Goal: Task Accomplishment & Management: Manage account settings

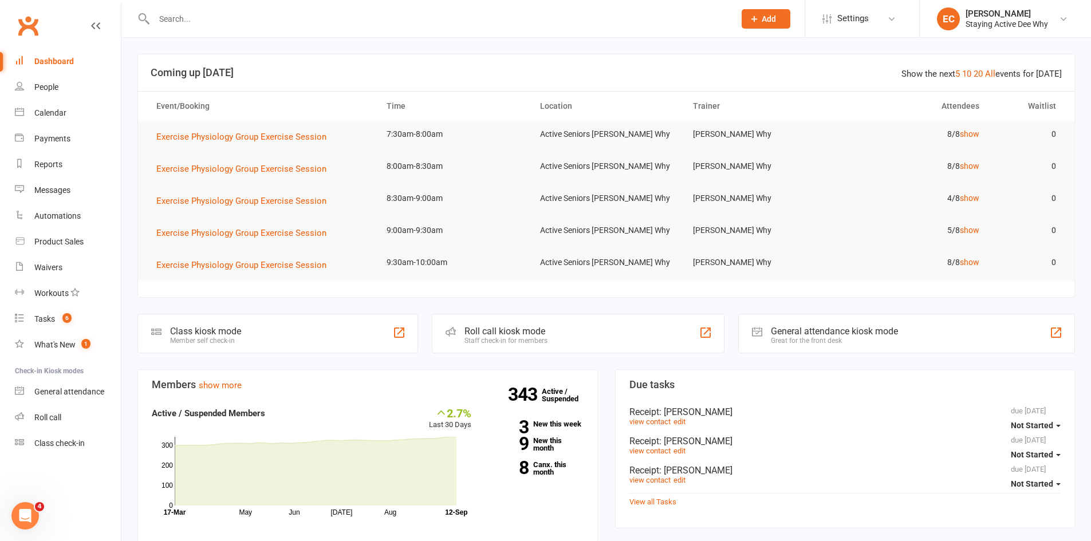
click at [292, 19] on input "text" at bounding box center [439, 19] width 576 height 16
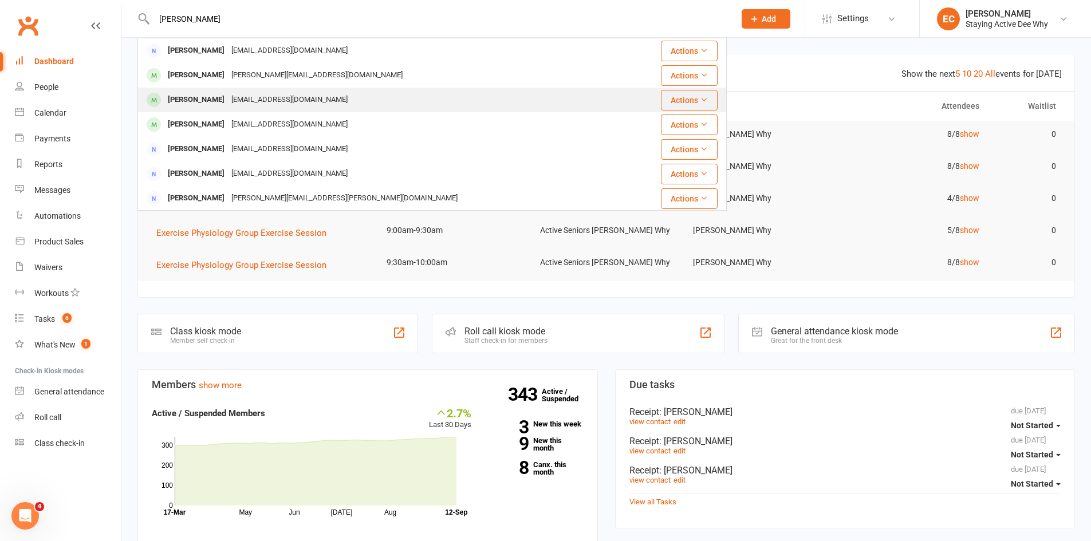
type input "[PERSON_NAME]"
click at [208, 98] on div "[PERSON_NAME]" at bounding box center [196, 100] width 64 height 17
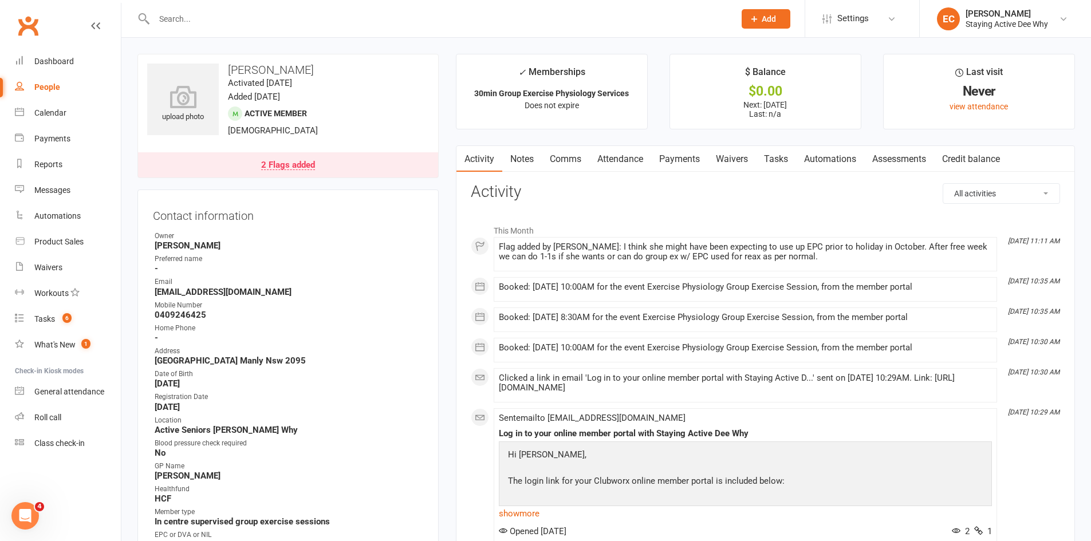
click at [686, 154] on link "Payments" at bounding box center [679, 159] width 57 height 26
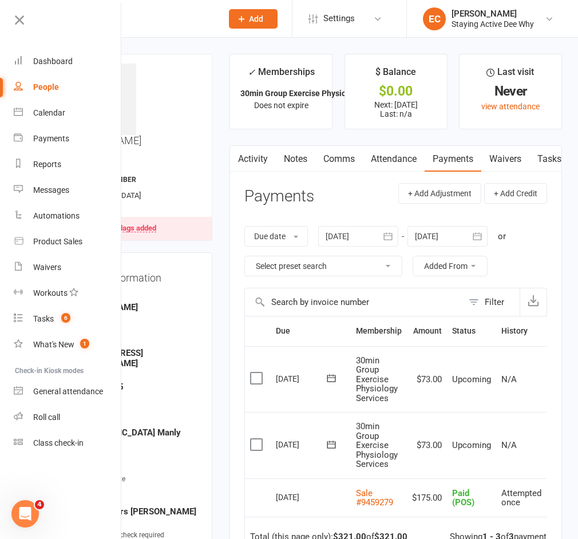
click at [30, 20] on link at bounding box center [66, 24] width 111 height 26
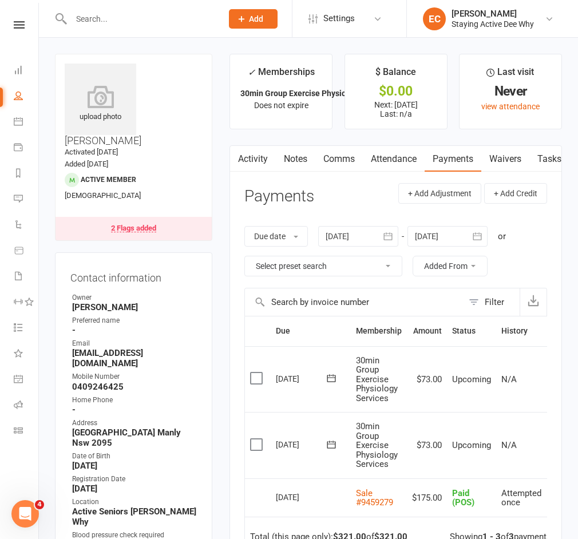
click at [90, 9] on div at bounding box center [134, 18] width 159 height 37
drag, startPoint x: 96, startPoint y: 15, endPoint x: 107, endPoint y: 12, distance: 10.7
click at [102, 14] on input "text" at bounding box center [141, 19] width 147 height 16
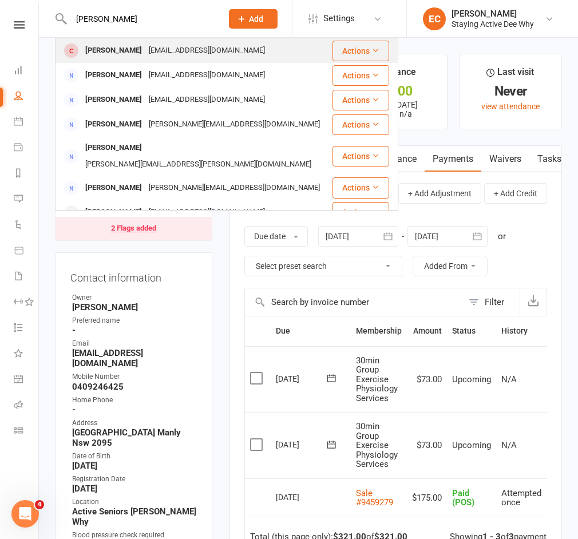
type input "[PERSON_NAME]"
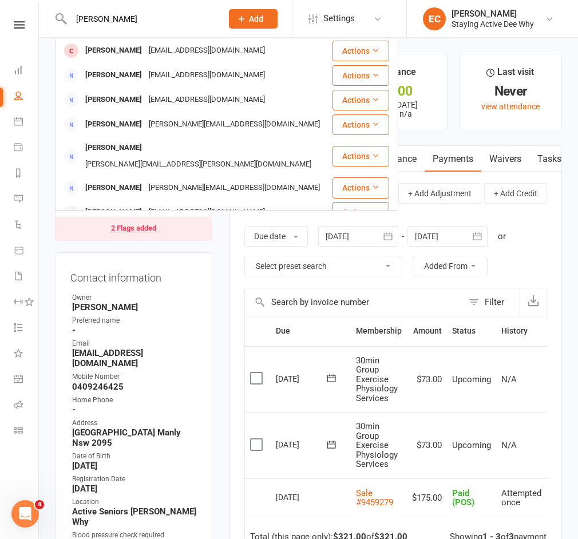
click at [125, 48] on div "[PERSON_NAME]" at bounding box center [114, 50] width 64 height 17
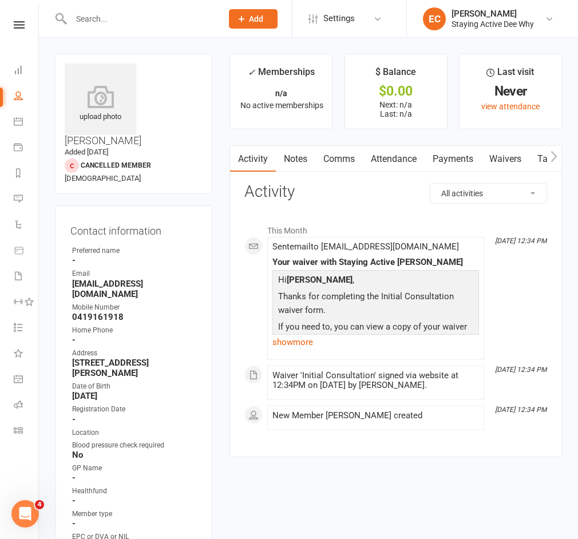
click at [511, 156] on link "Waivers" at bounding box center [506, 159] width 48 height 26
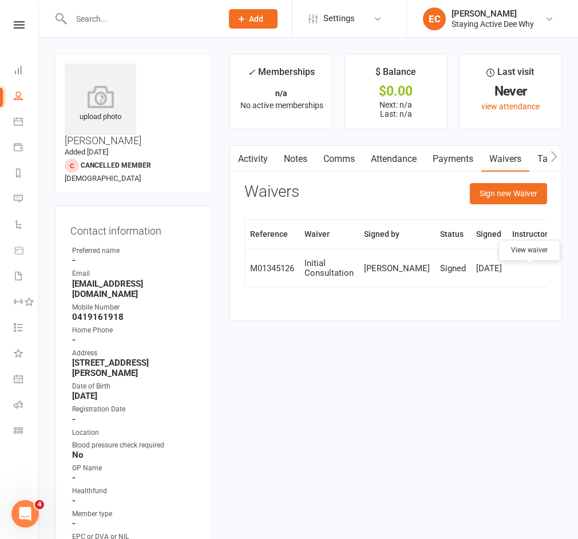
click at [563, 273] on icon at bounding box center [567, 268] width 9 height 9
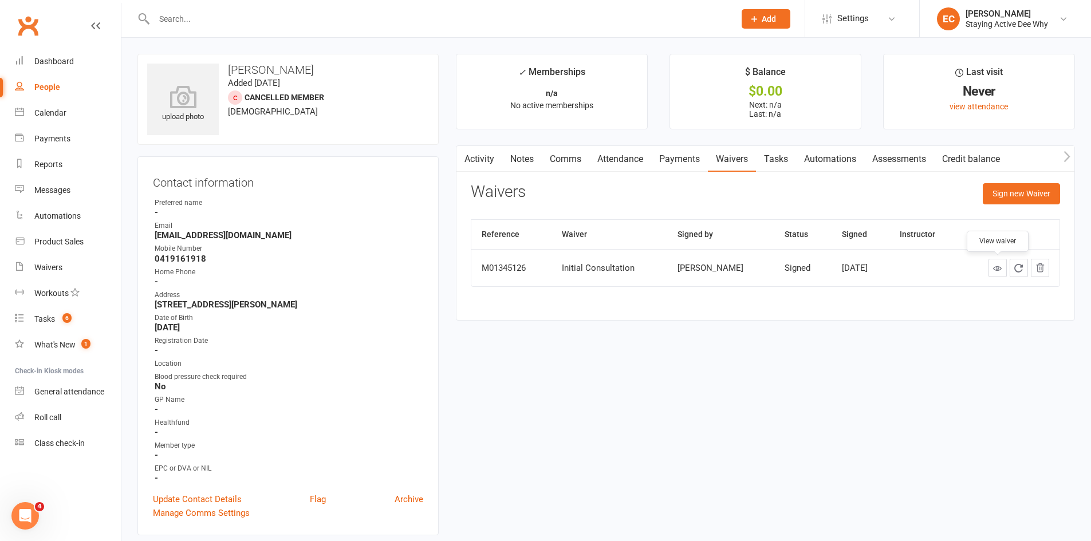
click at [227, 19] on input "text" at bounding box center [439, 19] width 576 height 16
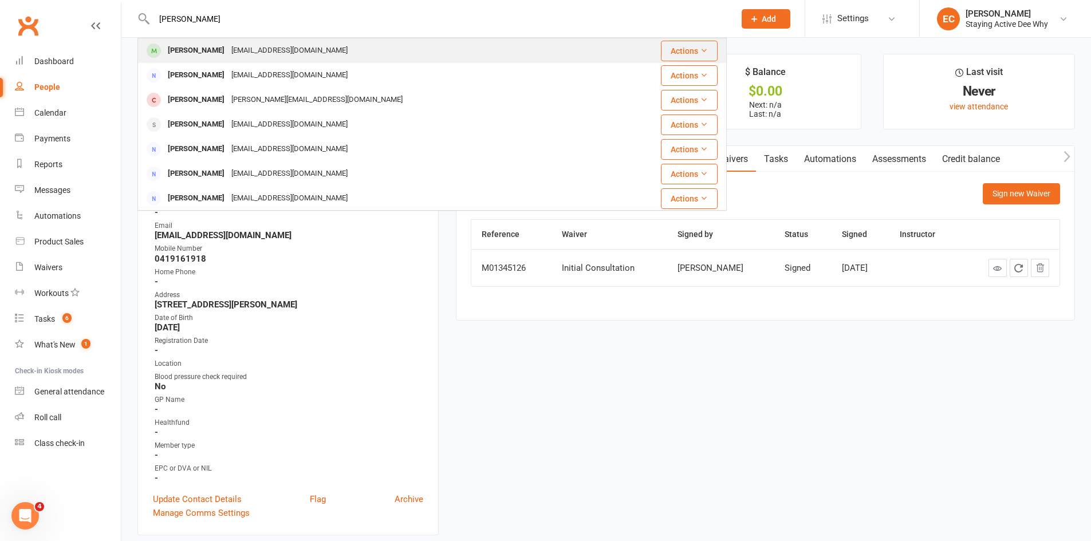
type input "[PERSON_NAME]"
click at [228, 47] on div "[EMAIL_ADDRESS][DOMAIN_NAME]" at bounding box center [289, 50] width 123 height 17
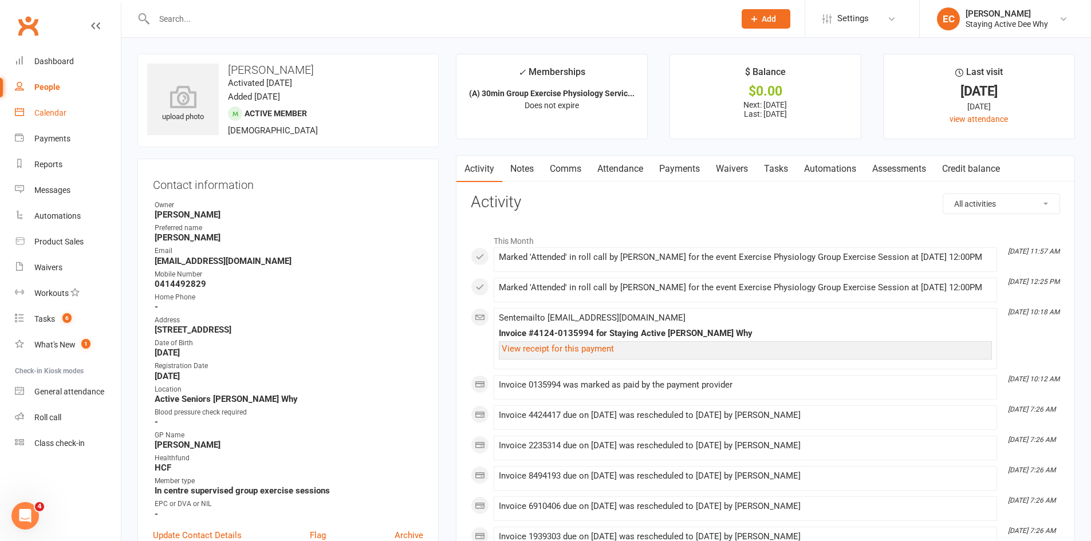
click at [66, 113] on link "Calendar" at bounding box center [68, 113] width 106 height 26
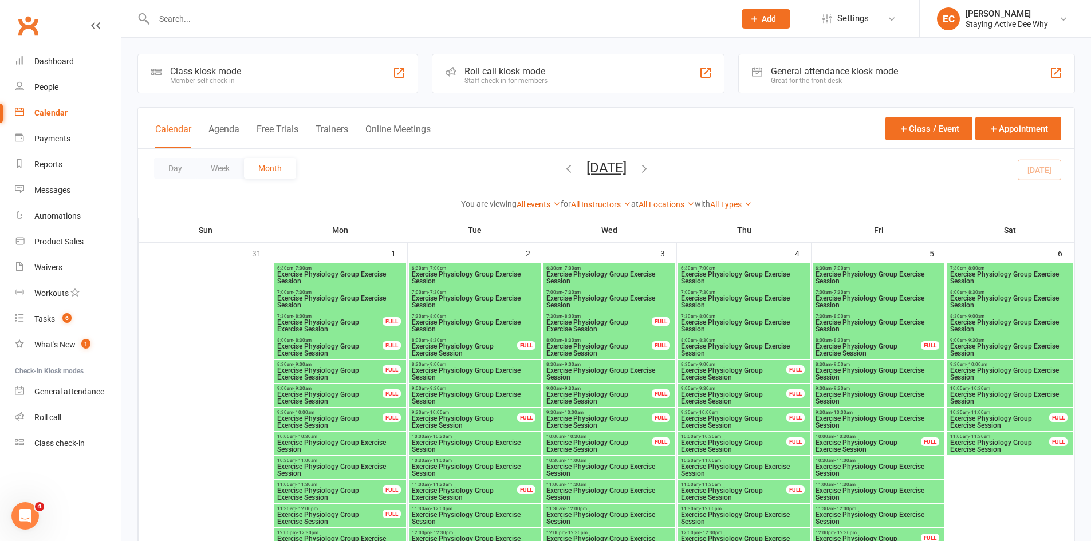
click at [650, 171] on icon "button" at bounding box center [644, 168] width 13 height 13
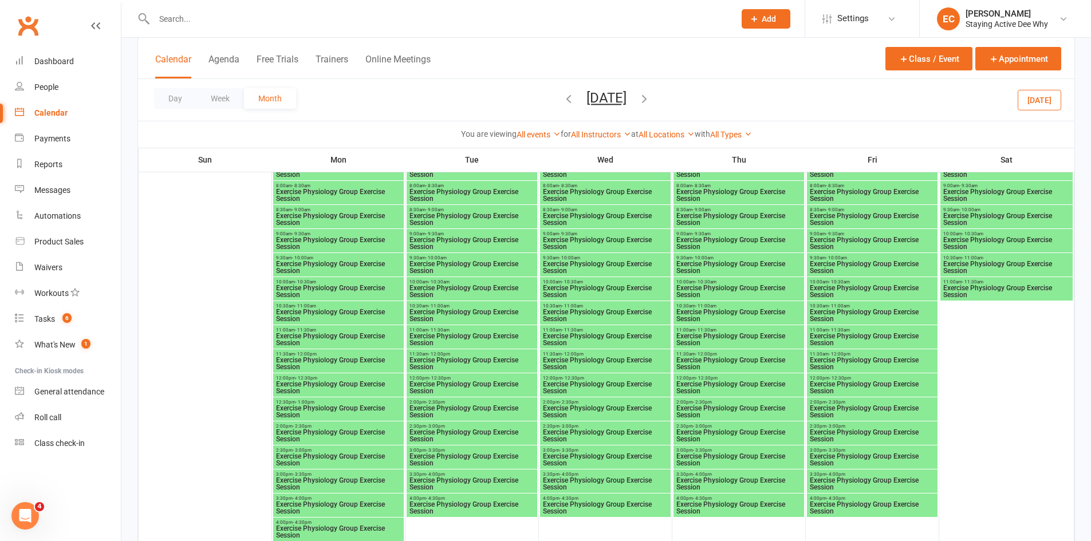
scroll to position [630, 0]
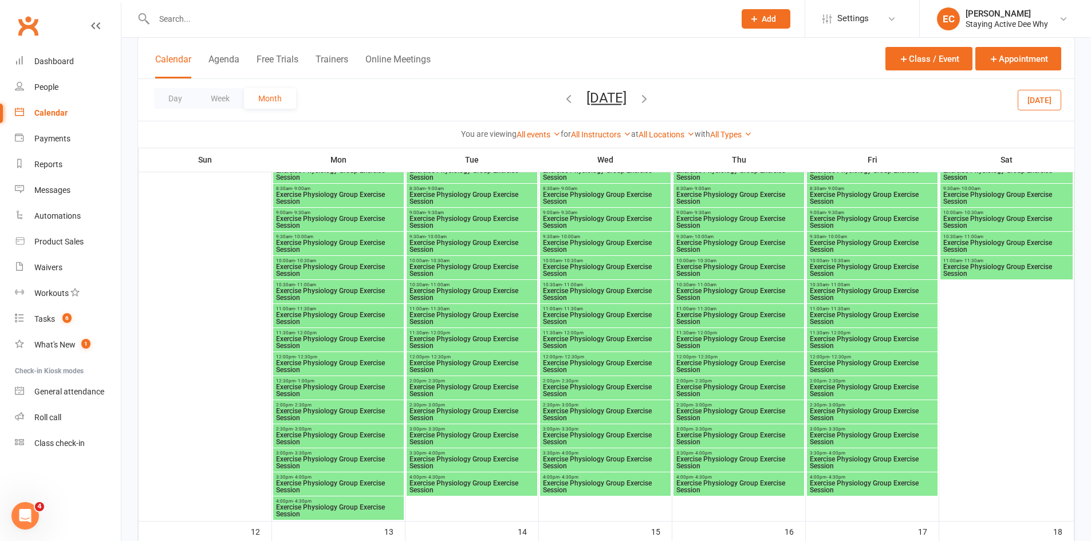
click at [309, 362] on span "Exercise Physiology Group Exercise Session" at bounding box center [338, 367] width 126 height 14
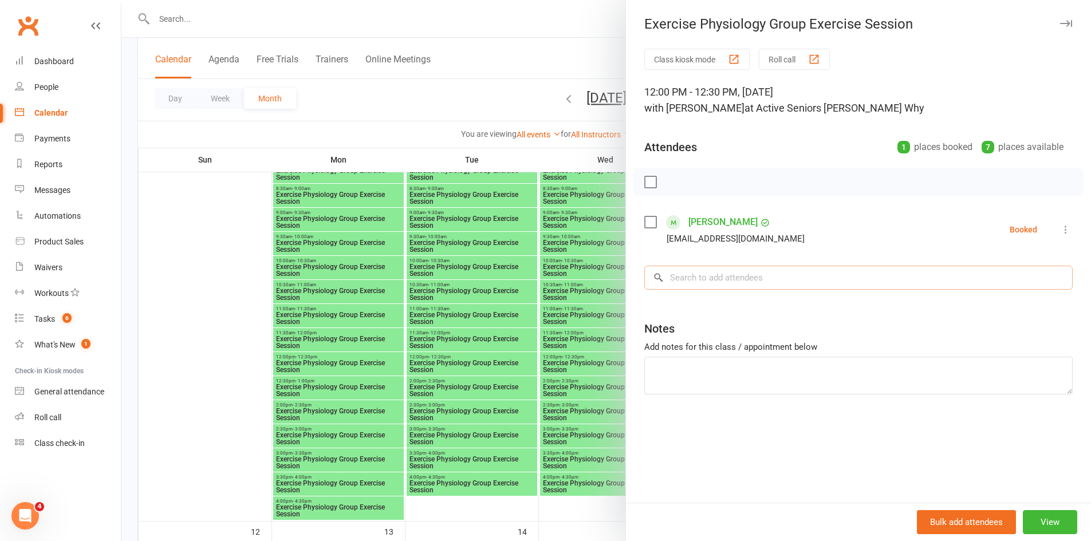
click at [696, 277] on input "search" at bounding box center [858, 278] width 428 height 24
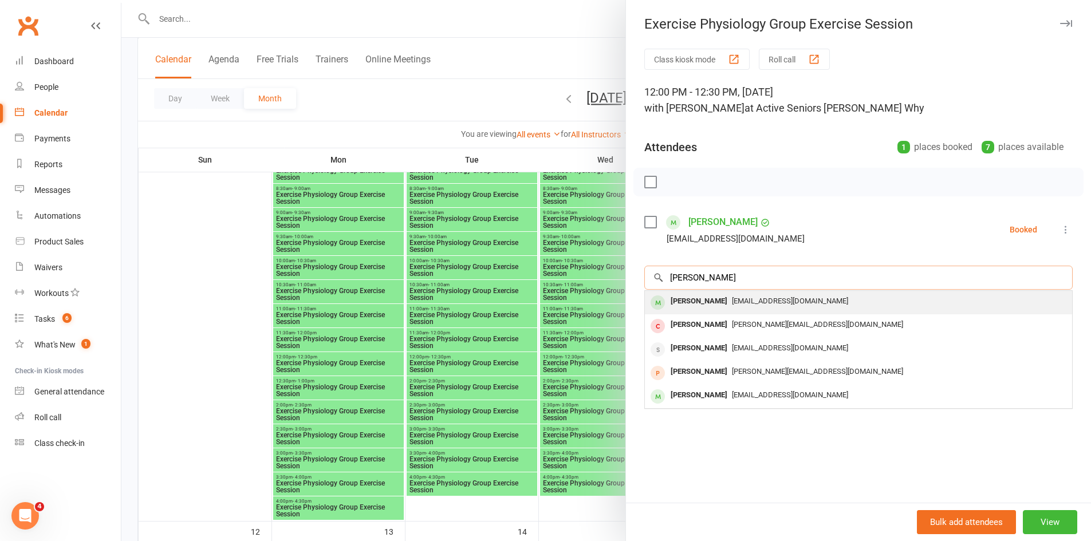
type input "[PERSON_NAME]"
click at [697, 297] on div "[PERSON_NAME]" at bounding box center [699, 301] width 66 height 17
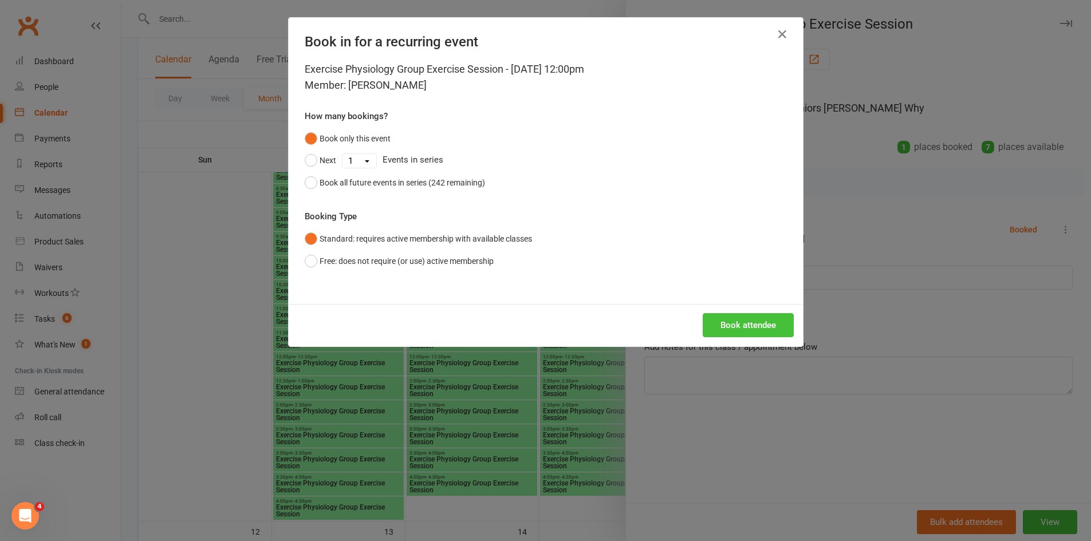
click at [758, 322] on button "Book attendee" at bounding box center [748, 325] width 91 height 24
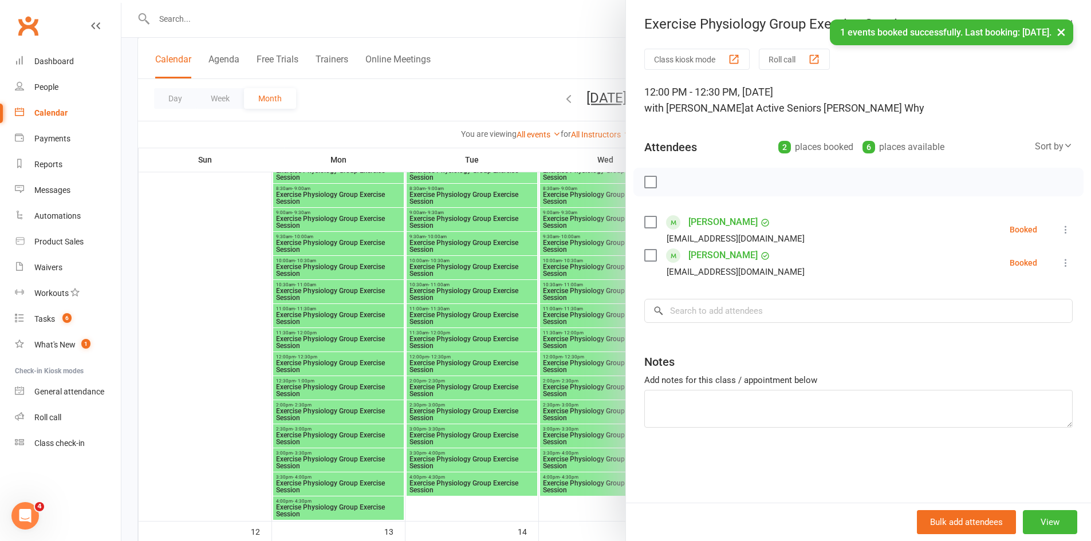
click at [449, 201] on div at bounding box center [605, 270] width 969 height 541
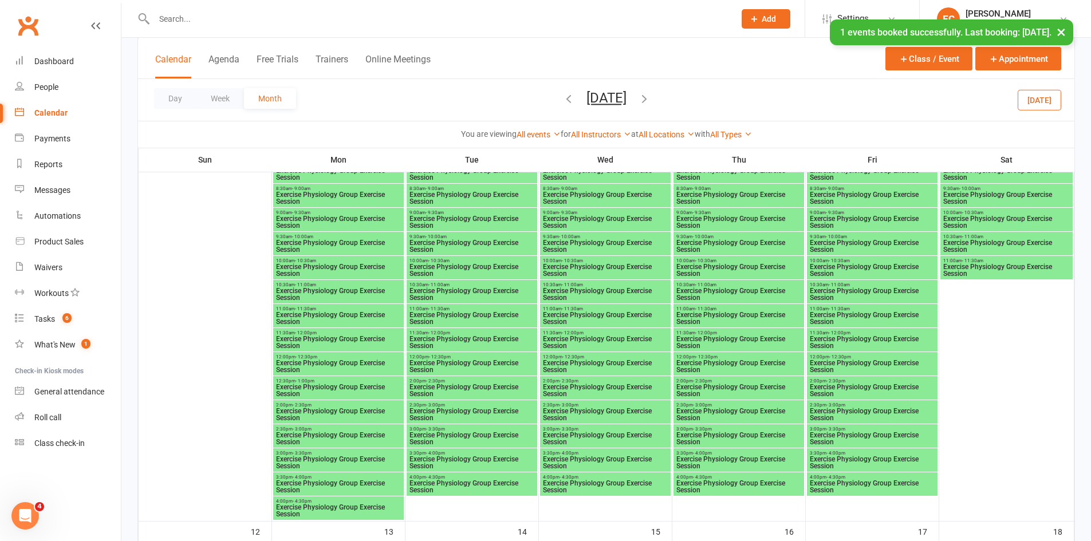
click at [702, 358] on span "- 12:30pm" at bounding box center [707, 356] width 22 height 5
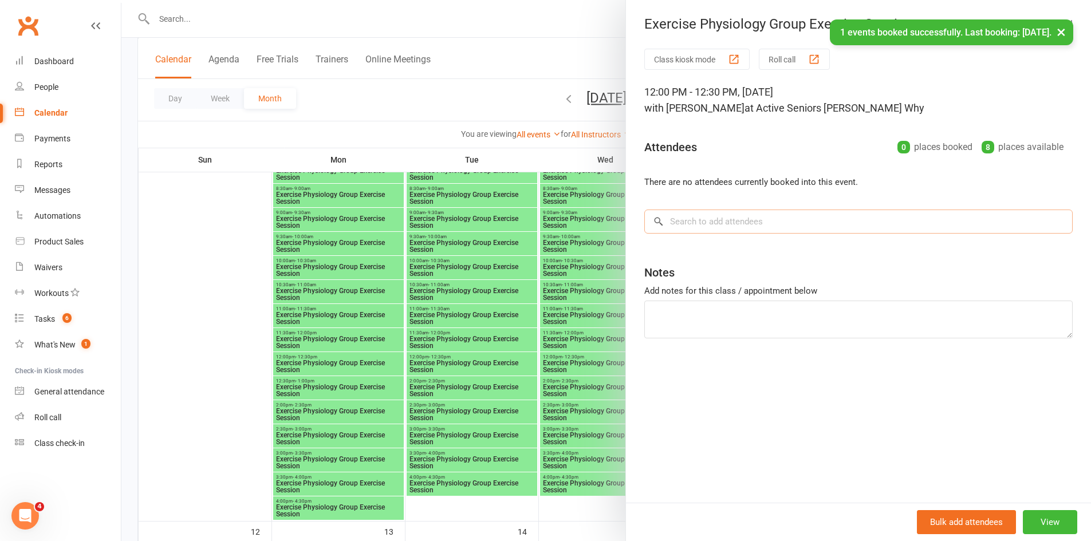
click at [707, 221] on input "search" at bounding box center [858, 222] width 428 height 24
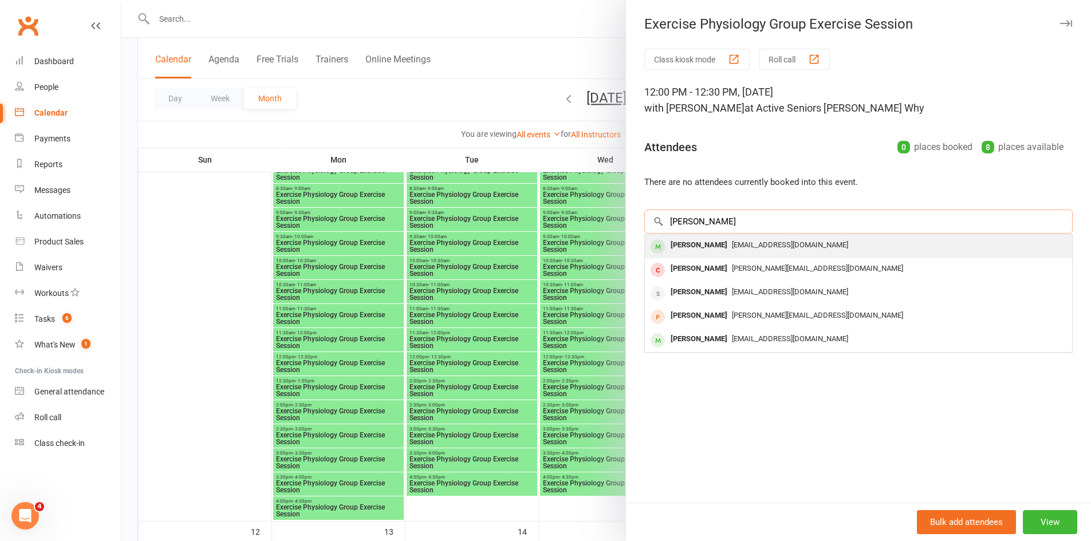
type input "berry"
click at [697, 243] on div "Eric Berry" at bounding box center [699, 245] width 66 height 17
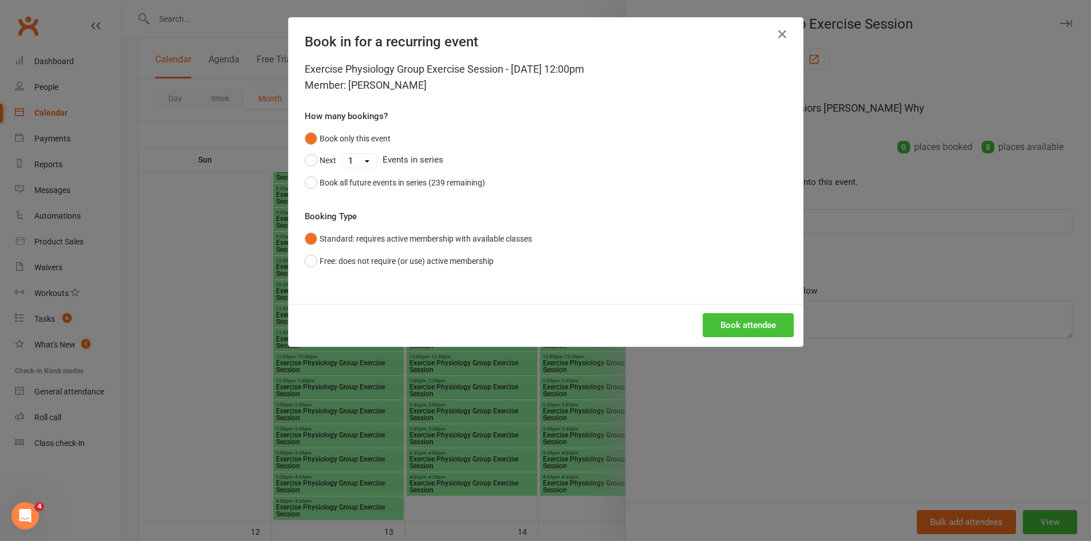
click at [726, 325] on button "Book attendee" at bounding box center [748, 325] width 91 height 24
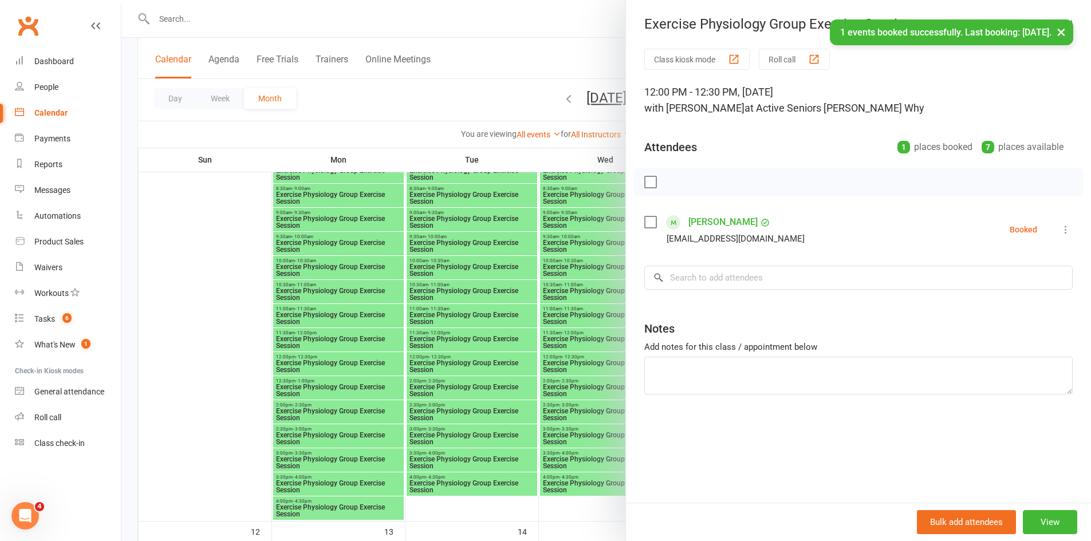
drag, startPoint x: 561, startPoint y: 236, endPoint x: 591, endPoint y: 248, distance: 32.4
click at [562, 237] on div at bounding box center [605, 270] width 969 height 541
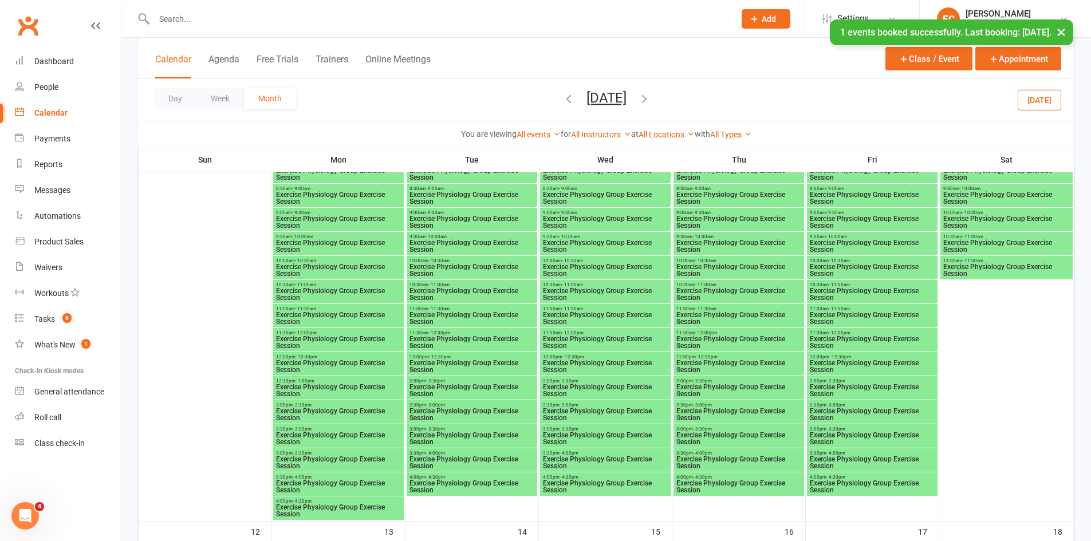
click at [819, 360] on span "Exercise Physiology Group Exercise Session" at bounding box center [872, 367] width 126 height 14
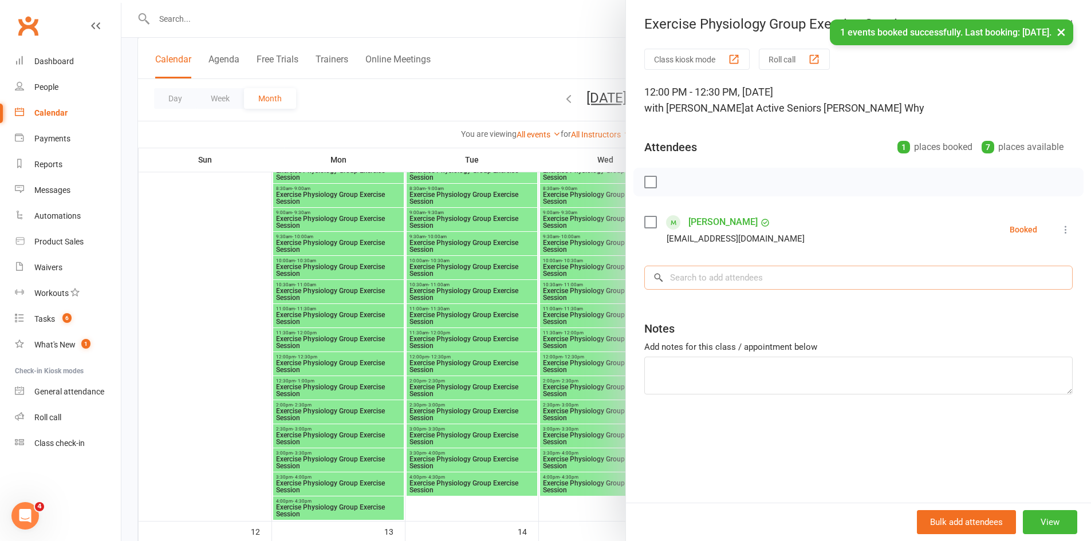
click at [696, 271] on input "search" at bounding box center [858, 278] width 428 height 24
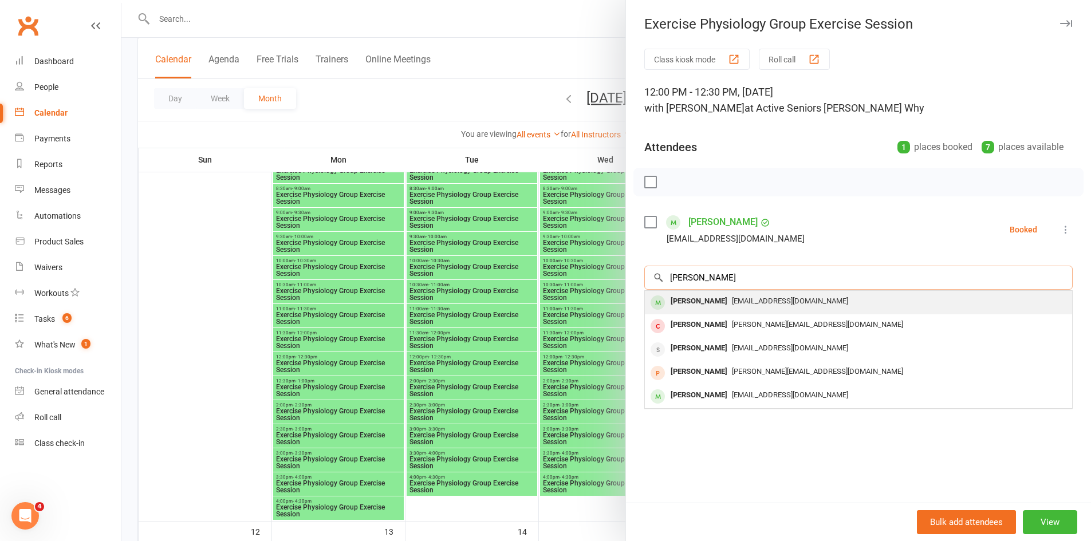
type input "berry"
click at [703, 306] on div "Eric Berry ericberry@optusnet.com.au" at bounding box center [858, 302] width 427 height 23
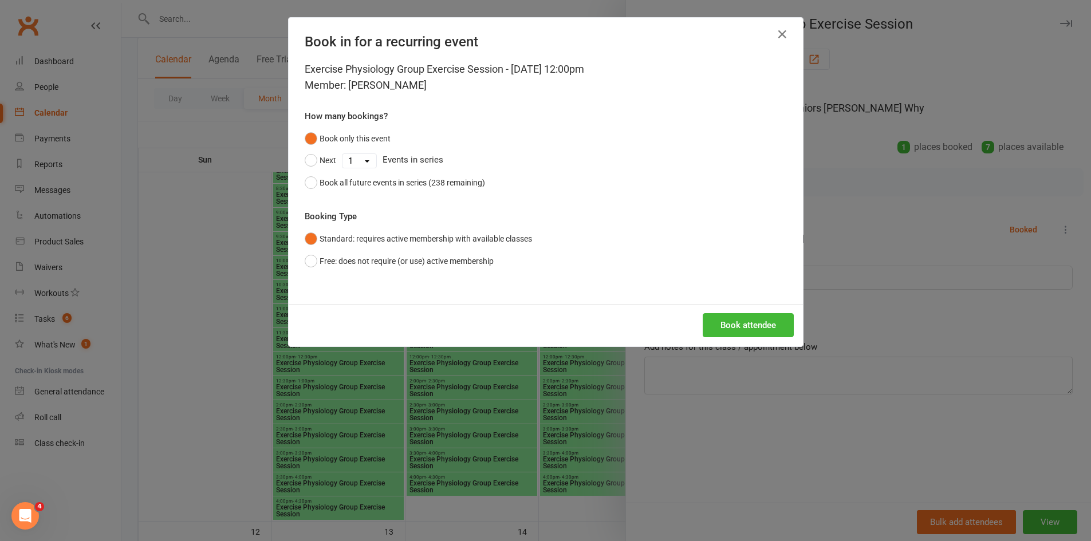
click at [703, 306] on div "Book attendee" at bounding box center [546, 325] width 514 height 42
click at [713, 321] on button "Book attendee" at bounding box center [748, 325] width 91 height 24
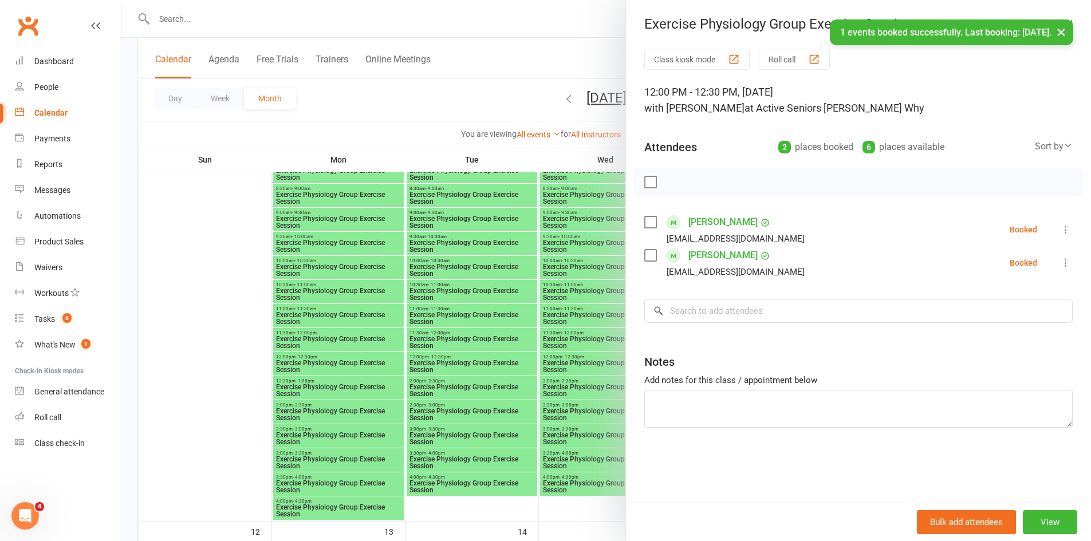
click at [561, 356] on div at bounding box center [605, 270] width 969 height 541
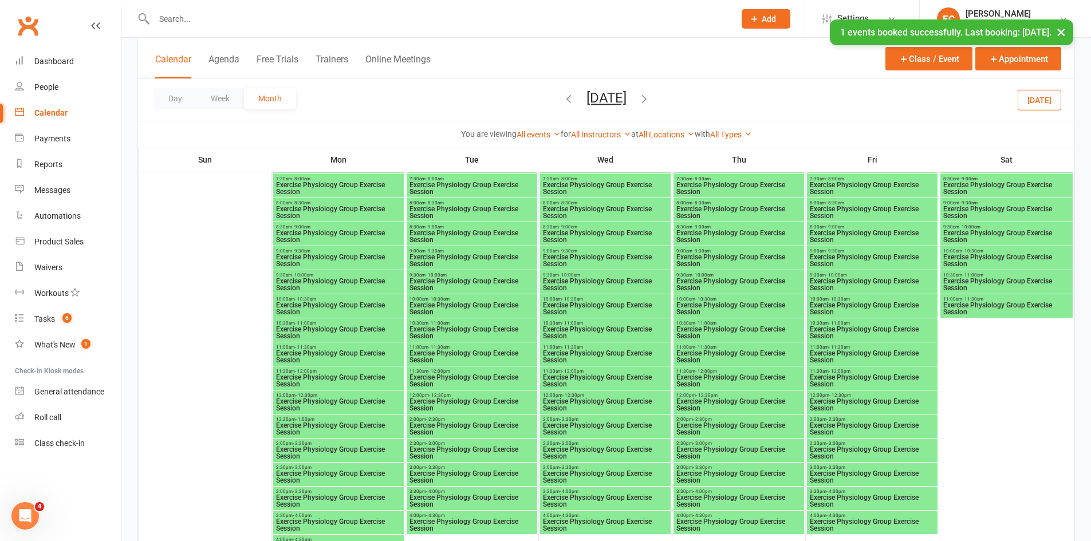
scroll to position [1088, 0]
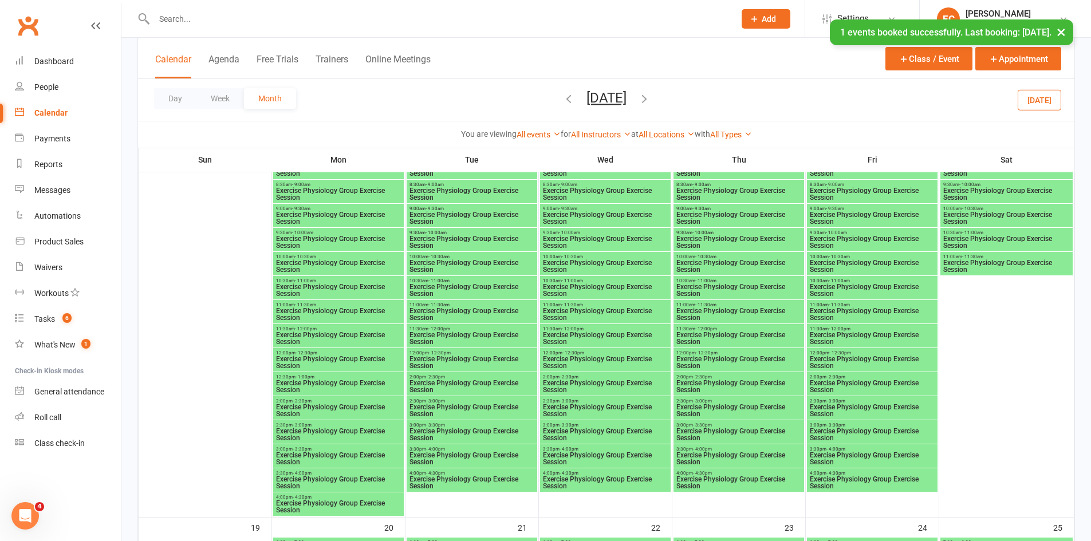
click at [321, 357] on span "Exercise Physiology Group Exercise Session" at bounding box center [338, 363] width 126 height 14
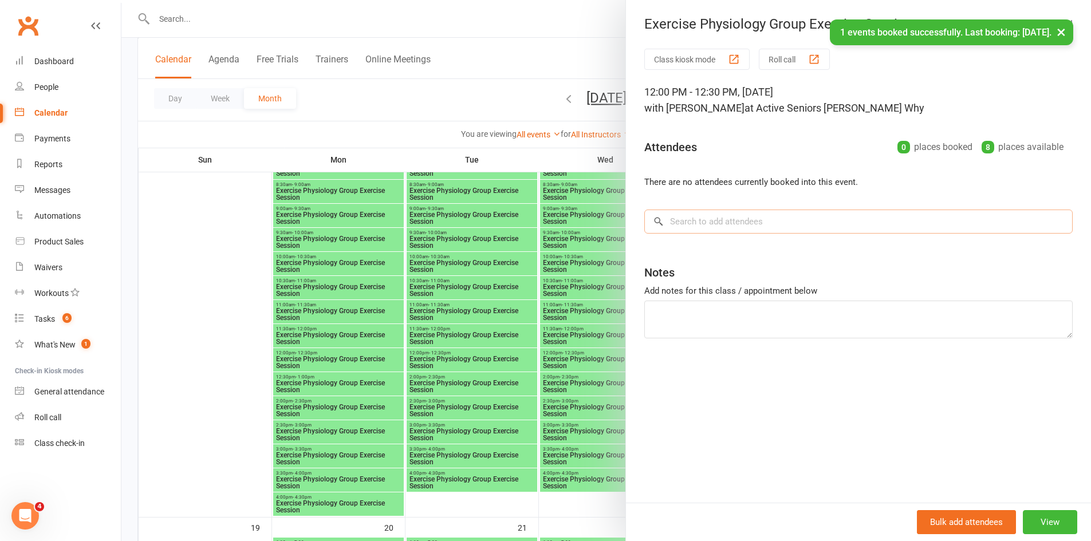
click at [720, 228] on input "search" at bounding box center [858, 222] width 428 height 24
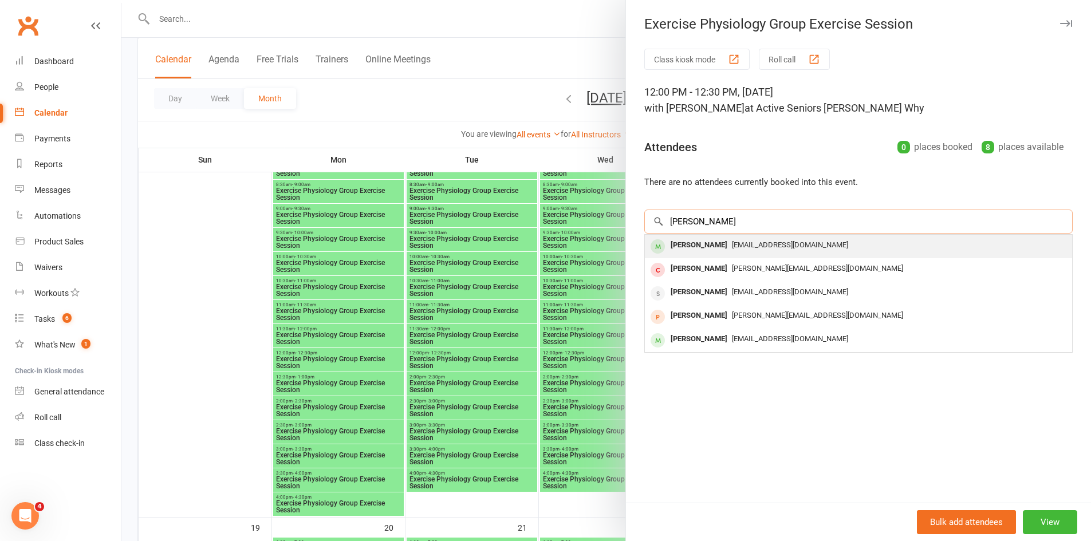
type input "berry"
click at [732, 244] on span "ericberry@optusnet.com.au" at bounding box center [790, 244] width 116 height 9
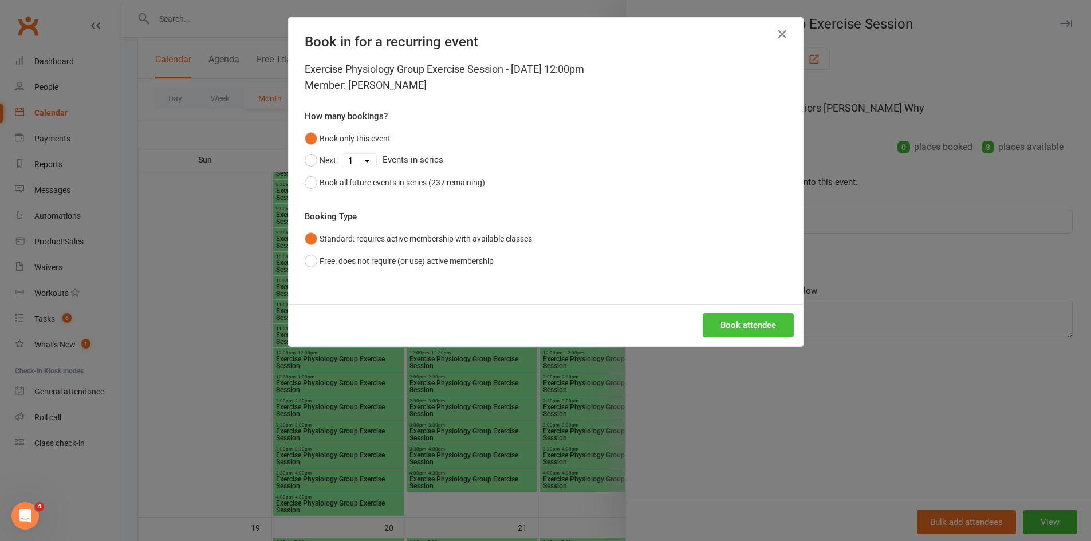
click at [735, 319] on button "Book attendee" at bounding box center [748, 325] width 91 height 24
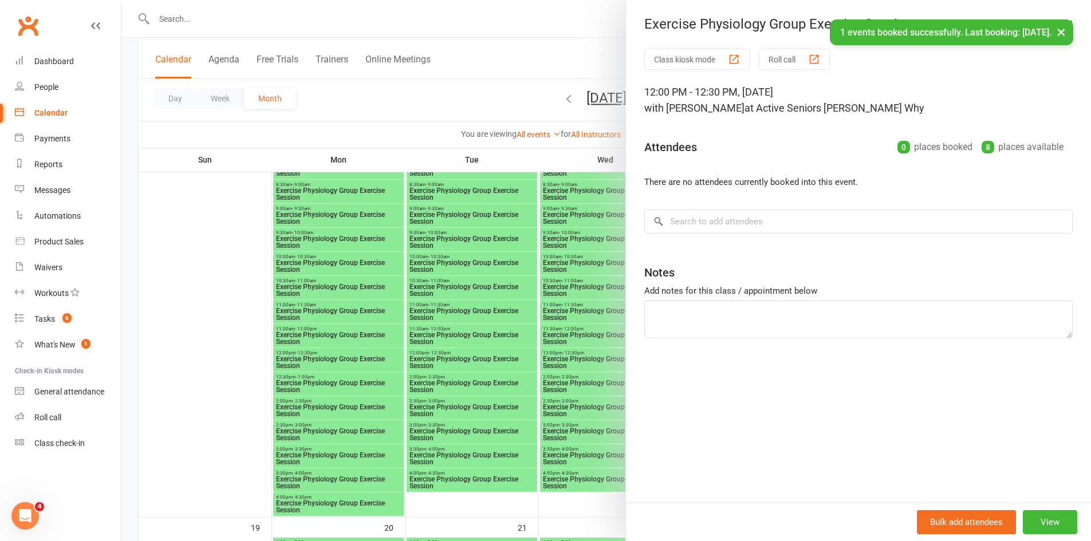
click at [532, 376] on div at bounding box center [605, 270] width 969 height 541
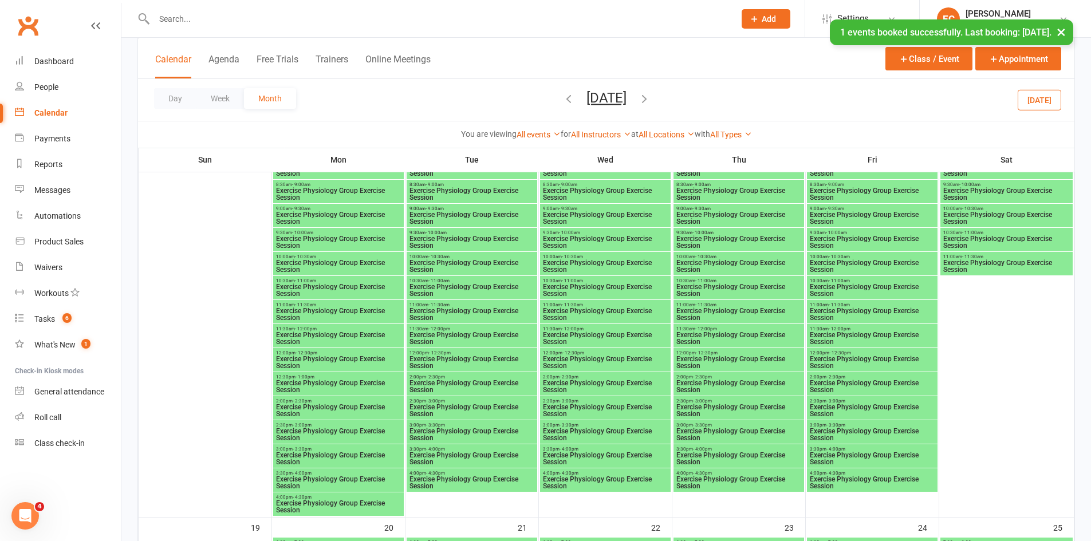
click at [692, 360] on span "Exercise Physiology Group Exercise Session" at bounding box center [739, 363] width 126 height 14
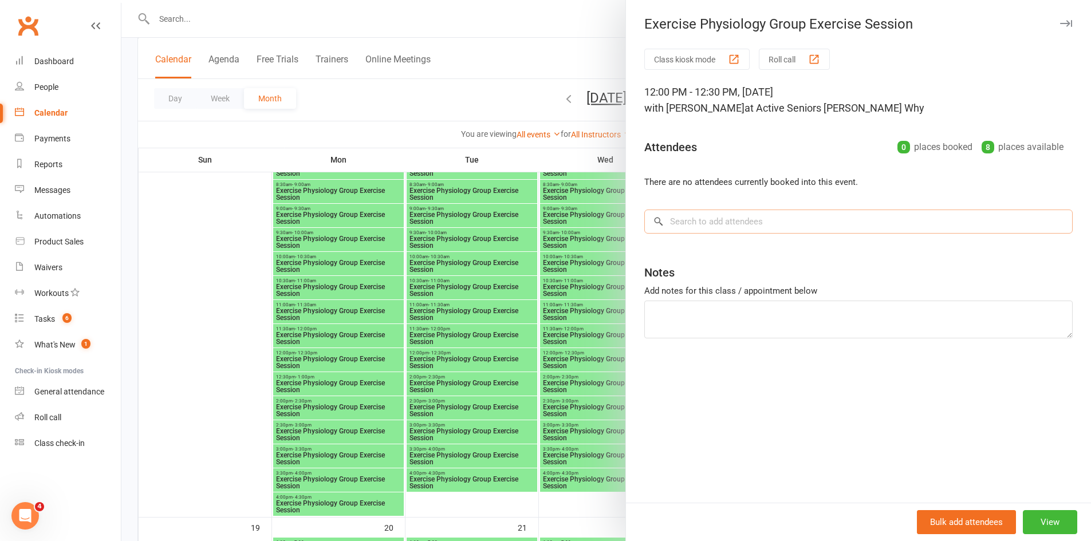
drag, startPoint x: 693, startPoint y: 220, endPoint x: 687, endPoint y: 226, distance: 8.1
click at [688, 224] on input "search" at bounding box center [858, 222] width 428 height 24
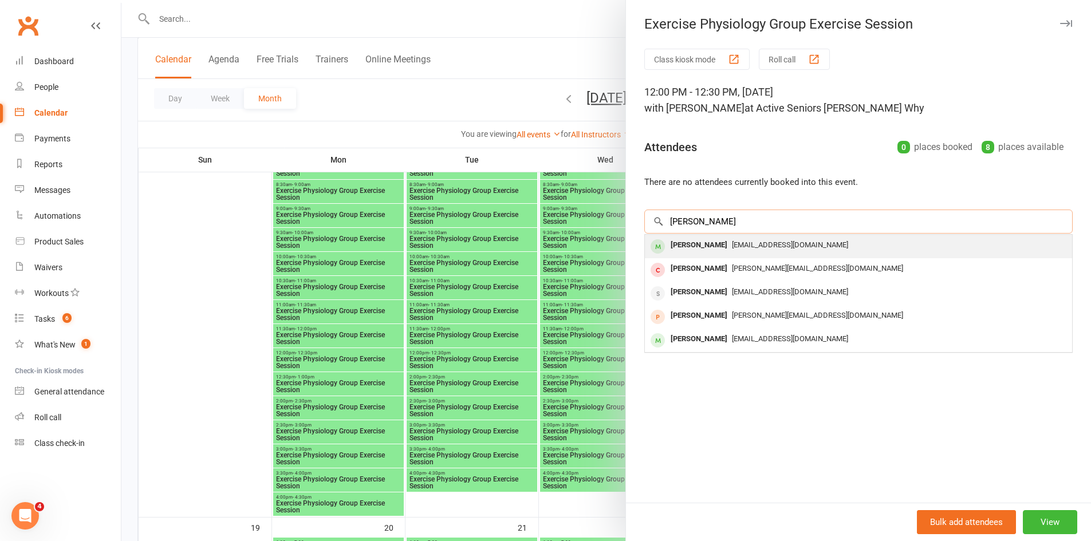
type input "berry"
click at [680, 244] on div "Eric Berry" at bounding box center [699, 245] width 66 height 17
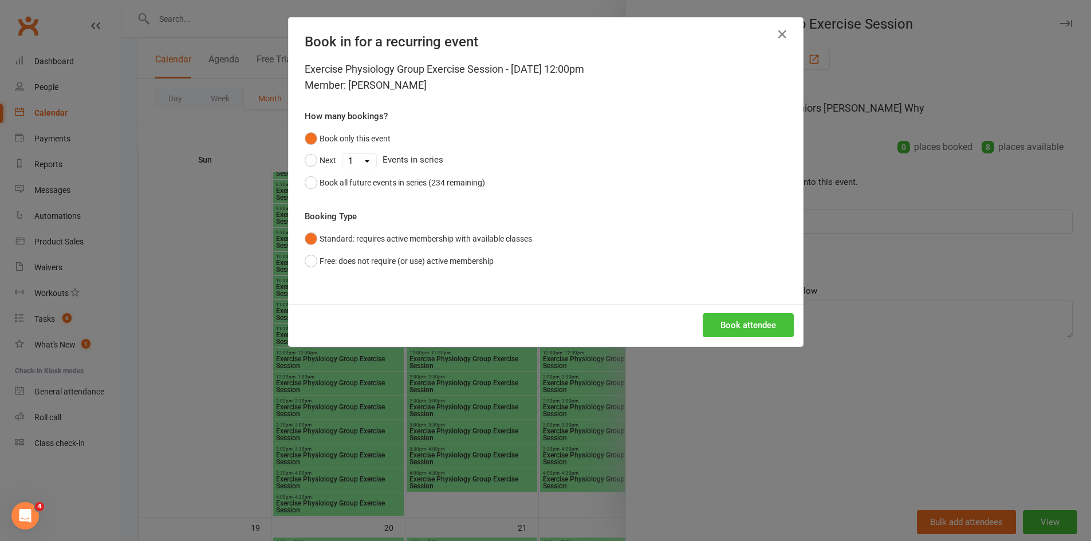
drag, startPoint x: 731, startPoint y: 322, endPoint x: 725, endPoint y: 328, distance: 8.1
click at [731, 323] on button "Book attendee" at bounding box center [748, 325] width 91 height 24
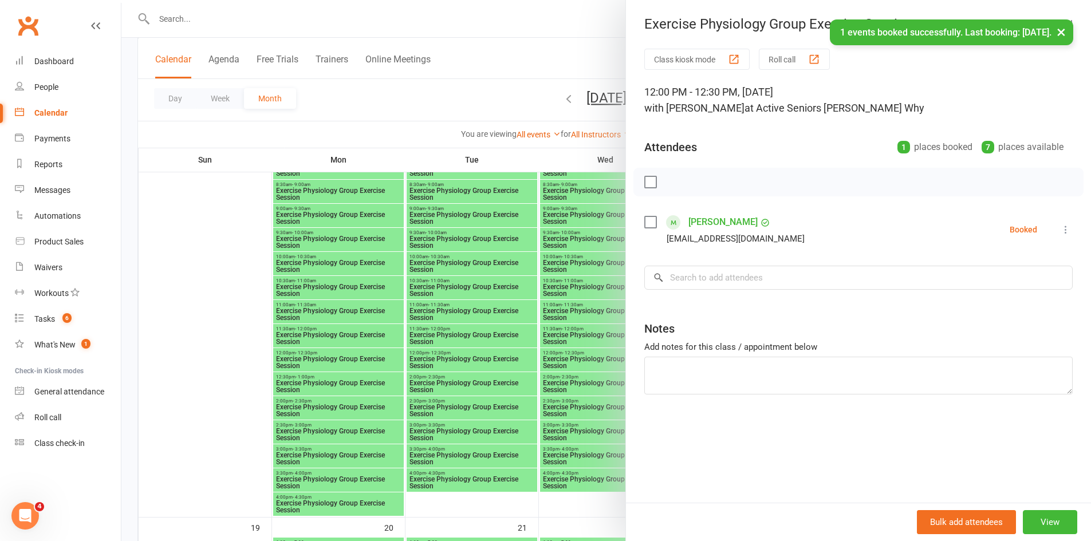
click at [571, 368] on div at bounding box center [605, 270] width 969 height 541
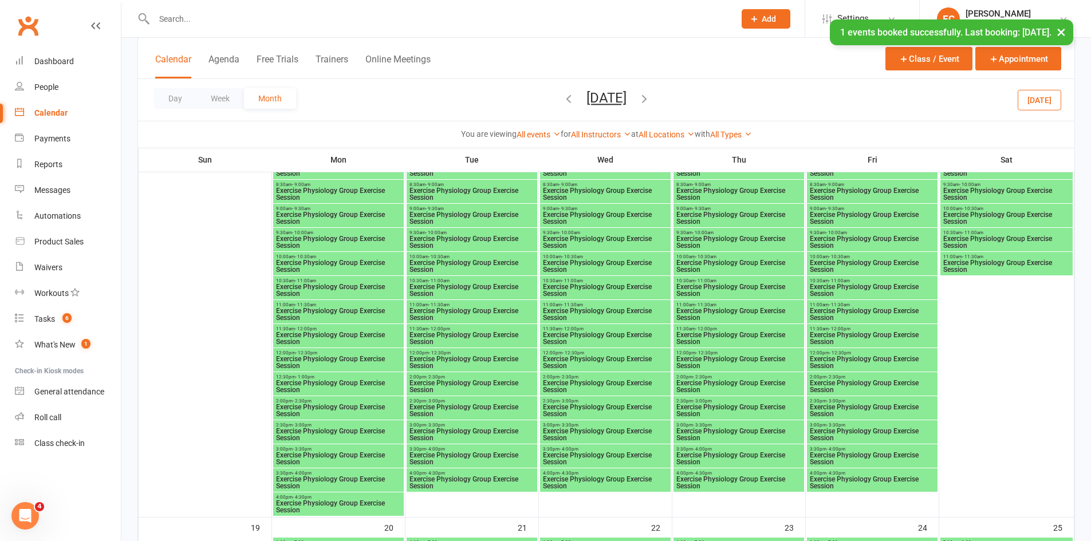
click at [847, 357] on span "Exercise Physiology Group Exercise Session" at bounding box center [872, 363] width 126 height 14
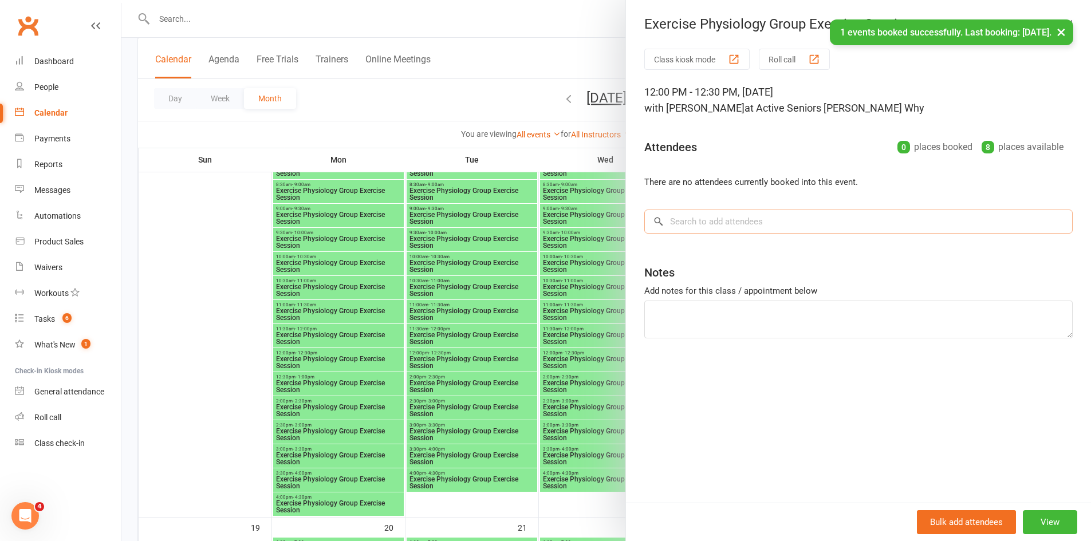
click at [727, 226] on input "search" at bounding box center [858, 222] width 428 height 24
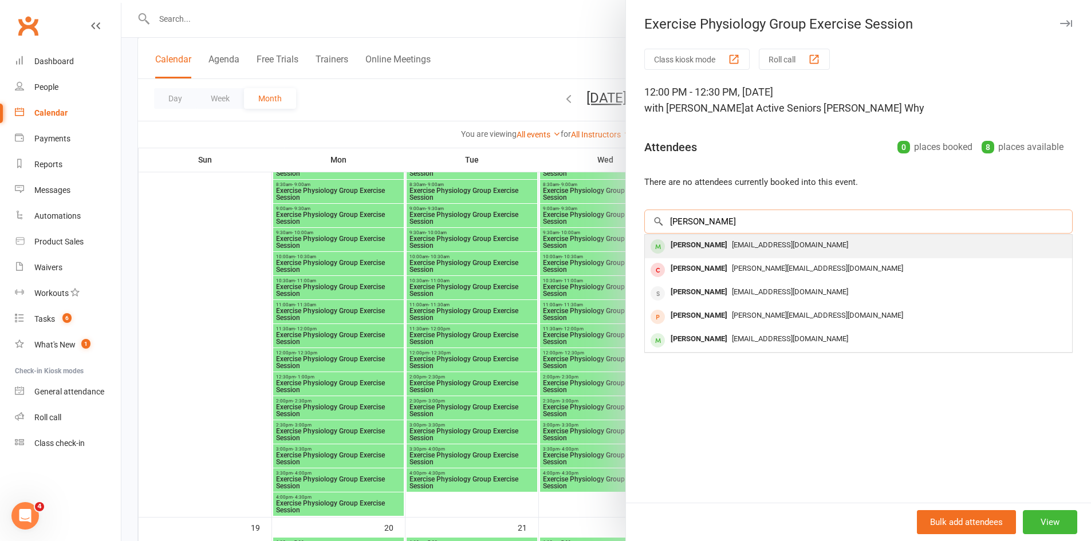
type input "berry"
click at [734, 245] on span "ericberry@optusnet.com.au" at bounding box center [790, 244] width 116 height 9
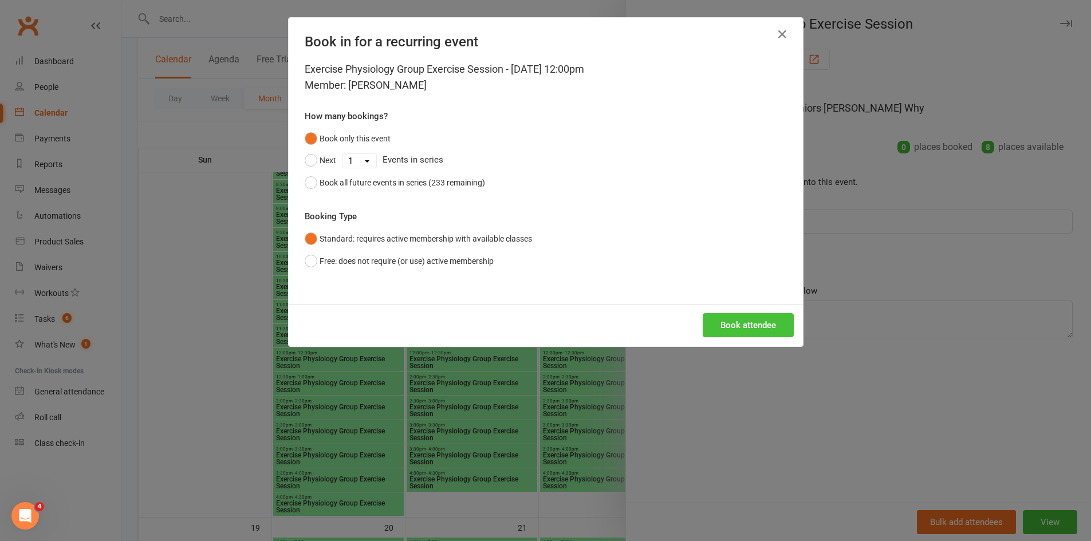
click at [727, 330] on button "Book attendee" at bounding box center [748, 325] width 91 height 24
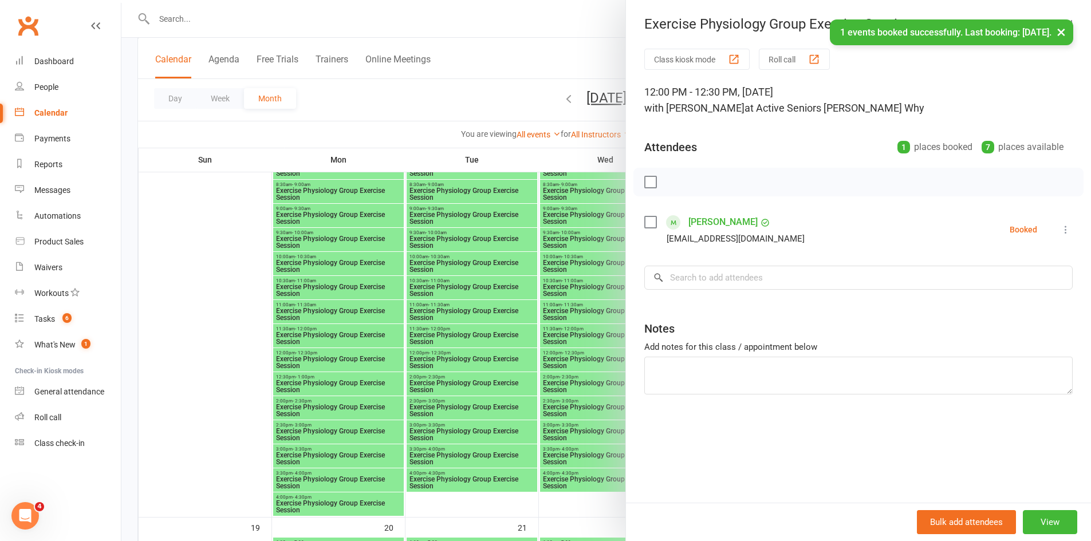
click at [521, 346] on div at bounding box center [605, 270] width 969 height 541
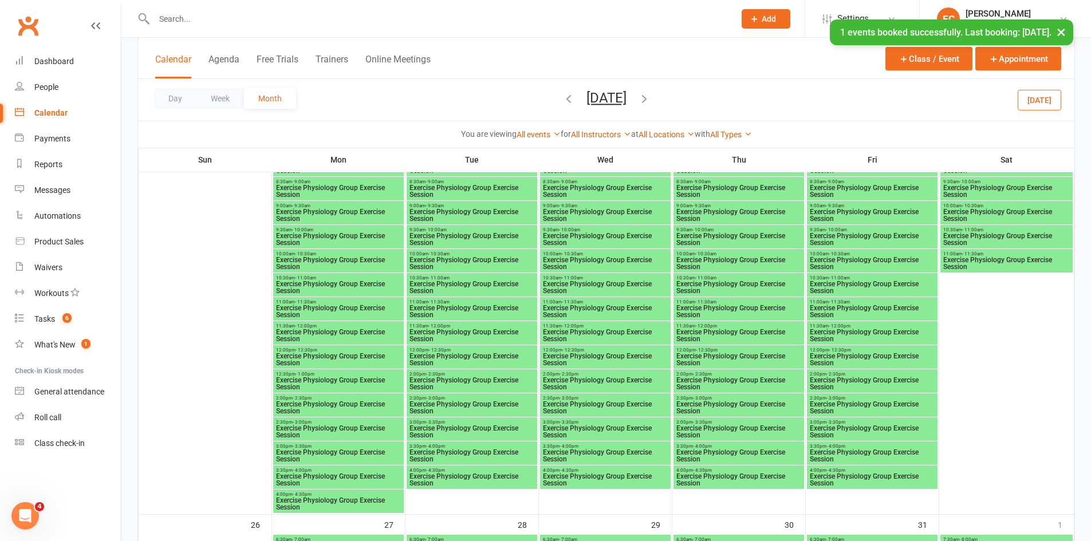
scroll to position [1546, 0]
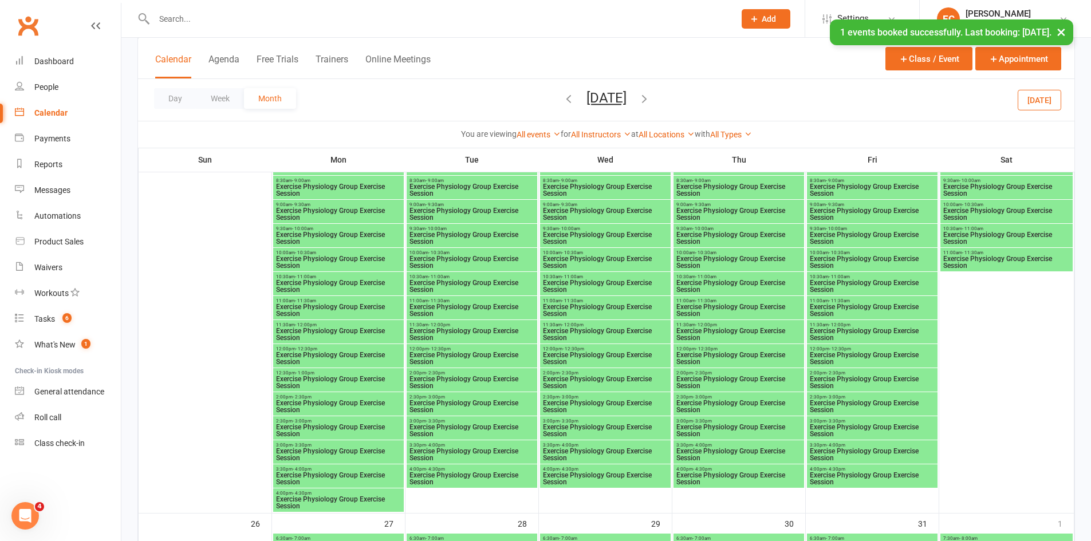
click at [323, 352] on span "Exercise Physiology Group Exercise Session" at bounding box center [338, 359] width 126 height 14
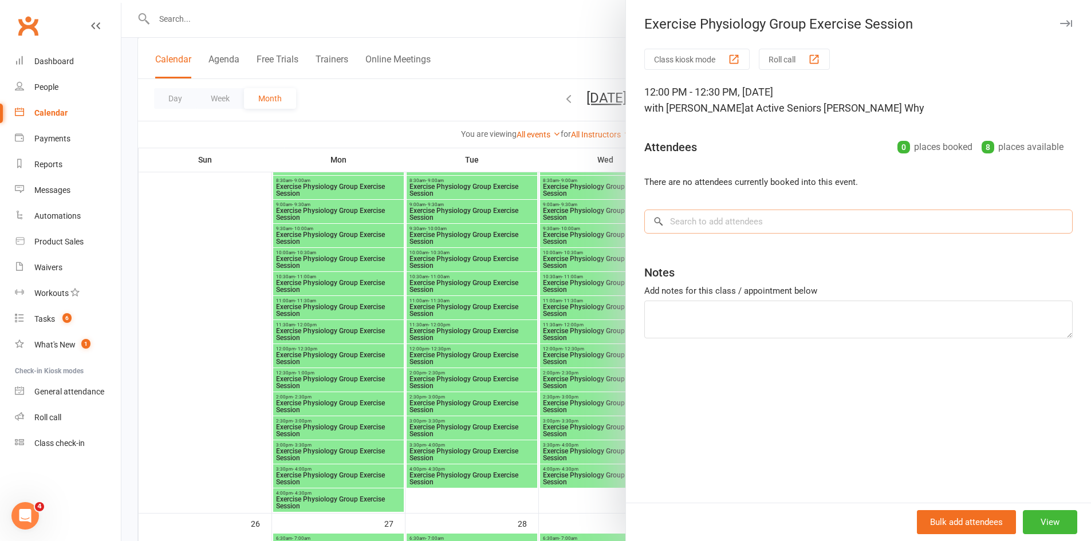
click at [689, 221] on input "search" at bounding box center [858, 222] width 428 height 24
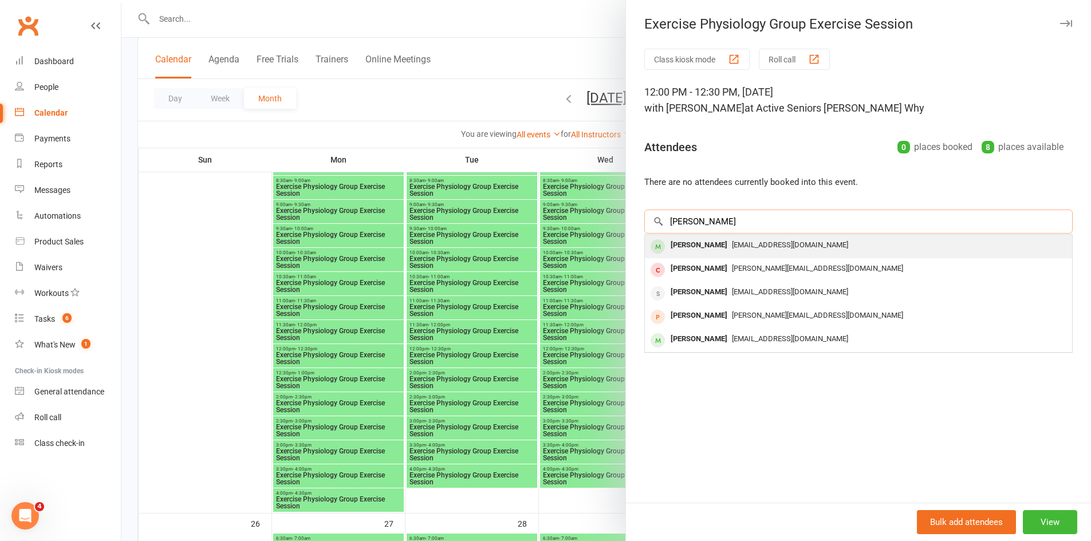
type input "berry"
click at [688, 246] on div "Eric Berry" at bounding box center [699, 245] width 66 height 17
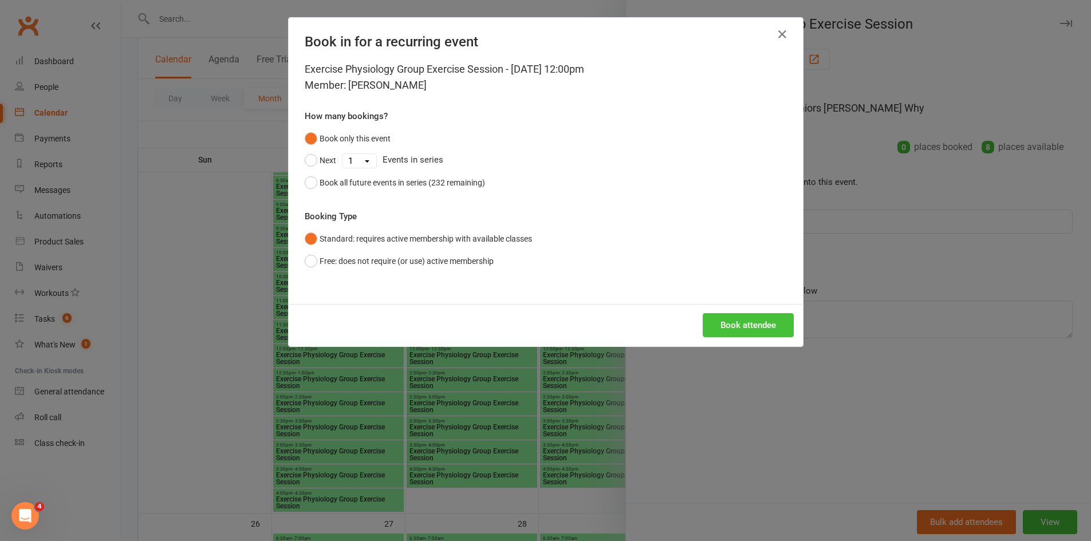
click at [724, 319] on button "Book attendee" at bounding box center [748, 325] width 91 height 24
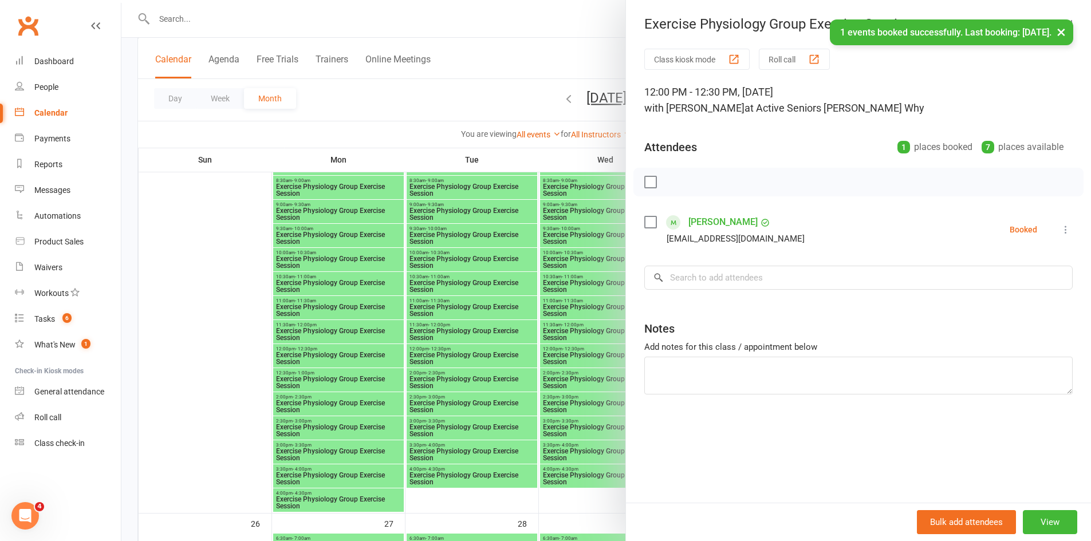
click at [544, 349] on div at bounding box center [605, 270] width 969 height 541
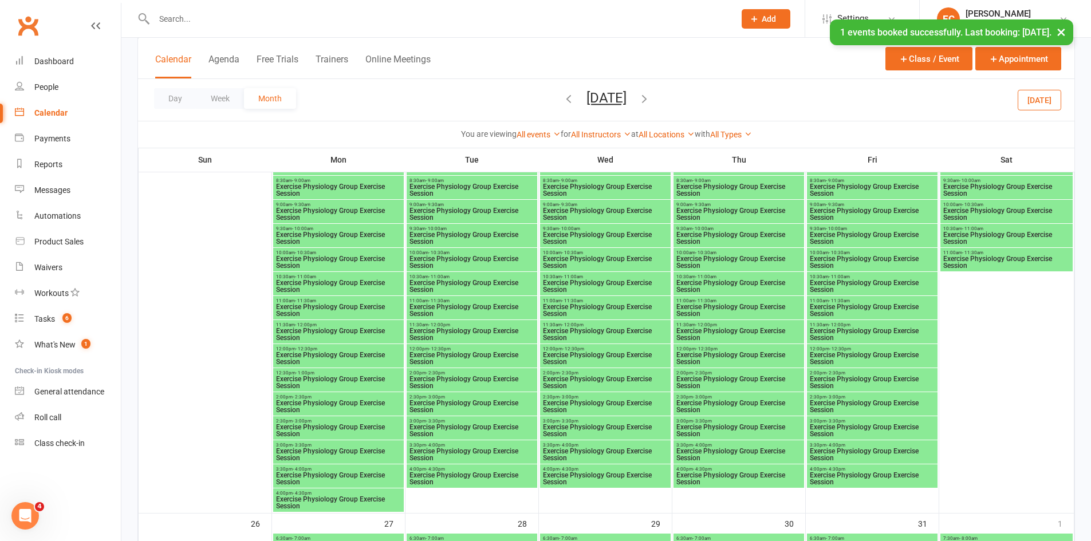
click at [689, 358] on span "Exercise Physiology Group Exercise Session" at bounding box center [739, 359] width 126 height 14
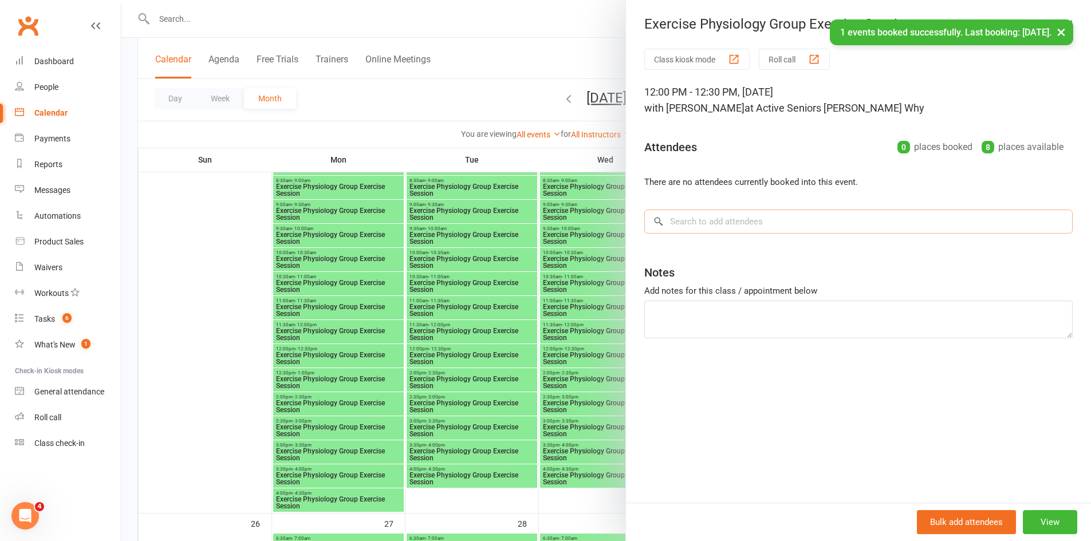
click at [734, 220] on input "search" at bounding box center [858, 222] width 428 height 24
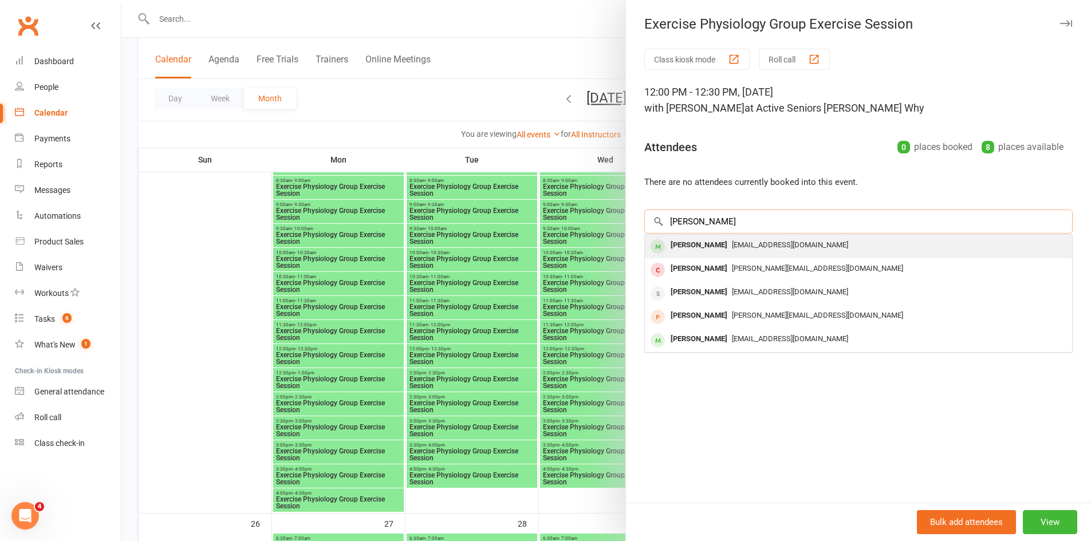
type input "berry"
click at [739, 249] on div "ericberry@optusnet.com.au" at bounding box center [858, 245] width 418 height 17
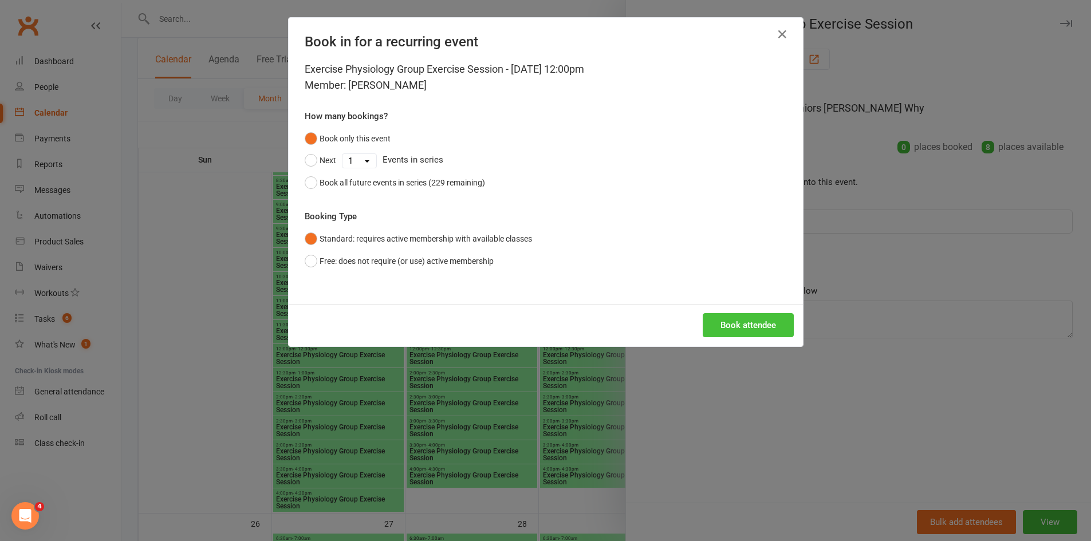
click at [725, 330] on button "Book attendee" at bounding box center [748, 325] width 91 height 24
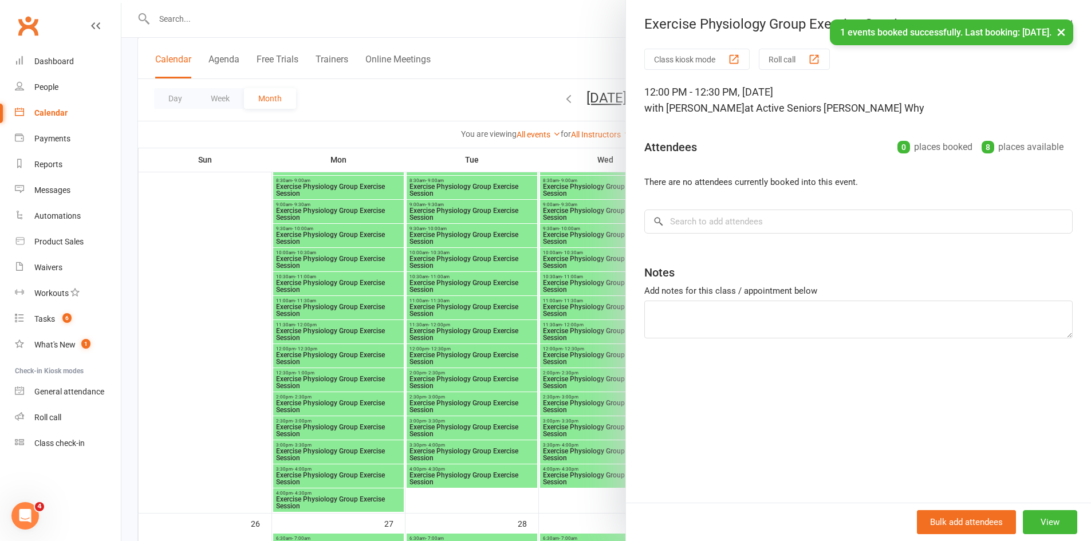
click at [551, 373] on div at bounding box center [605, 270] width 969 height 541
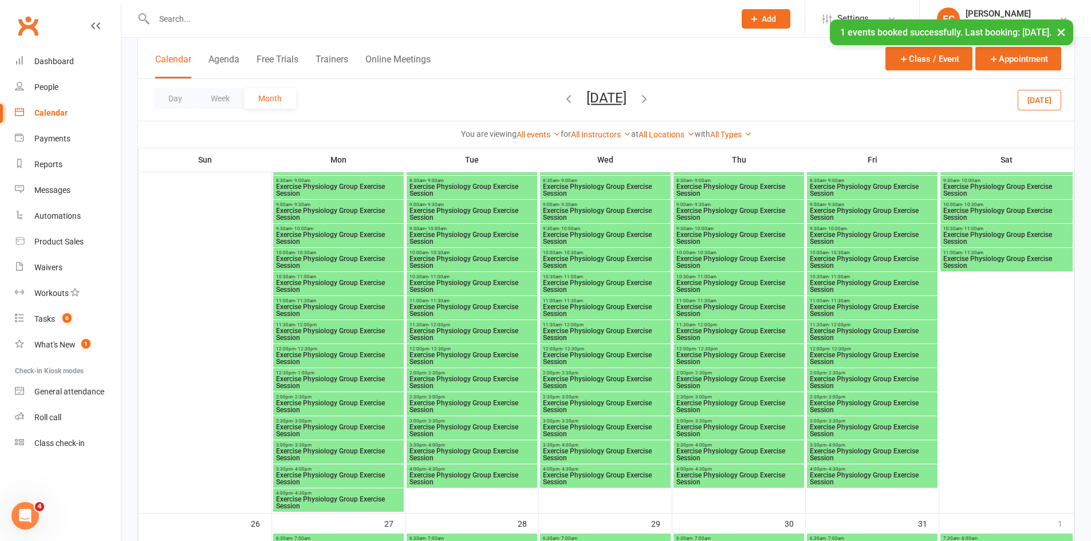
click at [829, 350] on span "- 12:30pm" at bounding box center [840, 348] width 22 height 5
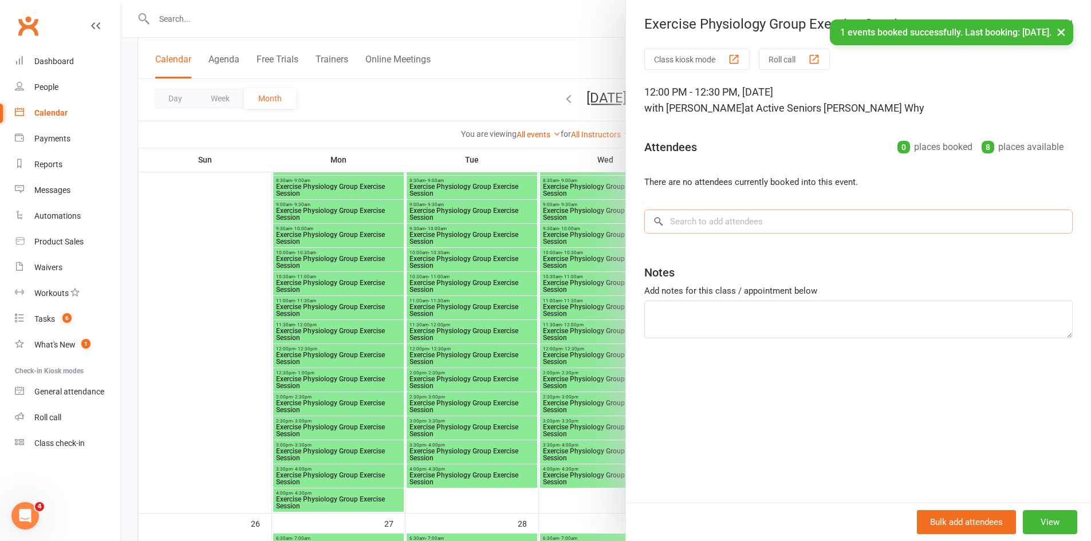
click at [738, 223] on input "search" at bounding box center [858, 222] width 428 height 24
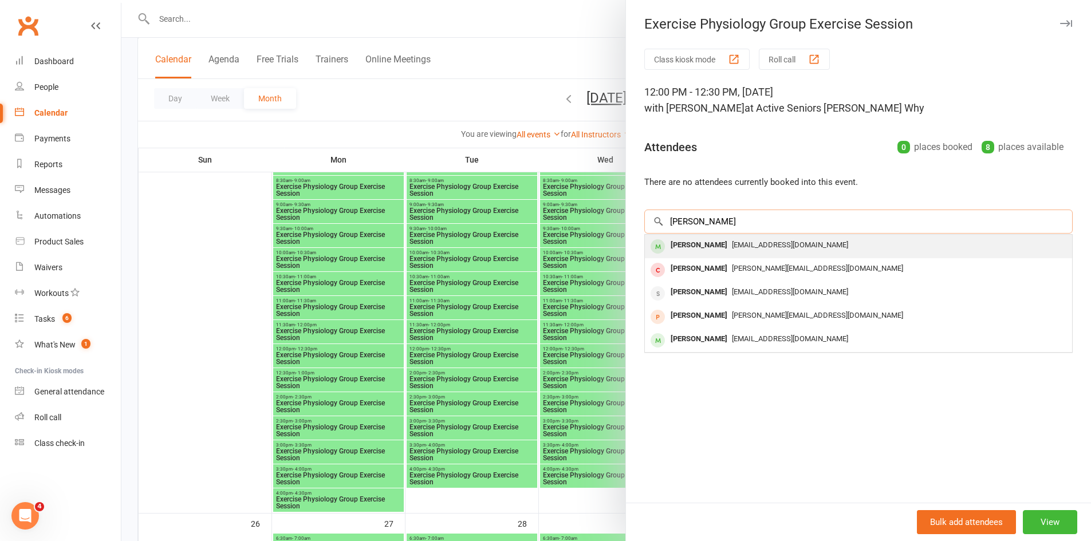
type input "berry"
click at [742, 249] on div "ericberry@optusnet.com.au" at bounding box center [858, 245] width 418 height 17
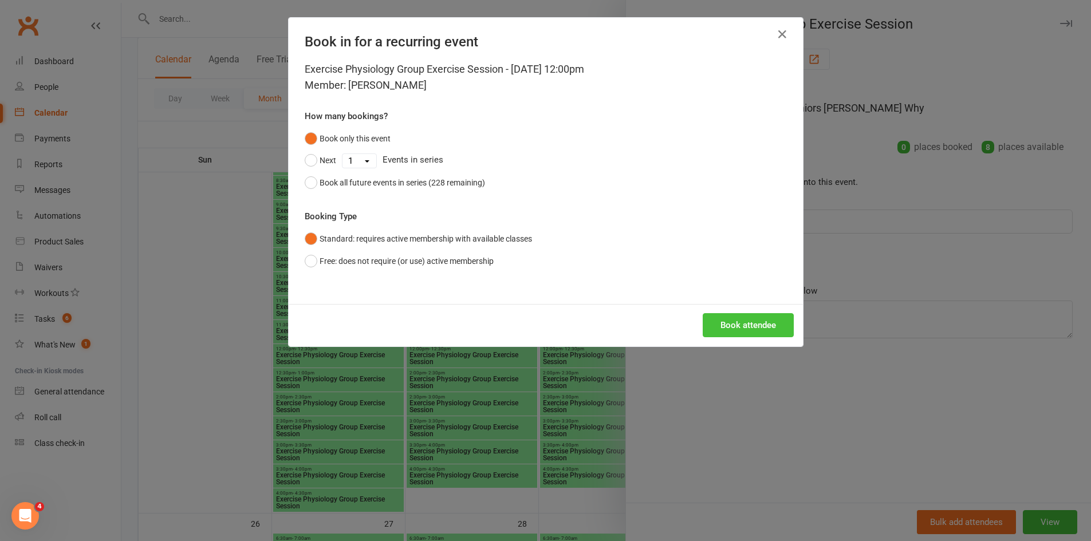
click at [739, 321] on button "Book attendee" at bounding box center [748, 325] width 91 height 24
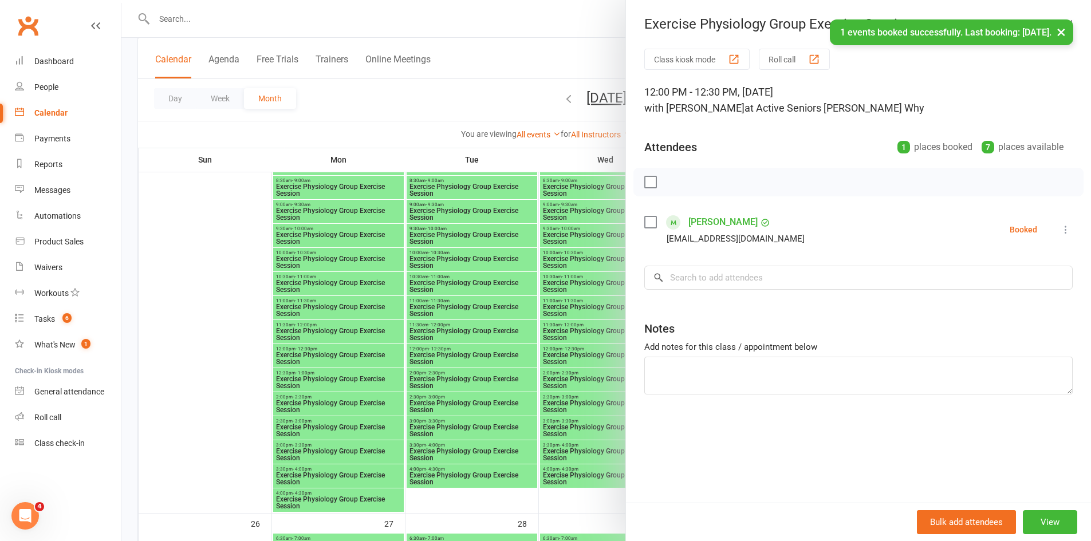
click at [550, 371] on div at bounding box center [605, 270] width 969 height 541
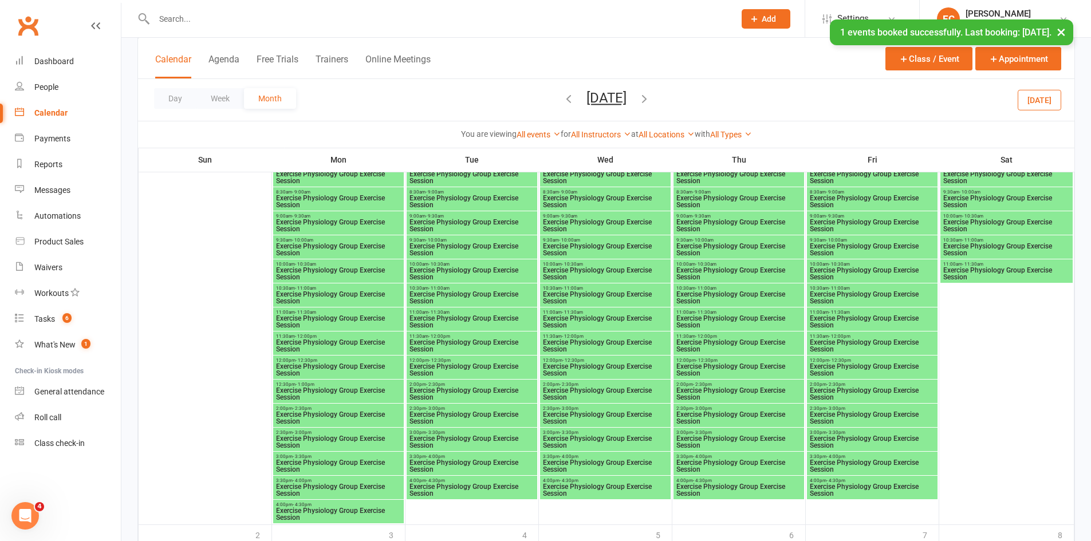
scroll to position [2004, 0]
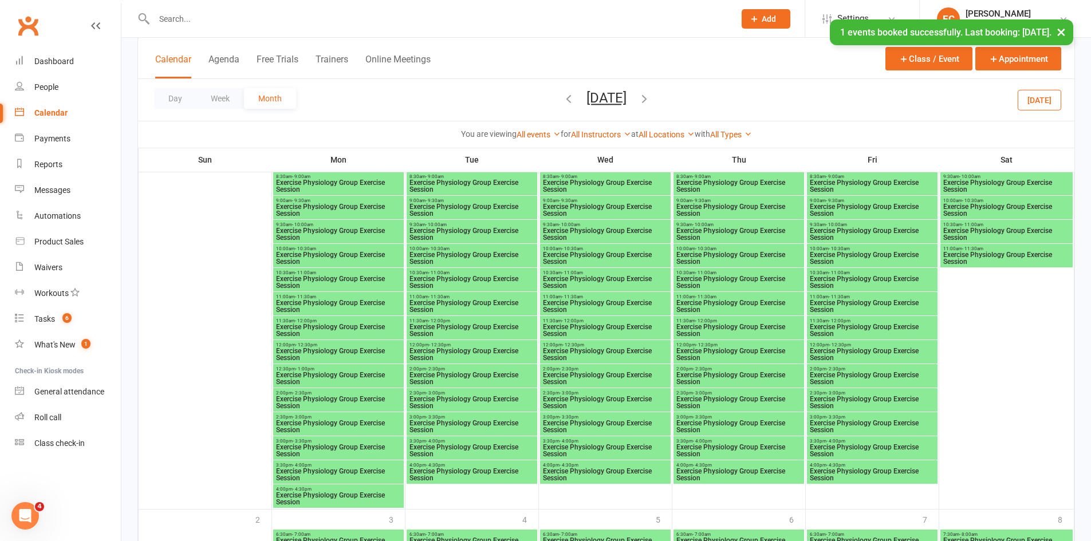
click at [307, 352] on span "Exercise Physiology Group Exercise Session" at bounding box center [338, 355] width 126 height 14
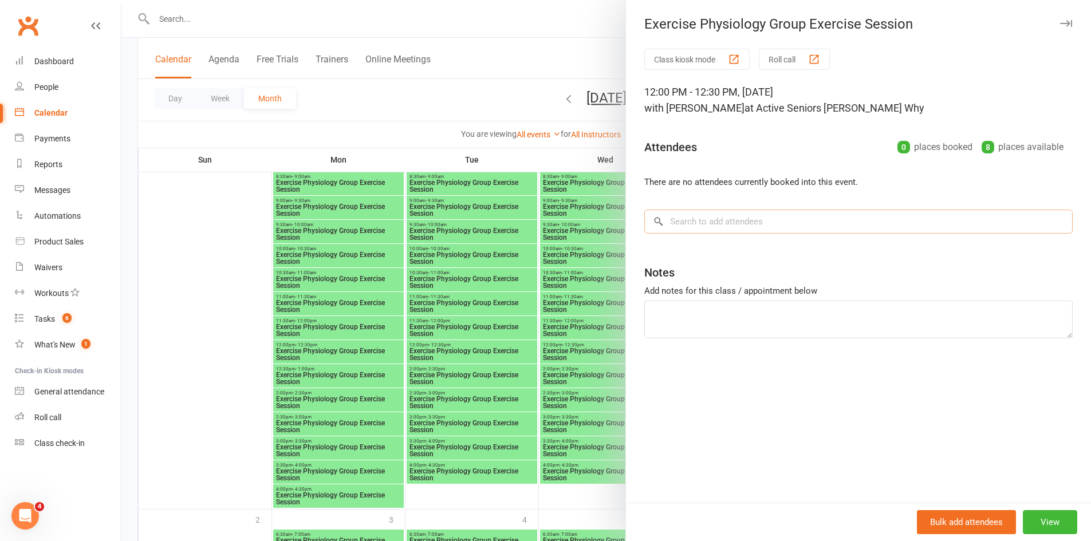
click at [681, 230] on input "search" at bounding box center [858, 222] width 428 height 24
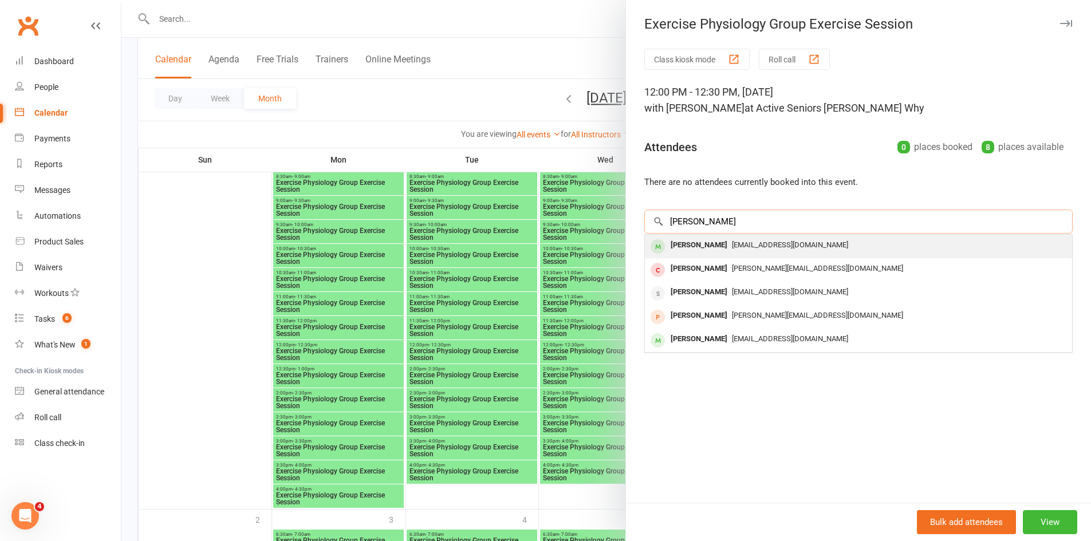
type input "berry"
click at [682, 239] on div "Eric Berry" at bounding box center [699, 245] width 66 height 17
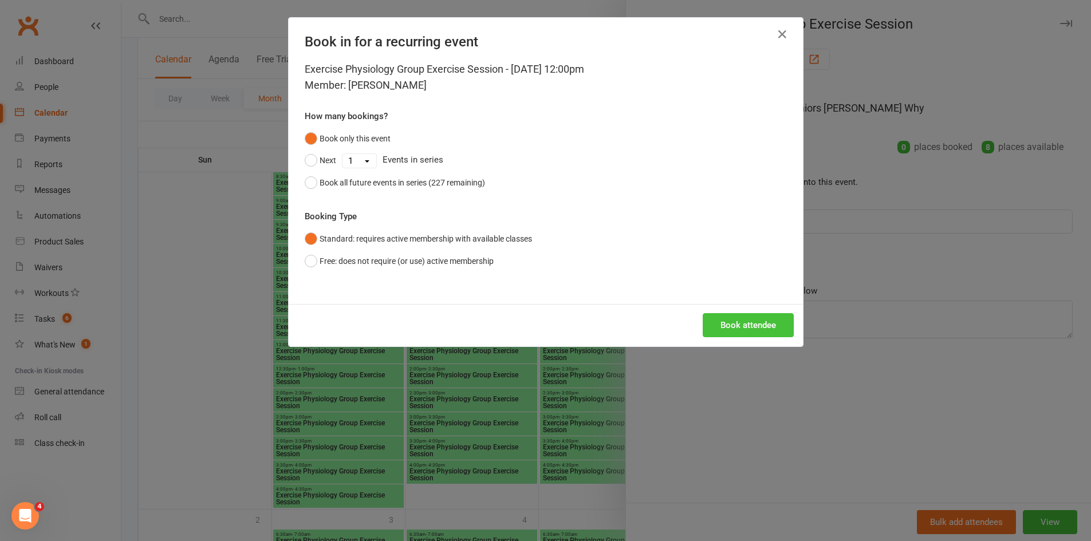
click at [750, 322] on button "Book attendee" at bounding box center [748, 325] width 91 height 24
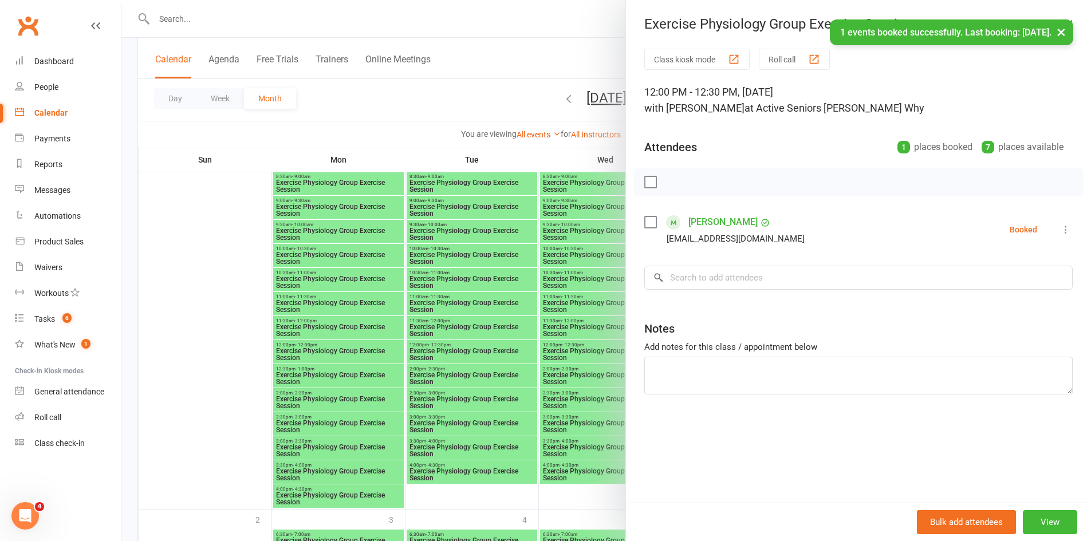
click at [318, 342] on div at bounding box center [605, 270] width 969 height 541
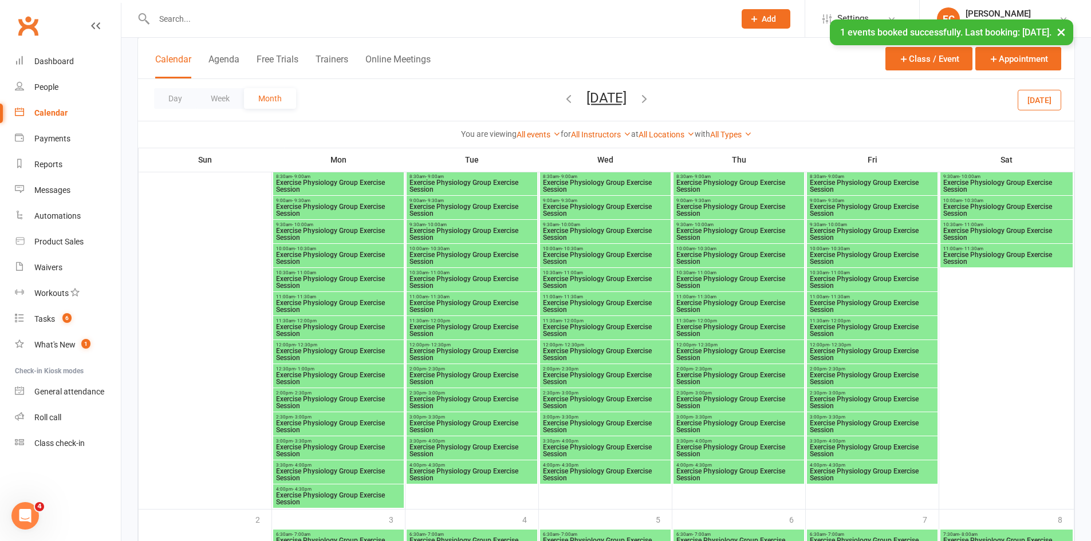
click at [743, 351] on span "Exercise Physiology Group Exercise Session" at bounding box center [739, 355] width 126 height 14
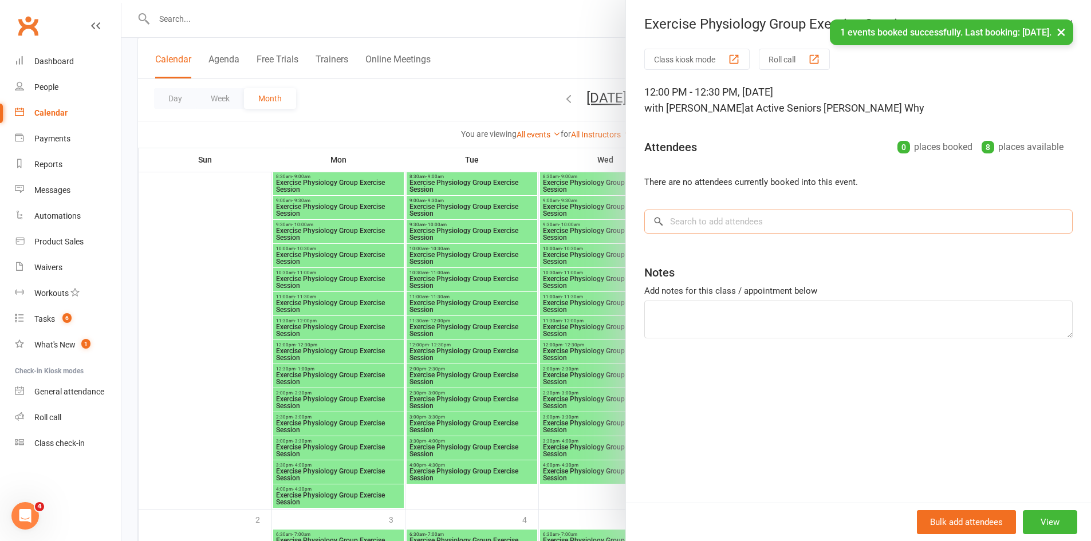
click at [747, 219] on input "search" at bounding box center [858, 222] width 428 height 24
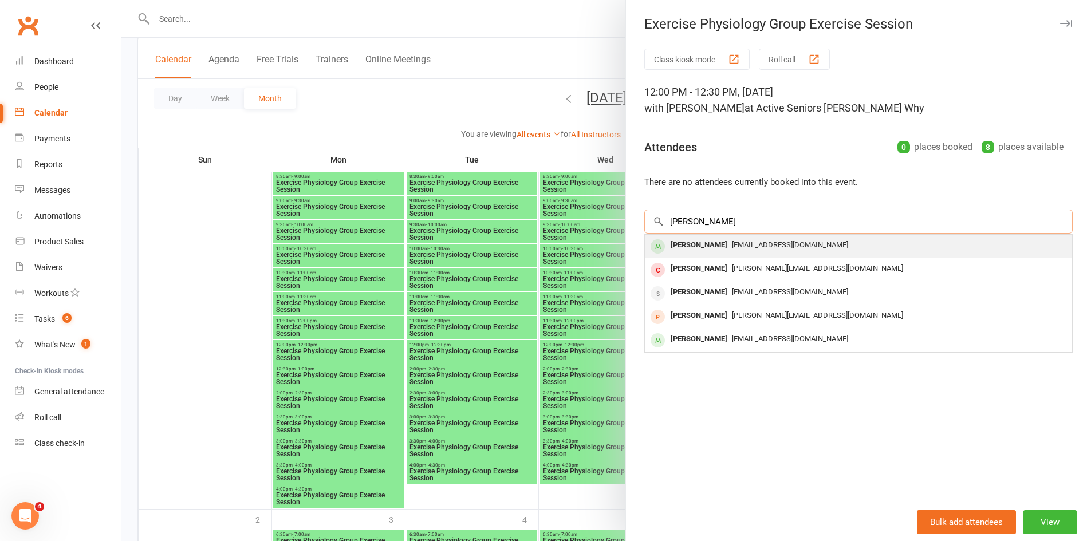
type input "berry"
click at [740, 240] on span "ericberry@optusnet.com.au" at bounding box center [790, 244] width 116 height 9
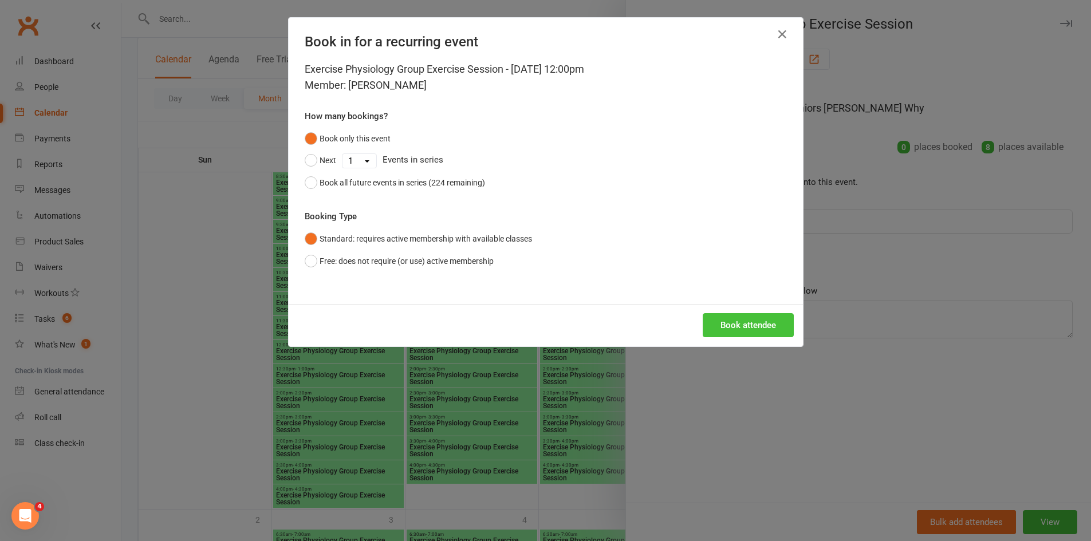
click at [748, 328] on button "Book attendee" at bounding box center [748, 325] width 91 height 24
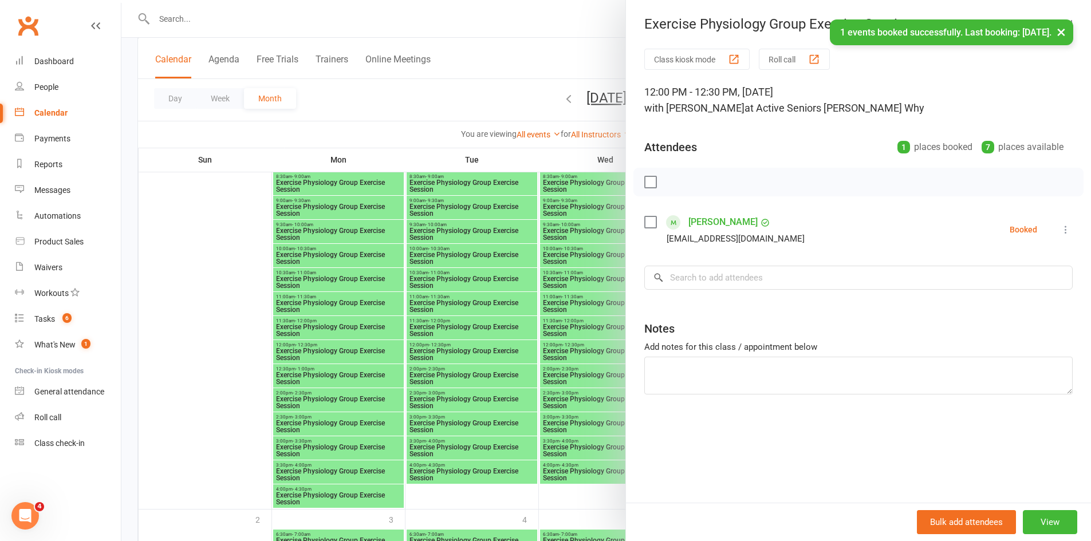
click at [499, 406] on div at bounding box center [605, 270] width 969 height 541
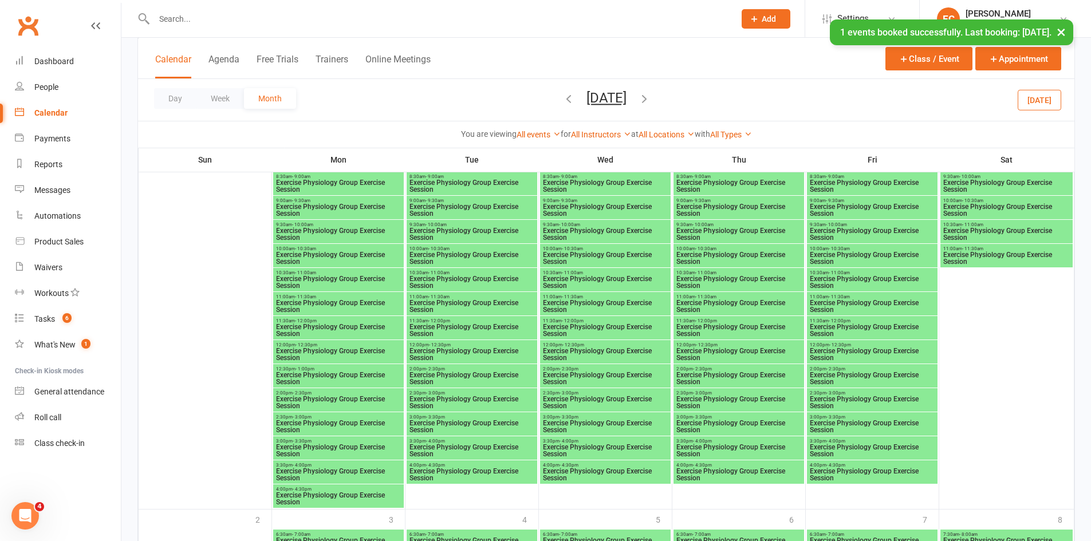
click at [817, 349] on span "Exercise Physiology Group Exercise Session" at bounding box center [872, 355] width 126 height 14
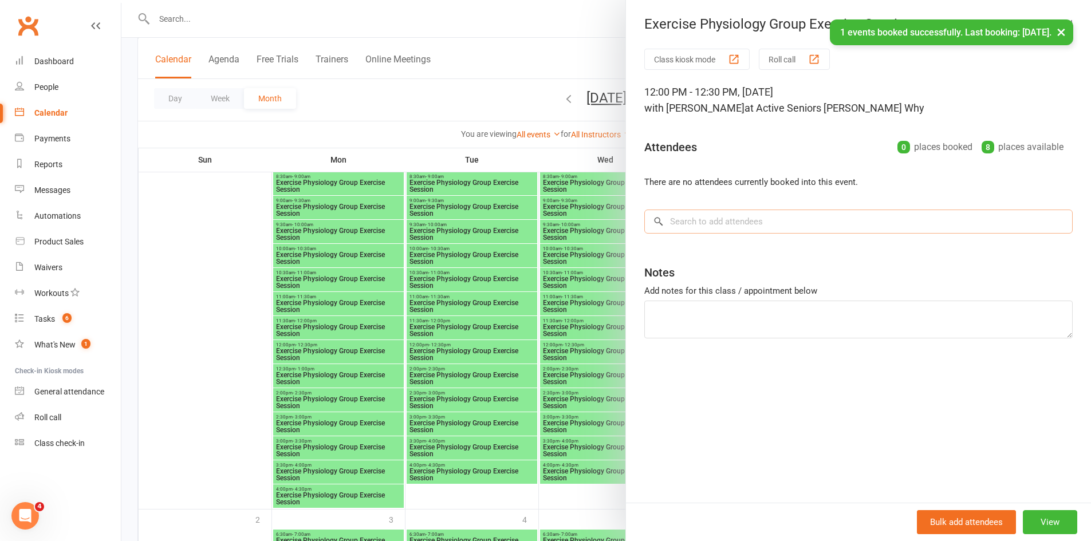
click at [691, 223] on input "search" at bounding box center [858, 222] width 428 height 24
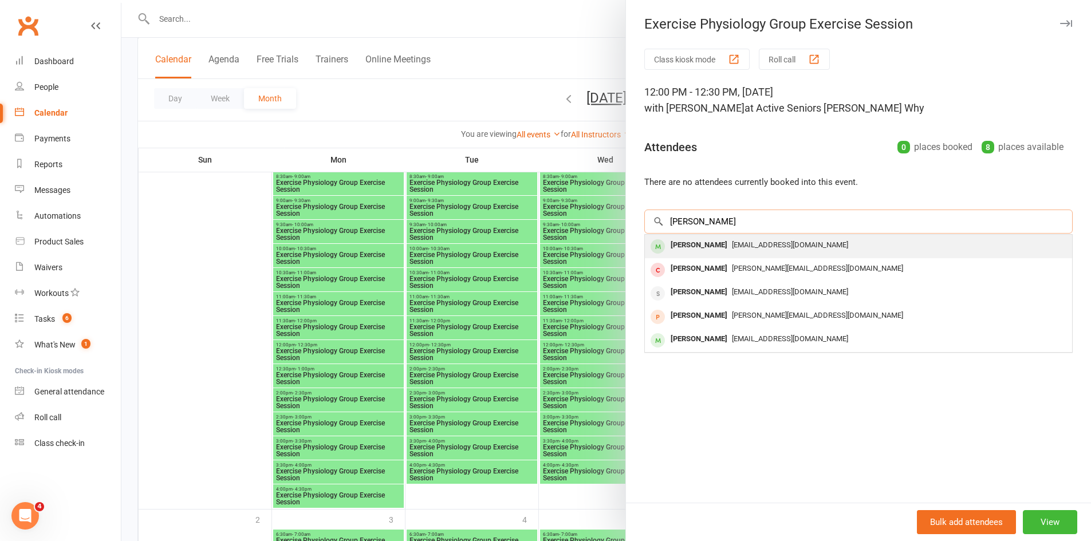
type input "berry"
click at [682, 245] on div "Eric Berry" at bounding box center [699, 245] width 66 height 17
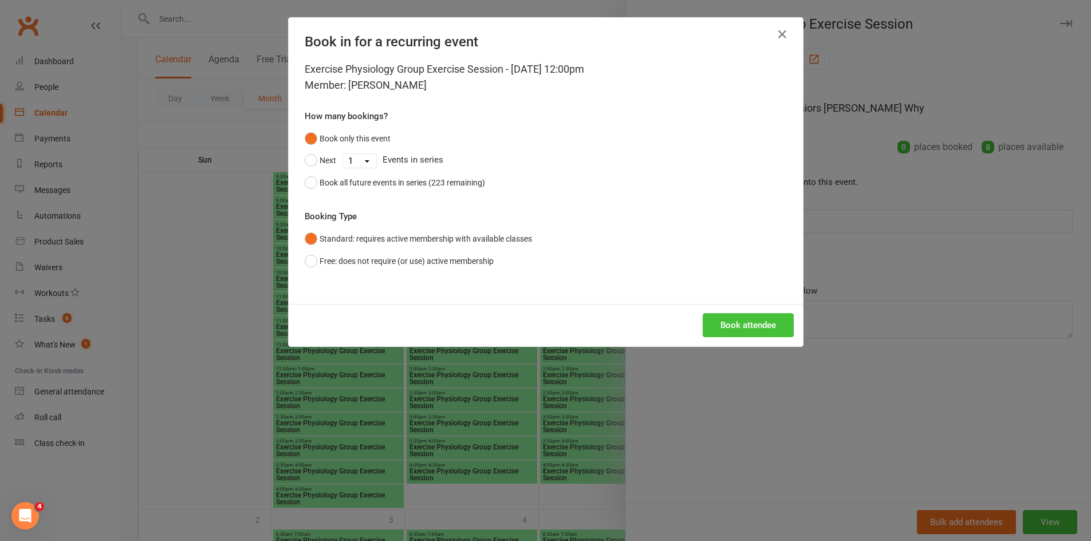
click at [719, 320] on button "Book attendee" at bounding box center [748, 325] width 91 height 24
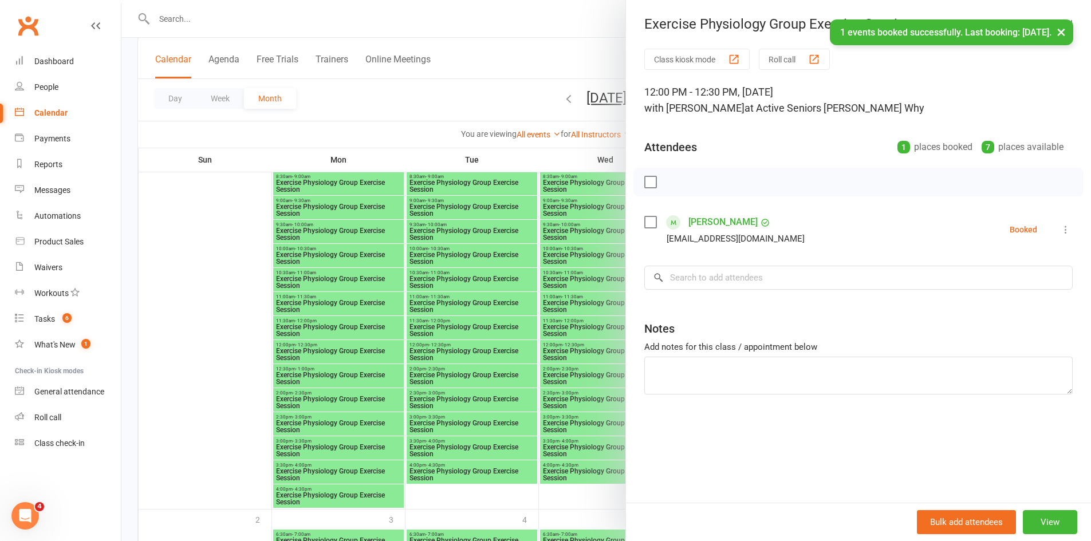
click at [374, 360] on div at bounding box center [605, 270] width 969 height 541
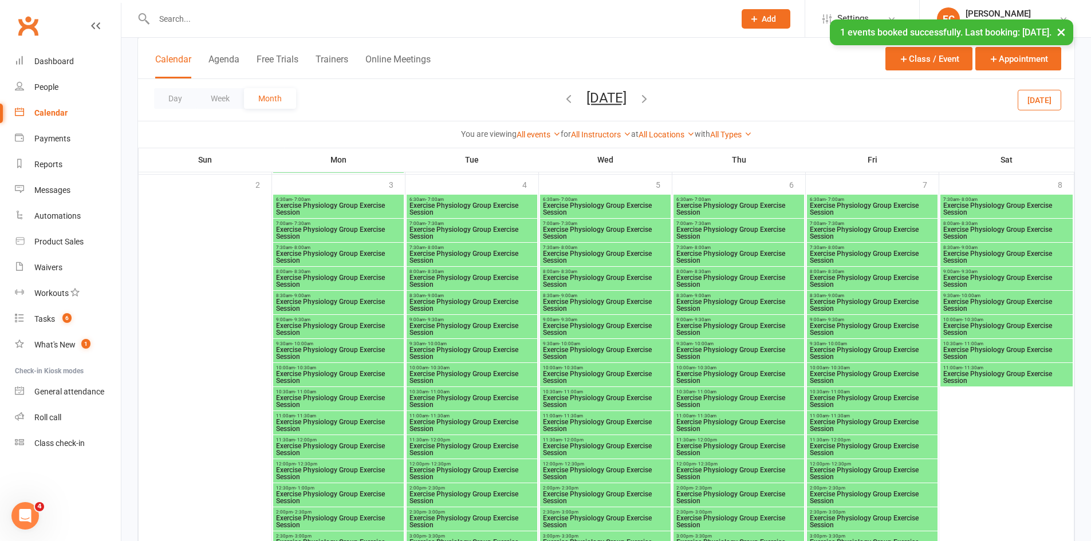
scroll to position [2348, 0]
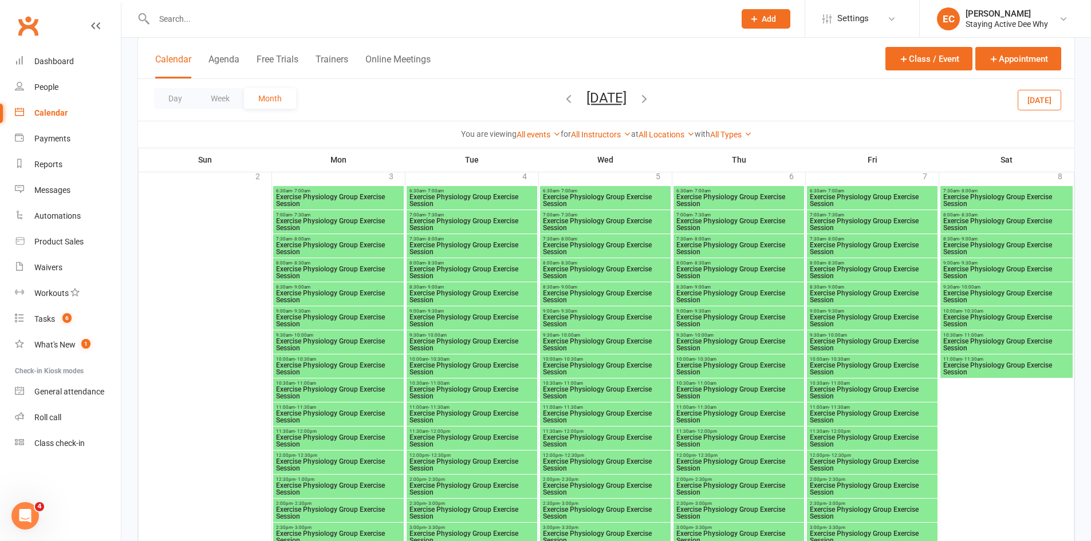
click at [297, 462] on span "Exercise Physiology Group Exercise Session" at bounding box center [338, 465] width 126 height 14
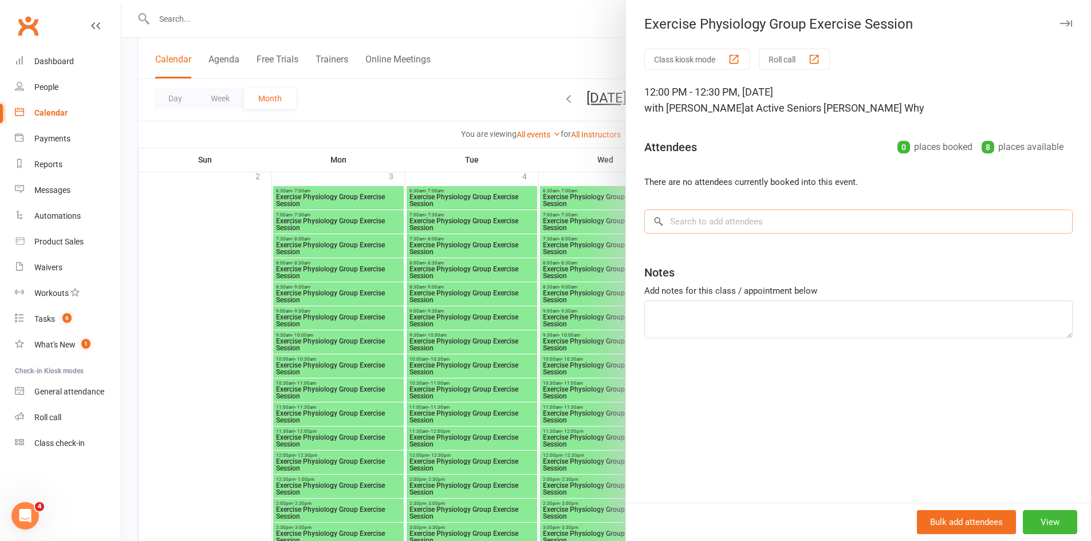
click at [692, 220] on input "search" at bounding box center [858, 222] width 428 height 24
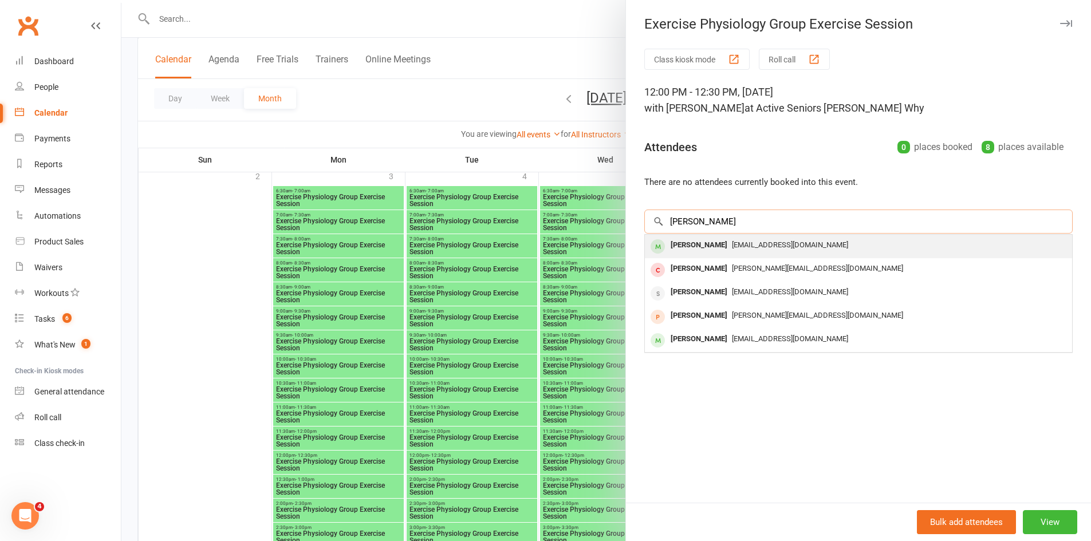
type input "berry"
click at [696, 243] on div "Eric Berry" at bounding box center [699, 245] width 66 height 17
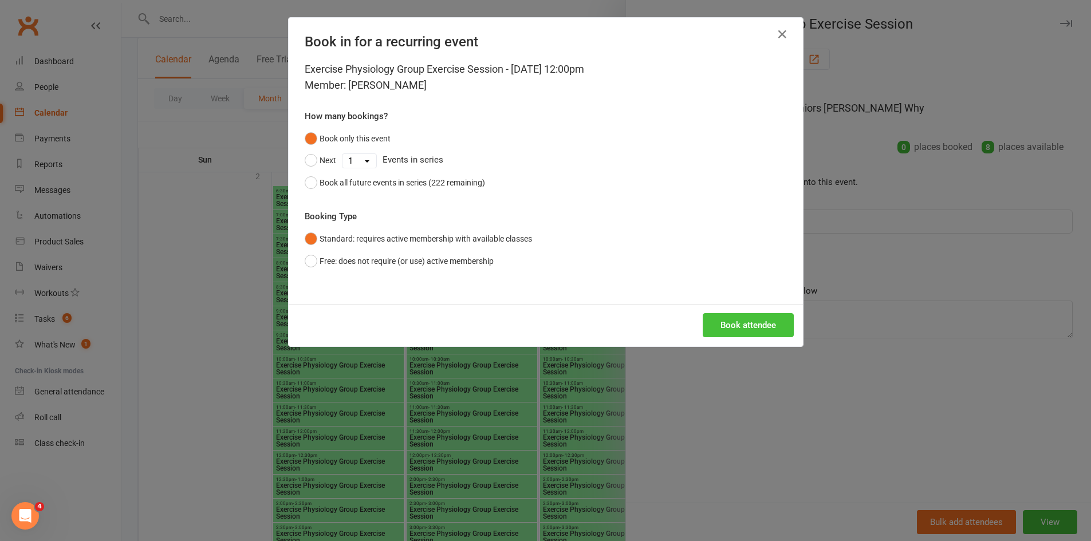
click at [739, 327] on button "Book attendee" at bounding box center [748, 325] width 91 height 24
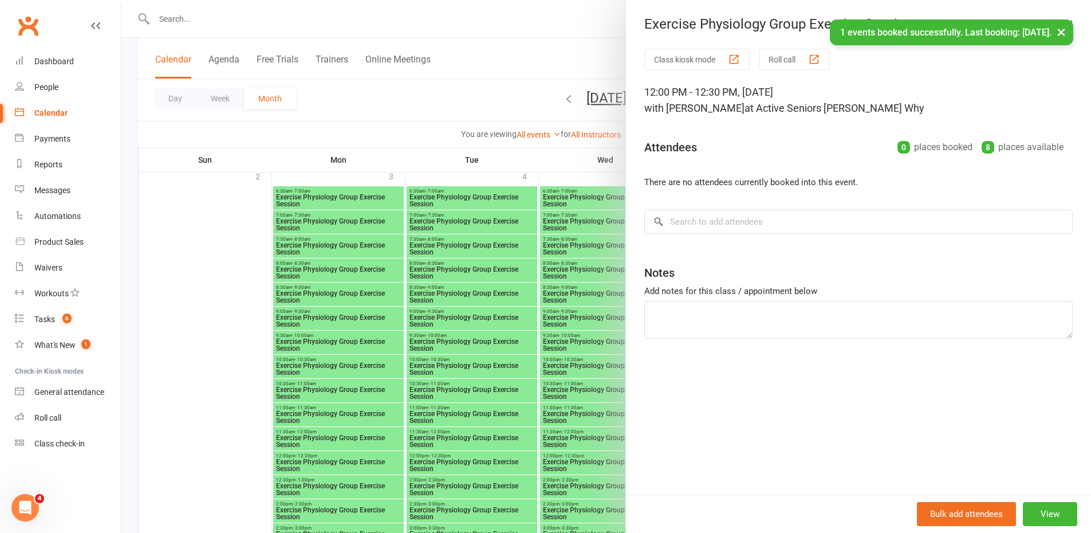
click at [496, 435] on div at bounding box center [605, 266] width 969 height 533
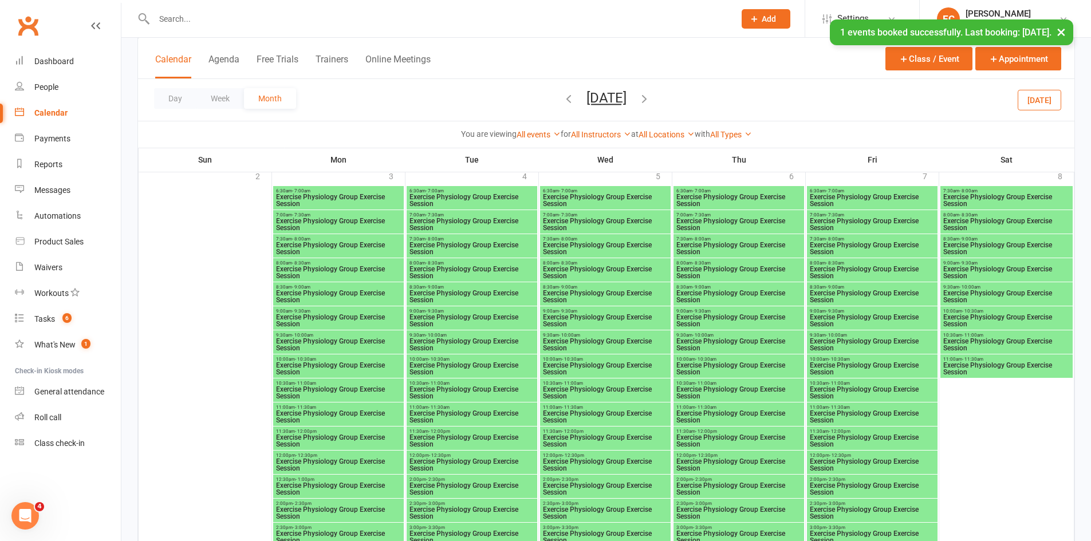
click at [718, 461] on span "Exercise Physiology Group Exercise Session" at bounding box center [739, 465] width 126 height 14
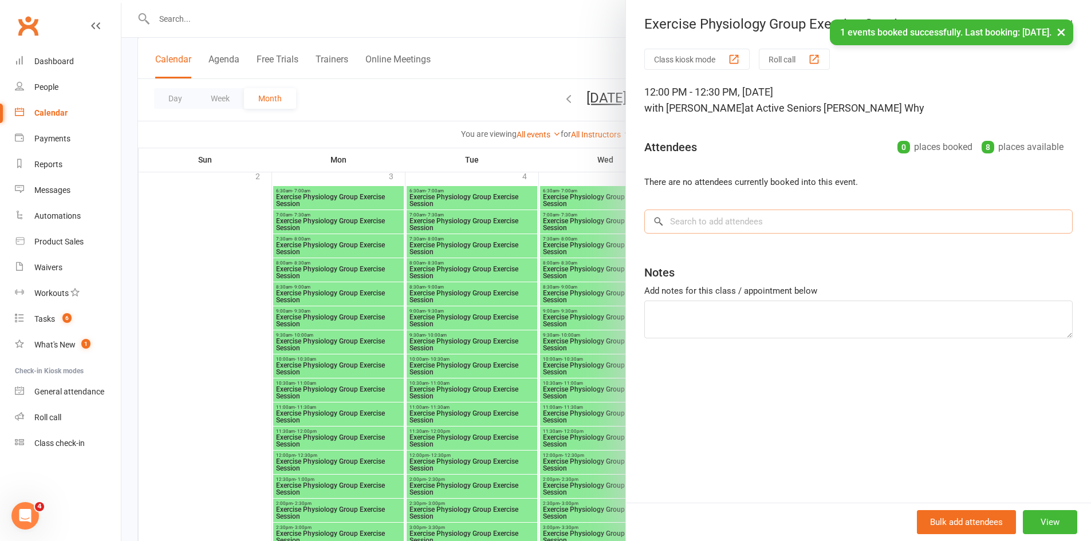
click at [751, 212] on input "search" at bounding box center [858, 222] width 428 height 24
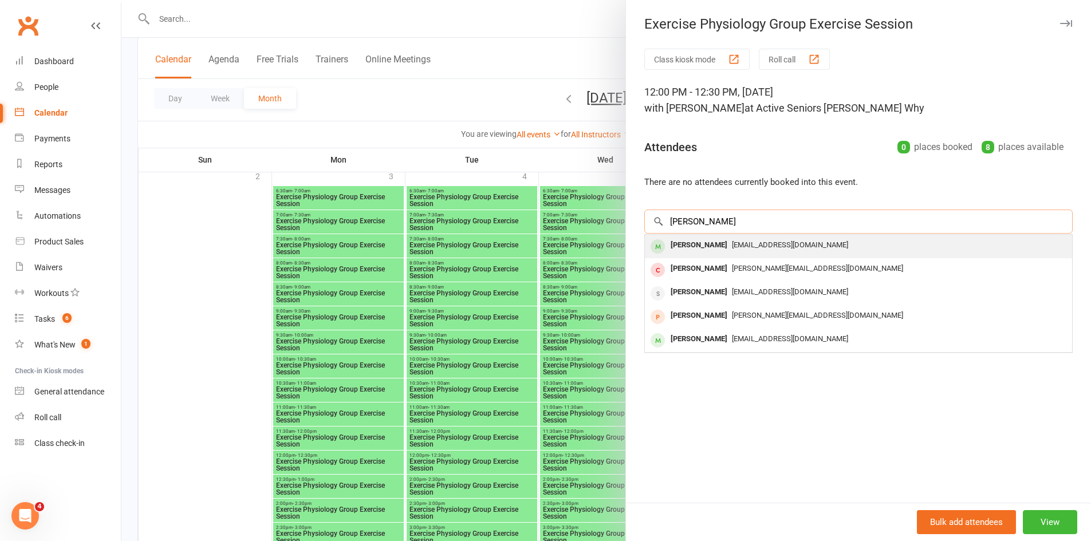
type input "berry"
click at [751, 239] on div "ericberry@optusnet.com.au" at bounding box center [858, 245] width 418 height 17
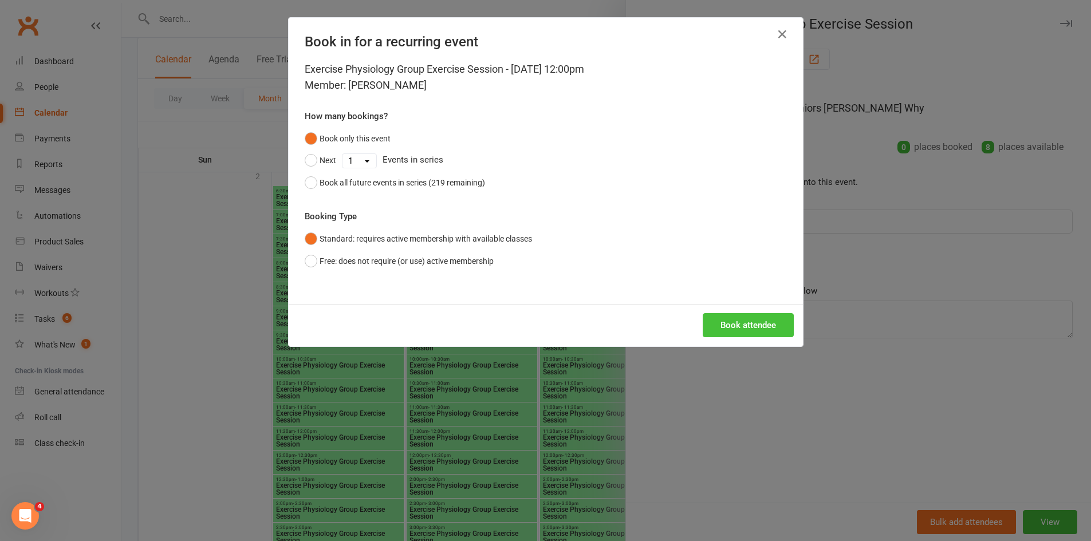
click at [746, 332] on button "Book attendee" at bounding box center [748, 325] width 91 height 24
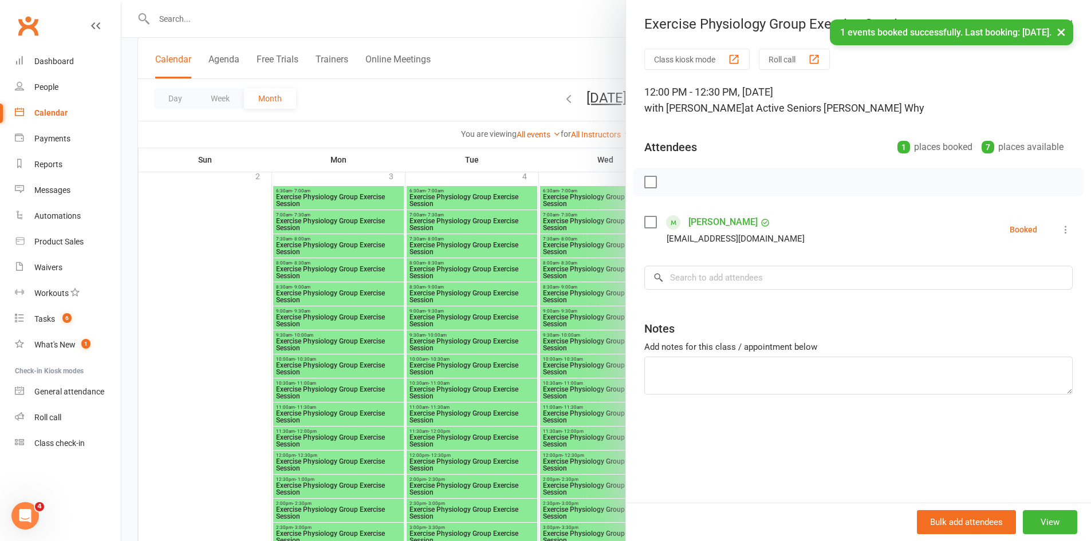
click at [576, 458] on div at bounding box center [605, 270] width 969 height 541
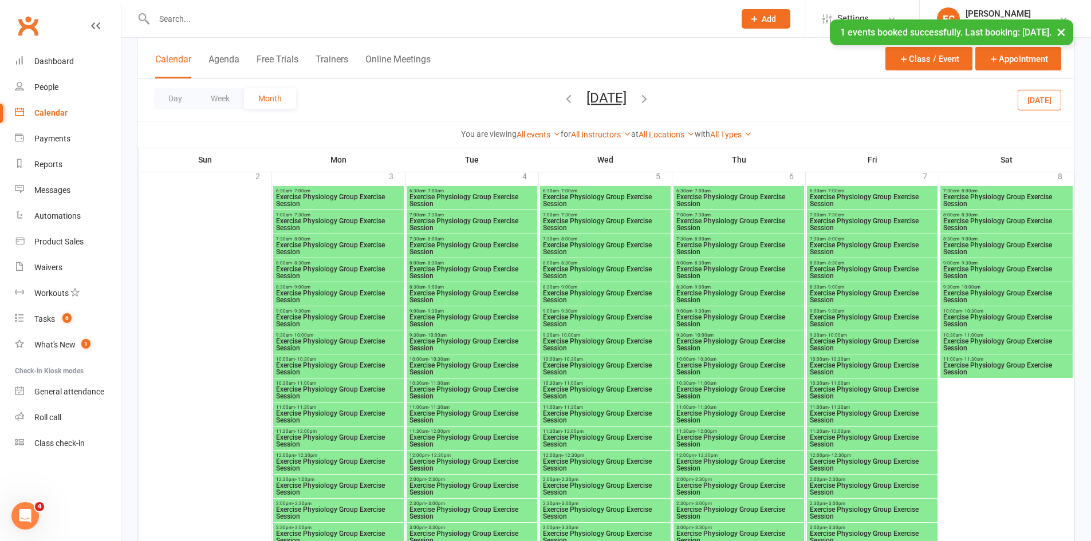
click at [844, 460] on span "Exercise Physiology Group Exercise Session" at bounding box center [872, 465] width 126 height 14
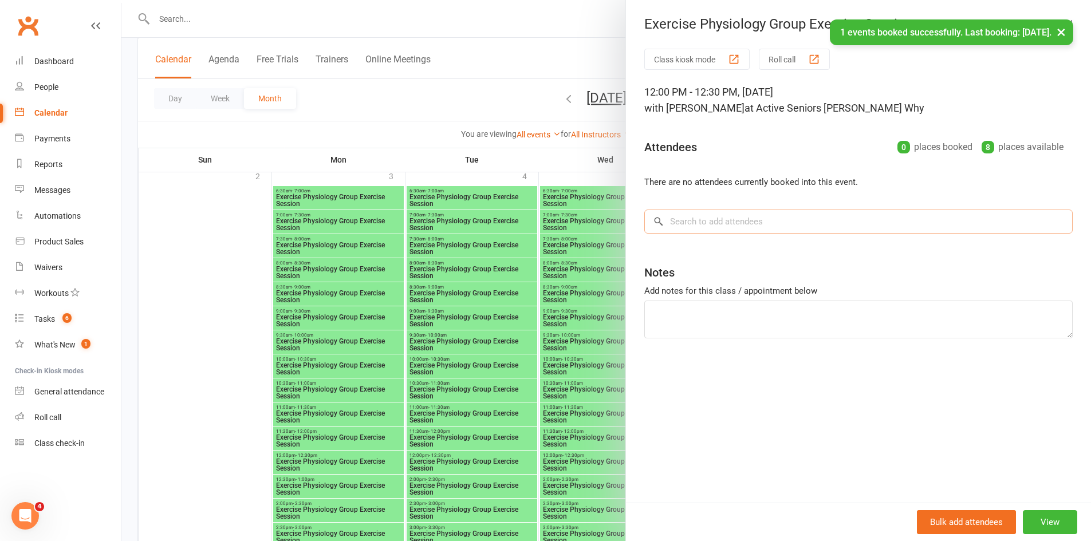
click at [754, 219] on input "search" at bounding box center [858, 222] width 428 height 24
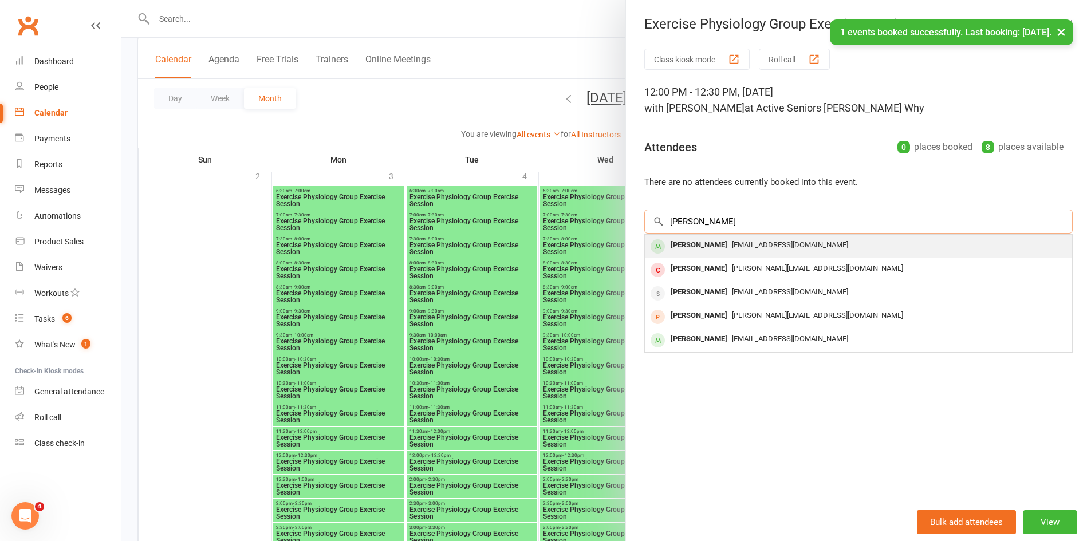
type input "berry"
click at [755, 247] on span "ericberry@optusnet.com.au" at bounding box center [790, 244] width 116 height 9
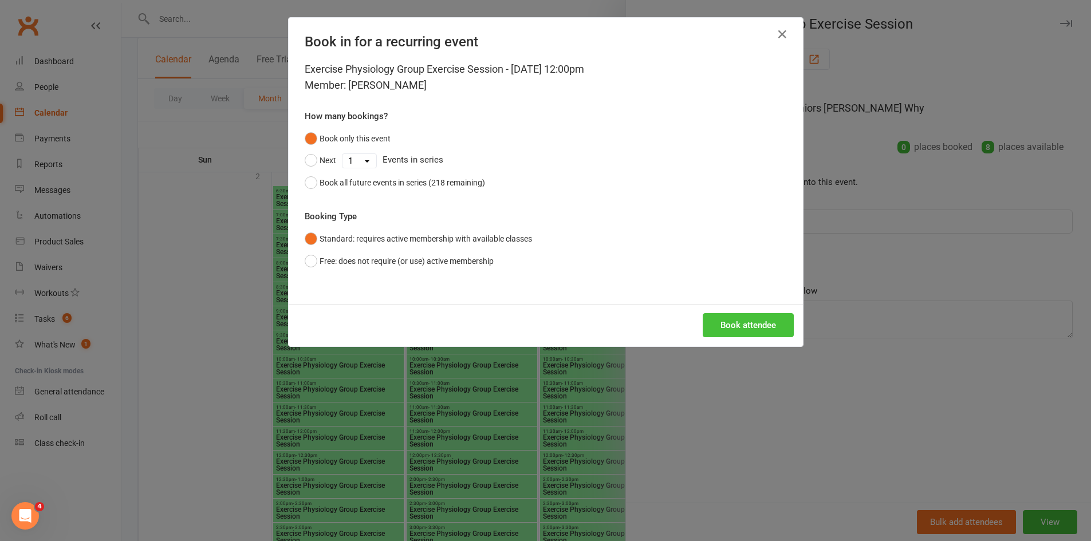
click at [756, 317] on button "Book attendee" at bounding box center [748, 325] width 91 height 24
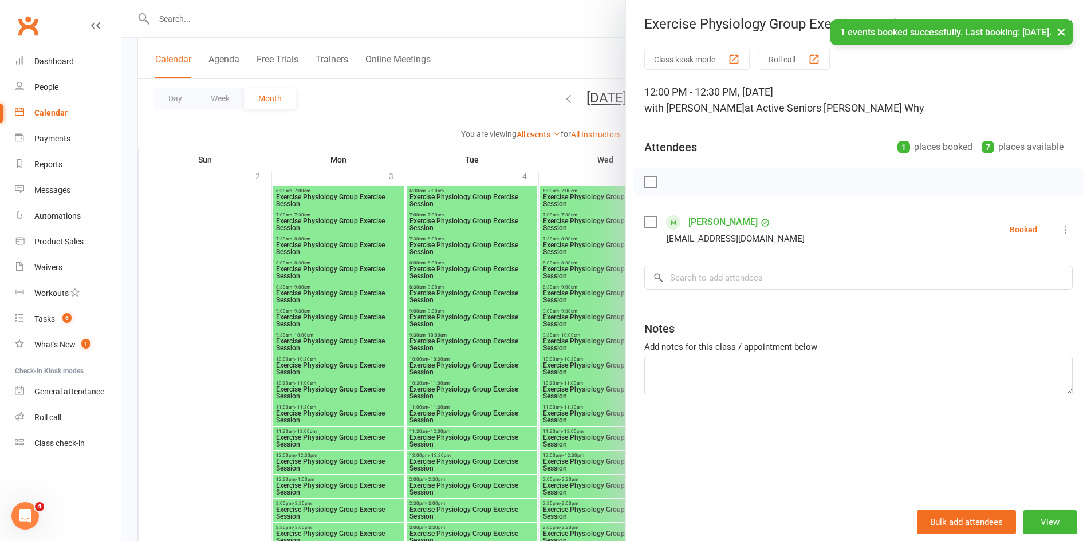
click at [504, 364] on div at bounding box center [605, 270] width 969 height 541
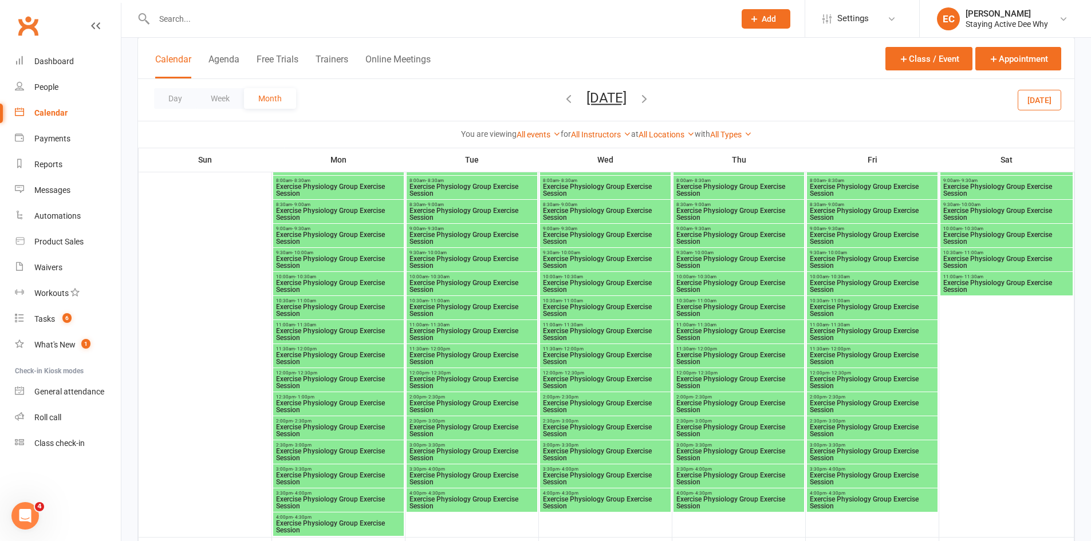
scroll to position [630, 0]
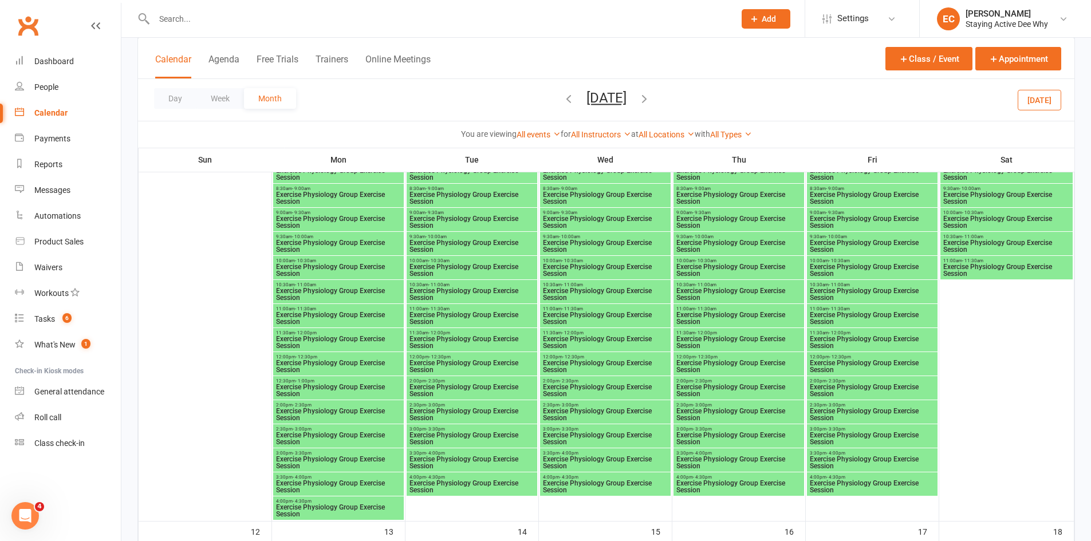
click at [312, 365] on span "Exercise Physiology Group Exercise Session" at bounding box center [338, 367] width 126 height 14
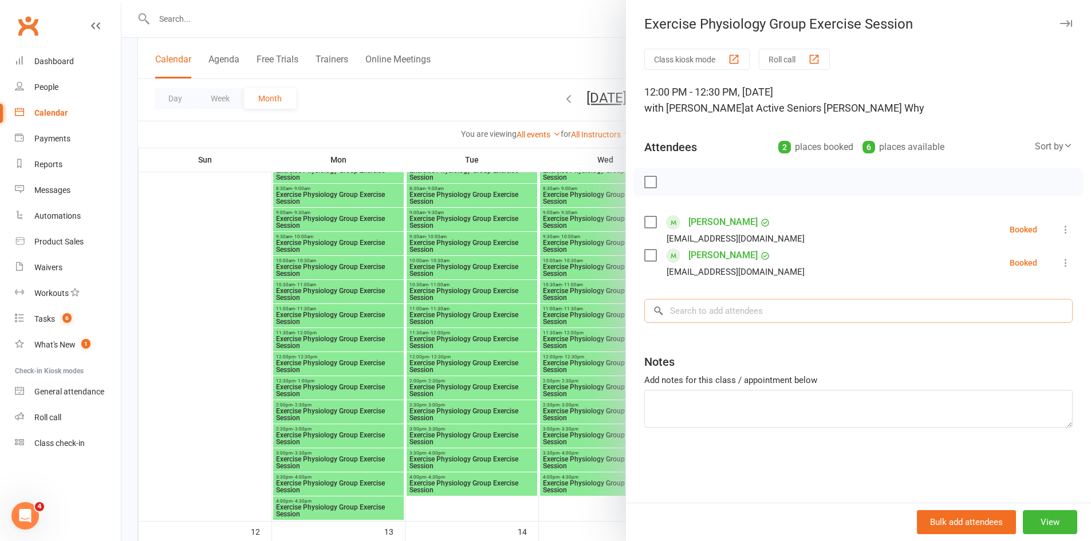
click at [684, 321] on input "search" at bounding box center [858, 311] width 428 height 24
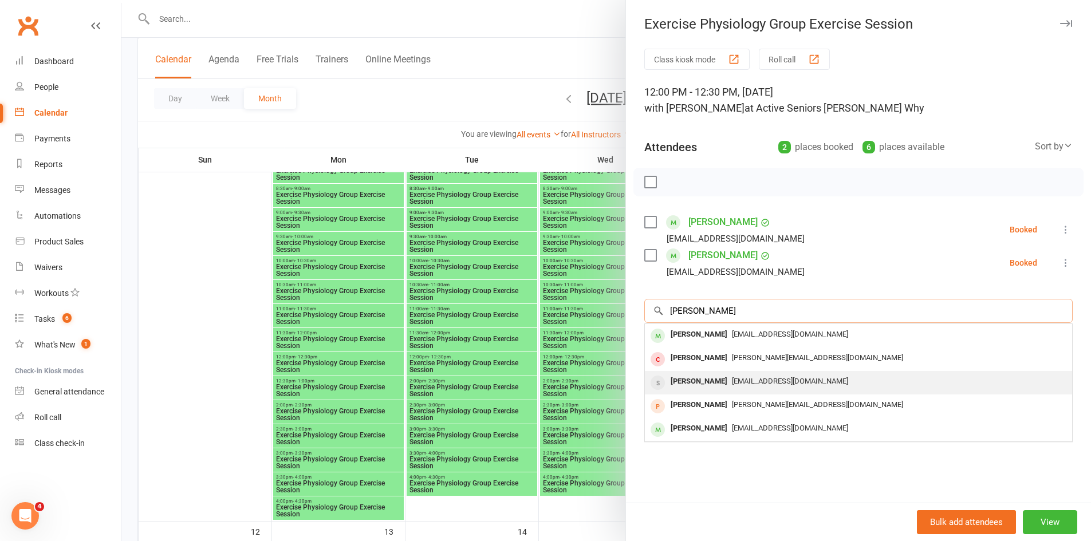
type input "berry"
click at [683, 378] on div "Kathleen Berry" at bounding box center [699, 381] width 66 height 17
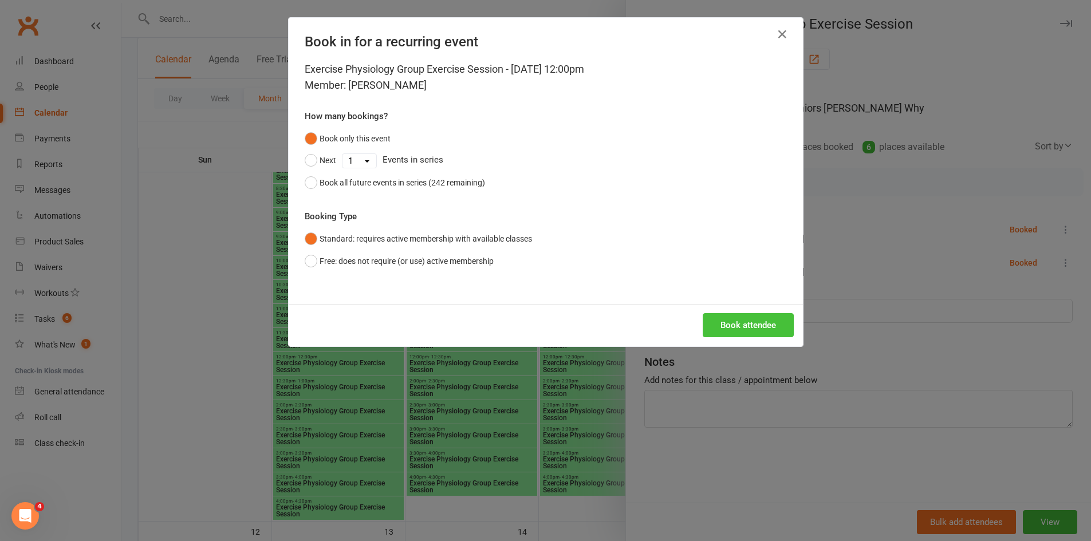
click at [733, 322] on button "Book attendee" at bounding box center [748, 325] width 91 height 24
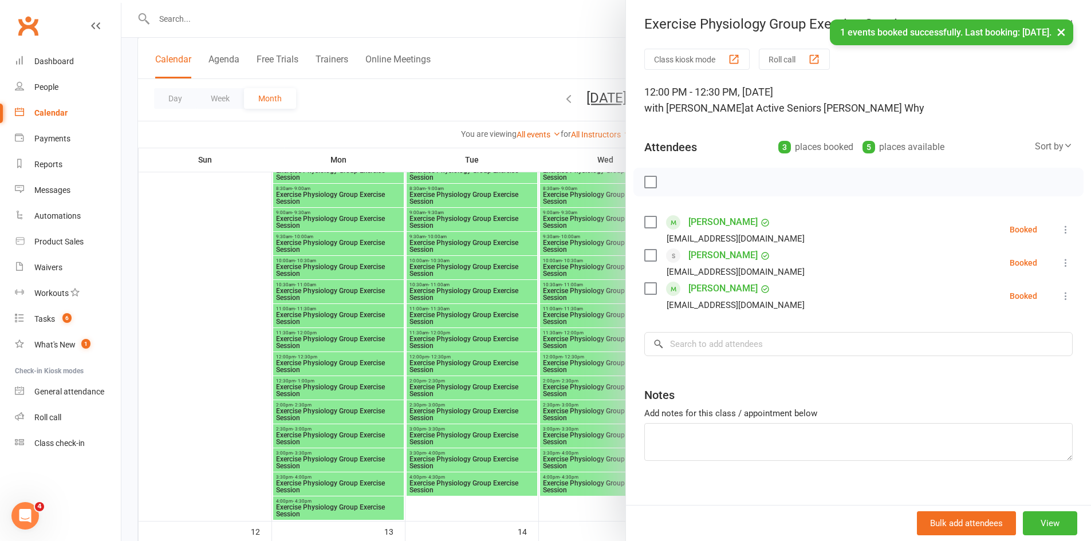
click at [562, 383] on div at bounding box center [605, 270] width 969 height 541
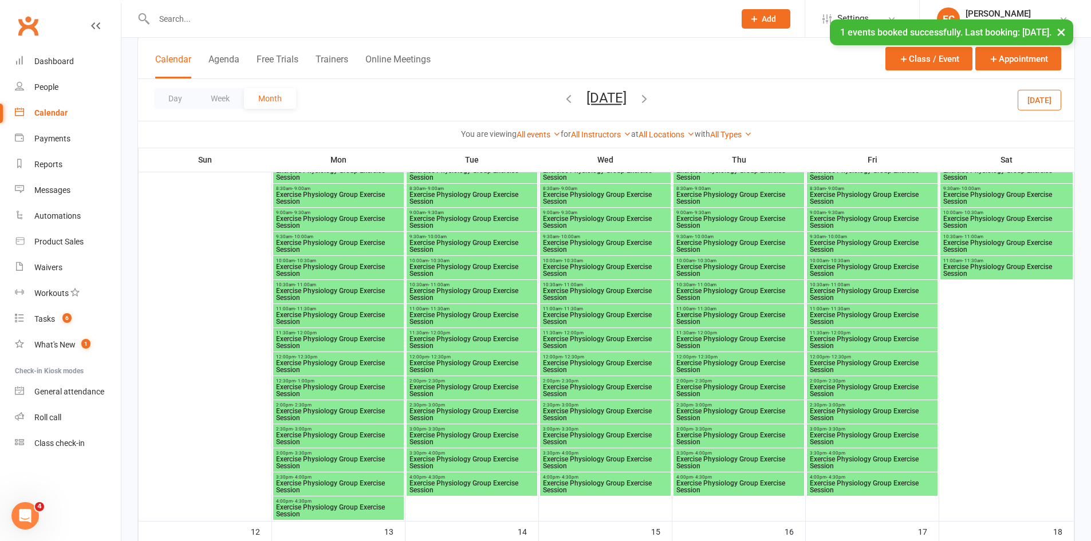
click at [708, 354] on span "- 12:30pm" at bounding box center [707, 356] width 22 height 5
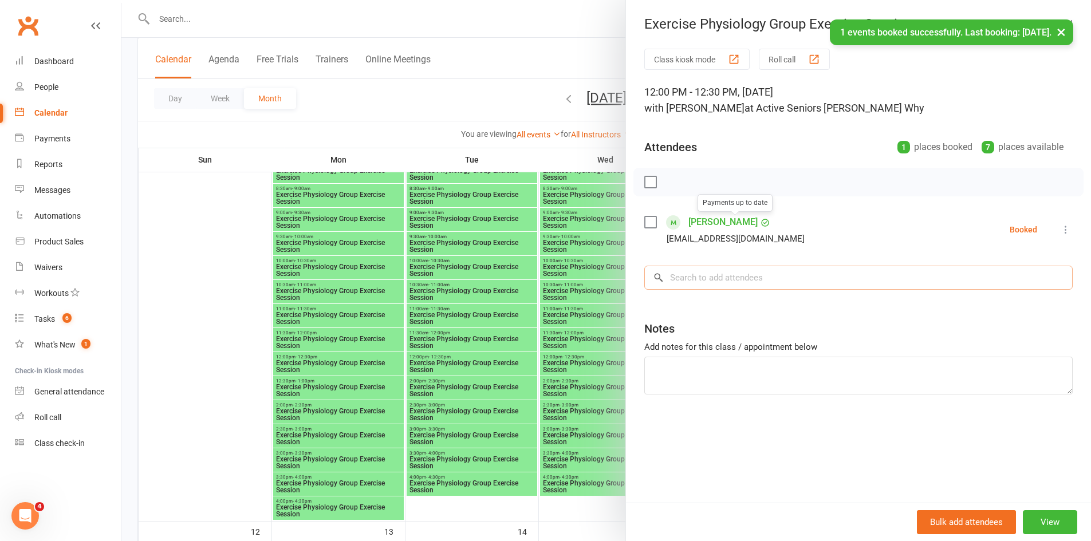
click at [711, 281] on input "search" at bounding box center [858, 278] width 428 height 24
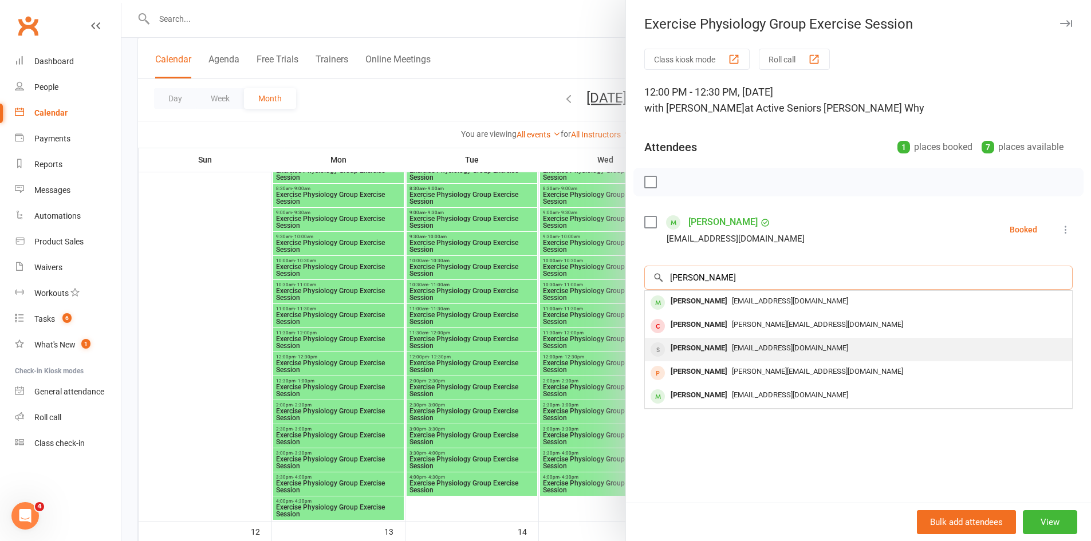
type input "berry"
click at [699, 340] on div "Kathleen Berry" at bounding box center [699, 348] width 66 height 17
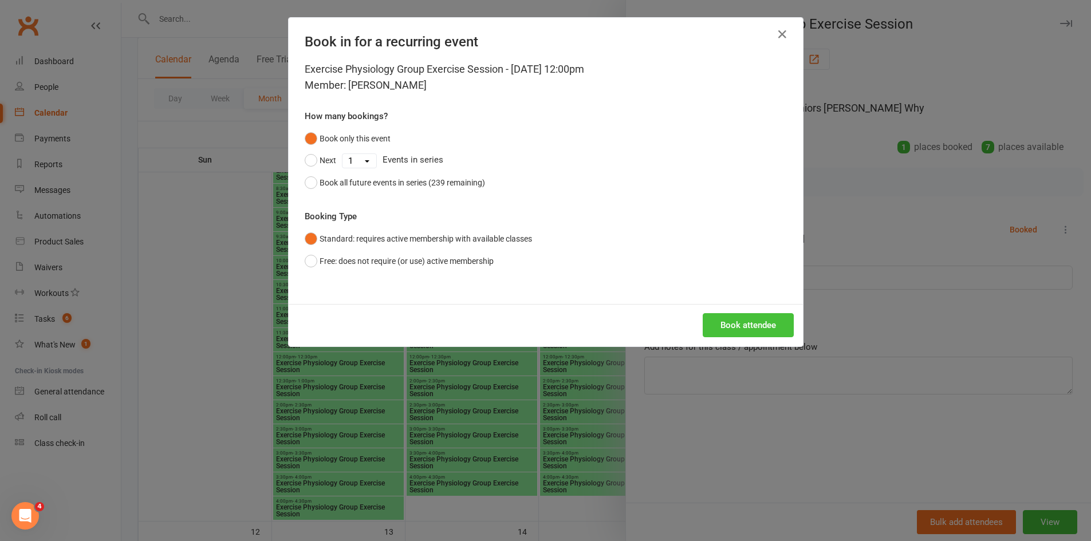
click at [741, 323] on button "Book attendee" at bounding box center [748, 325] width 91 height 24
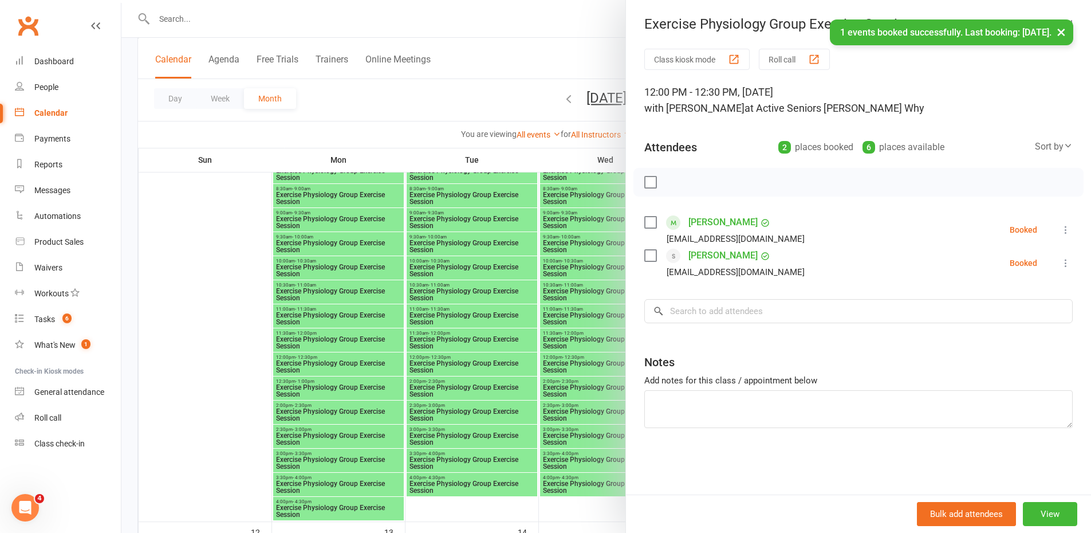
click at [570, 369] on div at bounding box center [605, 266] width 969 height 533
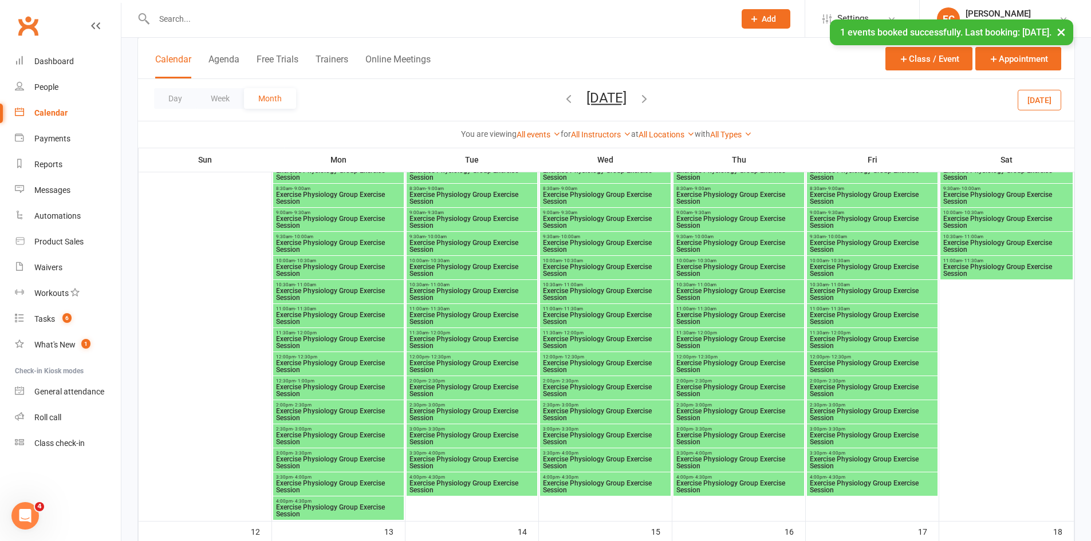
click at [822, 360] on span "Exercise Physiology Group Exercise Session" at bounding box center [872, 367] width 126 height 14
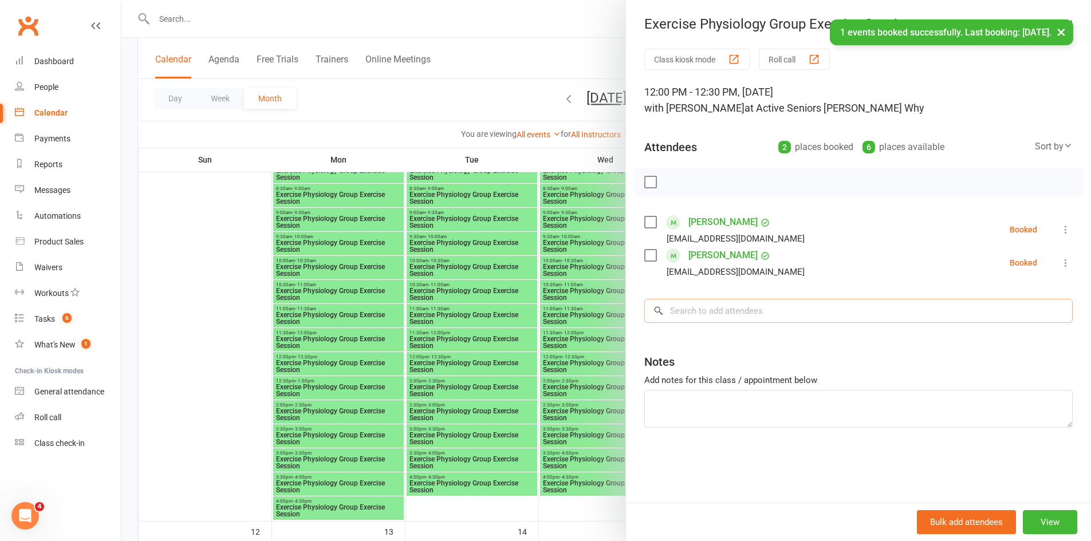
click at [725, 305] on input "search" at bounding box center [858, 311] width 428 height 24
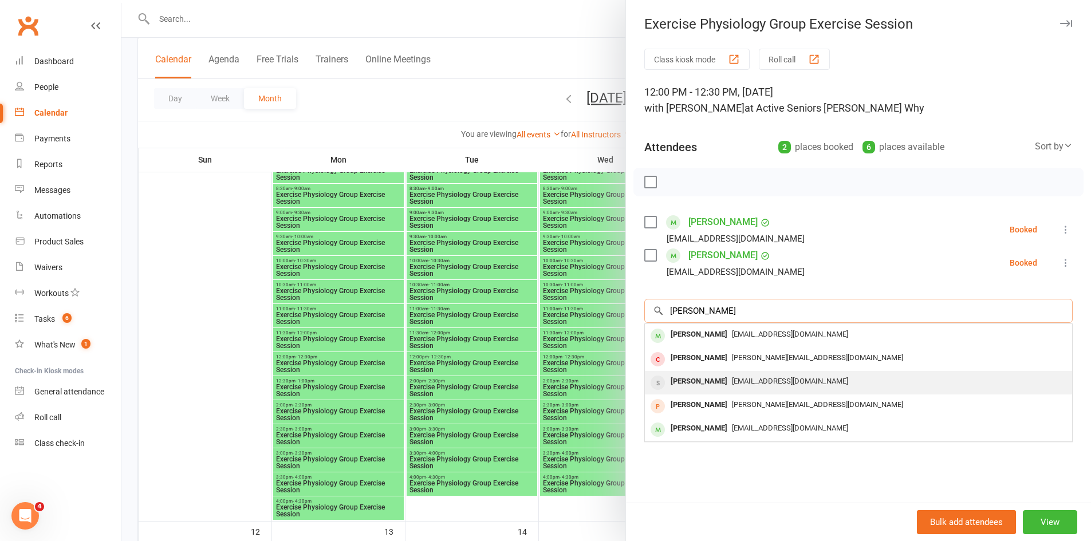
type input "berry"
click at [732, 377] on span "ericberry@optusnet.com.au" at bounding box center [790, 381] width 116 height 9
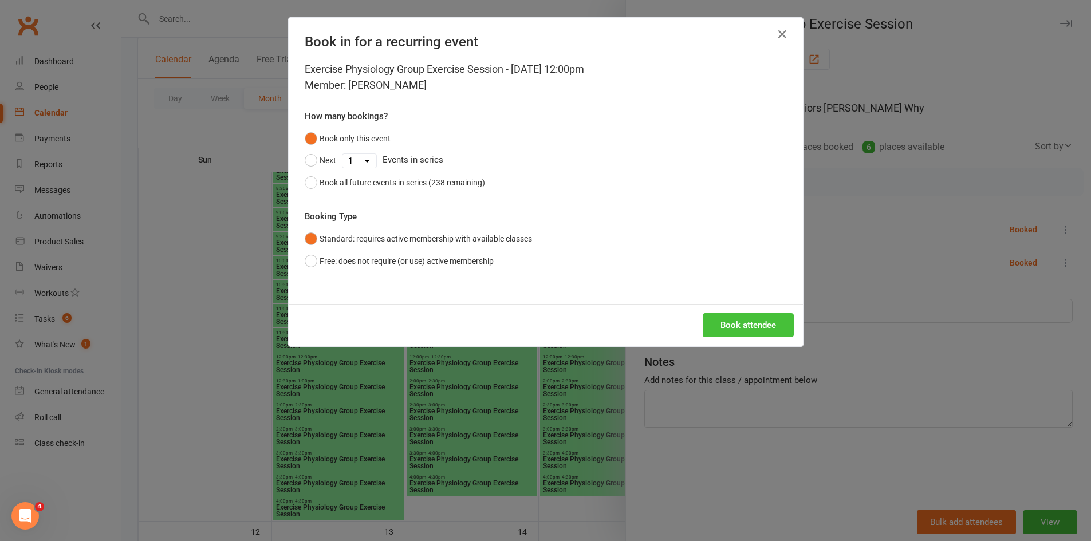
click at [709, 327] on button "Book attendee" at bounding box center [748, 325] width 91 height 24
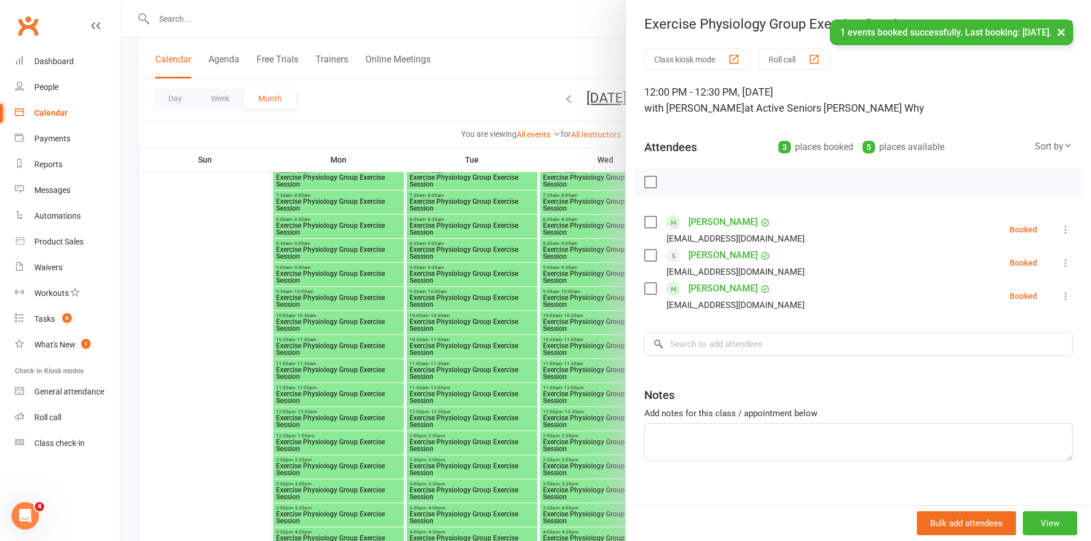
scroll to position [1031, 0]
click at [328, 423] on div at bounding box center [605, 270] width 969 height 541
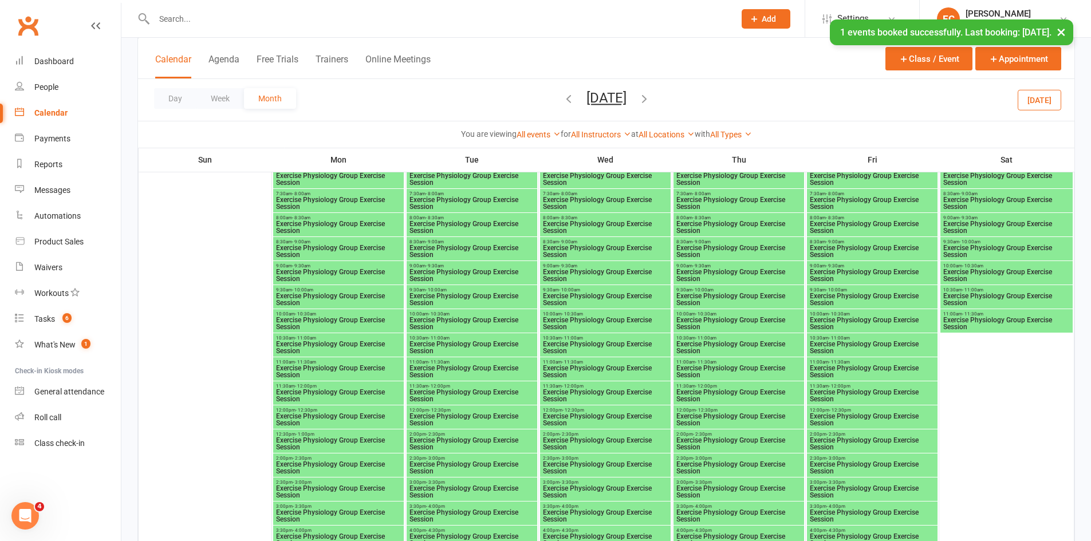
click at [328, 423] on span "Exercise Physiology Group Exercise Session" at bounding box center [338, 420] width 126 height 14
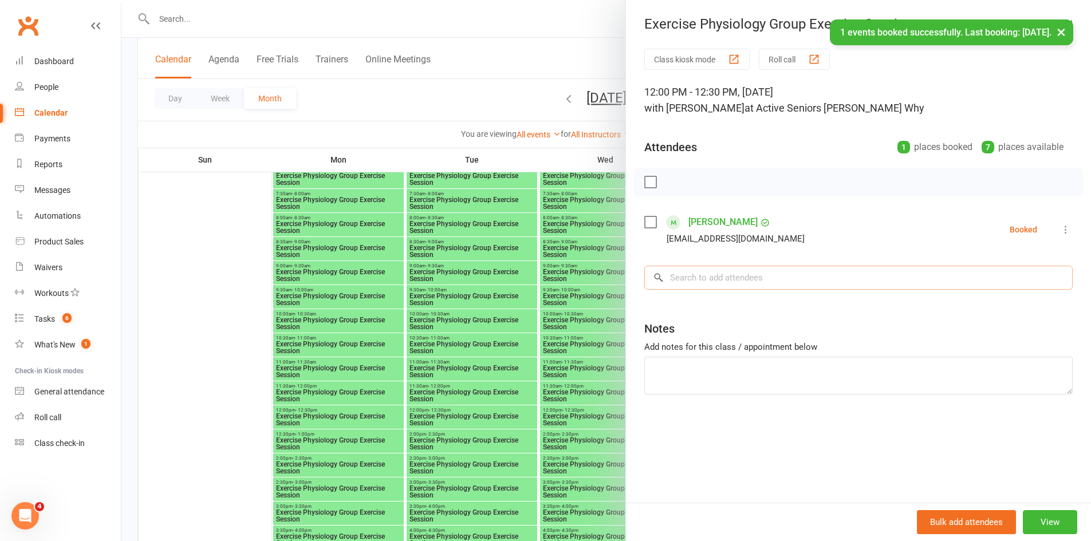
click at [689, 278] on input "search" at bounding box center [858, 278] width 428 height 24
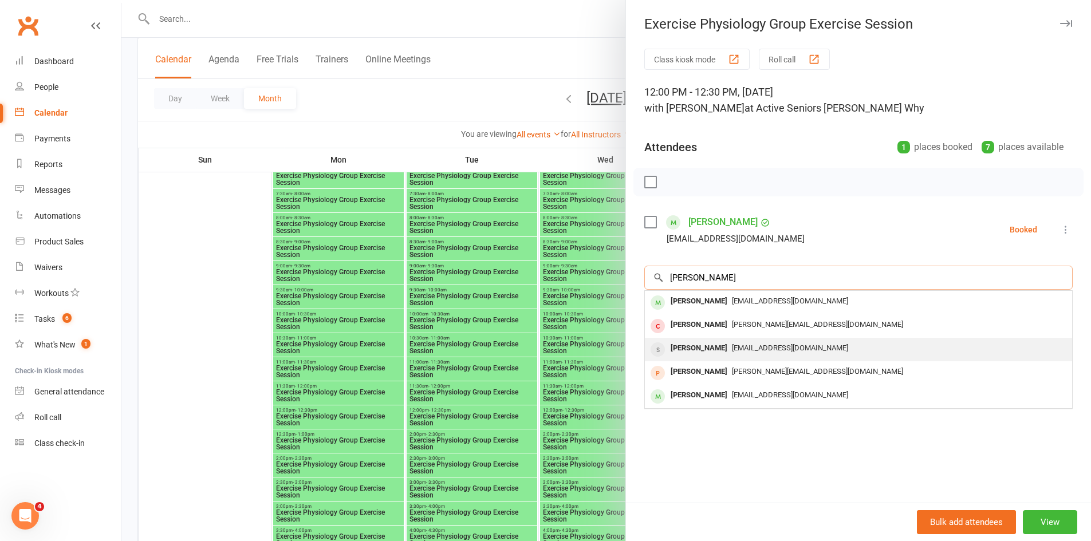
type input "berry"
click at [692, 345] on div "Kathleen Berry" at bounding box center [699, 348] width 66 height 17
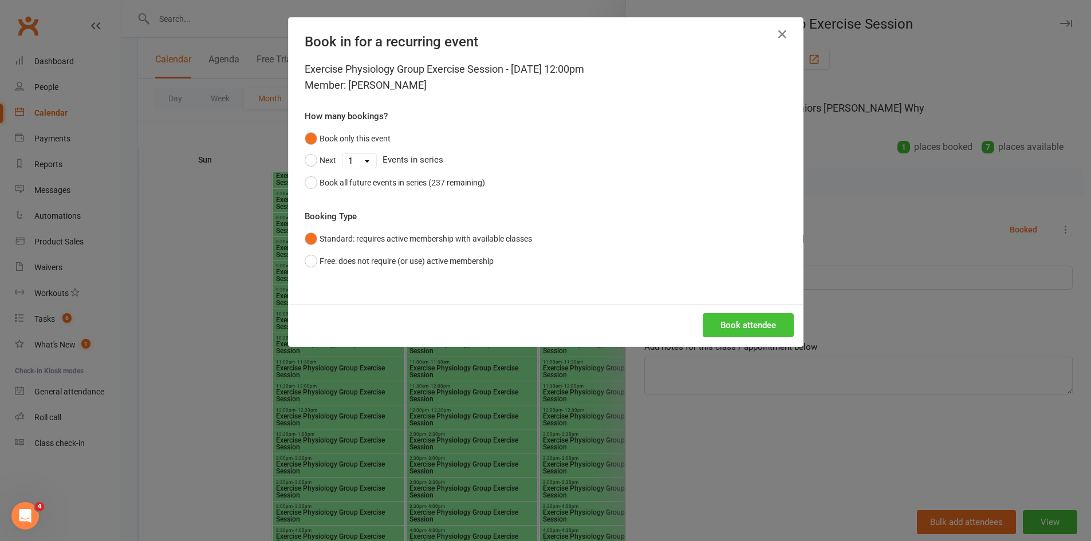
click at [735, 324] on button "Book attendee" at bounding box center [748, 325] width 91 height 24
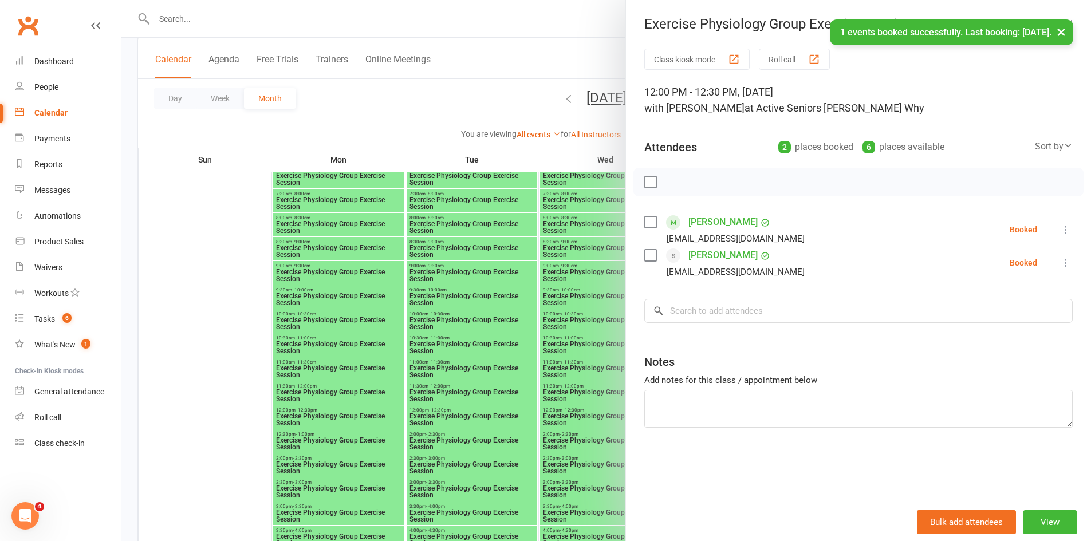
click at [306, 417] on div at bounding box center [605, 270] width 969 height 541
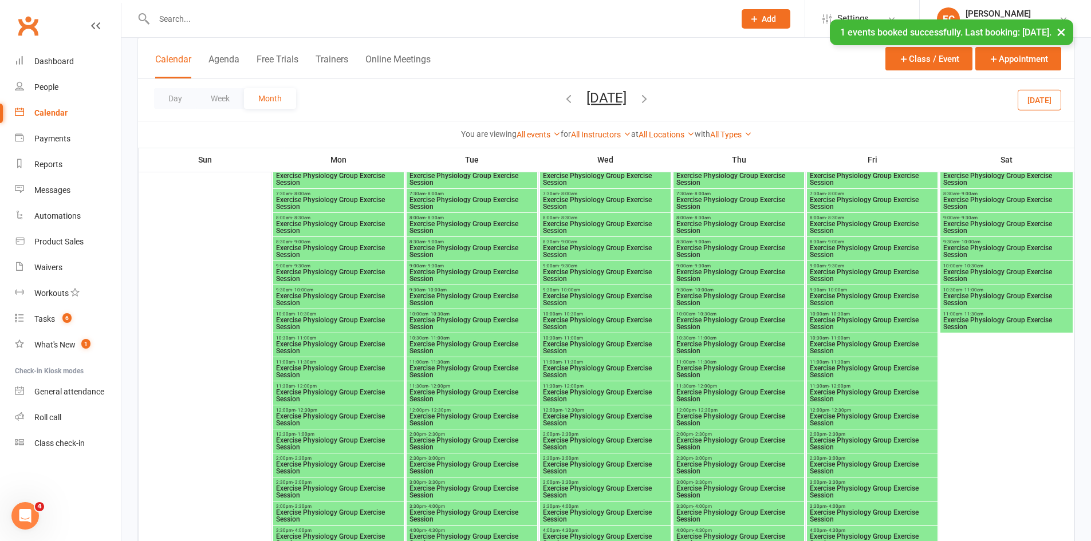
click at [728, 414] on span "Exercise Physiology Group Exercise Session" at bounding box center [739, 420] width 126 height 14
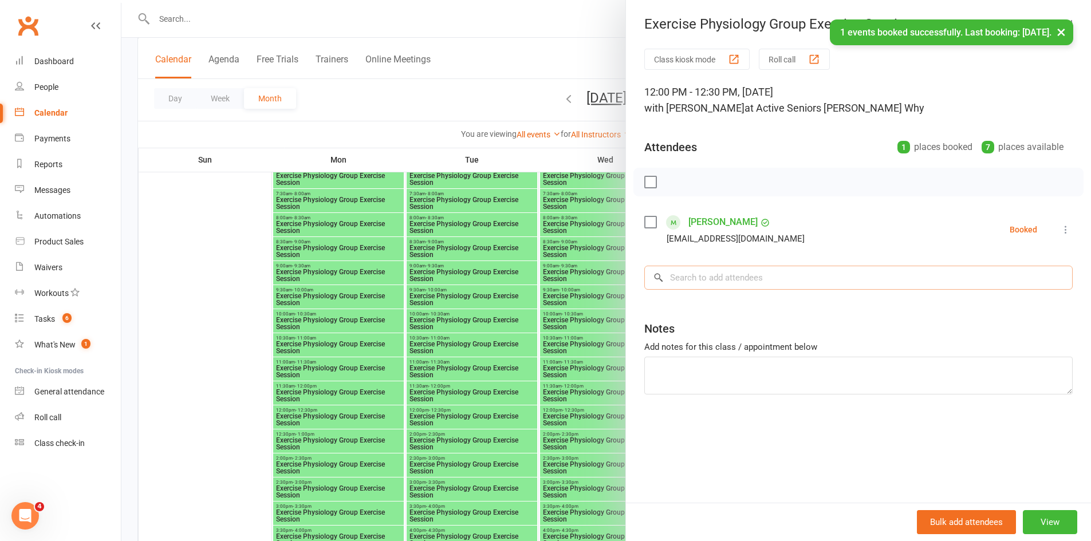
click at [713, 287] on input "search" at bounding box center [858, 278] width 428 height 24
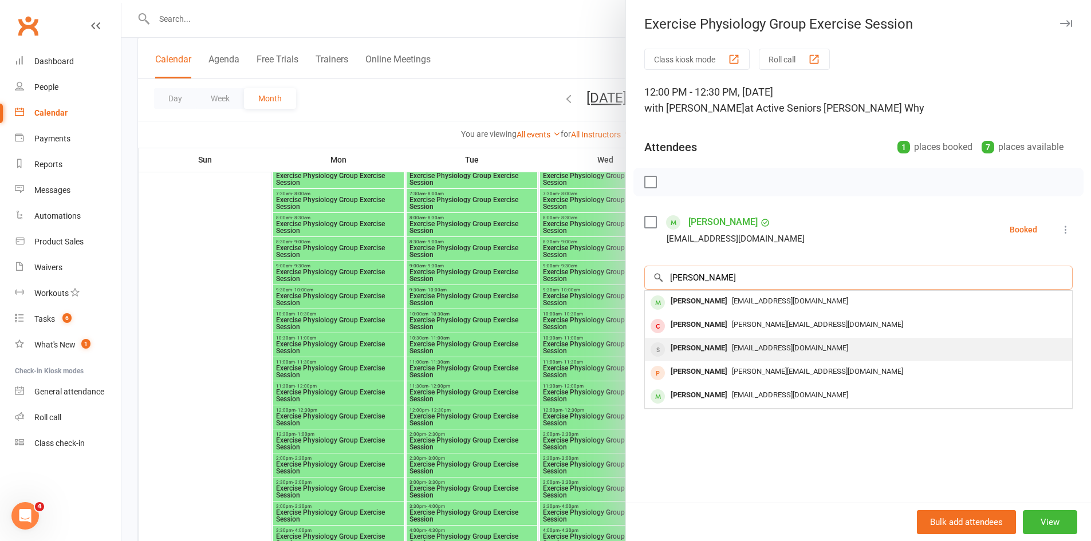
type input "berry"
click at [715, 350] on div "Kathleen Berry" at bounding box center [699, 348] width 66 height 17
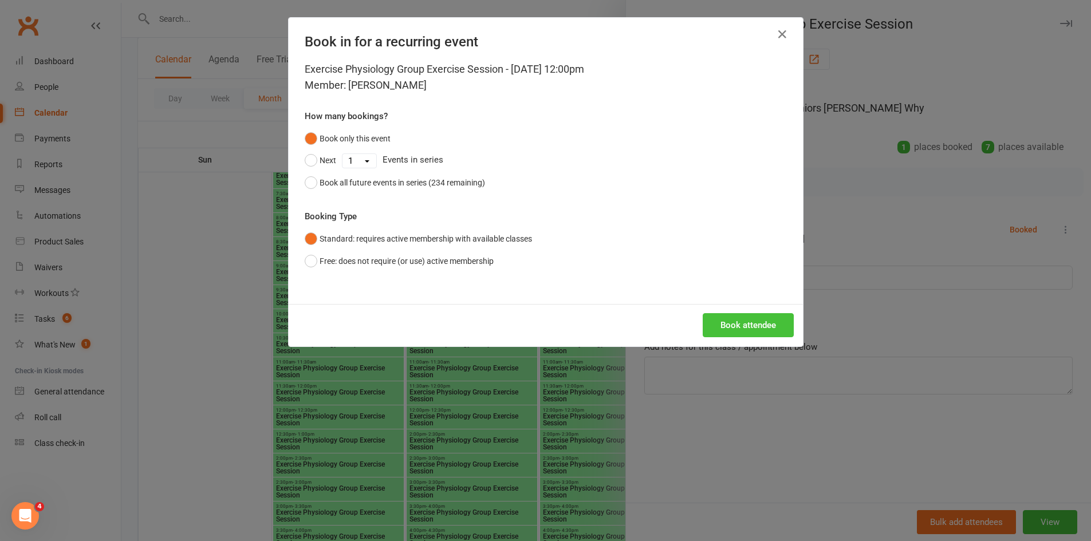
click at [726, 329] on button "Book attendee" at bounding box center [748, 325] width 91 height 24
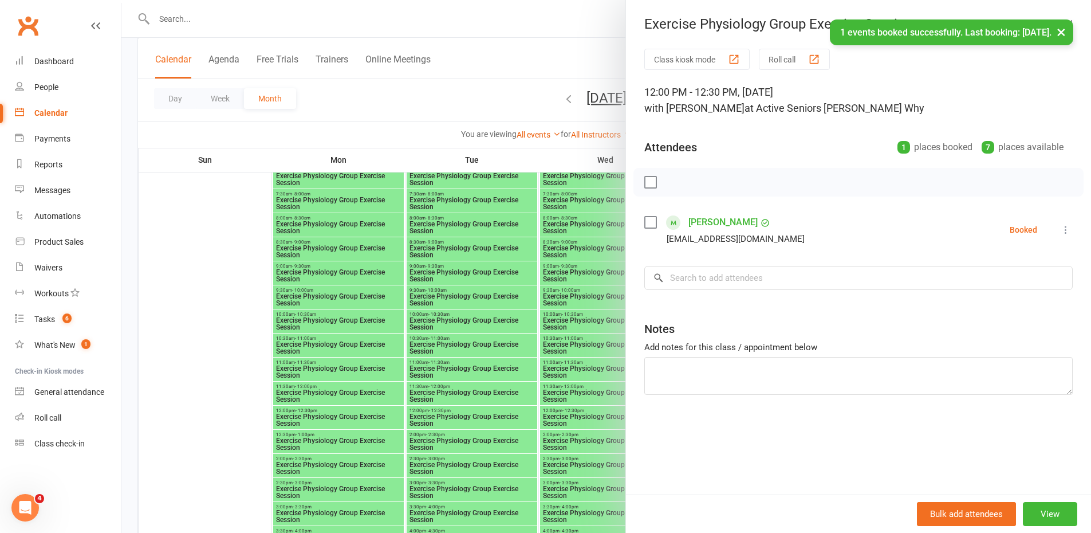
click at [596, 397] on div at bounding box center [605, 266] width 969 height 533
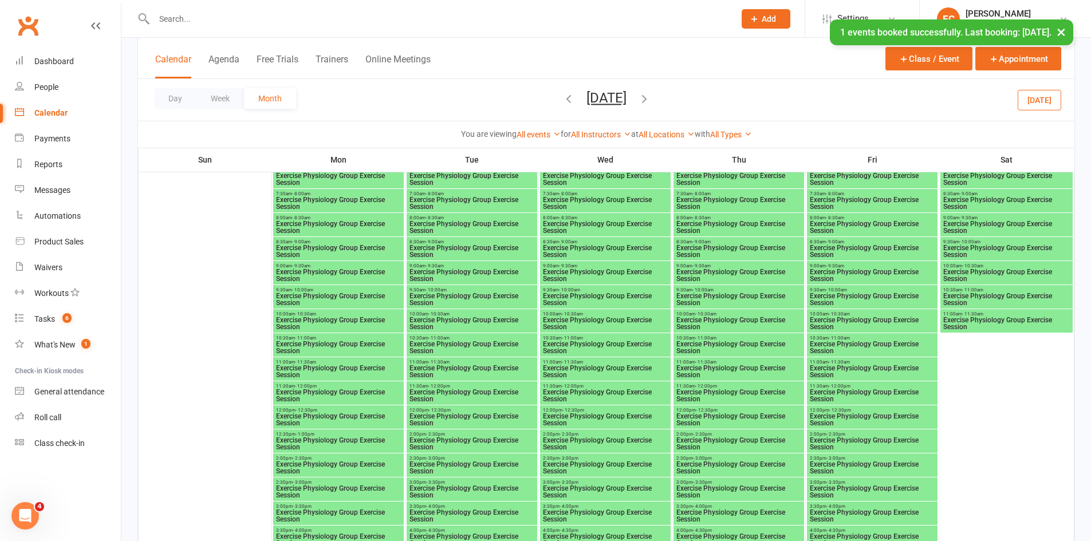
click at [823, 416] on span "Exercise Physiology Group Exercise Session" at bounding box center [872, 420] width 126 height 14
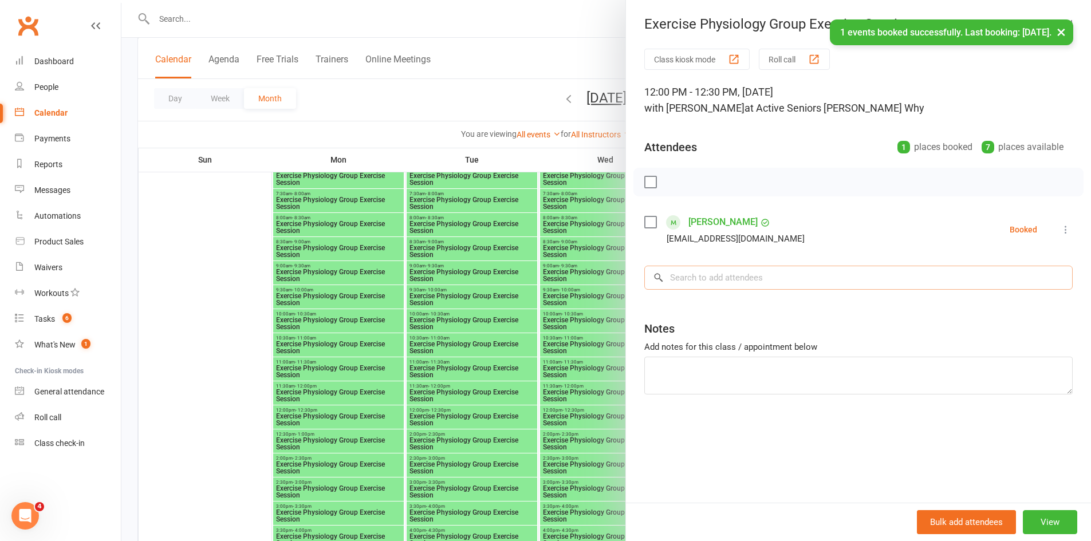
click at [739, 274] on input "search" at bounding box center [858, 278] width 428 height 24
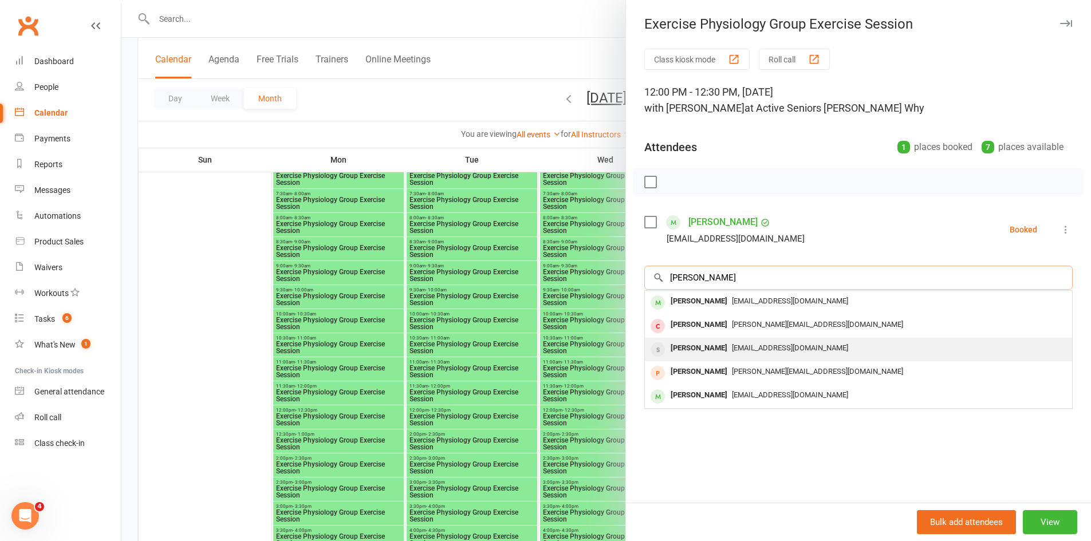
type input "berry"
click at [708, 345] on div "Kathleen Berry" at bounding box center [699, 348] width 66 height 17
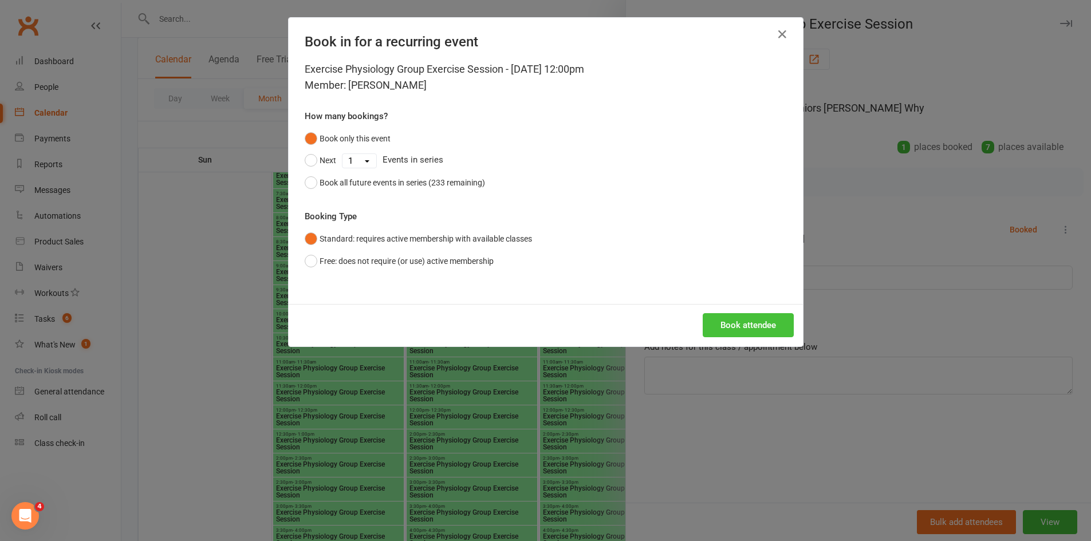
click at [736, 314] on button "Book attendee" at bounding box center [748, 325] width 91 height 24
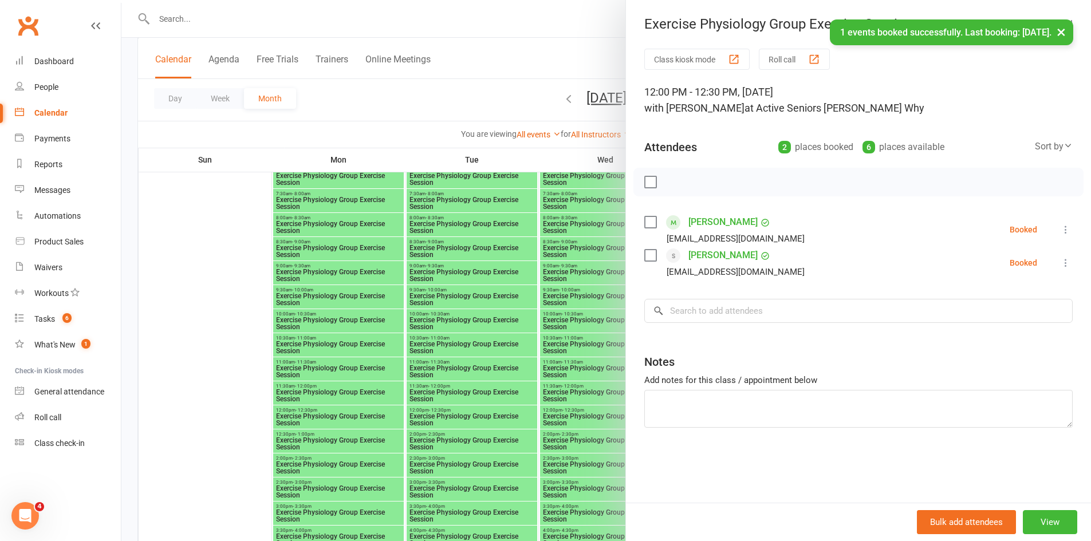
click at [336, 427] on div at bounding box center [605, 270] width 969 height 541
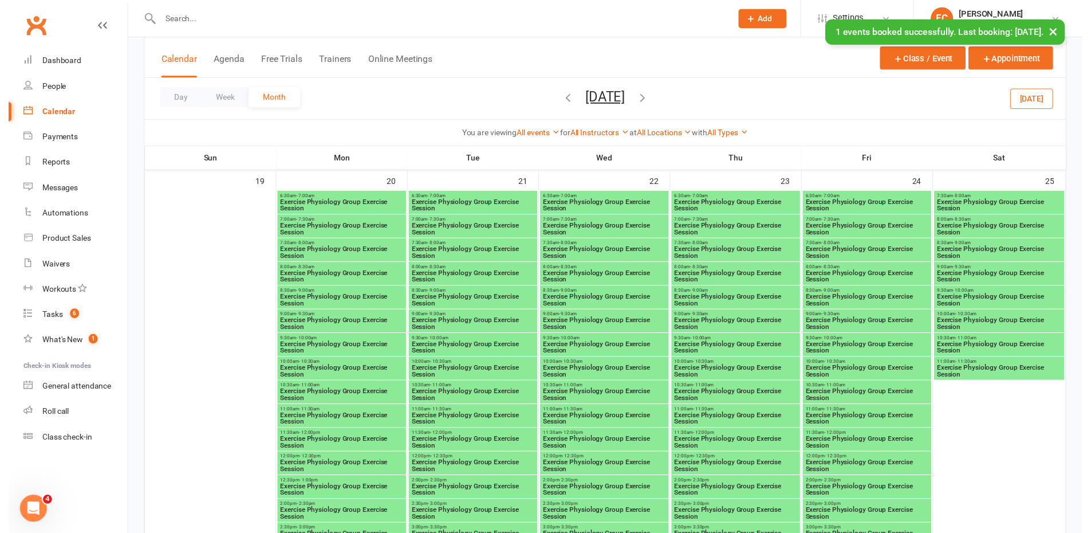
scroll to position [1489, 0]
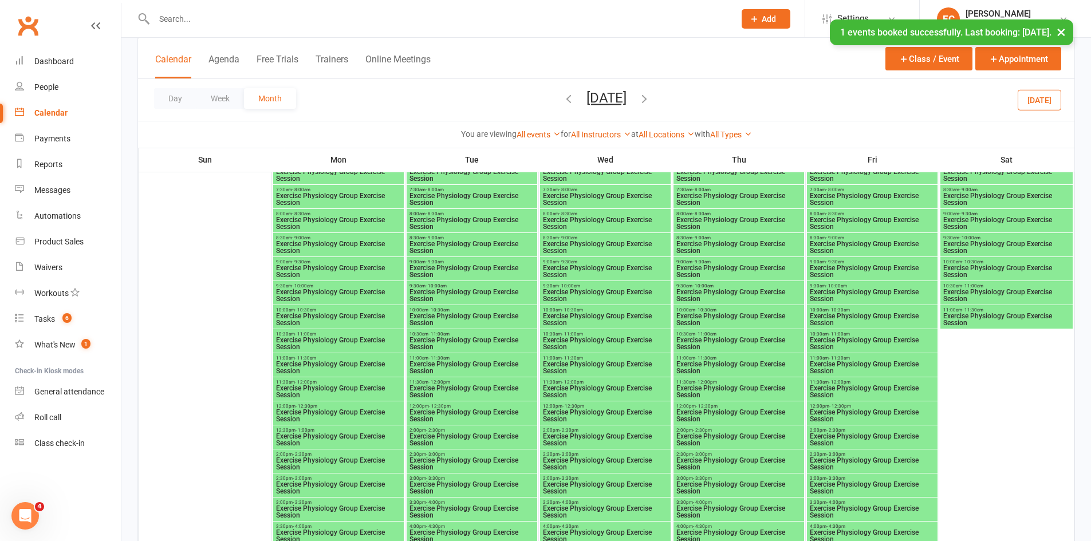
click at [307, 409] on span "Exercise Physiology Group Exercise Session" at bounding box center [338, 416] width 126 height 14
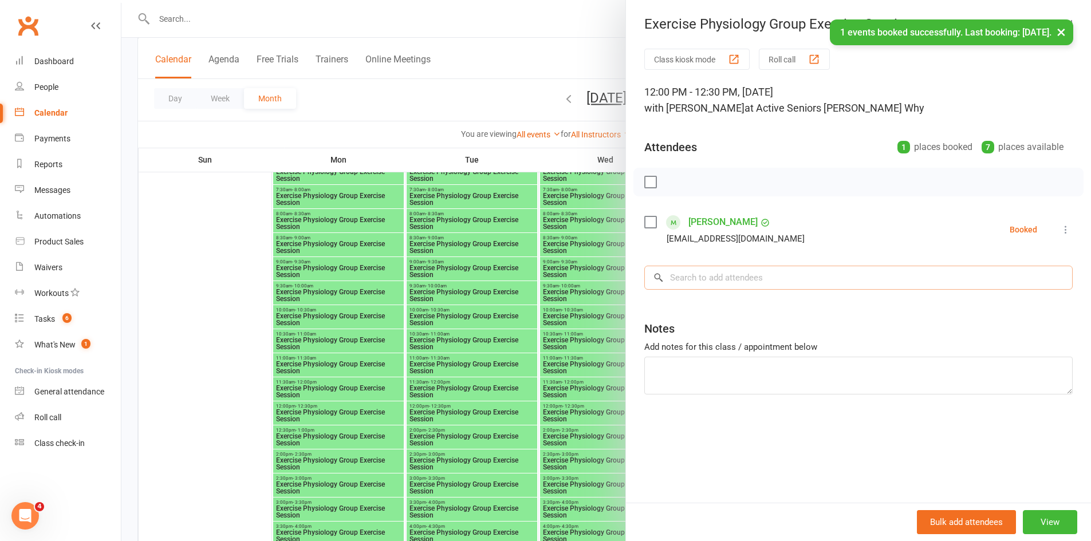
click at [676, 281] on input "search" at bounding box center [858, 278] width 428 height 24
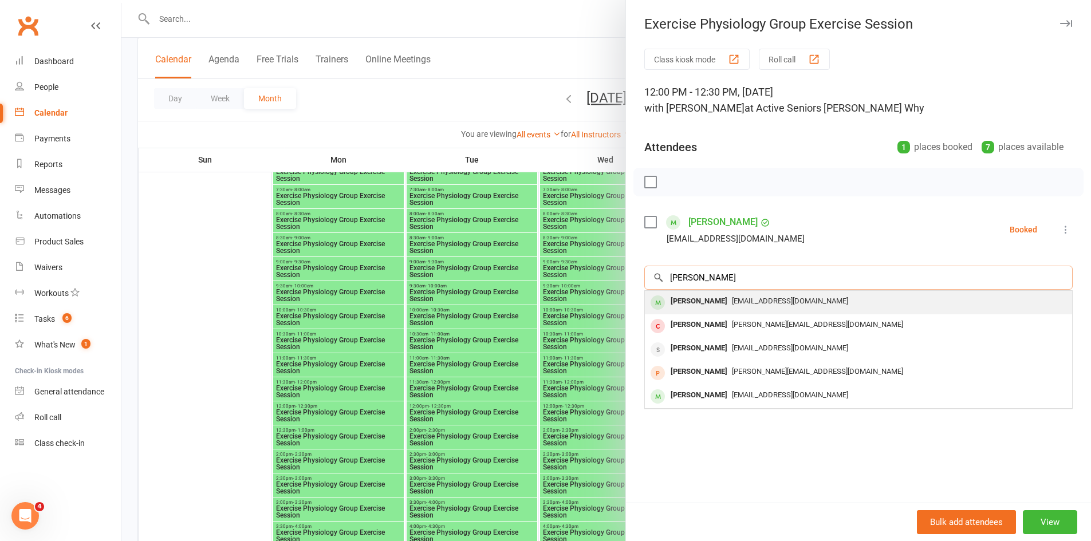
type input "berry"
click at [685, 296] on div "Eric Berry" at bounding box center [699, 301] width 66 height 17
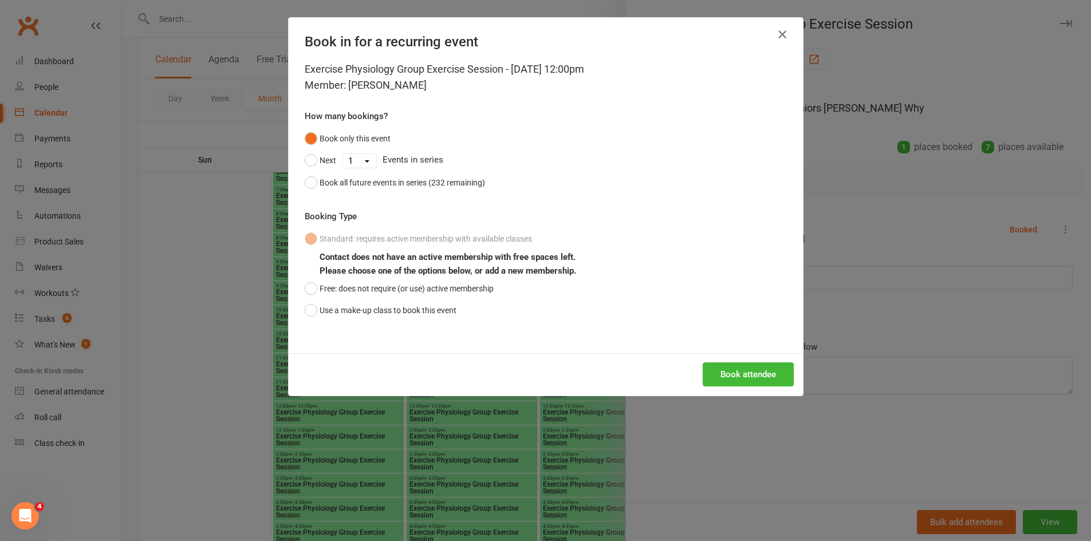
click at [781, 30] on icon "button" at bounding box center [782, 34] width 14 height 14
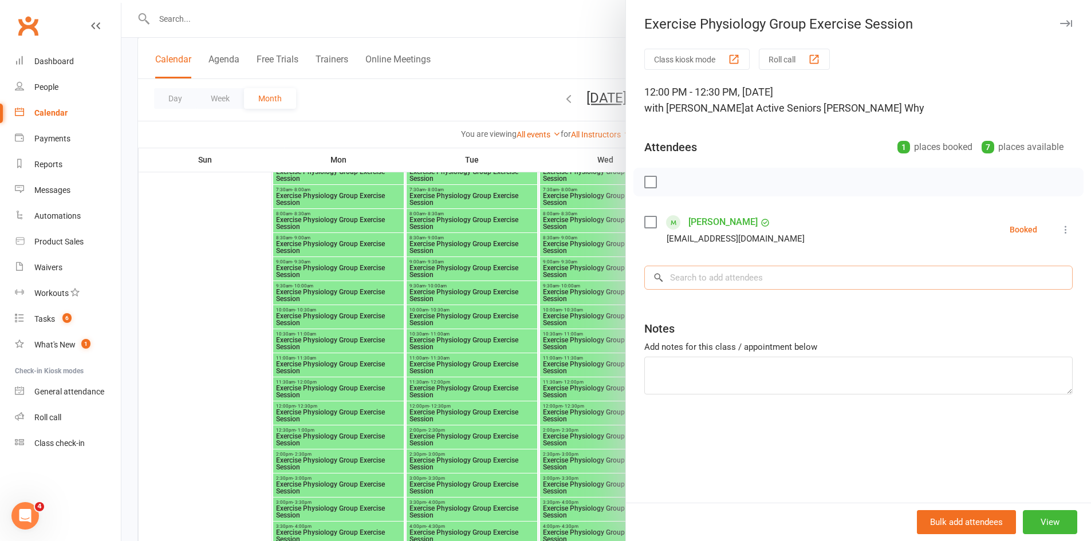
click at [709, 285] on input "search" at bounding box center [858, 278] width 428 height 24
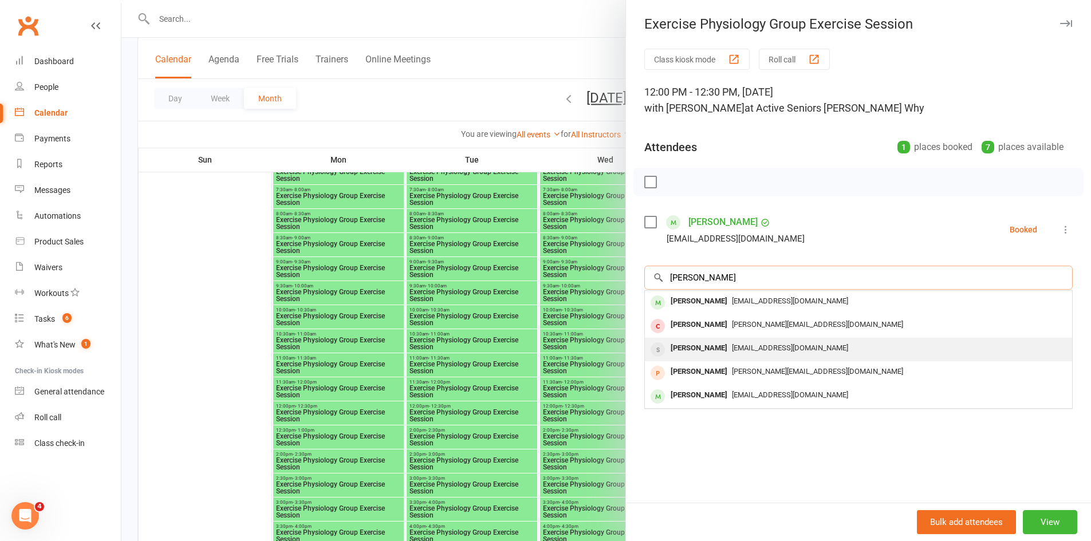
type input "berry"
click at [715, 345] on div "Kathleen Berry" at bounding box center [699, 348] width 66 height 17
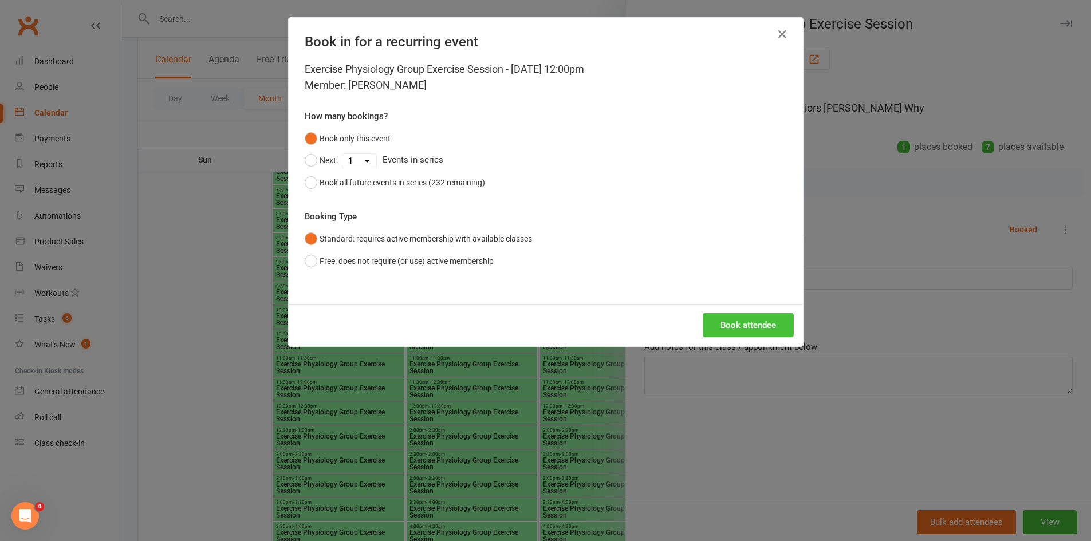
click at [727, 327] on button "Book attendee" at bounding box center [748, 325] width 91 height 24
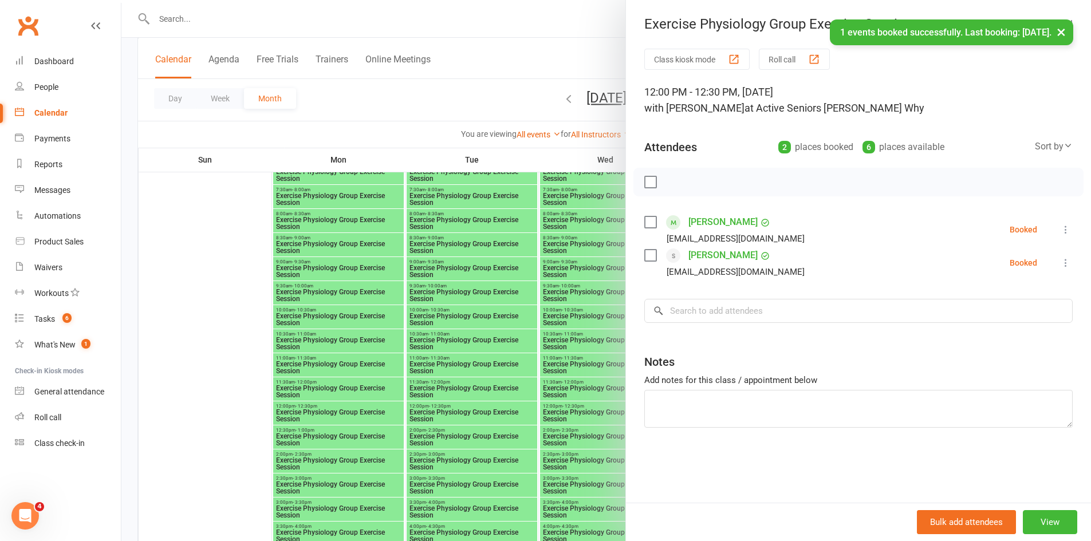
click at [363, 420] on div at bounding box center [605, 270] width 969 height 541
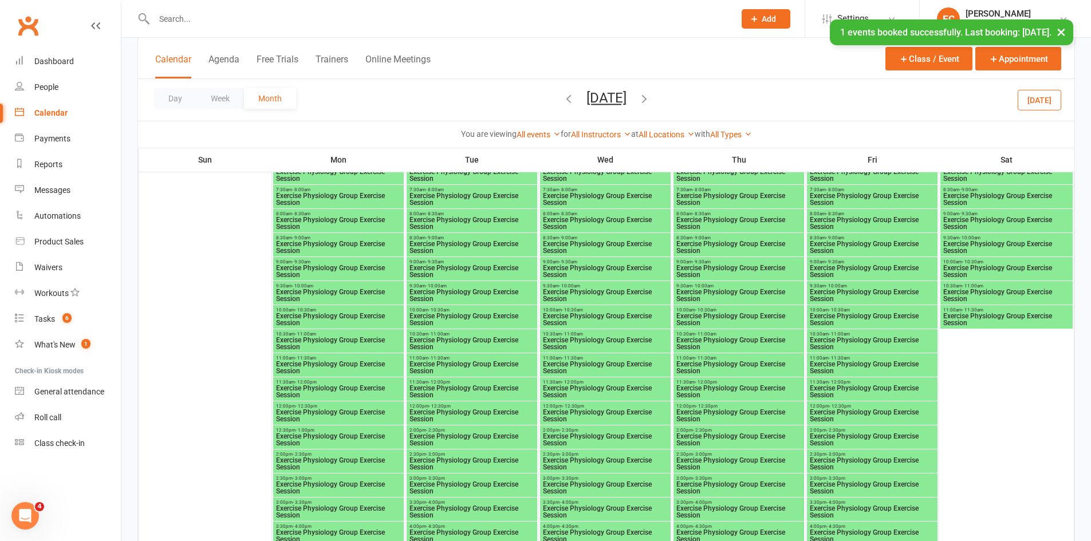
click at [693, 413] on span "Exercise Physiology Group Exercise Session" at bounding box center [739, 416] width 126 height 14
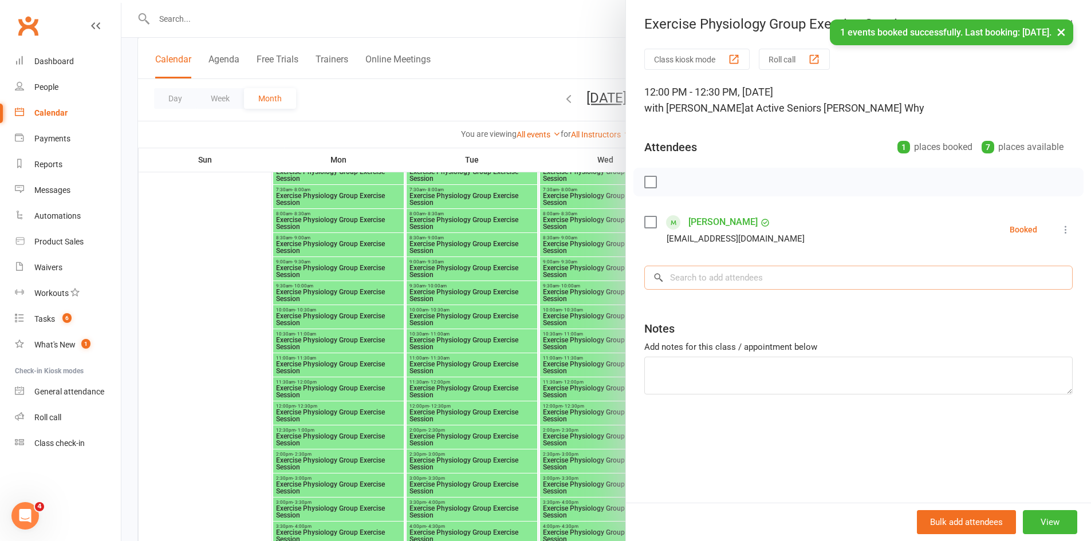
click at [690, 281] on input "search" at bounding box center [858, 278] width 428 height 24
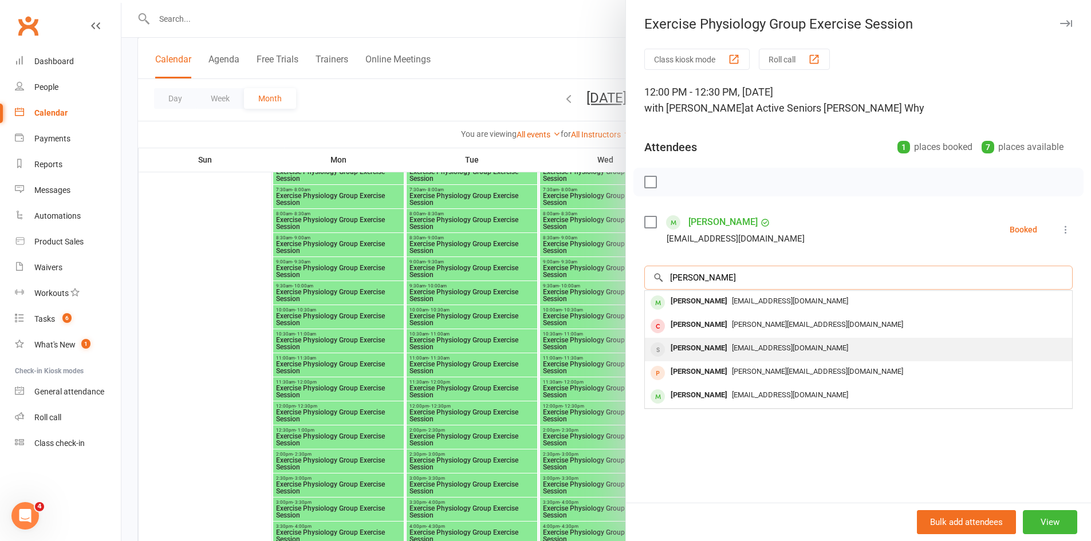
type input "berry"
click at [685, 350] on div "Kathleen Berry" at bounding box center [699, 348] width 66 height 17
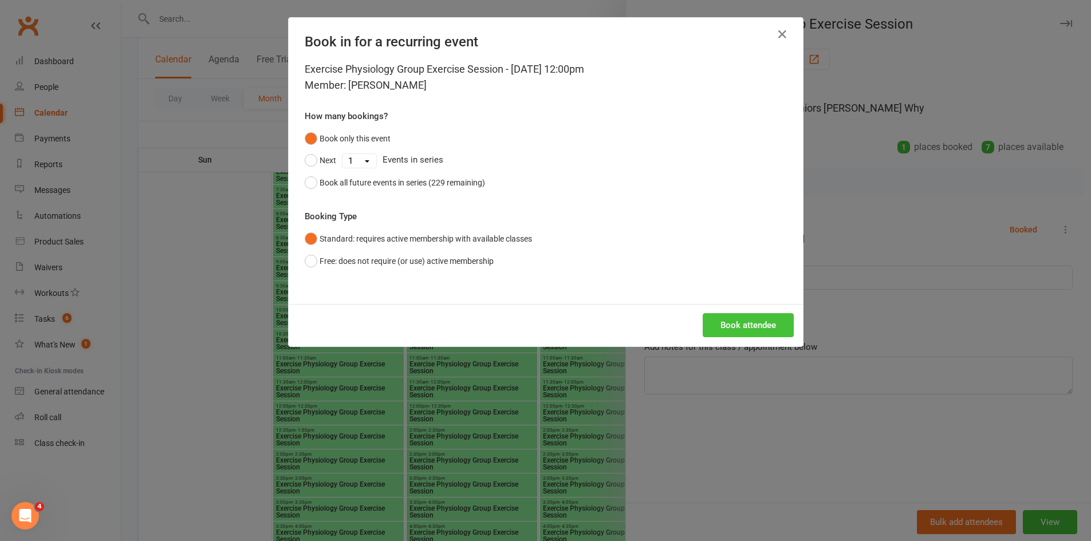
click at [722, 328] on button "Book attendee" at bounding box center [748, 325] width 91 height 24
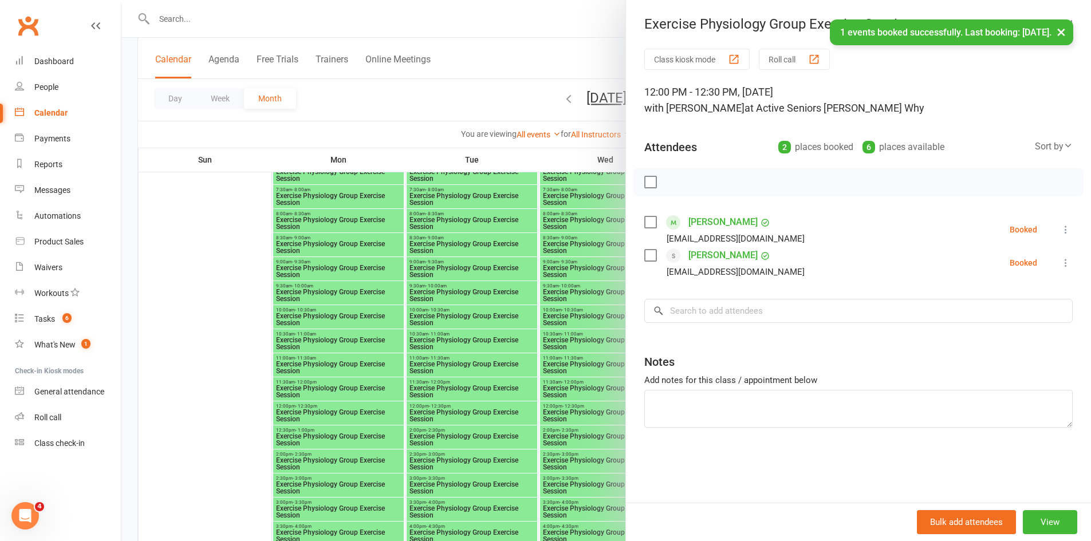
click at [594, 415] on div at bounding box center [605, 270] width 969 height 541
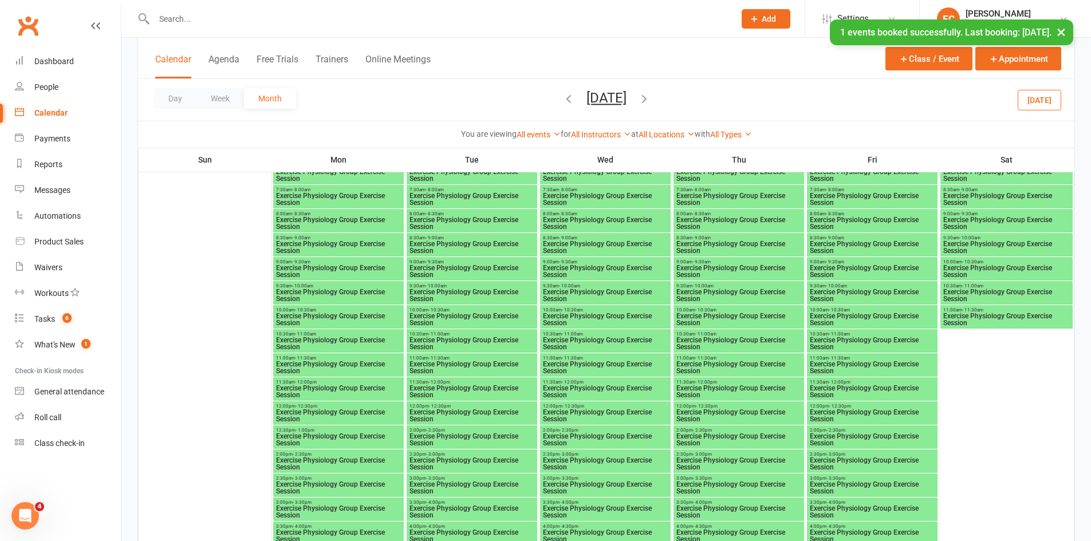
click at [838, 415] on span "Exercise Physiology Group Exercise Session" at bounding box center [872, 416] width 126 height 14
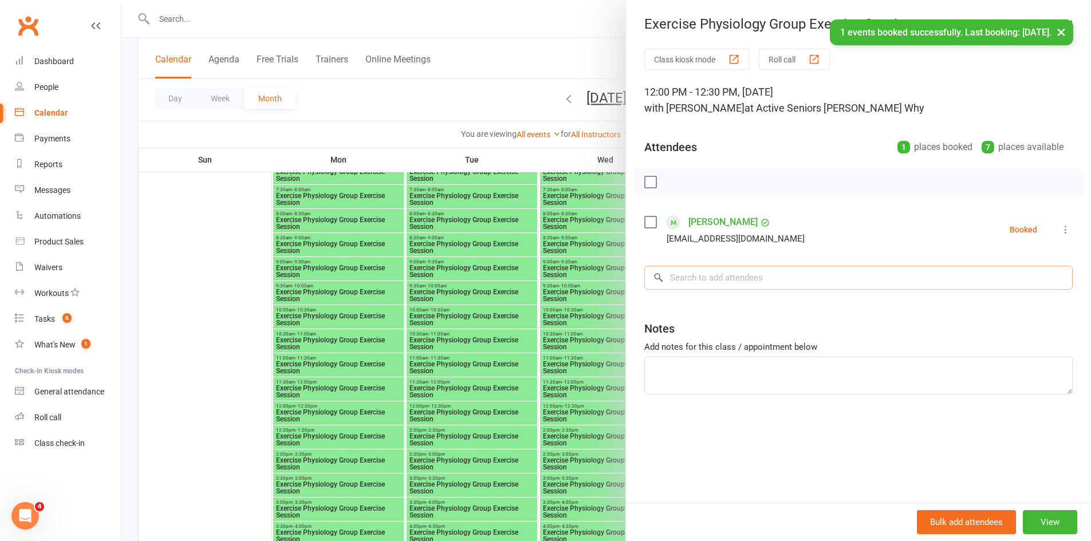
click at [696, 280] on input "search" at bounding box center [858, 278] width 428 height 24
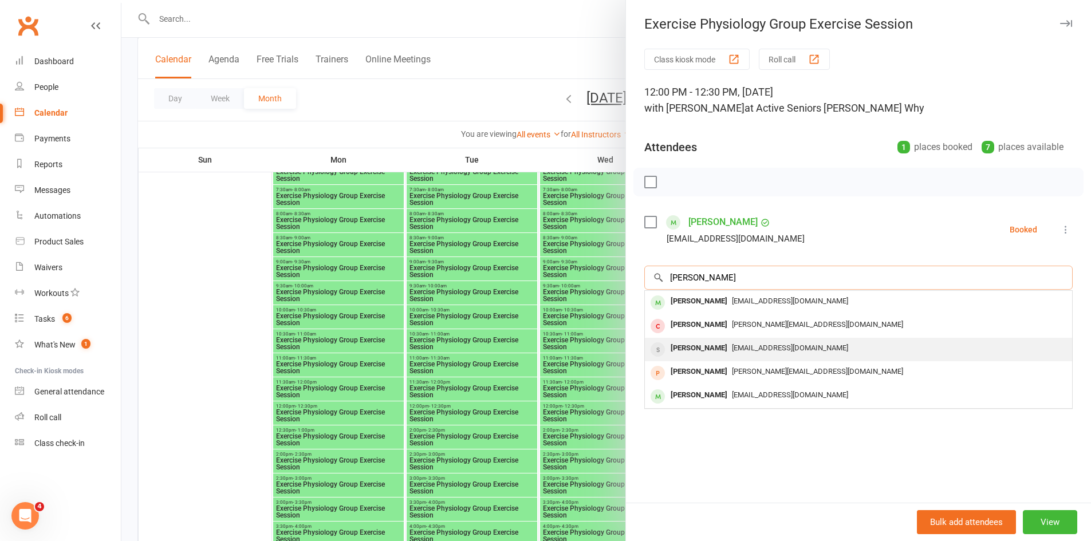
type input "berry"
click at [701, 342] on div "Kathleen Berry" at bounding box center [699, 348] width 66 height 17
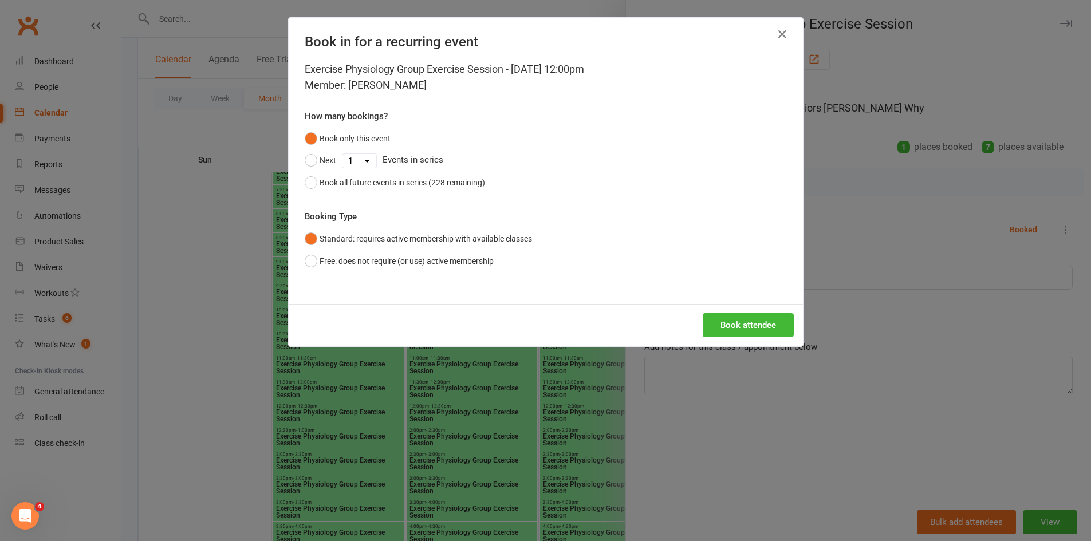
click at [727, 312] on div "Book attendee" at bounding box center [546, 325] width 514 height 42
click at [726, 326] on button "Book attendee" at bounding box center [748, 325] width 91 height 24
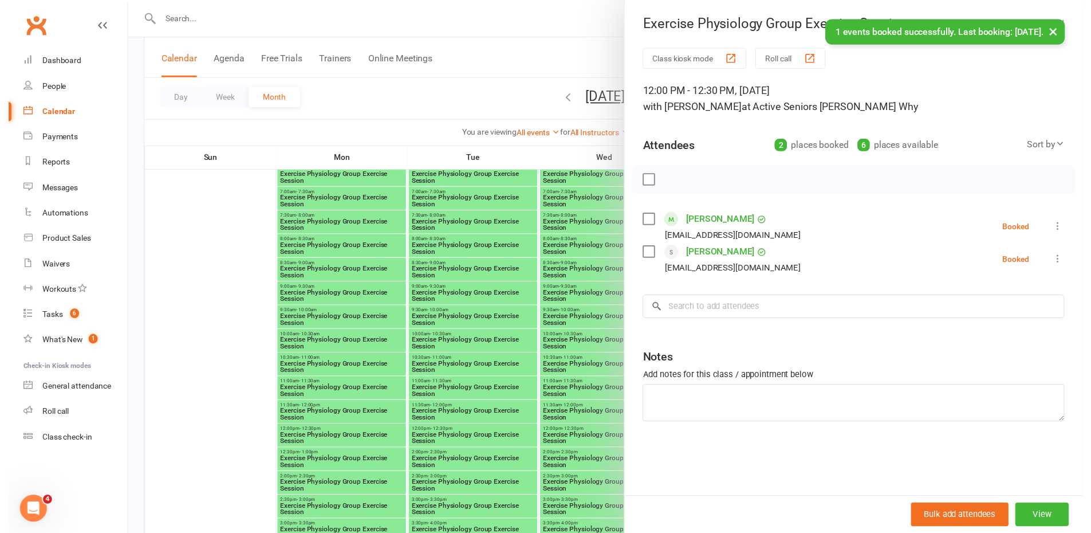
scroll to position [1947, 0]
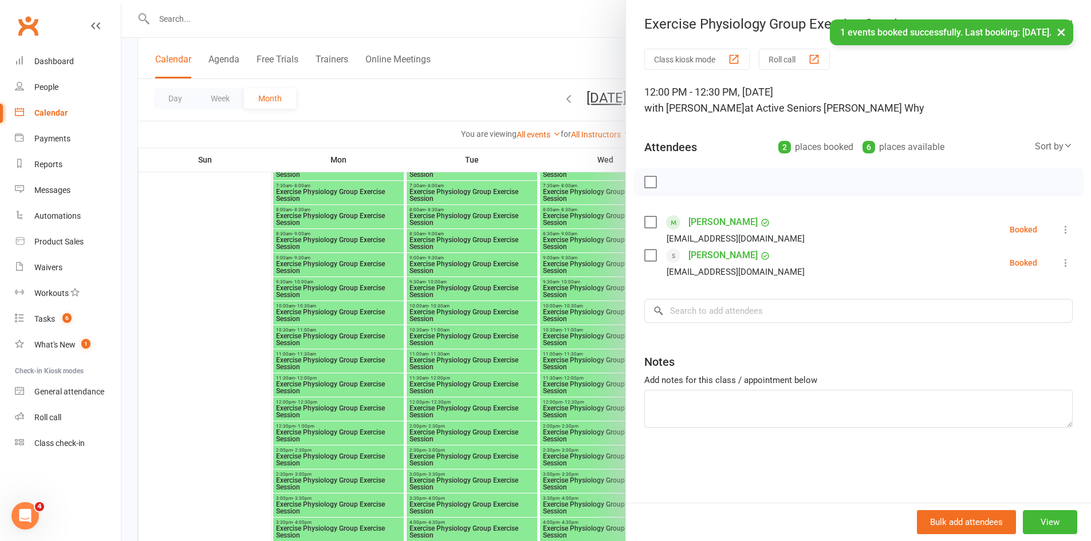
click at [311, 403] on div at bounding box center [605, 270] width 969 height 541
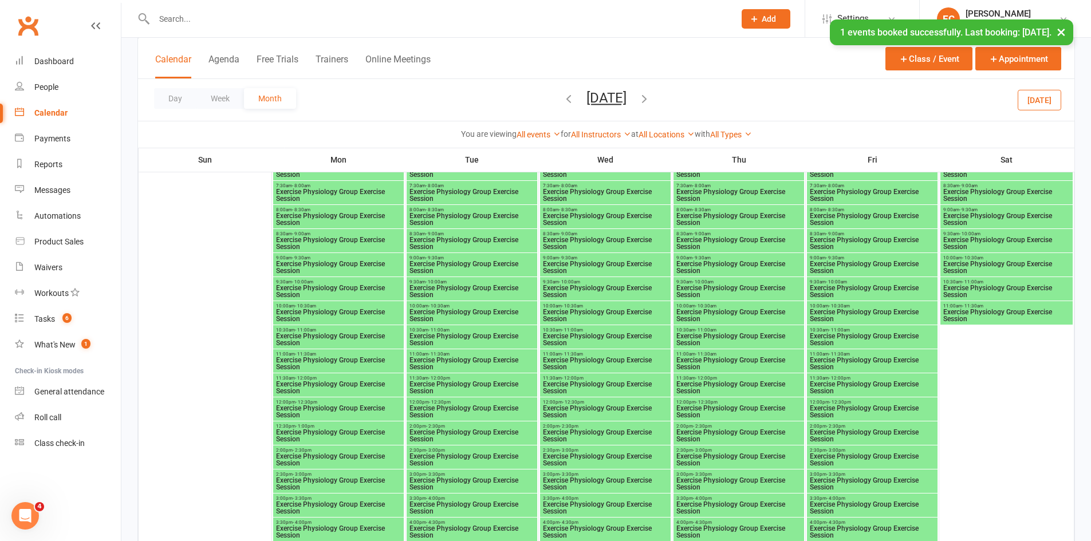
click at [311, 403] on span "- 12:30pm" at bounding box center [306, 402] width 22 height 5
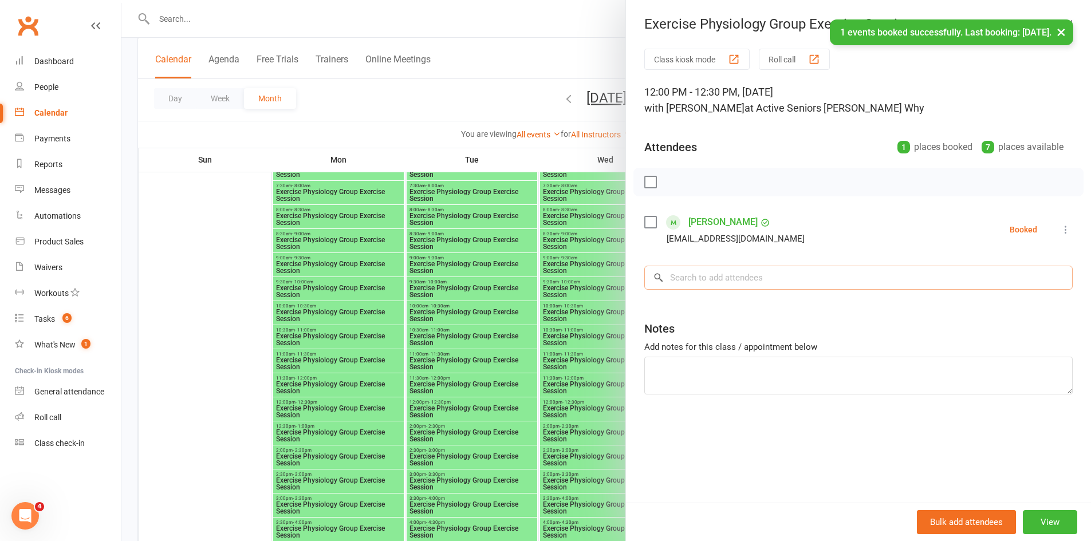
click at [668, 283] on input "search" at bounding box center [858, 278] width 428 height 24
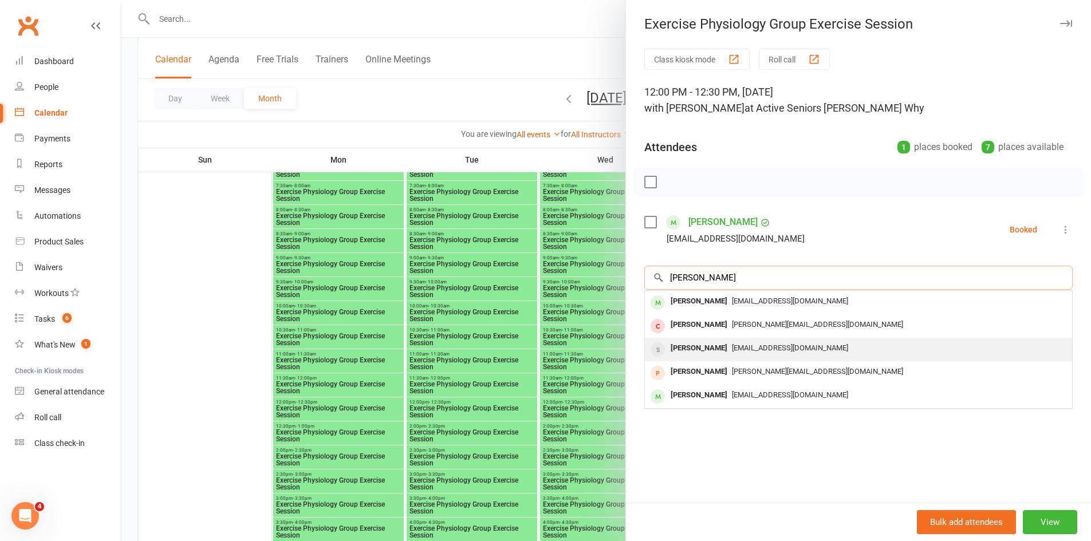
type input "berry"
click at [688, 345] on div "Kathleen Berry" at bounding box center [699, 348] width 66 height 17
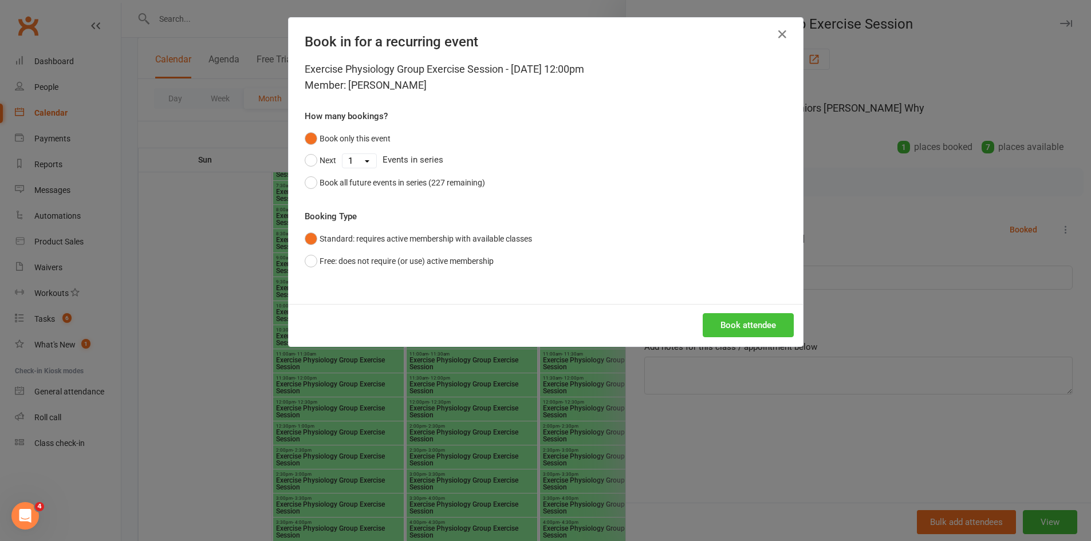
click at [725, 328] on button "Book attendee" at bounding box center [748, 325] width 91 height 24
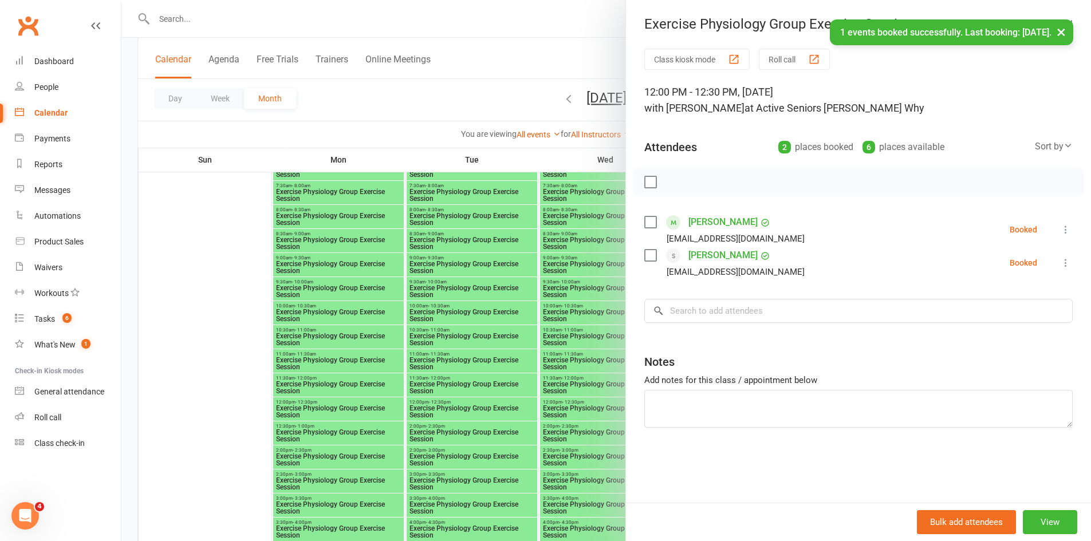
click at [563, 407] on div at bounding box center [605, 270] width 969 height 541
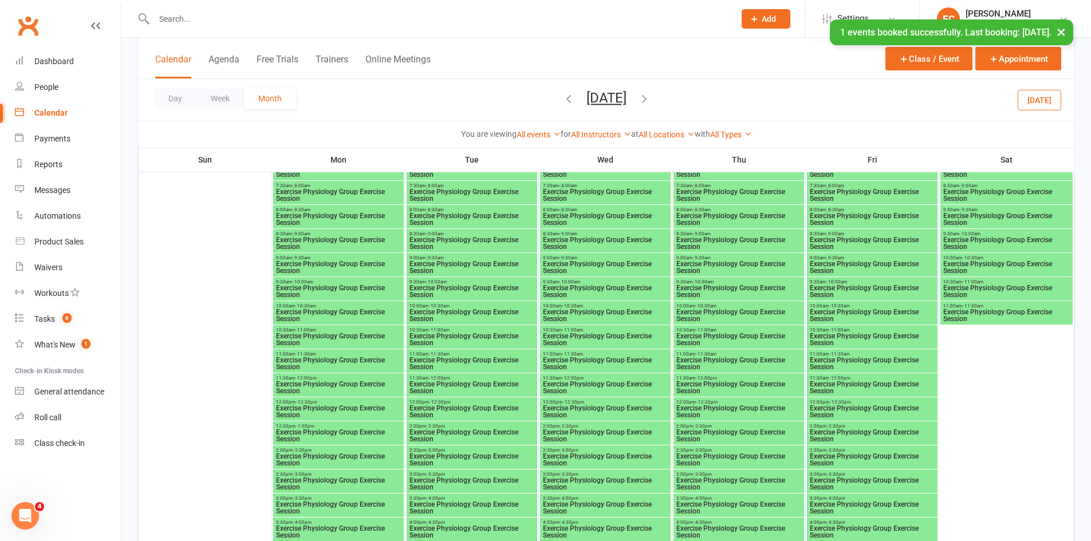
click at [740, 400] on span "12:00pm - 12:30pm" at bounding box center [739, 402] width 126 height 5
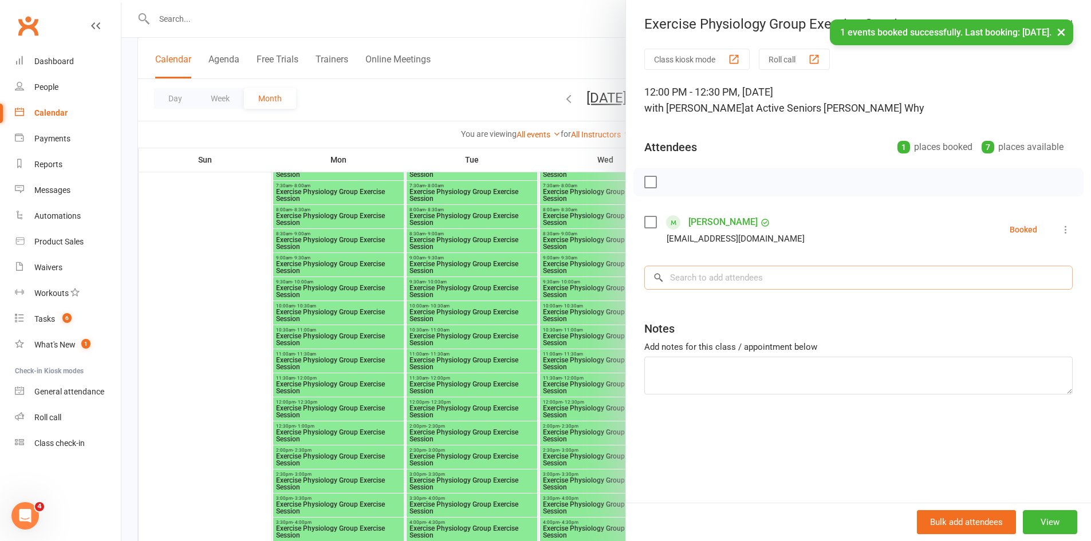
click at [721, 283] on input "search" at bounding box center [858, 278] width 428 height 24
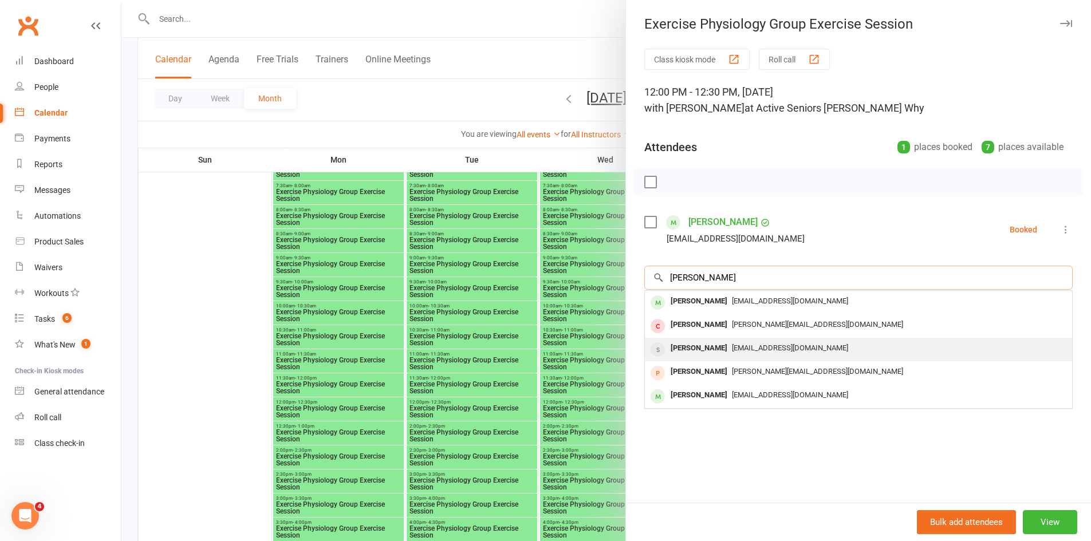
type input "berry"
click at [740, 349] on span "ericberry@optusnet.com.au" at bounding box center [790, 348] width 116 height 9
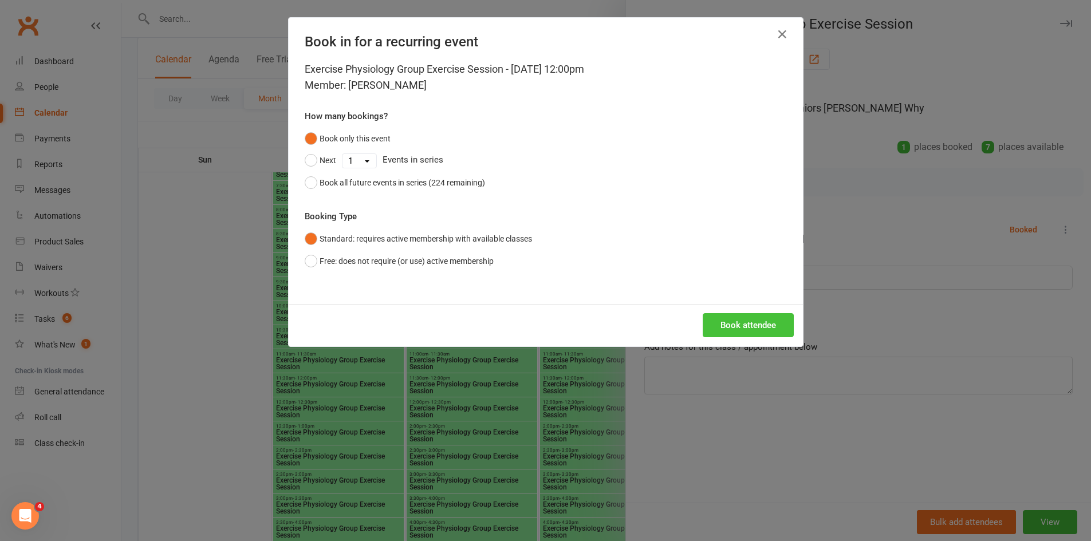
click at [725, 326] on button "Book attendee" at bounding box center [748, 325] width 91 height 24
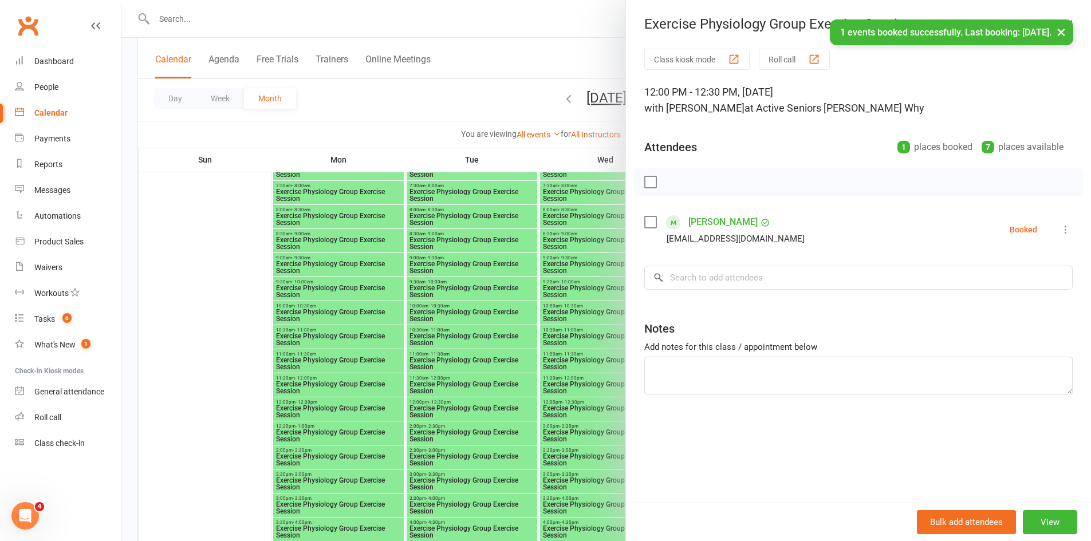
click at [586, 407] on div at bounding box center [605, 270] width 969 height 541
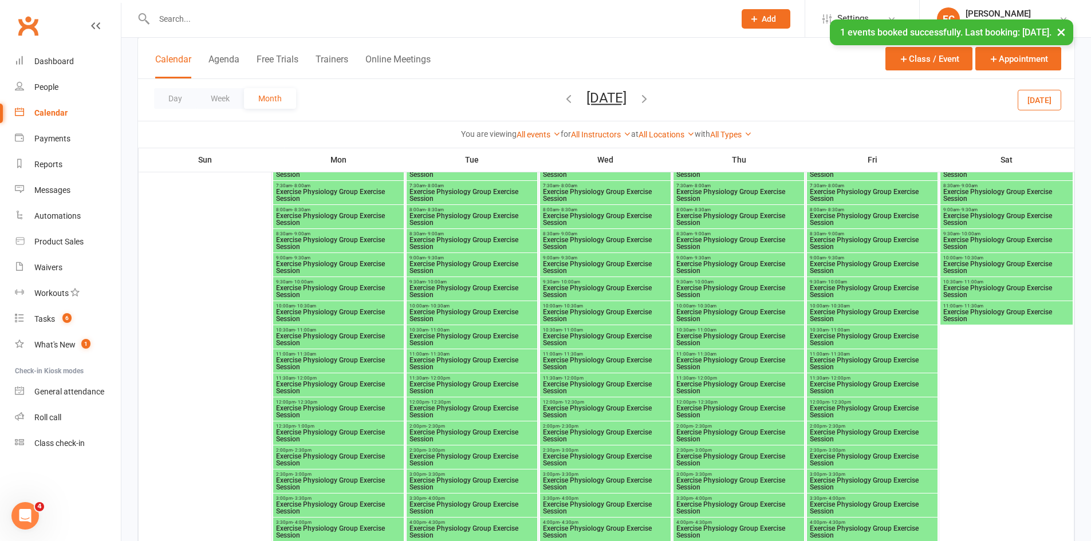
click at [838, 407] on span "Exercise Physiology Group Exercise Session" at bounding box center [872, 412] width 126 height 14
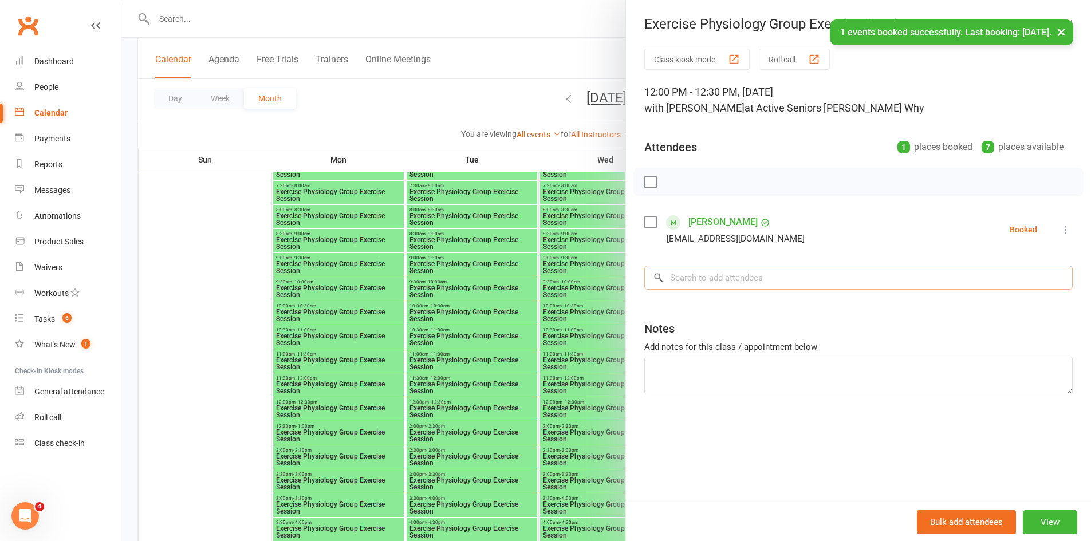
click at [721, 284] on input "search" at bounding box center [858, 278] width 428 height 24
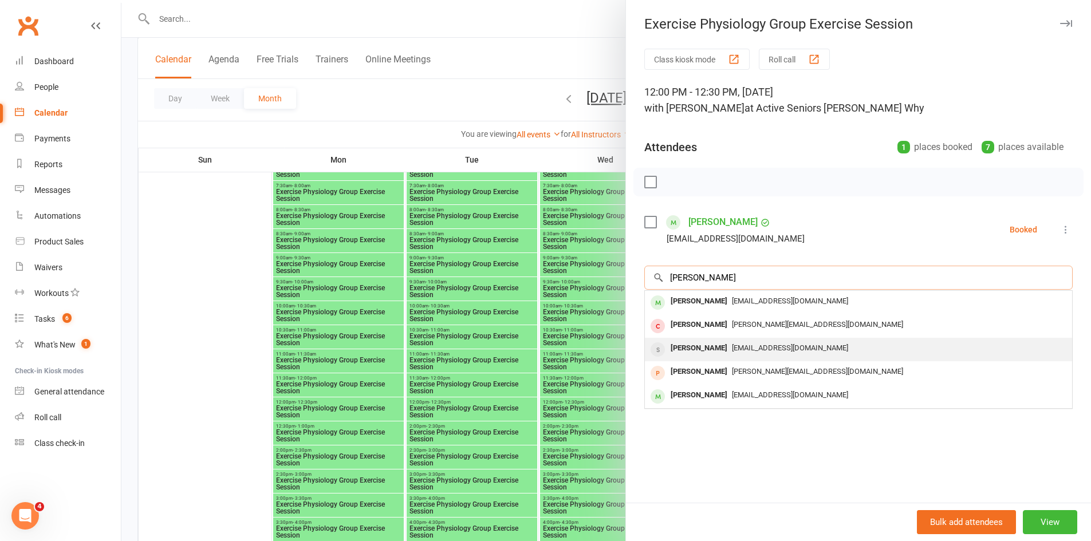
type input "berry"
click at [719, 344] on div "Kathleen Berry" at bounding box center [699, 348] width 66 height 17
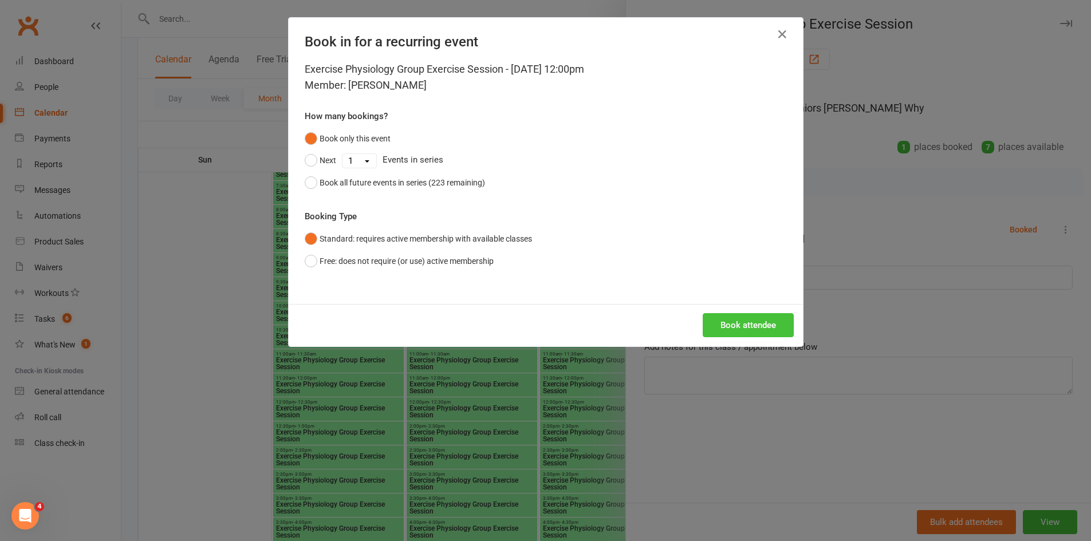
drag, startPoint x: 720, startPoint y: 327, endPoint x: 709, endPoint y: 331, distance: 11.6
click at [720, 328] on button "Book attendee" at bounding box center [748, 325] width 91 height 24
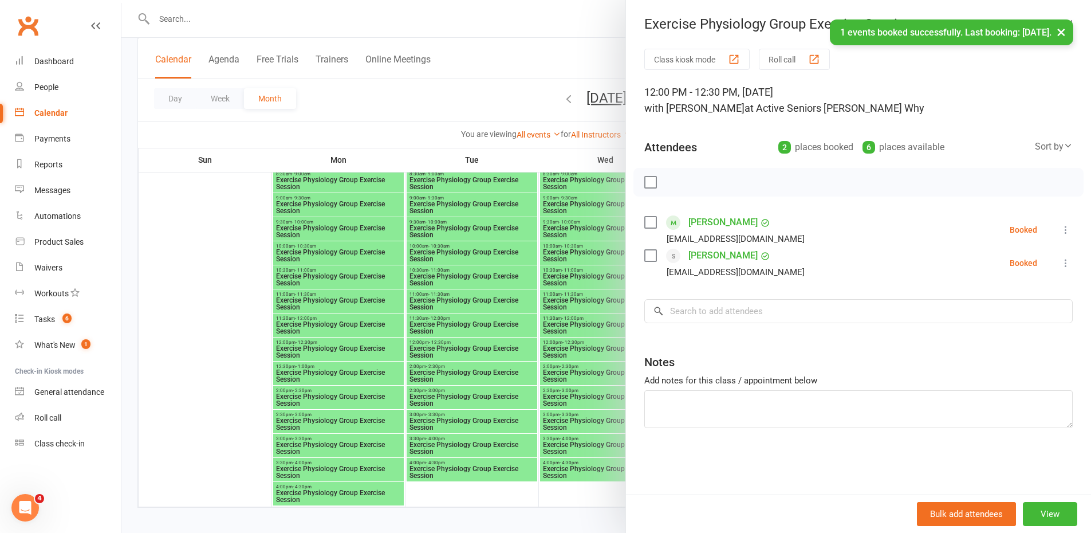
scroll to position [2462, 0]
click at [311, 348] on div at bounding box center [605, 266] width 969 height 533
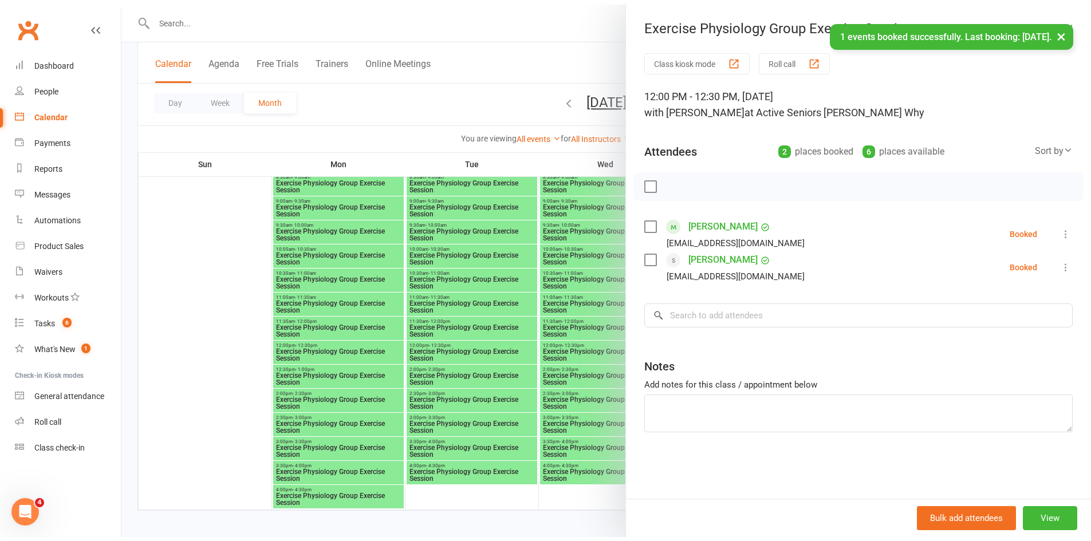
scroll to position [2460, 0]
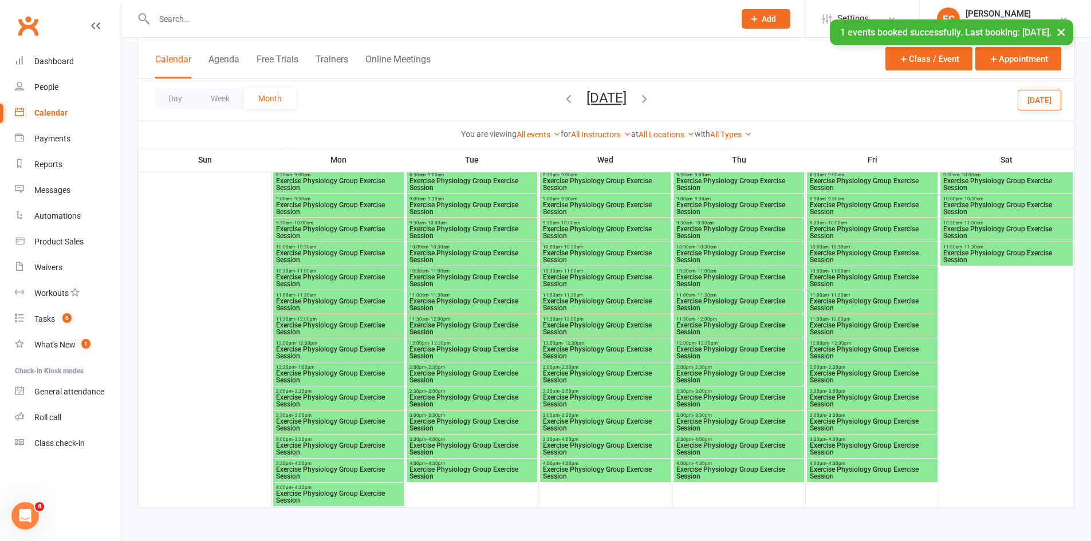
click at [323, 348] on span "Exercise Physiology Group Exercise Session" at bounding box center [338, 353] width 126 height 14
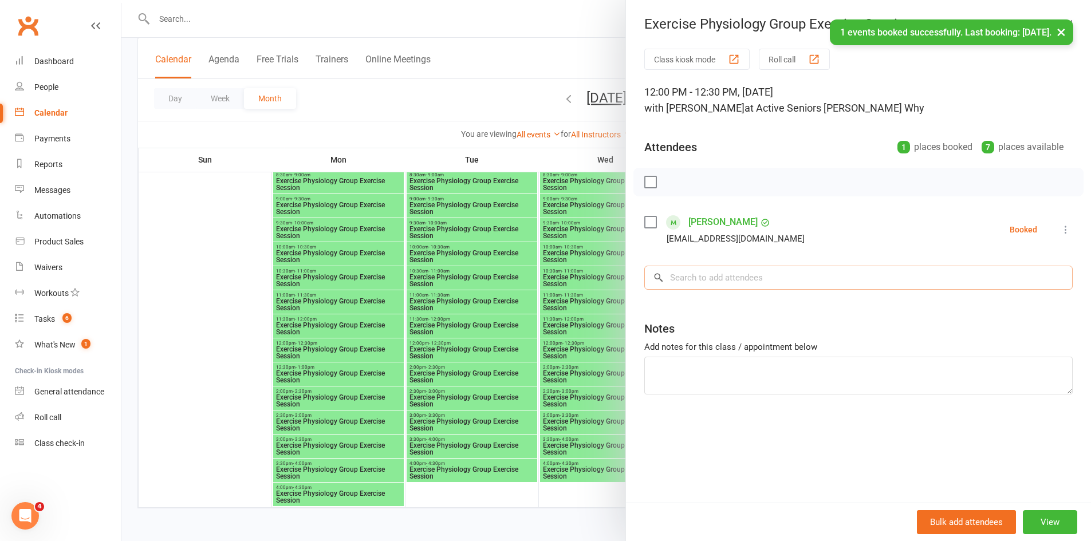
click at [683, 278] on input "search" at bounding box center [858, 278] width 428 height 24
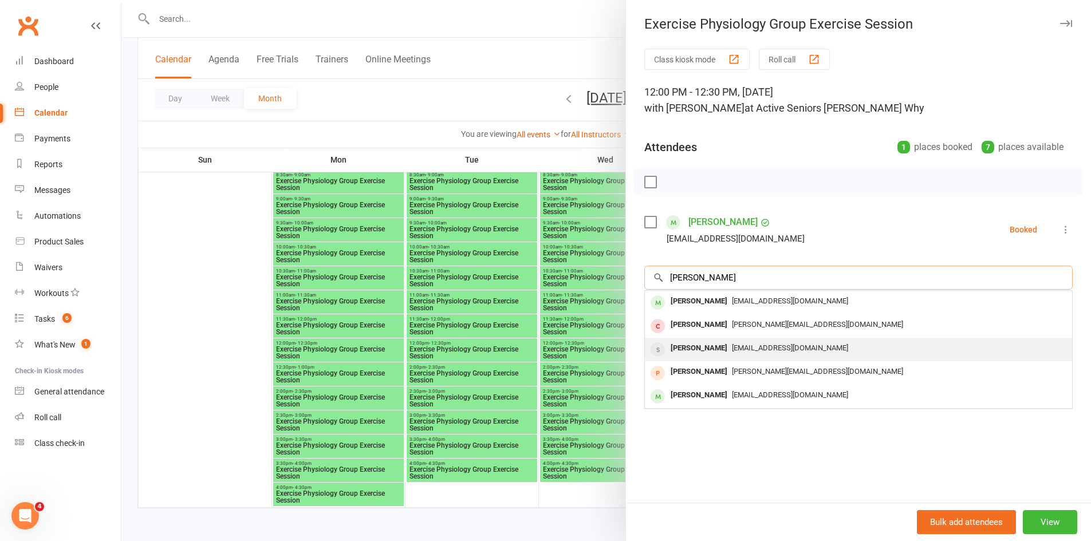
type input "berry"
click at [689, 342] on div "Kathleen Berry" at bounding box center [699, 348] width 66 height 17
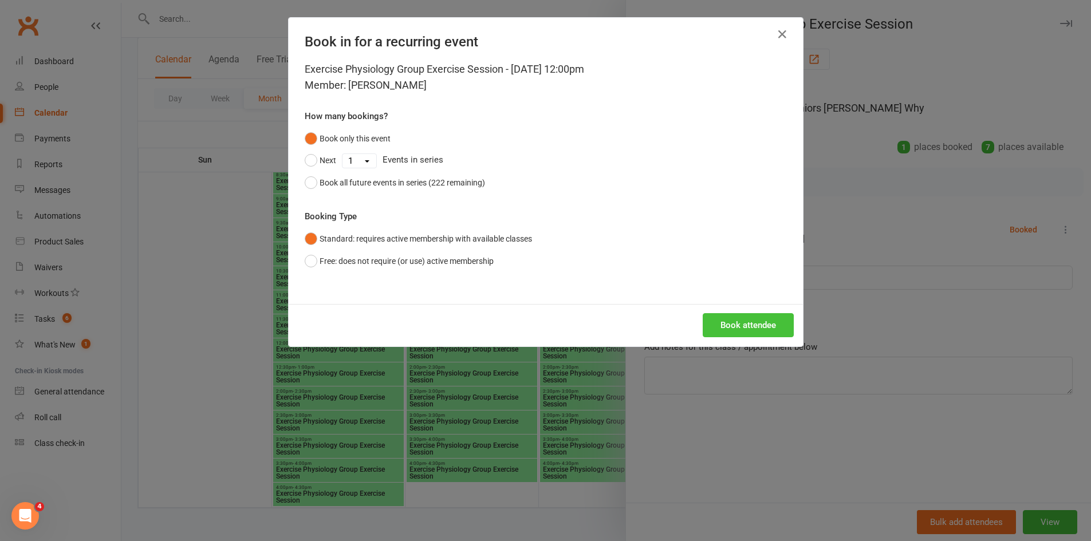
click at [727, 327] on button "Book attendee" at bounding box center [748, 325] width 91 height 24
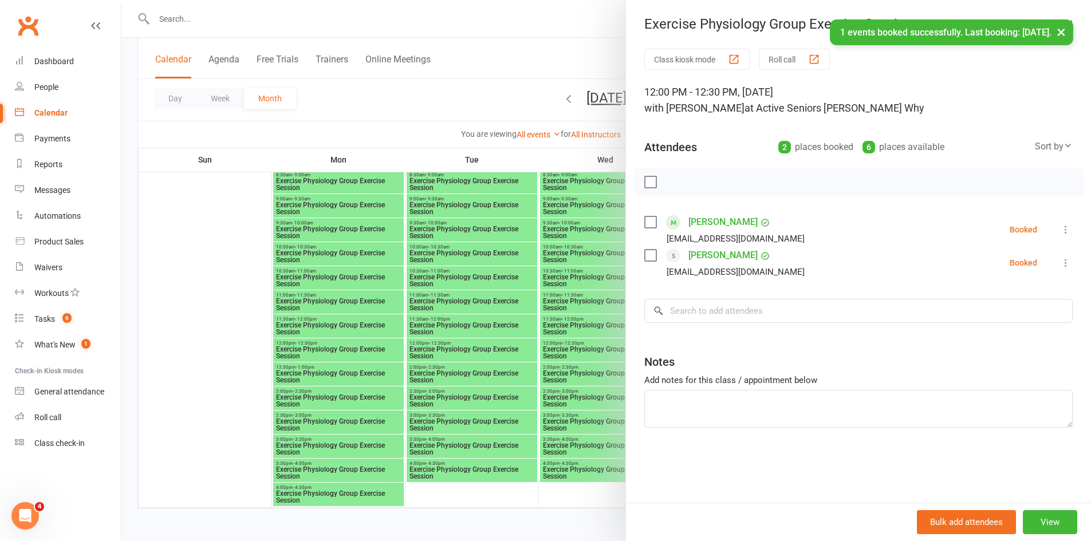
drag, startPoint x: 373, startPoint y: 375, endPoint x: 425, endPoint y: 370, distance: 51.8
click at [374, 376] on div at bounding box center [605, 270] width 969 height 541
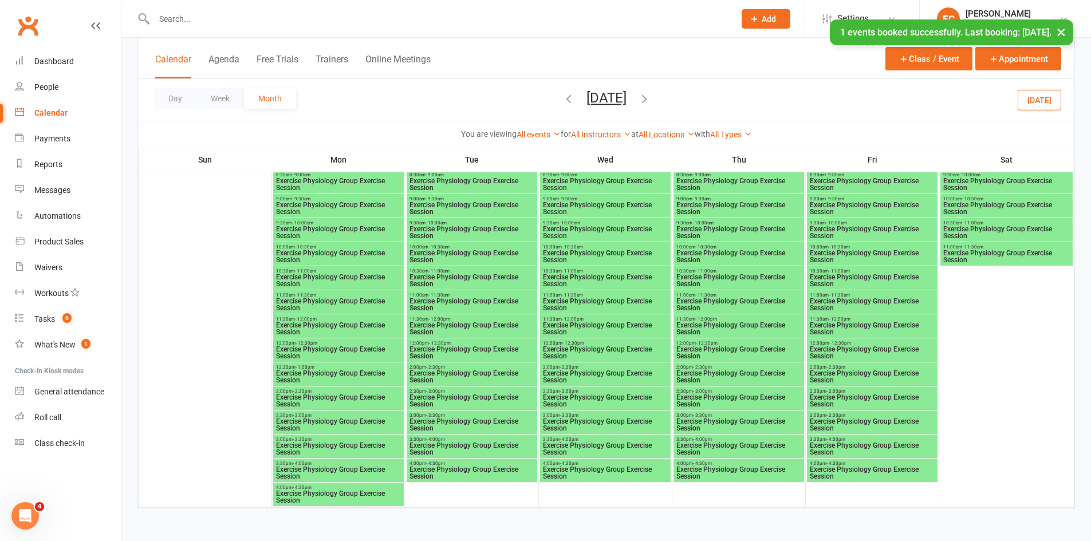
click at [699, 346] on span "Exercise Physiology Group Exercise Session" at bounding box center [739, 353] width 126 height 14
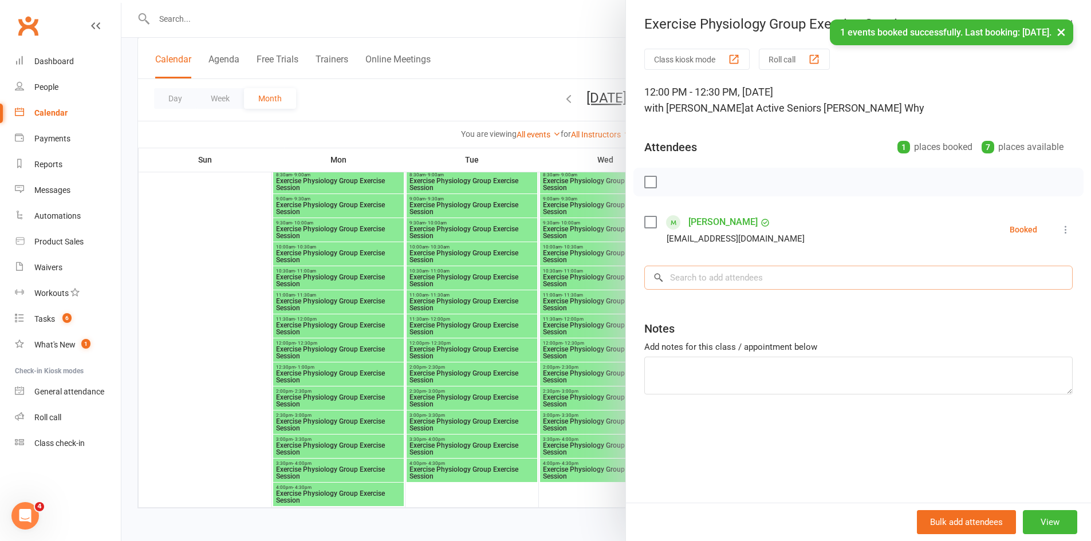
click at [730, 282] on input "search" at bounding box center [858, 278] width 428 height 24
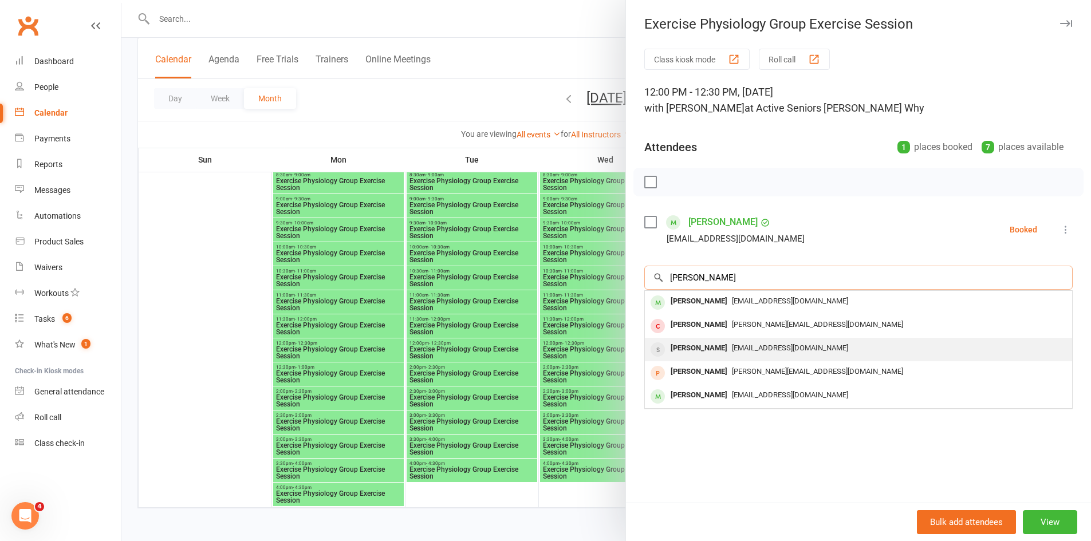
type input "berry"
click at [717, 346] on div "Kathleen Berry" at bounding box center [699, 348] width 66 height 17
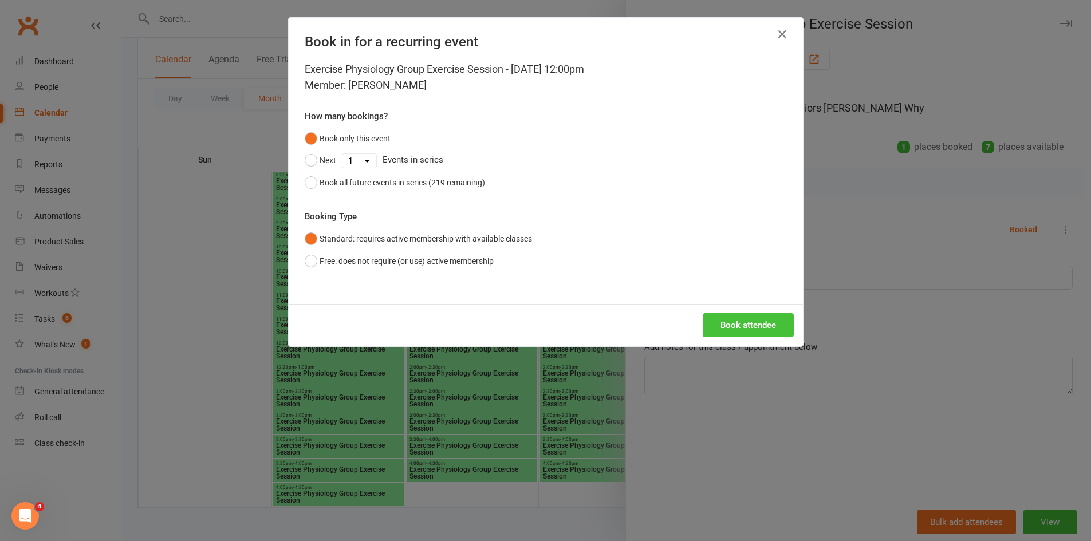
drag, startPoint x: 715, startPoint y: 322, endPoint x: 692, endPoint y: 329, distance: 24.1
click at [715, 323] on button "Book attendee" at bounding box center [748, 325] width 91 height 24
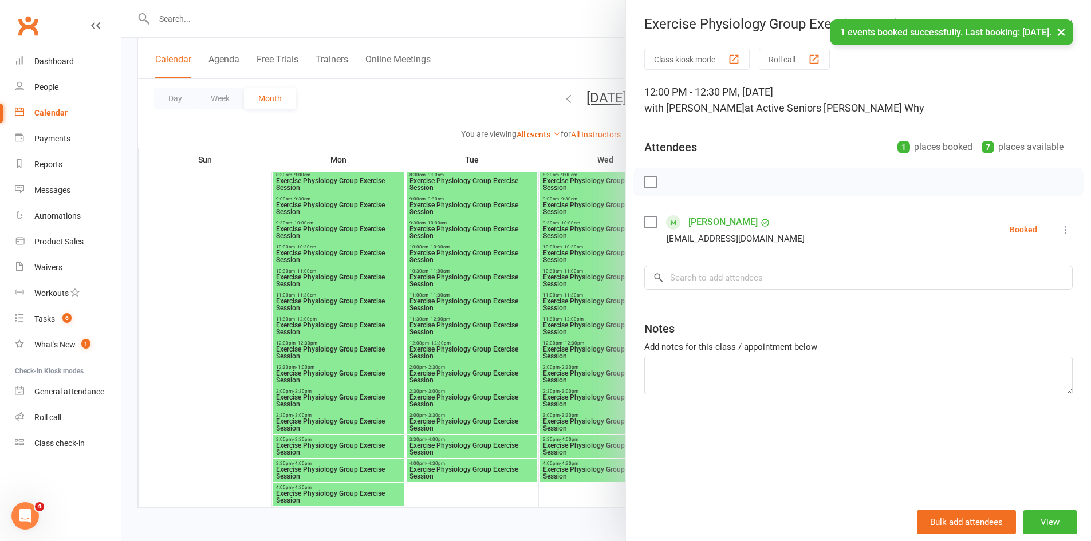
click at [587, 355] on div at bounding box center [605, 270] width 969 height 541
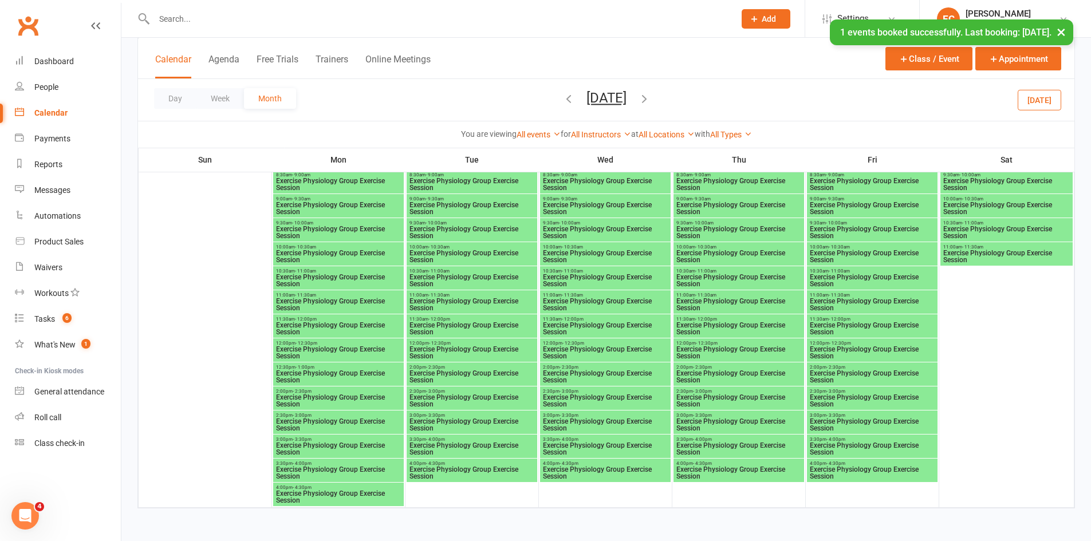
click at [829, 348] on span "Exercise Physiology Group Exercise Session" at bounding box center [872, 353] width 126 height 14
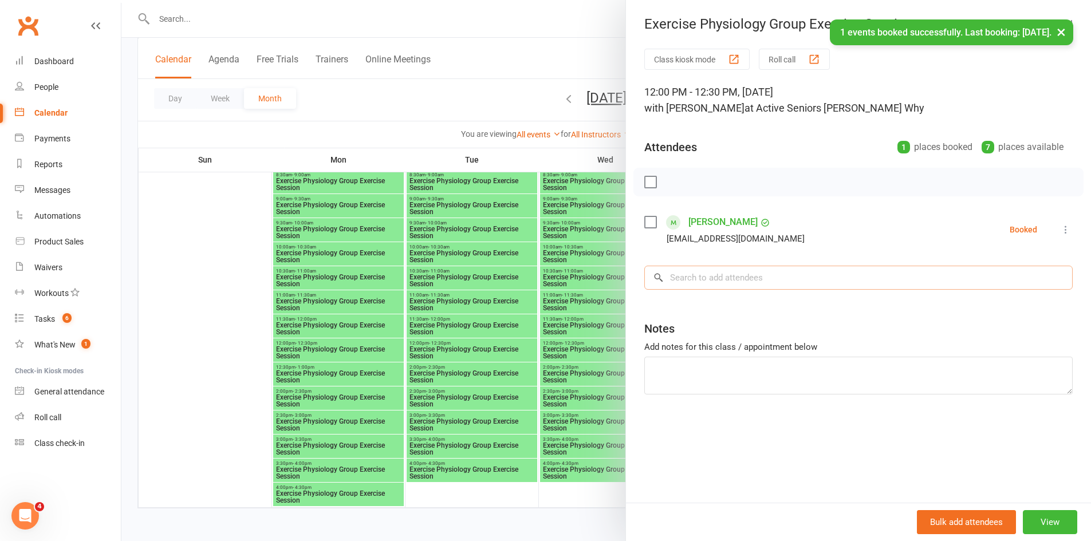
click at [756, 277] on input "search" at bounding box center [858, 278] width 428 height 24
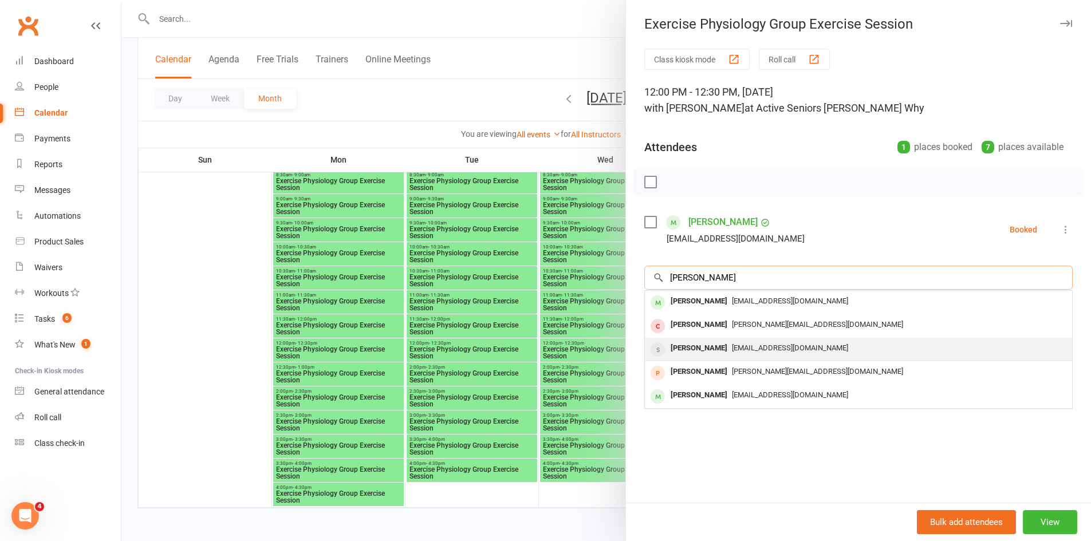
type input "berry"
click at [732, 346] on span "ericberry@optusnet.com.au" at bounding box center [790, 348] width 116 height 9
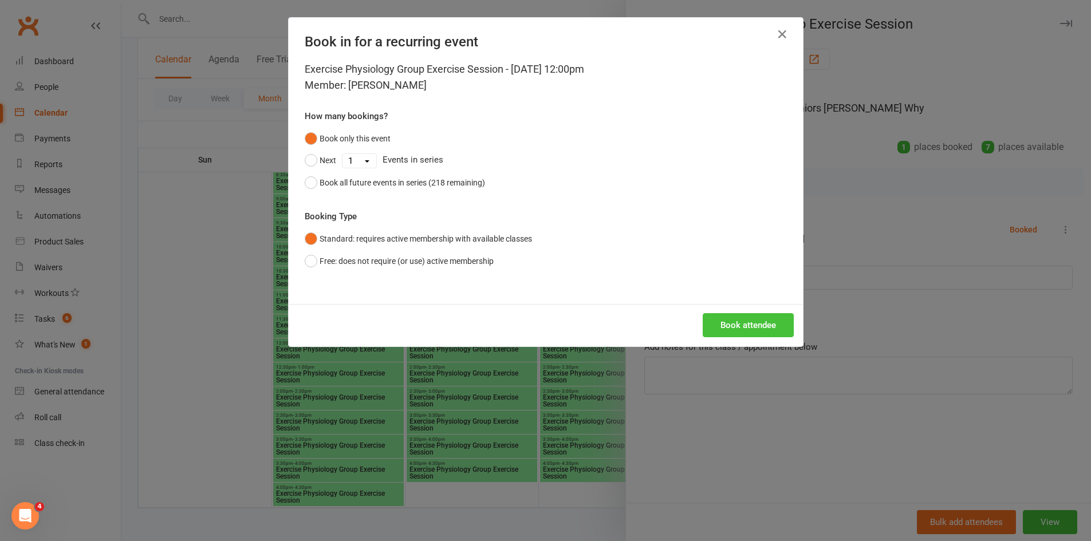
click at [728, 320] on button "Book attendee" at bounding box center [748, 325] width 91 height 24
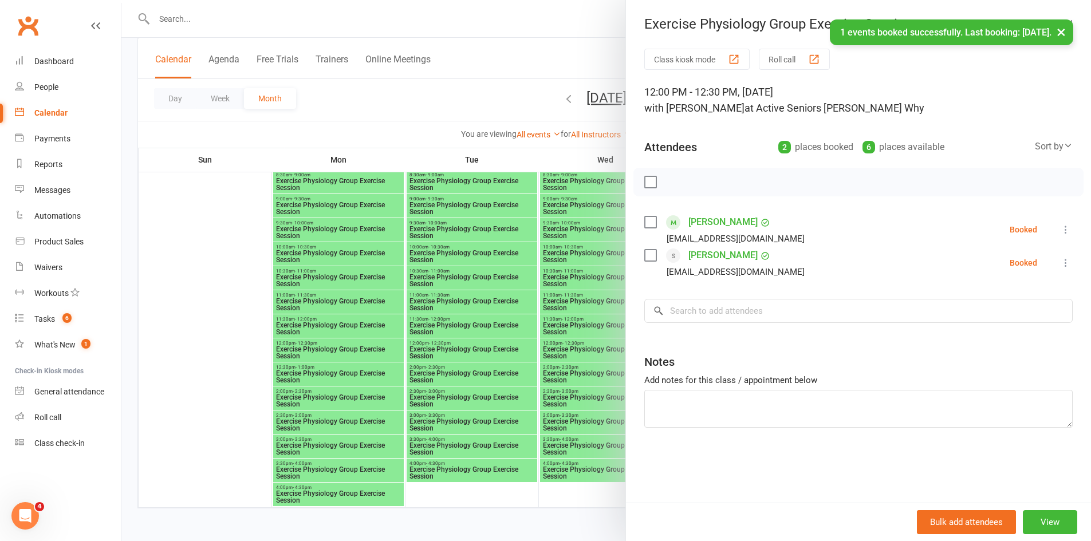
click at [551, 377] on div at bounding box center [605, 270] width 969 height 541
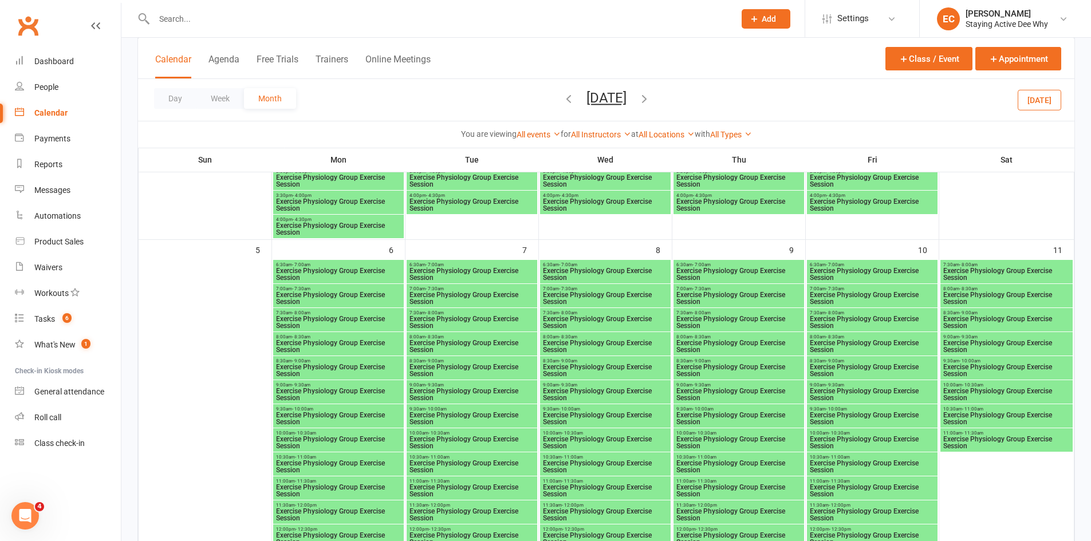
scroll to position [458, 0]
click at [977, 393] on span "Exercise Physiology Group Exercise Session" at bounding box center [1007, 394] width 128 height 14
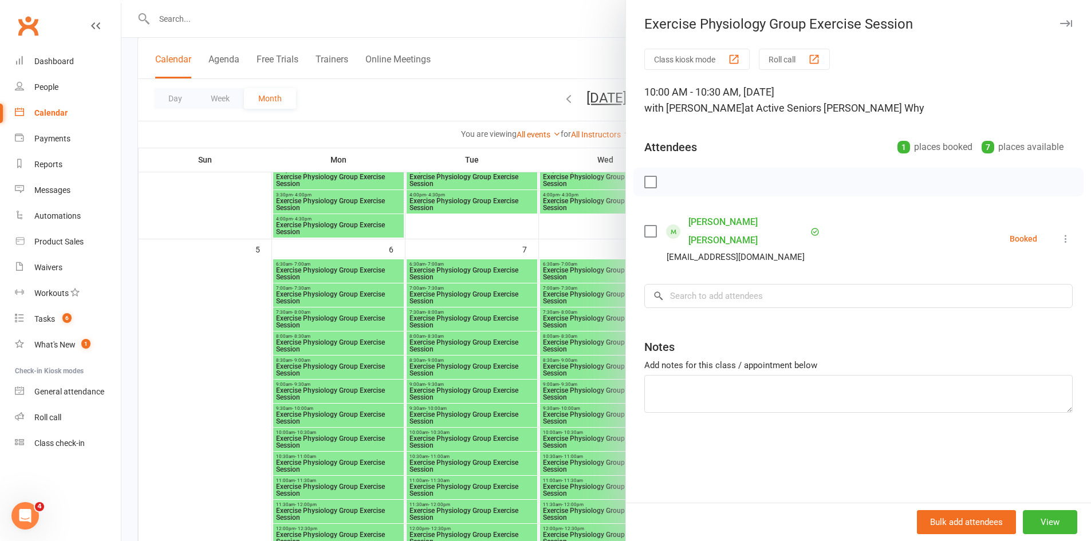
click at [1060, 233] on icon at bounding box center [1065, 238] width 11 height 11
click at [992, 273] on link "Remove" at bounding box center [1010, 284] width 123 height 23
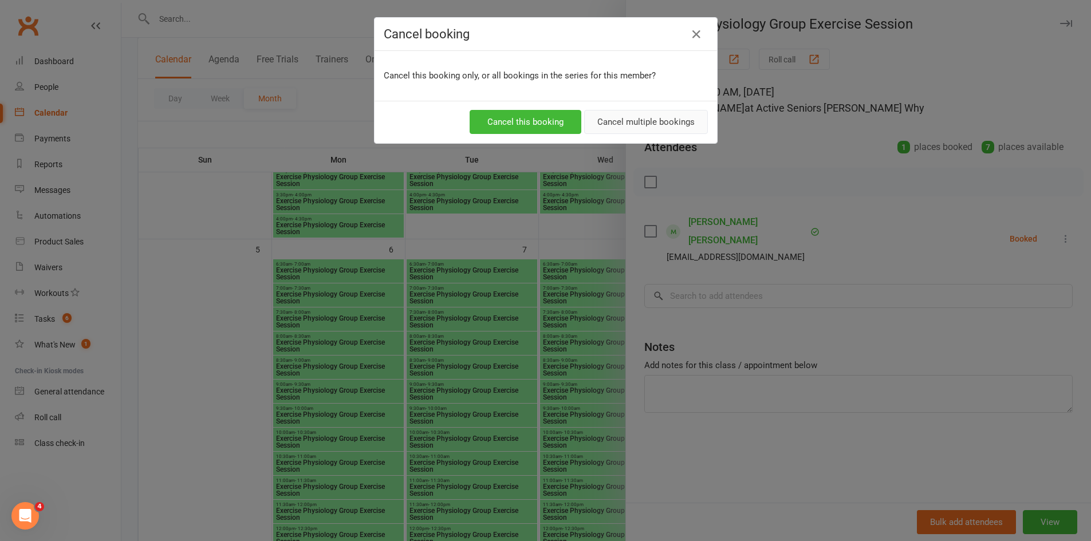
click at [617, 120] on button "Cancel multiple bookings" at bounding box center [646, 122] width 124 height 24
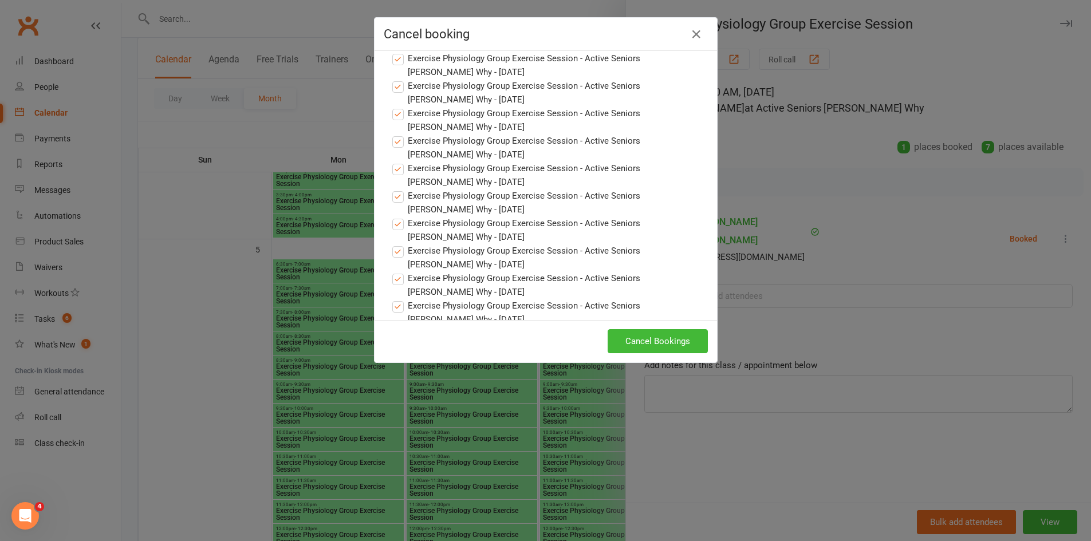
scroll to position [869, 0]
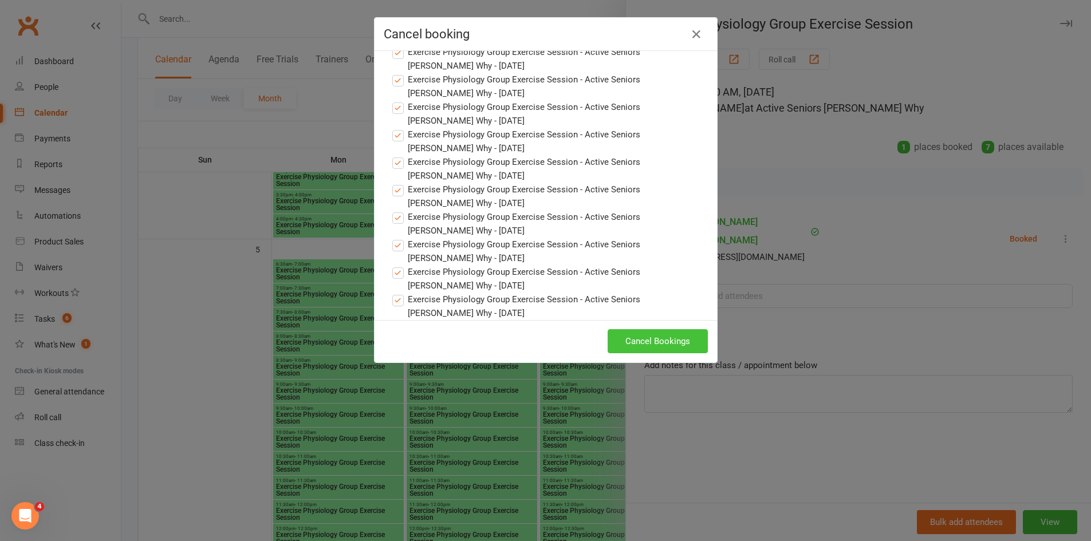
click at [651, 338] on button "Cancel Bookings" at bounding box center [658, 341] width 100 height 24
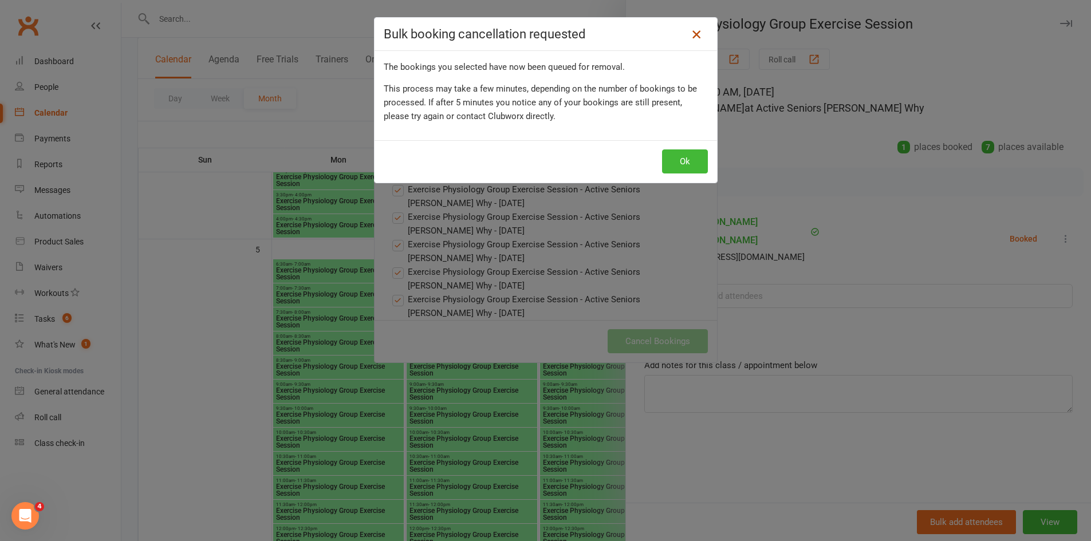
click at [690, 29] on icon at bounding box center [696, 34] width 14 height 14
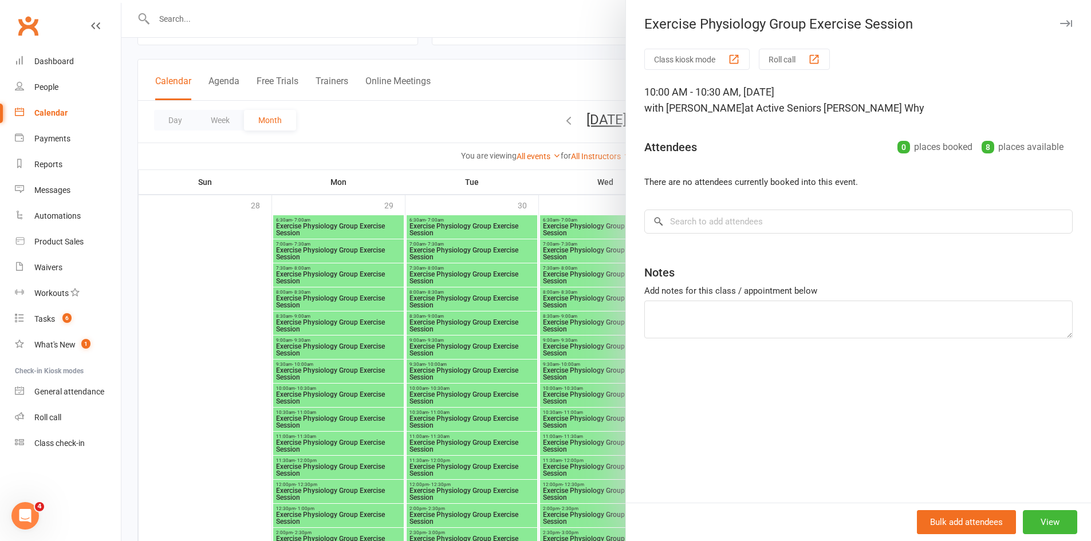
scroll to position [0, 0]
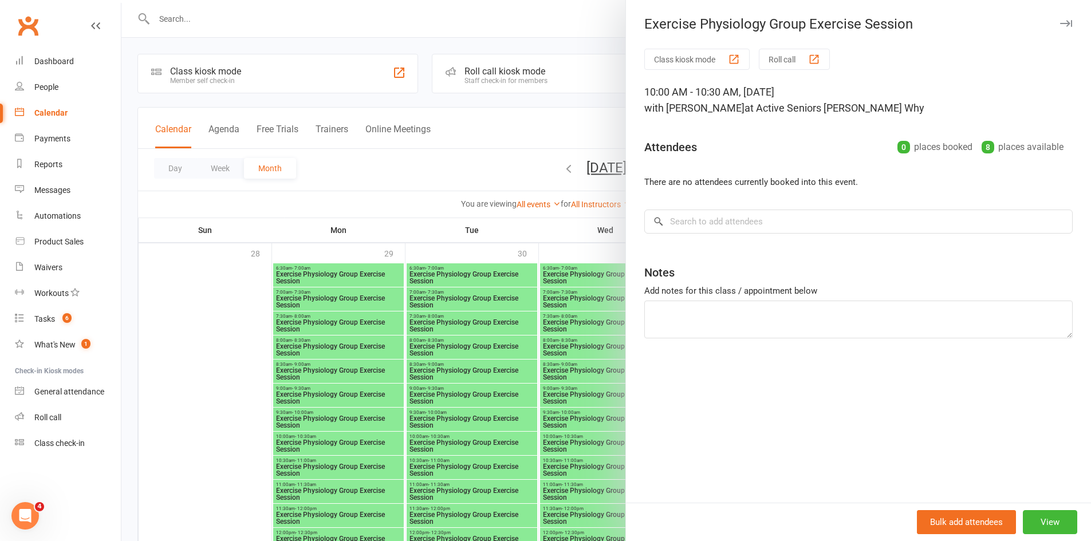
click at [1064, 22] on div "Exercise Physiology Group Exercise Session" at bounding box center [858, 24] width 465 height 16
click at [1060, 25] on icon "button" at bounding box center [1066, 23] width 12 height 7
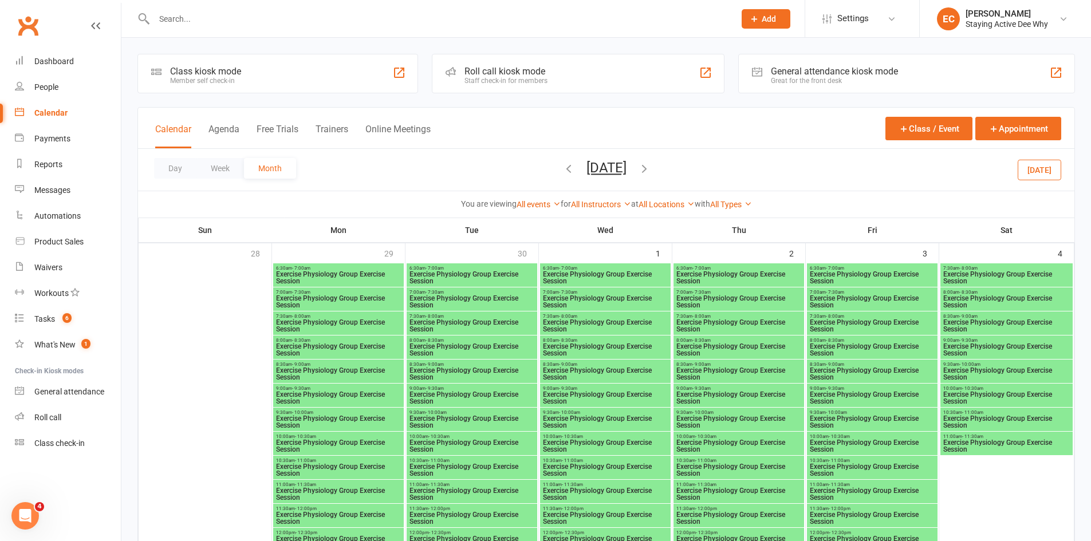
click at [562, 173] on icon "button" at bounding box center [568, 168] width 13 height 13
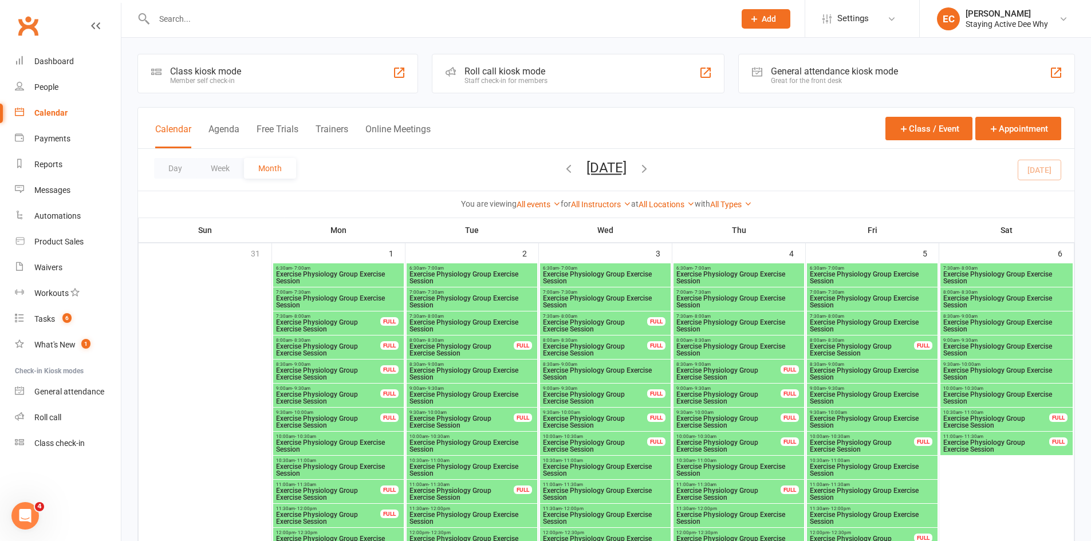
scroll to position [515, 0]
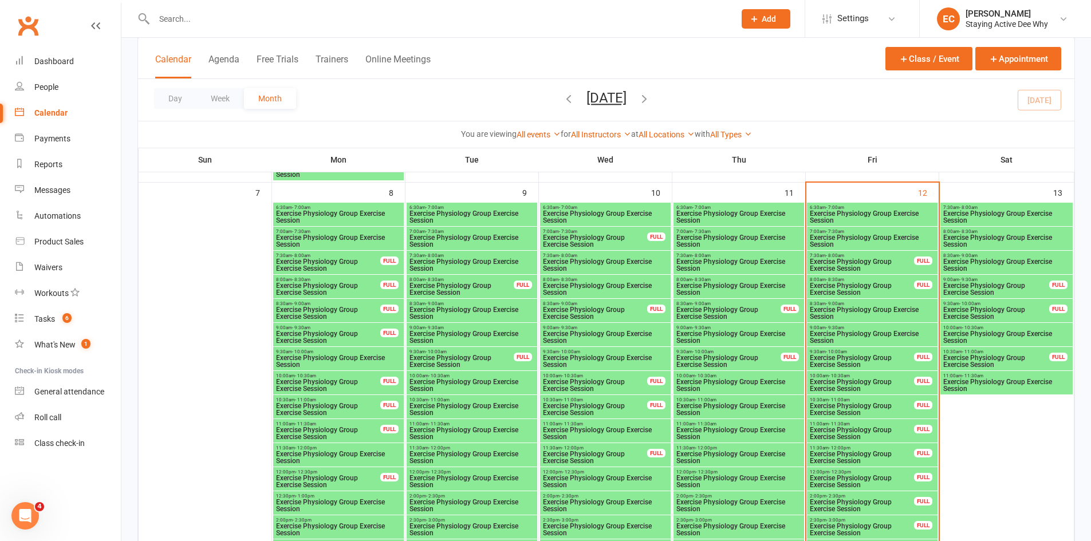
click at [976, 336] on span "Exercise Physiology Group Exercise Session" at bounding box center [1007, 337] width 128 height 14
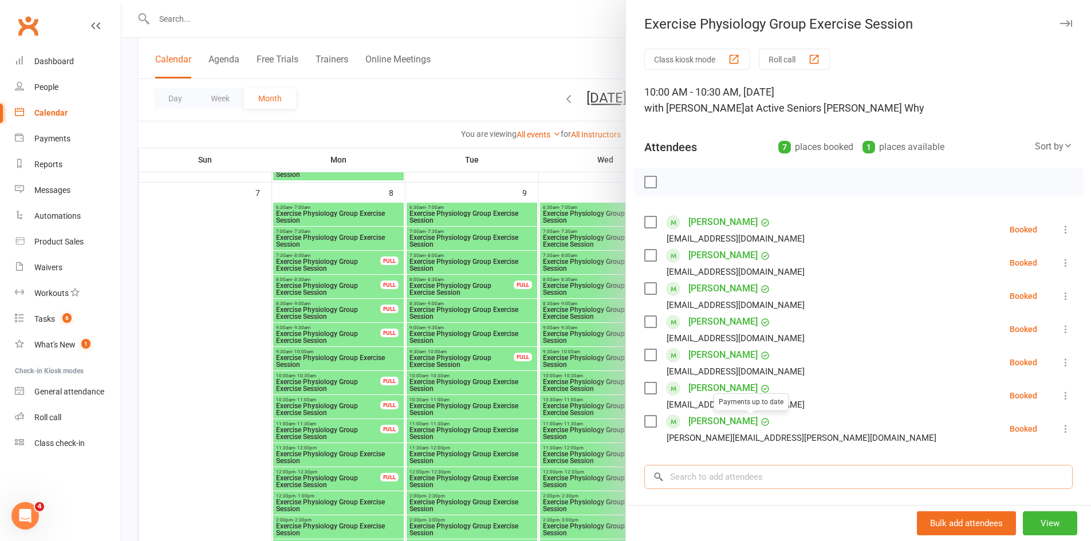
click at [703, 479] on input "search" at bounding box center [858, 477] width 428 height 24
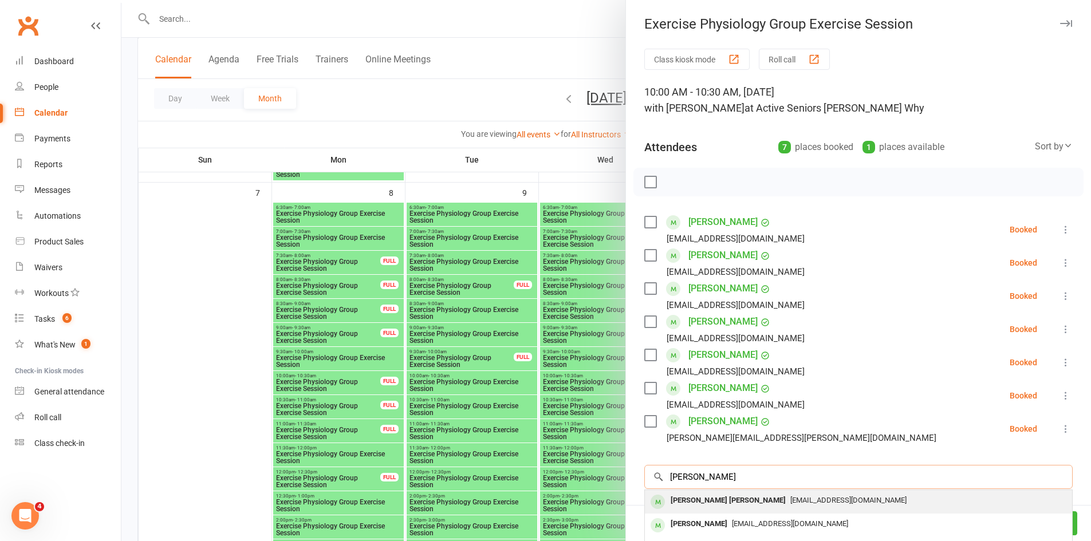
type input "williams"
click at [711, 502] on div "Walter John Williams" at bounding box center [728, 500] width 124 height 17
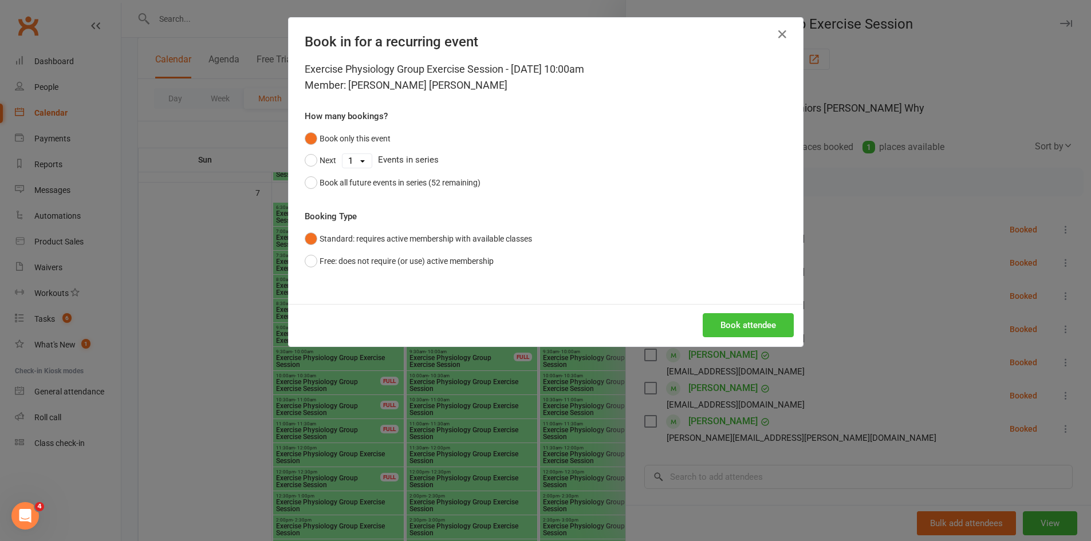
click at [734, 325] on button "Book attendee" at bounding box center [748, 325] width 91 height 24
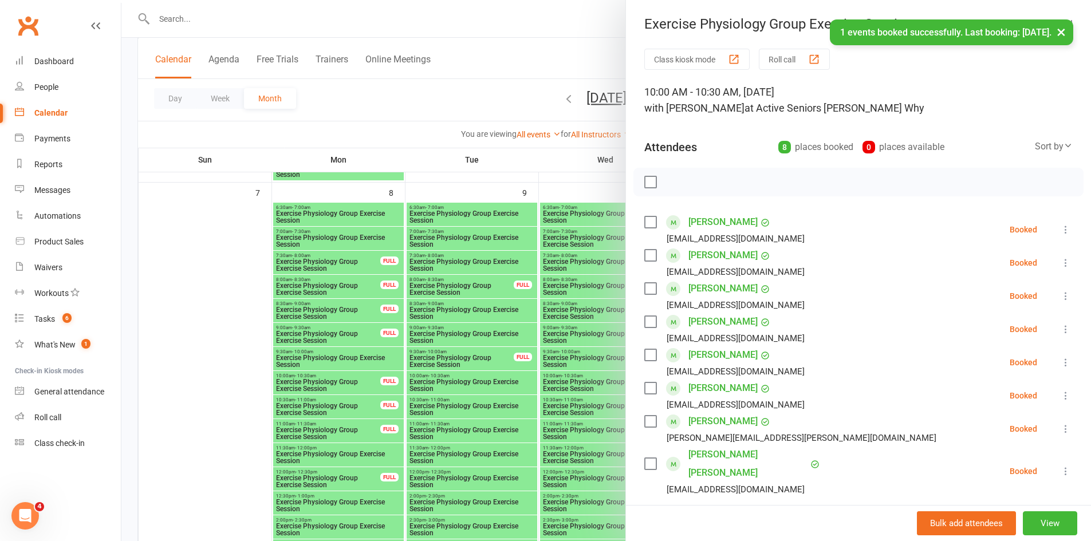
drag, startPoint x: 516, startPoint y: 168, endPoint x: 524, endPoint y: 174, distance: 9.1
click at [517, 168] on div at bounding box center [605, 270] width 969 height 541
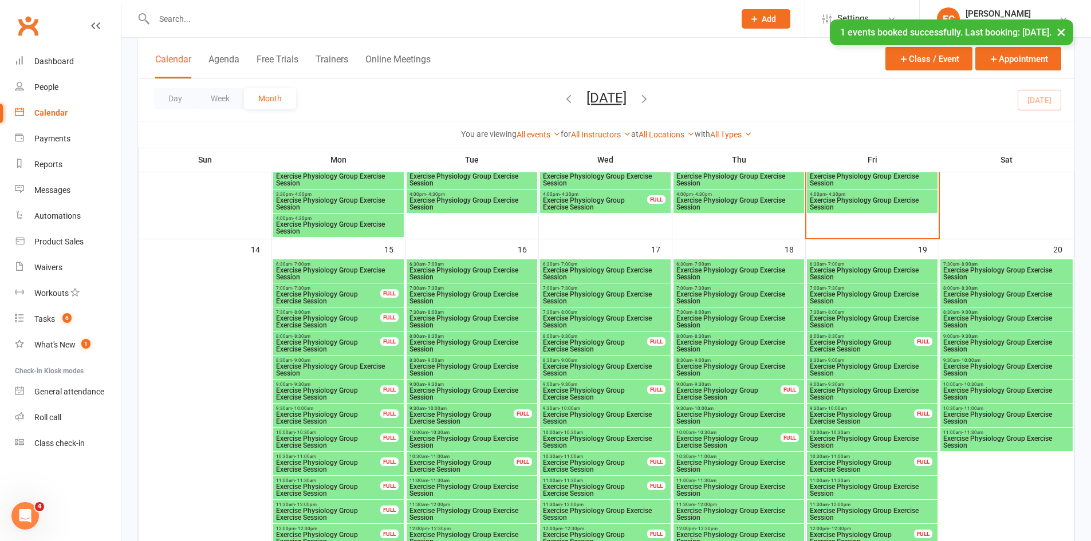
scroll to position [916, 0]
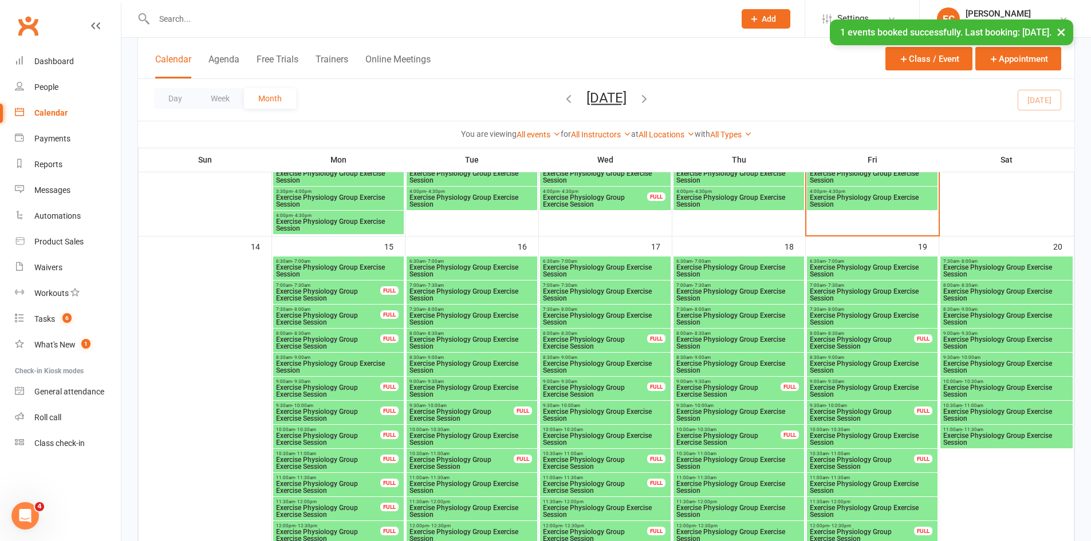
click at [1000, 395] on span "Exercise Physiology Group Exercise Session" at bounding box center [1007, 391] width 128 height 14
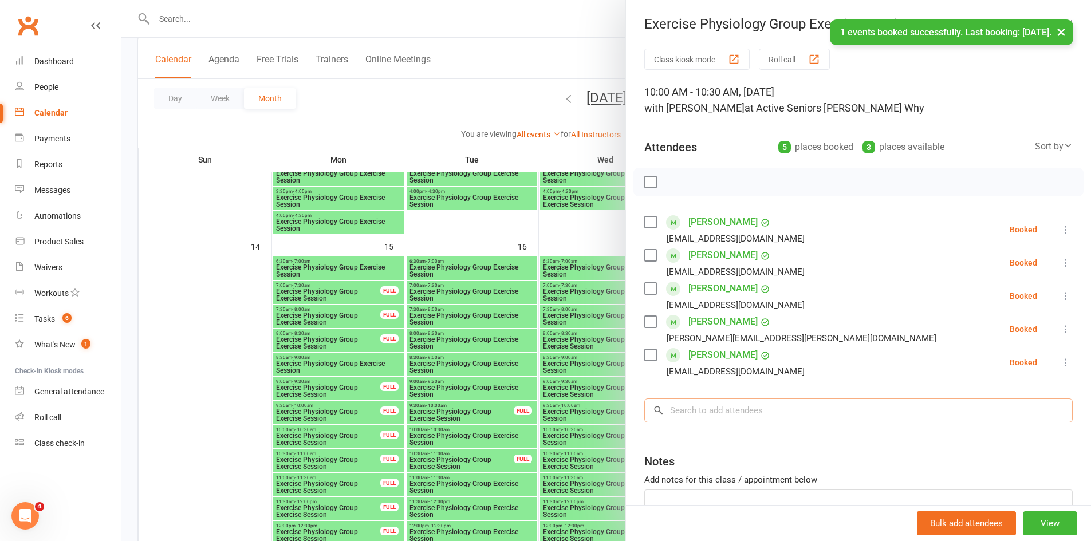
click at [750, 408] on input "search" at bounding box center [858, 411] width 428 height 24
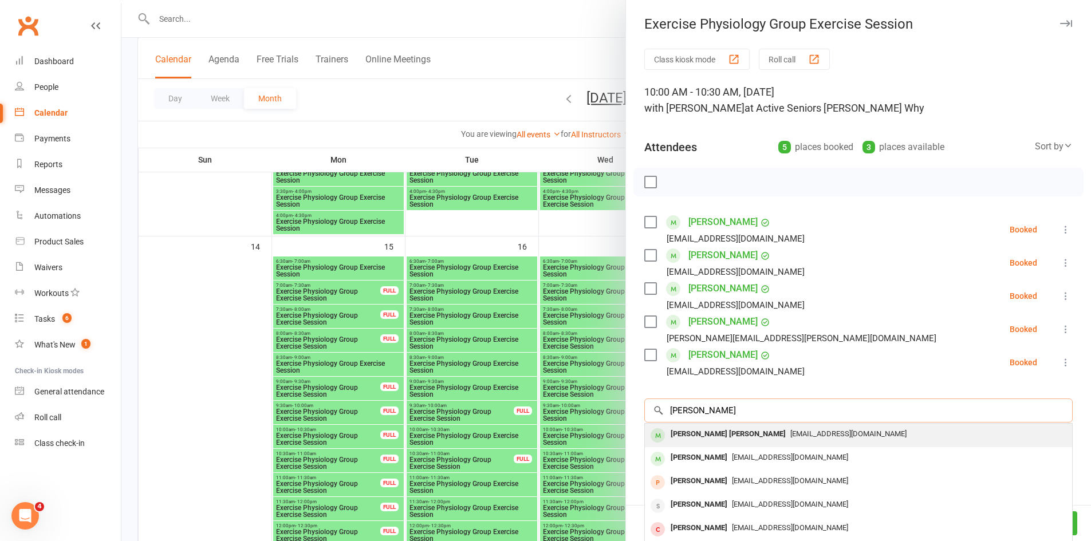
type input "williams"
click at [746, 443] on div "Walter John Williams asdeewhy@gmail.com" at bounding box center [858, 435] width 427 height 23
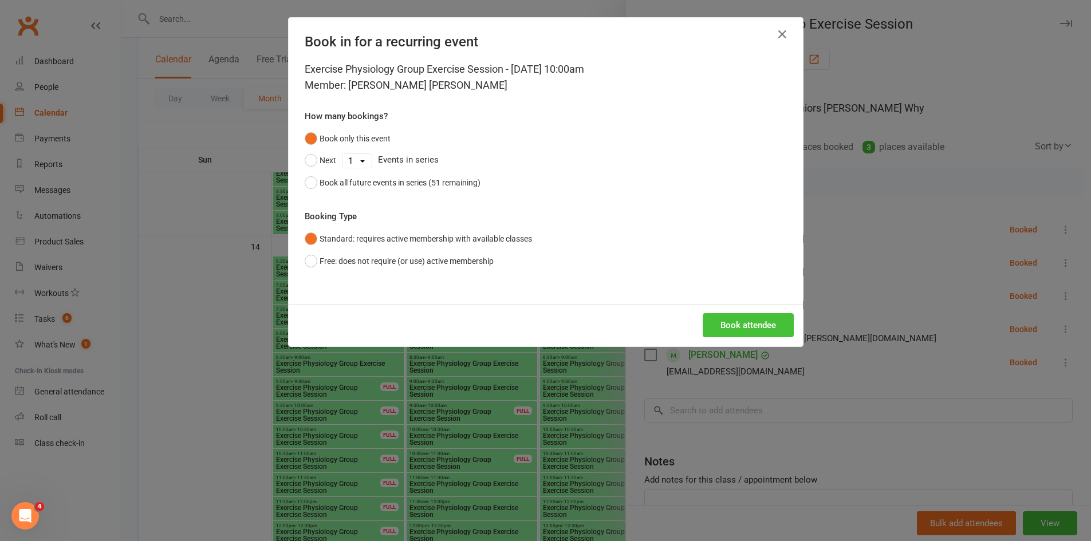
drag, startPoint x: 751, startPoint y: 322, endPoint x: 671, endPoint y: 326, distance: 79.7
click at [751, 323] on button "Book attendee" at bounding box center [748, 325] width 91 height 24
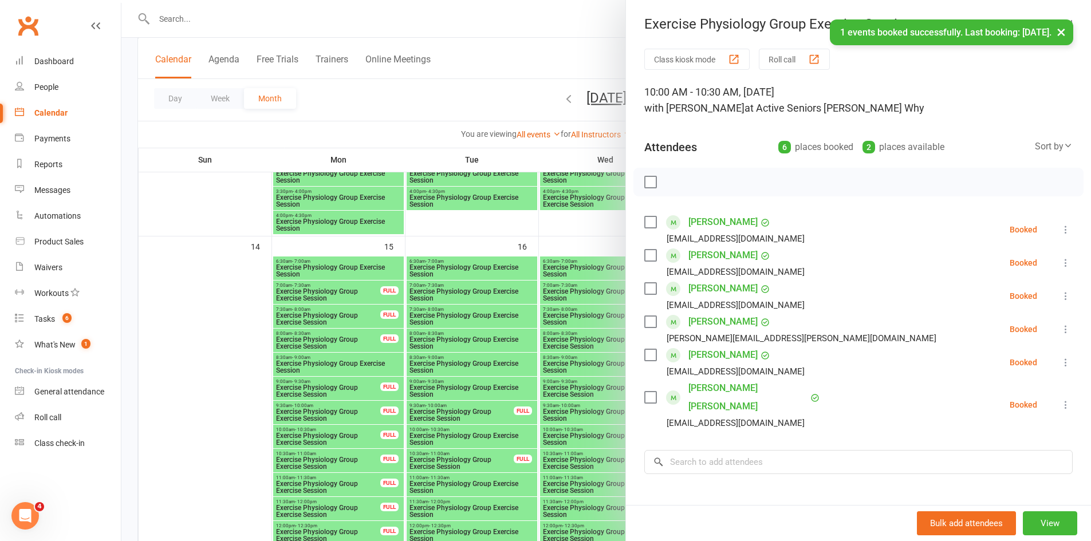
click at [561, 224] on div at bounding box center [605, 270] width 969 height 541
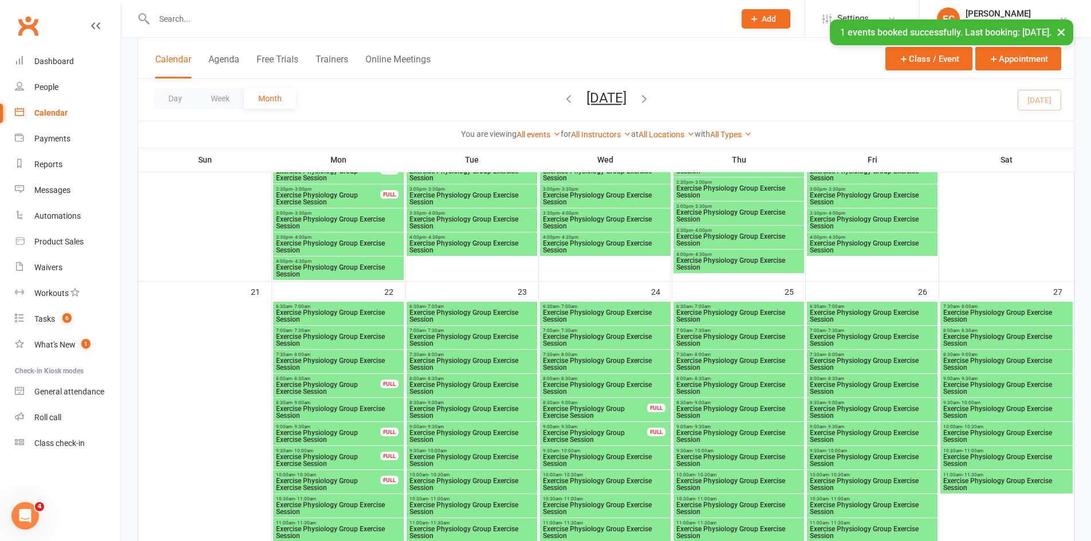
scroll to position [1374, 0]
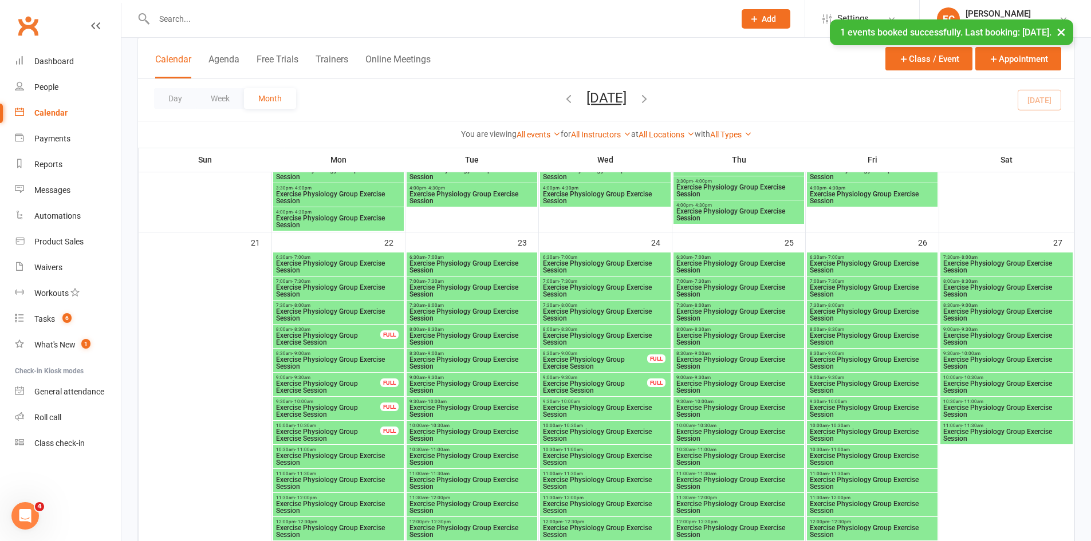
click at [992, 385] on span "Exercise Physiology Group Exercise Session" at bounding box center [1007, 387] width 128 height 14
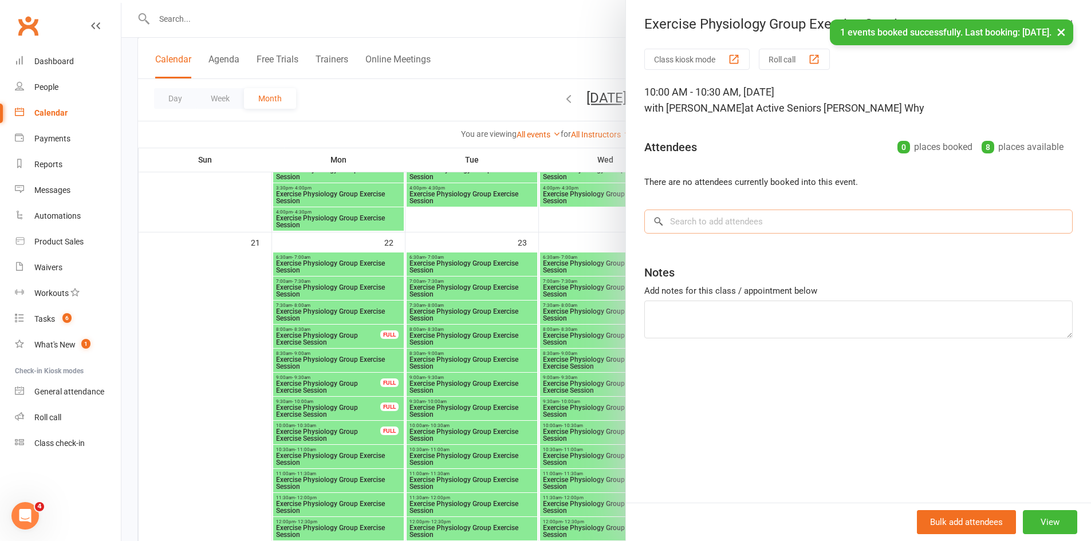
click at [780, 221] on input "search" at bounding box center [858, 222] width 428 height 24
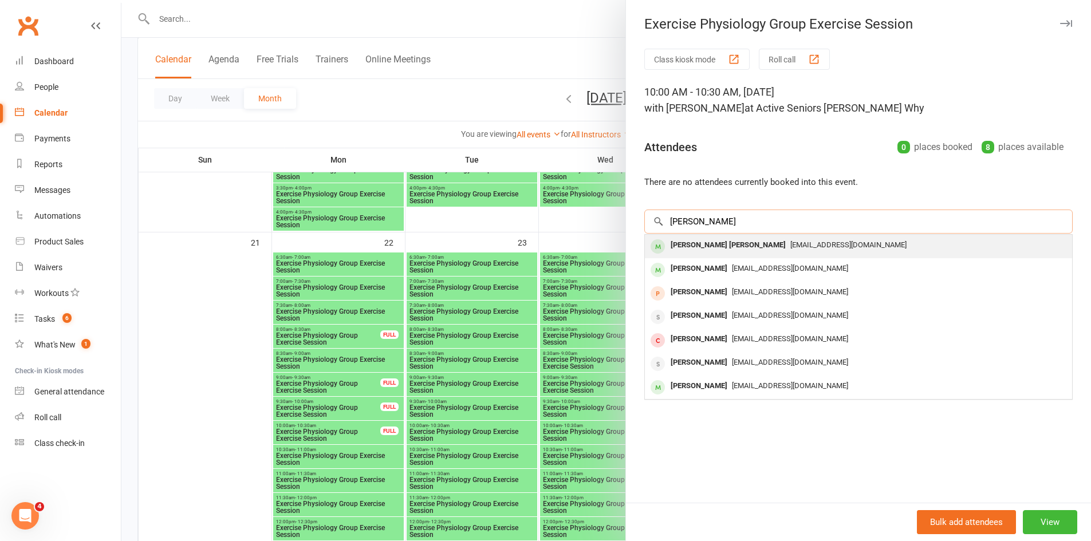
type input "williams"
click at [790, 243] on span "asdeewhy@gmail.com" at bounding box center [848, 244] width 116 height 9
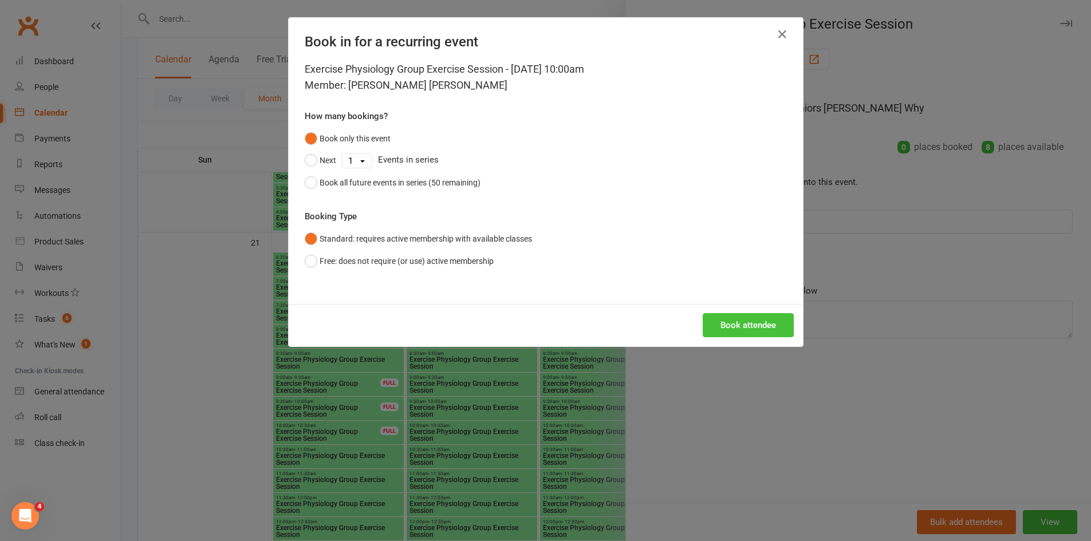
drag, startPoint x: 738, startPoint y: 328, endPoint x: 733, endPoint y: 323, distance: 6.9
click at [738, 328] on button "Book attendee" at bounding box center [748, 325] width 91 height 24
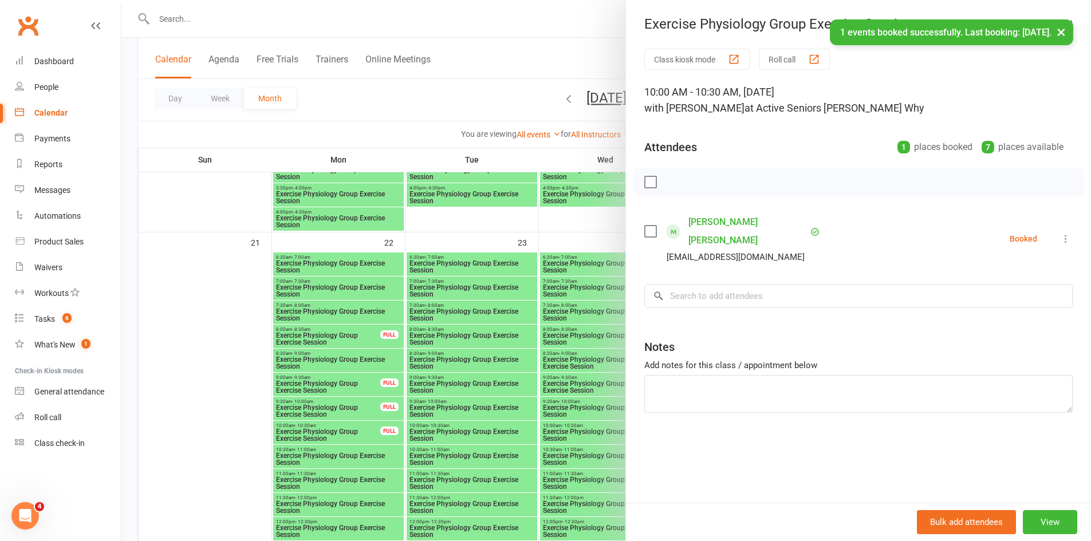
click at [493, 227] on div at bounding box center [605, 270] width 969 height 541
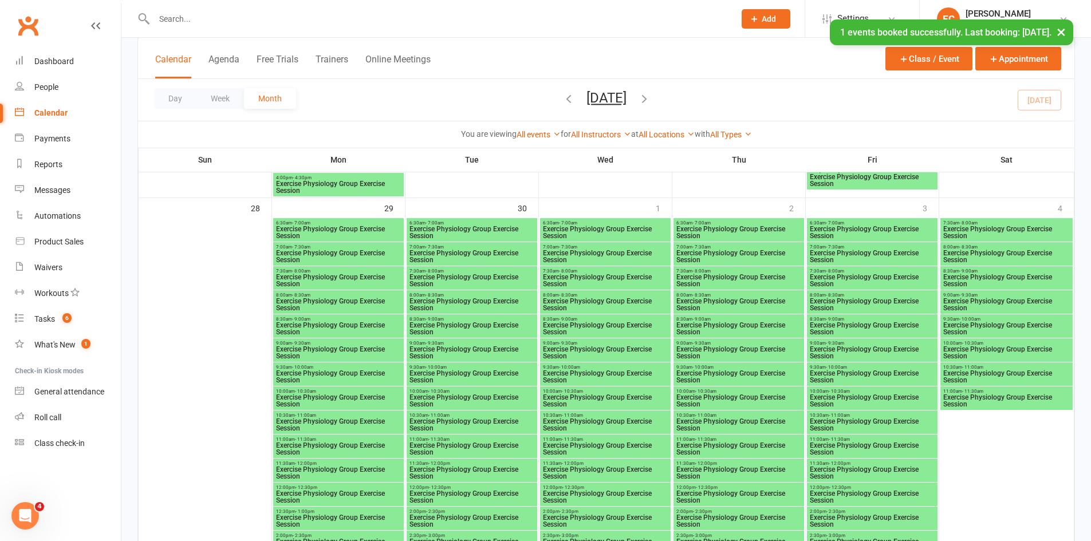
scroll to position [1890, 0]
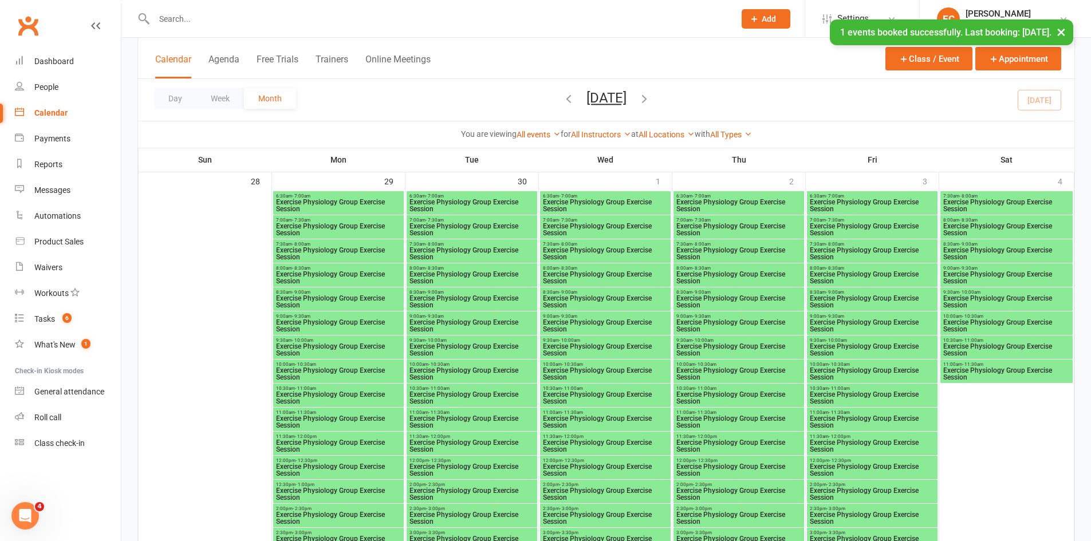
click at [973, 327] on span "Exercise Physiology Group Exercise Session" at bounding box center [1007, 326] width 128 height 14
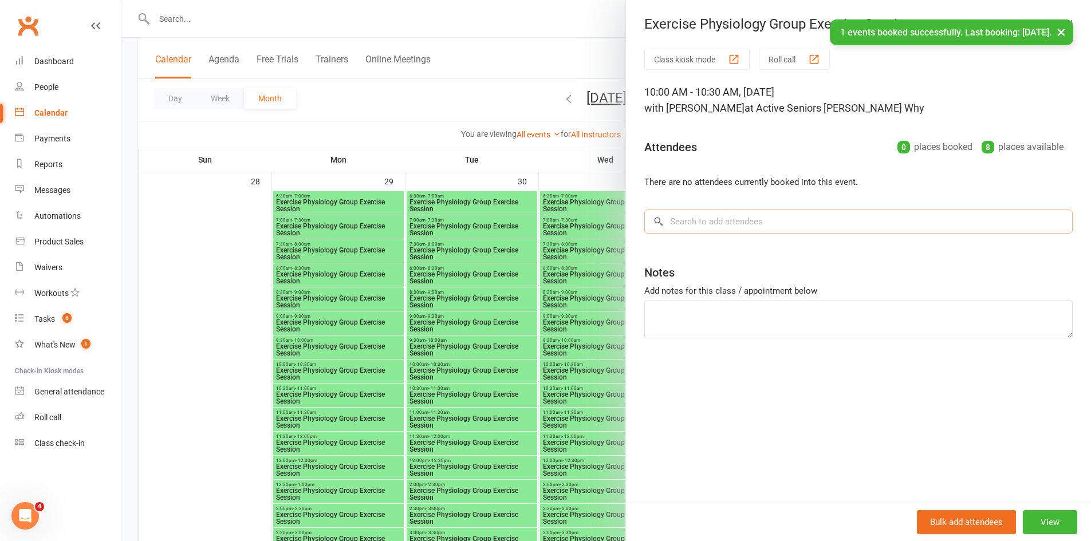
click at [792, 223] on input "search" at bounding box center [858, 222] width 428 height 24
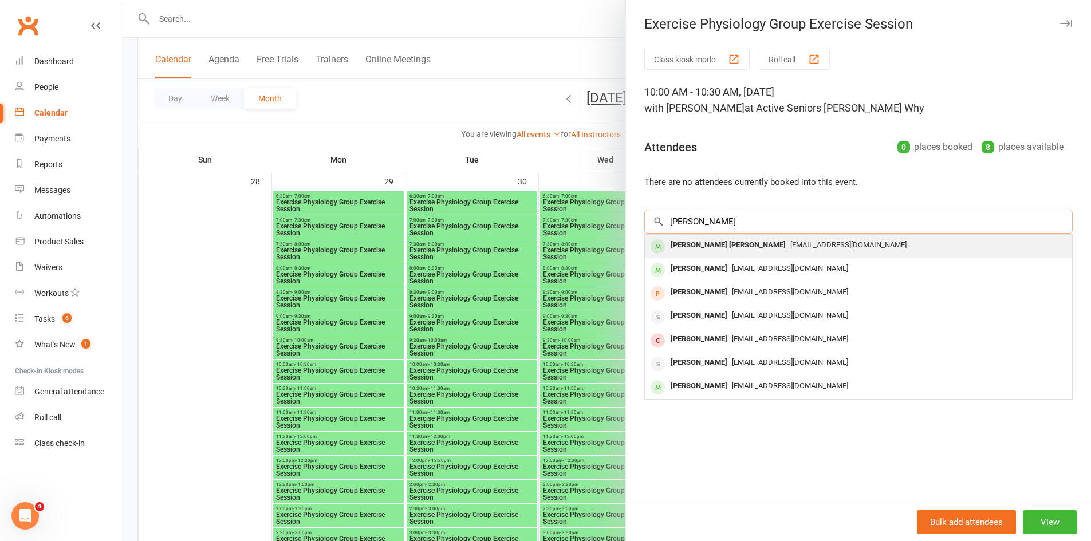
type input "williams"
click at [731, 251] on div "Walter John Williams" at bounding box center [728, 245] width 124 height 17
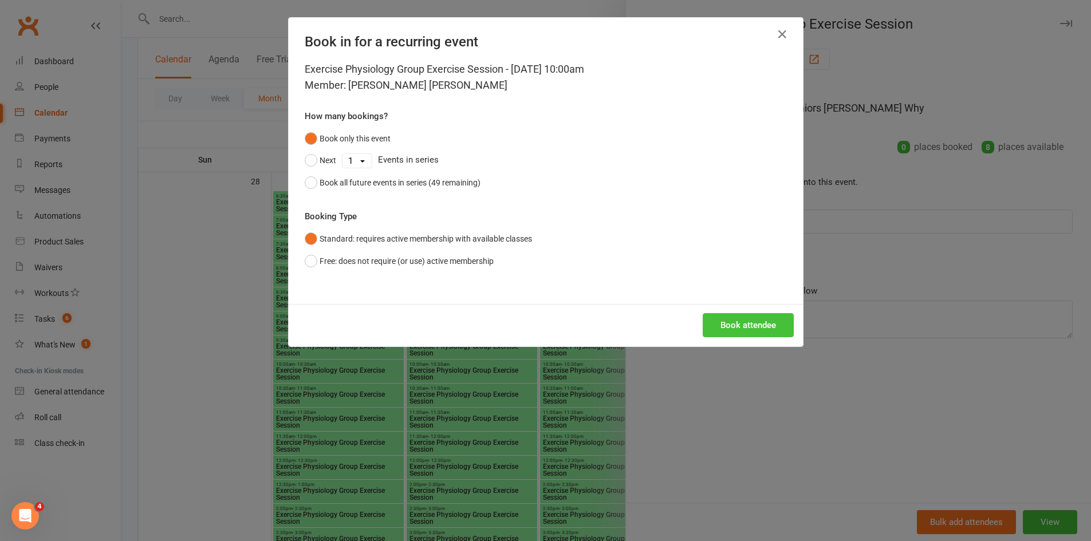
click at [747, 333] on button "Book attendee" at bounding box center [748, 325] width 91 height 24
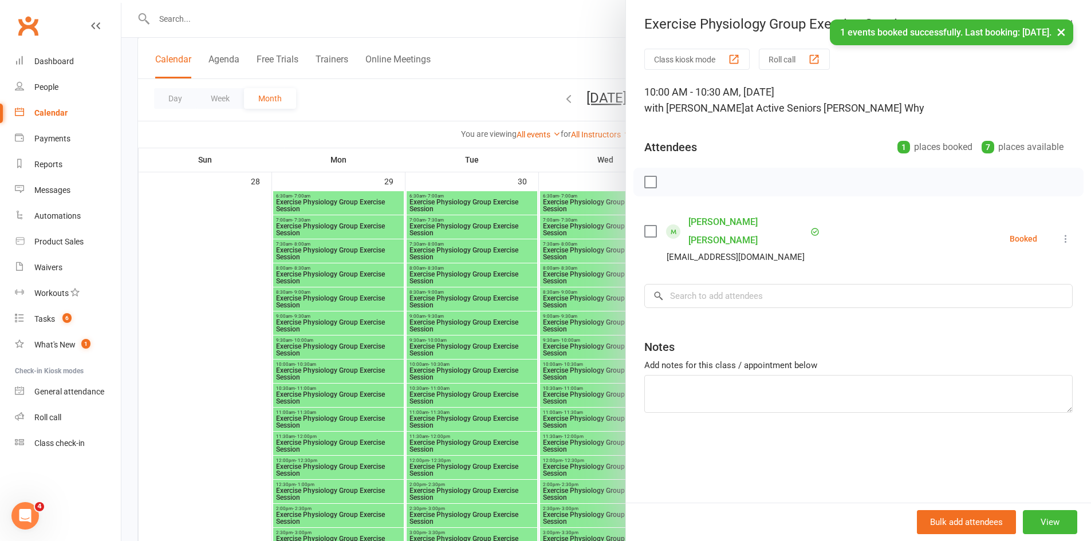
click at [523, 152] on div at bounding box center [605, 270] width 969 height 541
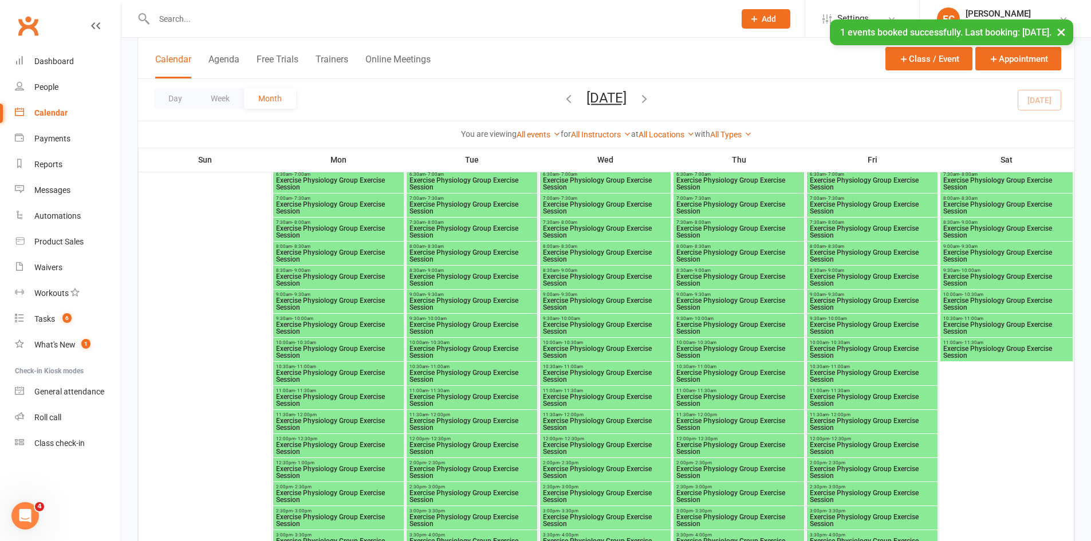
scroll to position [2405, 0]
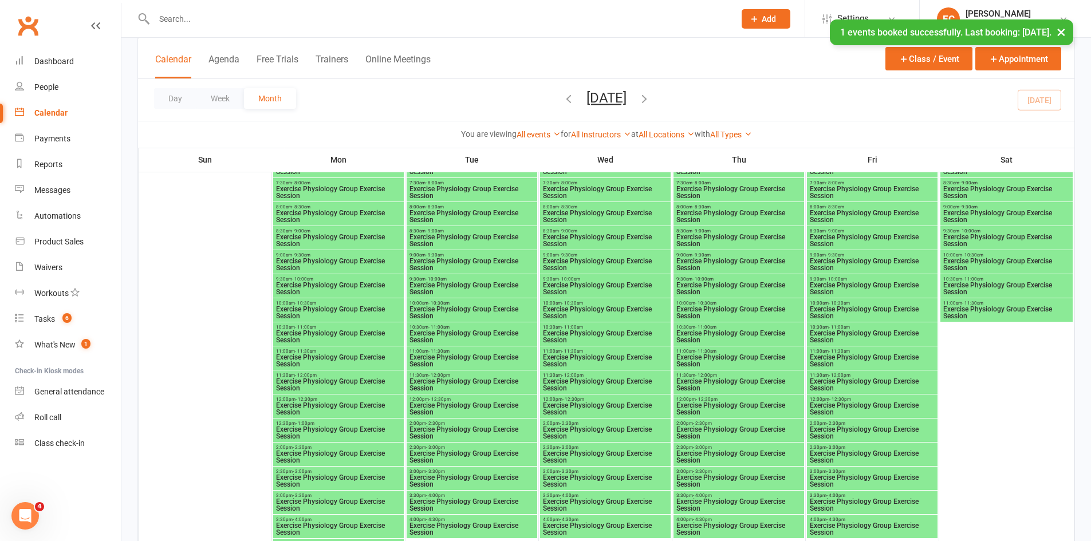
click at [956, 258] on span "Exercise Physiology Group Exercise Session" at bounding box center [1007, 265] width 128 height 14
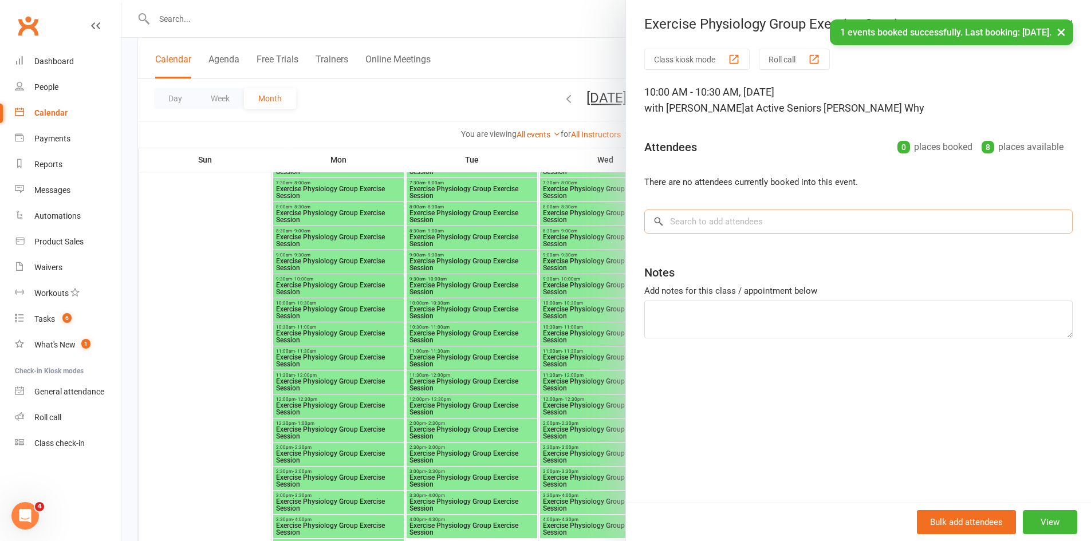
click at [810, 226] on input "search" at bounding box center [858, 222] width 428 height 24
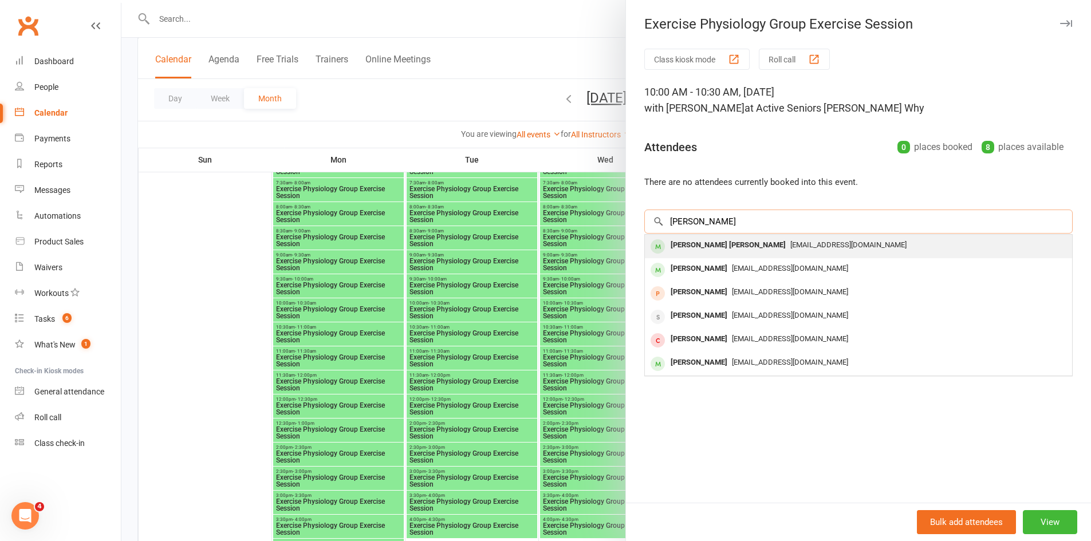
type input "wiliams"
click at [734, 248] on div "Walter John Williams" at bounding box center [728, 245] width 124 height 17
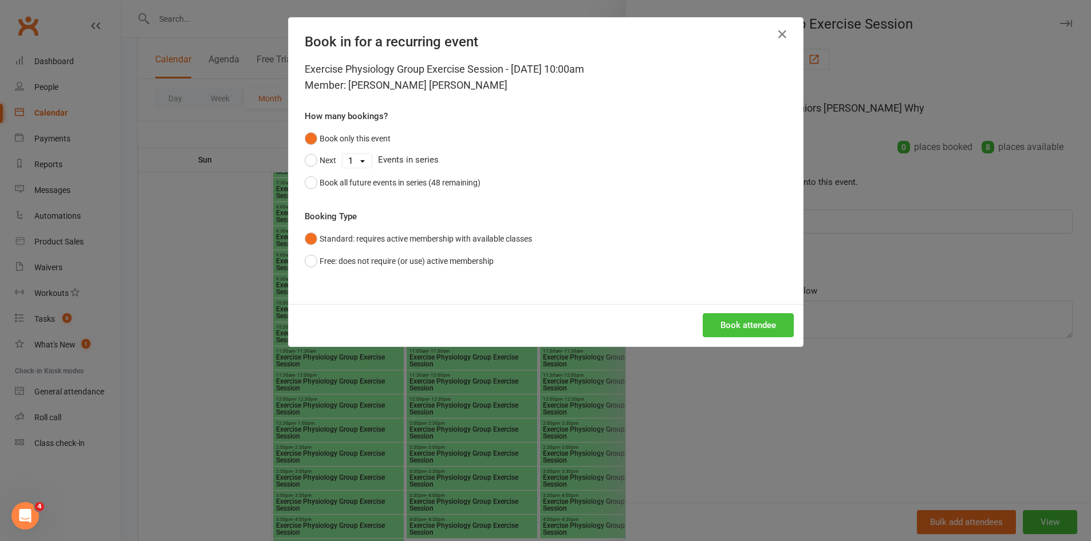
click at [779, 330] on button "Book attendee" at bounding box center [748, 325] width 91 height 24
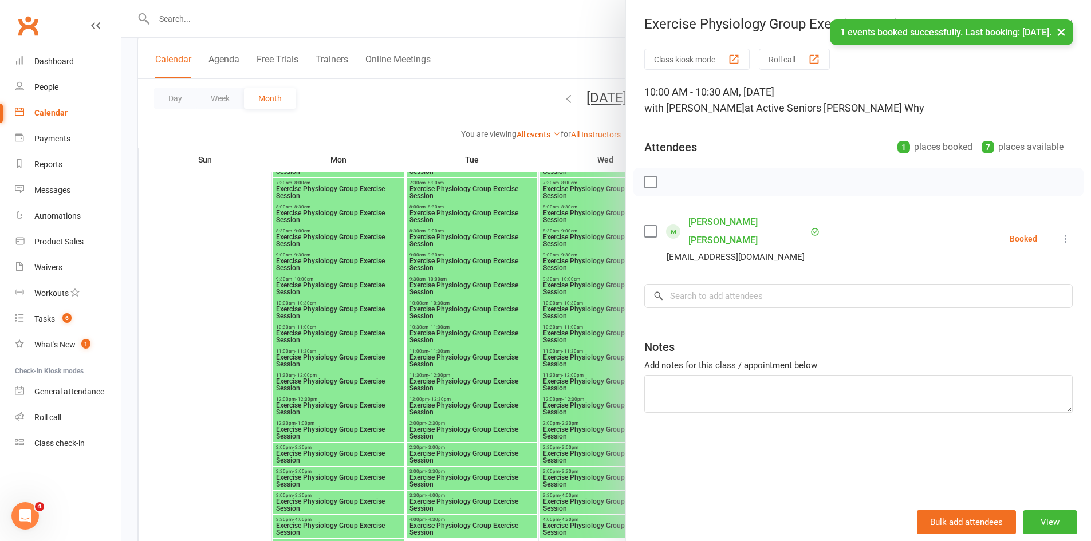
click at [526, 145] on div at bounding box center [605, 270] width 969 height 541
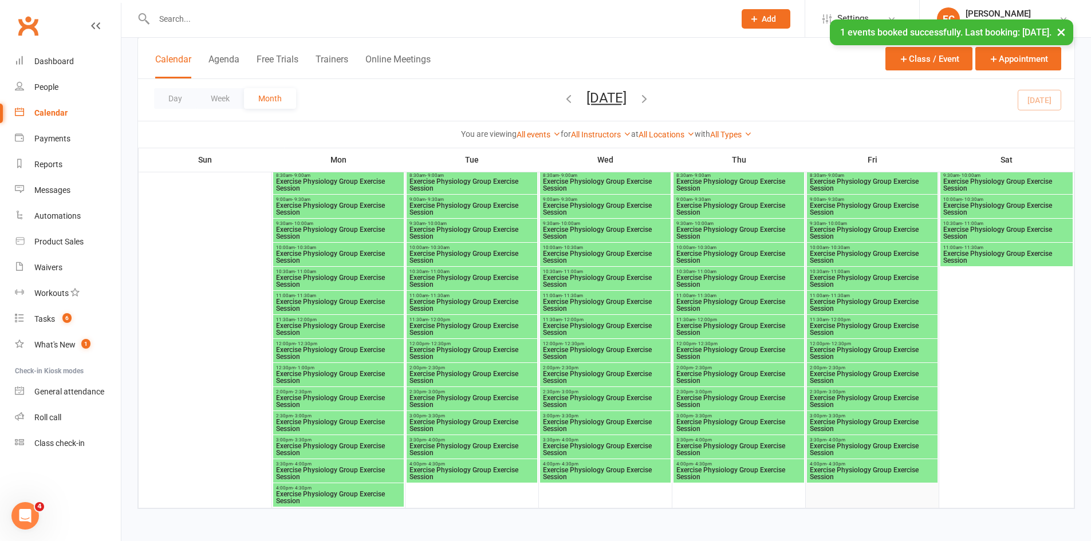
scroll to position [2461, 0]
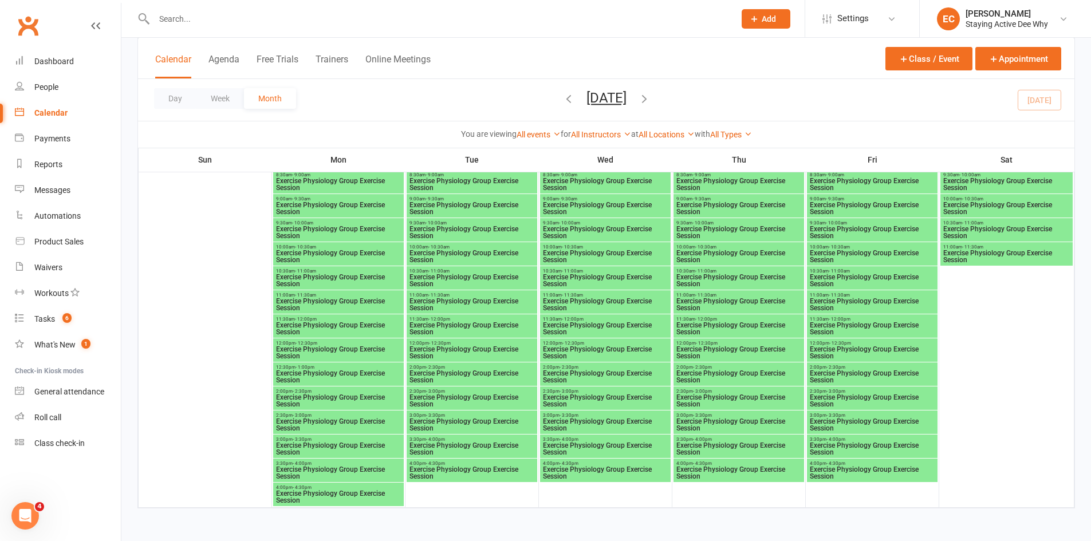
click at [650, 93] on icon "button" at bounding box center [644, 98] width 13 height 13
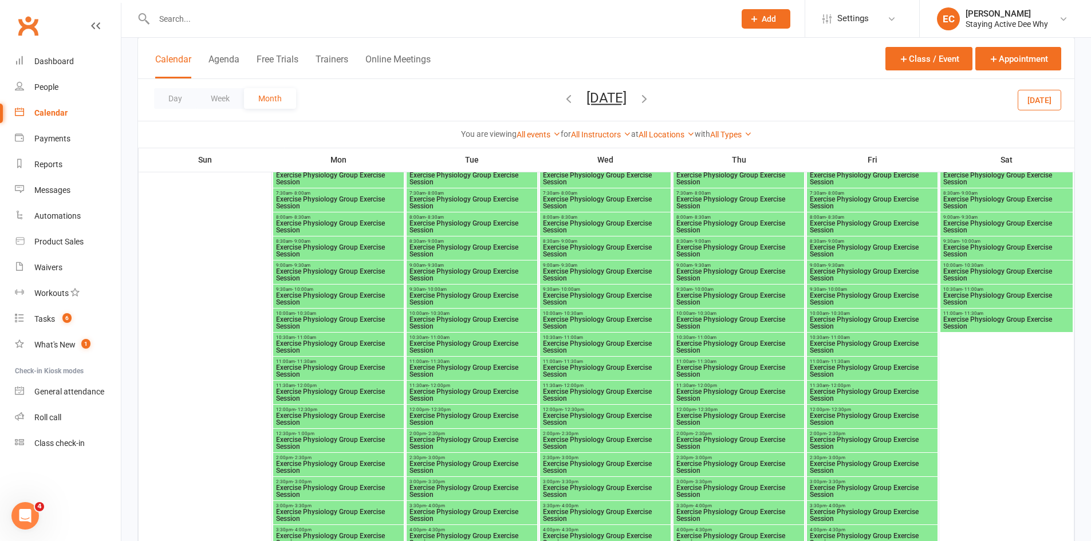
scroll to position [1093, 0]
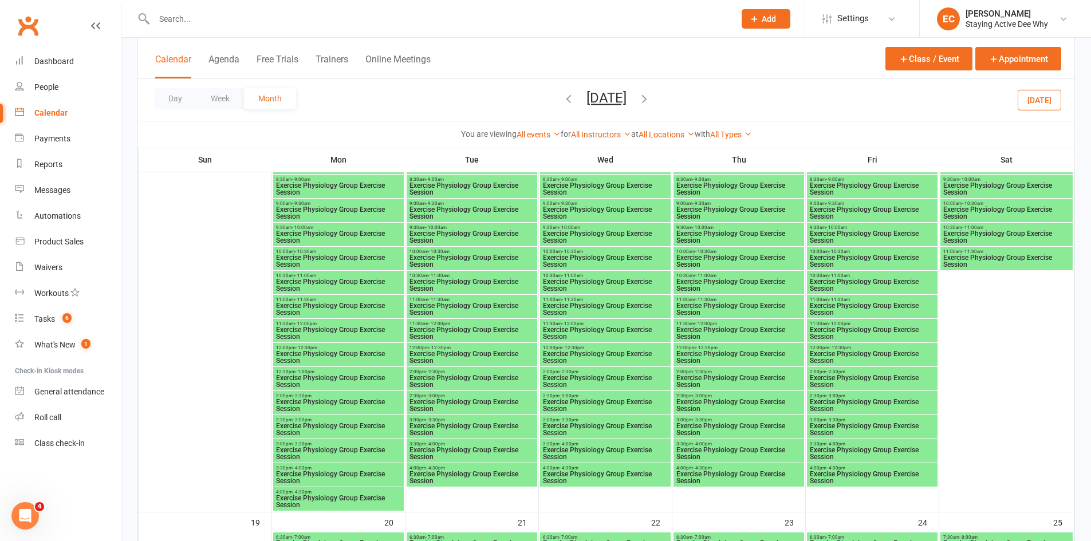
click at [449, 259] on span "Exercise Physiology Group Exercise Session" at bounding box center [472, 261] width 126 height 14
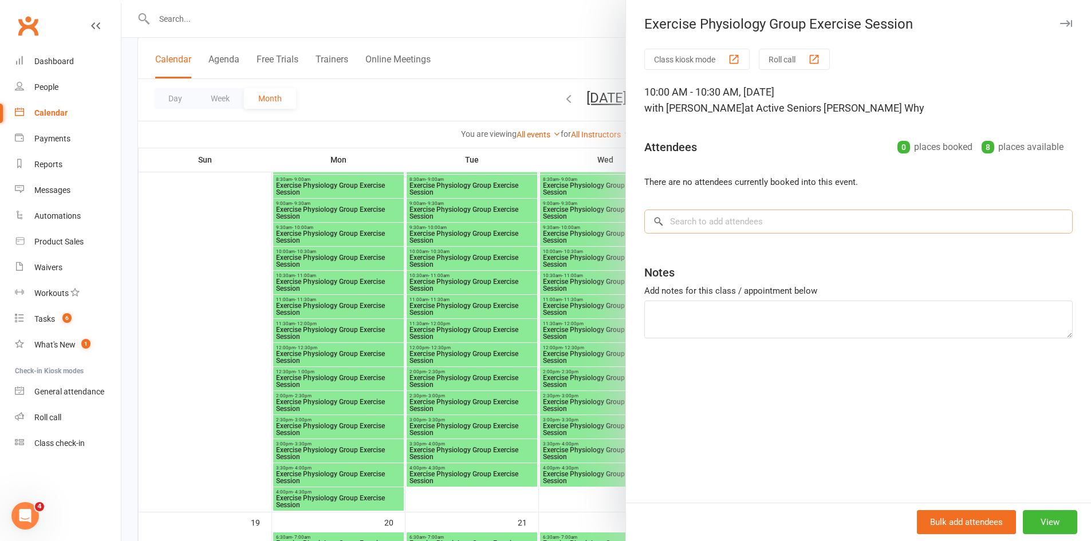
click at [677, 221] on input "search" at bounding box center [858, 222] width 428 height 24
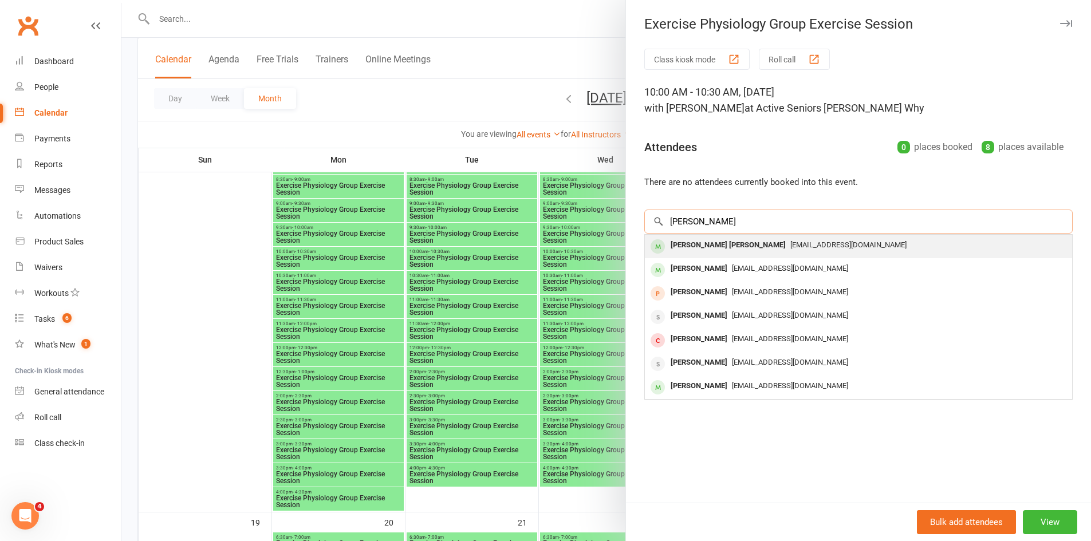
type input "williams"
click at [684, 243] on div "Walter John Williams" at bounding box center [728, 245] width 124 height 17
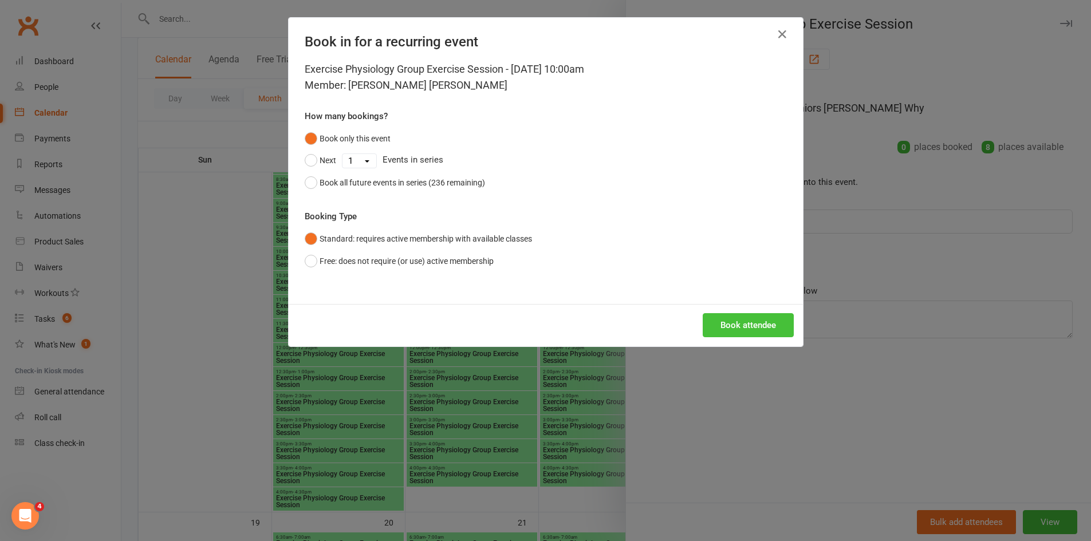
click at [732, 324] on button "Book attendee" at bounding box center [748, 325] width 91 height 24
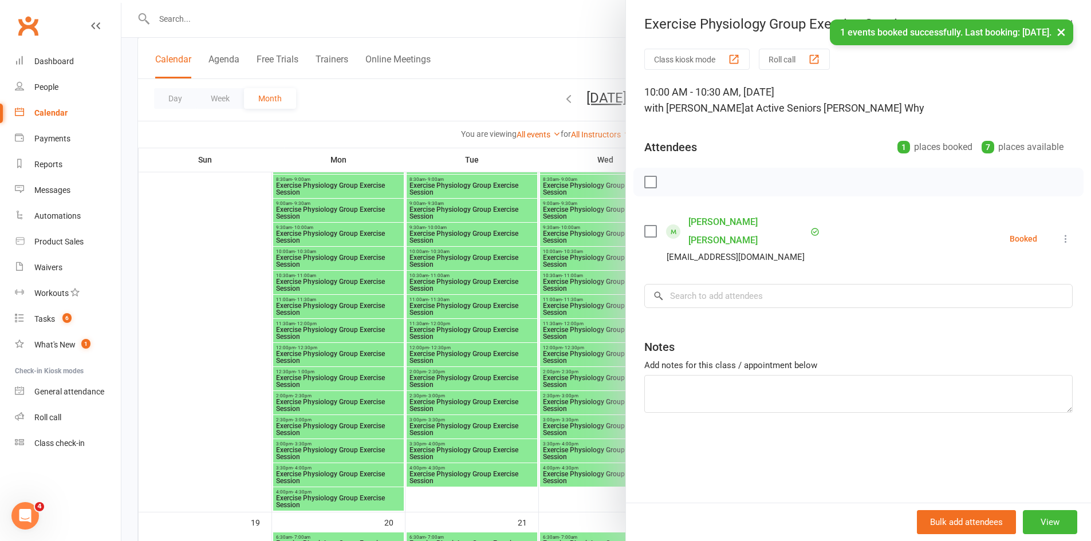
click at [583, 365] on div at bounding box center [605, 270] width 969 height 541
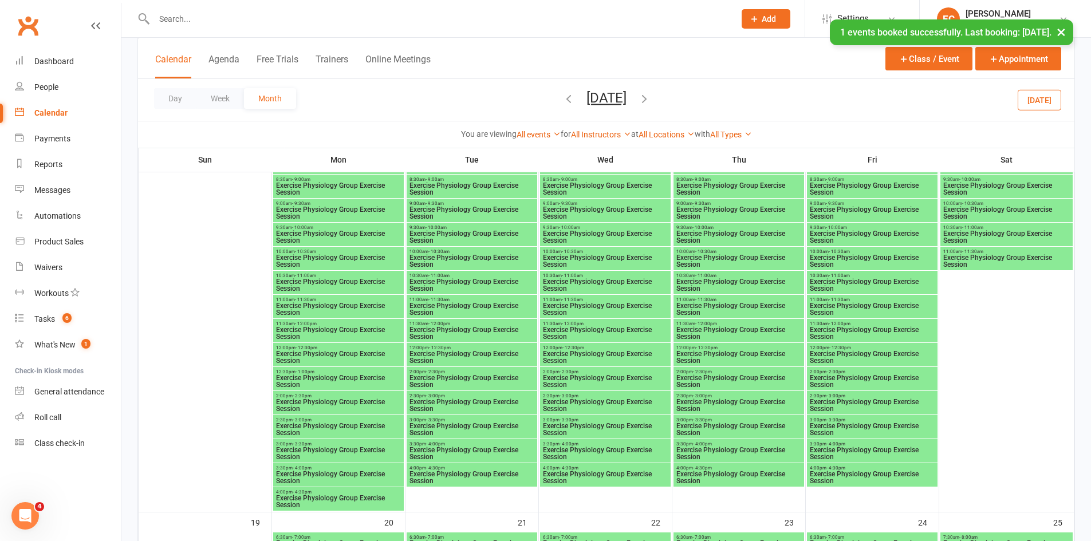
click at [698, 256] on span "Exercise Physiology Group Exercise Session" at bounding box center [739, 261] width 126 height 14
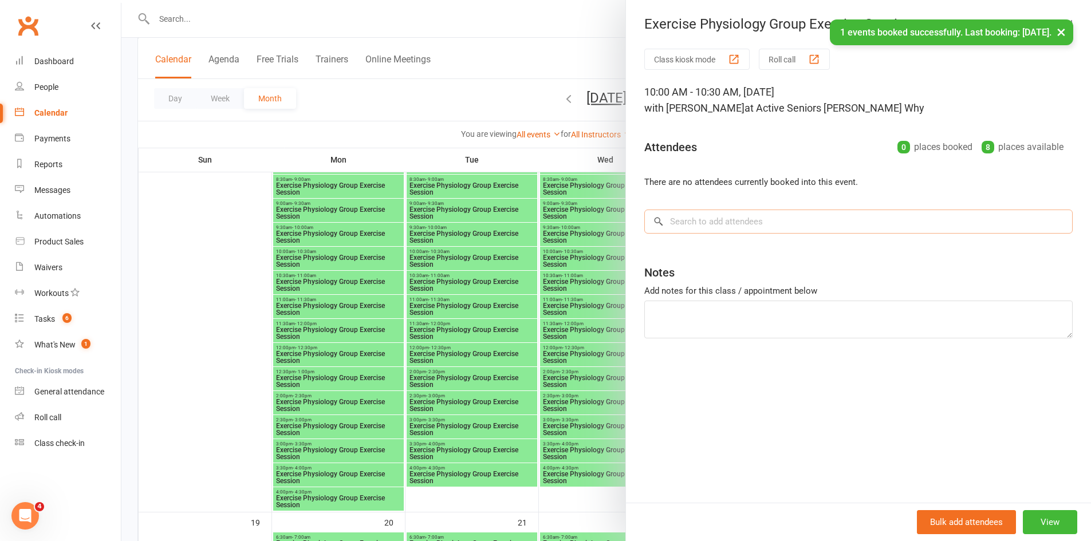
click at [701, 214] on input "search" at bounding box center [858, 222] width 428 height 24
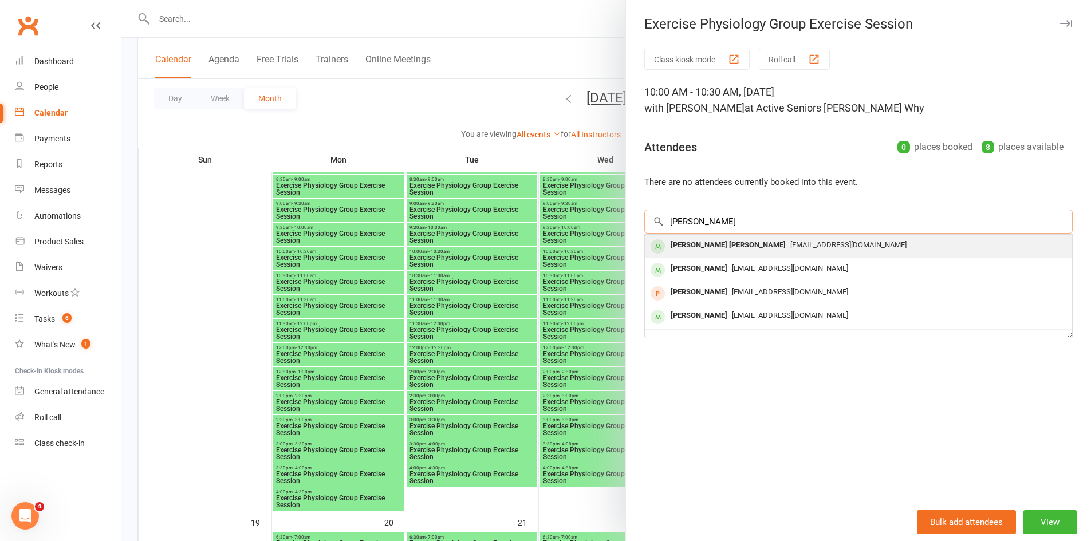
type input "wiliiams"
click at [706, 243] on div "Walter John Williams" at bounding box center [728, 245] width 124 height 17
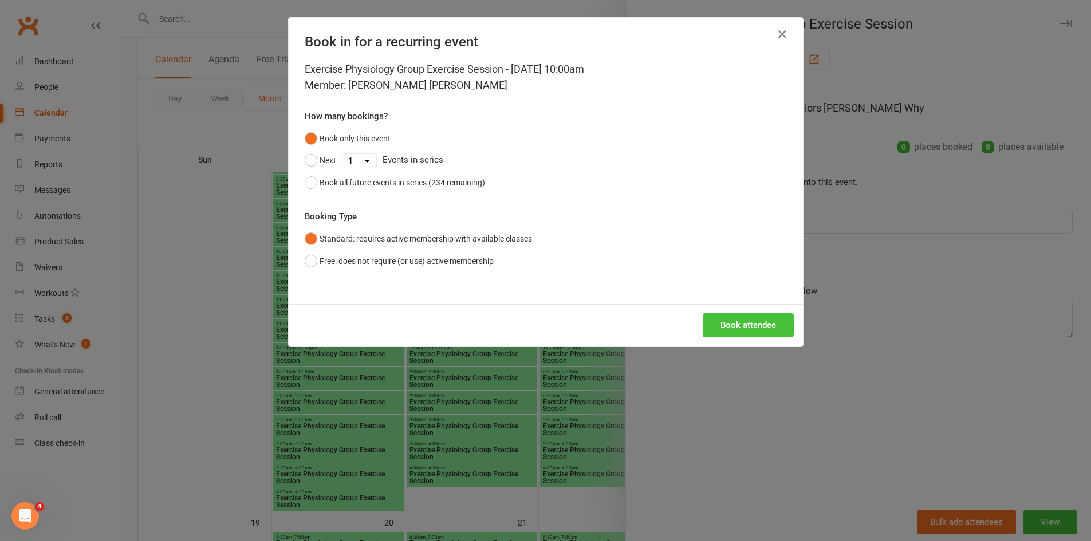
click at [741, 318] on button "Book attendee" at bounding box center [748, 325] width 91 height 24
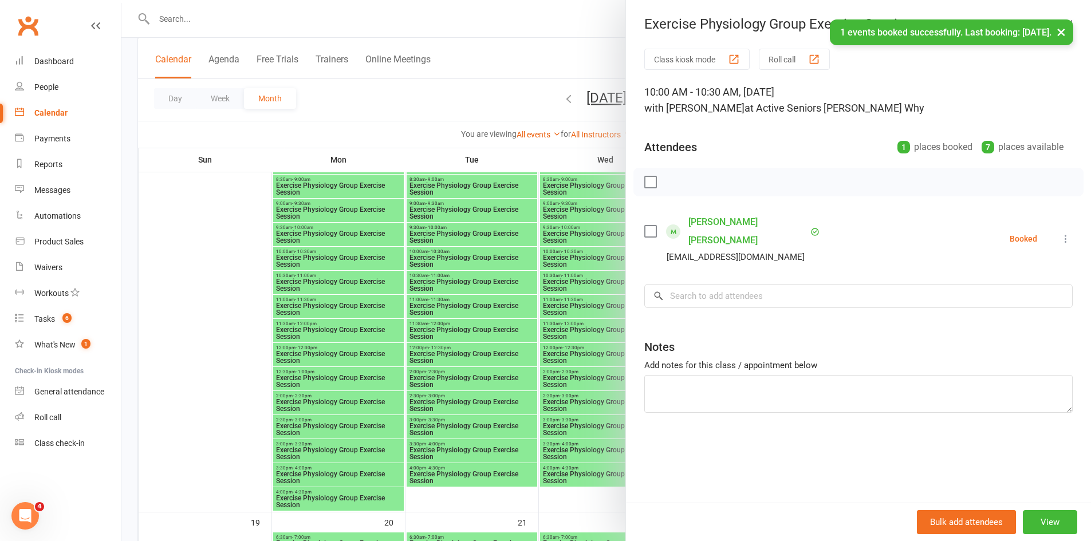
click at [600, 273] on div at bounding box center [605, 270] width 969 height 541
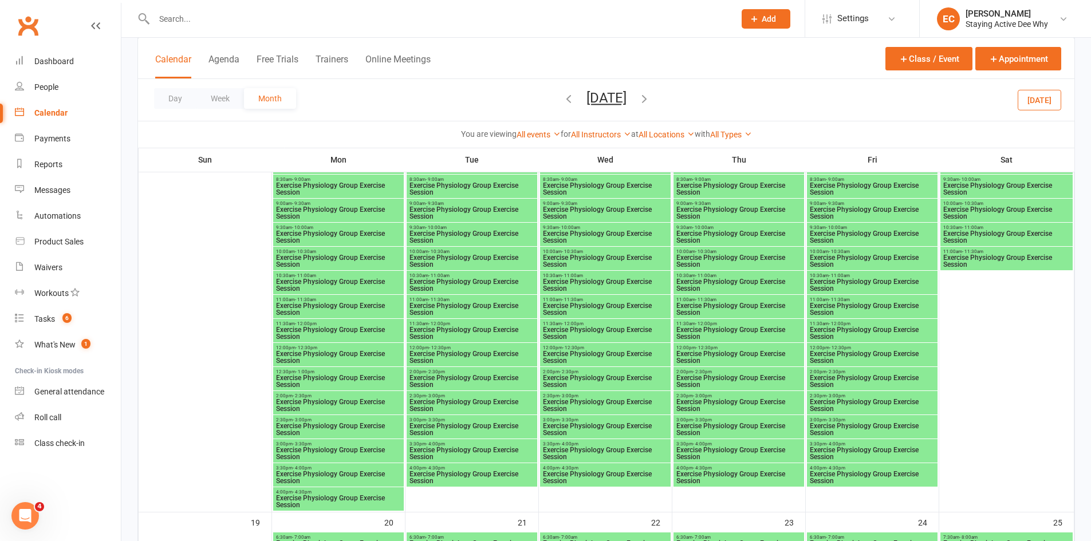
click at [966, 209] on span "Exercise Physiology Group Exercise Session" at bounding box center [1007, 213] width 128 height 14
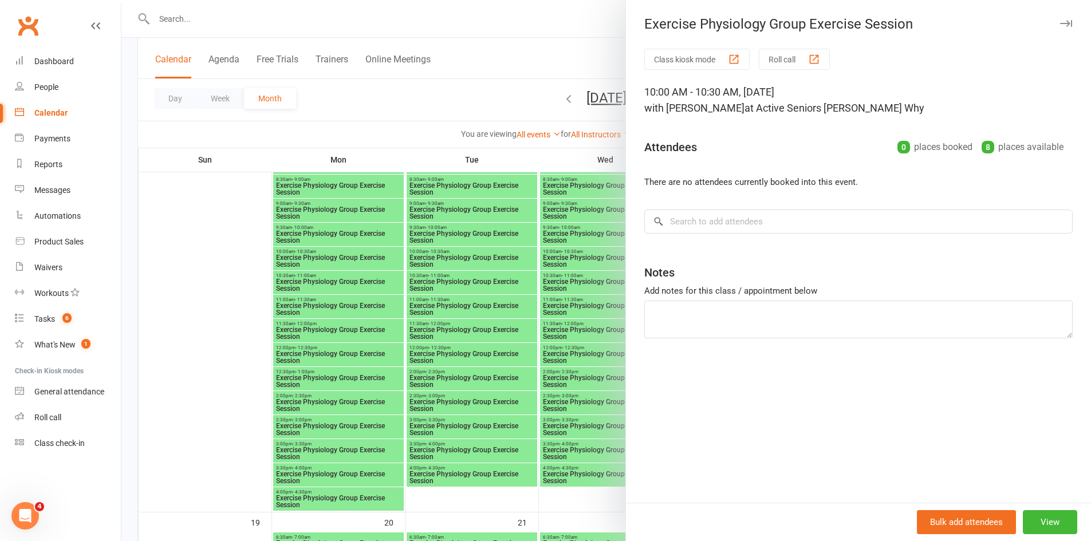
click at [812, 207] on div "Class kiosk mode Roll call 10:00 AM - 10:30 AM, Saturday, October, 18, 2025 wit…" at bounding box center [858, 276] width 465 height 454
click at [810, 219] on input "search" at bounding box center [858, 222] width 428 height 24
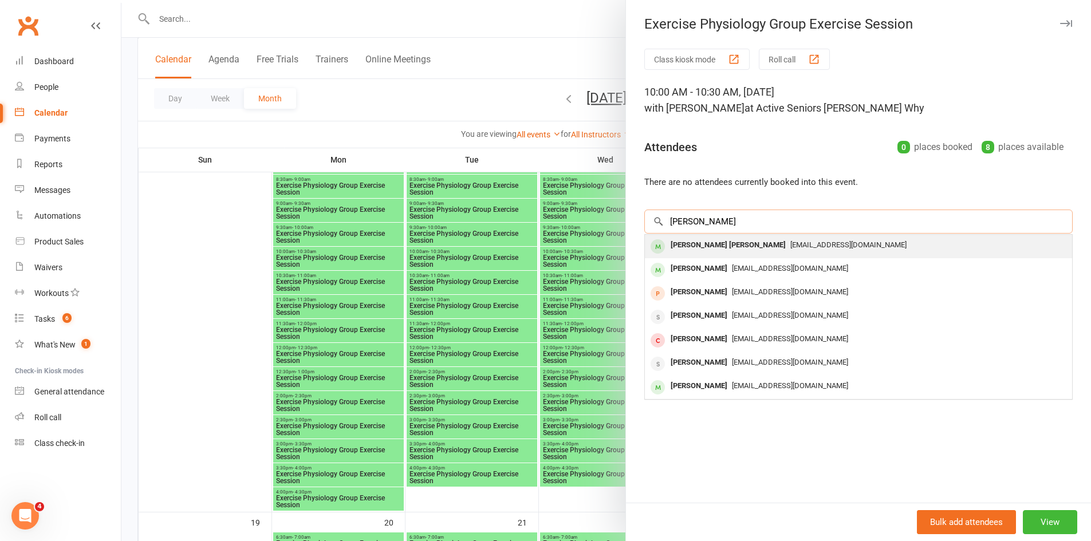
type input "williams"
click at [727, 249] on div "Walter John Williams" at bounding box center [728, 245] width 124 height 17
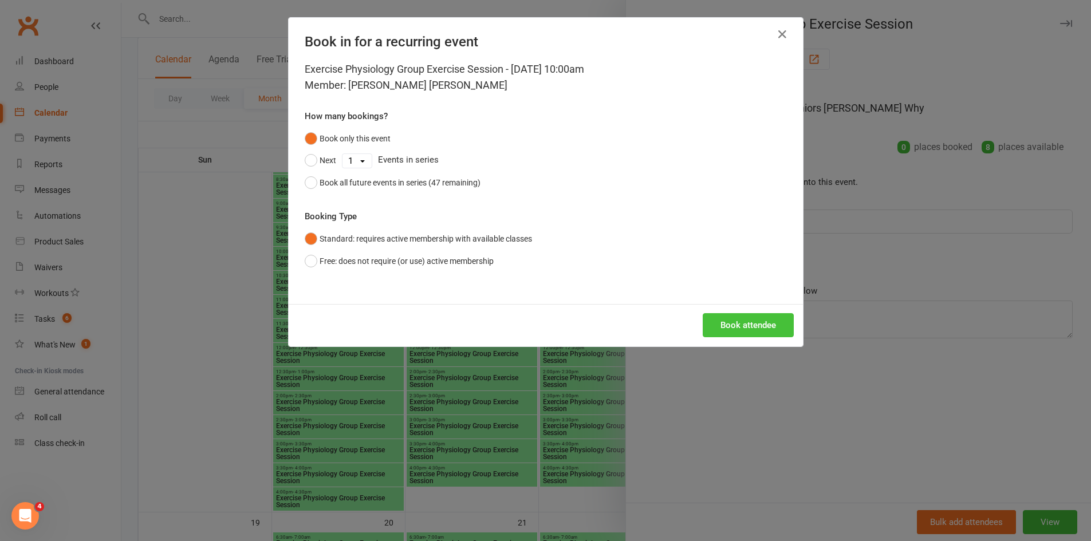
click at [750, 324] on button "Book attendee" at bounding box center [748, 325] width 91 height 24
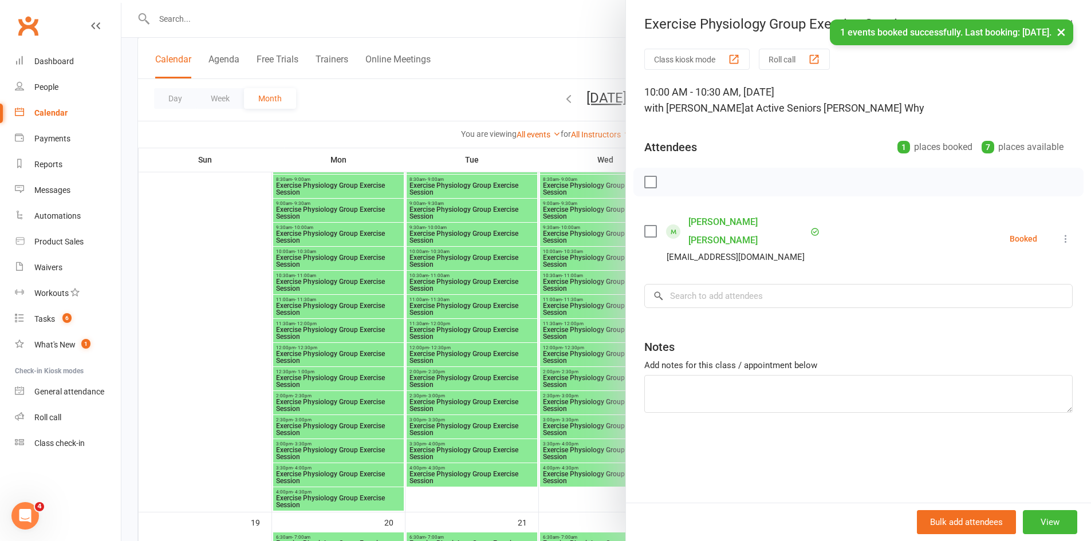
click at [537, 342] on div at bounding box center [605, 270] width 969 height 541
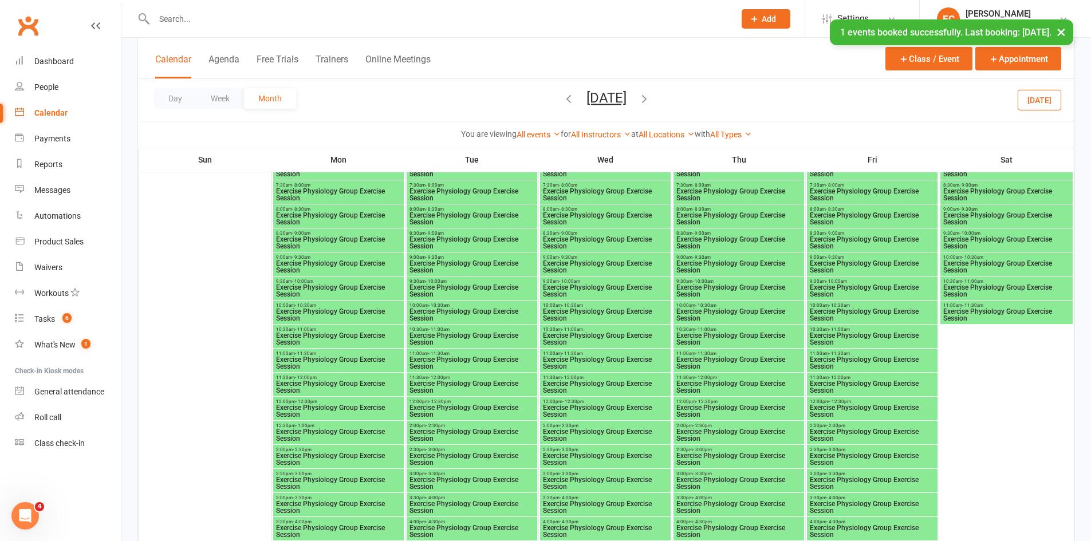
scroll to position [1494, 0]
click at [433, 308] on span "Exercise Physiology Group Exercise Session" at bounding box center [472, 314] width 126 height 14
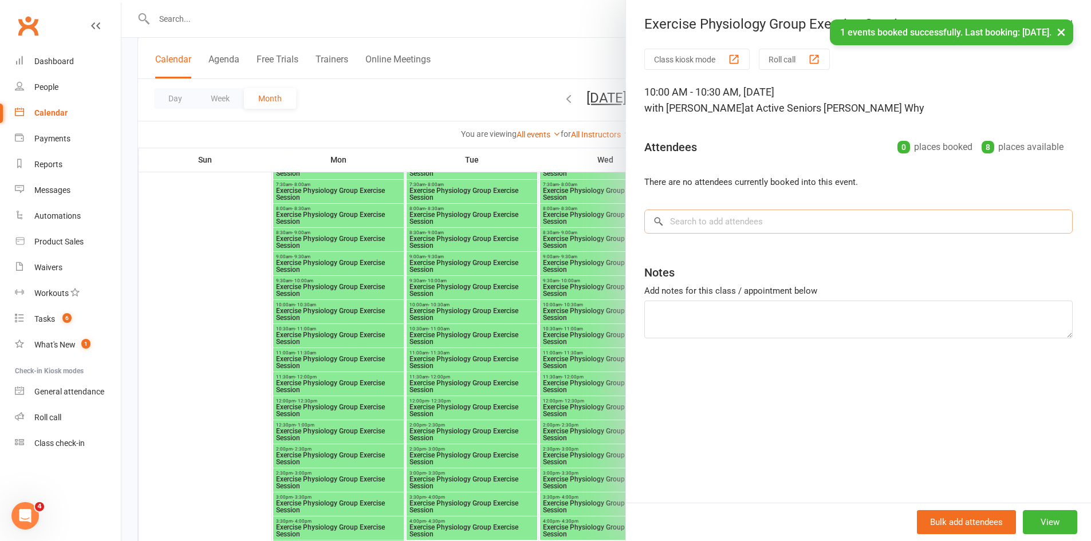
click at [683, 222] on input "search" at bounding box center [858, 222] width 428 height 24
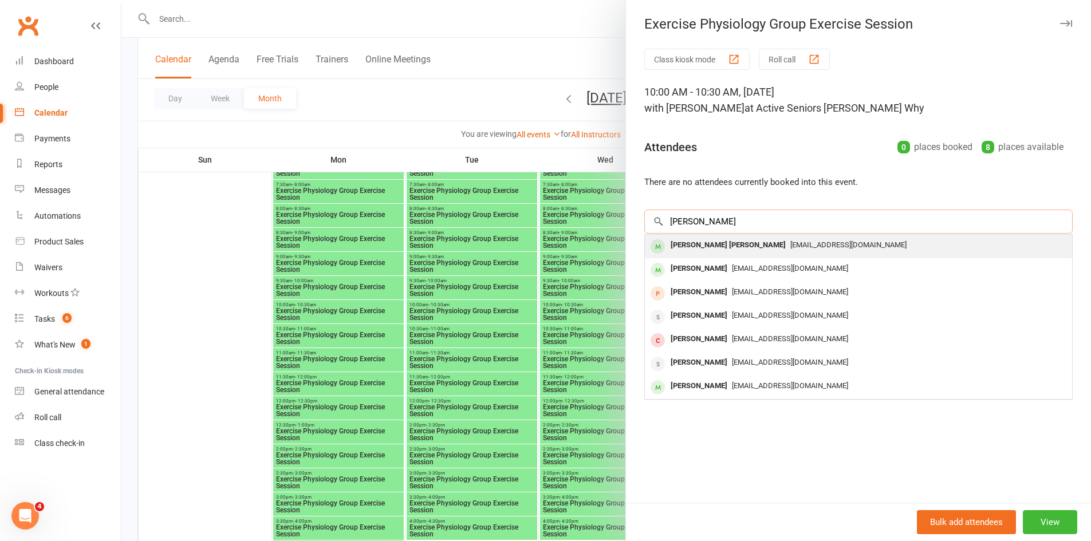
type input "williams"
click at [682, 240] on div "Walter John Williams" at bounding box center [728, 245] width 124 height 17
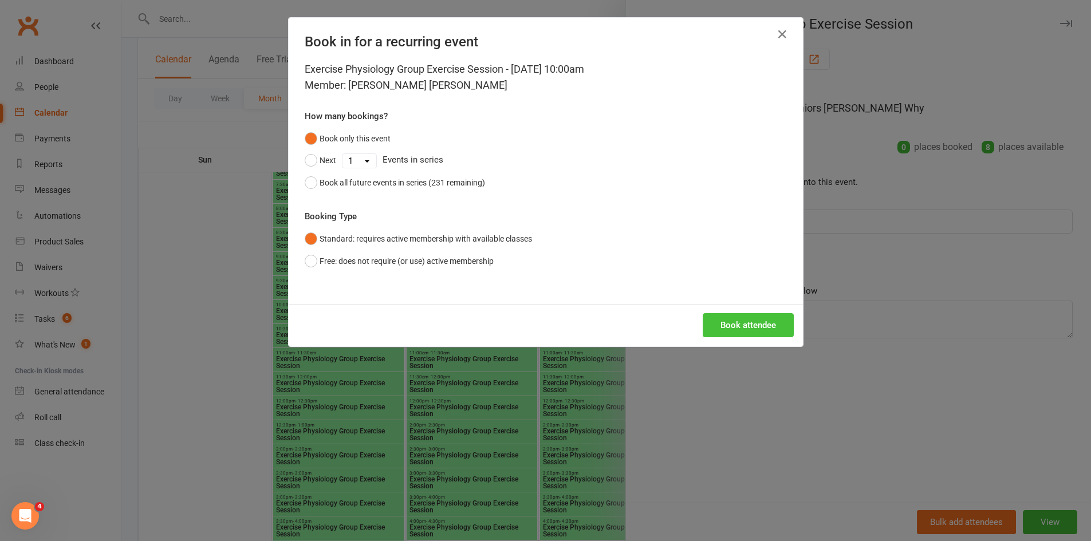
click at [727, 327] on button "Book attendee" at bounding box center [748, 325] width 91 height 24
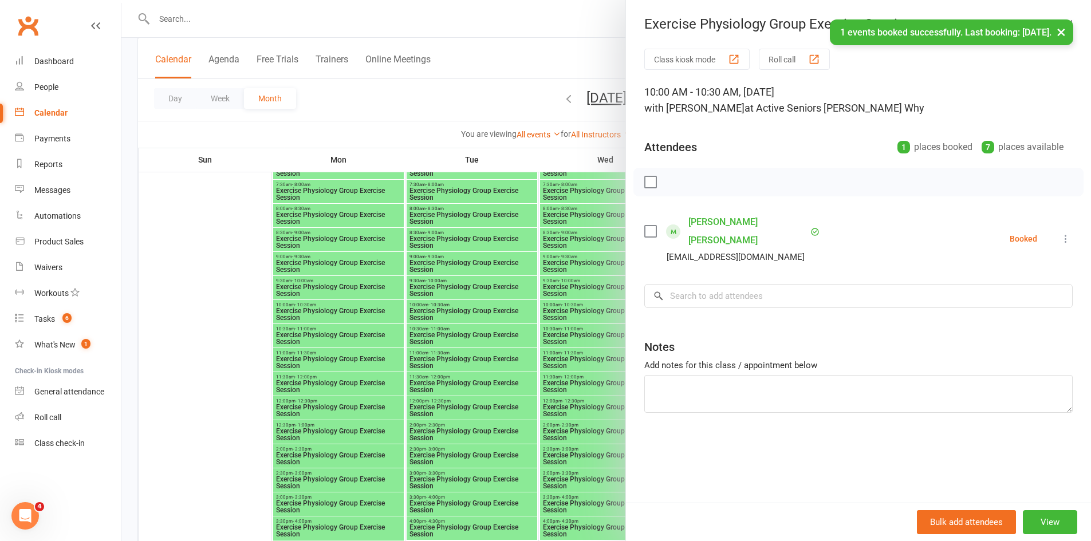
click at [511, 388] on div at bounding box center [605, 270] width 969 height 541
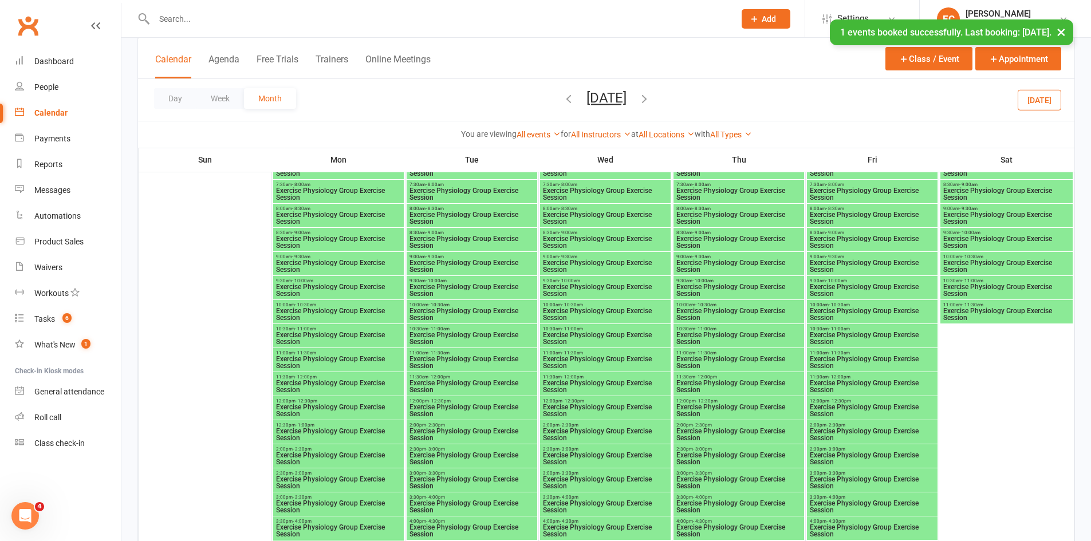
click at [716, 310] on span "Exercise Physiology Group Exercise Session" at bounding box center [739, 314] width 126 height 14
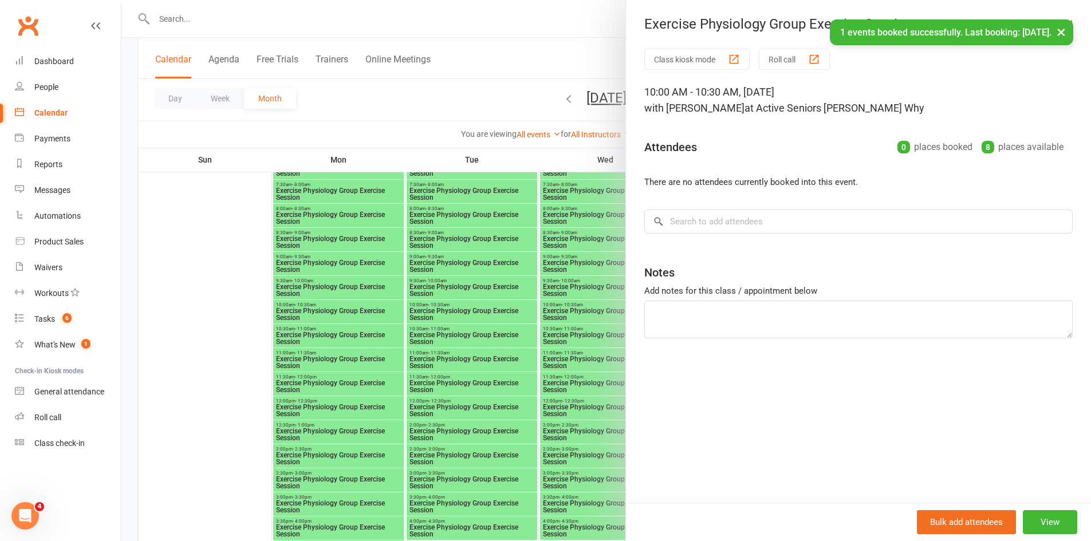
drag, startPoint x: 740, startPoint y: 235, endPoint x: 736, endPoint y: 230, distance: 6.9
click at [739, 235] on div "Class kiosk mode Roll call 10:00 AM - 10:30 AM, Thursday, October, 23, 2025 wit…" at bounding box center [858, 276] width 465 height 454
click at [729, 218] on input "search" at bounding box center [858, 222] width 428 height 24
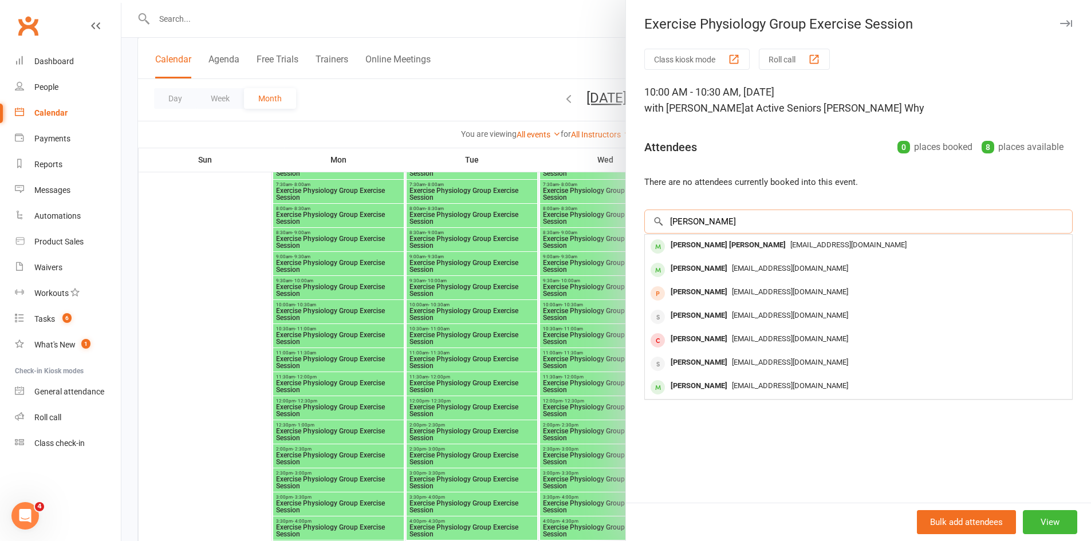
type input "williams"
click at [727, 241] on div "Walter John Williams" at bounding box center [728, 245] width 124 height 17
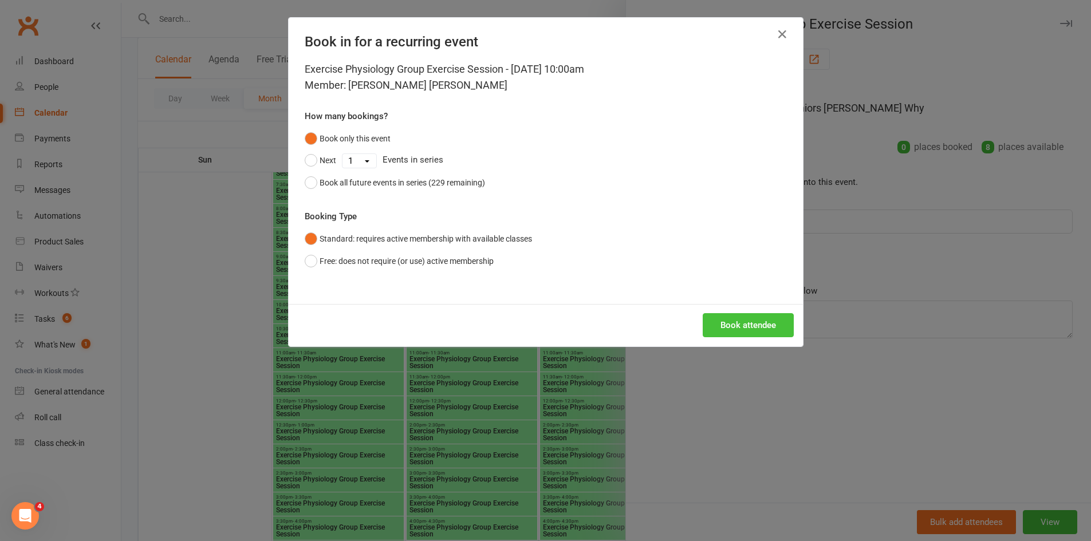
click at [741, 333] on button "Book attendee" at bounding box center [748, 325] width 91 height 24
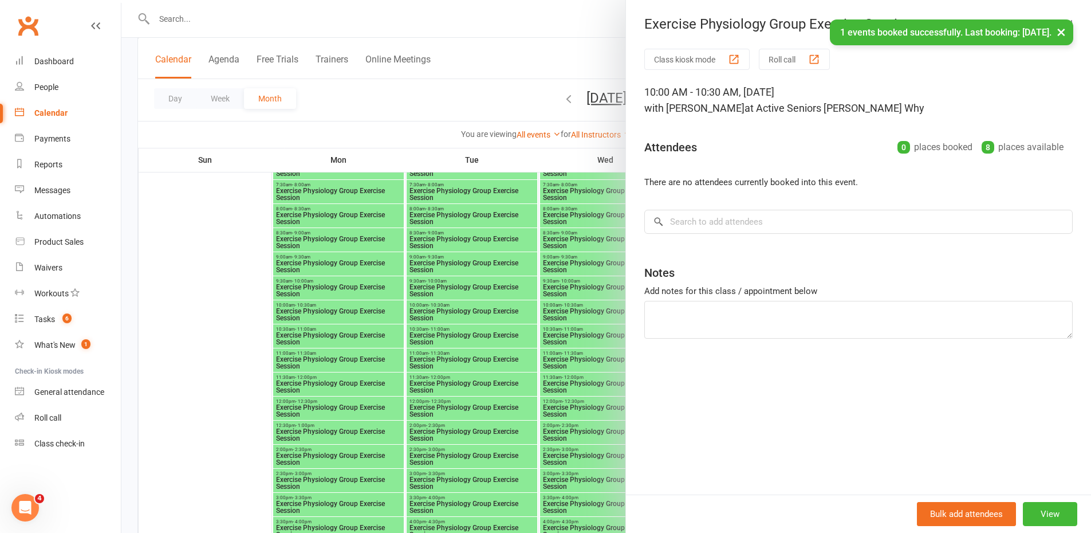
drag, startPoint x: 582, startPoint y: 383, endPoint x: 600, endPoint y: 375, distance: 19.2
click at [582, 383] on div at bounding box center [605, 266] width 969 height 533
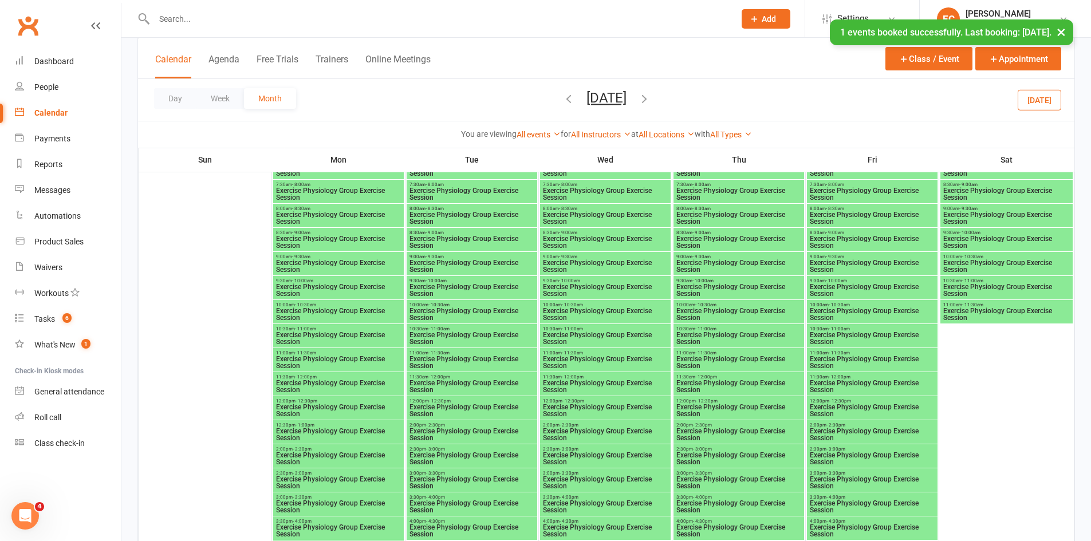
click at [959, 265] on span "Exercise Physiology Group Exercise Session" at bounding box center [1007, 266] width 128 height 14
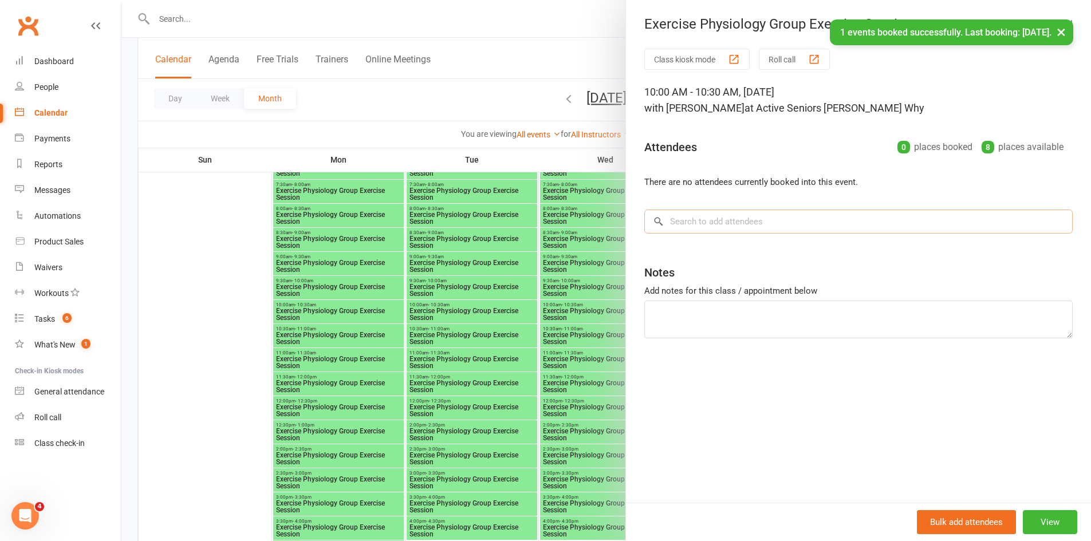
click at [746, 227] on input "search" at bounding box center [858, 222] width 428 height 24
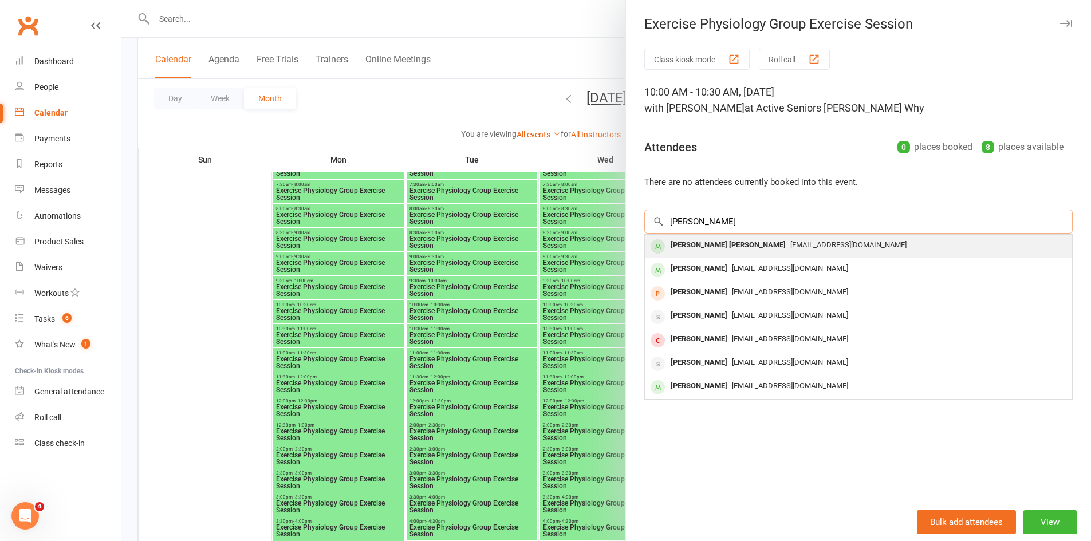
type input "williams"
click at [790, 245] on span "asdeewhy@gmail.com" at bounding box center [848, 244] width 116 height 9
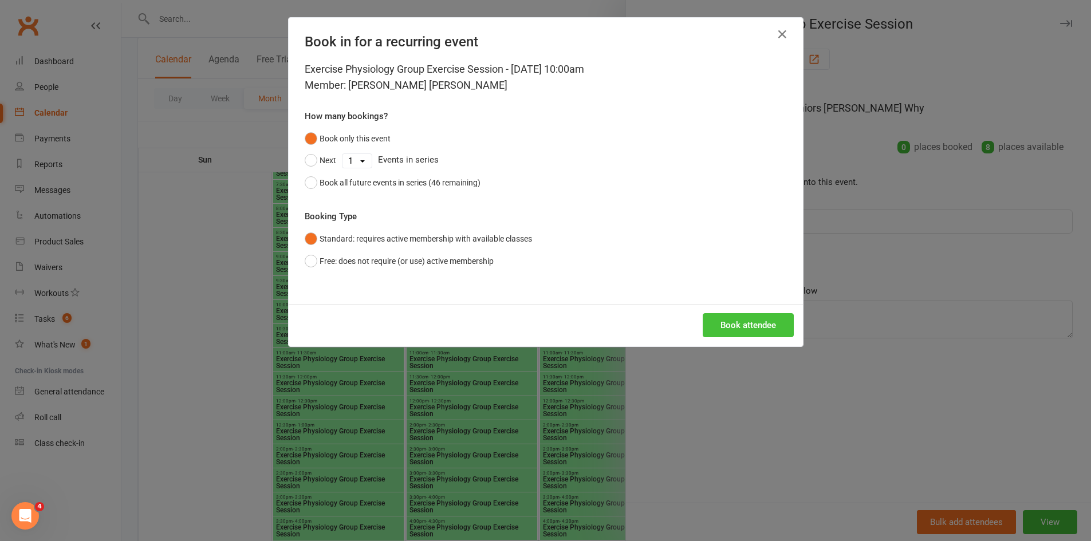
drag, startPoint x: 741, startPoint y: 325, endPoint x: 717, endPoint y: 333, distance: 25.2
click at [740, 325] on button "Book attendee" at bounding box center [748, 325] width 91 height 24
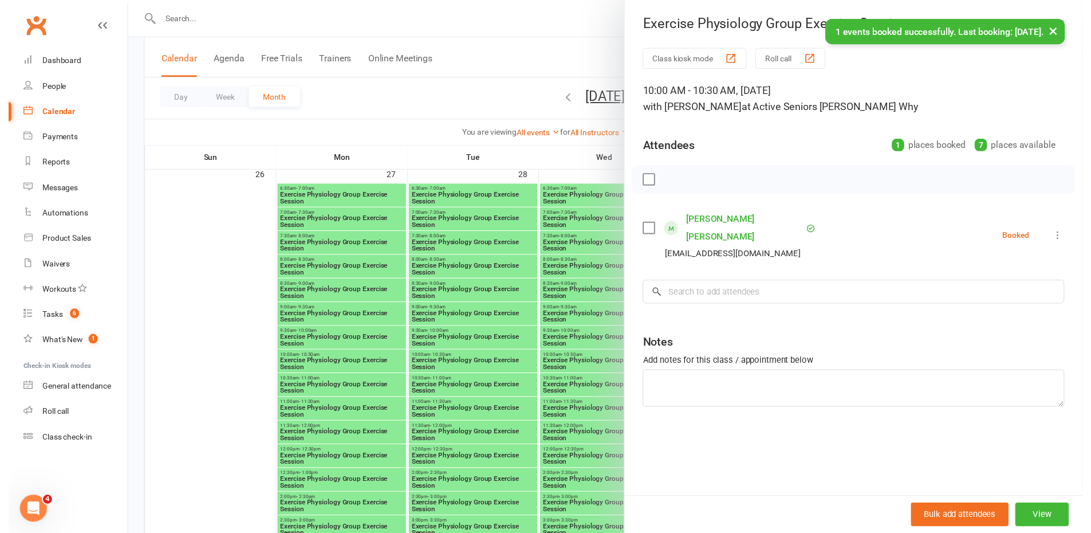
scroll to position [1895, 0]
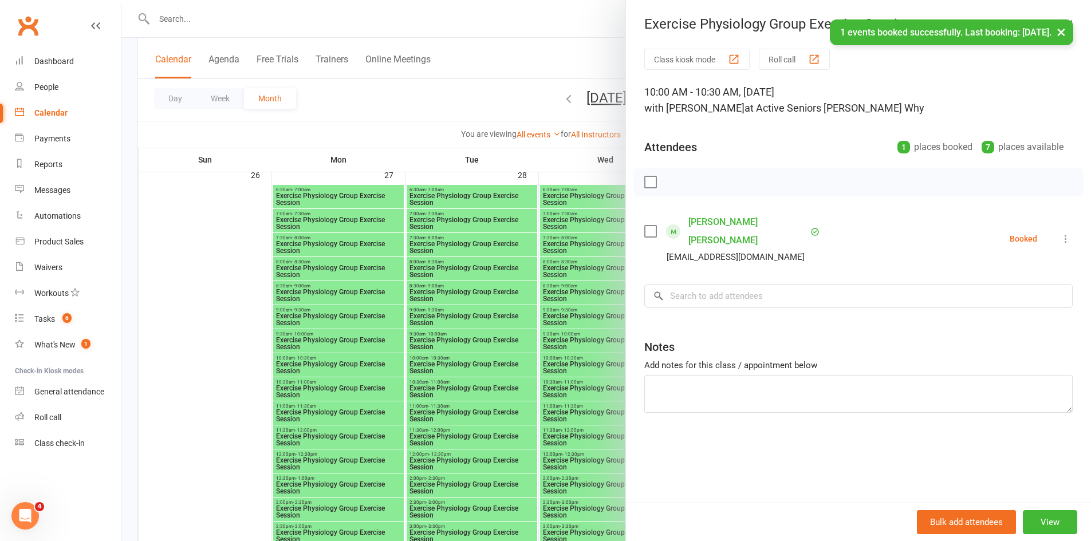
click at [484, 407] on div at bounding box center [605, 270] width 969 height 541
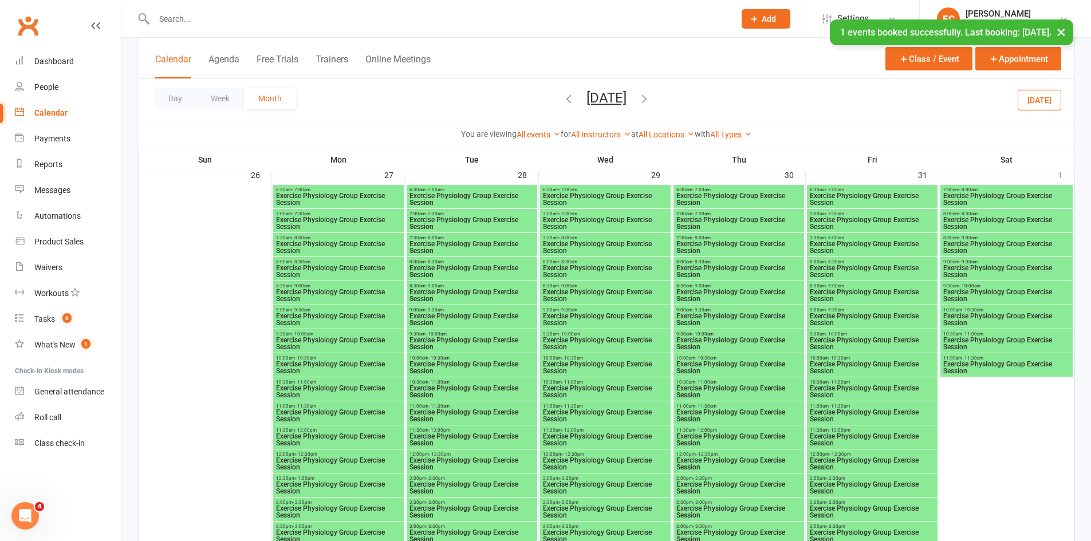
click at [466, 366] on span "Exercise Physiology Group Exercise Session" at bounding box center [472, 368] width 126 height 14
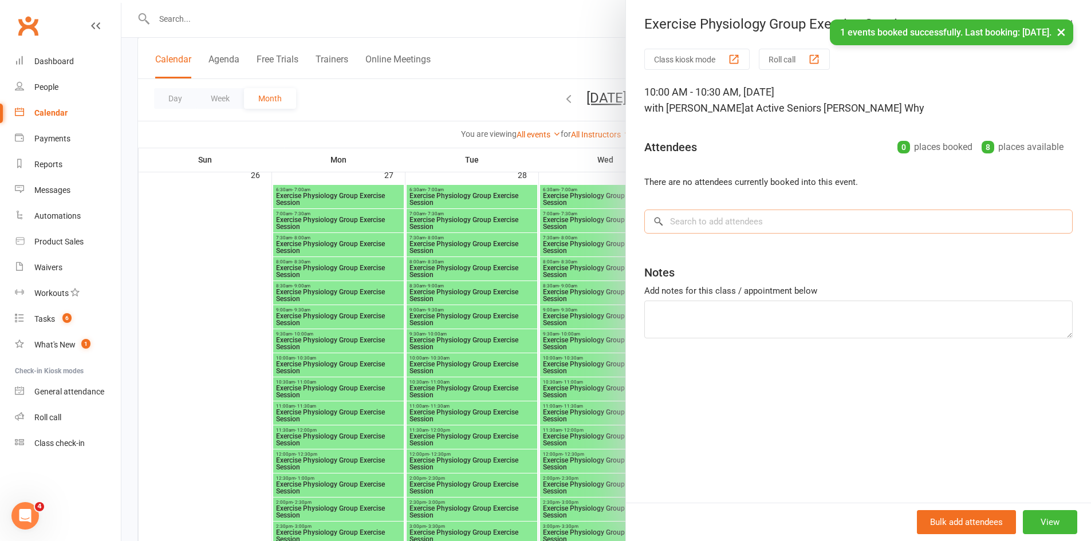
click at [710, 223] on input "search" at bounding box center [858, 222] width 428 height 24
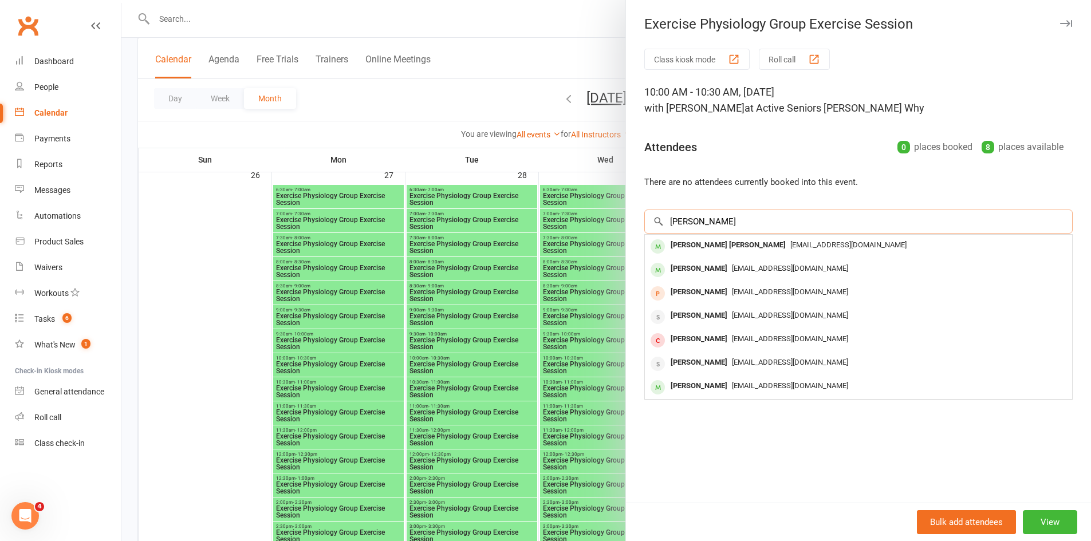
type input "williams"
click at [691, 239] on div "Walter John Williams" at bounding box center [728, 245] width 124 height 17
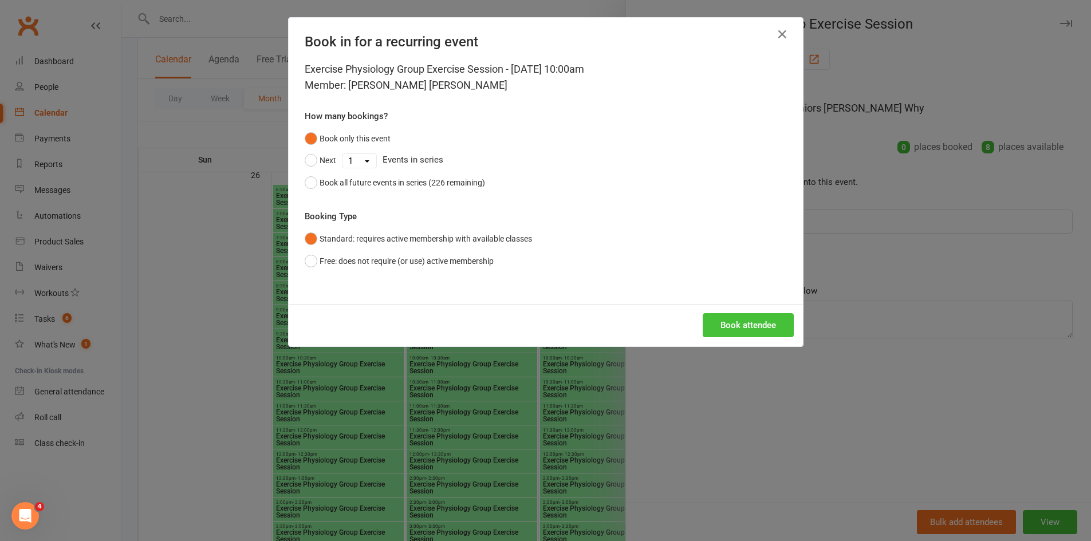
click at [726, 322] on button "Book attendee" at bounding box center [748, 325] width 91 height 24
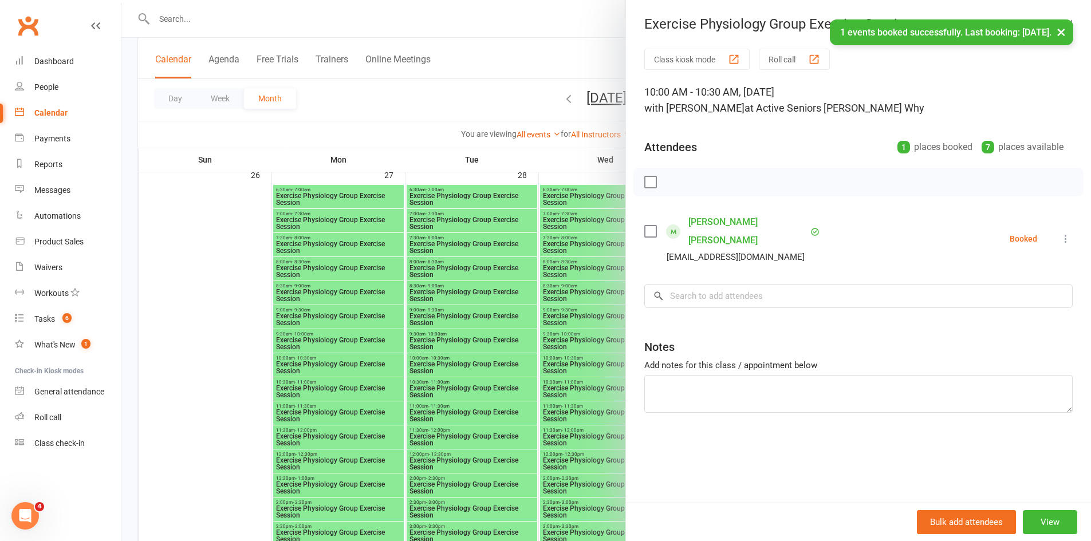
click at [489, 357] on div at bounding box center [605, 270] width 969 height 541
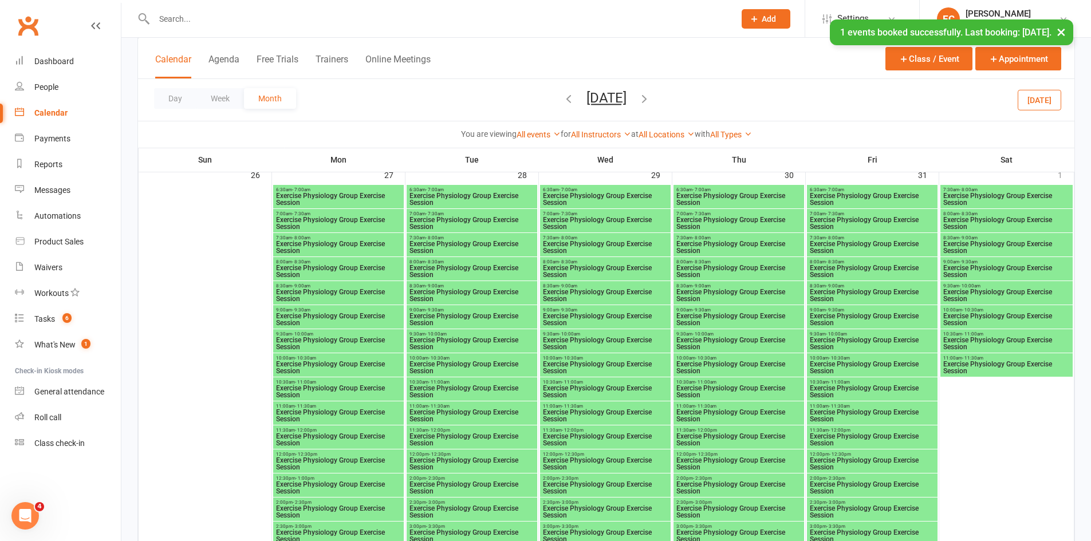
click at [720, 359] on span "10:00am - 10:30am" at bounding box center [739, 358] width 126 height 5
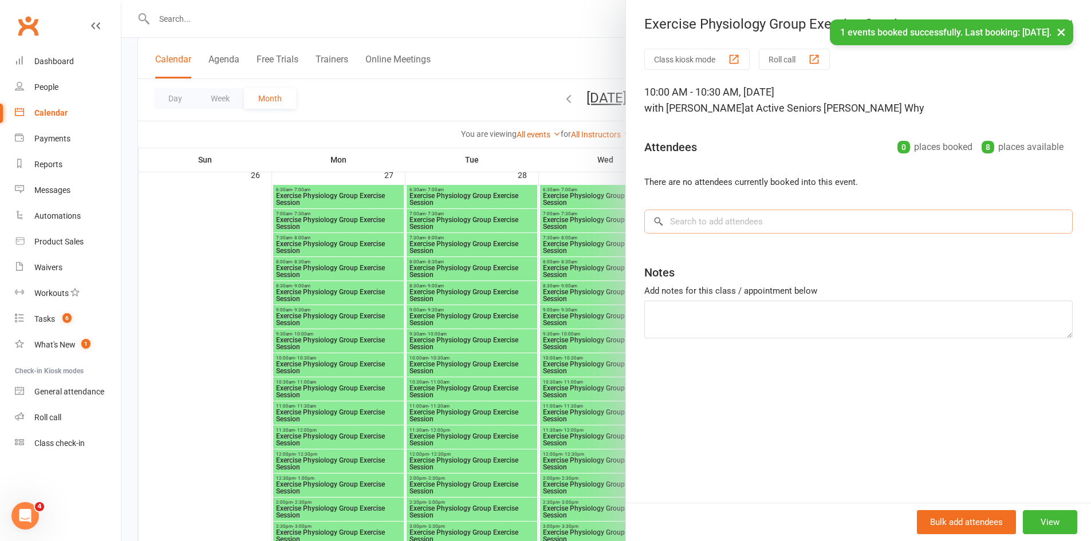
click at [740, 222] on input "search" at bounding box center [858, 222] width 428 height 24
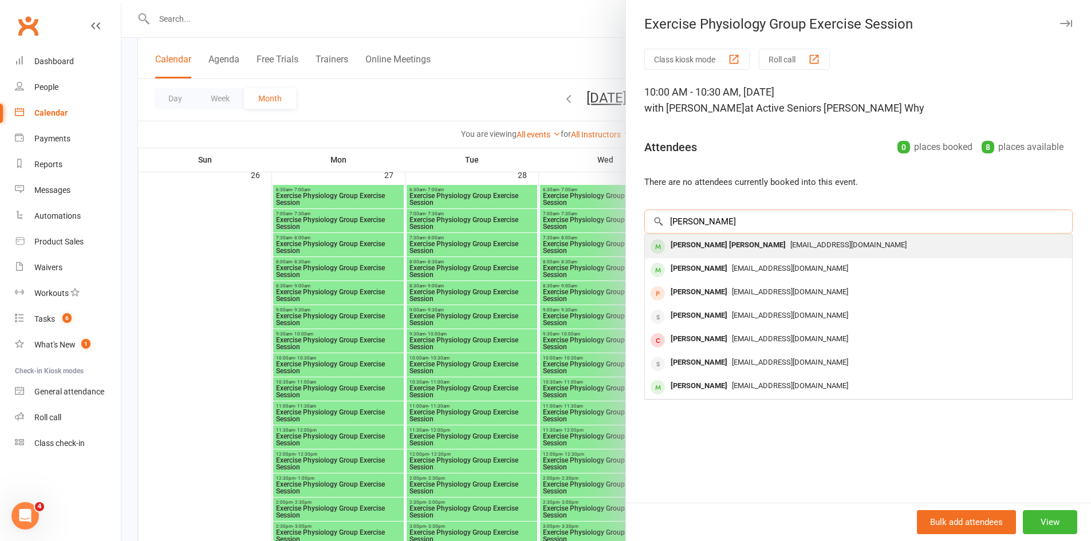
type input "williams"
click at [732, 246] on div "Walter John Williams" at bounding box center [728, 245] width 124 height 17
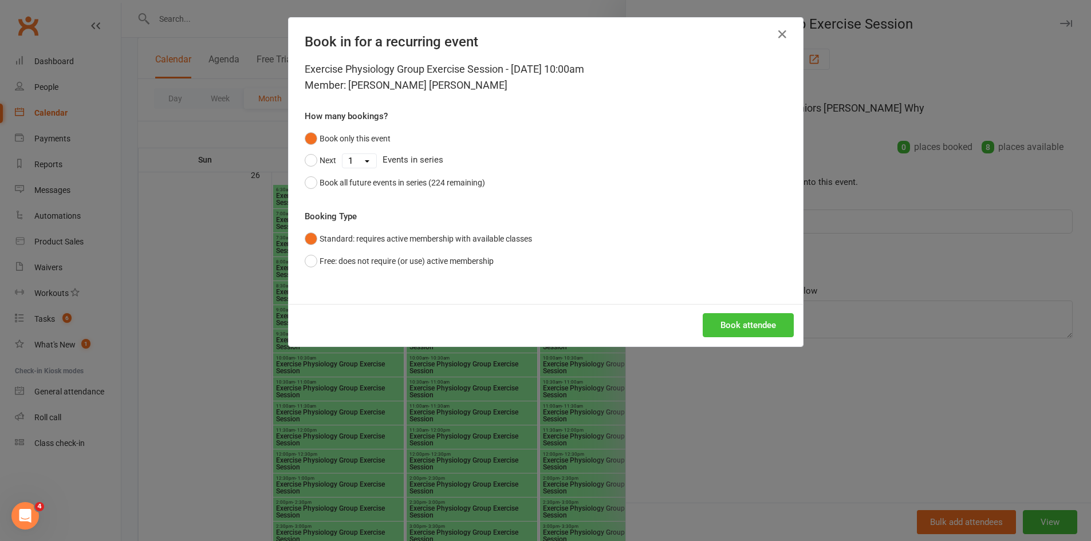
drag, startPoint x: 748, startPoint y: 324, endPoint x: 726, endPoint y: 342, distance: 28.4
click at [747, 325] on button "Book attendee" at bounding box center [748, 325] width 91 height 24
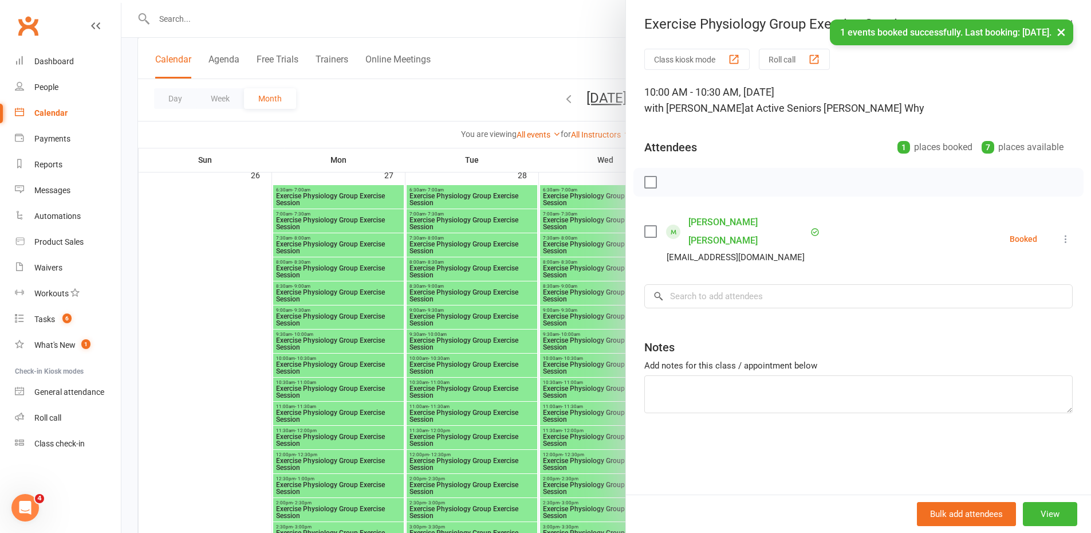
drag, startPoint x: 579, startPoint y: 367, endPoint x: 608, endPoint y: 366, distance: 28.7
click at [583, 369] on div at bounding box center [605, 266] width 969 height 533
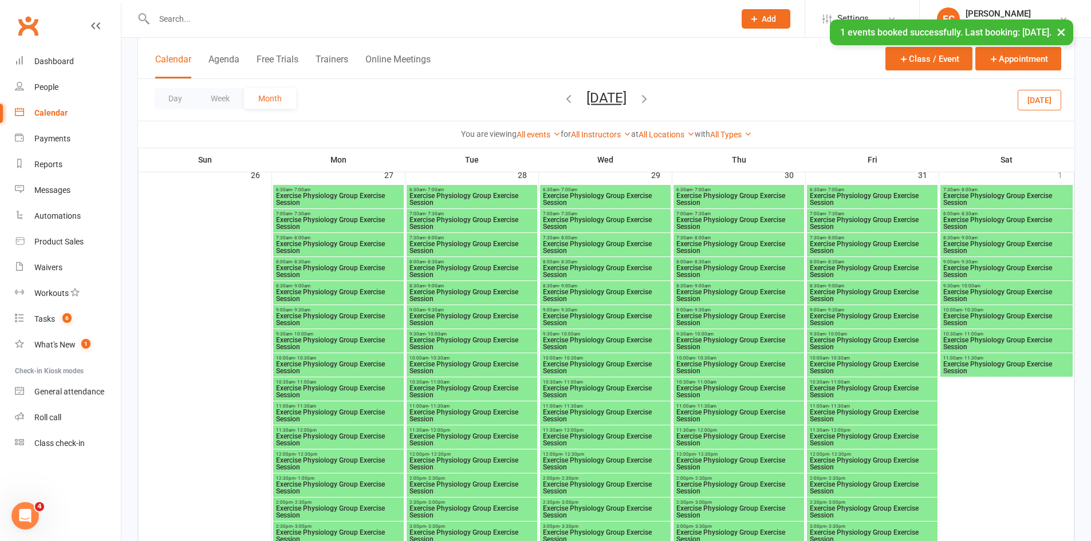
click at [959, 313] on span "Exercise Physiology Group Exercise Session" at bounding box center [1007, 320] width 128 height 14
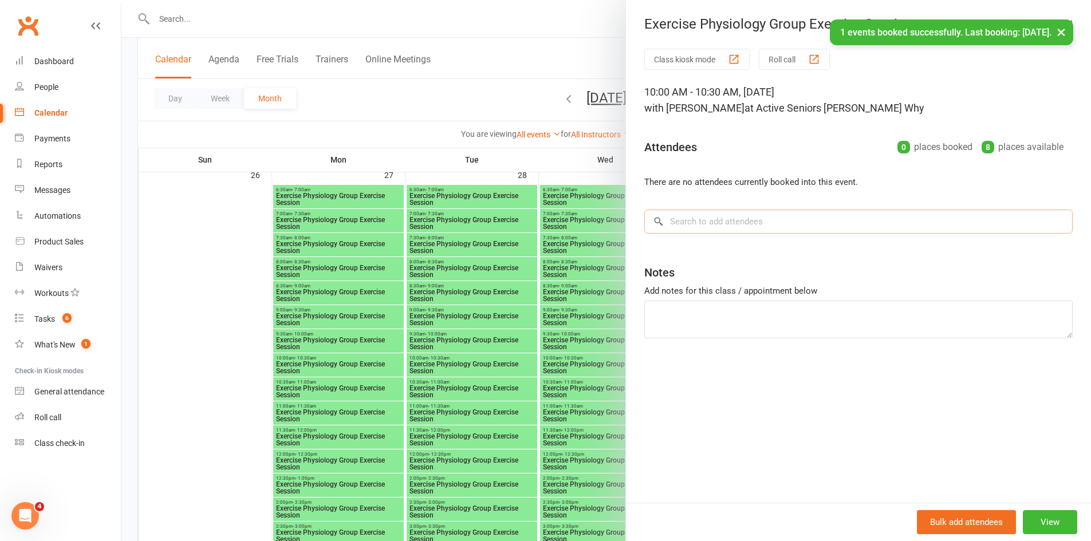
click at [789, 223] on input "search" at bounding box center [858, 222] width 428 height 24
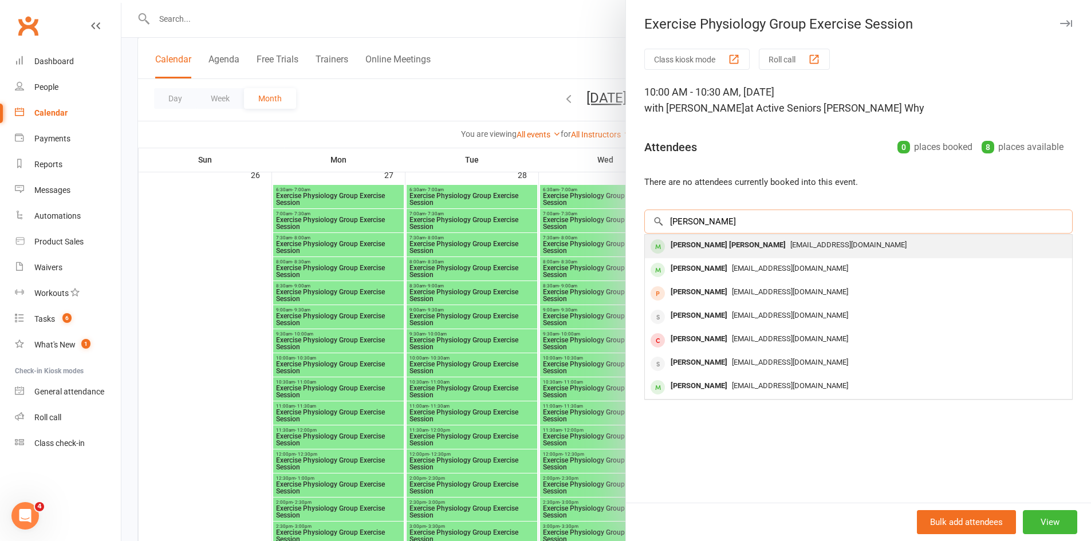
type input "williams"
click at [732, 242] on div "Walter John Williams" at bounding box center [728, 245] width 124 height 17
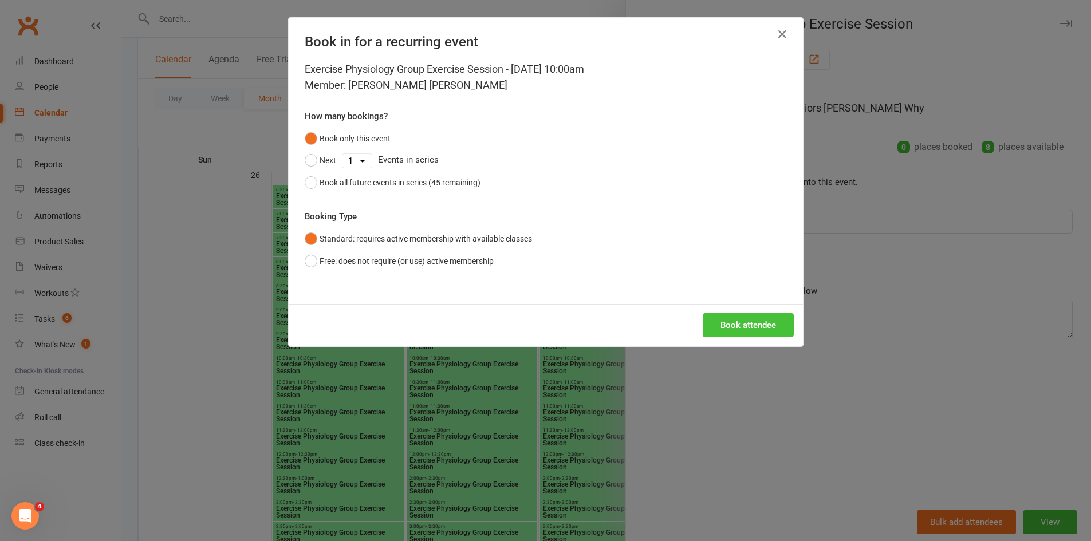
click at [758, 323] on button "Book attendee" at bounding box center [748, 325] width 91 height 24
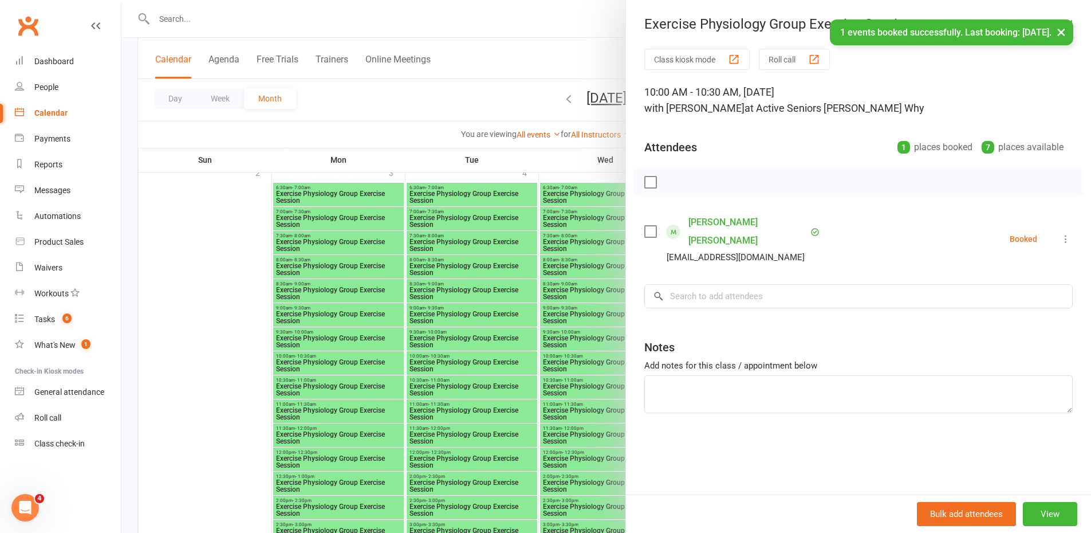
scroll to position [2353, 0]
click at [433, 359] on div at bounding box center [605, 266] width 969 height 533
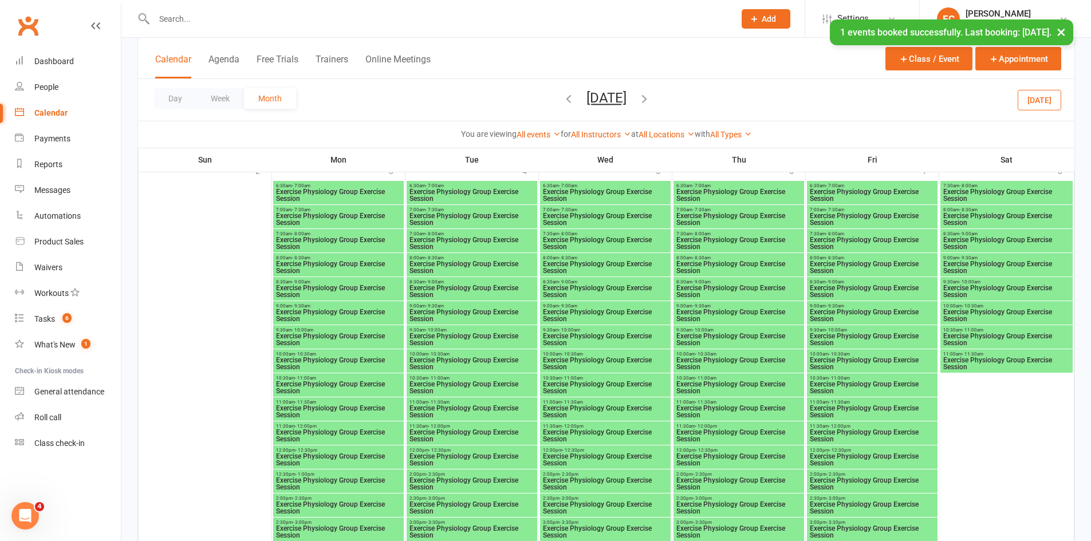
click at [433, 359] on span "Exercise Physiology Group Exercise Session" at bounding box center [472, 364] width 126 height 14
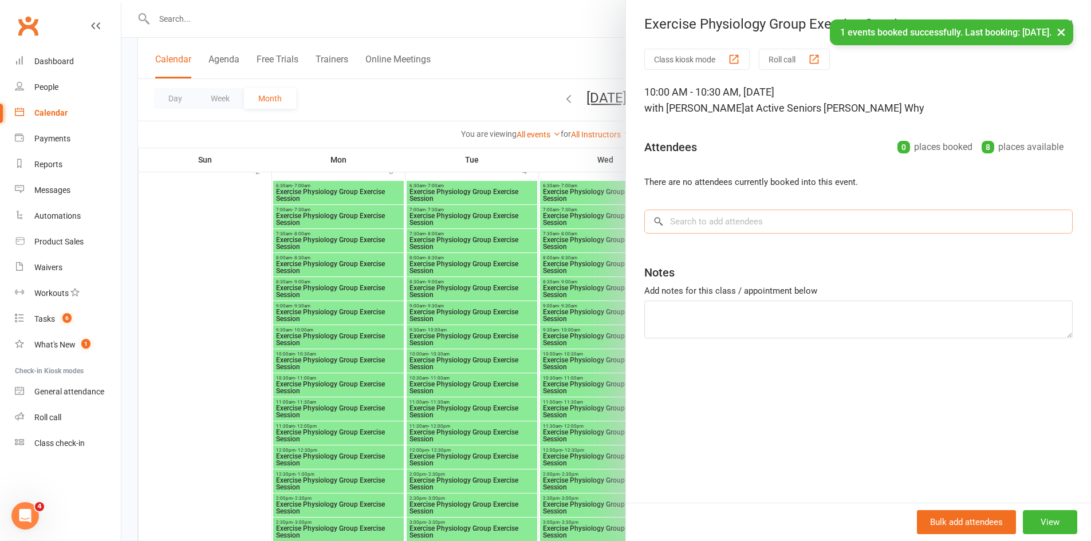
click at [693, 223] on input "search" at bounding box center [858, 222] width 428 height 24
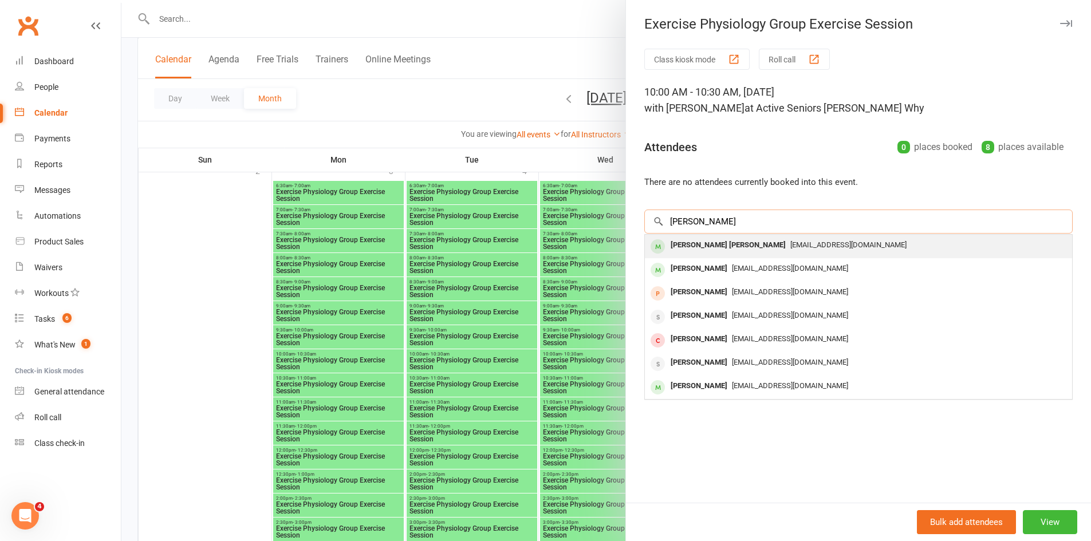
type input "williams"
click at [698, 241] on div "Walter John Williams" at bounding box center [728, 245] width 124 height 17
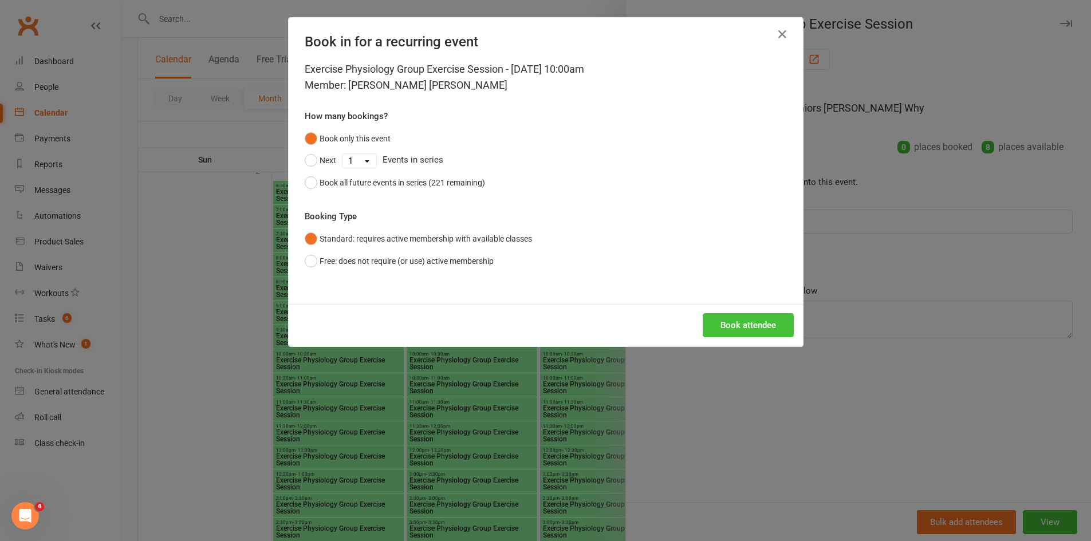
click at [722, 318] on button "Book attendee" at bounding box center [748, 325] width 91 height 24
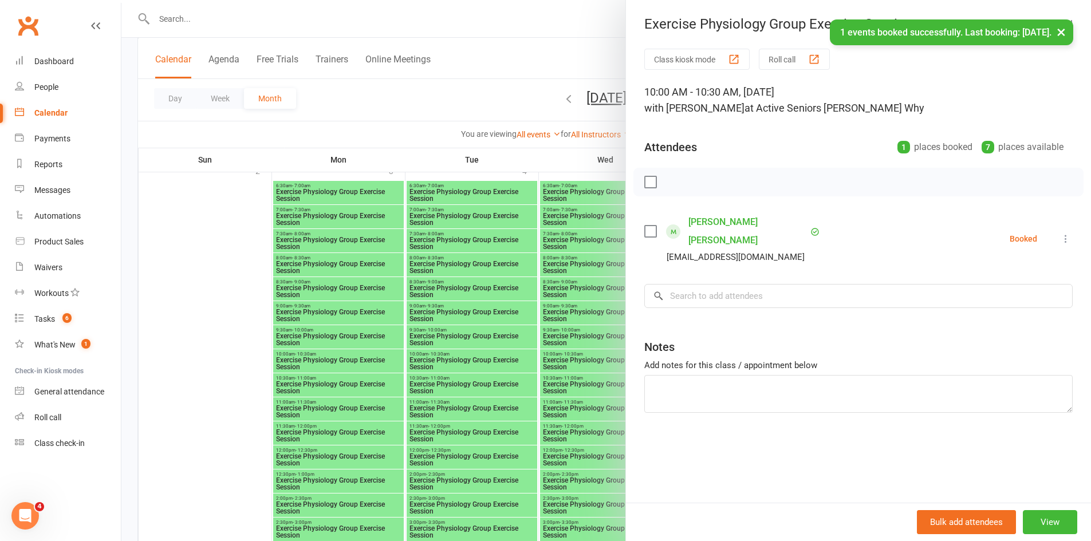
click at [435, 362] on div at bounding box center [605, 270] width 969 height 541
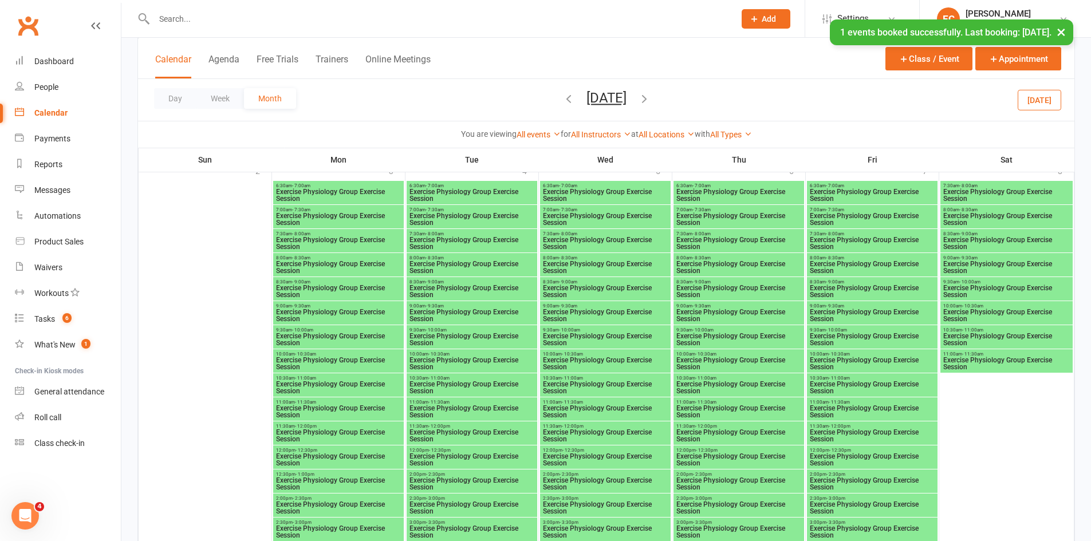
click at [704, 354] on span "- 10:30am" at bounding box center [705, 354] width 21 height 5
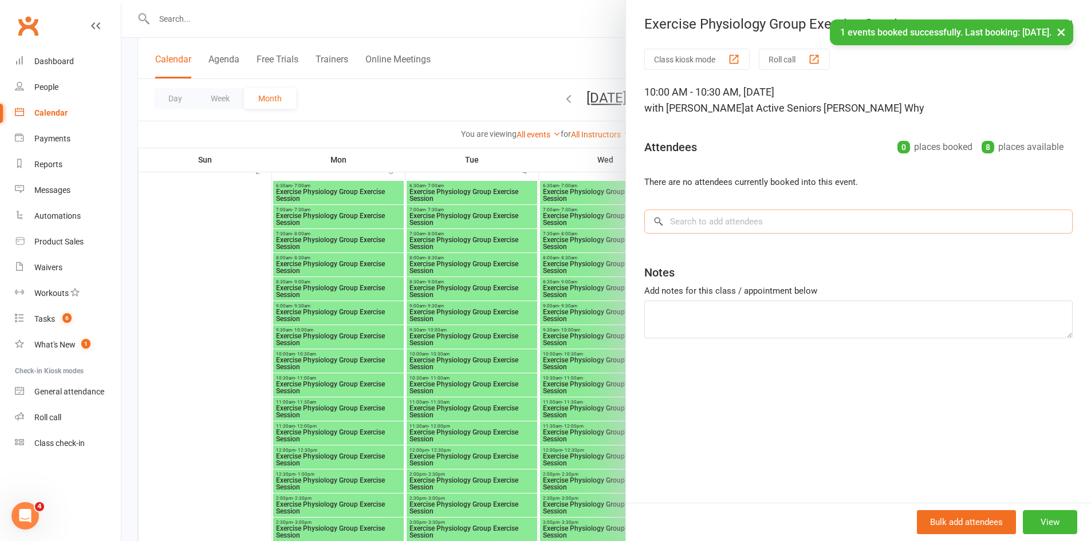
click at [717, 226] on input "search" at bounding box center [858, 222] width 428 height 24
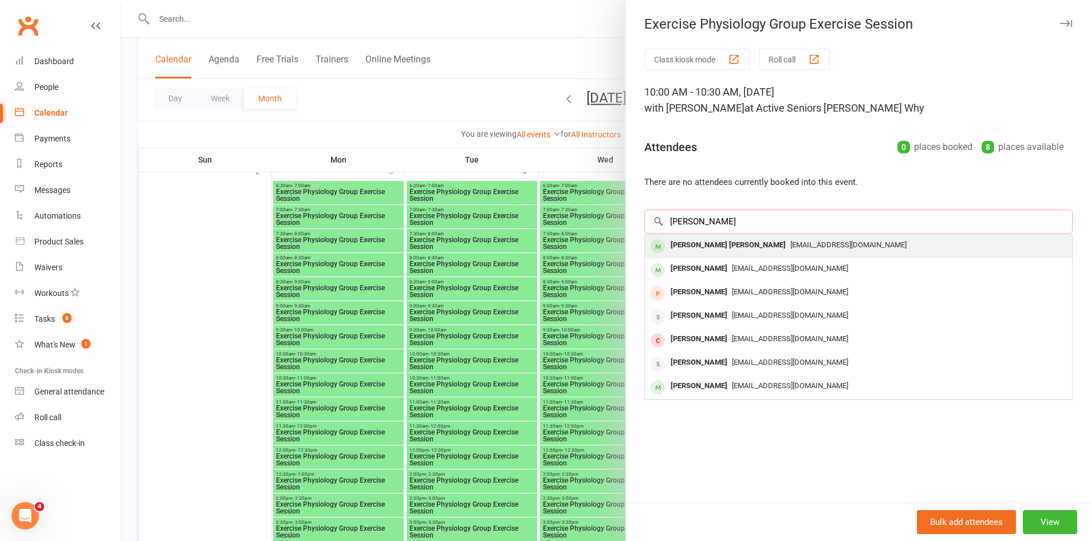
type input "williams"
click at [707, 246] on div "Walter John Williams" at bounding box center [728, 245] width 124 height 17
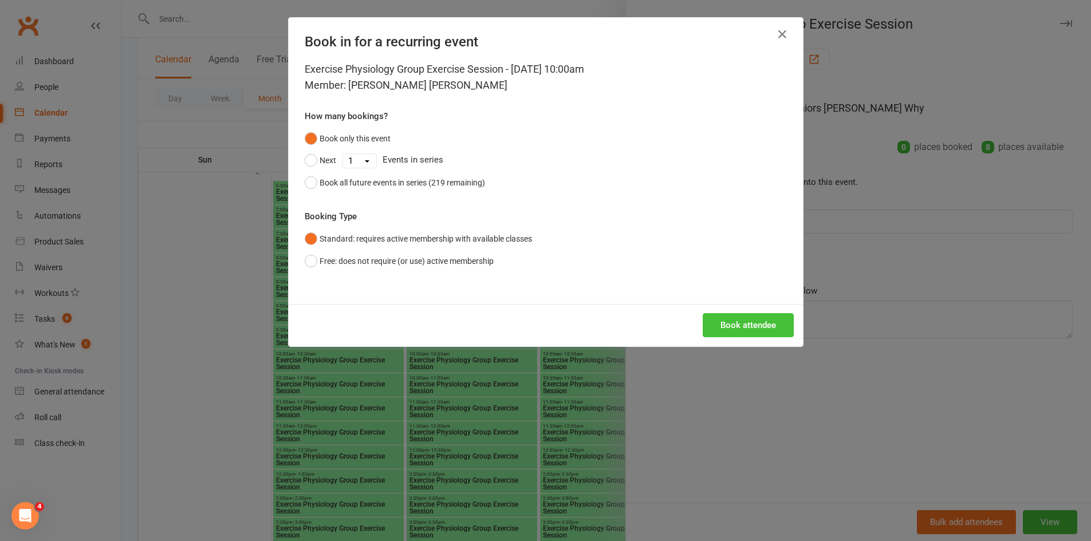
click at [721, 328] on button "Book attendee" at bounding box center [748, 325] width 91 height 24
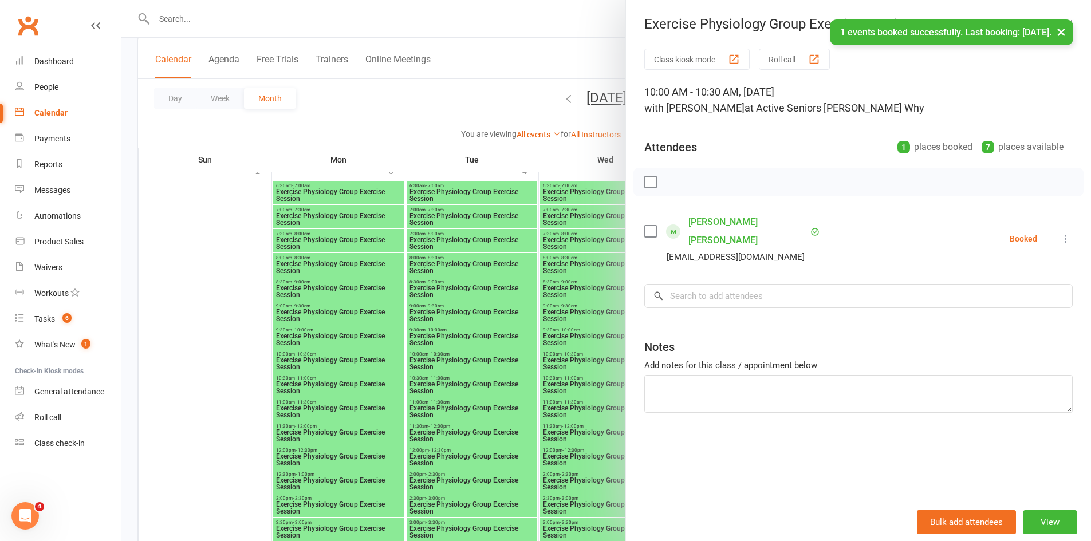
click at [449, 385] on div at bounding box center [605, 270] width 969 height 541
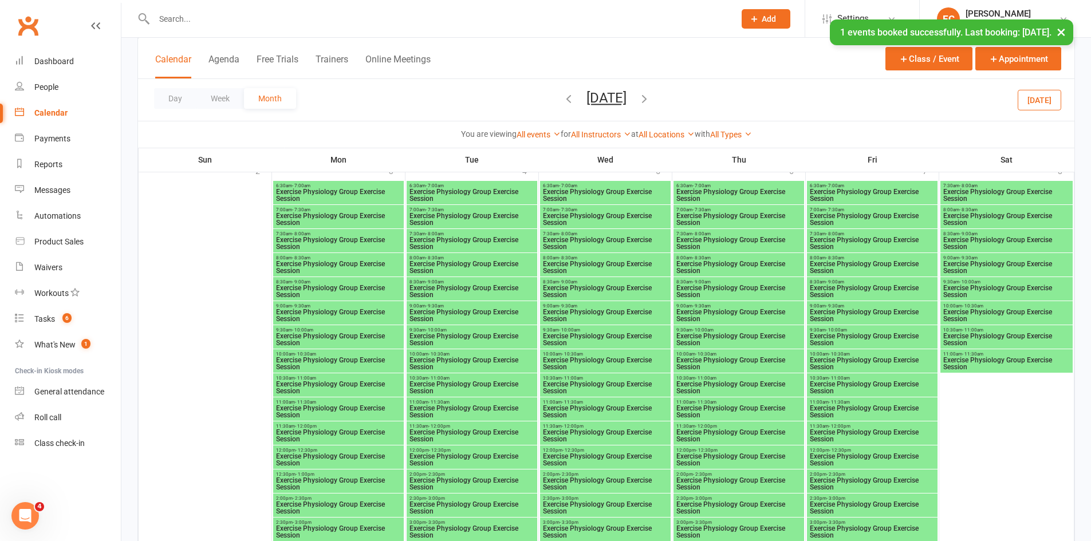
click at [968, 314] on span "Exercise Physiology Group Exercise Session" at bounding box center [1007, 316] width 128 height 14
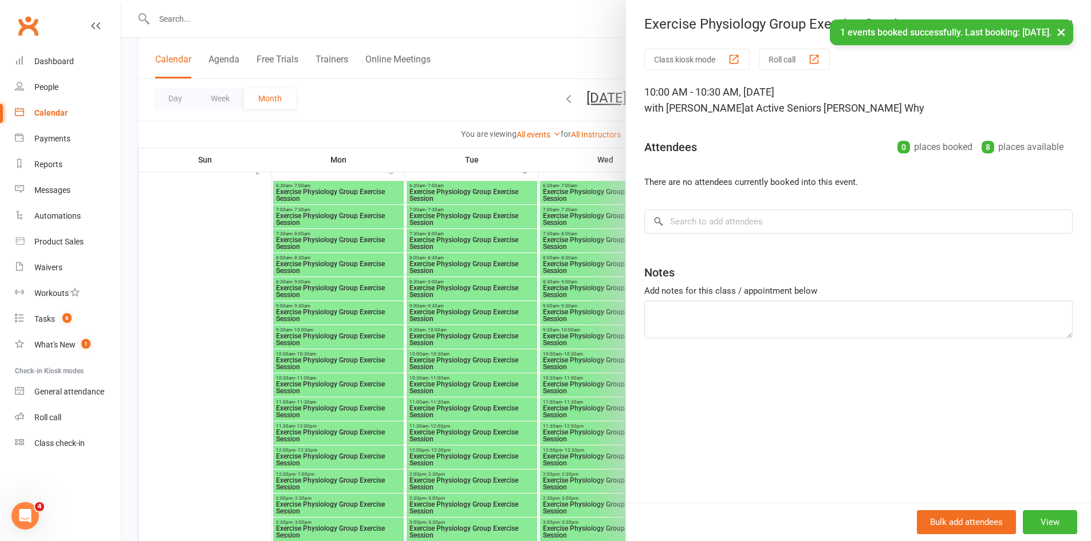
click at [750, 209] on div "Class kiosk mode Roll call 10:00 AM - 10:30 AM, Saturday, November, 8, 2025 wit…" at bounding box center [858, 276] width 465 height 454
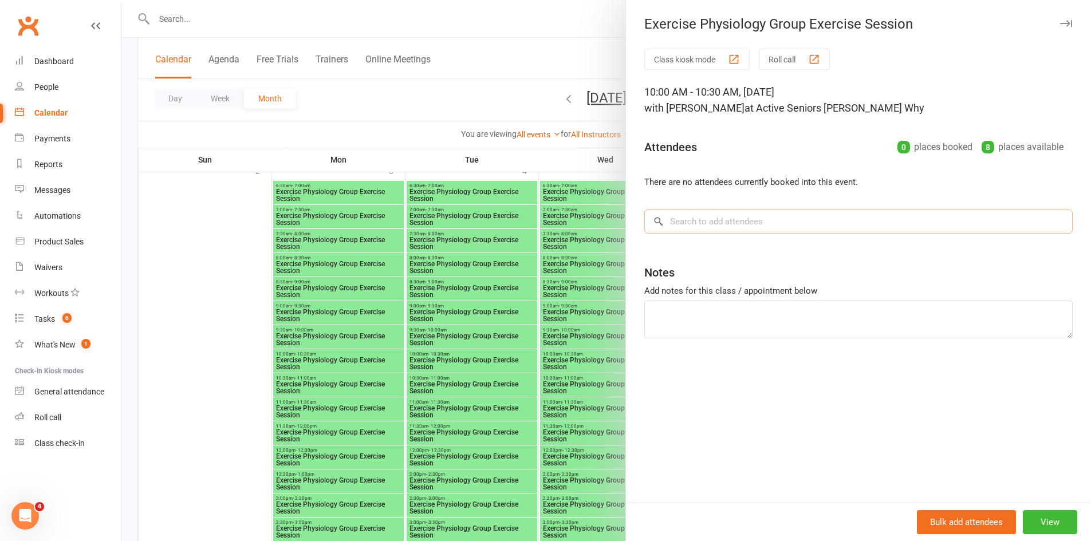
click at [754, 228] on input "search" at bounding box center [858, 222] width 428 height 24
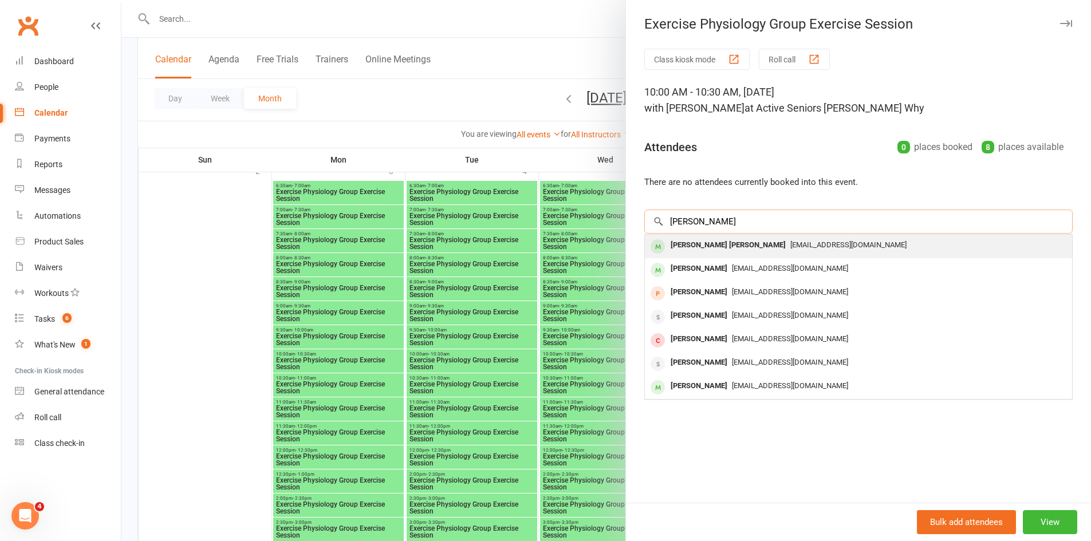
type input "williams"
click at [790, 245] on span "asdeewhy@gmail.com" at bounding box center [848, 244] width 116 height 9
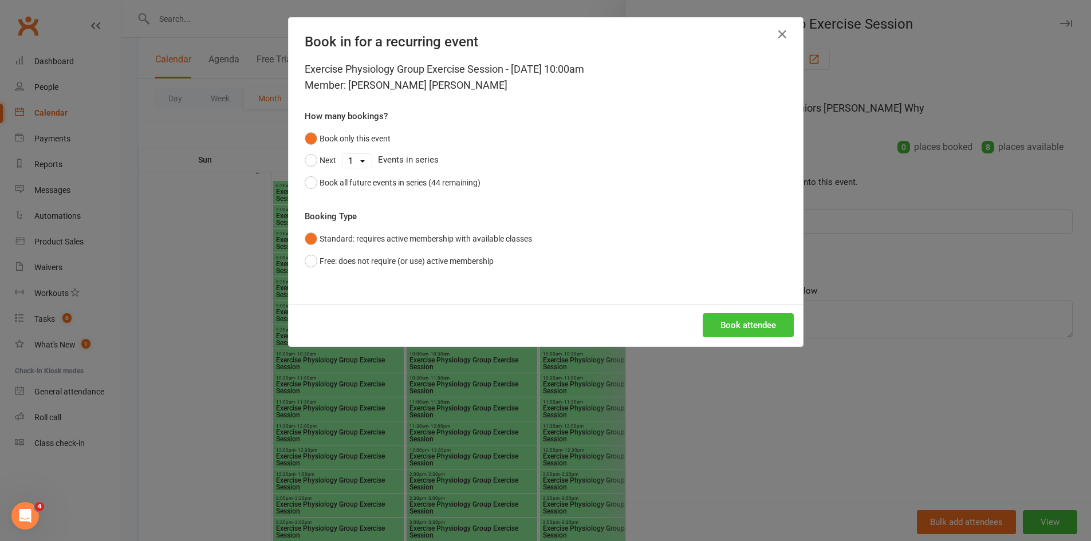
drag, startPoint x: 740, startPoint y: 325, endPoint x: 731, endPoint y: 327, distance: 8.9
click at [735, 325] on button "Book attendee" at bounding box center [748, 325] width 91 height 24
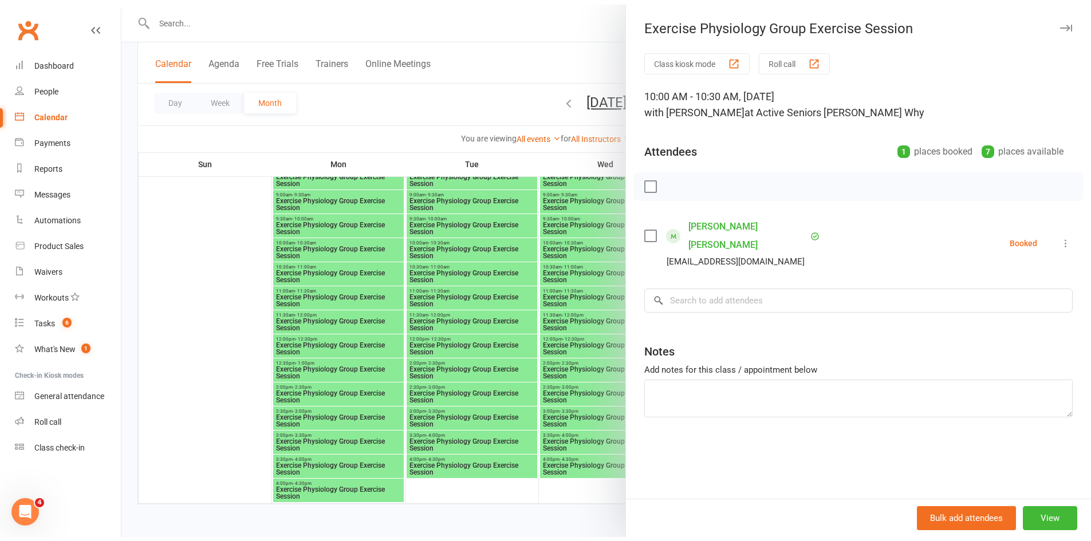
scroll to position [2460, 0]
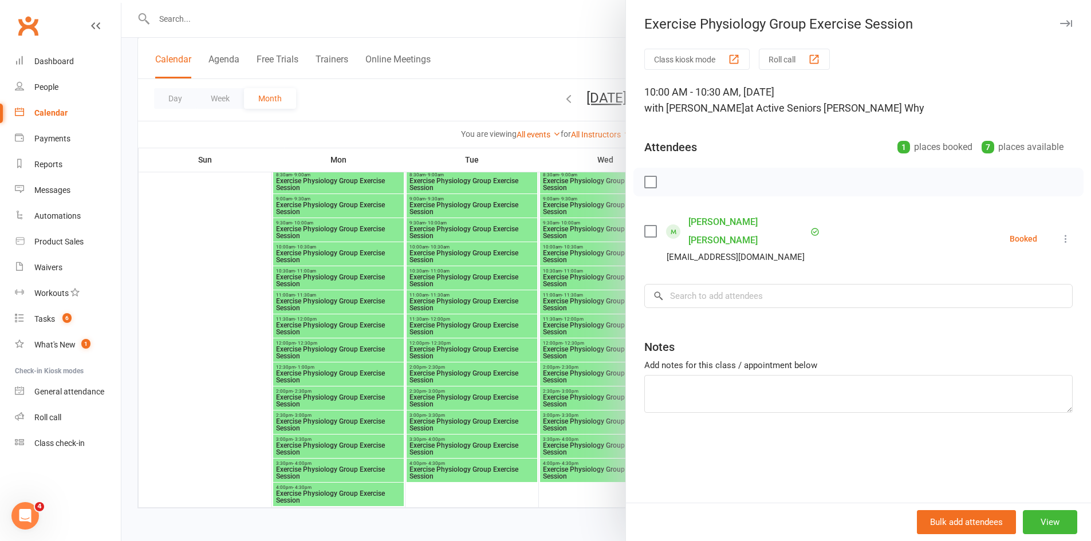
click at [410, 151] on div at bounding box center [605, 270] width 969 height 541
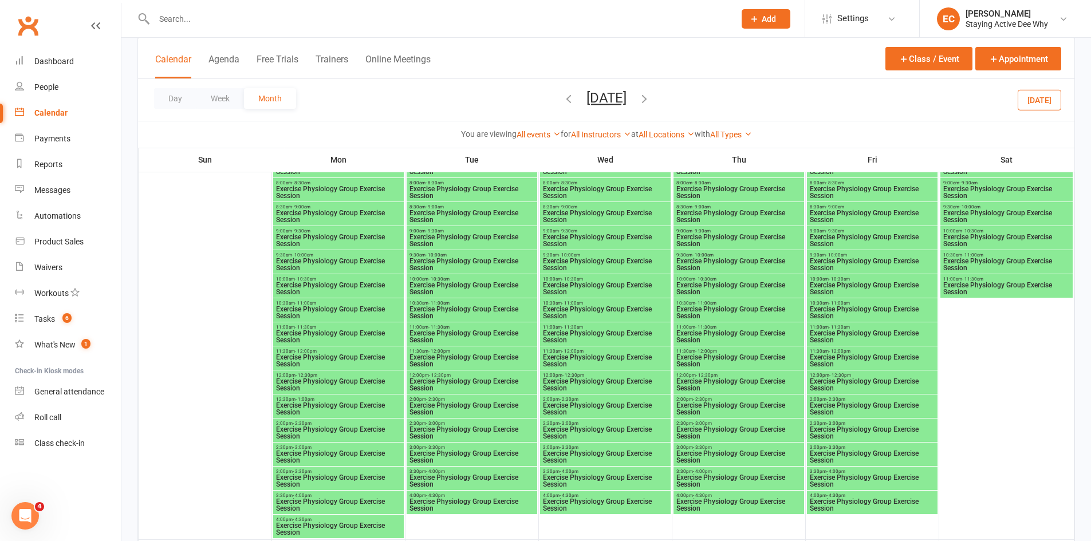
scroll to position [1086, 0]
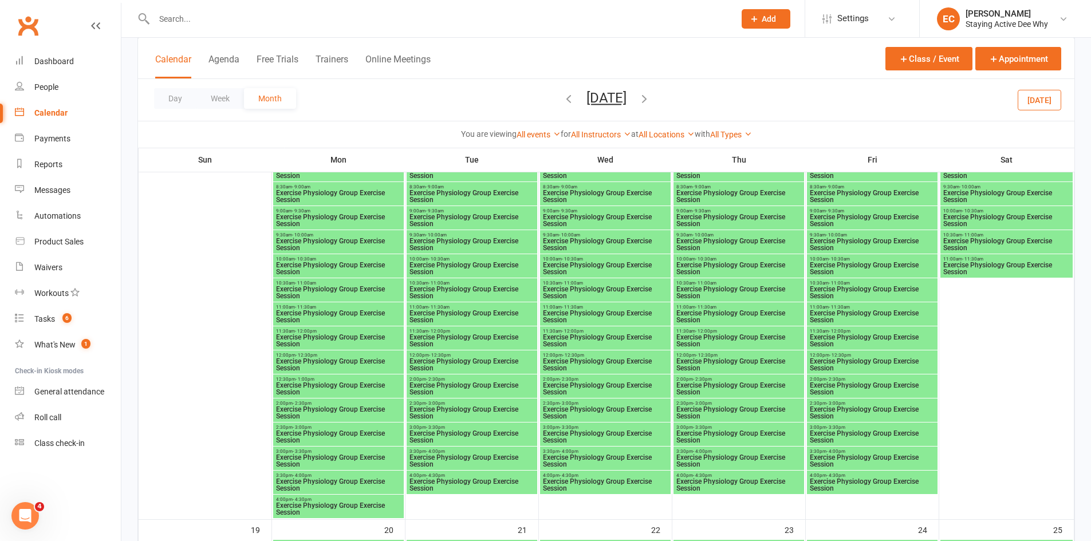
click at [303, 295] on span "Exercise Physiology Group Exercise Session" at bounding box center [338, 293] width 126 height 14
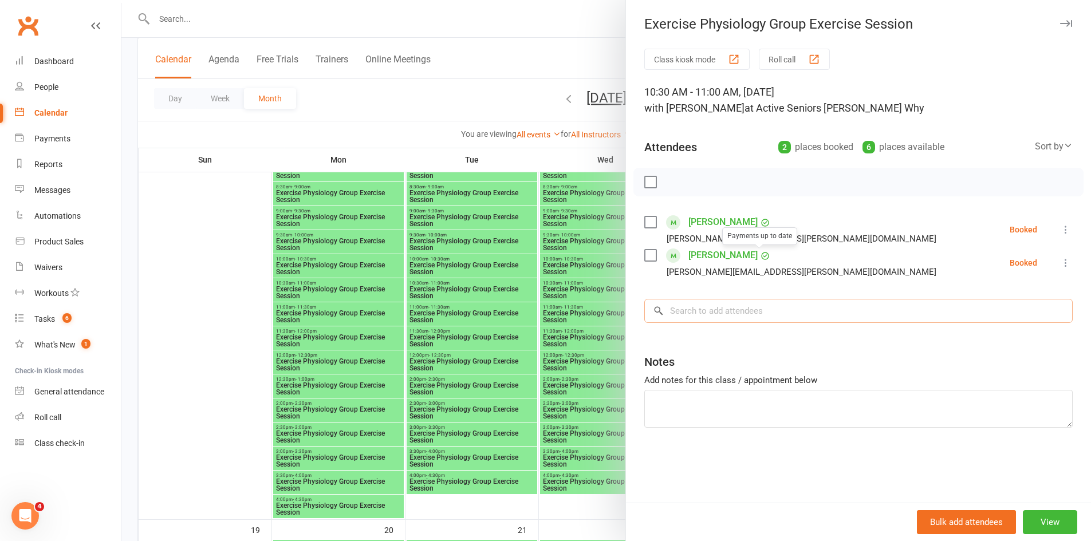
click at [724, 314] on input "search" at bounding box center [858, 311] width 428 height 24
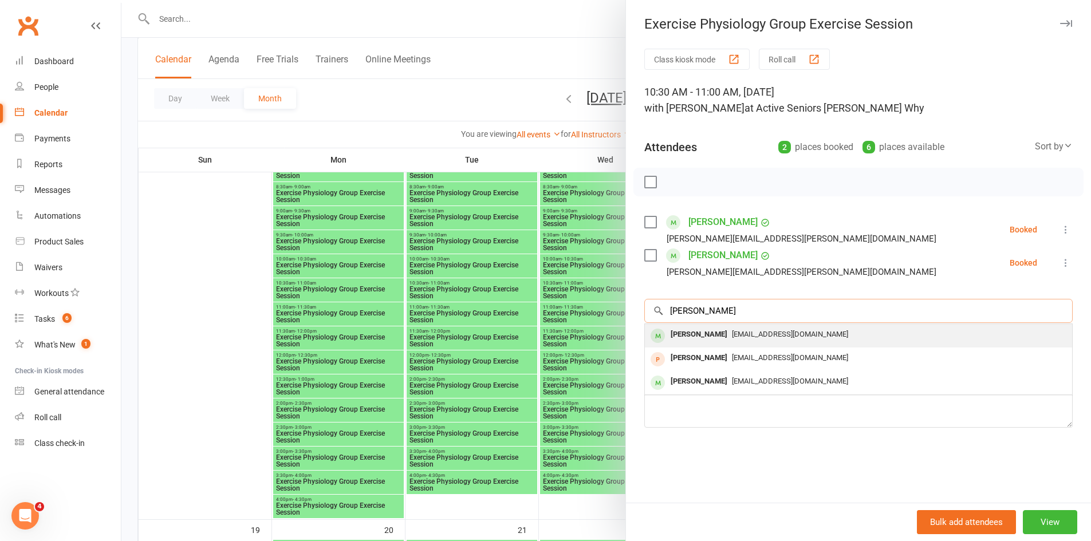
type input "rosner"
click at [732, 331] on span "lorsa@ymail.com" at bounding box center [790, 334] width 116 height 9
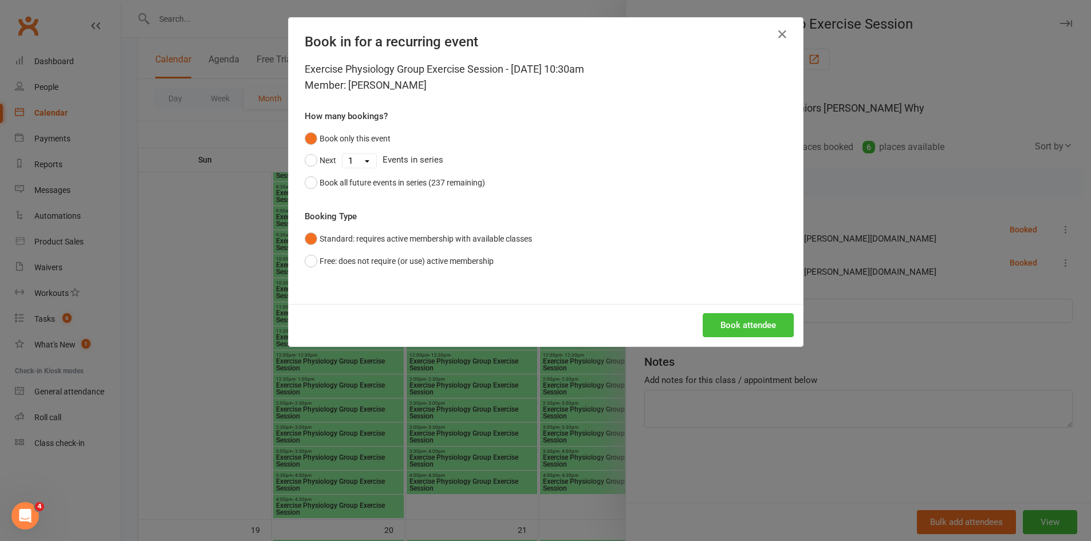
click at [728, 325] on button "Book attendee" at bounding box center [748, 325] width 91 height 24
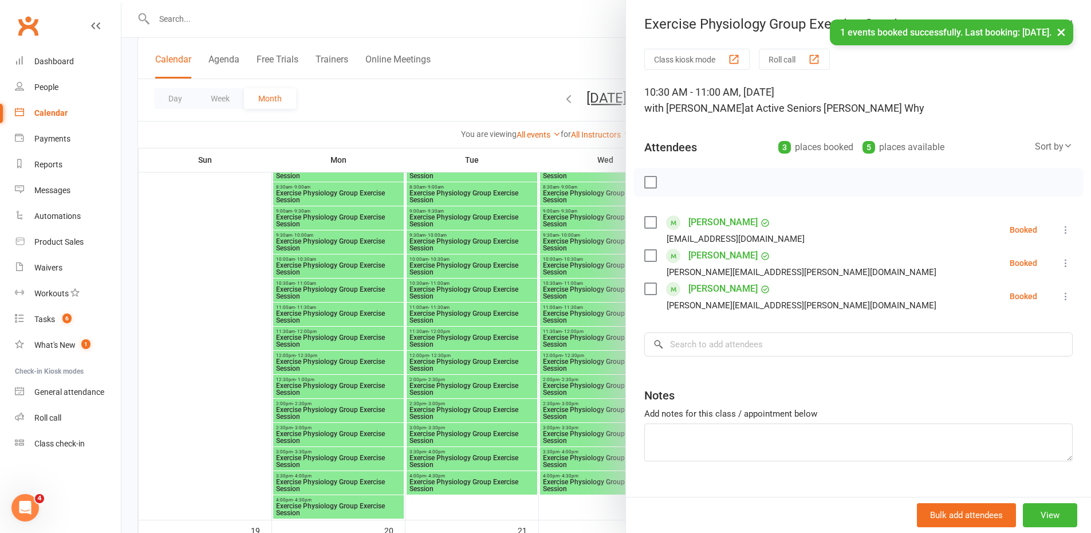
click at [555, 392] on div at bounding box center [605, 266] width 969 height 533
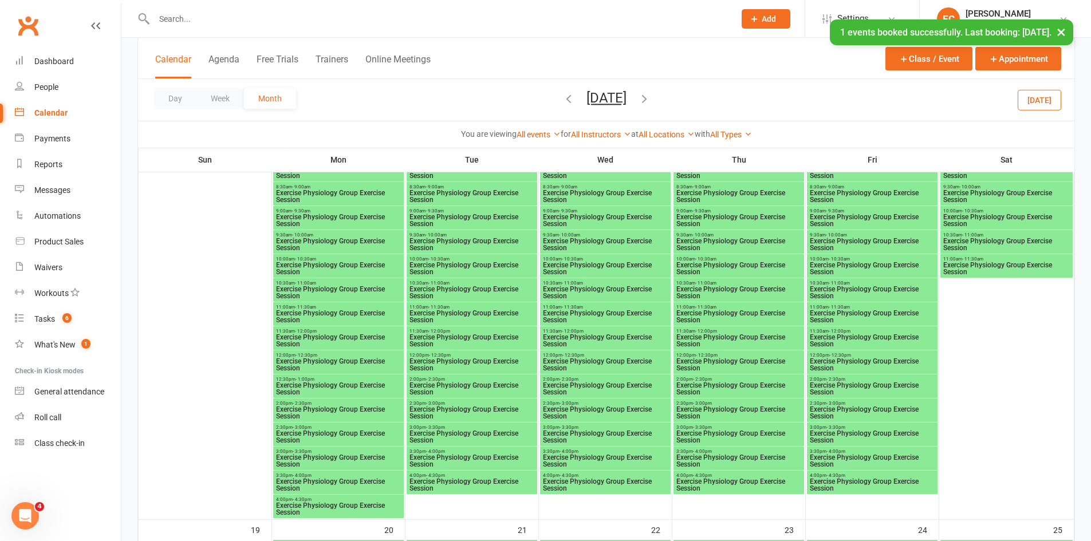
click at [839, 285] on span "- 11:00am" at bounding box center [839, 283] width 21 height 5
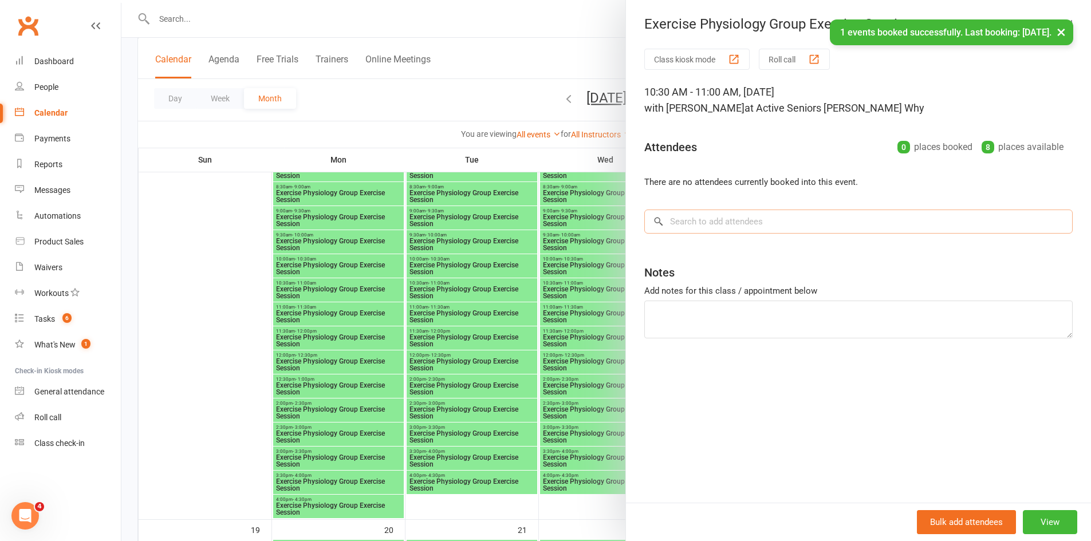
click at [736, 220] on input "search" at bounding box center [858, 222] width 428 height 24
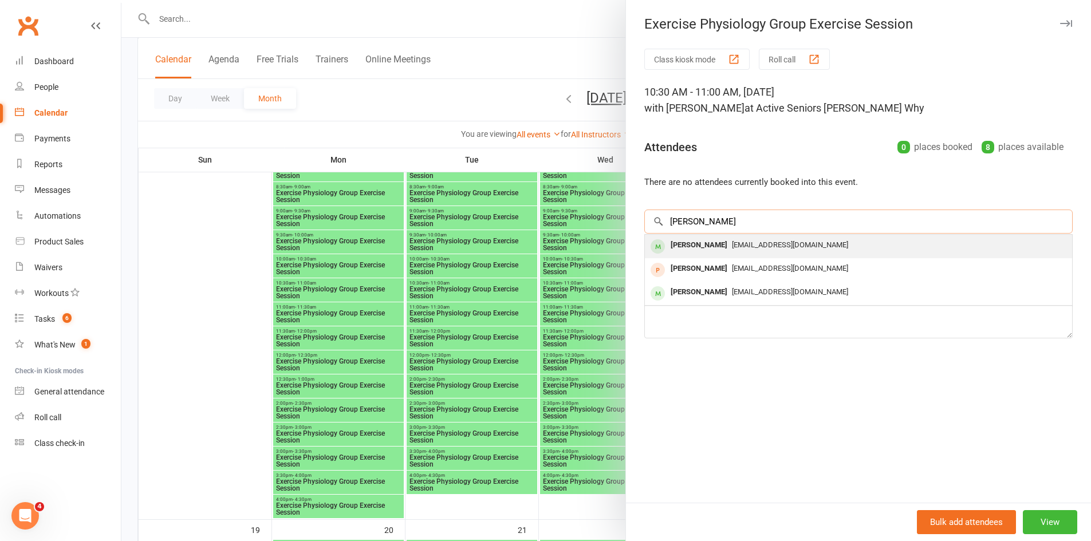
type input "rosner"
click at [734, 247] on span "lorsa@ymail.com" at bounding box center [790, 244] width 116 height 9
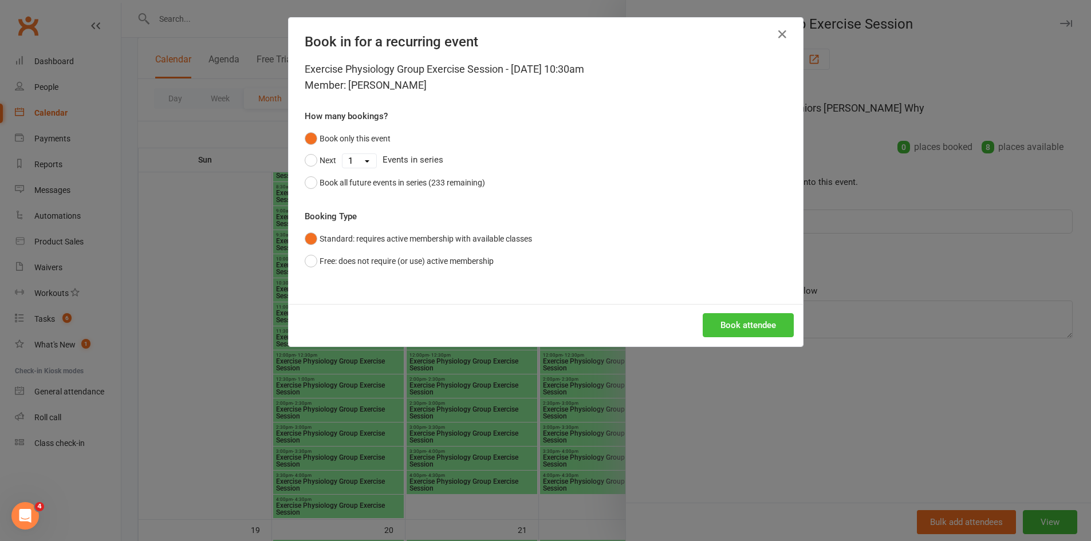
click at [750, 326] on button "Book attendee" at bounding box center [748, 325] width 91 height 24
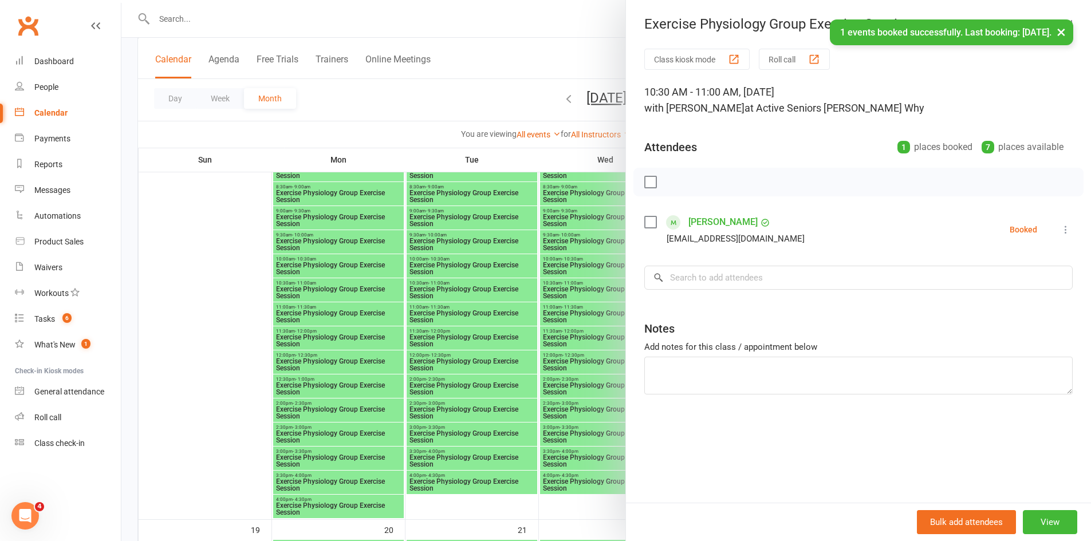
click at [487, 290] on div at bounding box center [605, 270] width 969 height 541
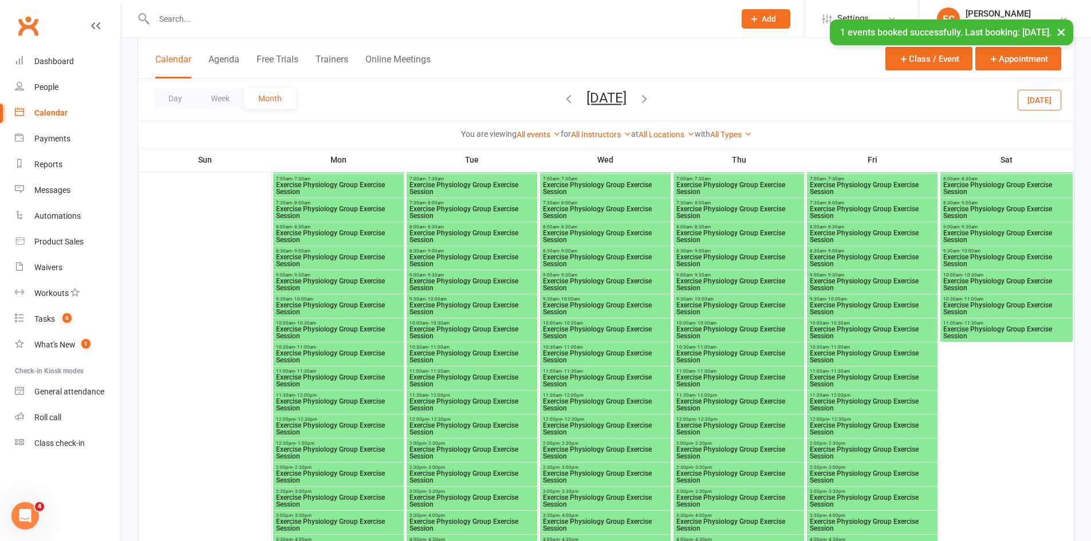
scroll to position [1486, 0]
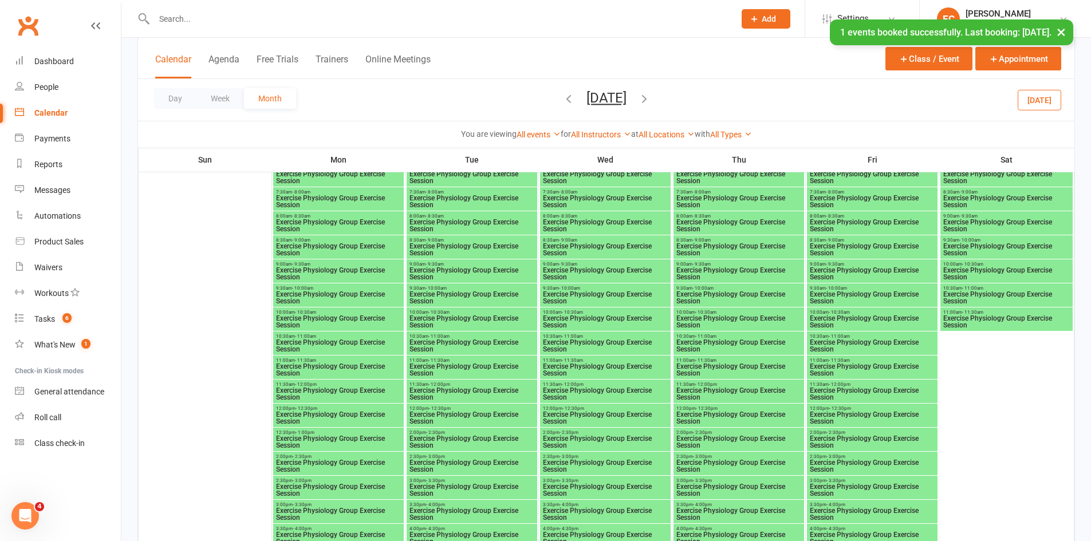
click at [324, 351] on span "Exercise Physiology Group Exercise Session" at bounding box center [338, 346] width 126 height 14
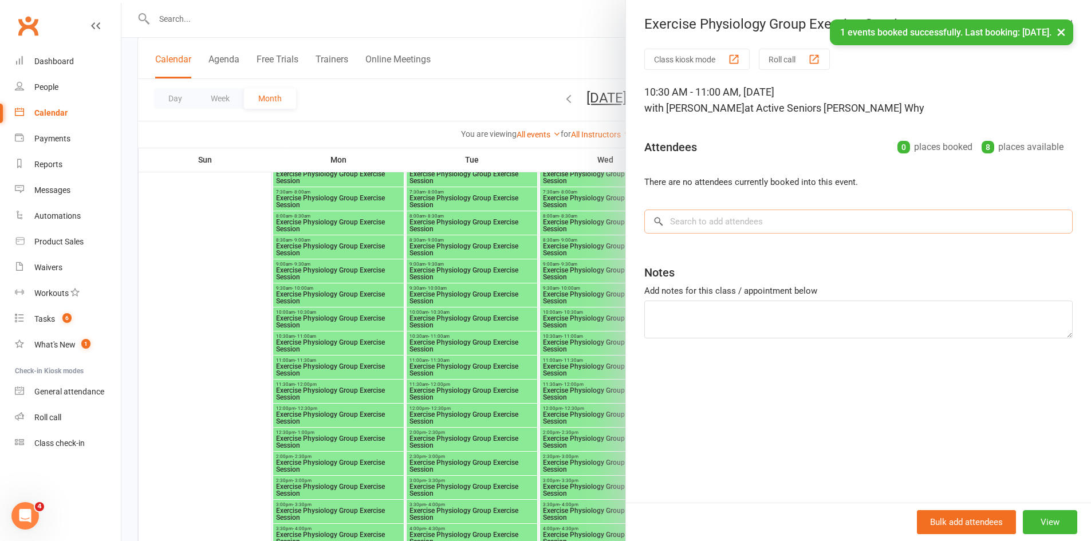
click at [689, 229] on input "search" at bounding box center [858, 222] width 428 height 24
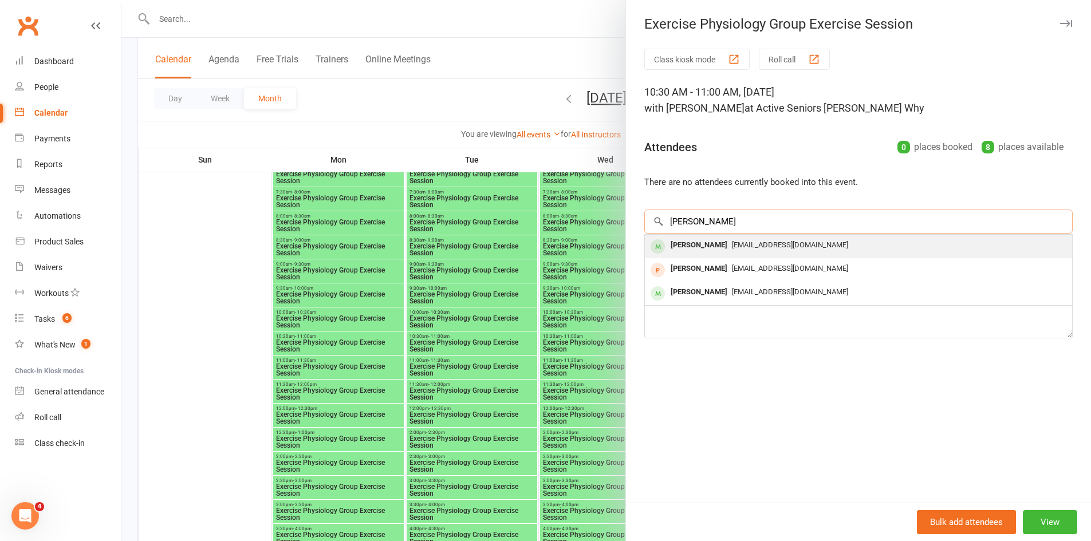
type input "rosner"
click at [685, 243] on div "Lorraine Rosner" at bounding box center [699, 245] width 66 height 17
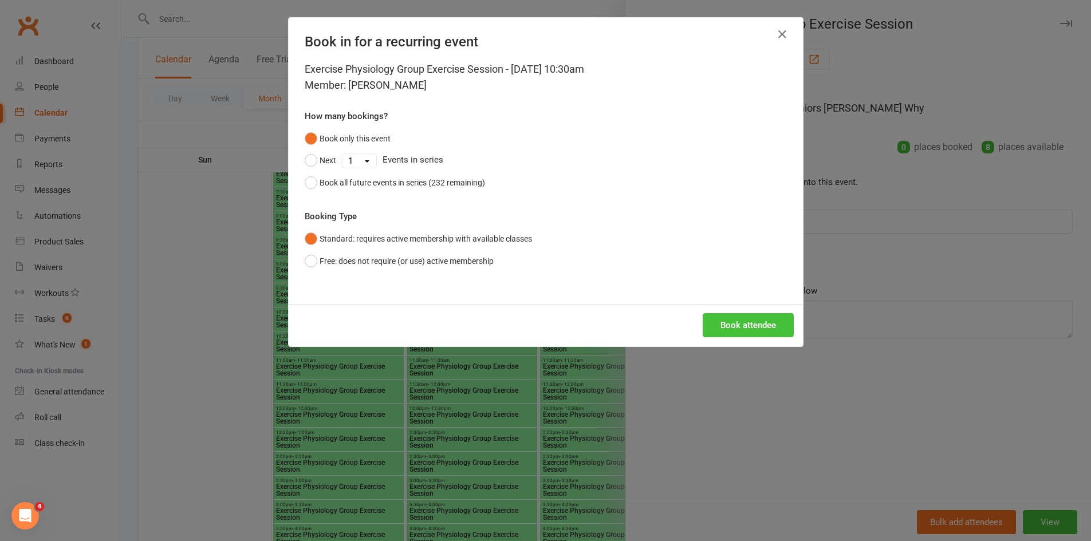
click at [725, 318] on button "Book attendee" at bounding box center [748, 325] width 91 height 24
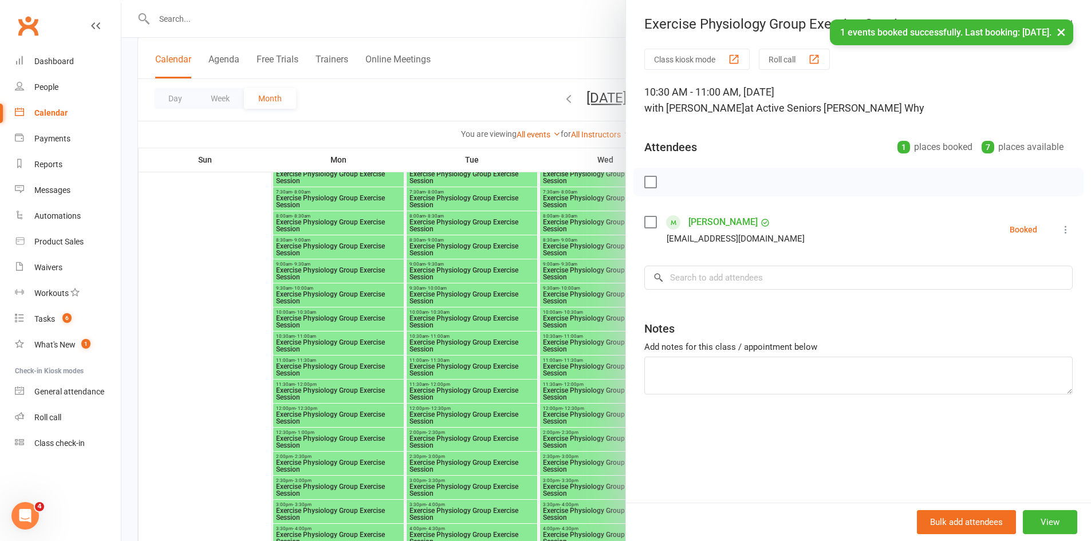
click at [386, 374] on div at bounding box center [605, 270] width 969 height 541
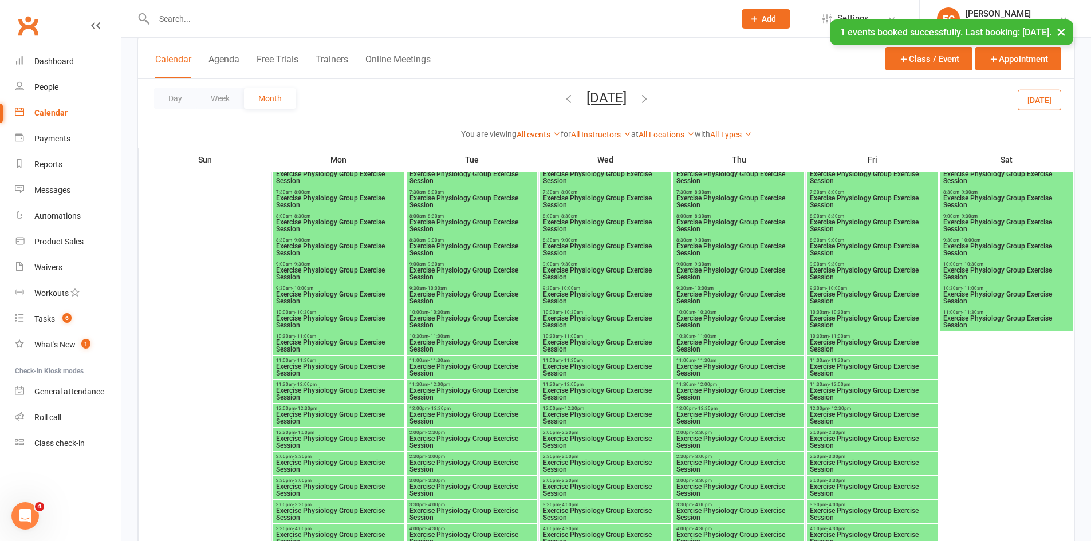
click at [838, 340] on span "Exercise Physiology Group Exercise Session" at bounding box center [872, 346] width 126 height 14
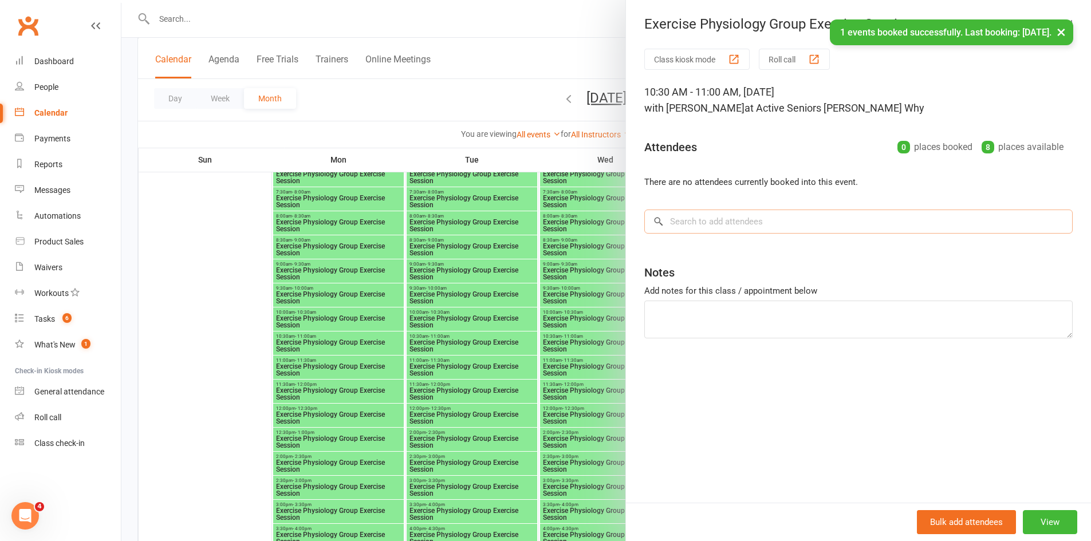
click at [705, 224] on input "search" at bounding box center [858, 222] width 428 height 24
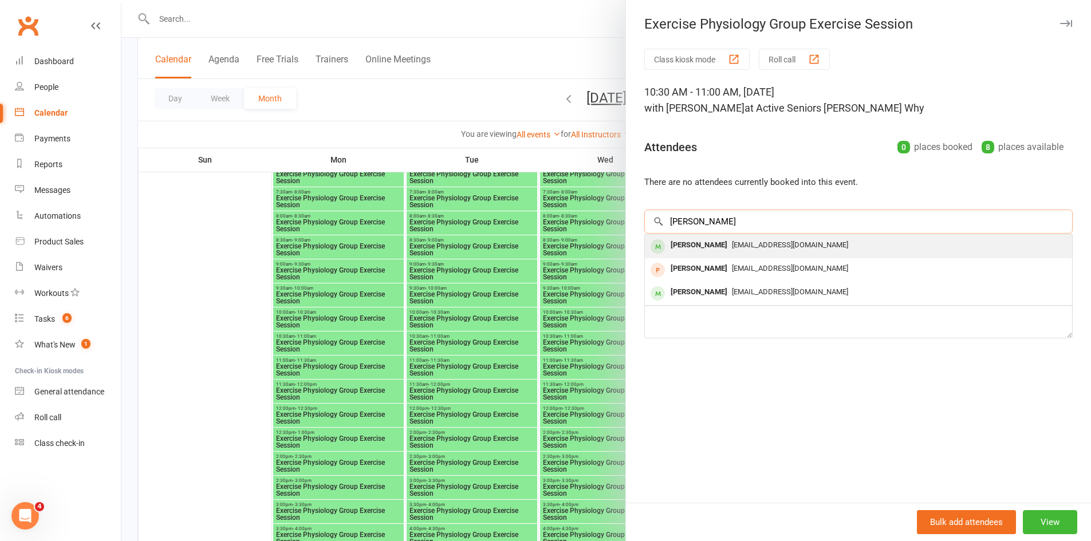
type input "rosner"
click at [704, 239] on div "Lorraine Rosner" at bounding box center [699, 245] width 66 height 17
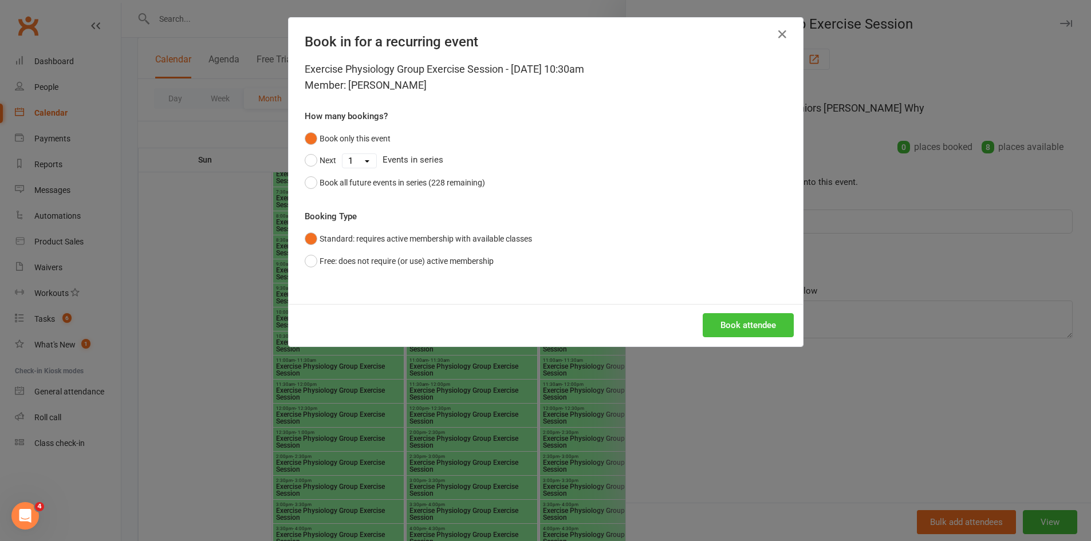
click at [728, 325] on button "Book attendee" at bounding box center [748, 325] width 91 height 24
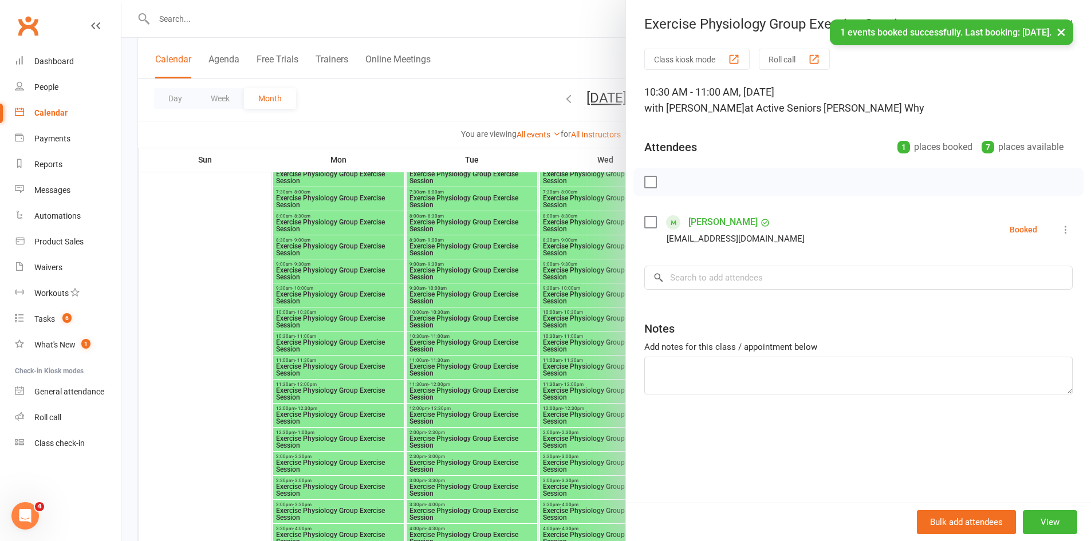
click at [354, 399] on div at bounding box center [605, 270] width 969 height 541
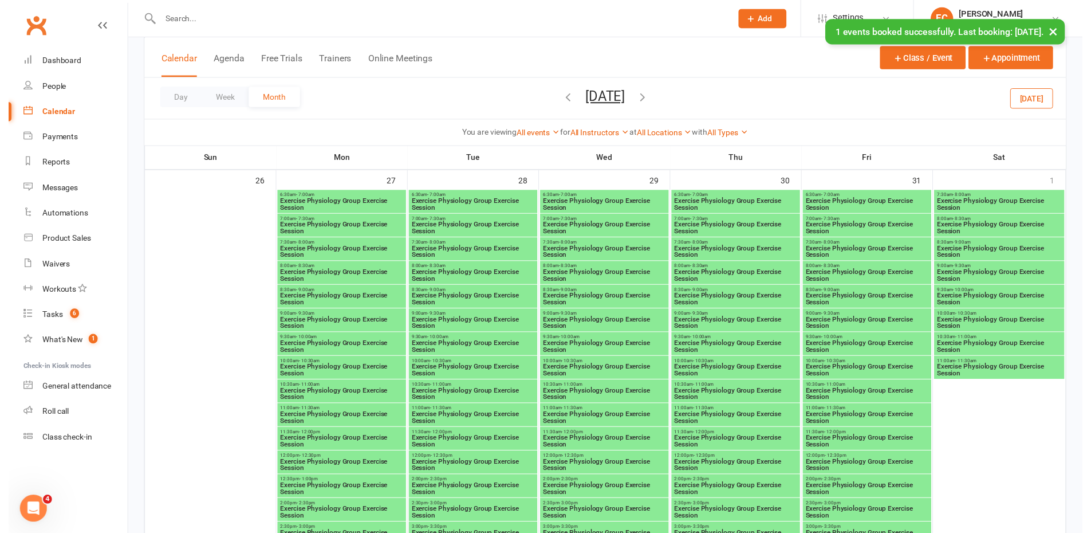
scroll to position [1887, 0]
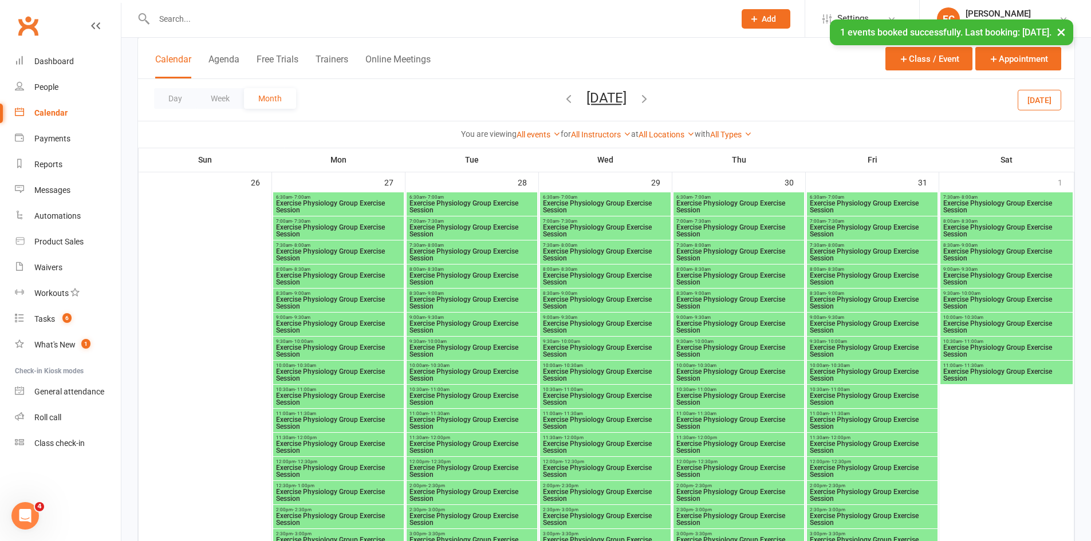
click at [352, 392] on span "Exercise Physiology Group Exercise Session" at bounding box center [338, 399] width 126 height 14
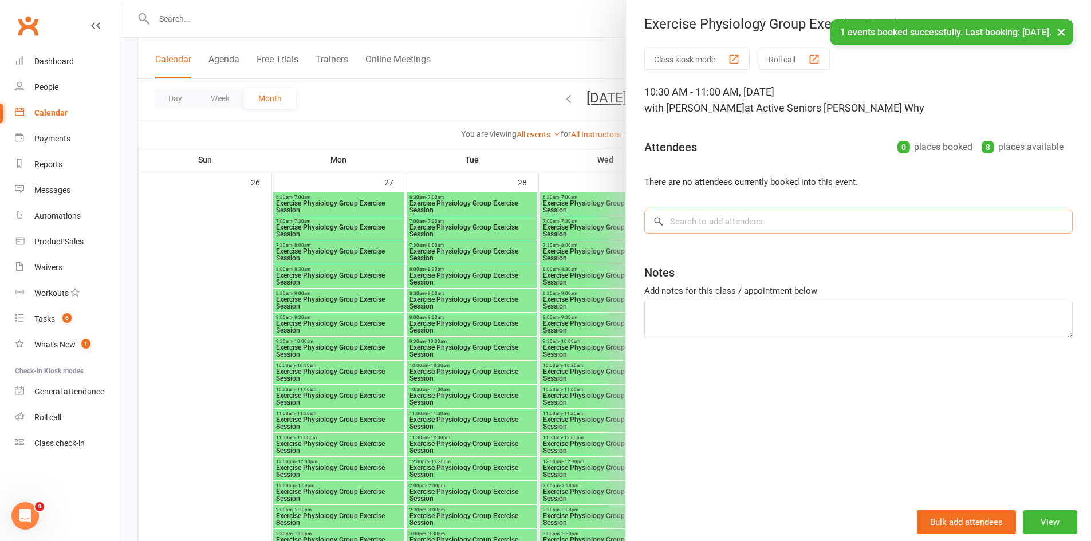
click at [699, 227] on input "search" at bounding box center [858, 222] width 428 height 24
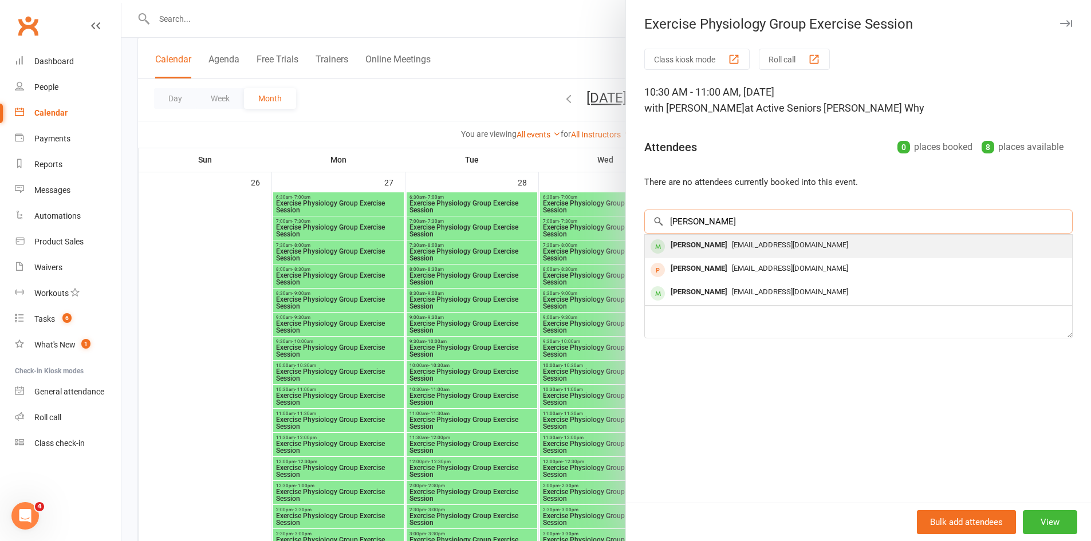
type input "rosner"
click at [696, 235] on div "Lorraine Rosner lorsa@ymail.com" at bounding box center [858, 246] width 427 height 23
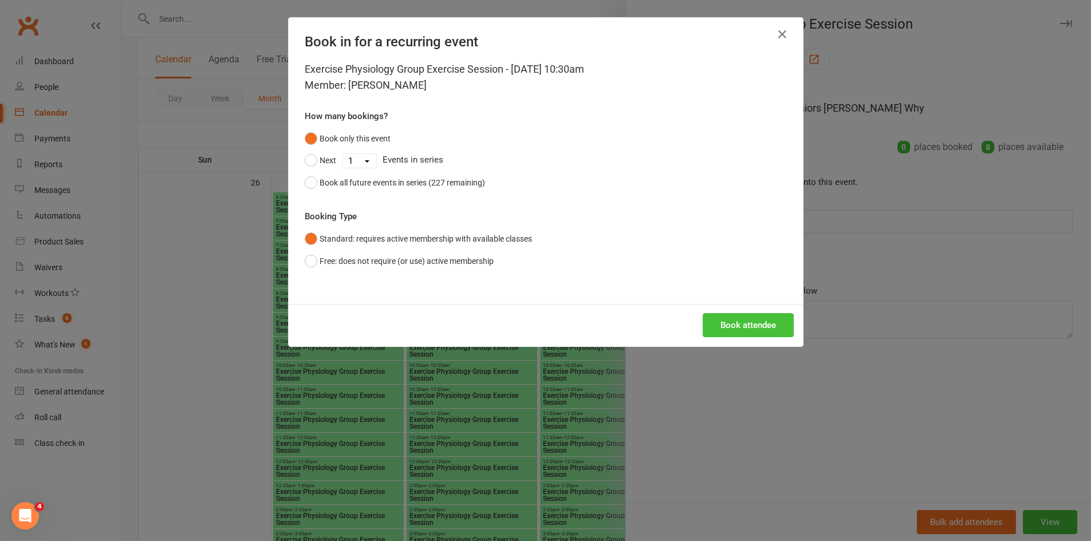
click at [723, 323] on button "Book attendee" at bounding box center [748, 325] width 91 height 24
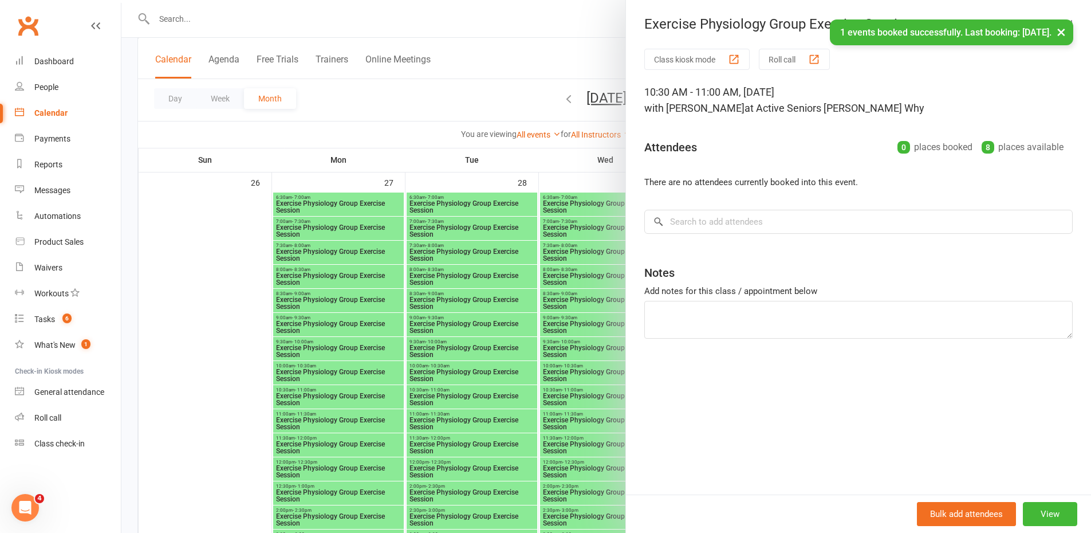
drag, startPoint x: 502, startPoint y: 395, endPoint x: 409, endPoint y: 378, distance: 93.7
click at [501, 395] on div at bounding box center [605, 266] width 969 height 533
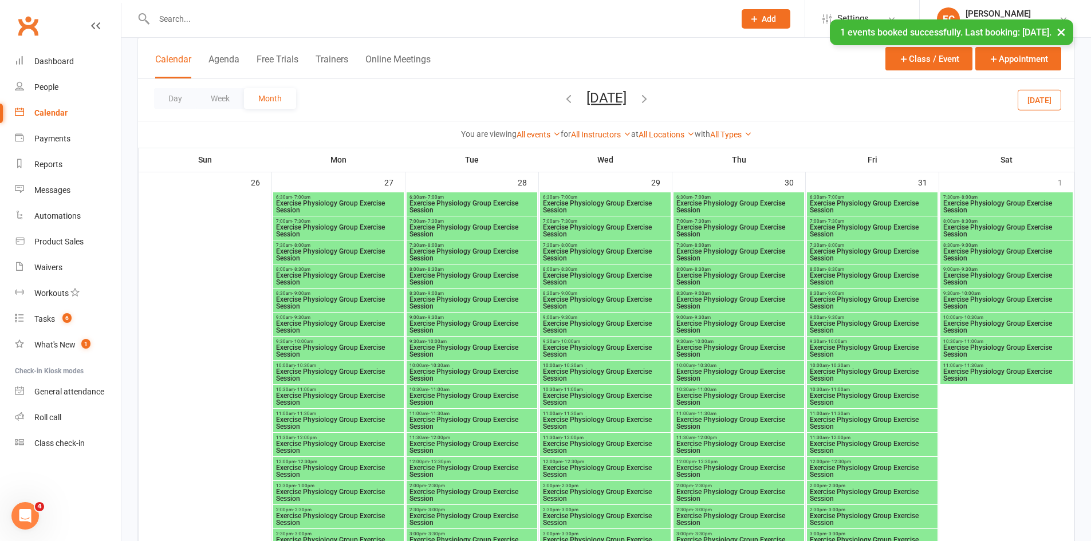
click at [830, 399] on span "Exercise Physiology Group Exercise Session" at bounding box center [872, 399] width 126 height 14
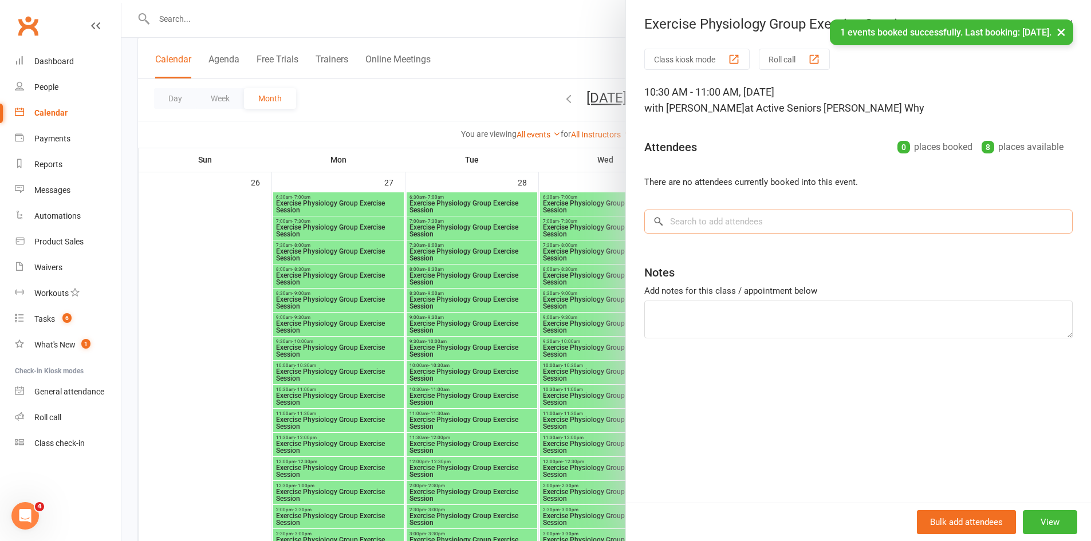
click at [731, 214] on input "search" at bounding box center [858, 222] width 428 height 24
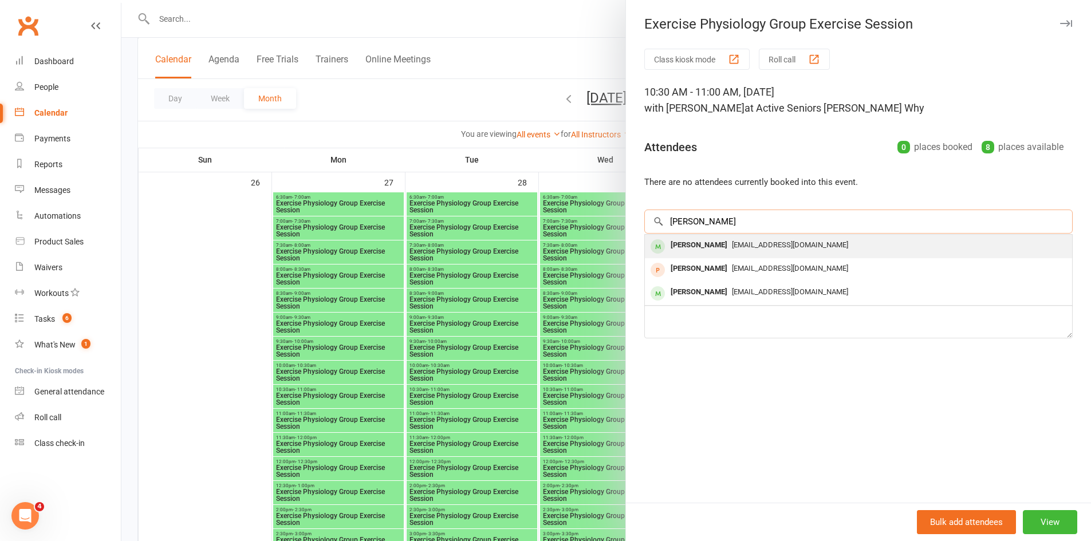
type input "rosner"
click at [730, 254] on div "Lorraine Rosner lorsa@ymail.com" at bounding box center [858, 246] width 427 height 23
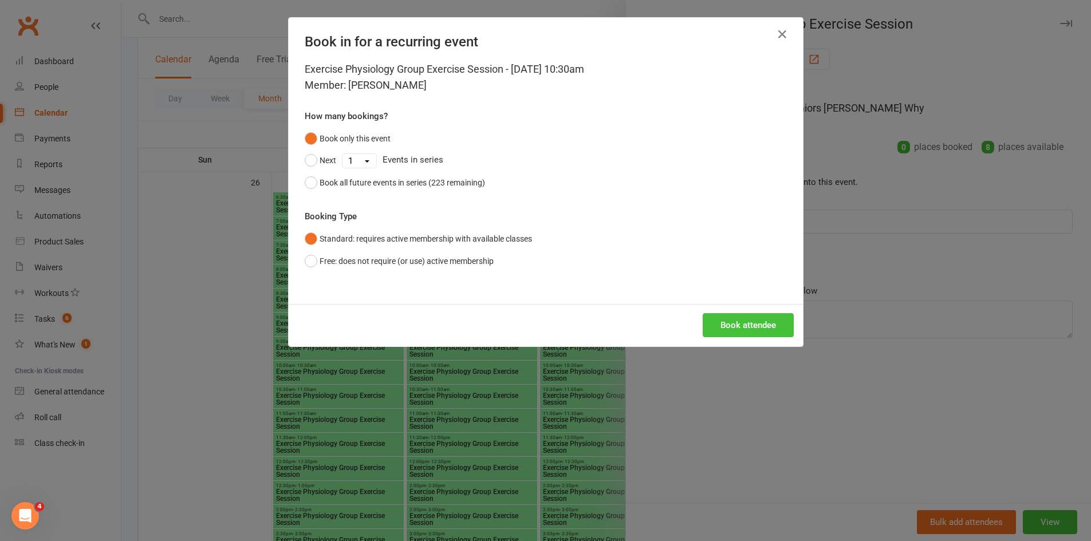
click at [750, 323] on button "Book attendee" at bounding box center [748, 325] width 91 height 24
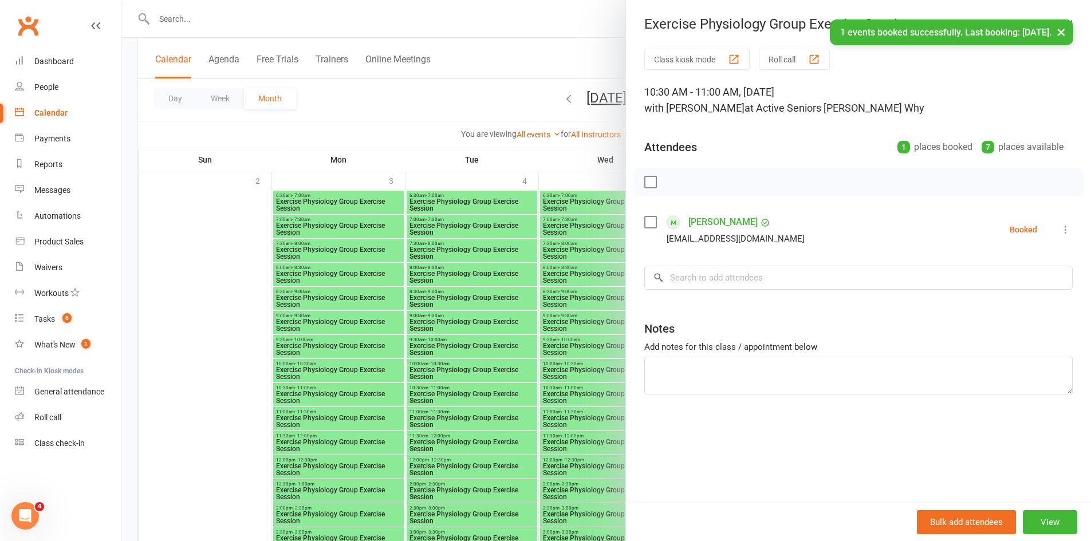
scroll to position [2345, 0]
click at [313, 395] on div at bounding box center [605, 270] width 969 height 541
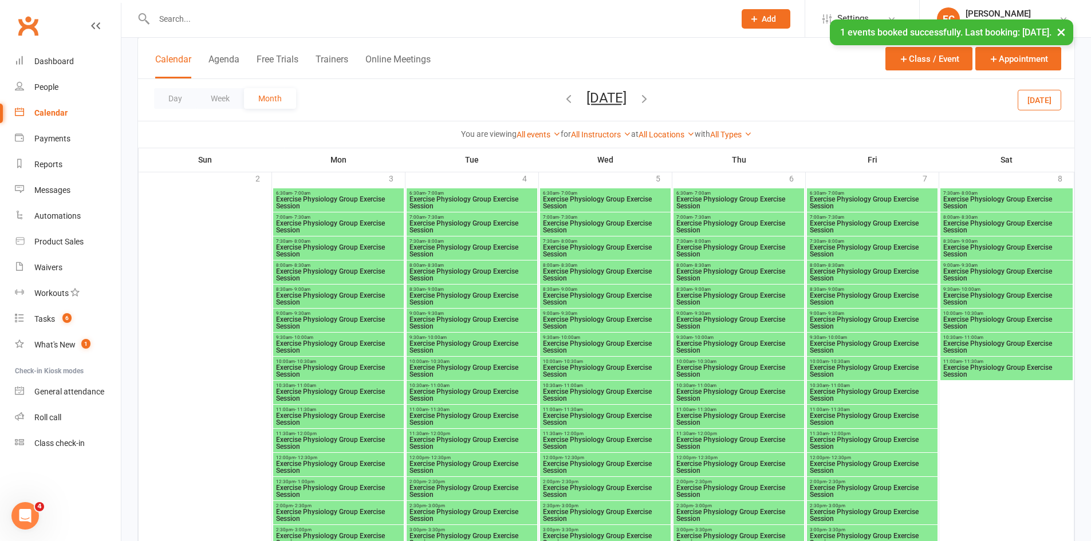
click at [328, 395] on span "Exercise Physiology Group Exercise Session" at bounding box center [338, 395] width 126 height 14
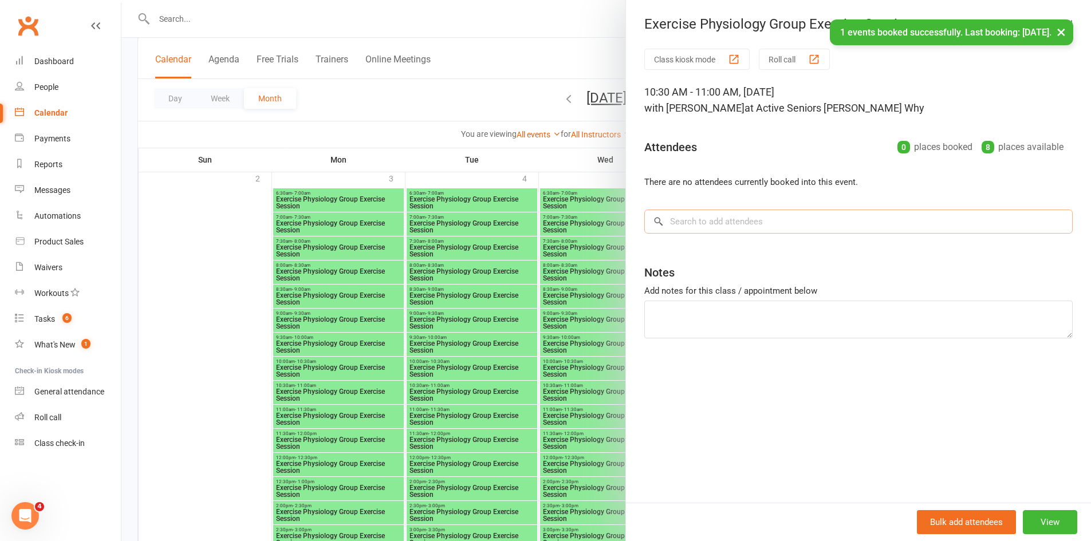
click at [672, 223] on input "search" at bounding box center [858, 222] width 428 height 24
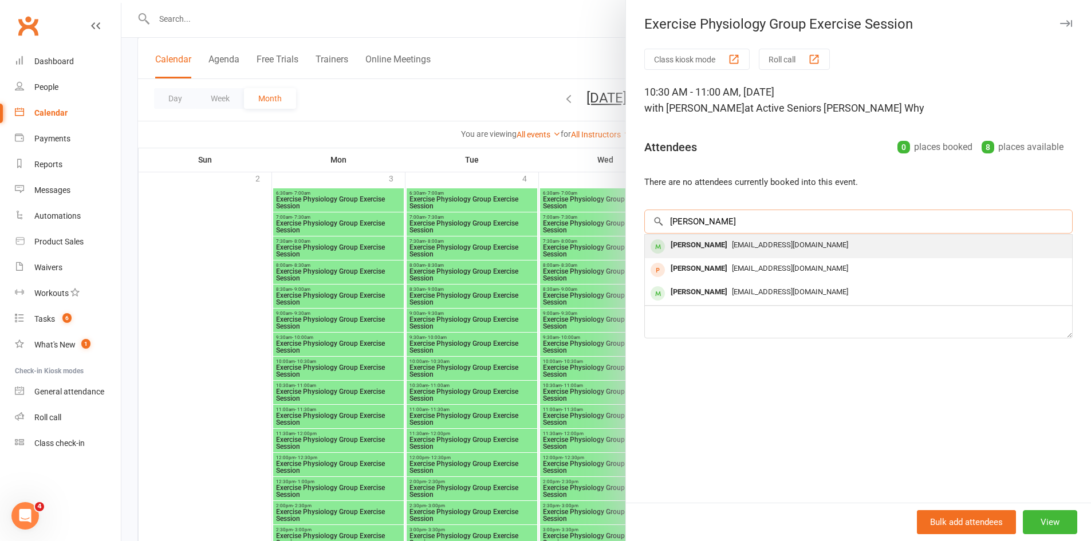
type input "rosner"
click at [681, 243] on div "Lorraine Rosner" at bounding box center [699, 245] width 66 height 17
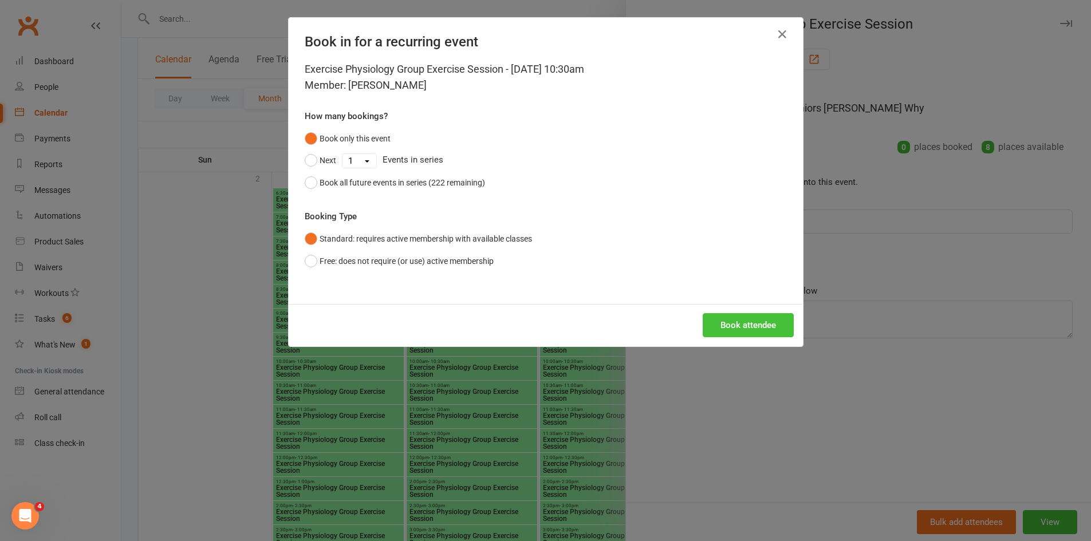
drag, startPoint x: 723, startPoint y: 330, endPoint x: 708, endPoint y: 333, distance: 15.8
click at [723, 330] on button "Book attendee" at bounding box center [748, 325] width 91 height 24
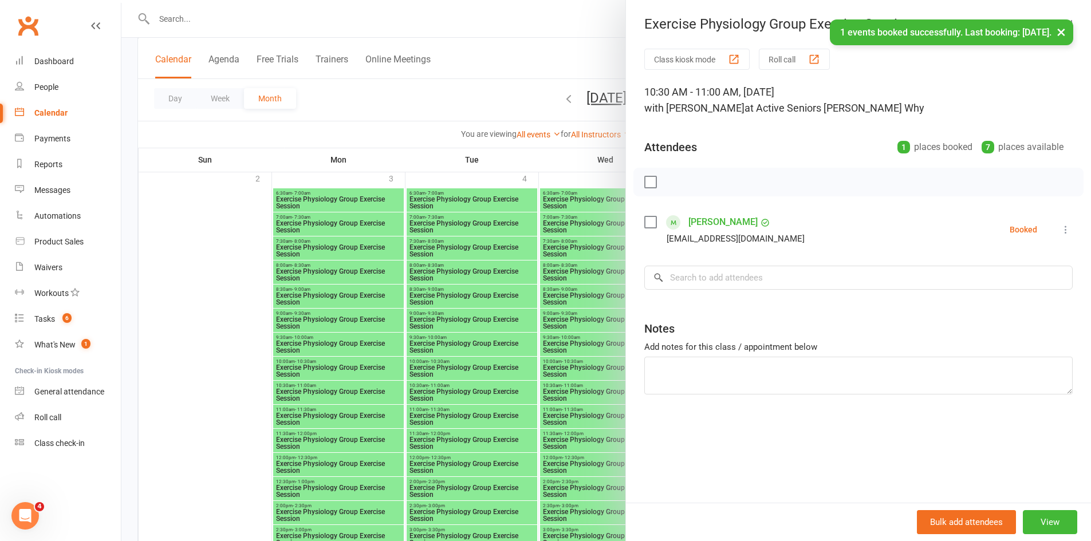
click at [339, 377] on div at bounding box center [605, 270] width 969 height 541
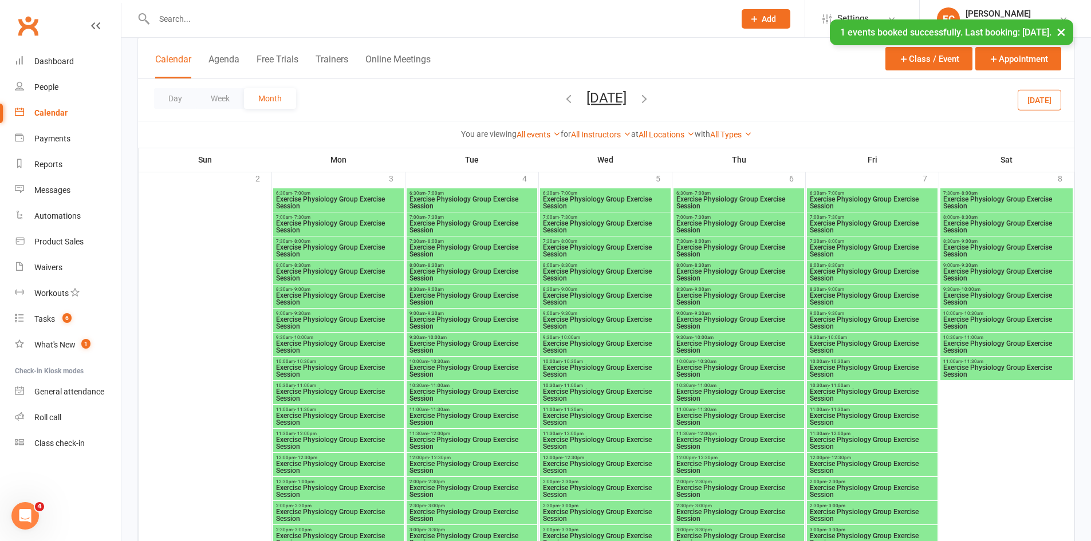
click at [834, 381] on div "10:30am - 11:00am Exercise Physiology Group Exercise Session" at bounding box center [872, 392] width 131 height 23
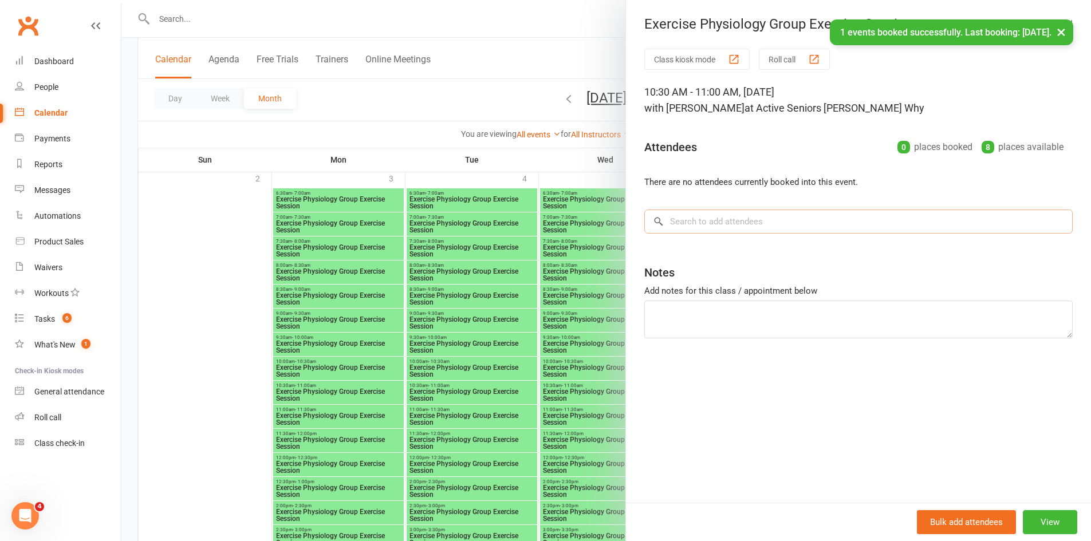
click at [771, 220] on input "search" at bounding box center [858, 222] width 428 height 24
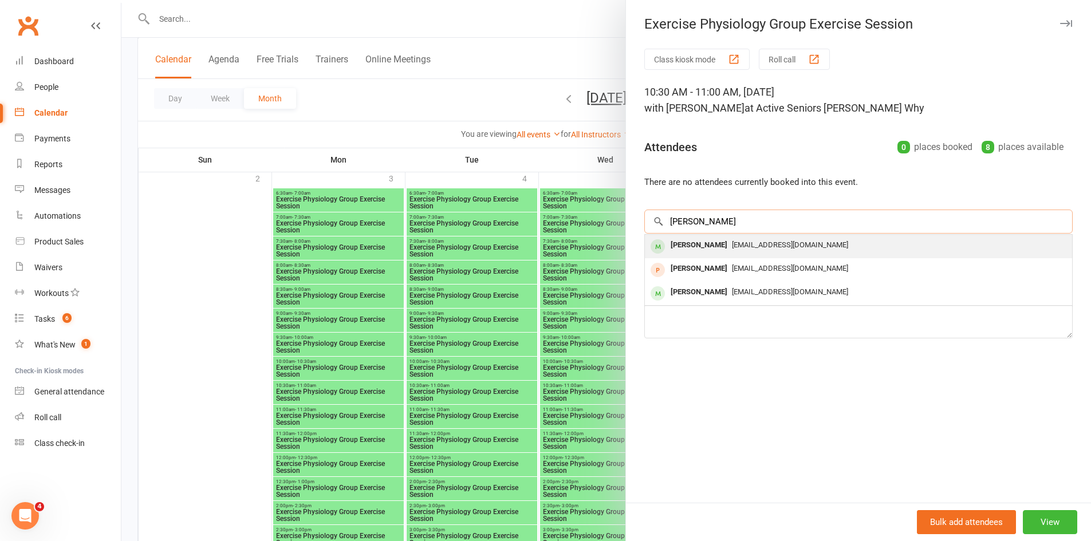
type input "rosner"
click at [753, 247] on span "lorsa@ymail.com" at bounding box center [790, 244] width 116 height 9
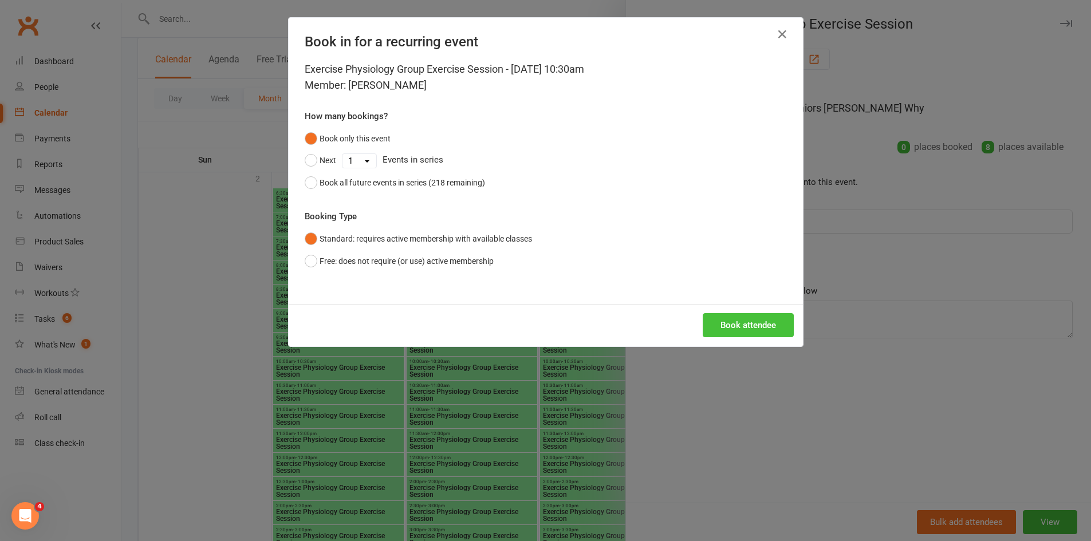
click at [759, 329] on button "Book attendee" at bounding box center [748, 325] width 91 height 24
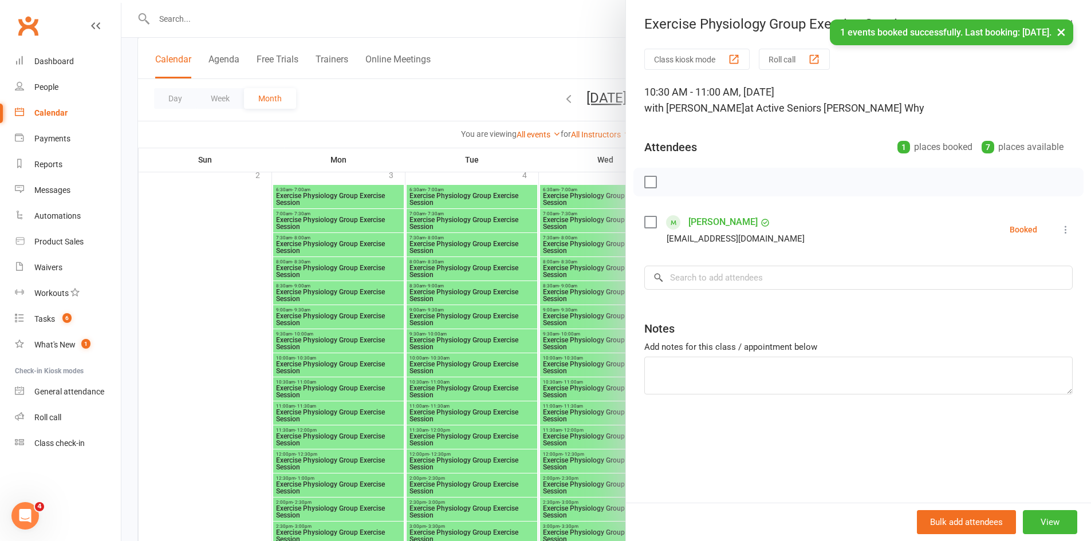
scroll to position [2460, 0]
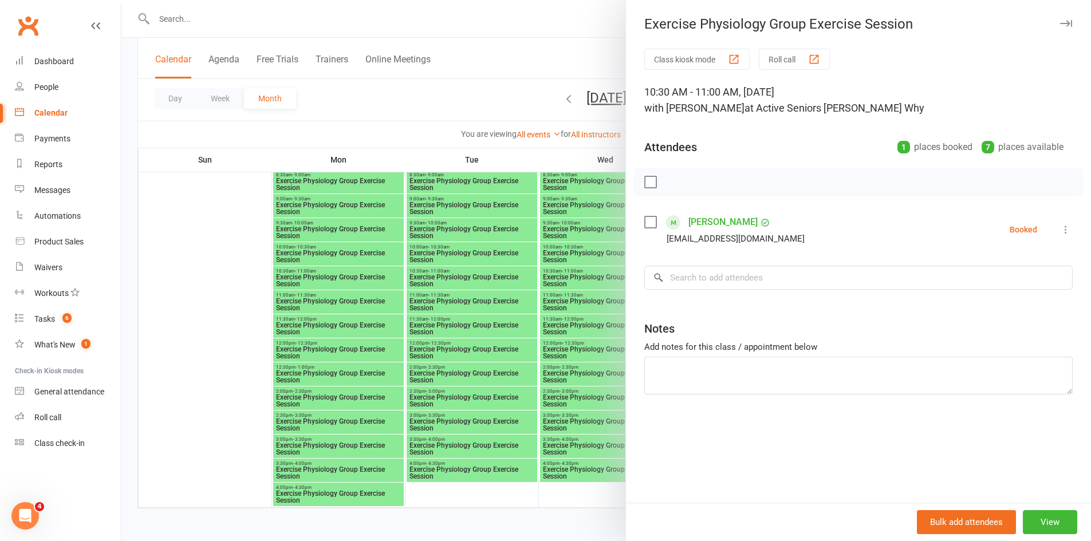
click at [231, 249] on div at bounding box center [605, 270] width 969 height 541
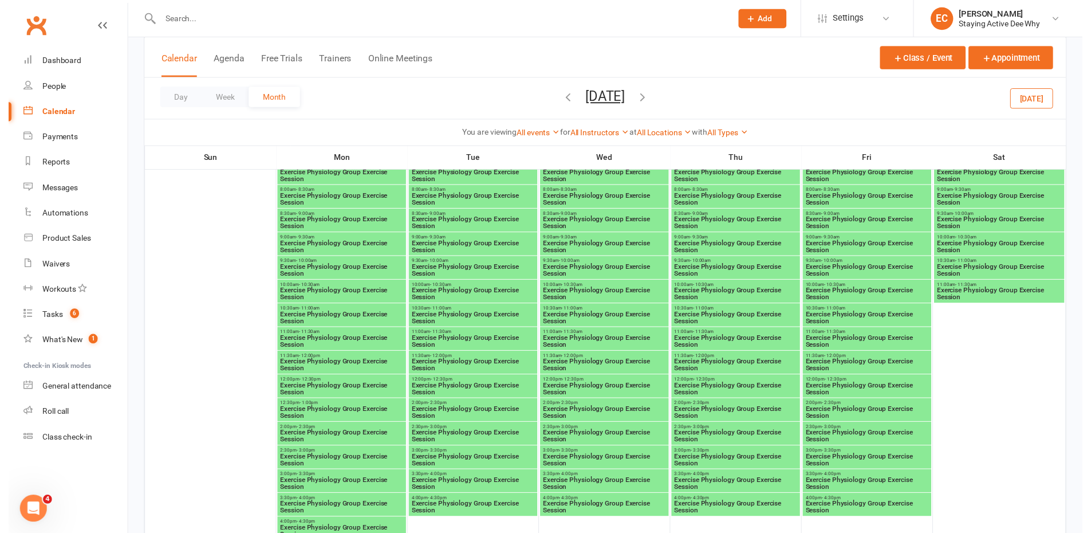
scroll to position [1086, 0]
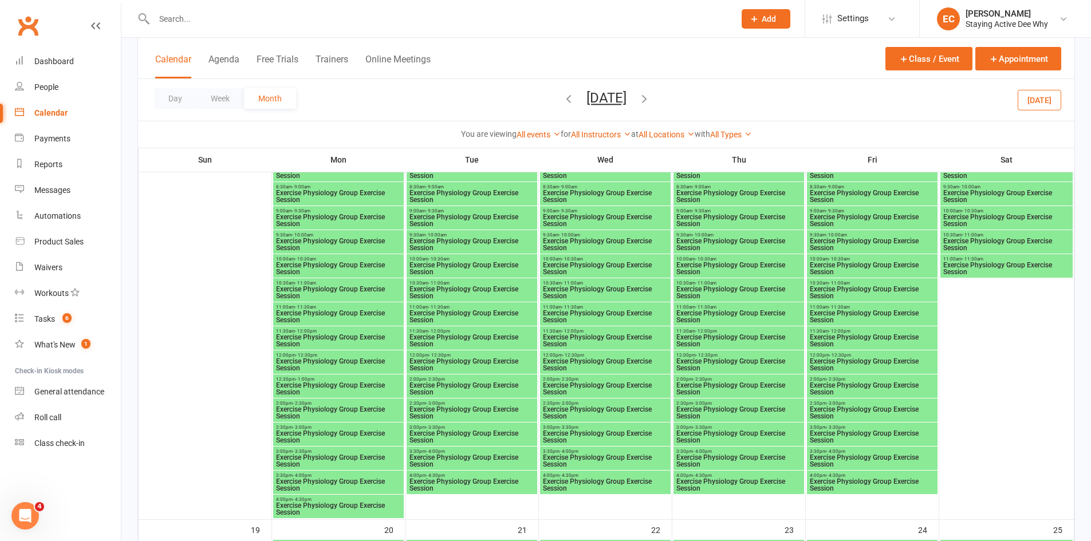
click at [439, 384] on span "Exercise Physiology Group Exercise Session" at bounding box center [472, 389] width 126 height 14
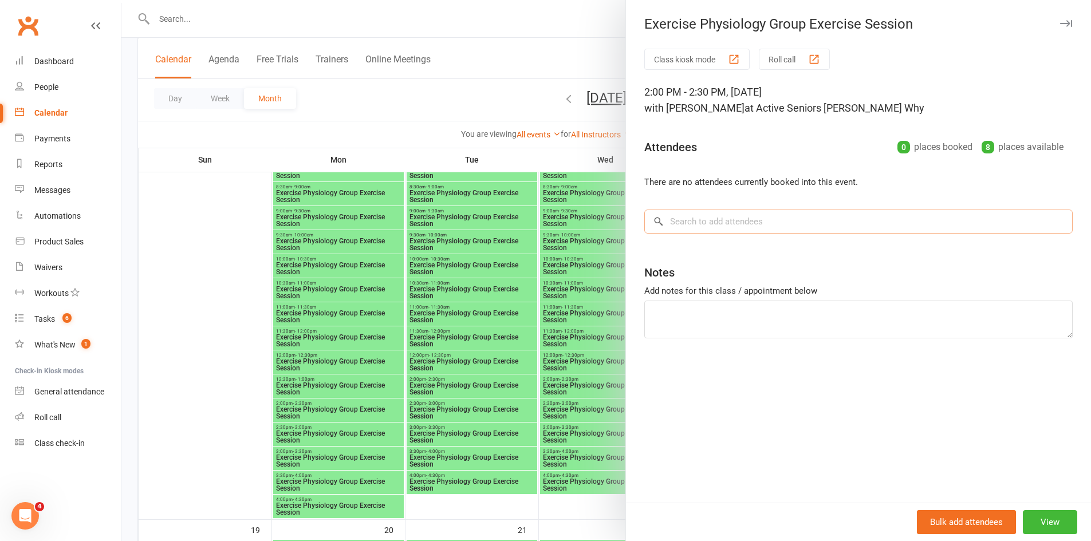
click at [708, 228] on input "search" at bounding box center [858, 222] width 428 height 24
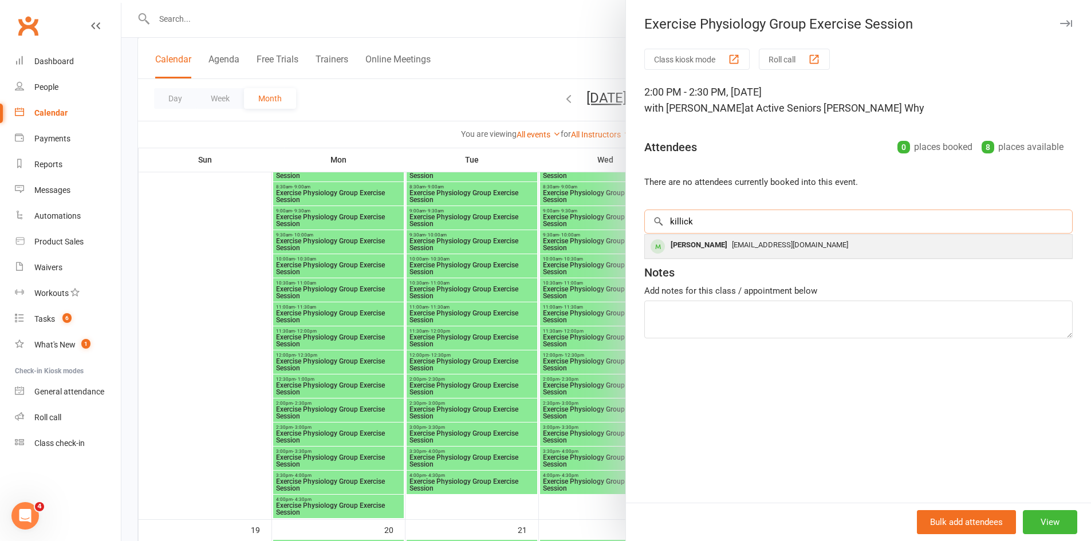
type input "killick"
click at [716, 258] on div "Joan Killick evelynkillick@gmail.com" at bounding box center [858, 246] width 427 height 23
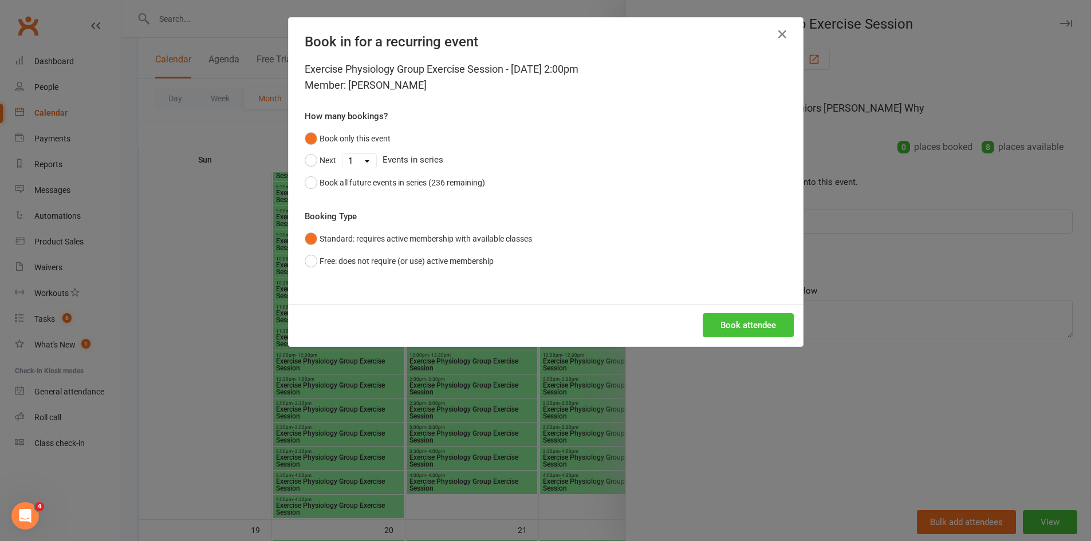
click at [734, 324] on button "Book attendee" at bounding box center [748, 325] width 91 height 24
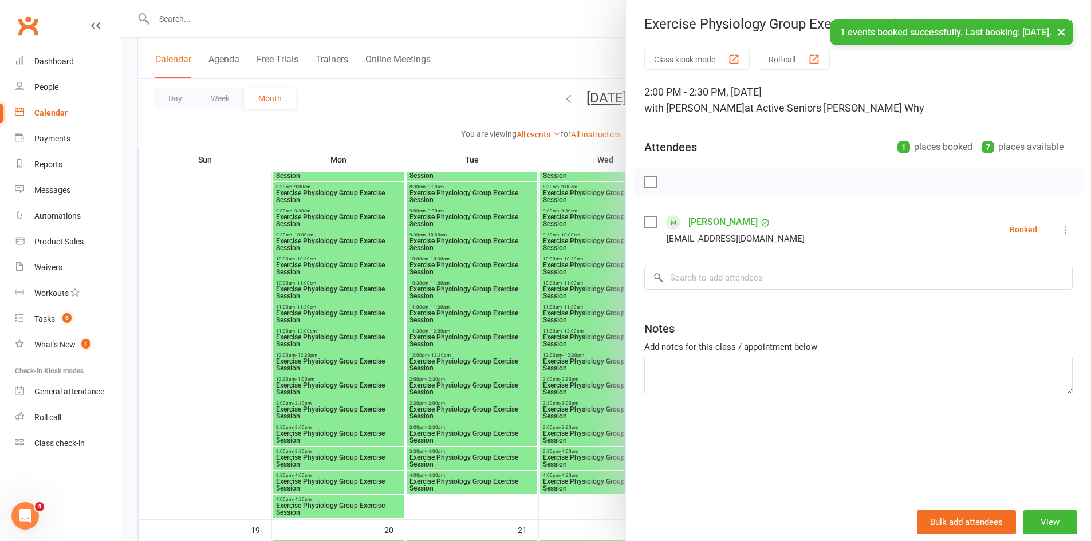
click at [483, 368] on div at bounding box center [605, 270] width 969 height 541
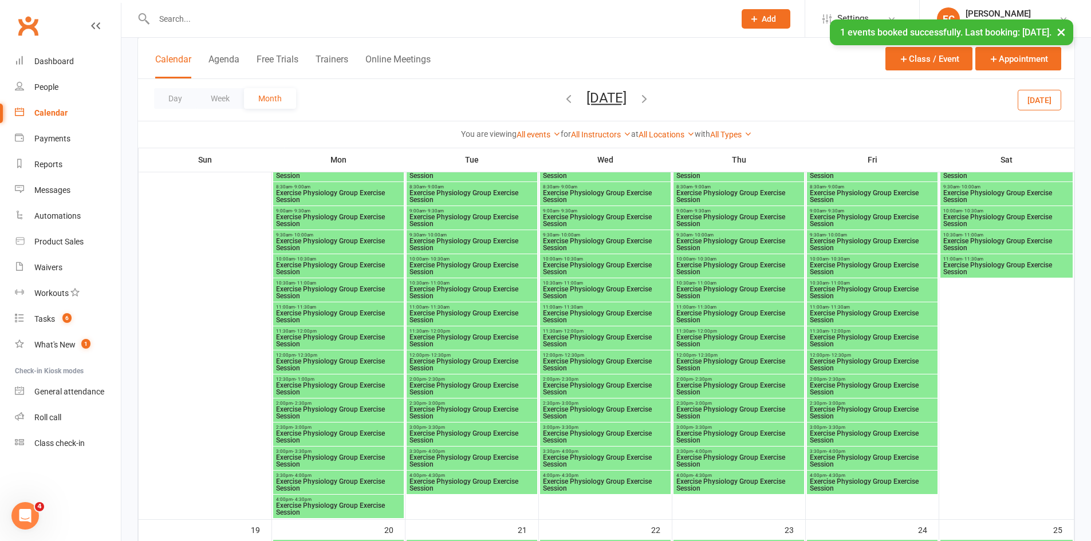
click at [705, 383] on span "Exercise Physiology Group Exercise Session" at bounding box center [739, 389] width 126 height 14
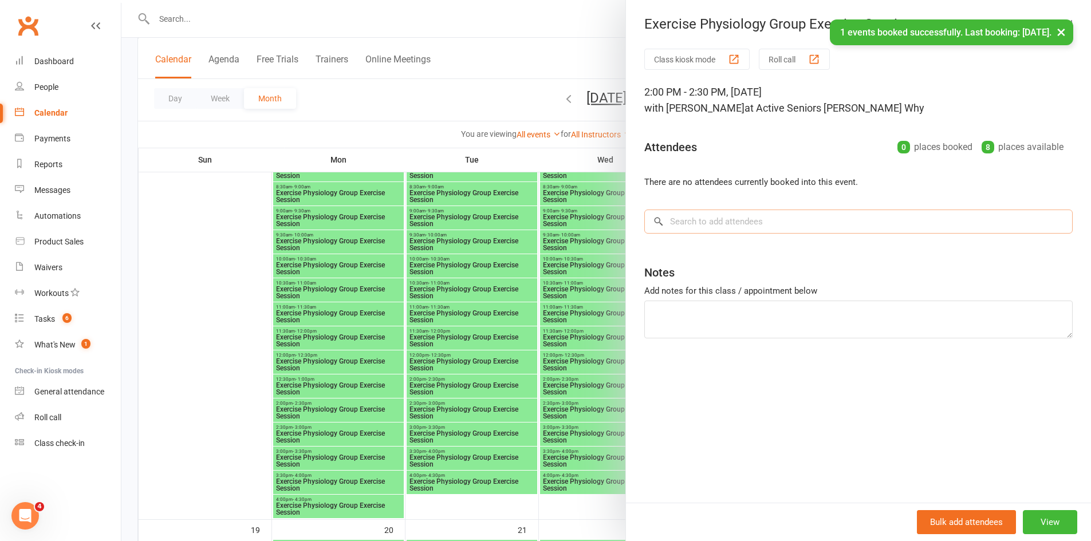
click at [756, 230] on input "search" at bounding box center [858, 222] width 428 height 24
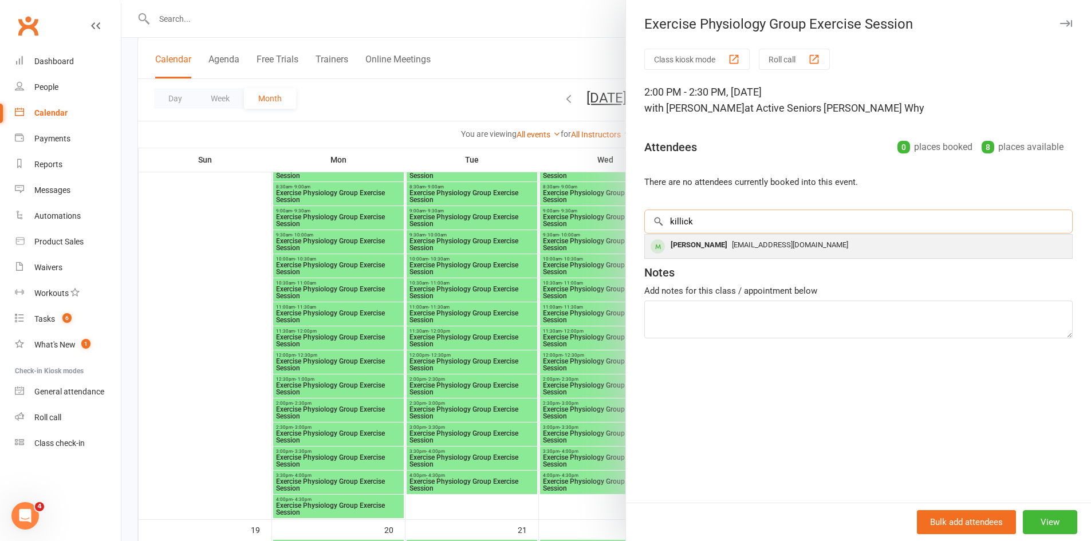
type input "killick"
click at [746, 243] on span "evelynkillick@gmail.com" at bounding box center [790, 244] width 116 height 9
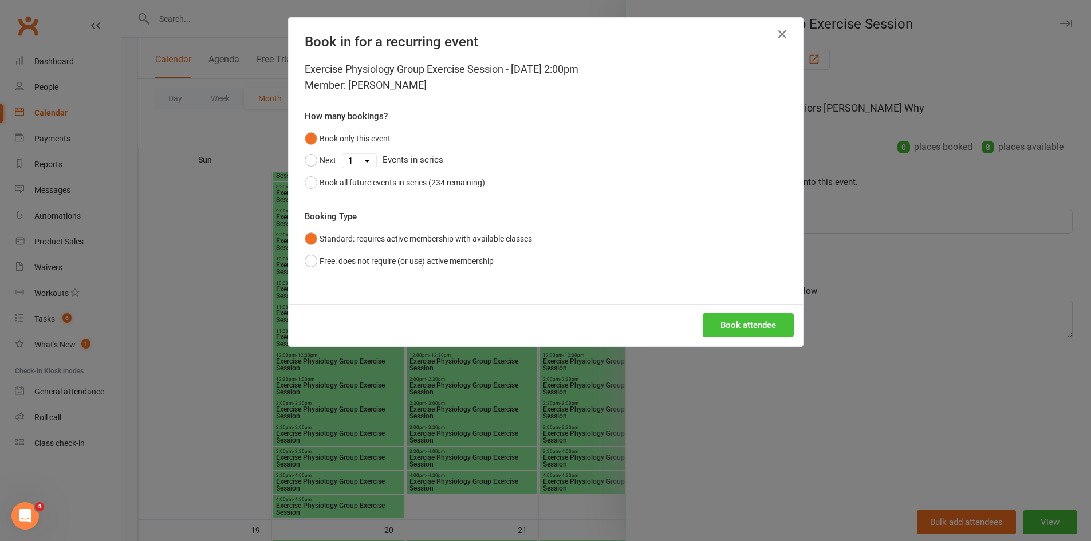
click at [732, 322] on button "Book attendee" at bounding box center [748, 325] width 91 height 24
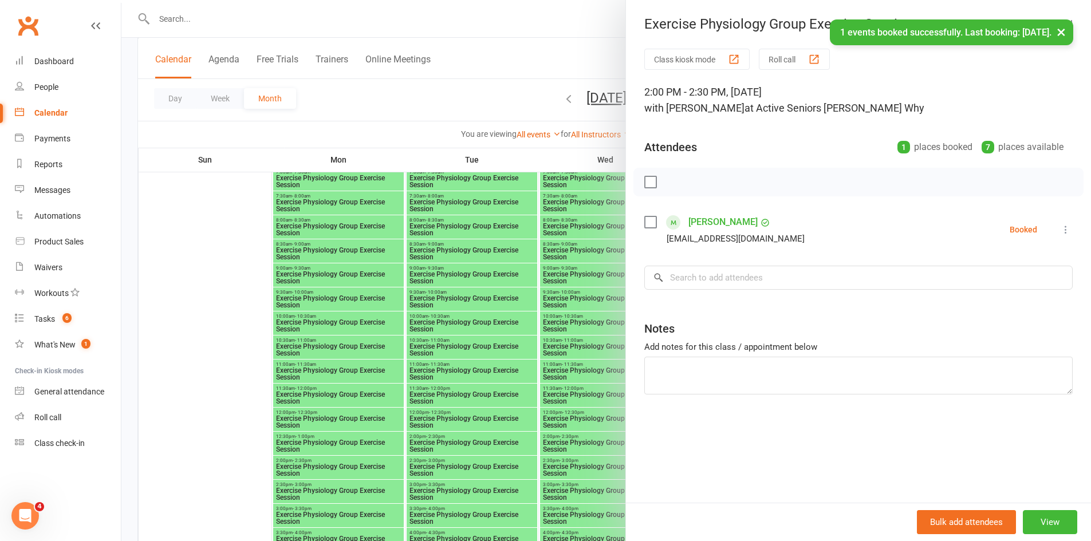
scroll to position [1486, 0]
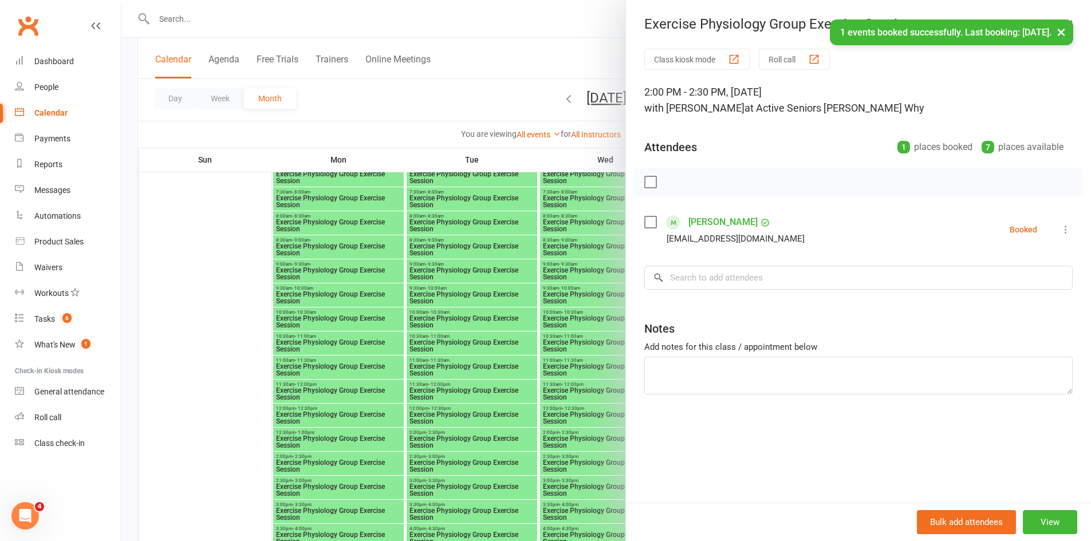
click at [472, 370] on div at bounding box center [605, 270] width 969 height 541
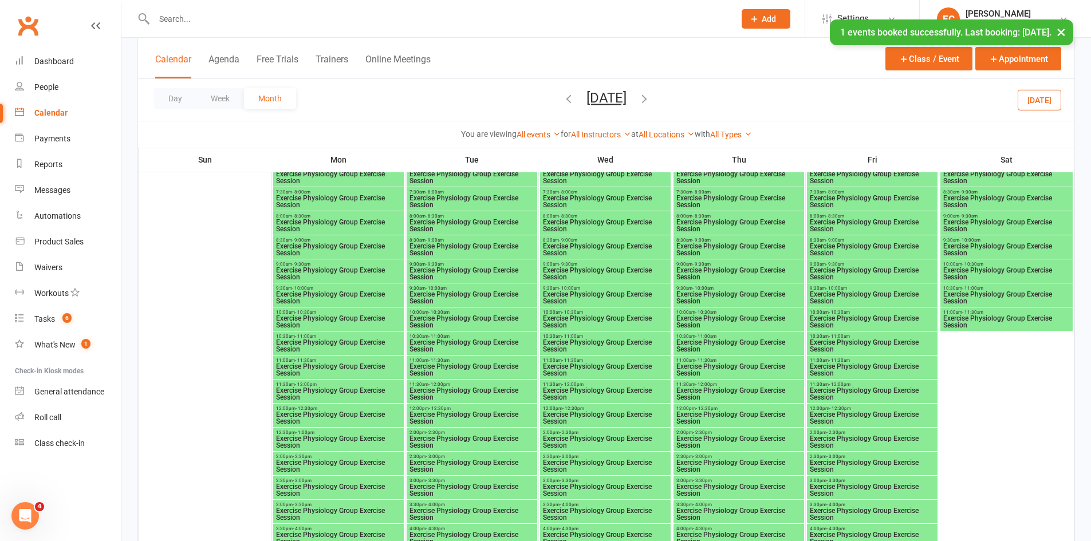
click at [448, 438] on span "Exercise Physiology Group Exercise Session" at bounding box center [472, 442] width 126 height 14
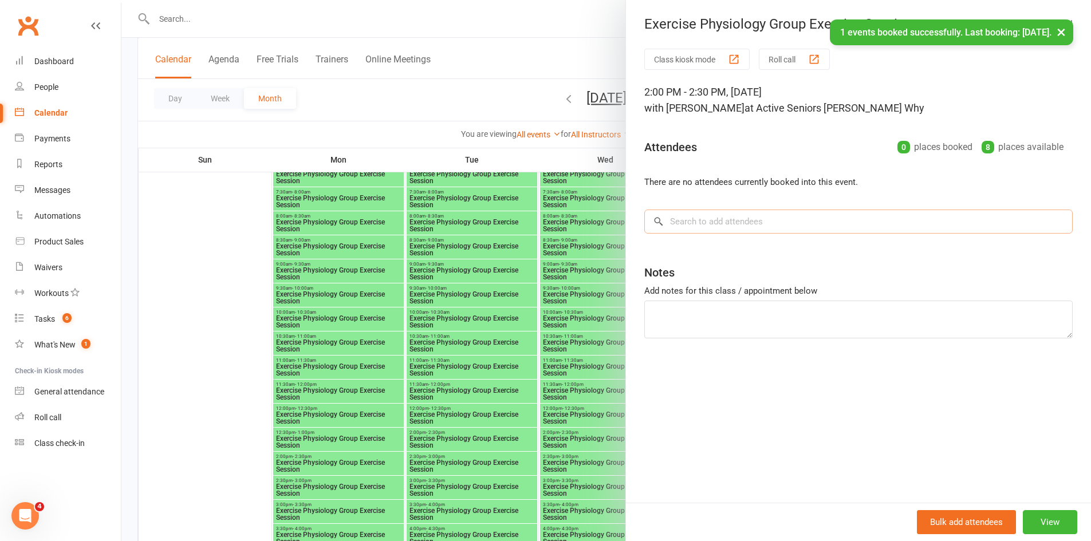
click at [681, 222] on input "search" at bounding box center [858, 222] width 428 height 24
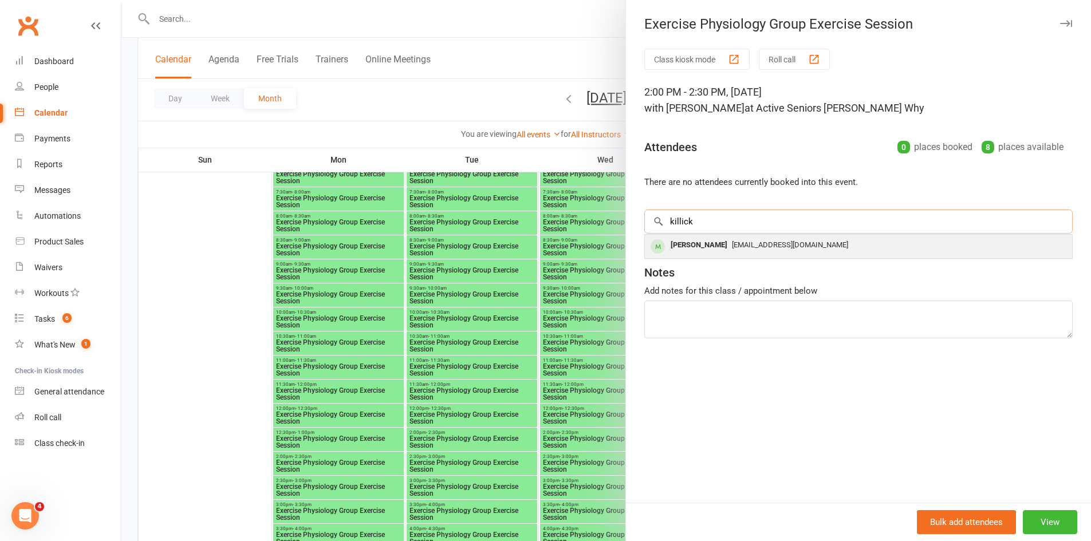
type input "killick"
click at [691, 243] on div "Joan Killick" at bounding box center [699, 245] width 66 height 17
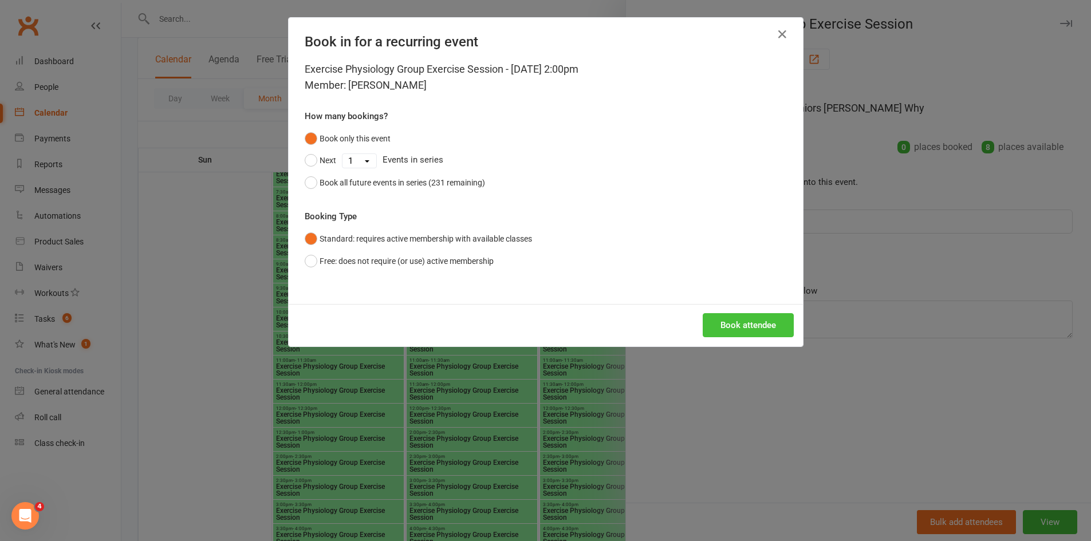
click at [735, 330] on button "Book attendee" at bounding box center [748, 325] width 91 height 24
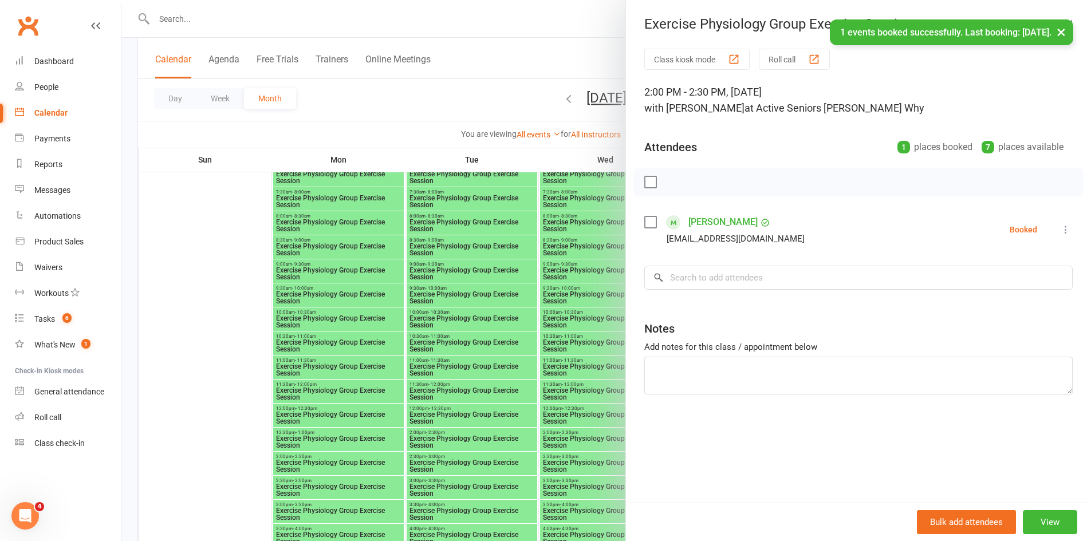
click at [506, 369] on div at bounding box center [605, 270] width 969 height 541
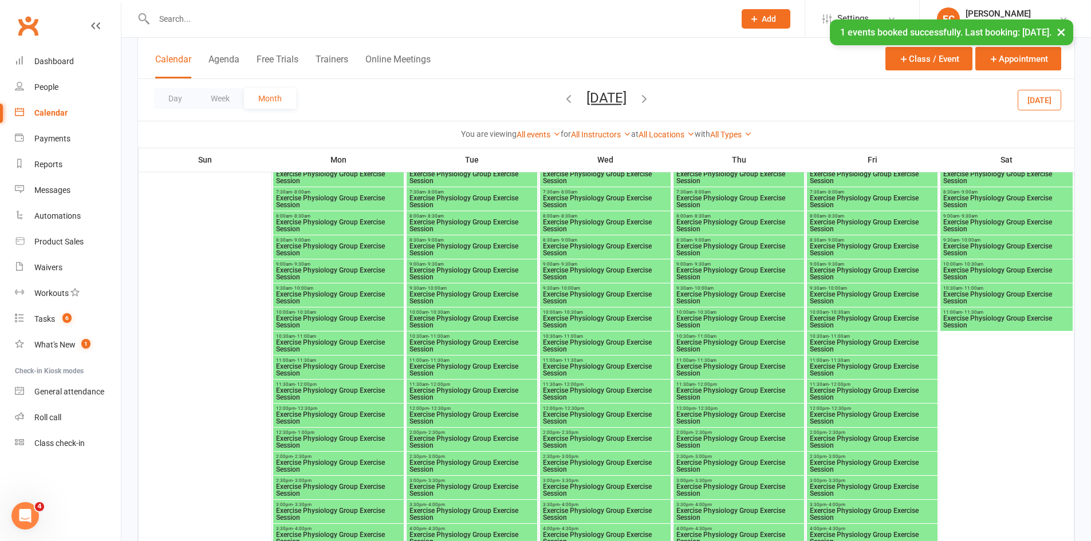
click at [702, 437] on span "Exercise Physiology Group Exercise Session" at bounding box center [739, 442] width 126 height 14
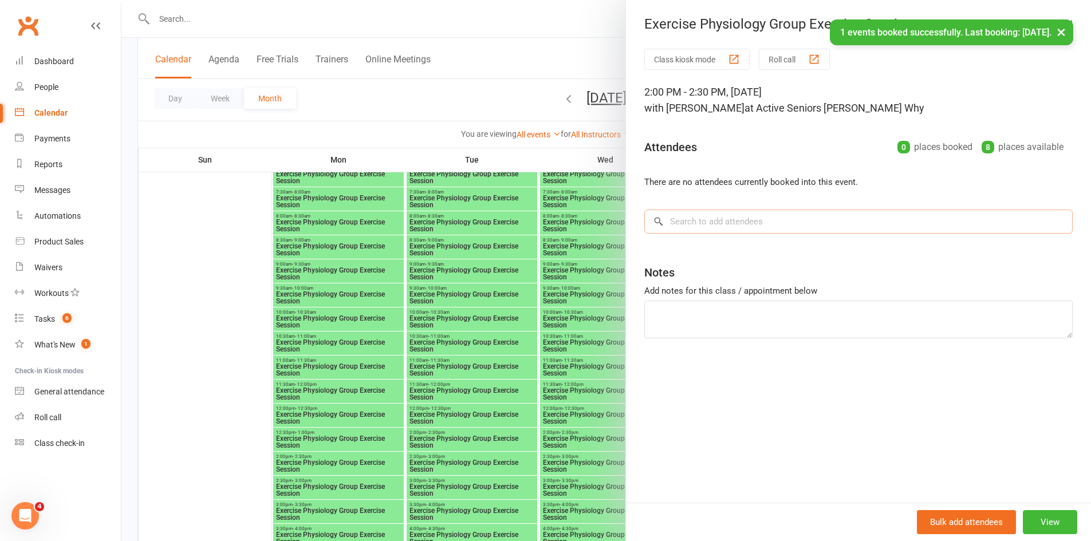
click at [731, 227] on input "search" at bounding box center [858, 222] width 428 height 24
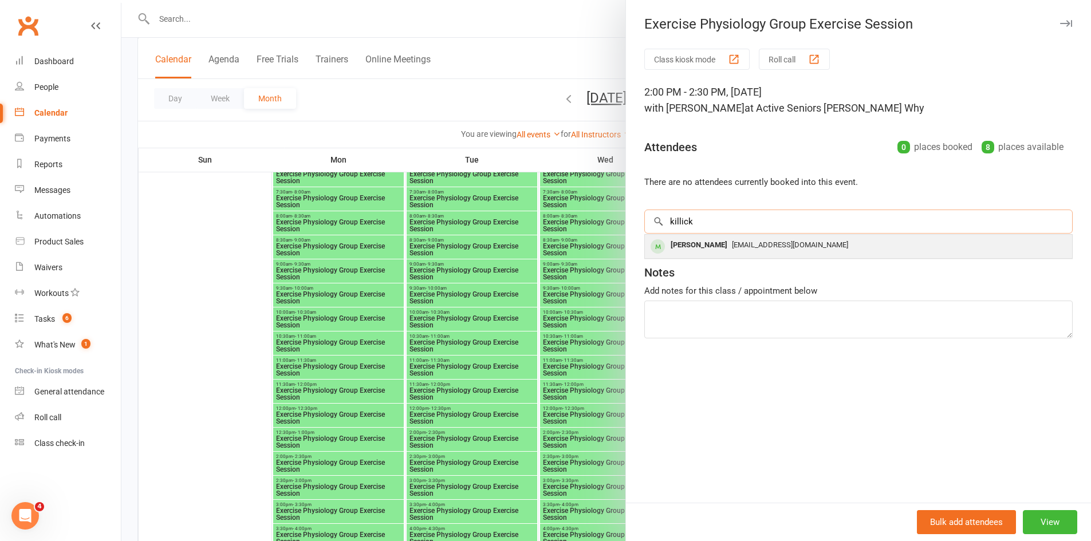
type input "killick"
click at [731, 250] on div "evelynkillick@gmail.com" at bounding box center [858, 245] width 418 height 17
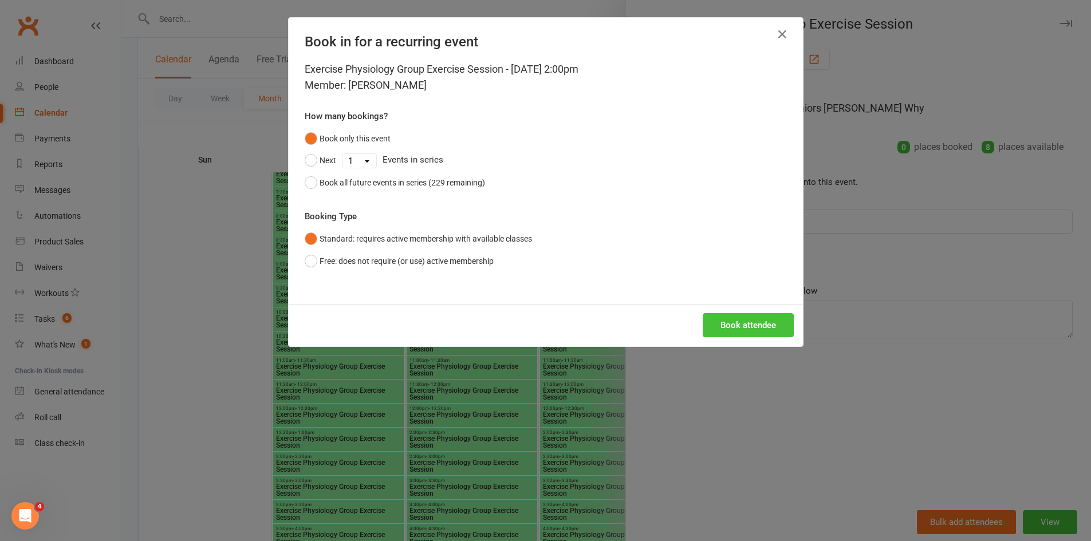
click at [760, 320] on button "Book attendee" at bounding box center [748, 325] width 91 height 24
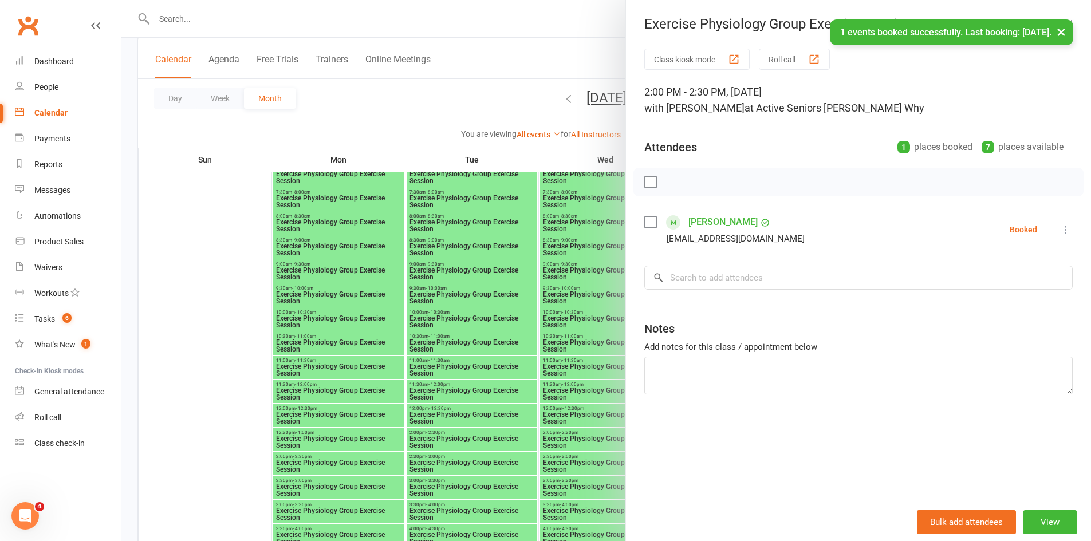
click at [468, 328] on div at bounding box center [605, 270] width 969 height 541
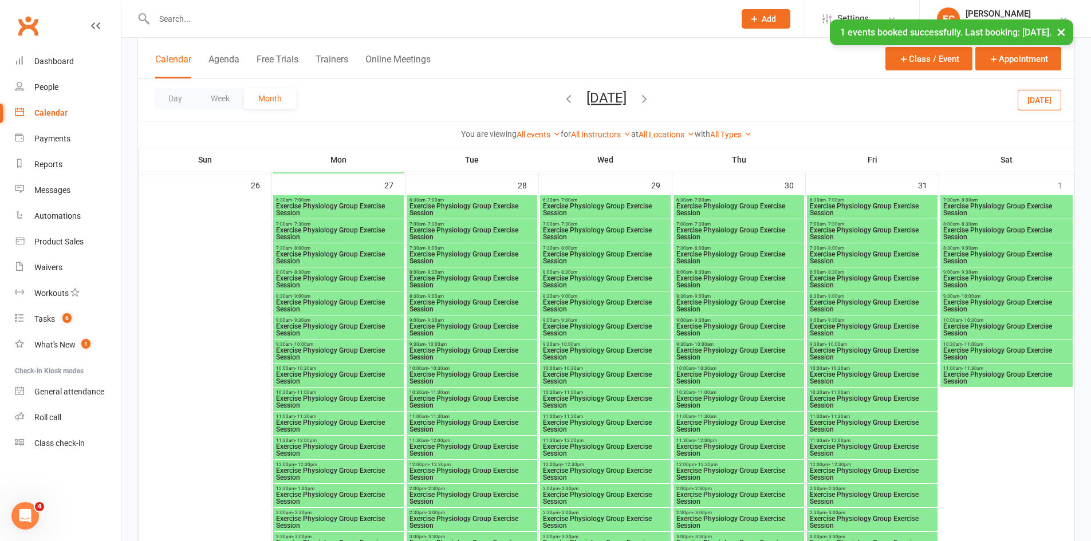
scroll to position [2002, 0]
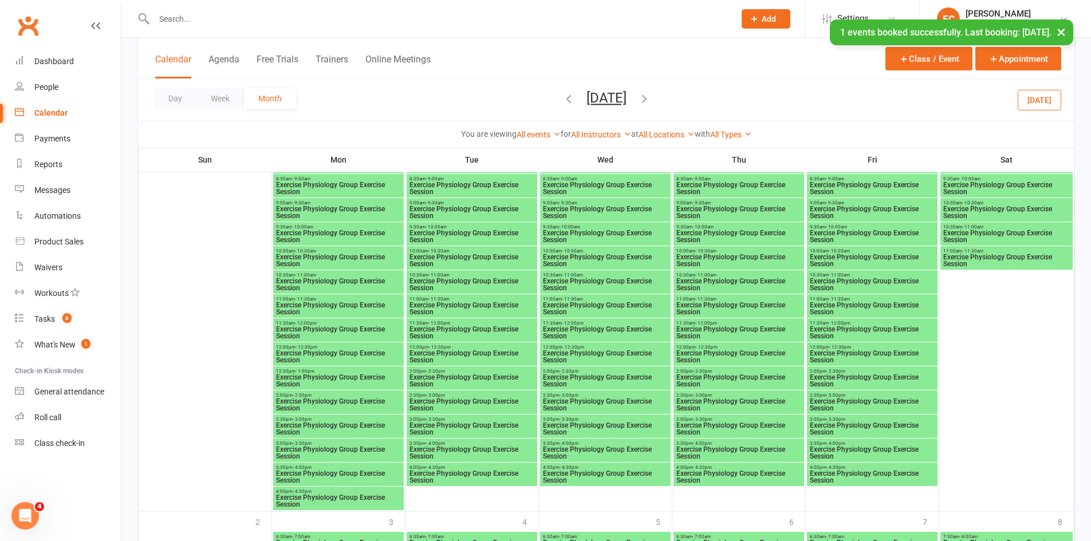
click at [435, 376] on span "Exercise Physiology Group Exercise Session" at bounding box center [472, 381] width 126 height 14
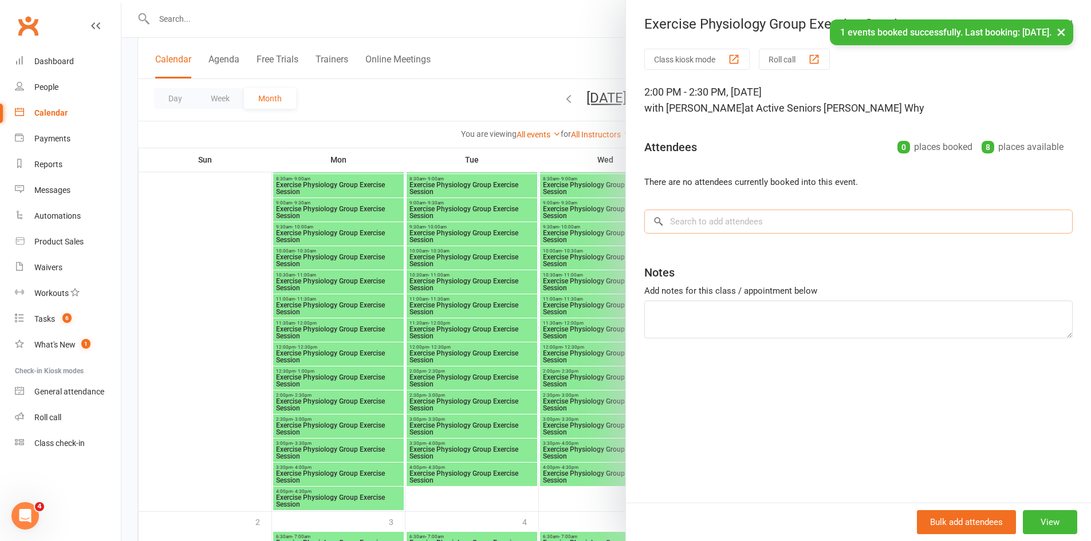
click at [742, 229] on input "search" at bounding box center [858, 222] width 428 height 24
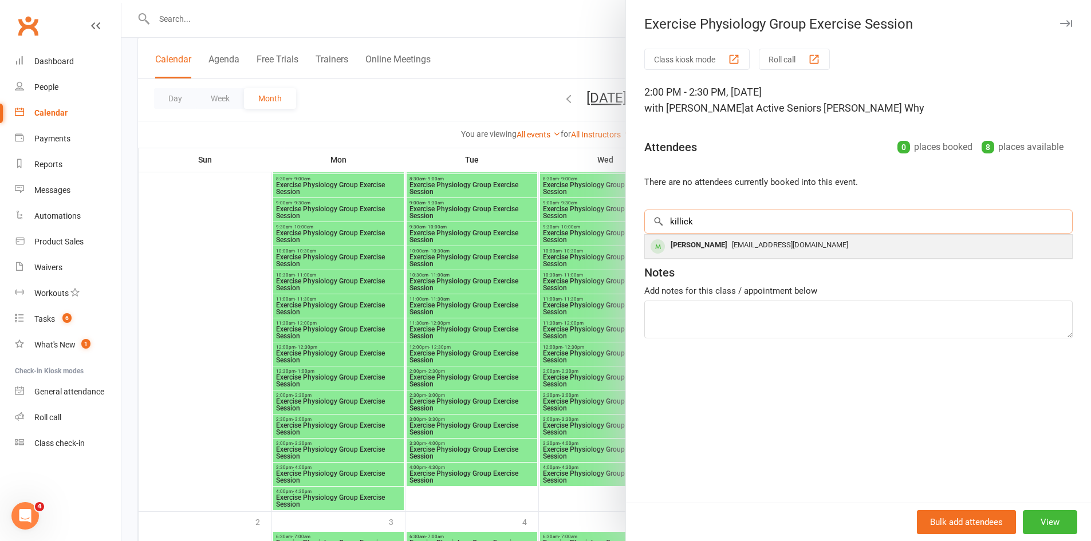
type input "killick"
click at [737, 246] on span "evelynkillick@gmail.com" at bounding box center [790, 244] width 116 height 9
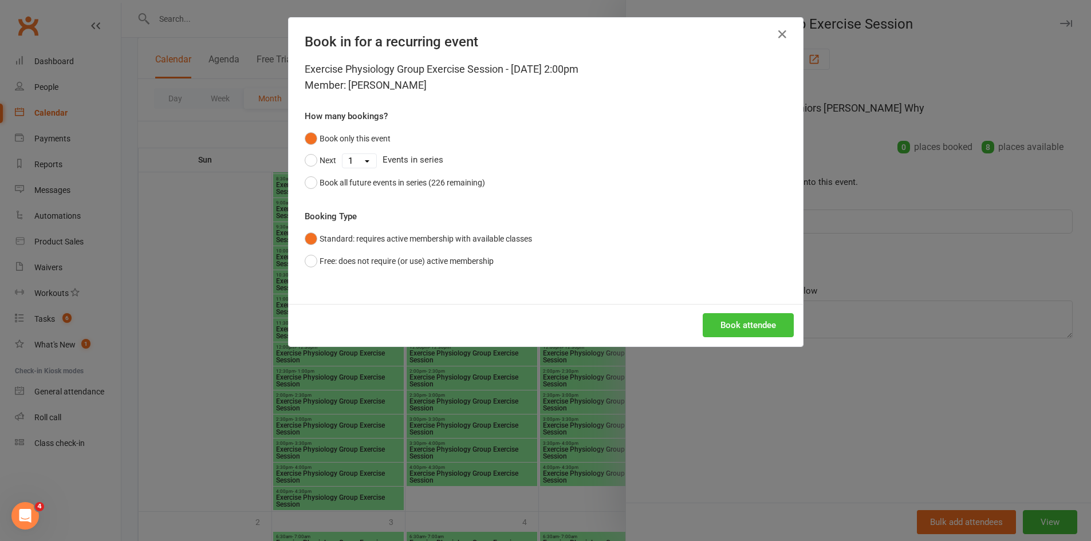
drag, startPoint x: 725, startPoint y: 314, endPoint x: 725, endPoint y: 322, distance: 8.0
click at [725, 316] on button "Book attendee" at bounding box center [748, 325] width 91 height 24
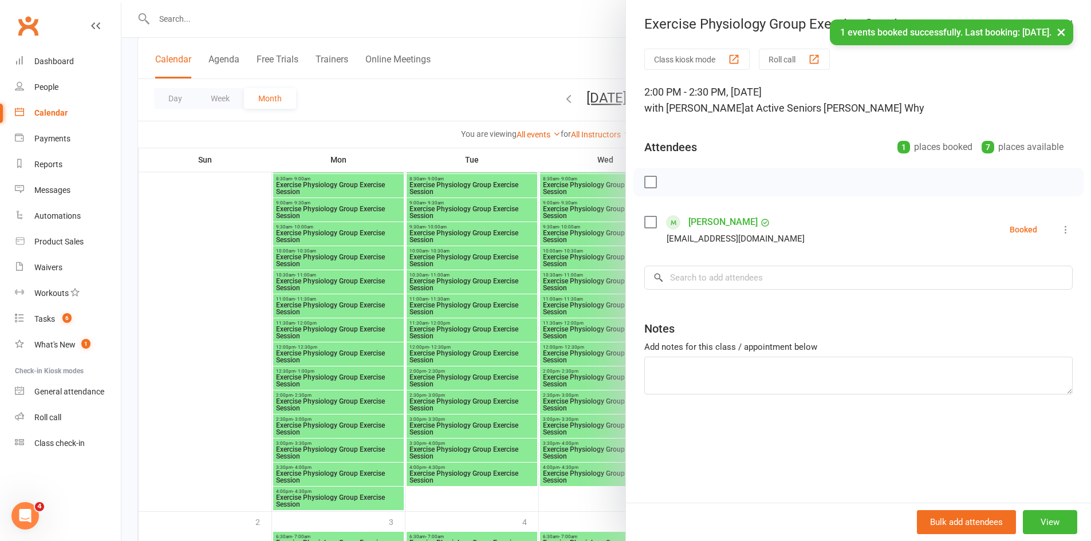
click at [453, 358] on div at bounding box center [605, 270] width 969 height 541
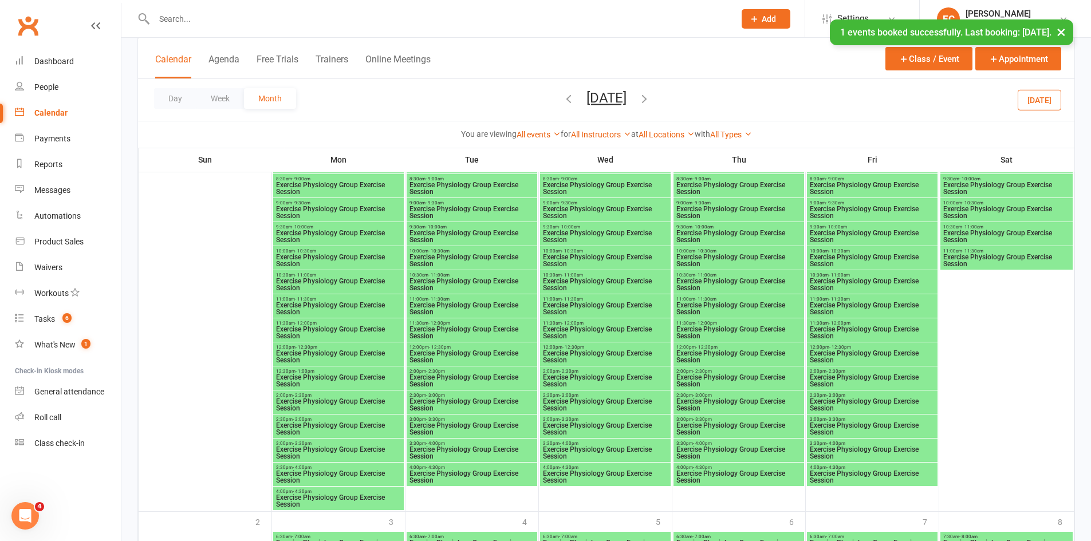
click at [696, 372] on span "- 2:30pm" at bounding box center [702, 371] width 19 height 5
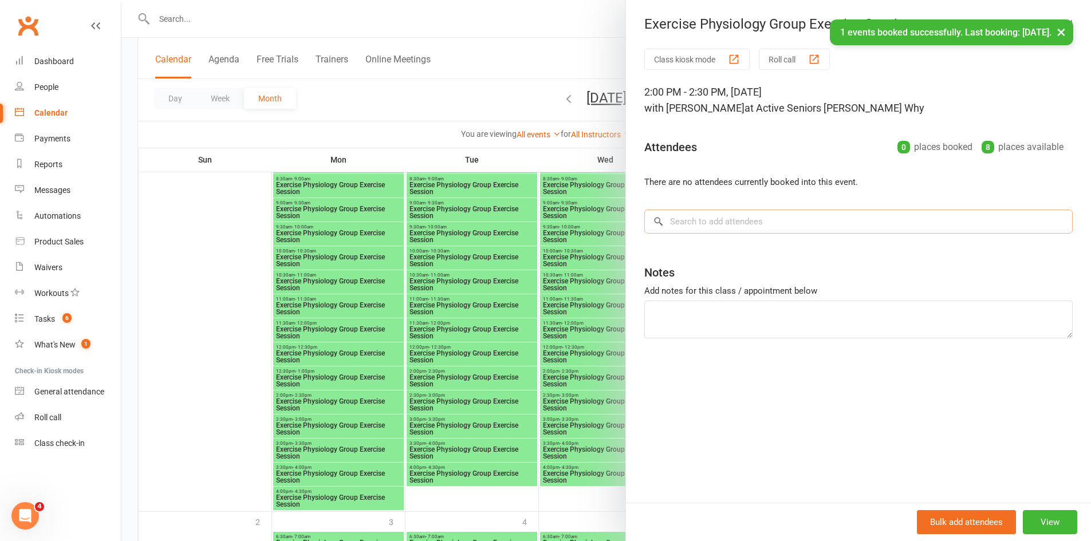
click at [713, 228] on input "search" at bounding box center [858, 222] width 428 height 24
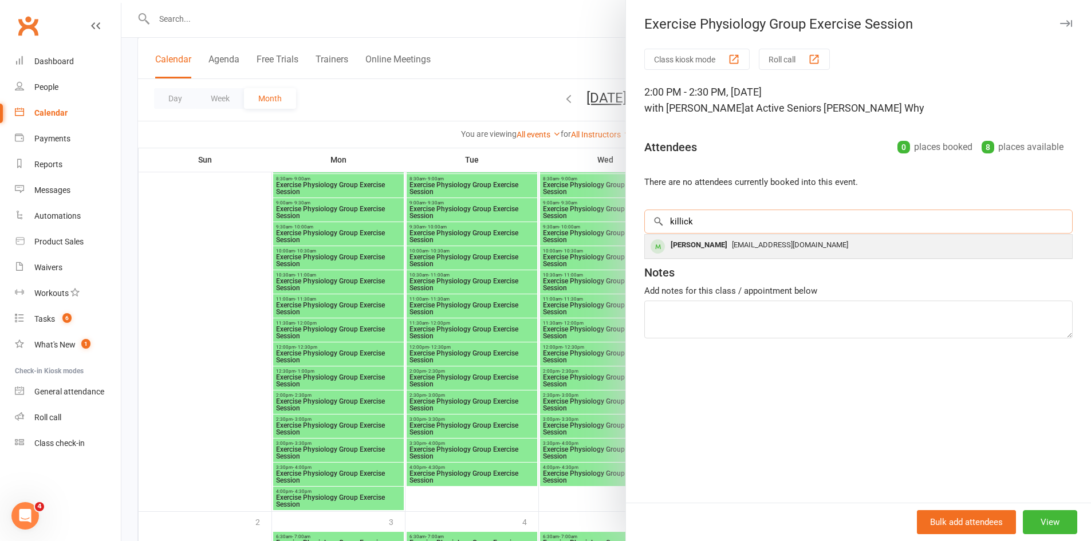
type input "killick"
click at [705, 245] on div "Joan Killick" at bounding box center [699, 245] width 66 height 17
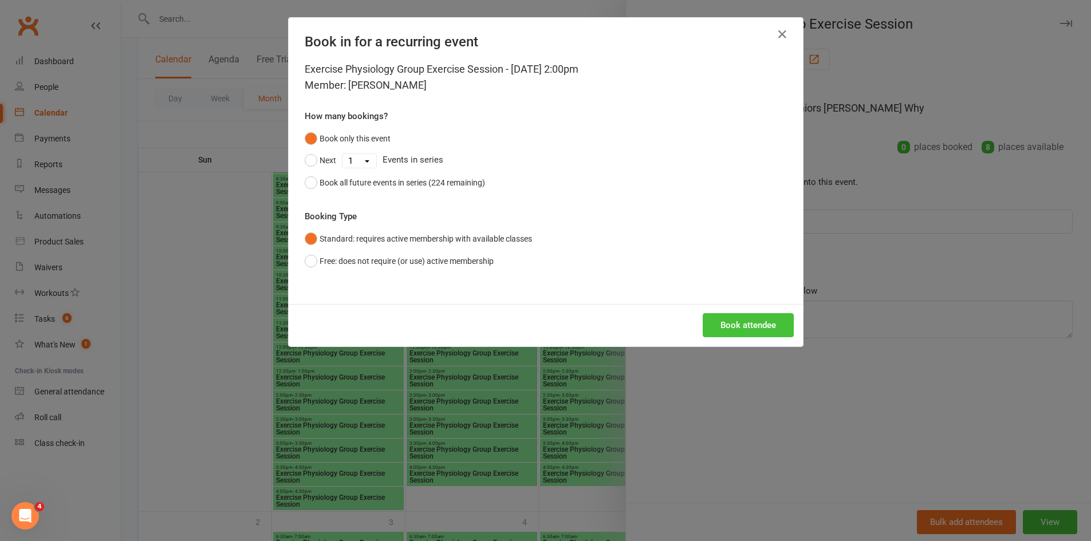
click at [740, 334] on button "Book attendee" at bounding box center [748, 325] width 91 height 24
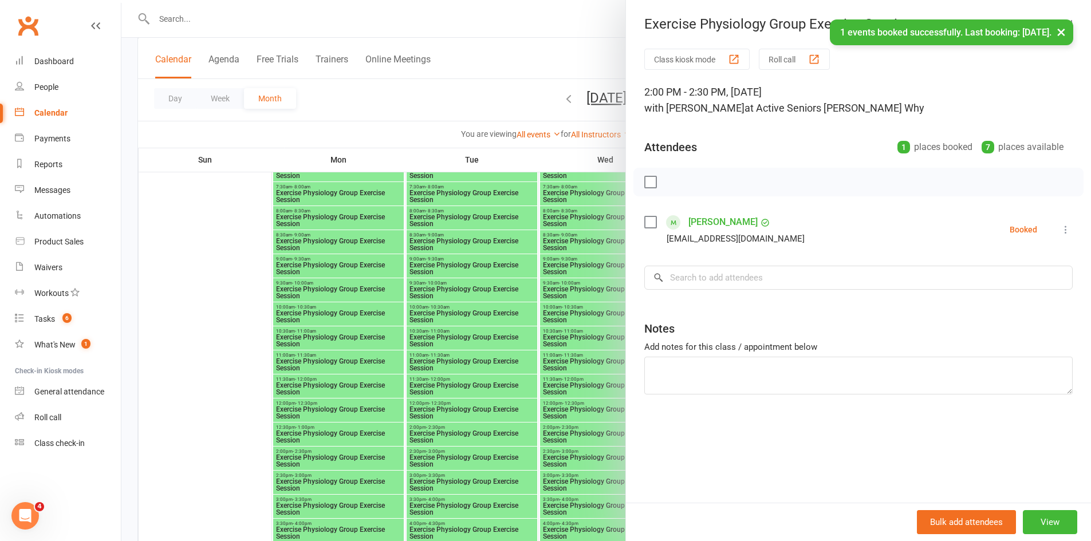
scroll to position [2403, 0]
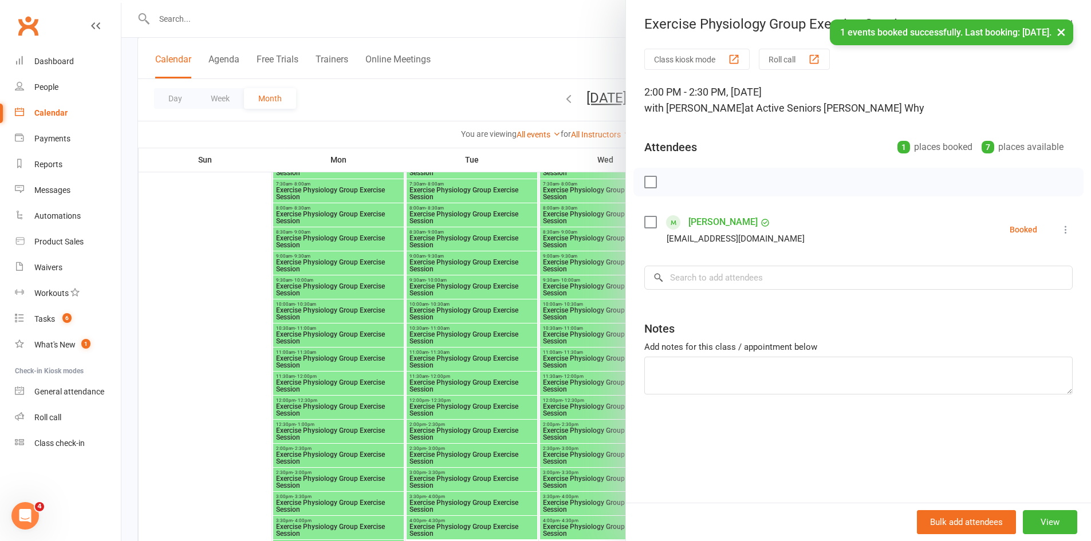
click at [462, 353] on div at bounding box center [605, 270] width 969 height 541
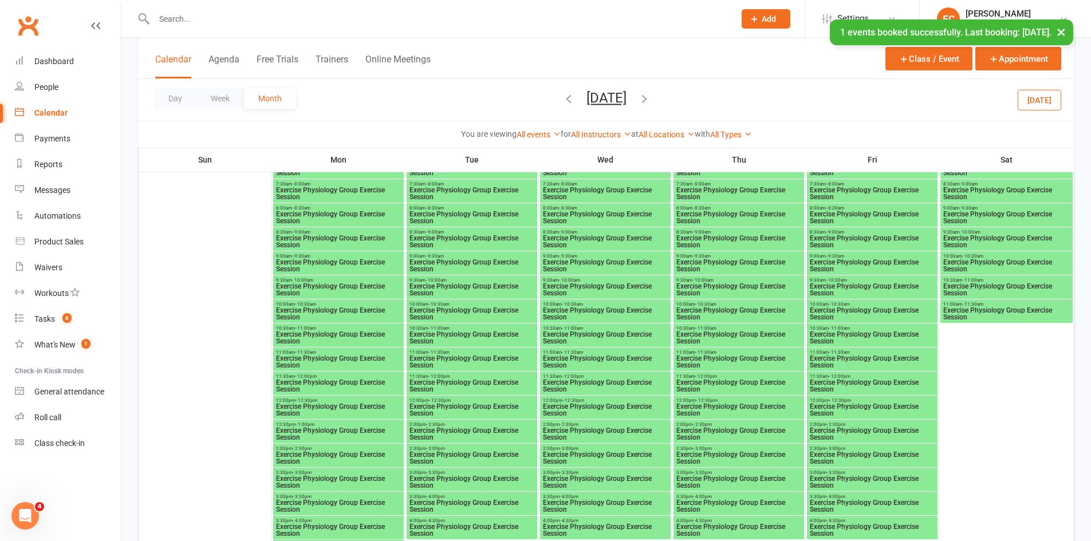
click at [451, 431] on span "Exercise Physiology Group Exercise Session" at bounding box center [472, 434] width 126 height 14
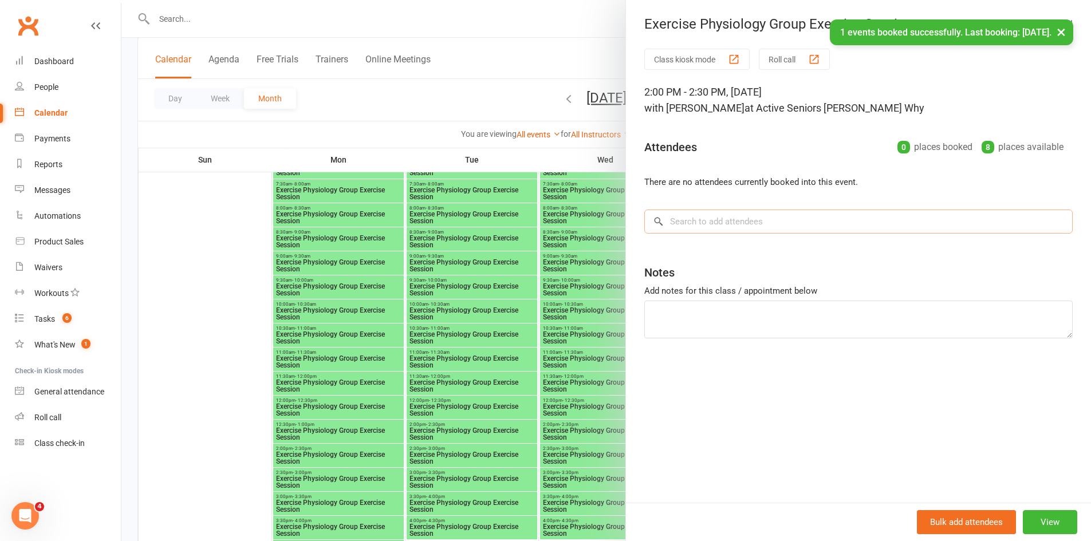
click at [695, 226] on input "search" at bounding box center [858, 222] width 428 height 24
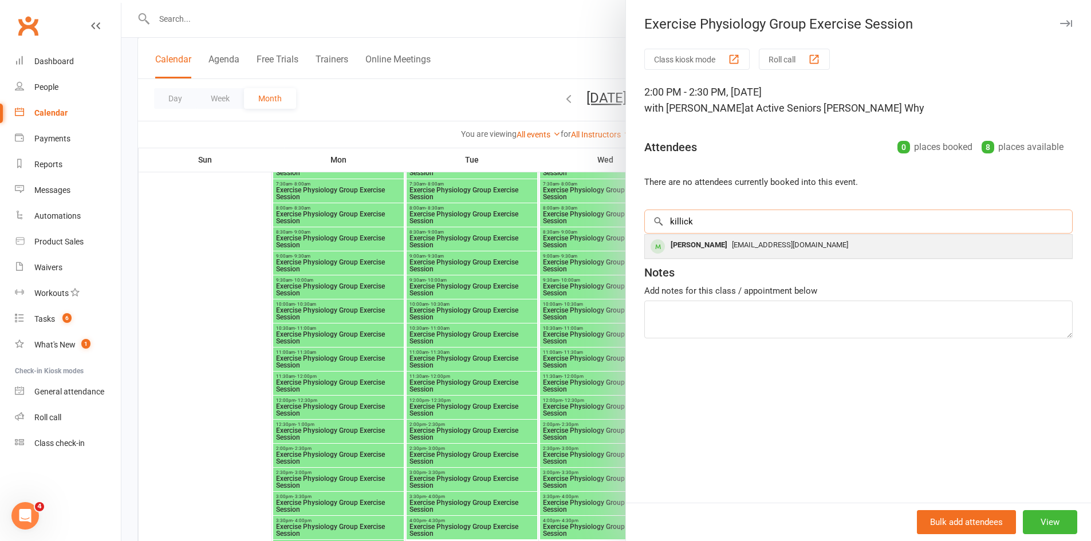
type input "killick"
click at [698, 244] on div "Joan Killick" at bounding box center [699, 245] width 66 height 17
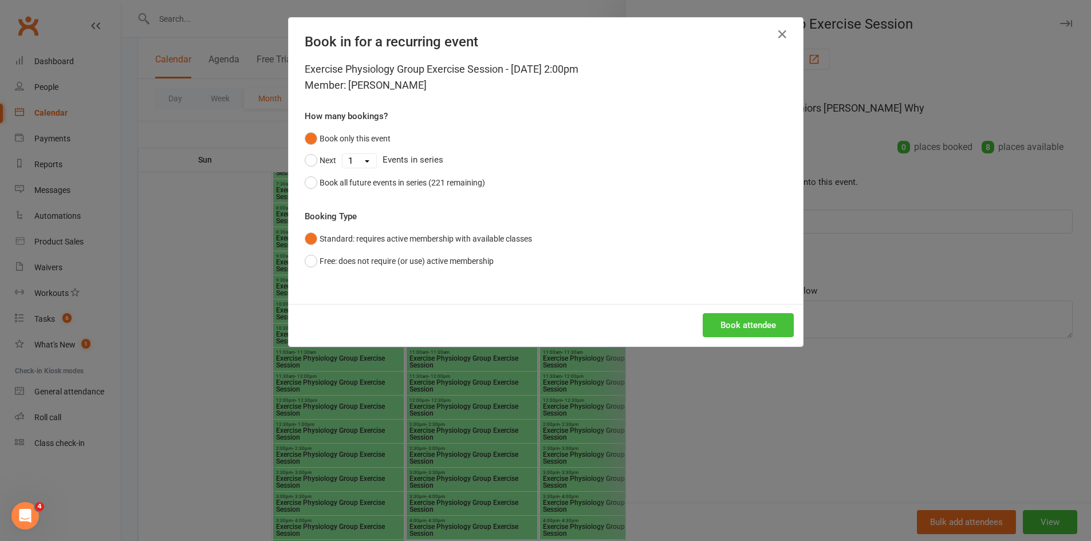
click at [726, 326] on button "Book attendee" at bounding box center [748, 325] width 91 height 24
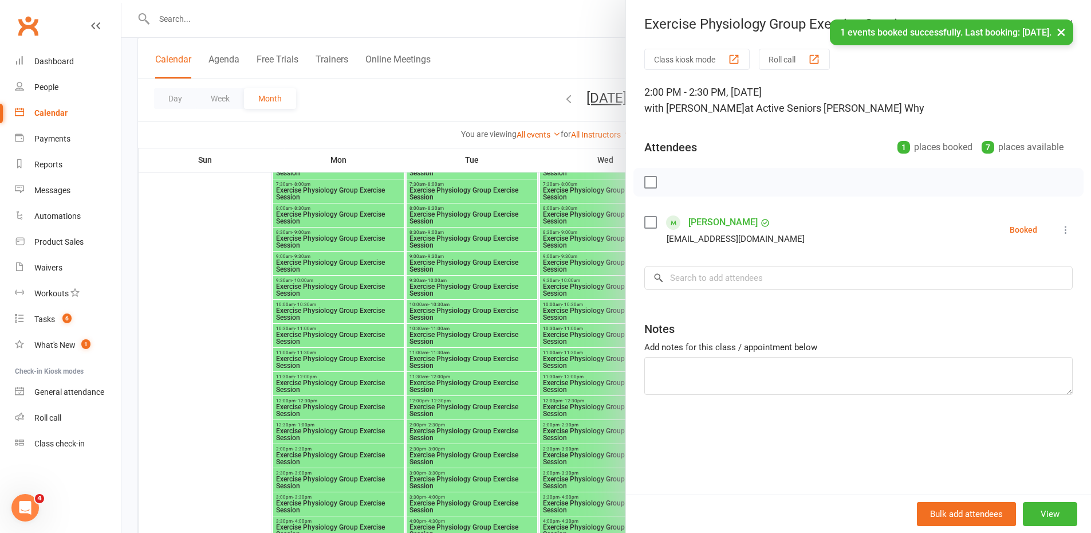
click at [474, 416] on div at bounding box center [605, 266] width 969 height 533
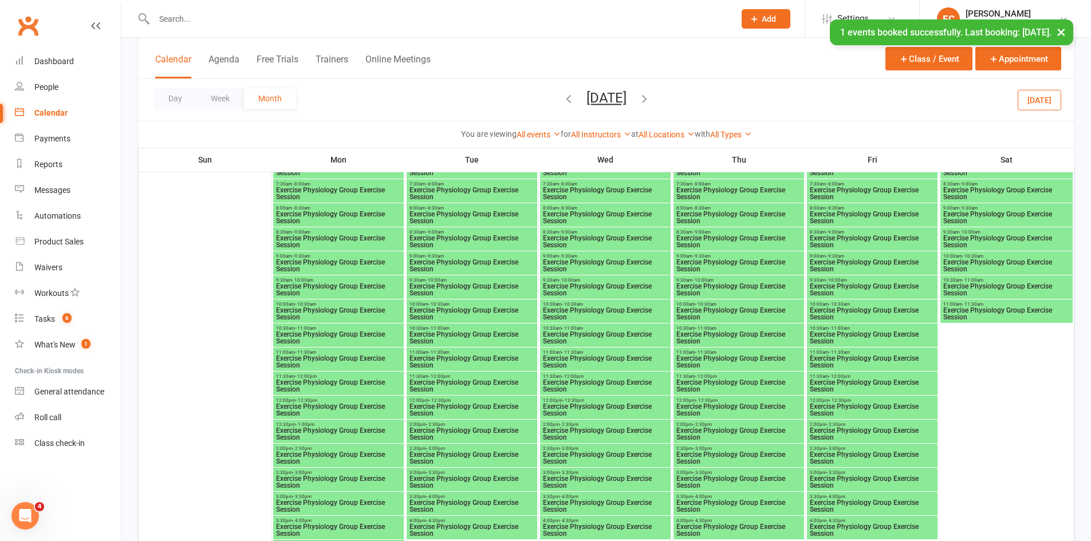
click at [712, 428] on span "Exercise Physiology Group Exercise Session" at bounding box center [739, 434] width 126 height 14
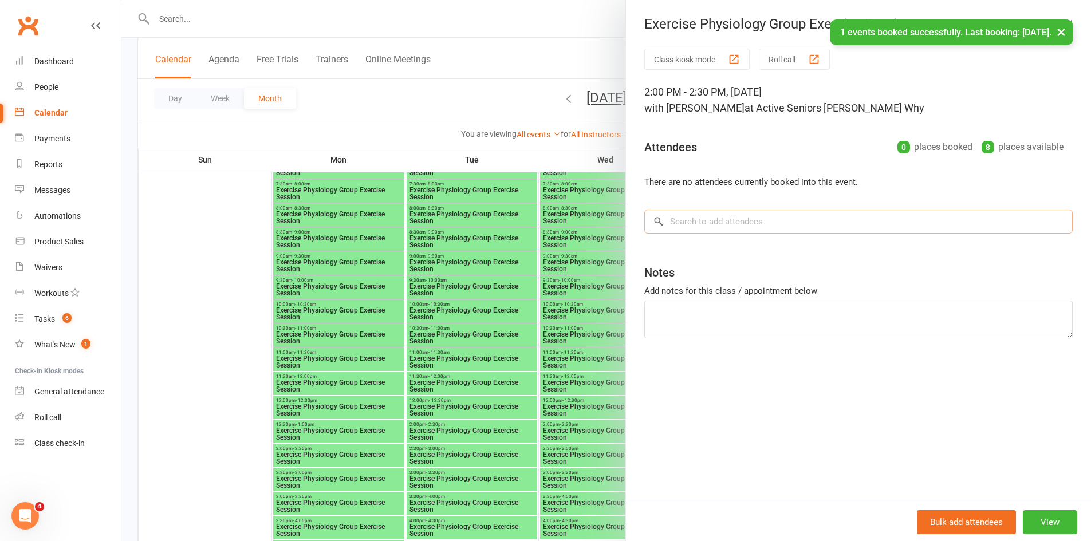
click at [715, 228] on input "search" at bounding box center [858, 222] width 428 height 24
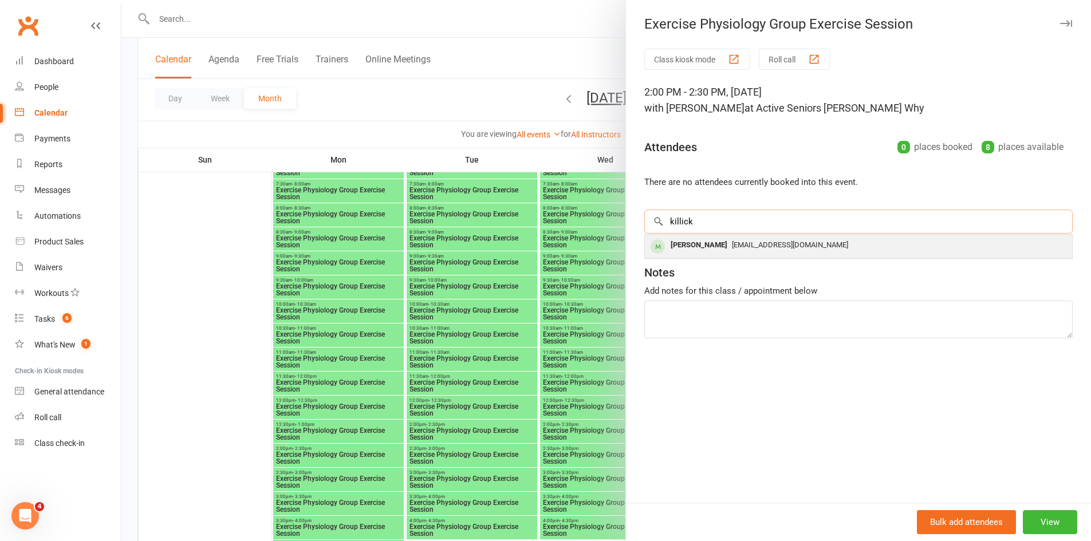
type input "killick"
click at [732, 245] on span "evelynkillick@gmail.com" at bounding box center [790, 244] width 116 height 9
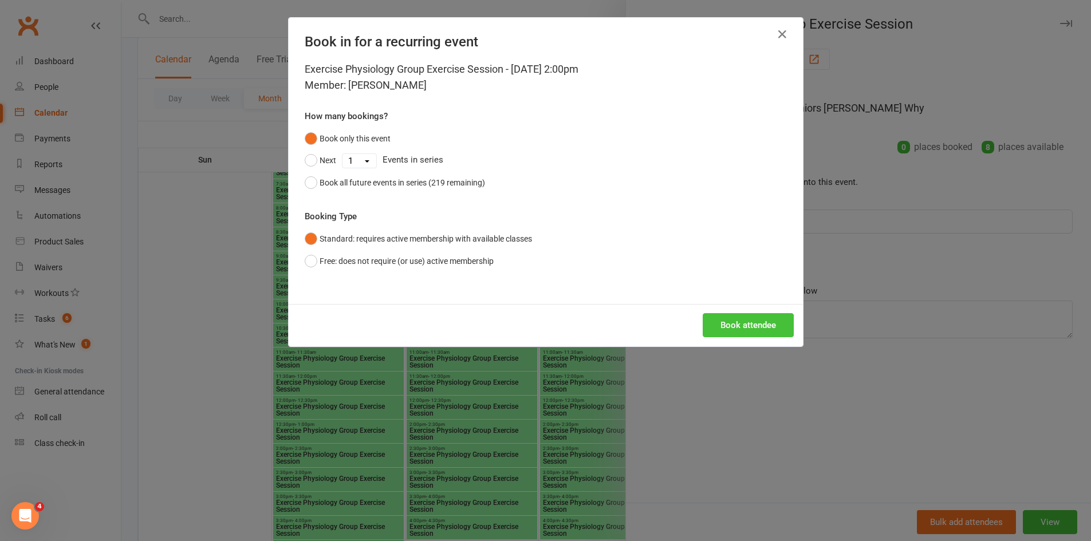
drag, startPoint x: 738, startPoint y: 321, endPoint x: 721, endPoint y: 329, distance: 19.0
click at [739, 321] on button "Book attendee" at bounding box center [748, 325] width 91 height 24
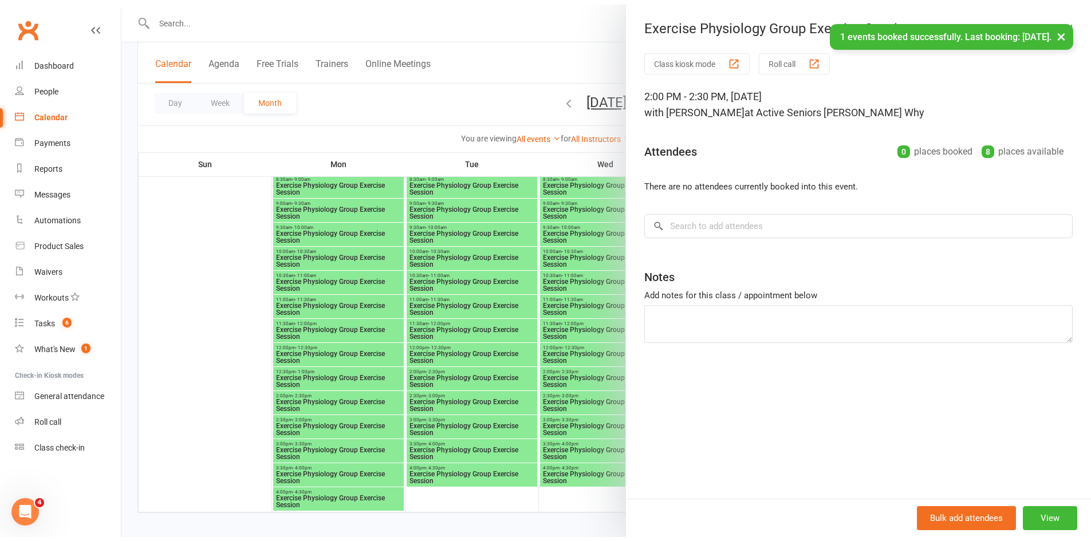
scroll to position [2460, 0]
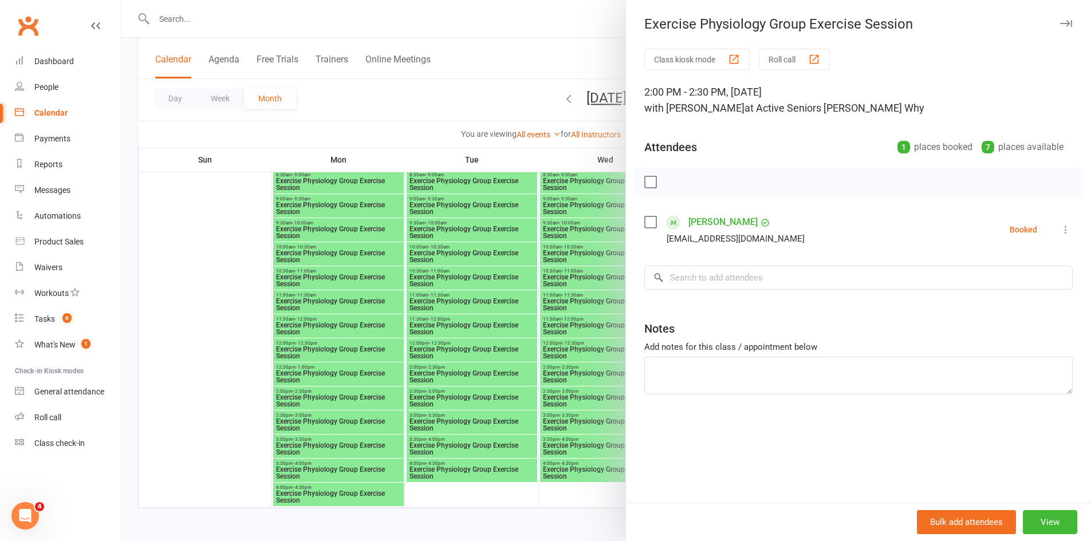
click at [208, 226] on div at bounding box center [605, 270] width 969 height 541
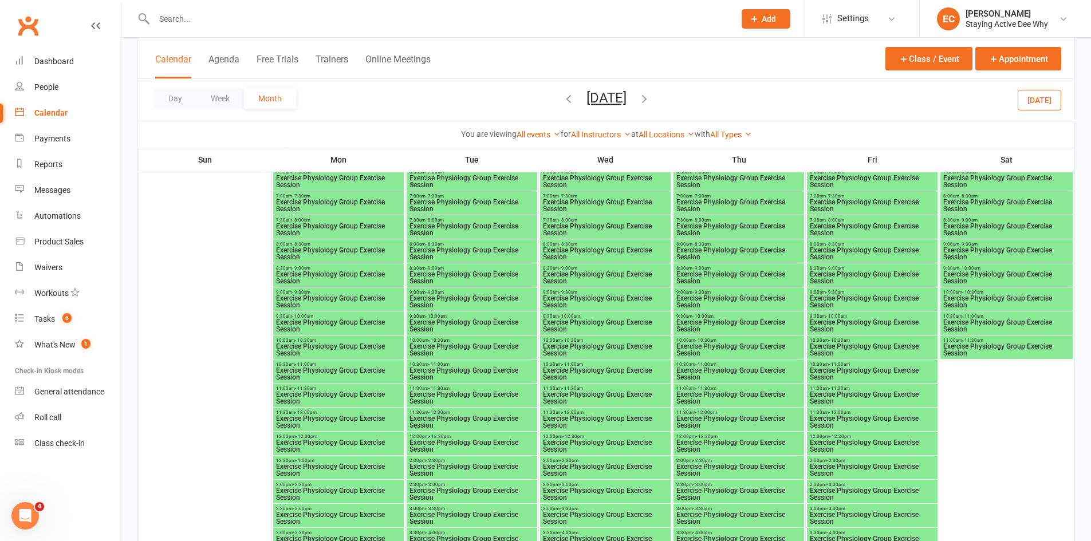
scroll to position [570, 0]
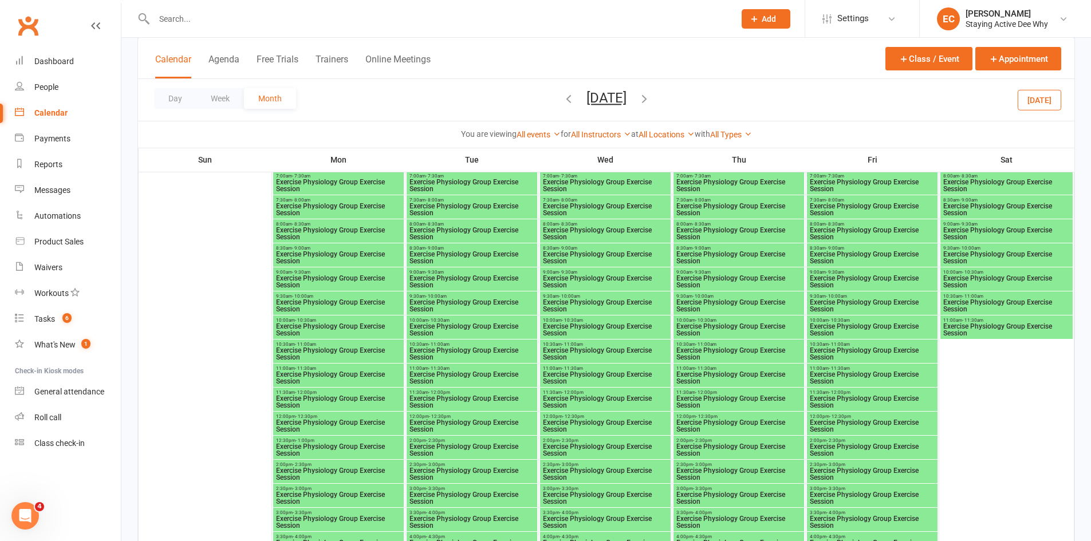
click at [285, 325] on span "Exercise Physiology Group Exercise Session" at bounding box center [338, 330] width 126 height 14
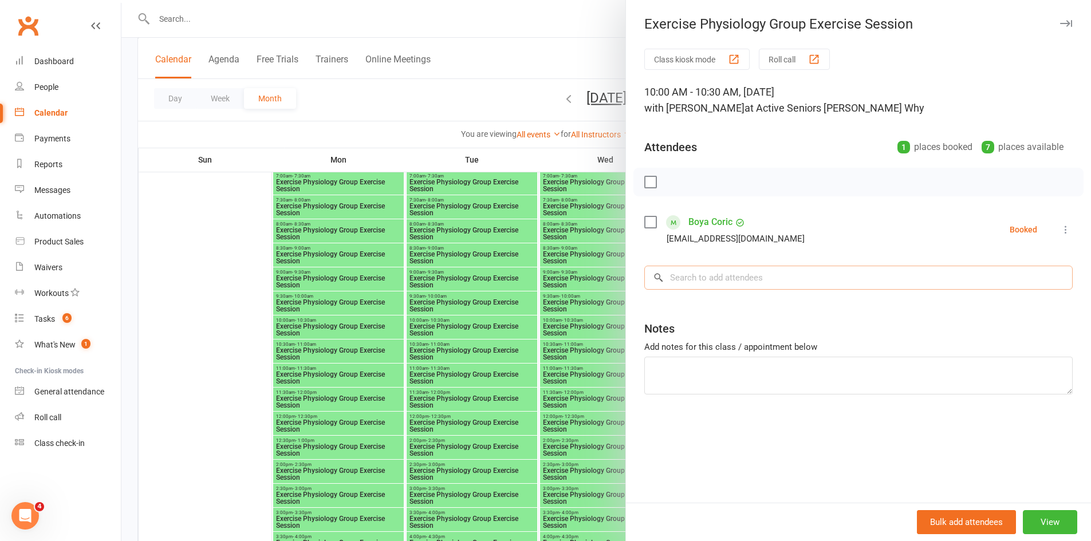
click at [719, 283] on input "search" at bounding box center [858, 278] width 428 height 24
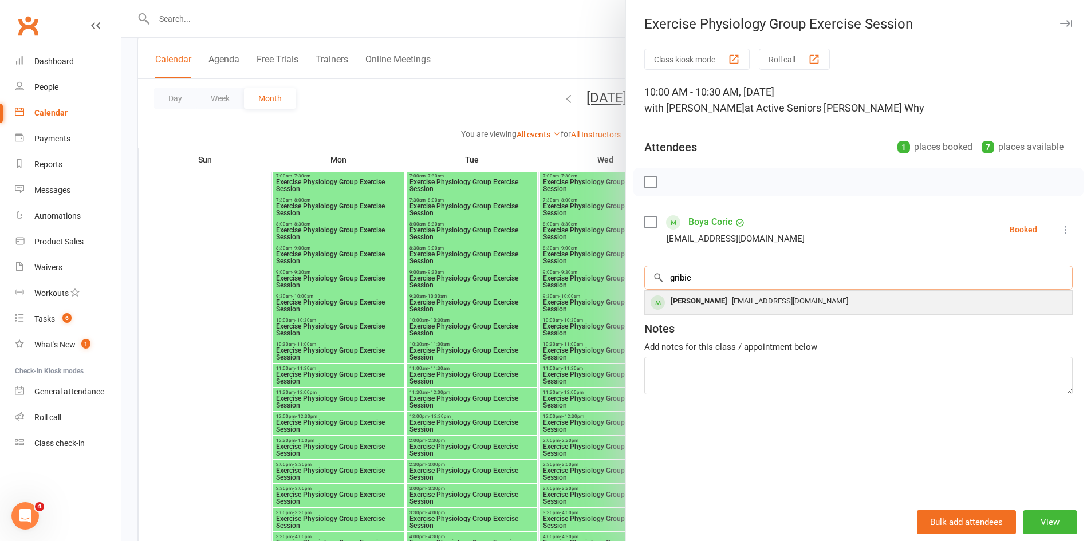
type input "gribic"
click at [732, 299] on span "noemail@test123.com" at bounding box center [790, 301] width 116 height 9
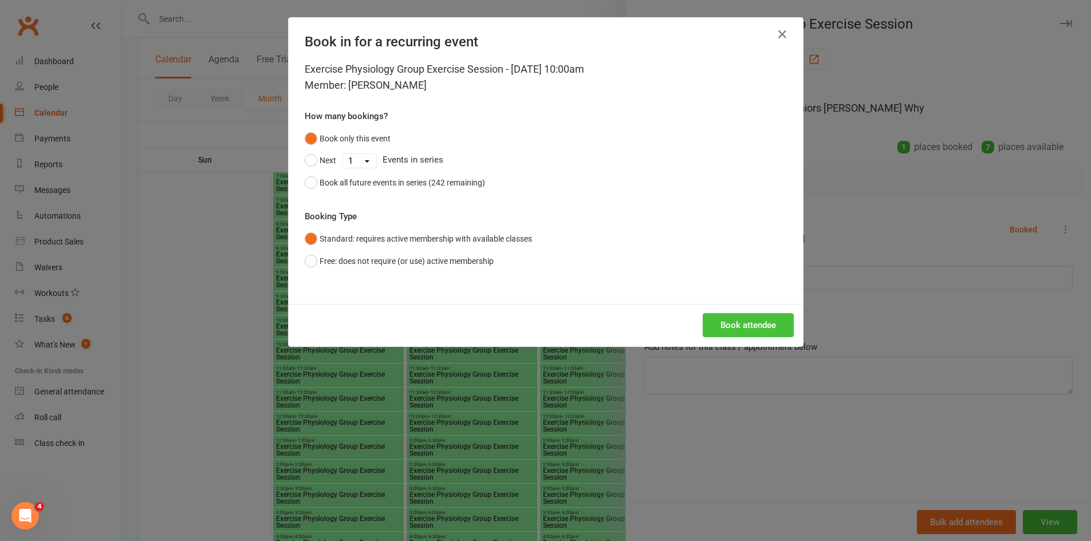
click at [735, 320] on button "Book attendee" at bounding box center [748, 325] width 91 height 24
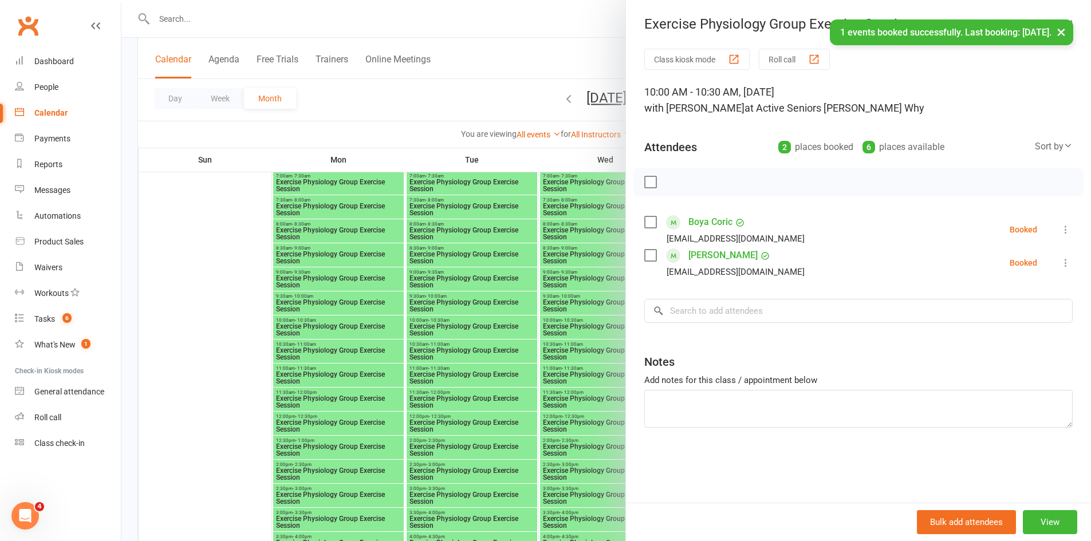
click at [369, 345] on div at bounding box center [605, 270] width 969 height 541
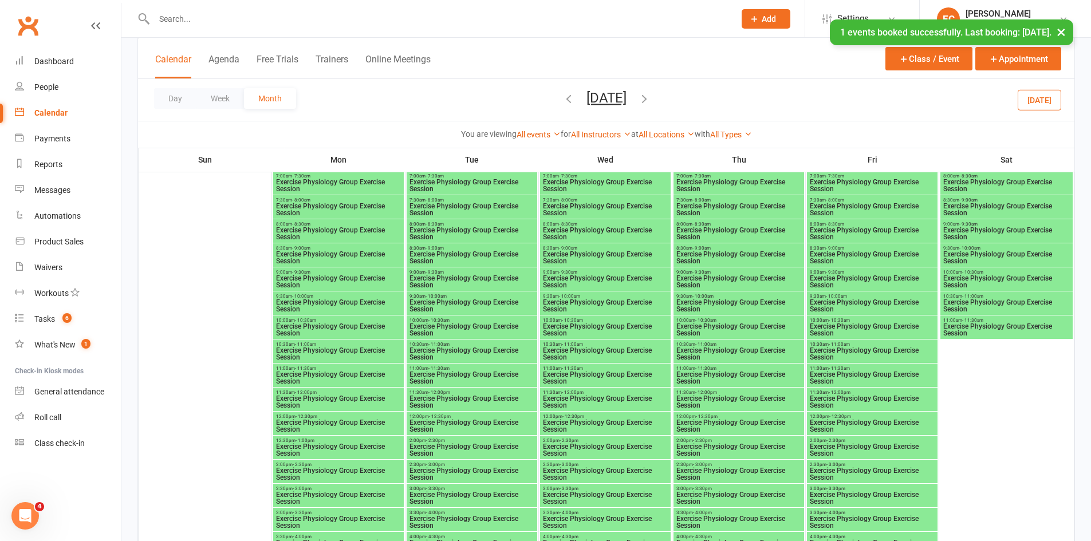
click at [736, 321] on span "10:00am - 10:30am" at bounding box center [739, 320] width 126 height 5
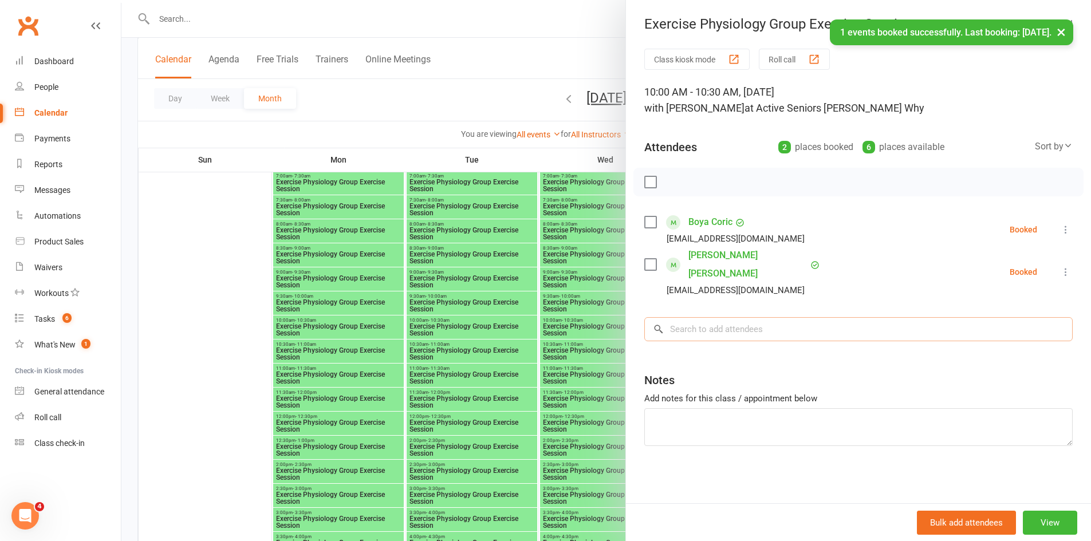
click at [693, 317] on input "search" at bounding box center [858, 329] width 428 height 24
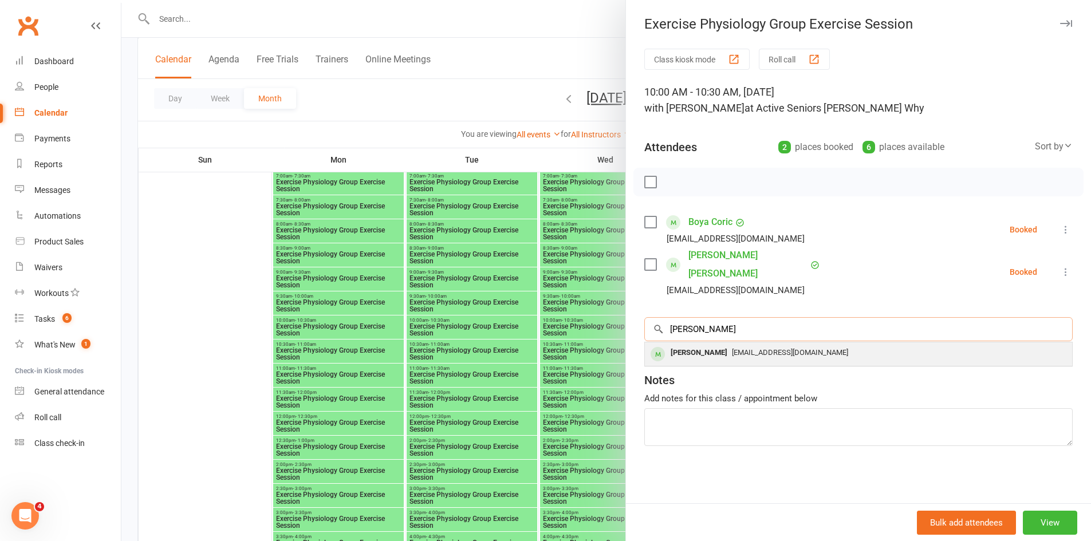
type input "grbic"
click at [697, 345] on div "Boja Grbic" at bounding box center [699, 353] width 66 height 17
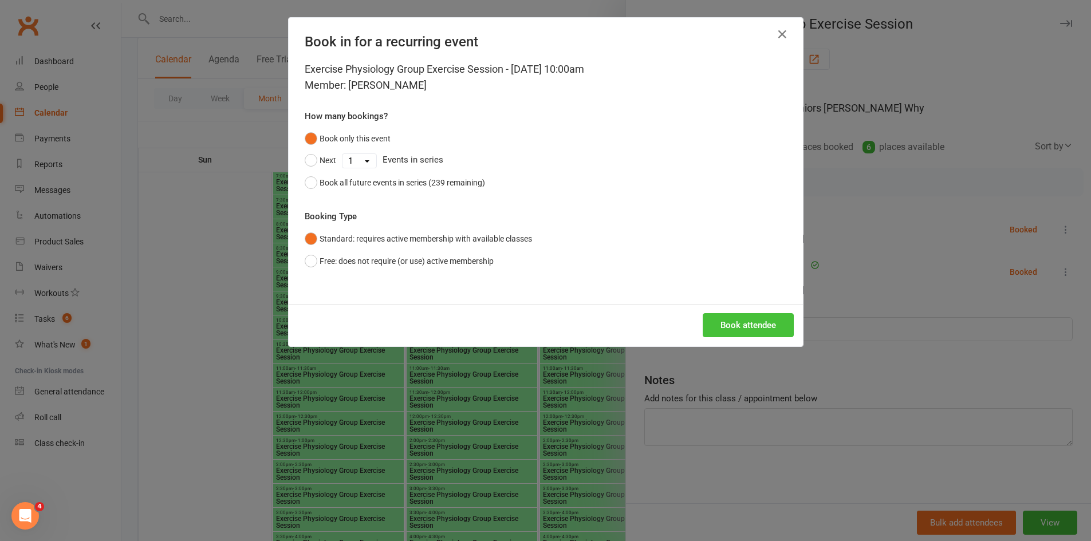
click at [728, 328] on button "Book attendee" at bounding box center [748, 325] width 91 height 24
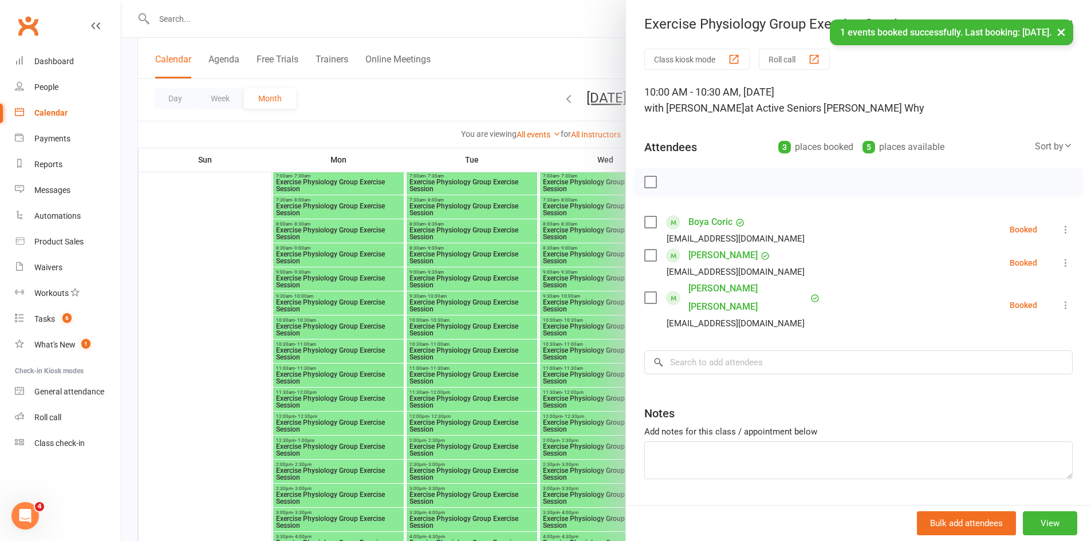
click at [321, 395] on div at bounding box center [605, 270] width 969 height 541
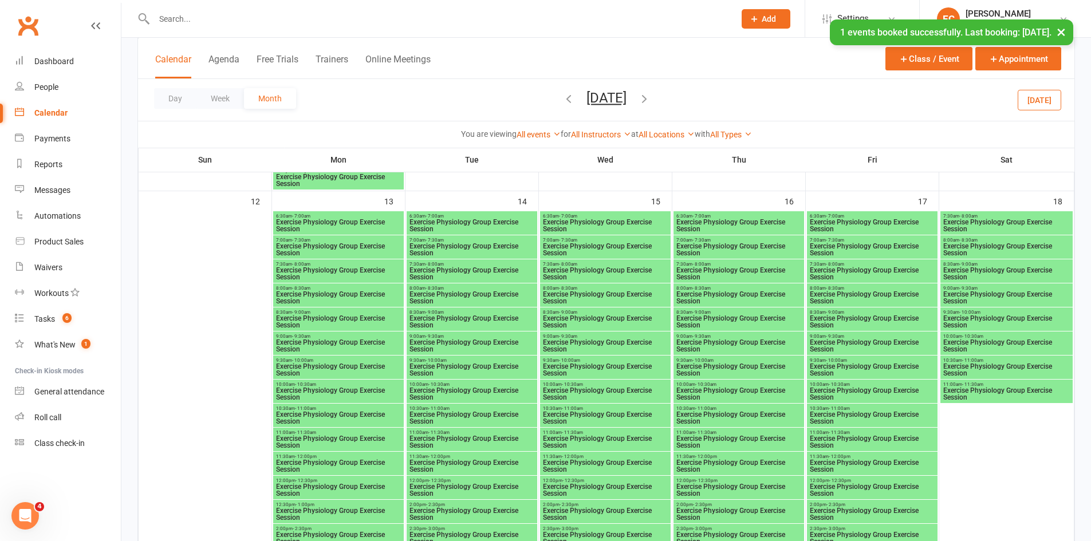
scroll to position [971, 0]
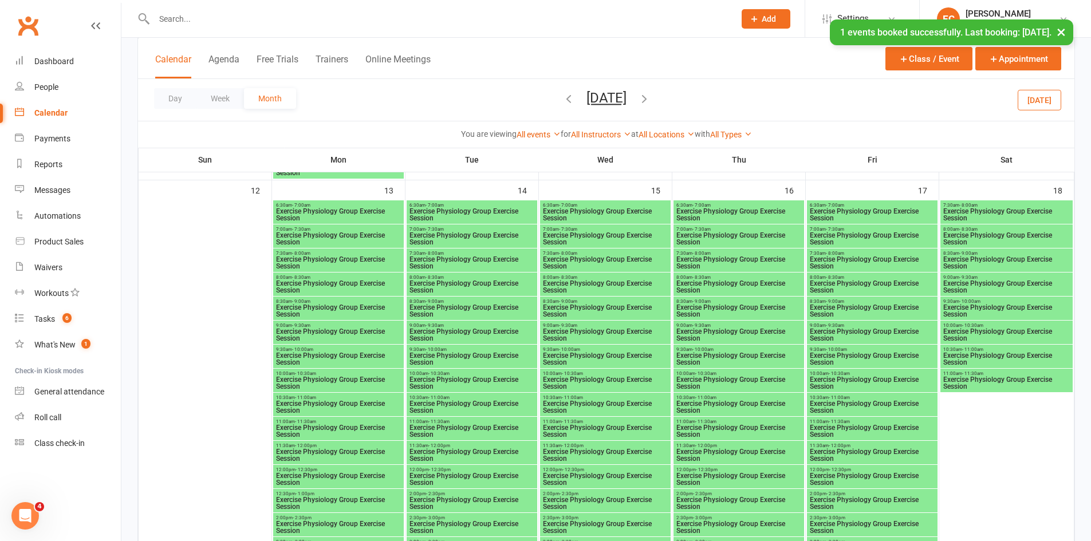
click at [314, 383] on span "Exercise Physiology Group Exercise Session" at bounding box center [338, 383] width 126 height 14
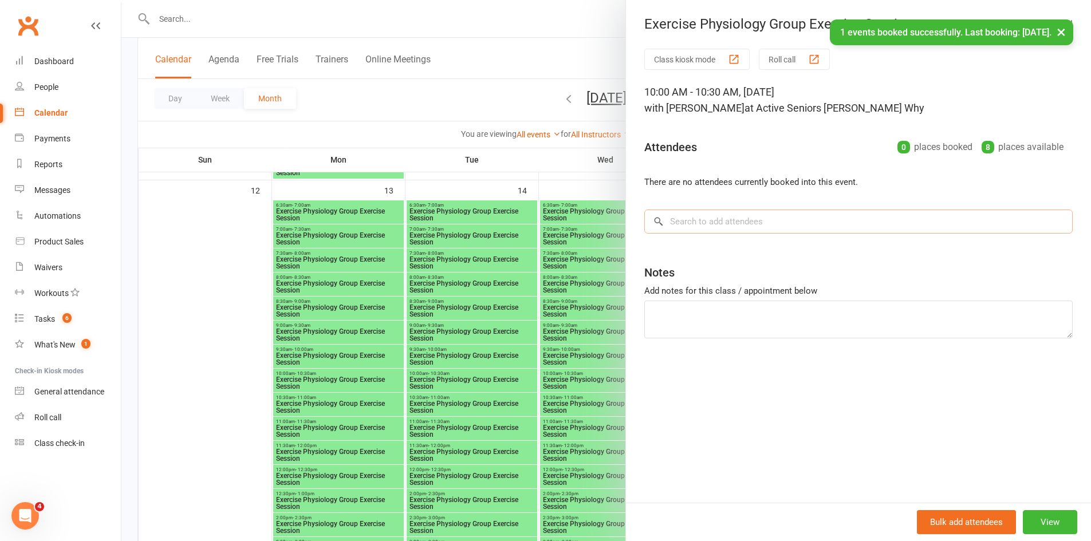
click at [688, 230] on input "search" at bounding box center [858, 222] width 428 height 24
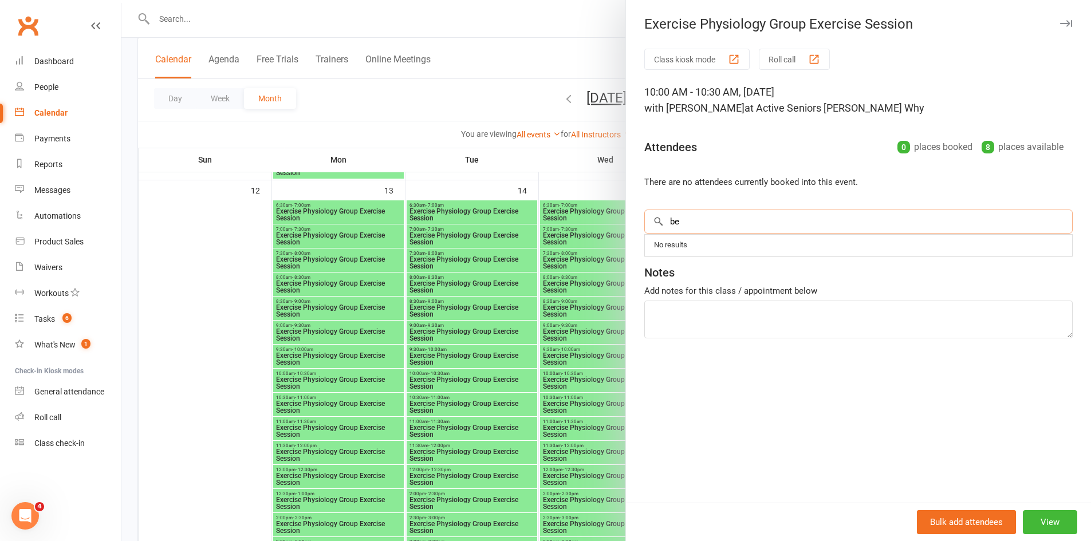
type input "b"
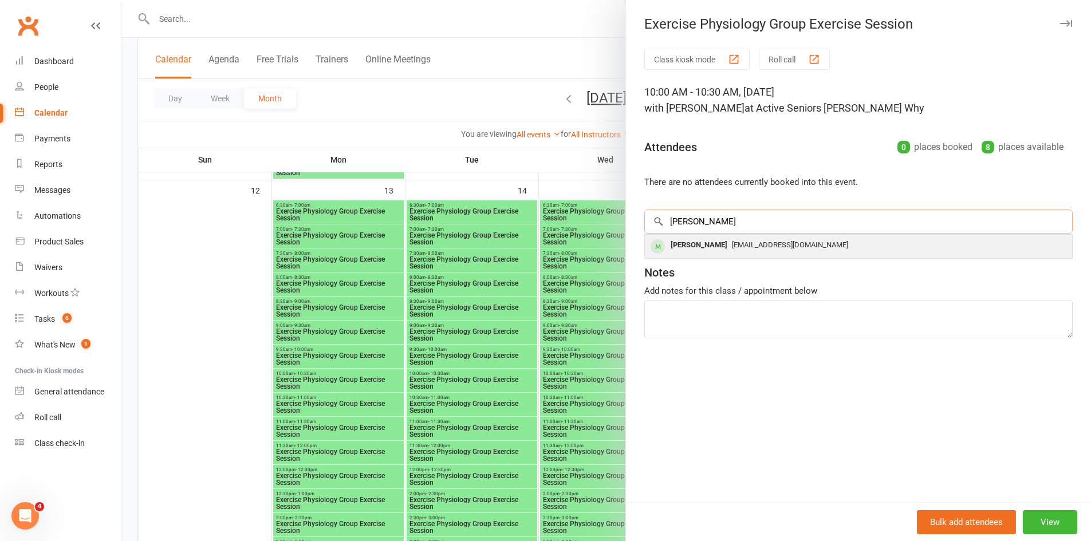
type input "grbic"
click at [691, 242] on div "Boja Grbic" at bounding box center [699, 245] width 66 height 17
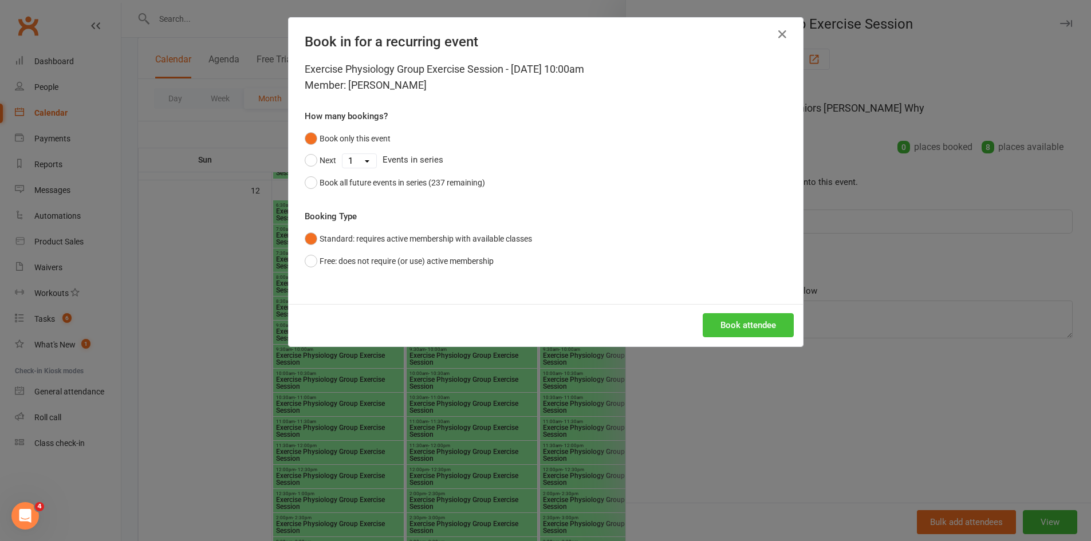
click at [747, 329] on button "Book attendee" at bounding box center [748, 325] width 91 height 24
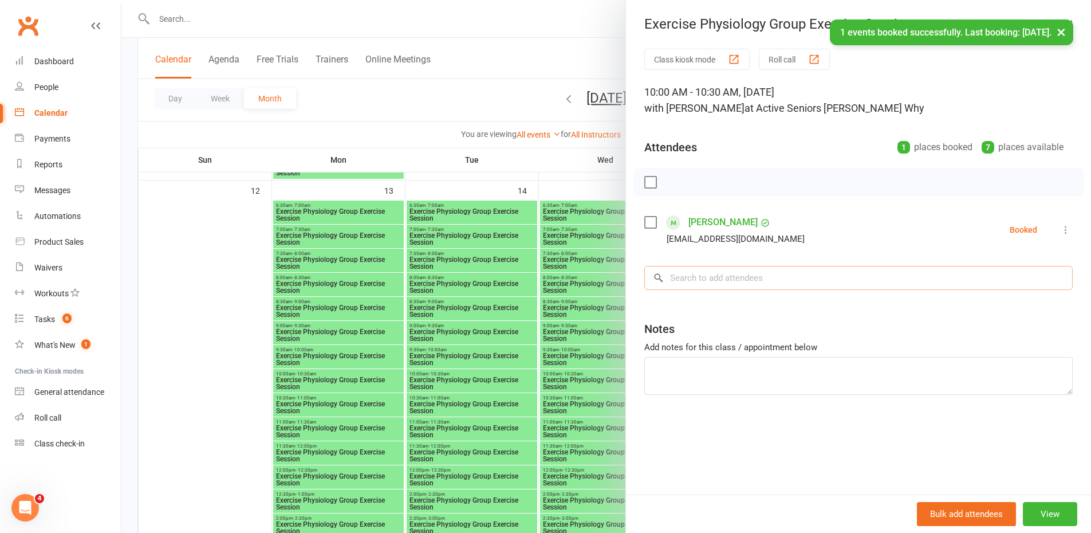
click at [700, 279] on input "search" at bounding box center [858, 278] width 428 height 24
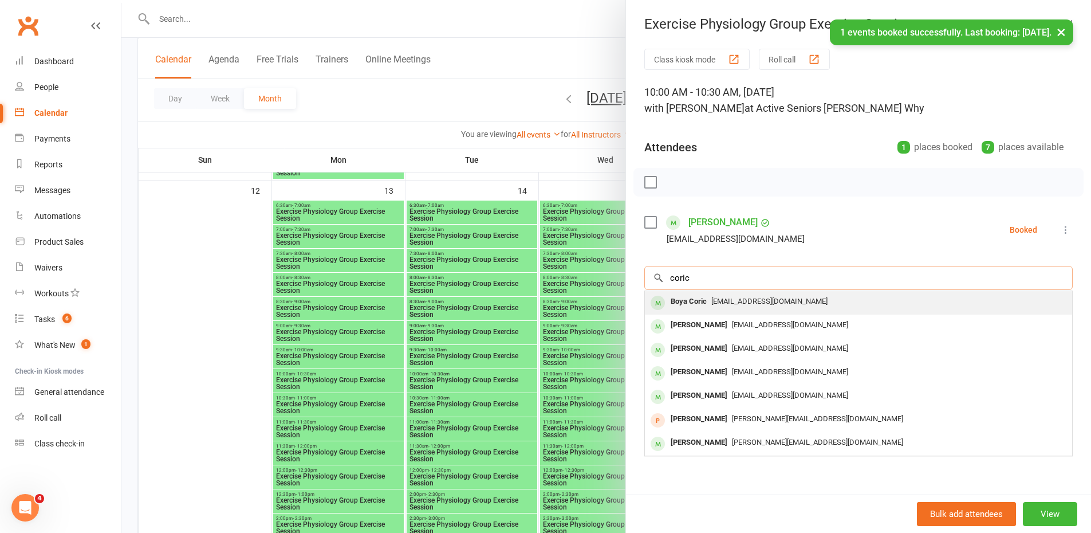
type input "coric"
click at [702, 307] on div "Boya Coric" at bounding box center [688, 301] width 45 height 17
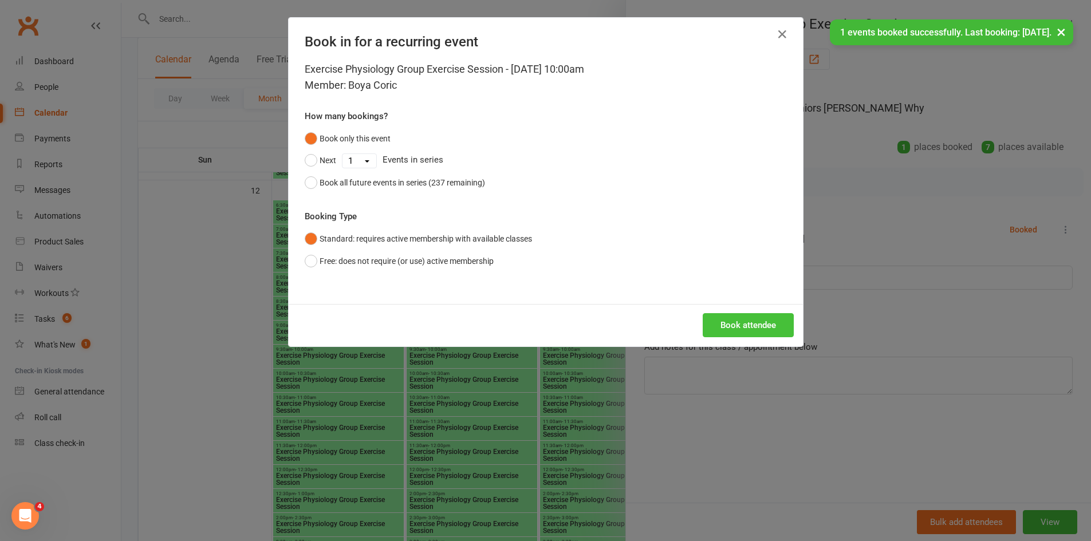
click at [740, 332] on button "Book attendee" at bounding box center [748, 325] width 91 height 24
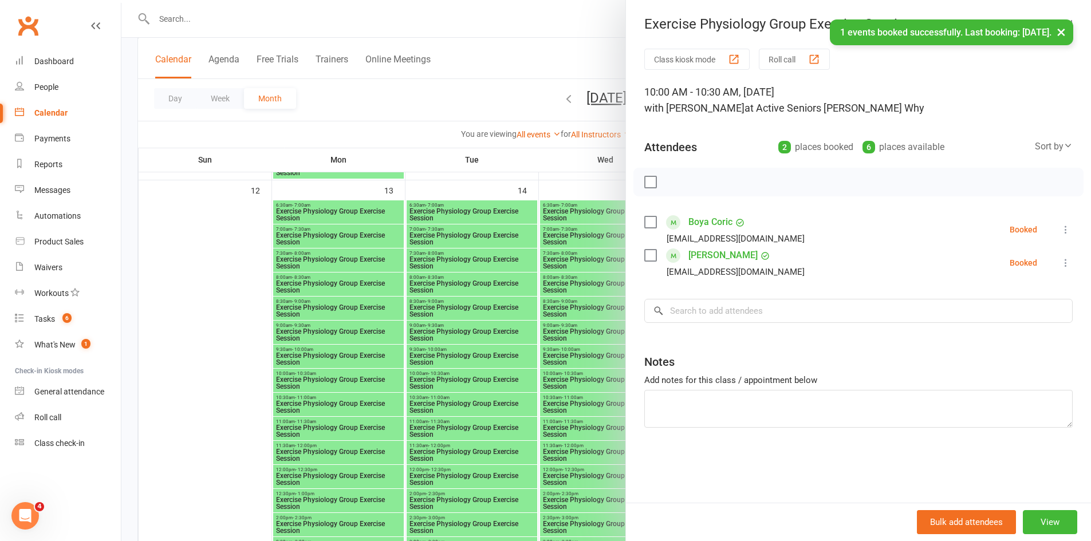
click at [562, 380] on div at bounding box center [605, 270] width 969 height 541
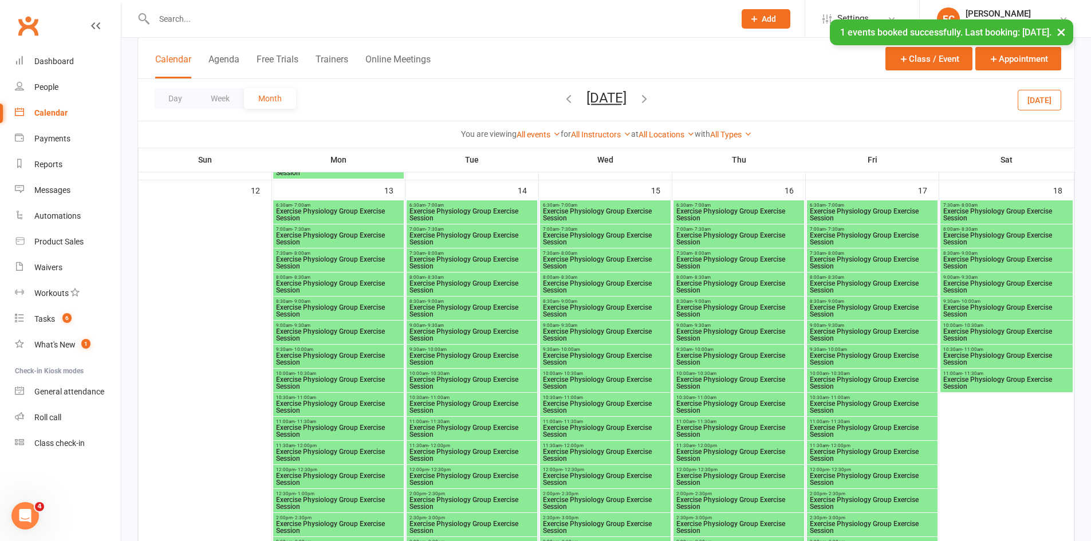
click at [712, 376] on span "Exercise Physiology Group Exercise Session" at bounding box center [739, 383] width 126 height 14
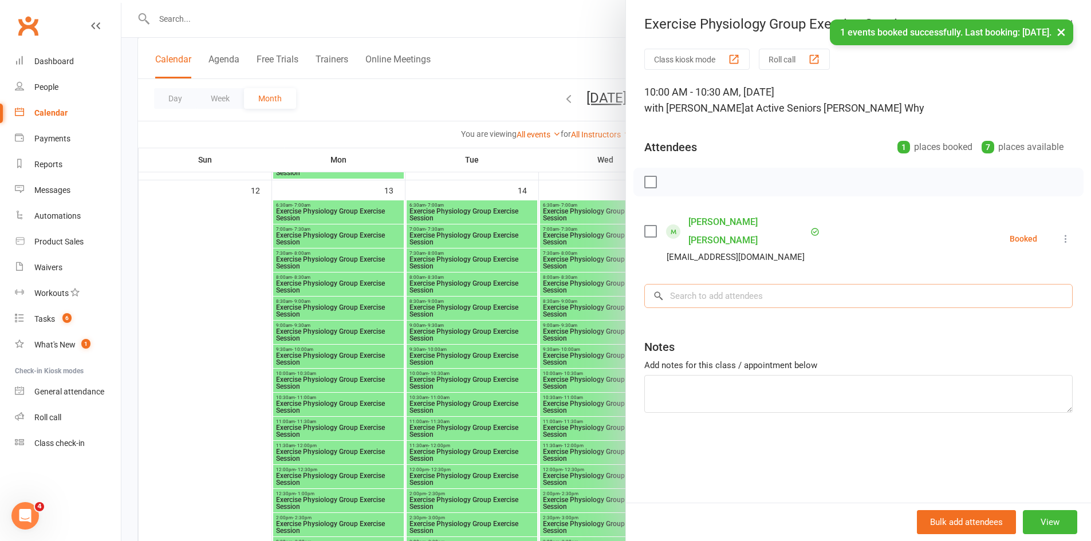
click at [736, 284] on input "search" at bounding box center [858, 296] width 428 height 24
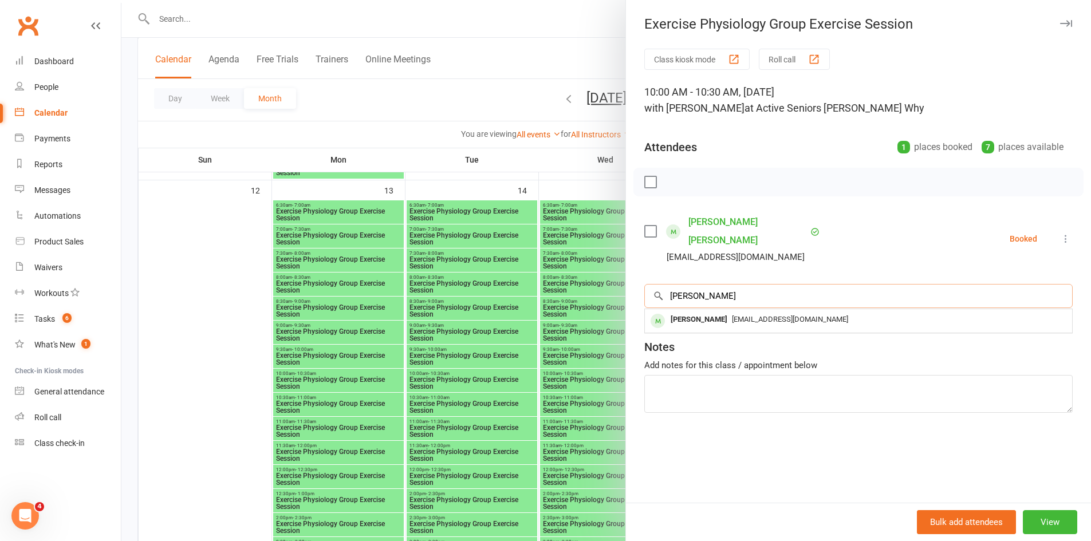
type input "grbic"
click at [732, 315] on span "noemail@test123.com" at bounding box center [790, 319] width 116 height 9
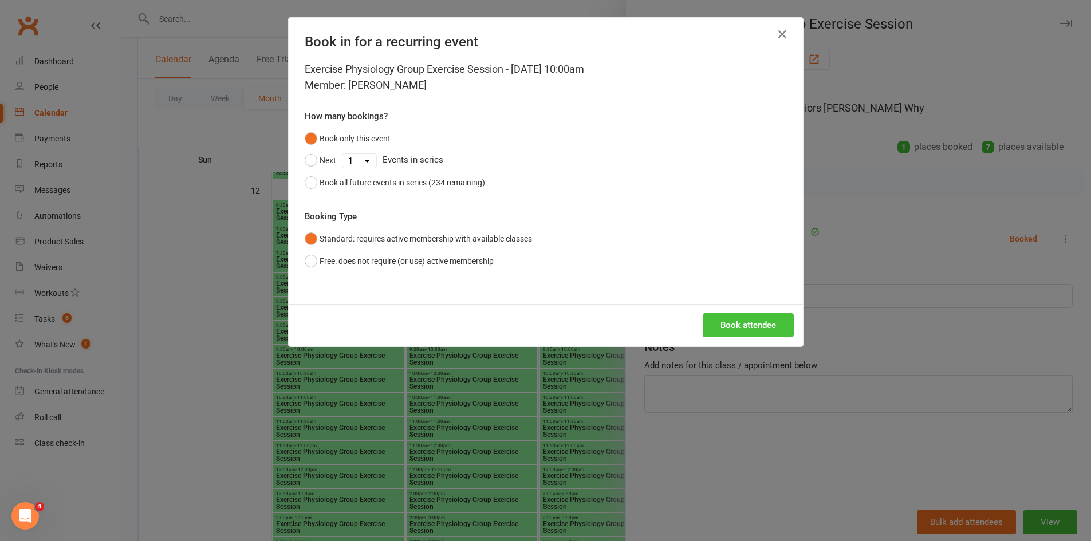
click at [710, 325] on button "Book attendee" at bounding box center [748, 325] width 91 height 24
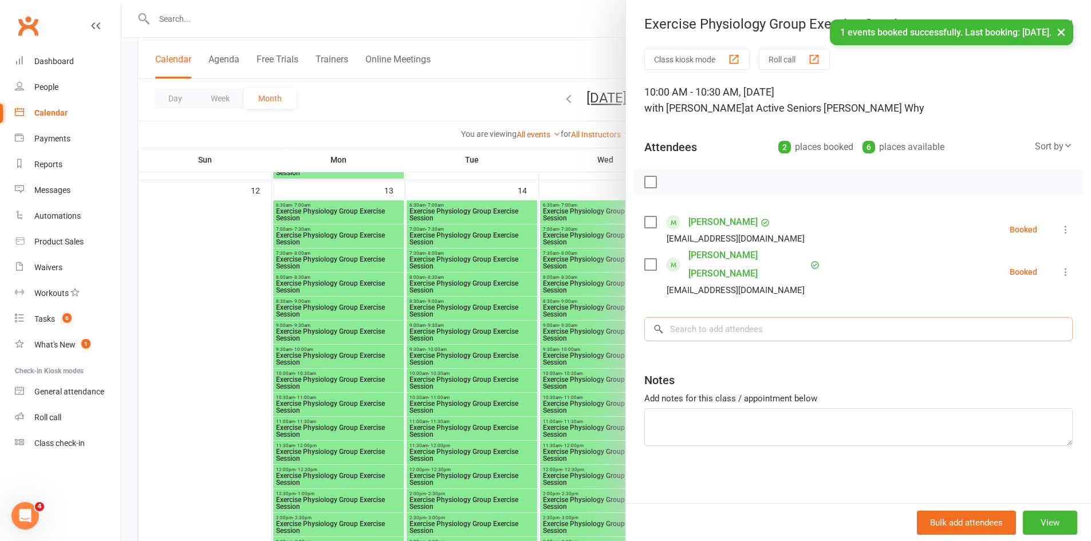
click at [681, 317] on input "search" at bounding box center [858, 329] width 428 height 24
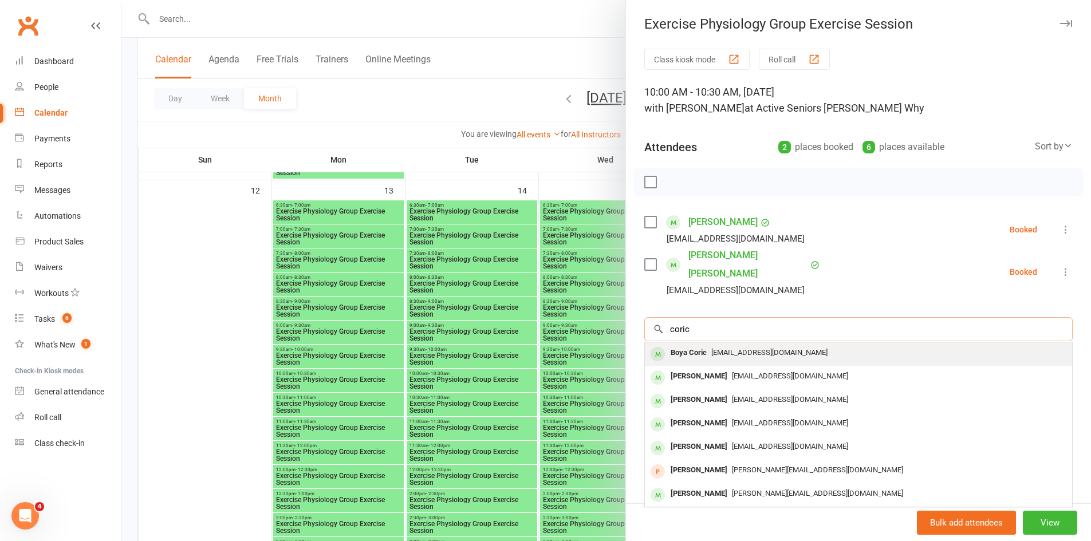
type input "coric"
click at [691, 345] on div "Boya Coric" at bounding box center [688, 353] width 45 height 17
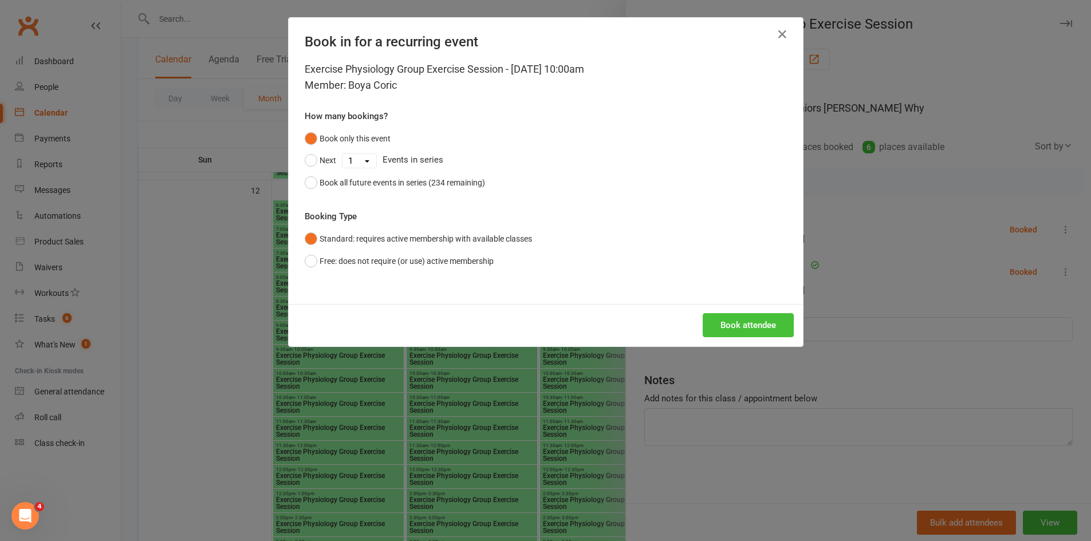
click at [735, 327] on button "Book attendee" at bounding box center [748, 325] width 91 height 24
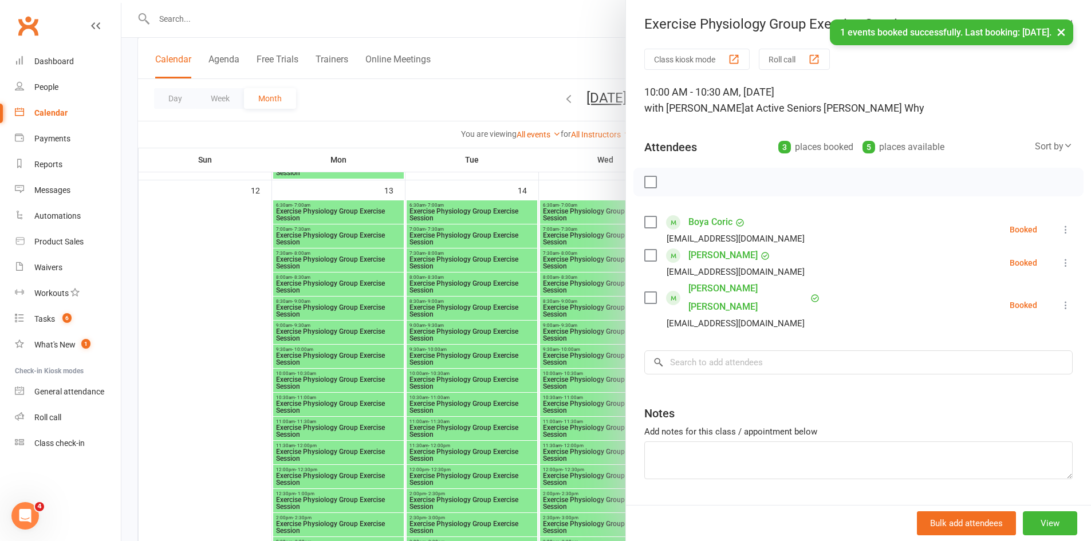
click at [592, 394] on div at bounding box center [605, 270] width 969 height 541
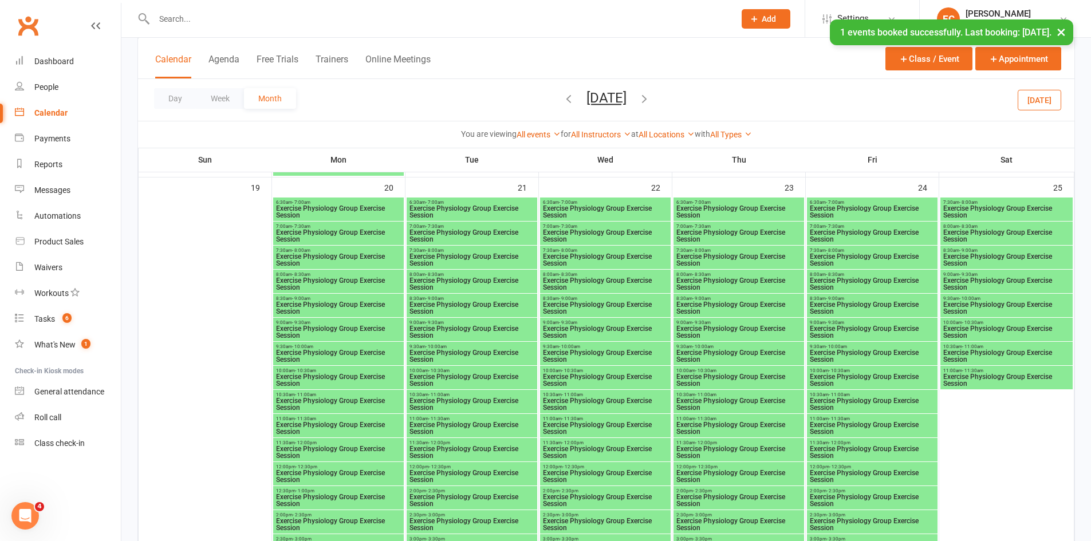
scroll to position [1429, 0]
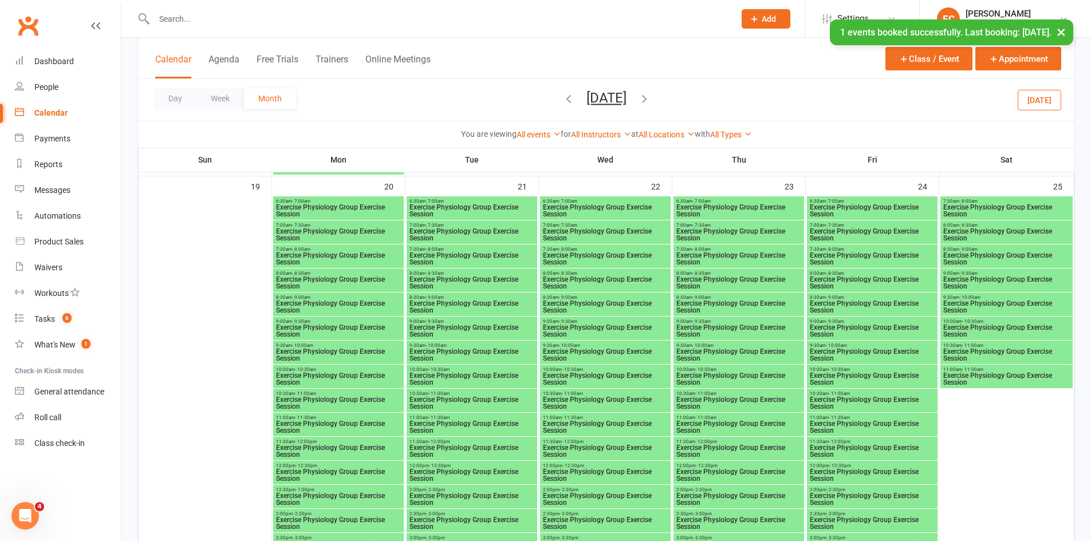
click at [298, 378] on span "Exercise Physiology Group Exercise Session" at bounding box center [338, 379] width 126 height 14
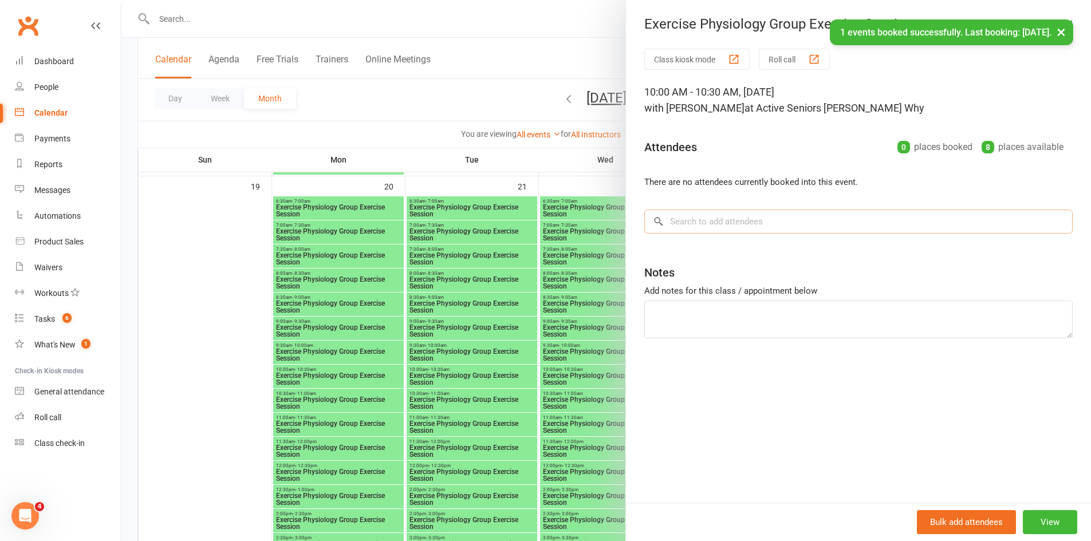
click at [681, 220] on input "search" at bounding box center [858, 222] width 428 height 24
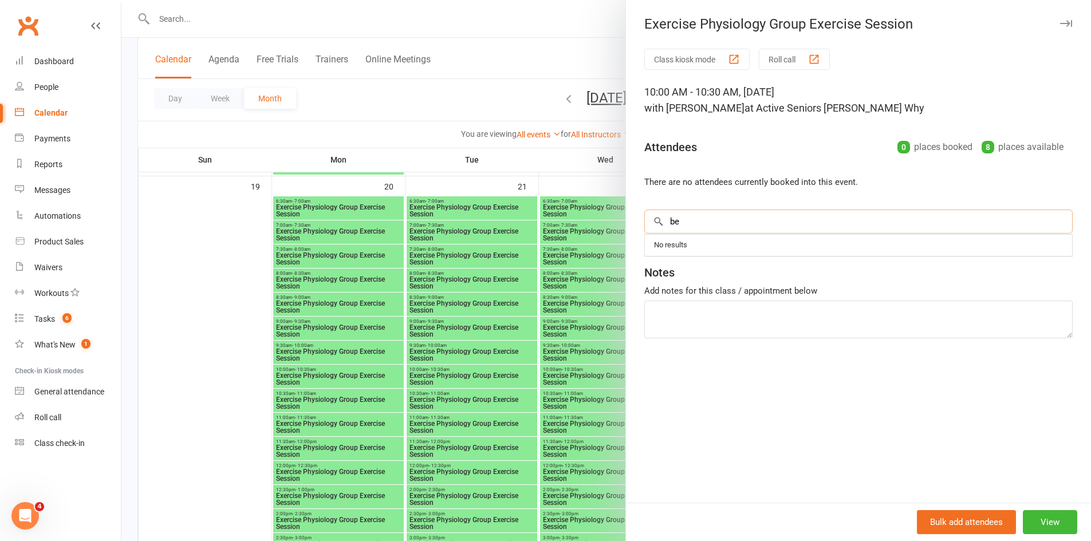
type input "b"
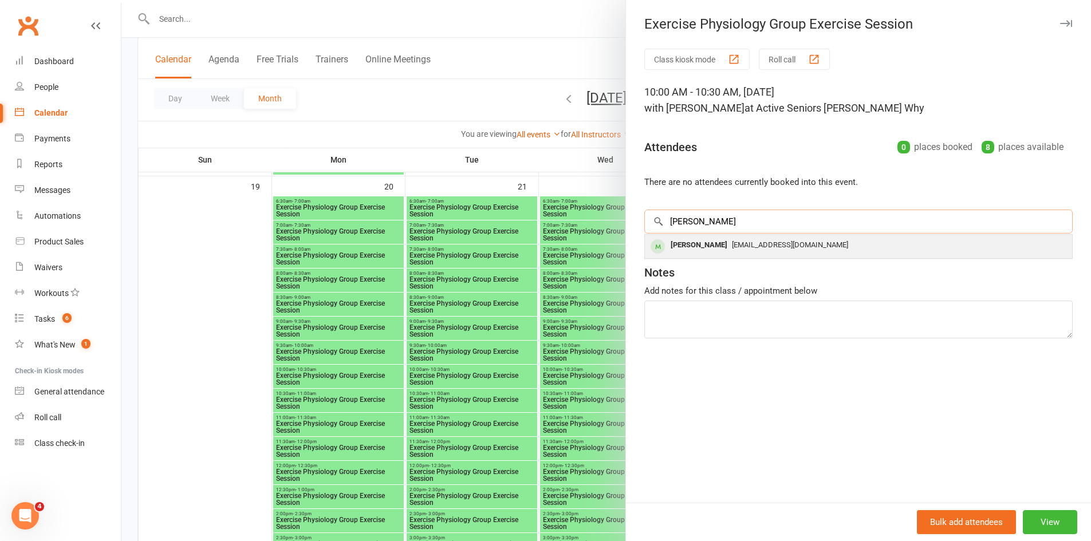
type input "grbic"
click at [671, 244] on div "Boja Grbic" at bounding box center [699, 245] width 66 height 17
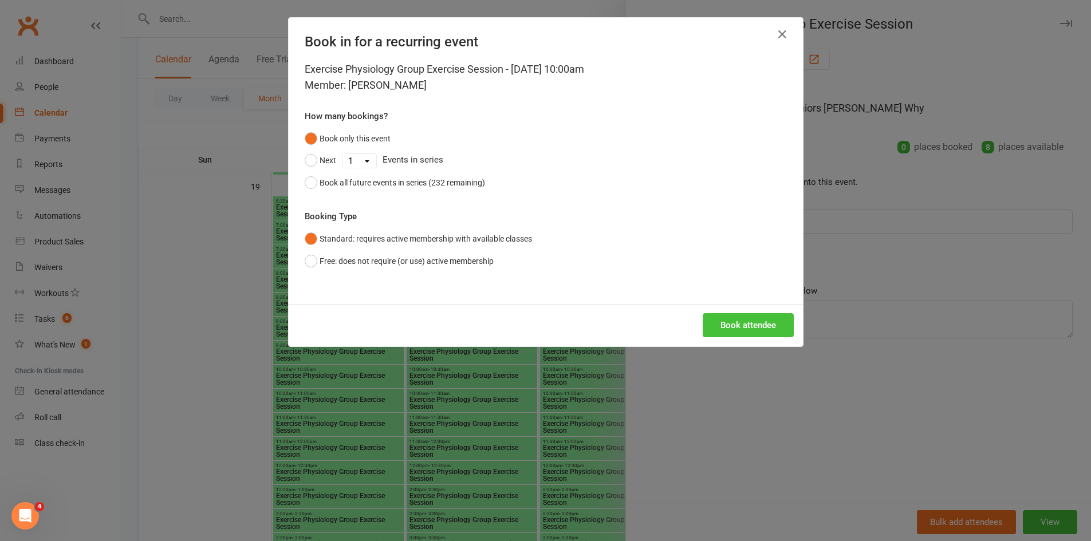
click at [727, 322] on button "Book attendee" at bounding box center [748, 325] width 91 height 24
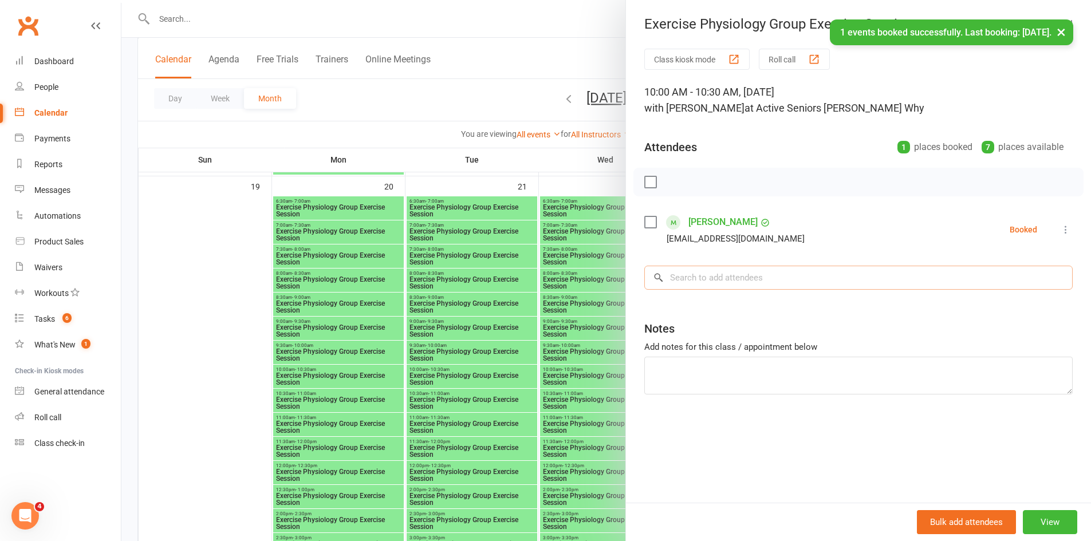
click at [699, 278] on input "search" at bounding box center [858, 278] width 428 height 24
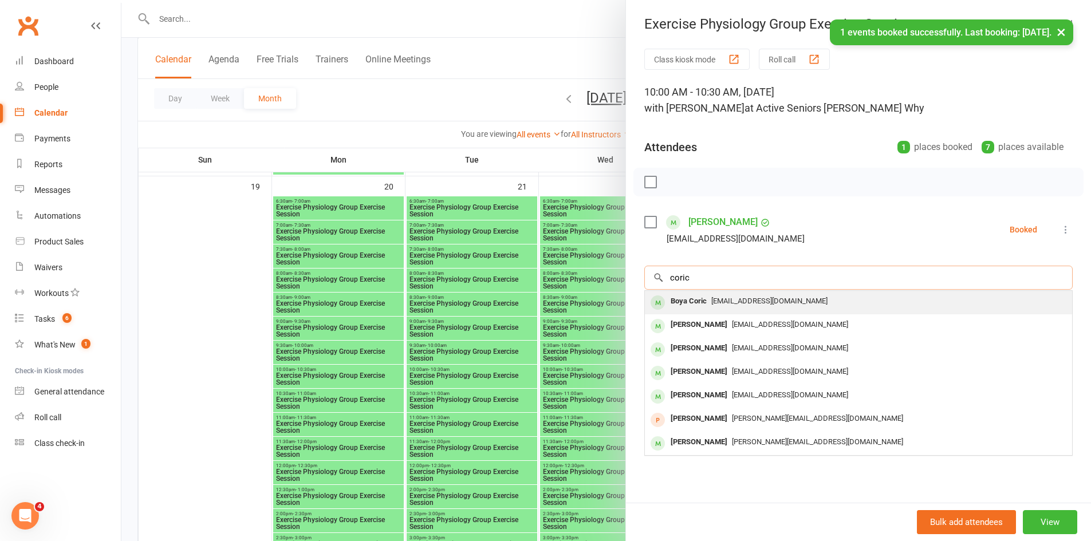
type input "coric"
click at [703, 298] on div "Boya Coric" at bounding box center [688, 301] width 45 height 17
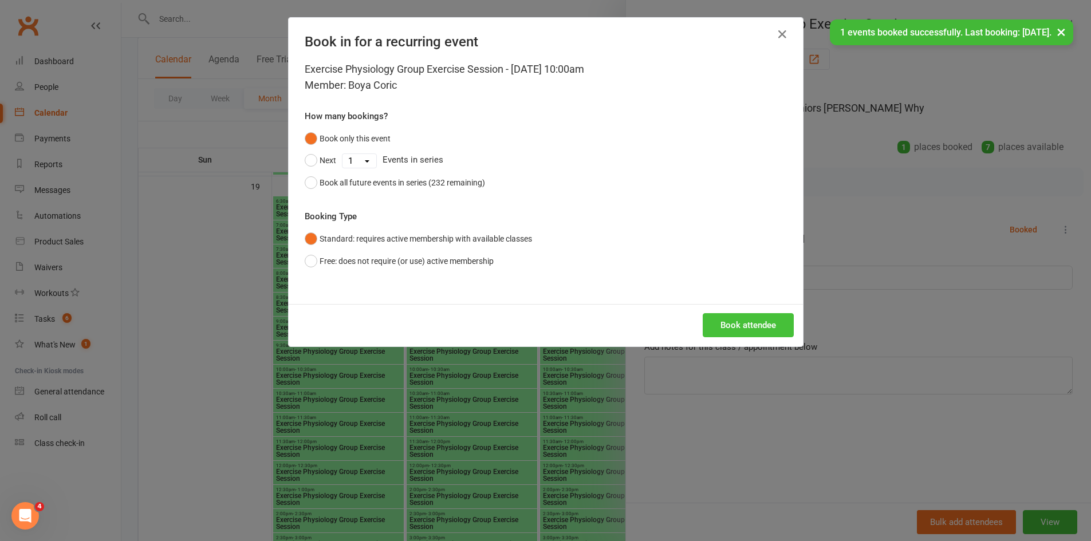
click at [728, 318] on button "Book attendee" at bounding box center [748, 325] width 91 height 24
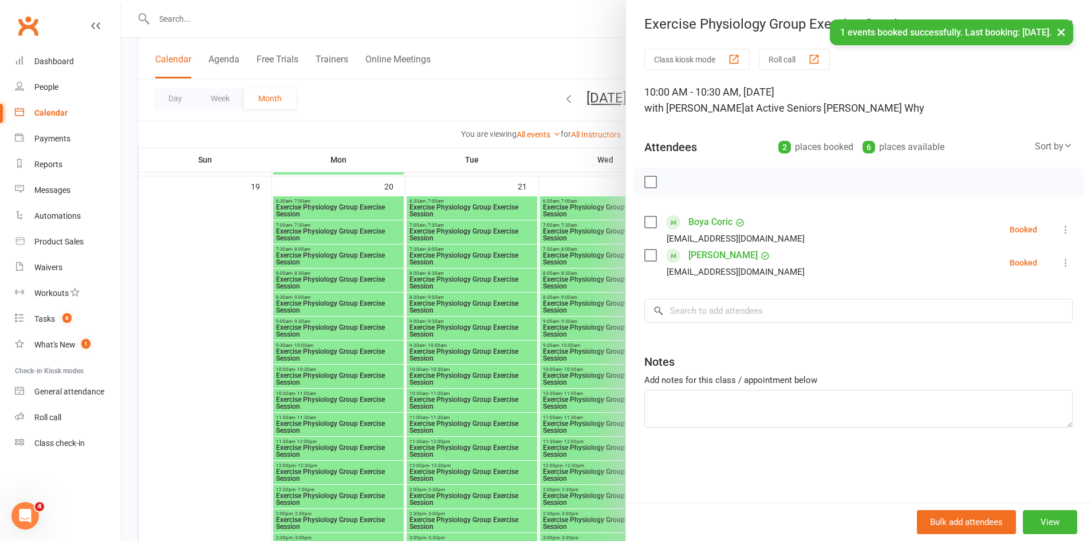
click at [589, 394] on div at bounding box center [605, 270] width 969 height 541
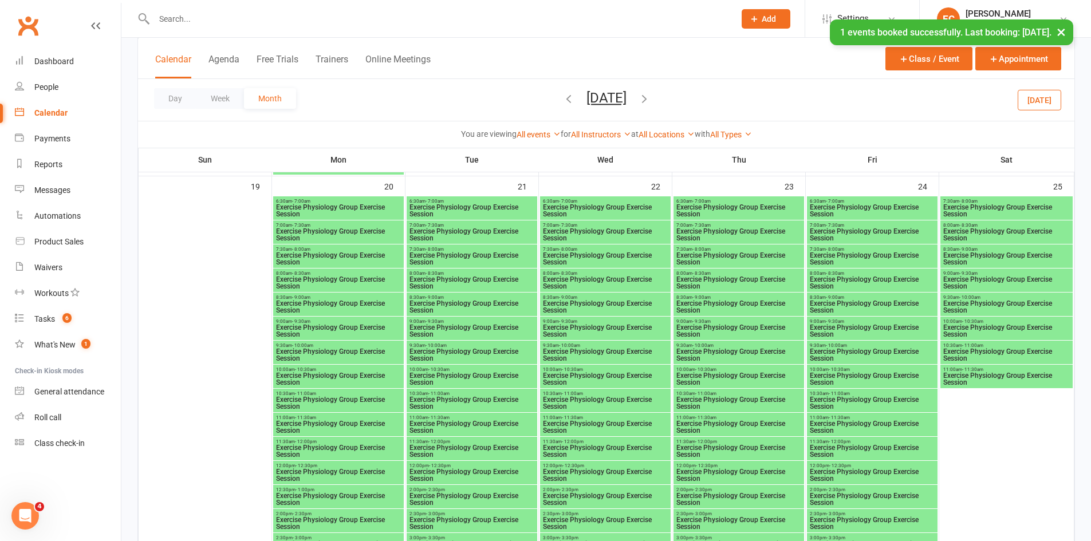
click at [712, 368] on span "- 10:30am" at bounding box center [705, 369] width 21 height 5
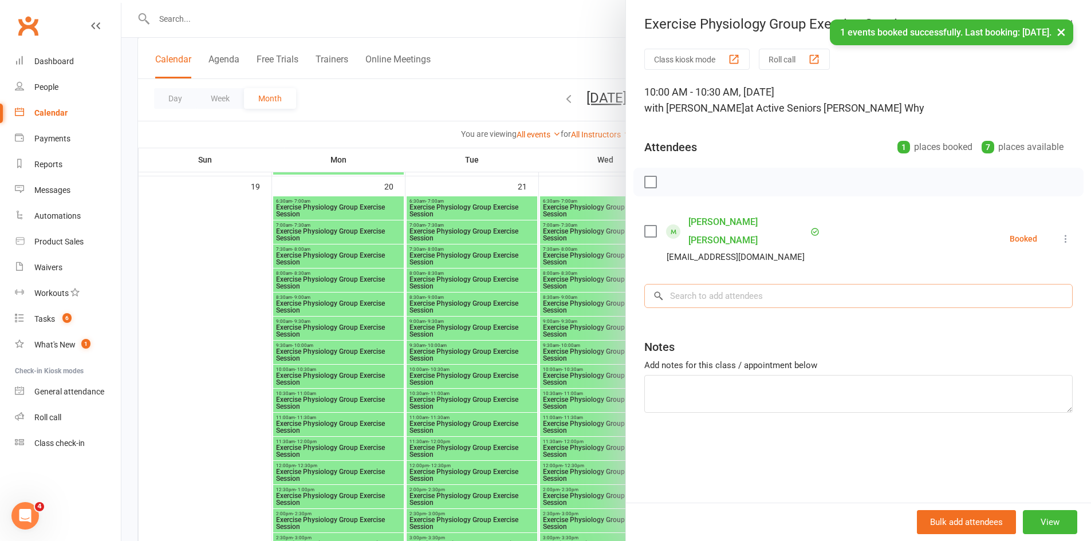
click at [722, 284] on input "search" at bounding box center [858, 296] width 428 height 24
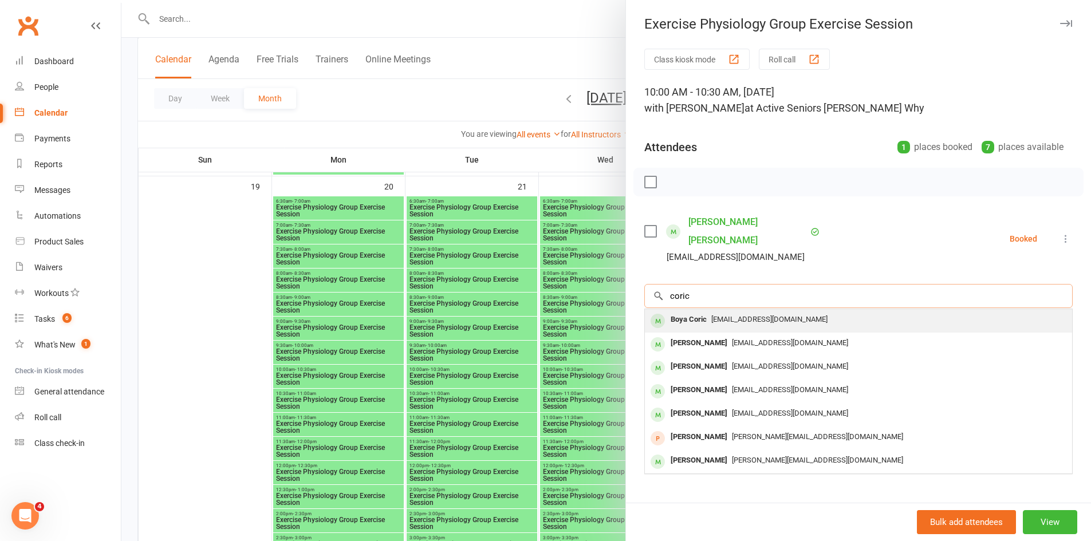
type input "coric"
click at [706, 311] on div "Boya Coric" at bounding box center [688, 319] width 45 height 17
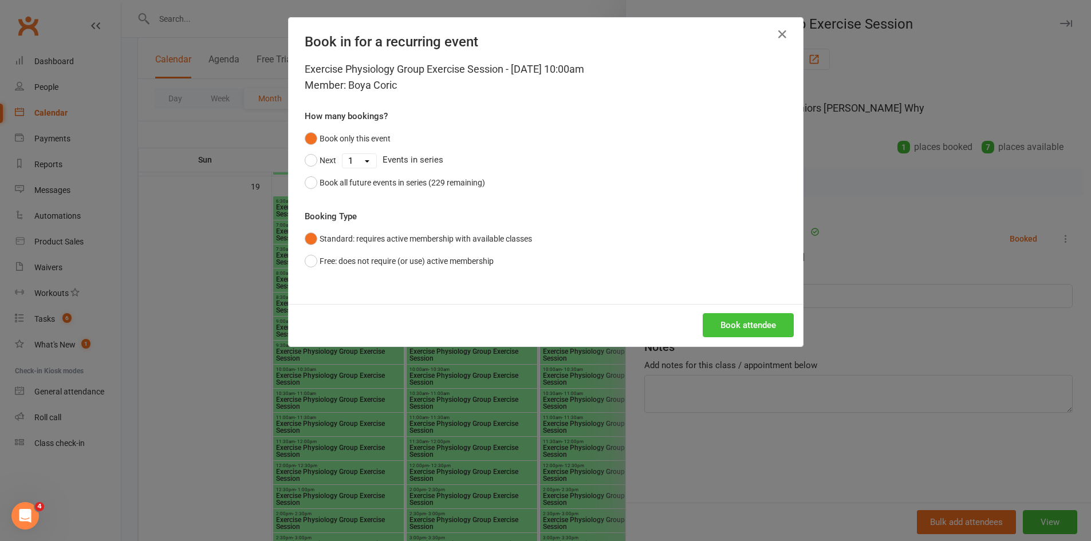
click at [718, 317] on button "Book attendee" at bounding box center [748, 325] width 91 height 24
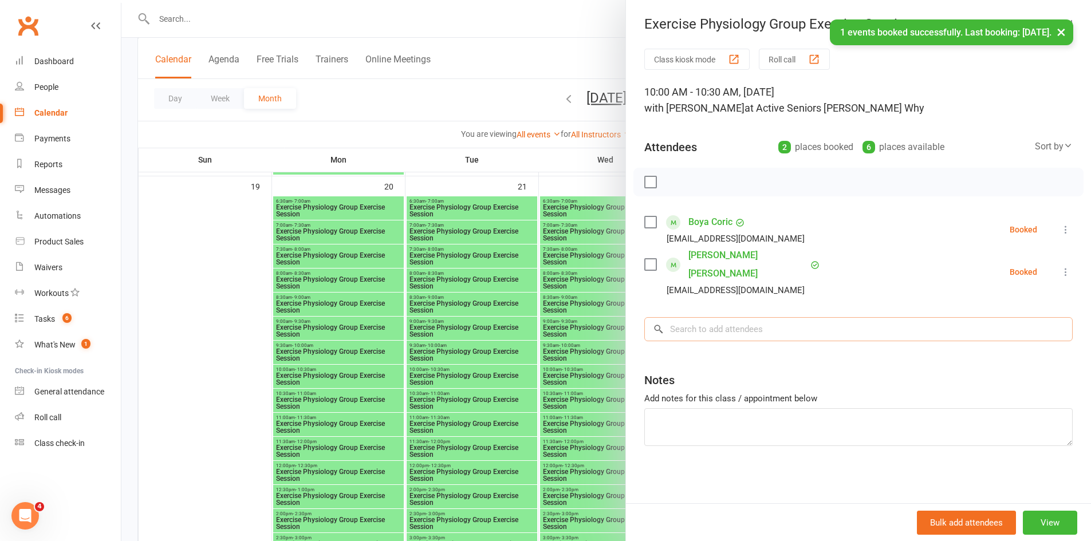
click at [684, 317] on input "search" at bounding box center [858, 329] width 428 height 24
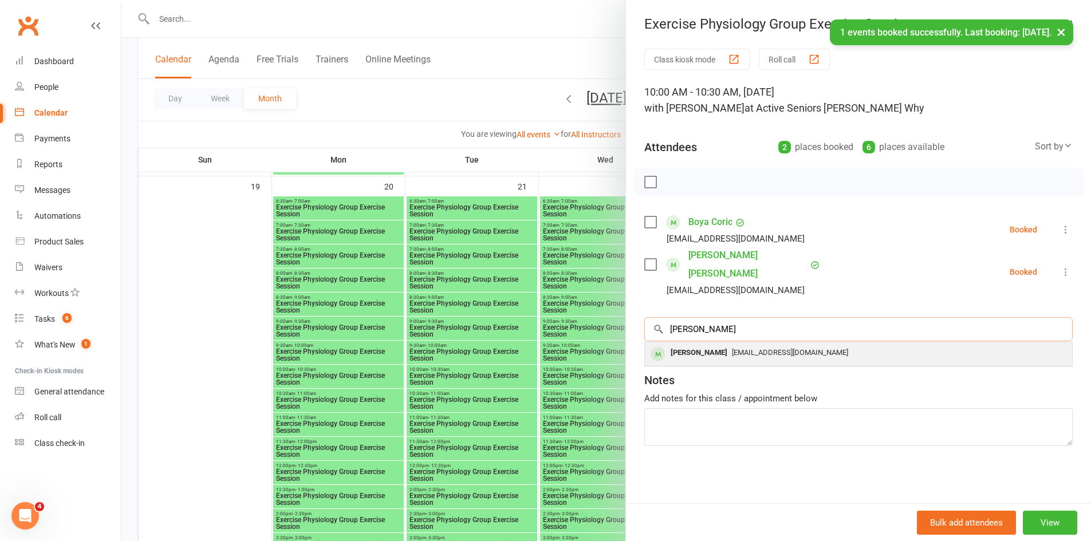
type input "grbic"
click at [685, 345] on div "Boja Grbic" at bounding box center [699, 353] width 66 height 17
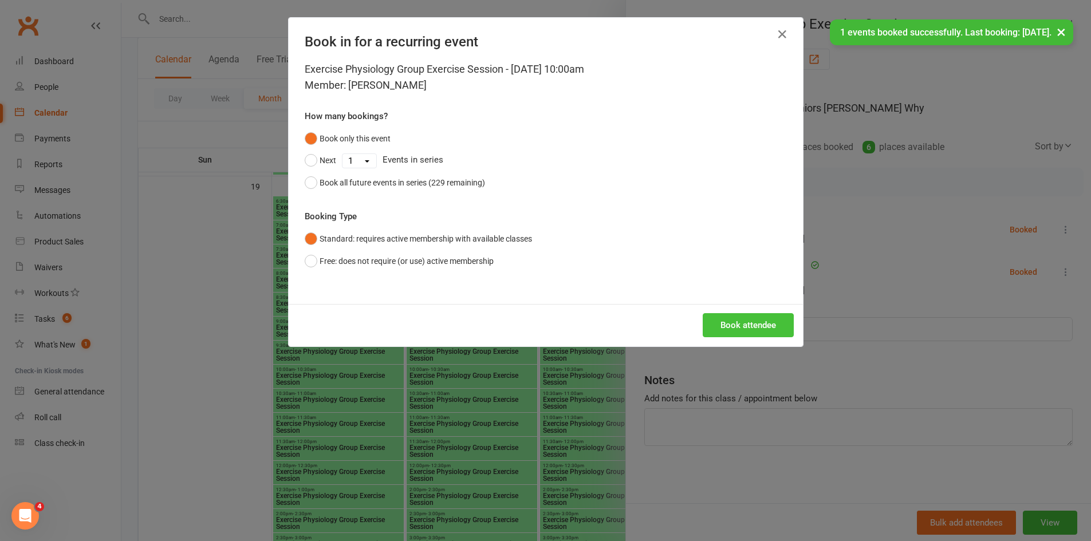
click at [727, 329] on button "Book attendee" at bounding box center [748, 325] width 91 height 24
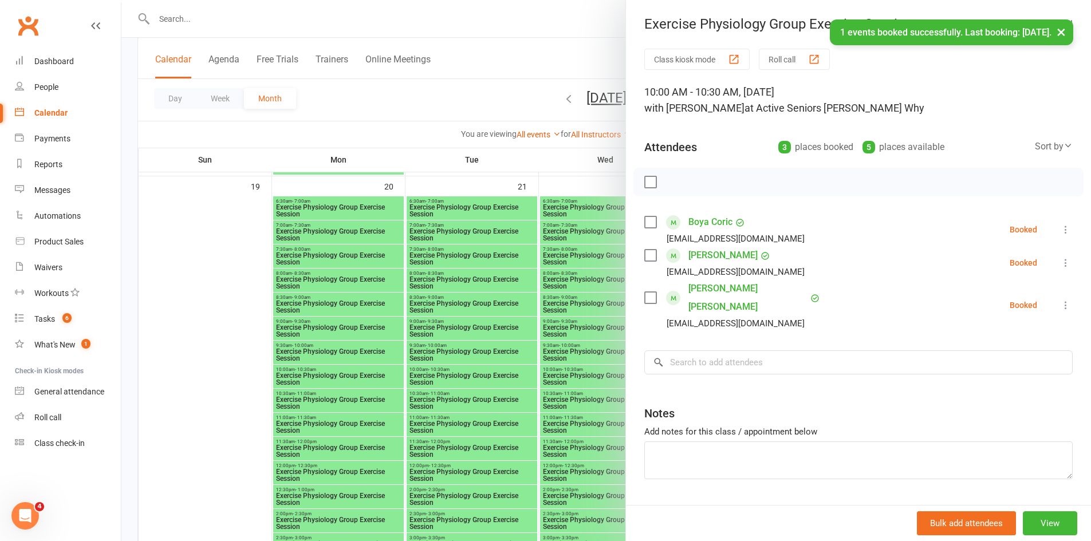
click at [549, 413] on div at bounding box center [605, 270] width 969 height 541
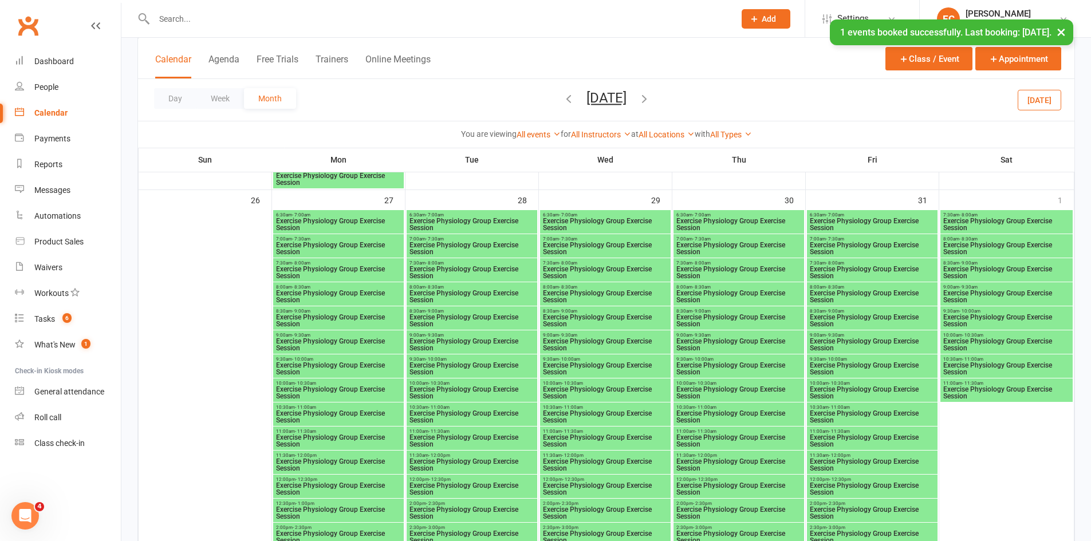
scroll to position [1887, 0]
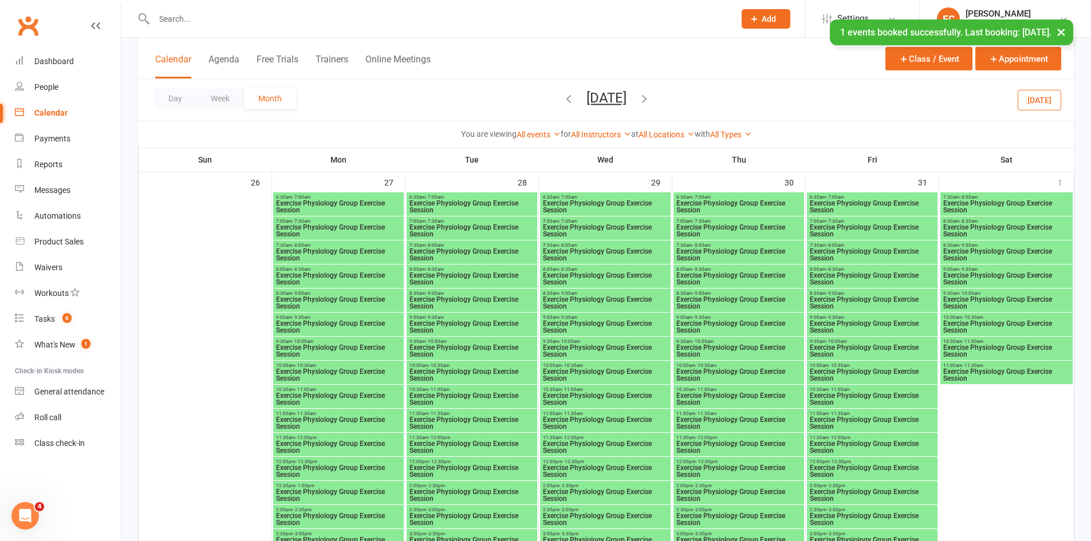
click at [336, 372] on span "Exercise Physiology Group Exercise Session" at bounding box center [338, 375] width 126 height 14
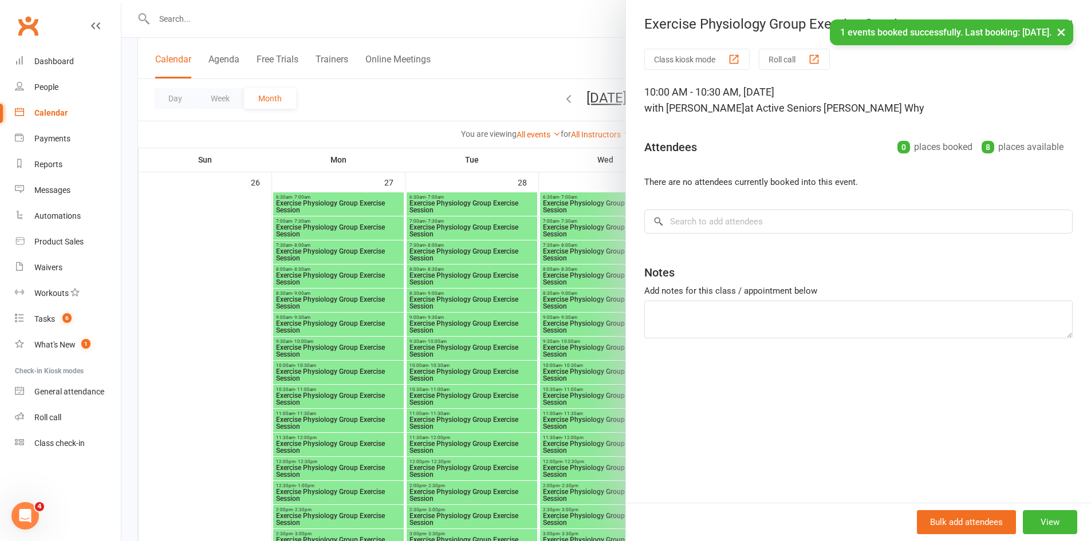
click at [719, 238] on div "Class kiosk mode Roll call 10:00 AM - 10:30 AM, Monday, October, 27, 2025 with …" at bounding box center [858, 276] width 465 height 454
click at [713, 227] on input "search" at bounding box center [858, 222] width 428 height 24
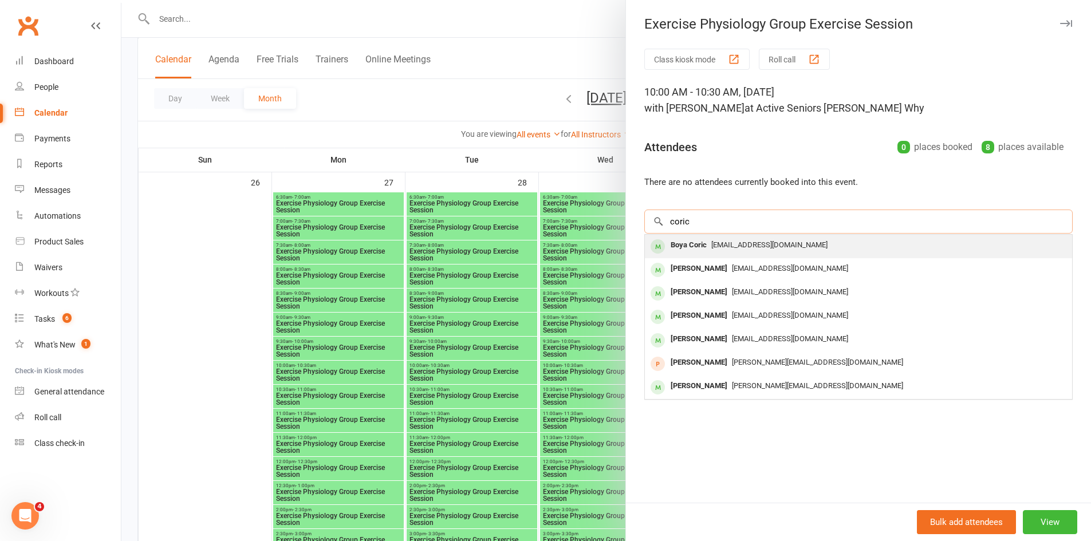
type input "coric"
click at [717, 238] on div "test@clubworx.com" at bounding box center [858, 245] width 418 height 17
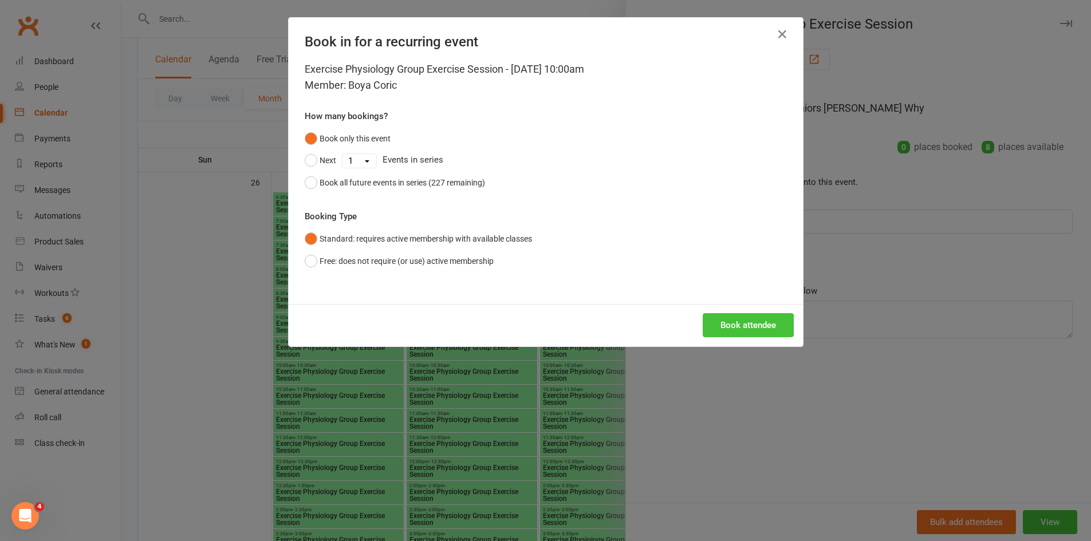
click at [730, 321] on button "Book attendee" at bounding box center [748, 325] width 91 height 24
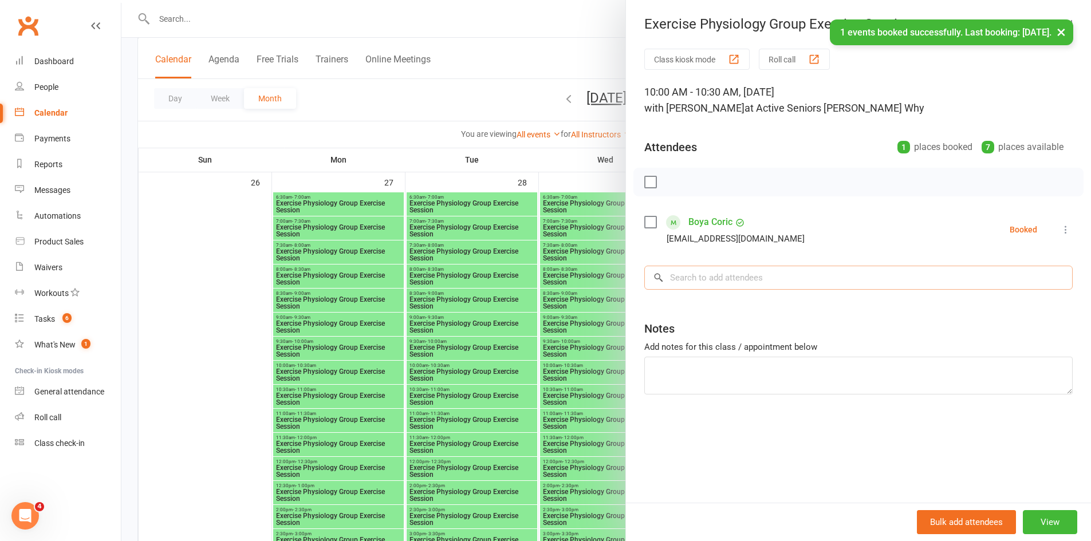
click at [692, 273] on input "search" at bounding box center [858, 278] width 428 height 24
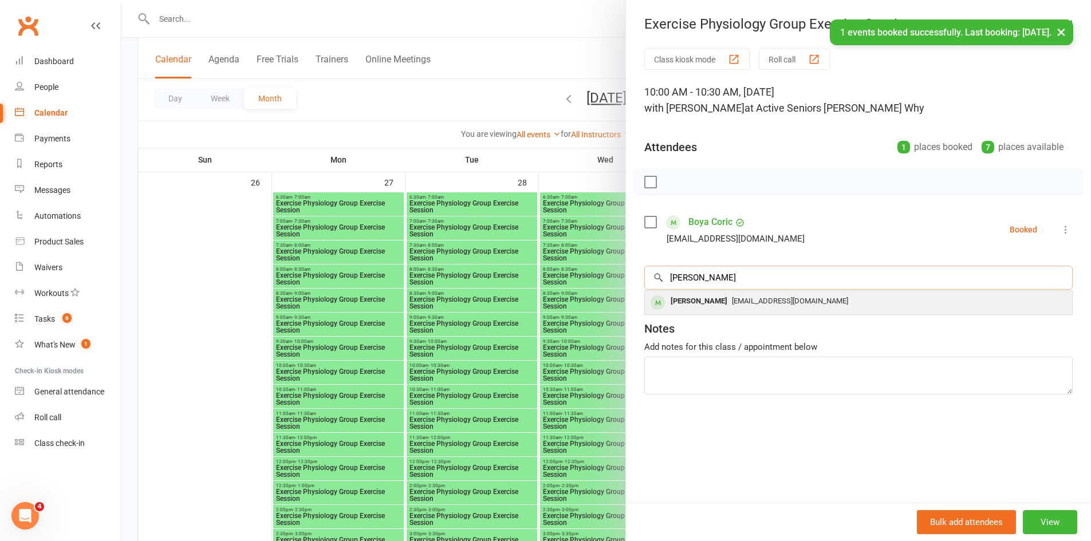
type input "grbic"
click at [695, 297] on div "Boja Grbic" at bounding box center [699, 301] width 66 height 17
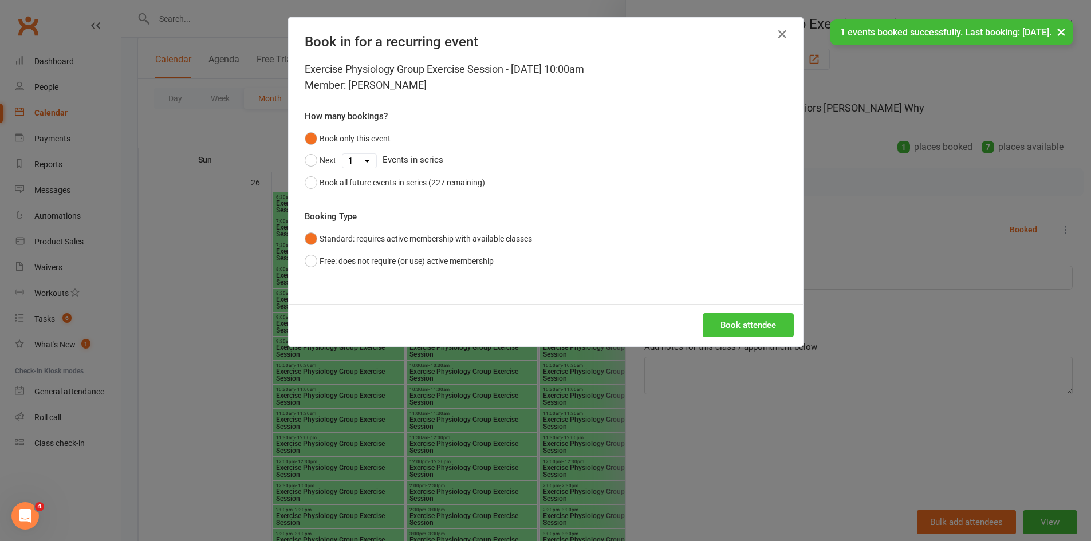
click at [710, 317] on button "Book attendee" at bounding box center [748, 325] width 91 height 24
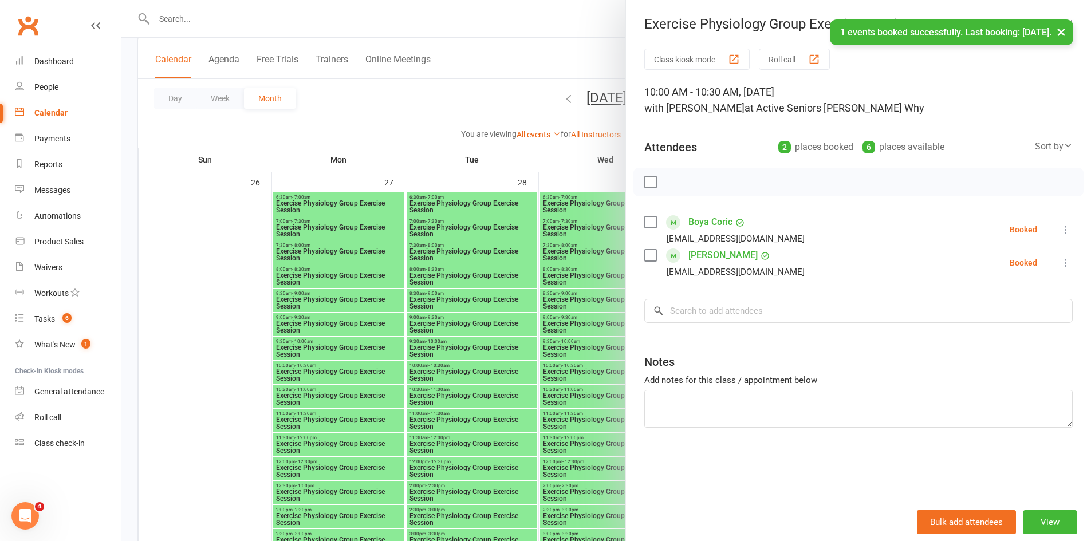
drag, startPoint x: 549, startPoint y: 372, endPoint x: 646, endPoint y: 366, distance: 96.9
click at [552, 372] on div at bounding box center [605, 270] width 969 height 541
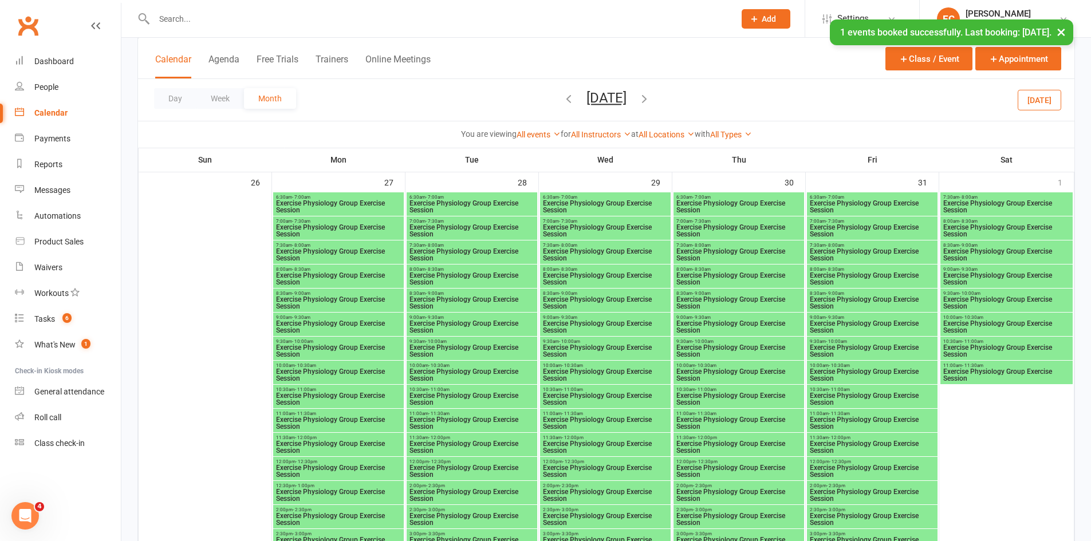
click at [756, 368] on span "Exercise Physiology Group Exercise Session" at bounding box center [739, 375] width 126 height 14
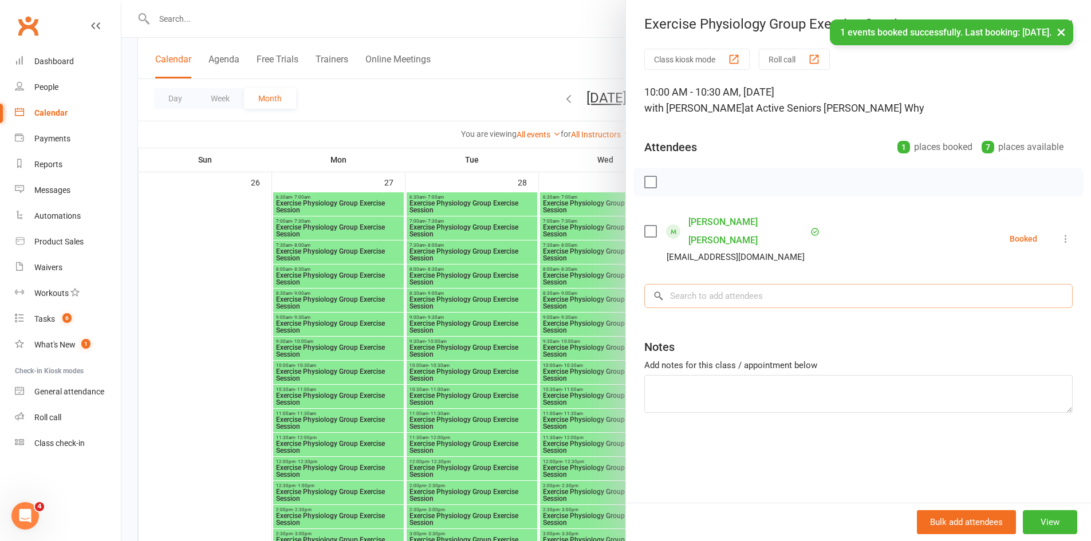
click at [707, 284] on input "search" at bounding box center [858, 296] width 428 height 24
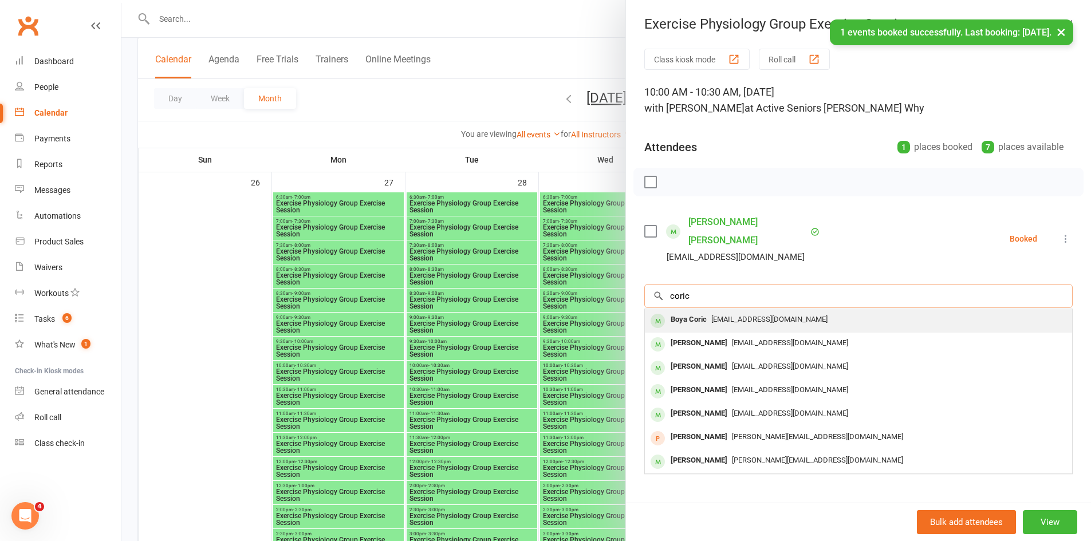
type input "coric"
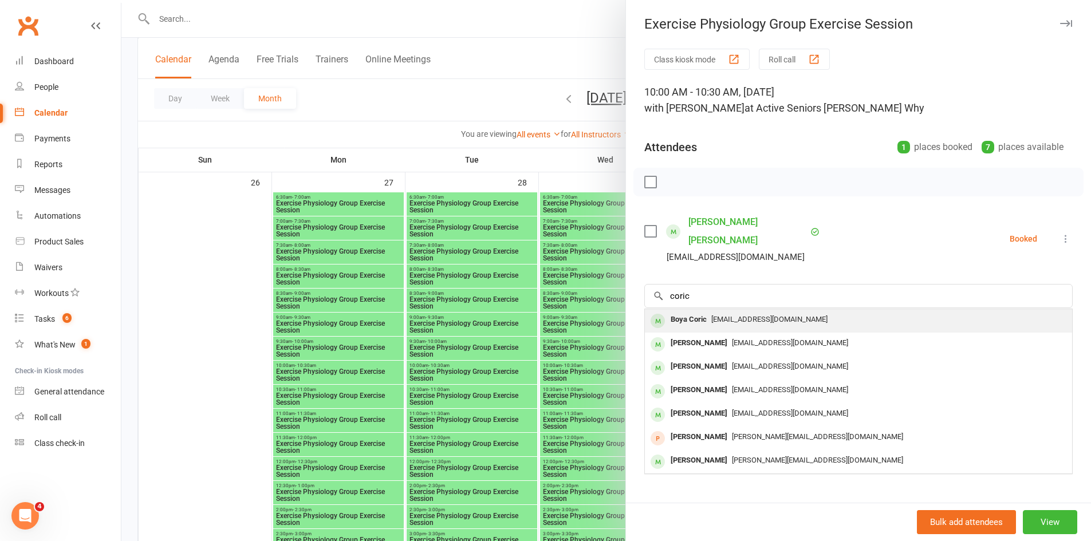
click at [709, 311] on div "test@clubworx.com" at bounding box center [858, 319] width 418 height 17
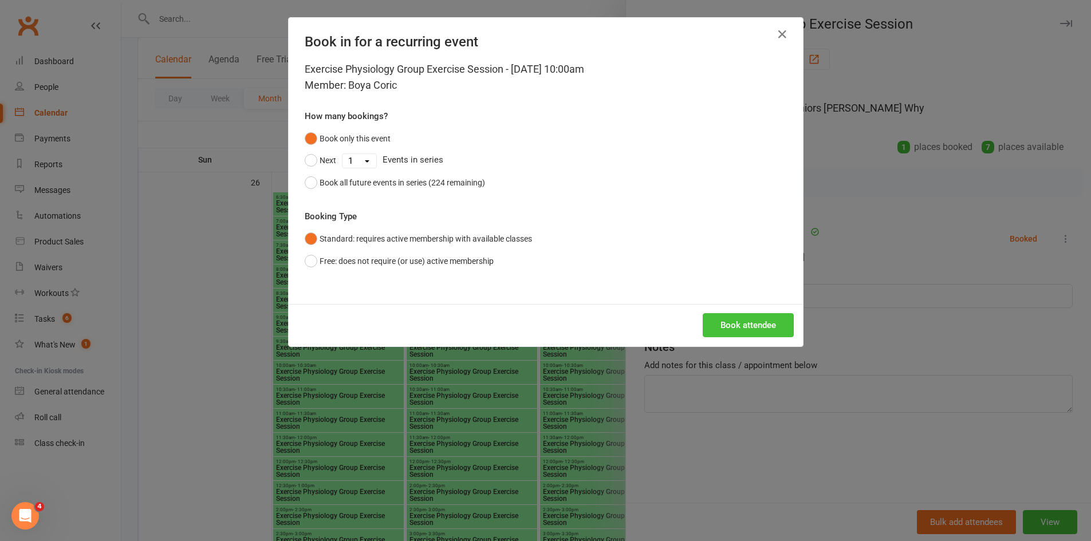
click at [732, 317] on button "Book attendee" at bounding box center [748, 325] width 91 height 24
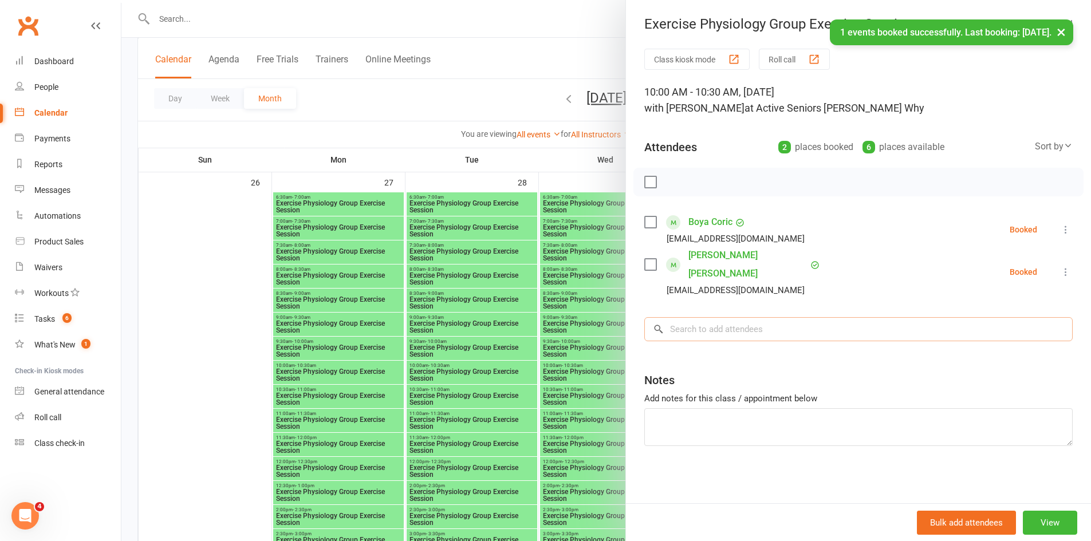
click at [693, 317] on input "search" at bounding box center [858, 329] width 428 height 24
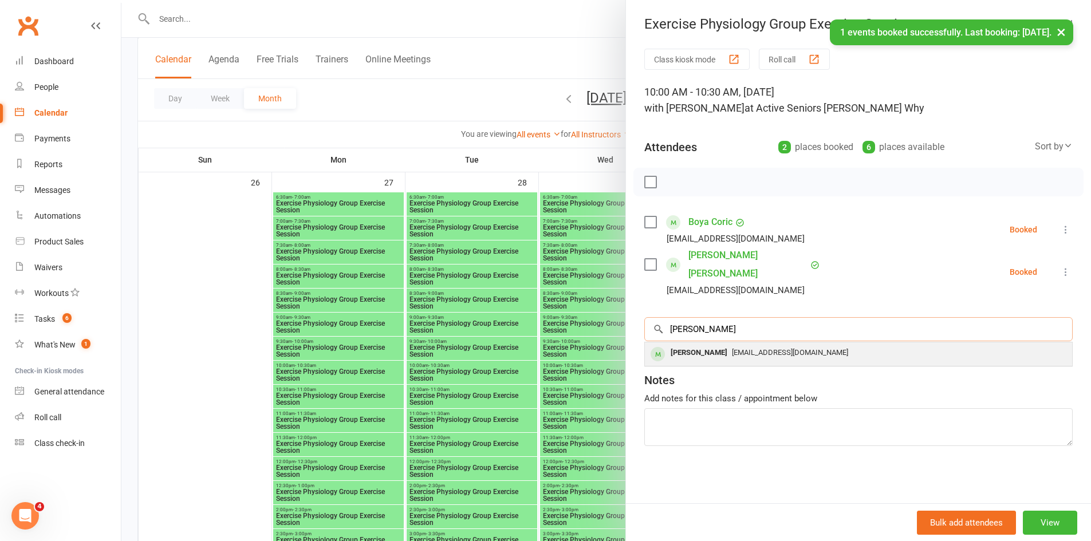
type input "grbic"
click at [693, 345] on div "Boja Grbic" at bounding box center [699, 353] width 66 height 17
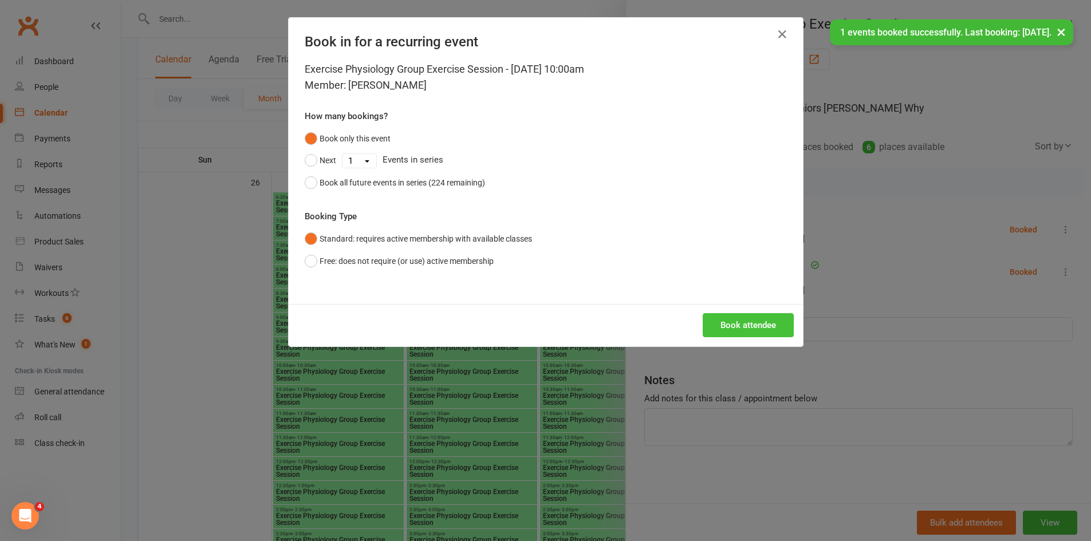
drag, startPoint x: 731, startPoint y: 328, endPoint x: 594, endPoint y: 369, distance: 142.2
click at [730, 328] on button "Book attendee" at bounding box center [748, 325] width 91 height 24
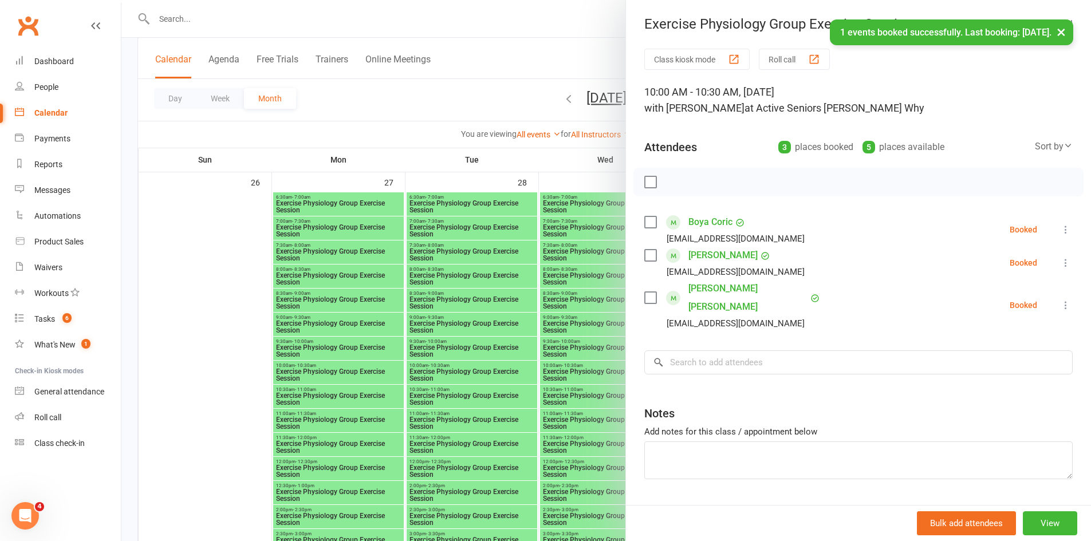
click at [336, 415] on div at bounding box center [605, 270] width 969 height 541
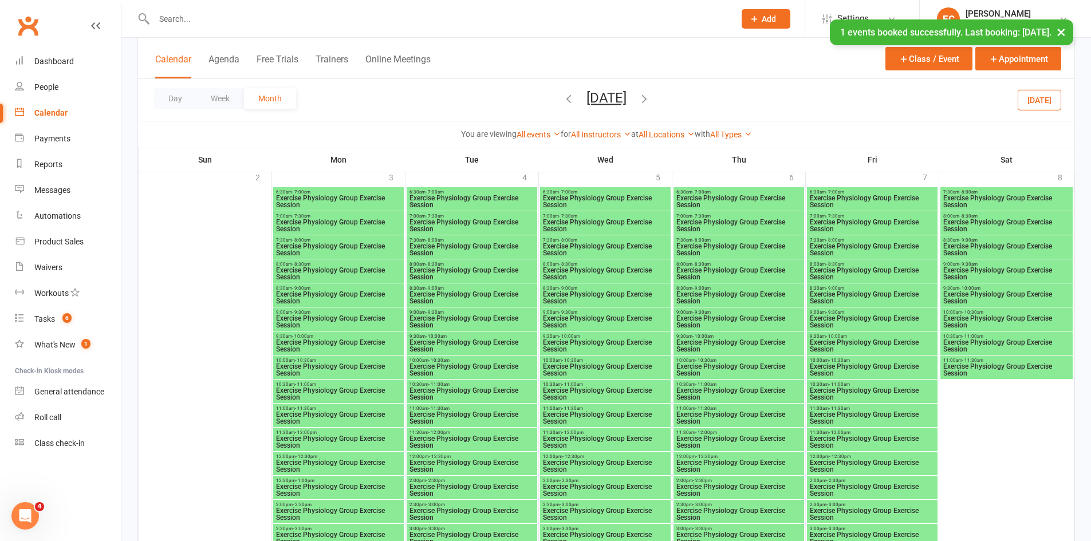
scroll to position [2345, 0]
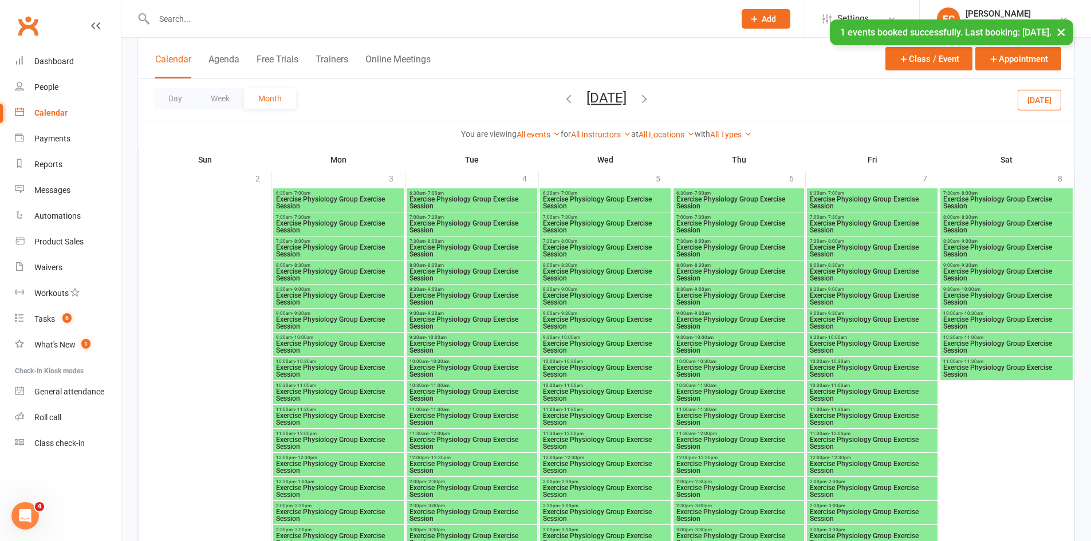
click at [314, 369] on span "Exercise Physiology Group Exercise Session" at bounding box center [338, 371] width 126 height 14
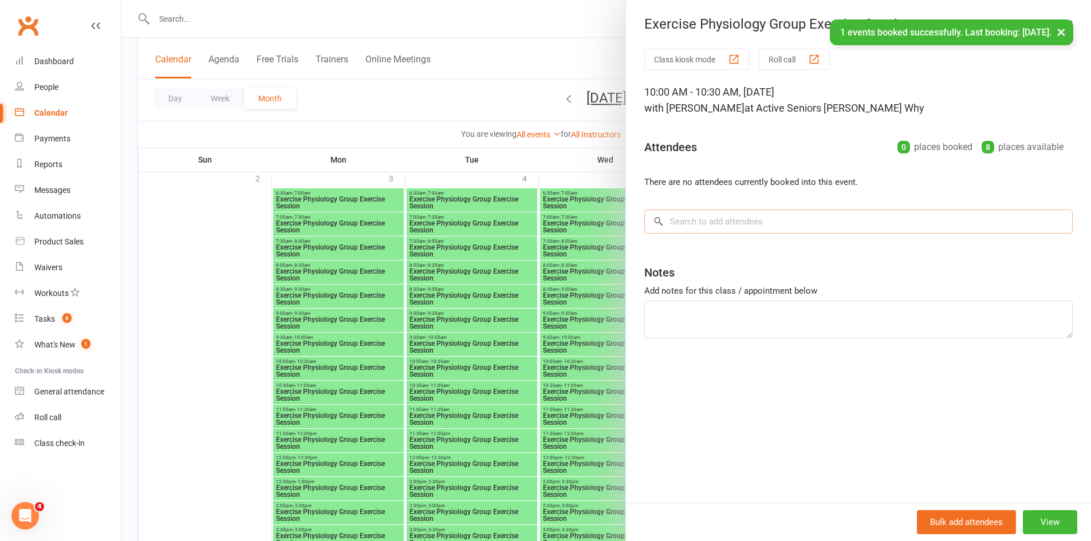
click at [679, 223] on input "search" at bounding box center [858, 222] width 428 height 24
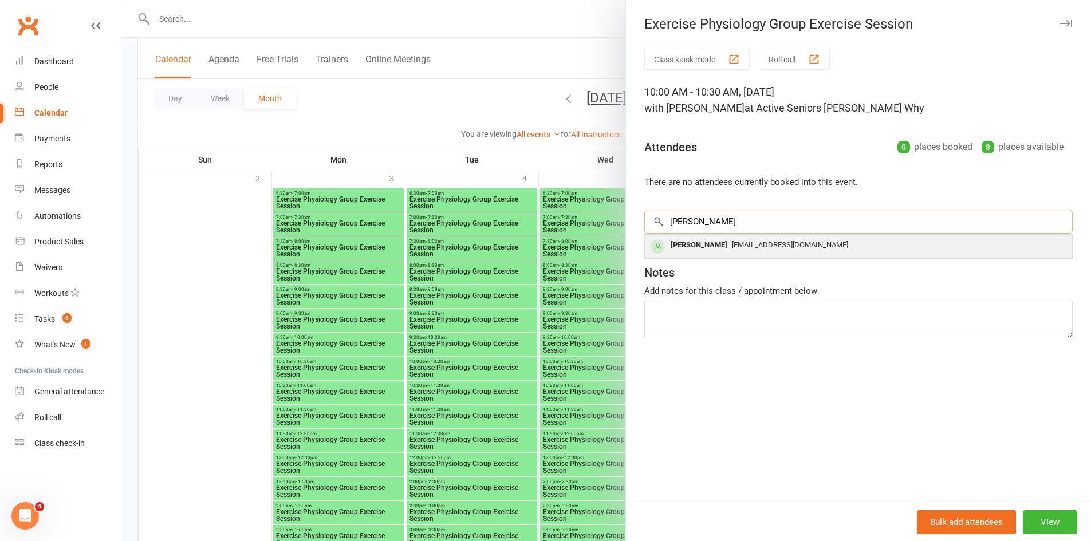
type input "grbic"
click at [684, 243] on div "Boja Grbic" at bounding box center [699, 245] width 66 height 17
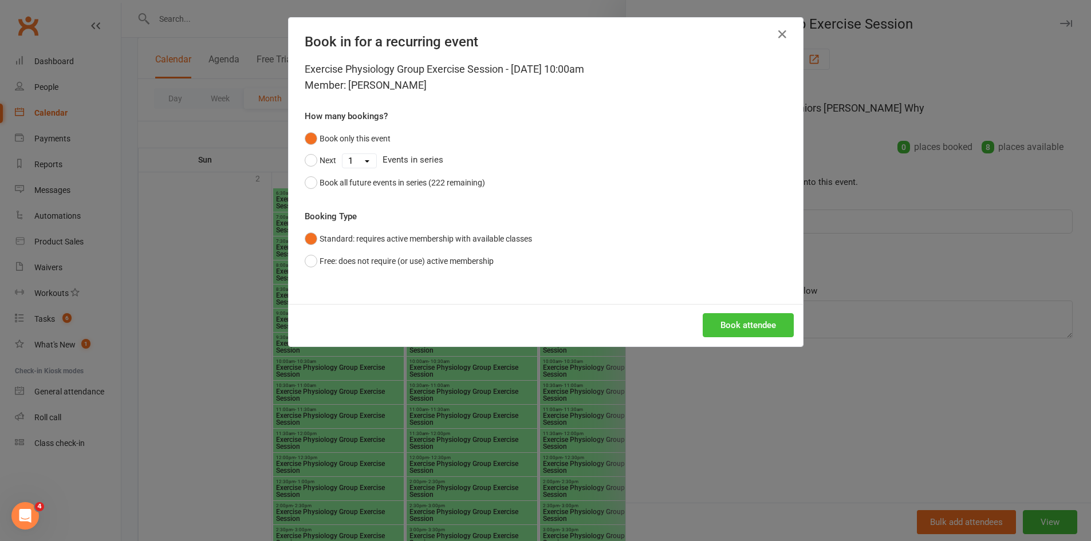
click at [737, 322] on button "Book attendee" at bounding box center [748, 325] width 91 height 24
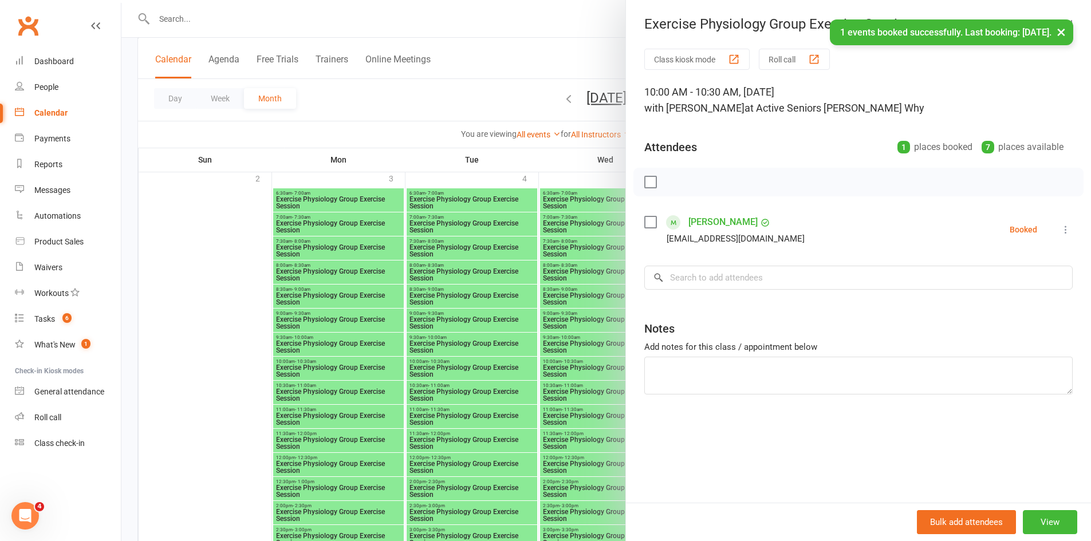
drag, startPoint x: 577, startPoint y: 393, endPoint x: 602, endPoint y: 393, distance: 25.2
click at [578, 393] on div at bounding box center [605, 270] width 969 height 541
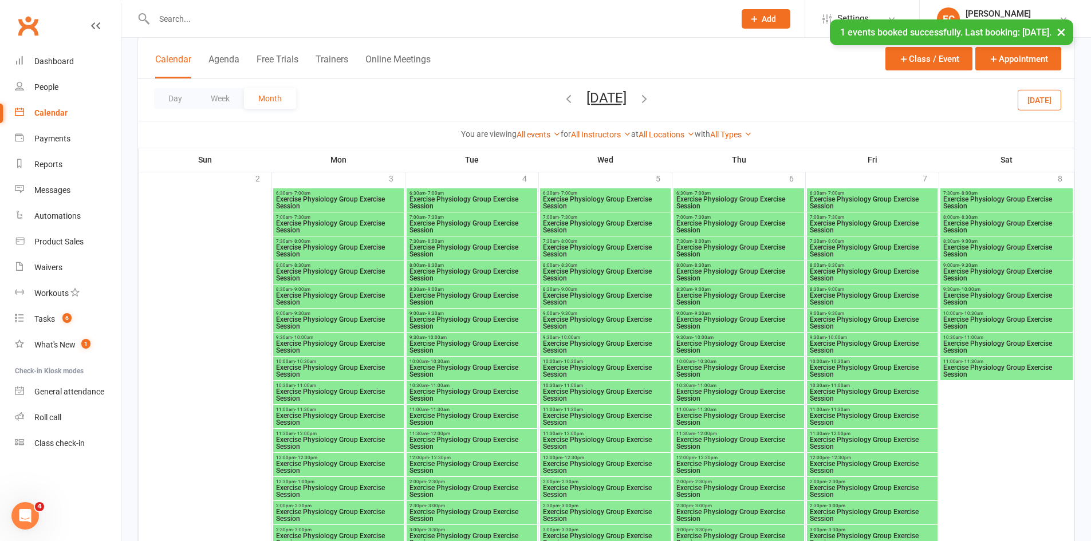
click at [730, 367] on span "Exercise Physiology Group Exercise Session" at bounding box center [739, 371] width 126 height 14
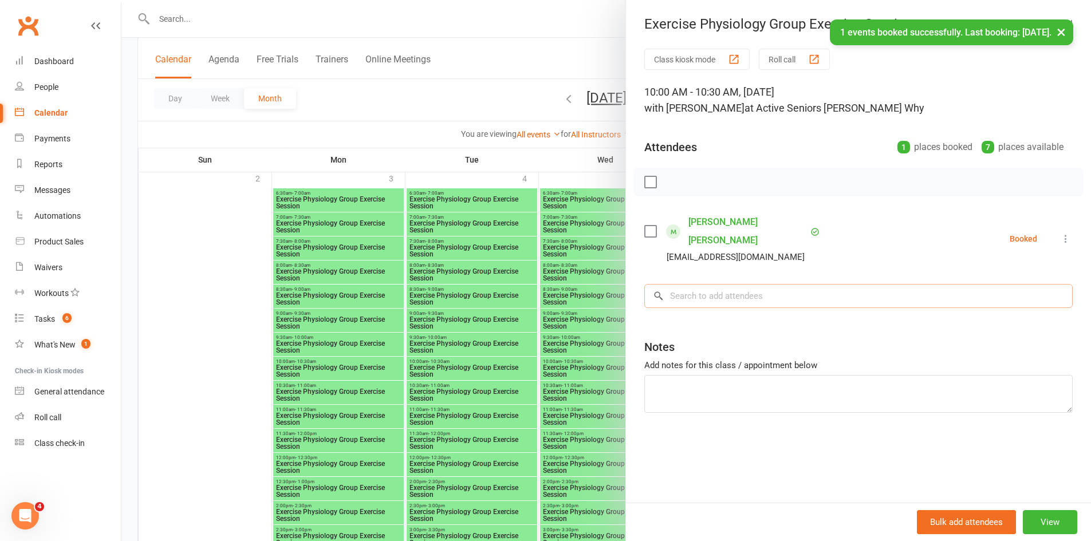
click at [714, 284] on input "search" at bounding box center [858, 296] width 428 height 24
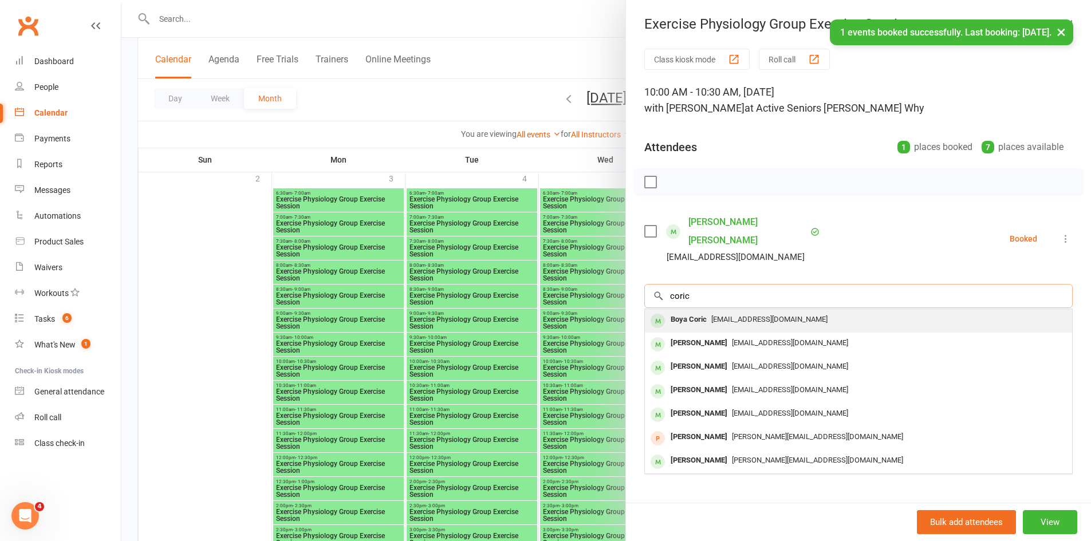
type input "coric"
click at [722, 315] on span "test@clubworx.com" at bounding box center [769, 319] width 116 height 9
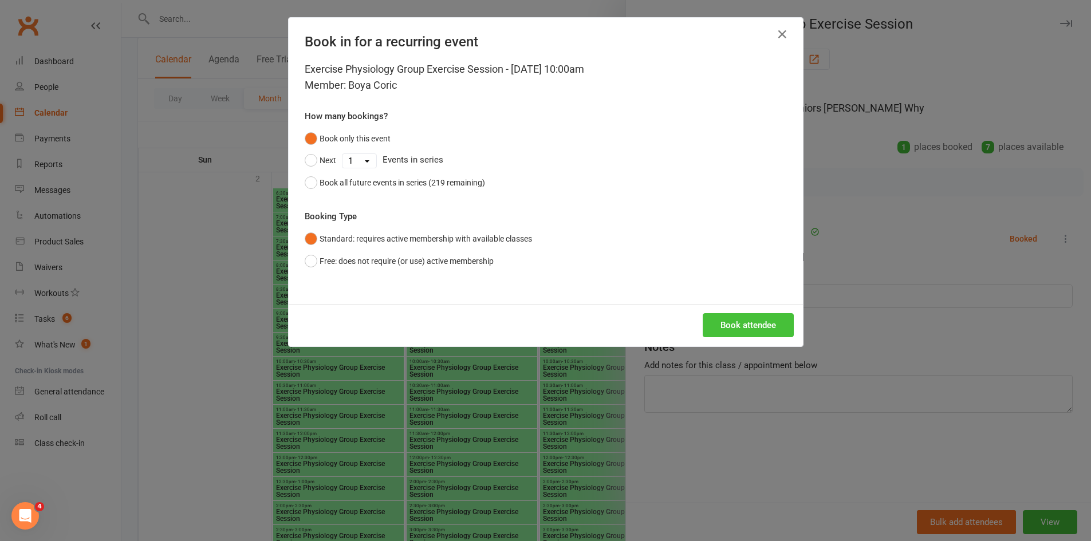
click at [750, 325] on button "Book attendee" at bounding box center [748, 325] width 91 height 24
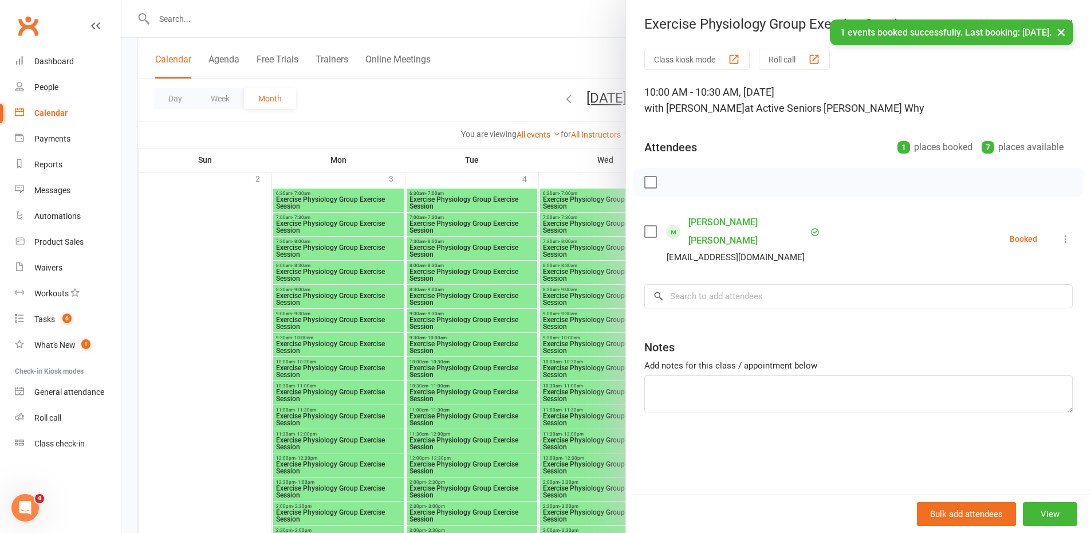
click at [377, 404] on div at bounding box center [605, 266] width 969 height 533
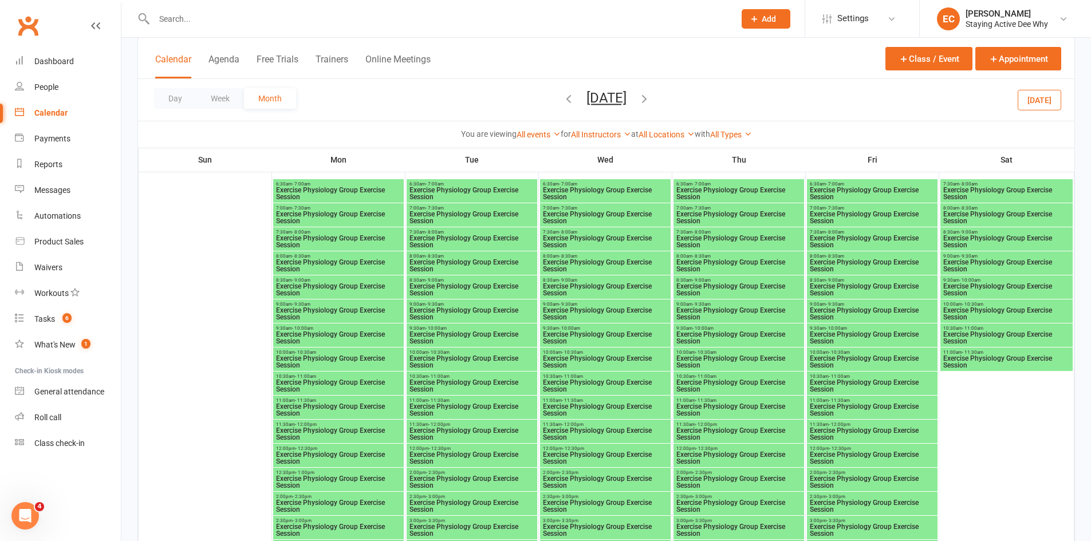
scroll to position [2460, 0]
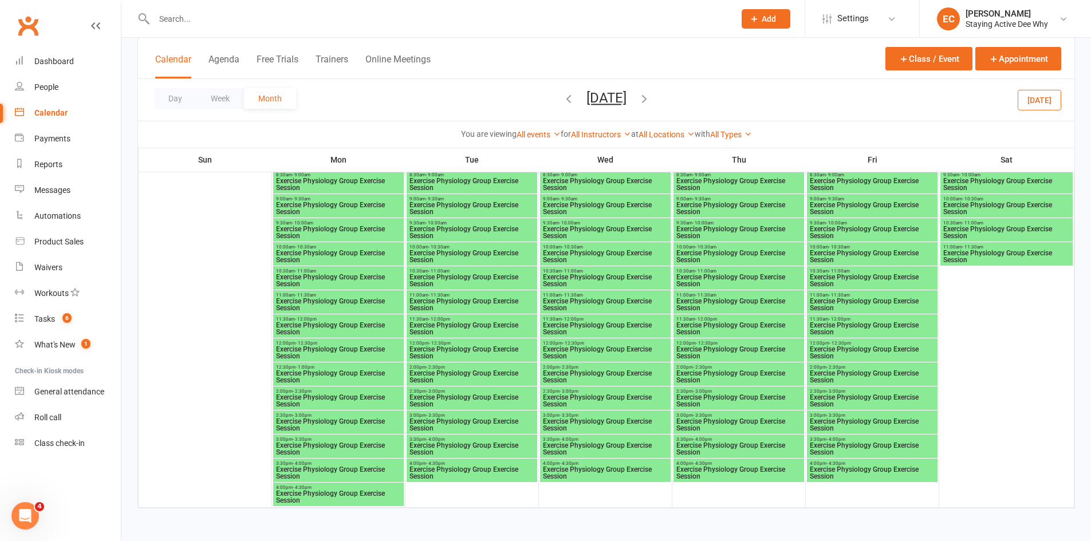
click at [324, 247] on span "10:00am - 10:30am" at bounding box center [338, 247] width 126 height 5
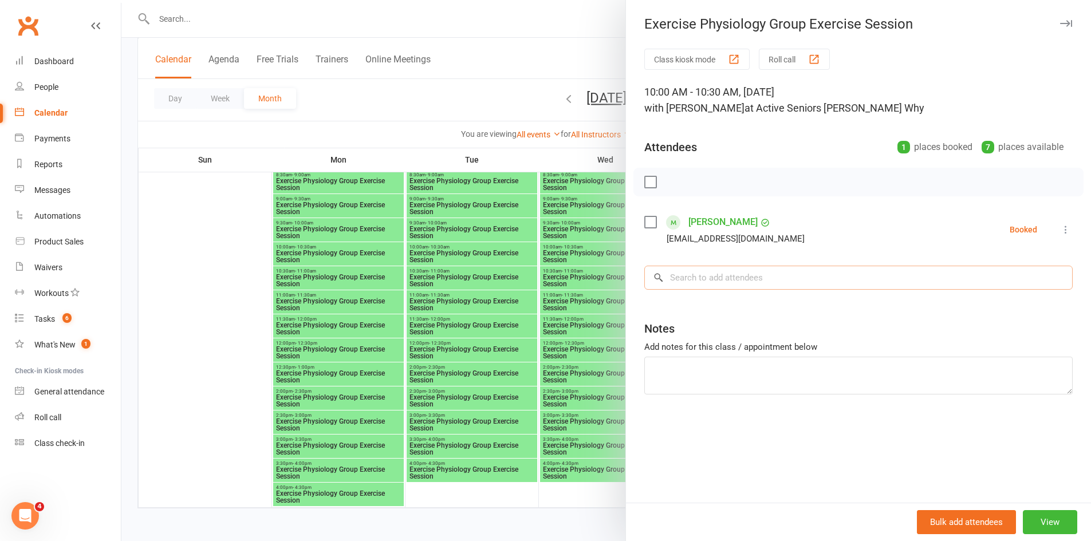
click at [726, 275] on input "search" at bounding box center [858, 278] width 428 height 24
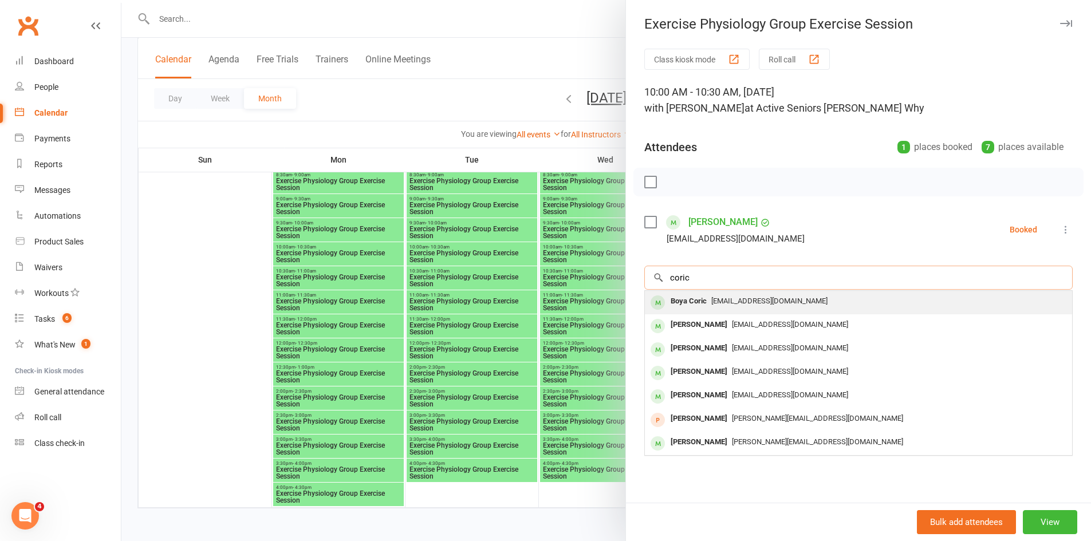
type input "coric"
click at [716, 295] on div "test@clubworx.com" at bounding box center [858, 301] width 418 height 17
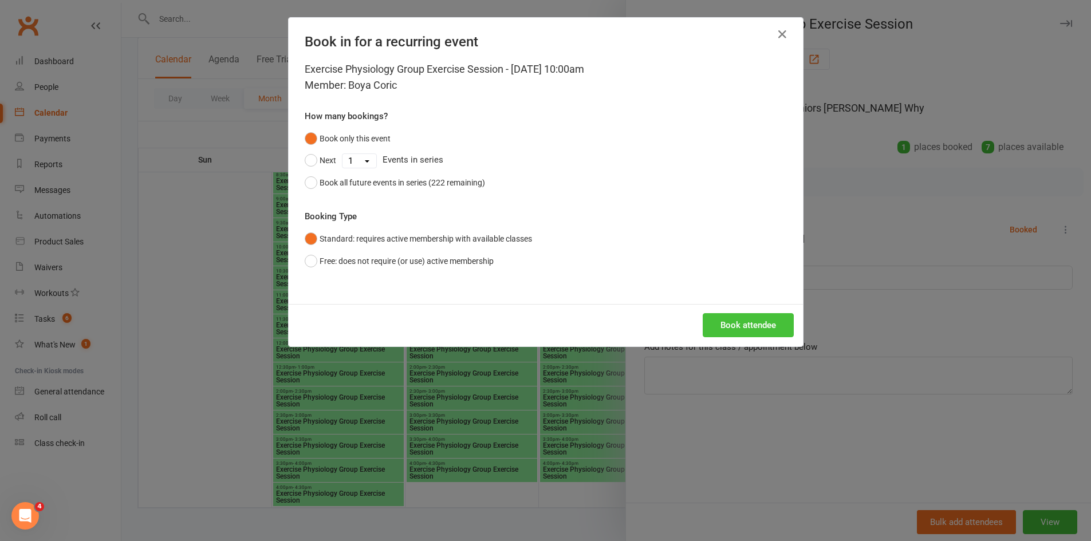
click at [767, 321] on button "Book attendee" at bounding box center [748, 325] width 91 height 24
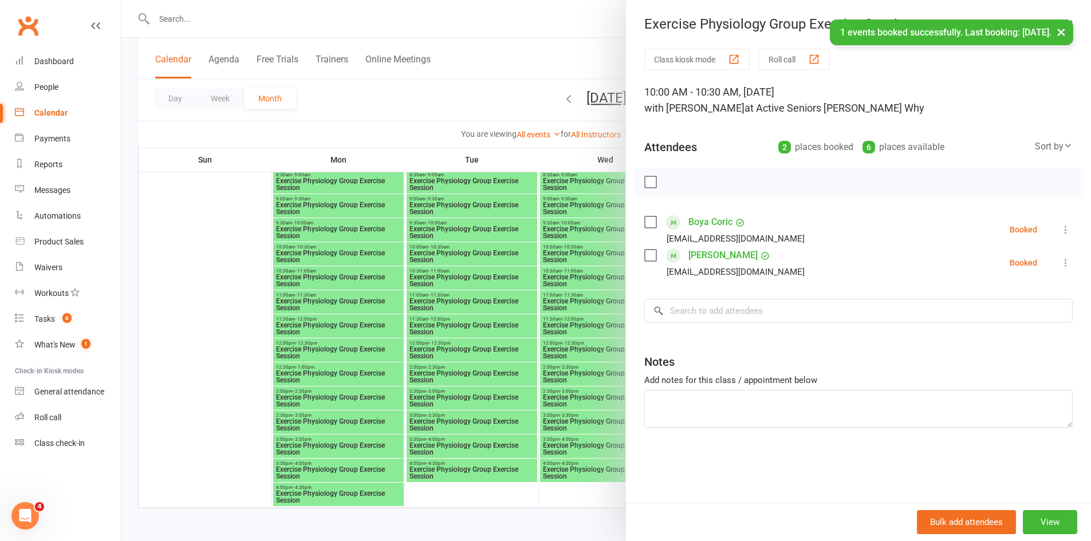
click at [702, 254] on link "Boja Grbic" at bounding box center [722, 255] width 69 height 18
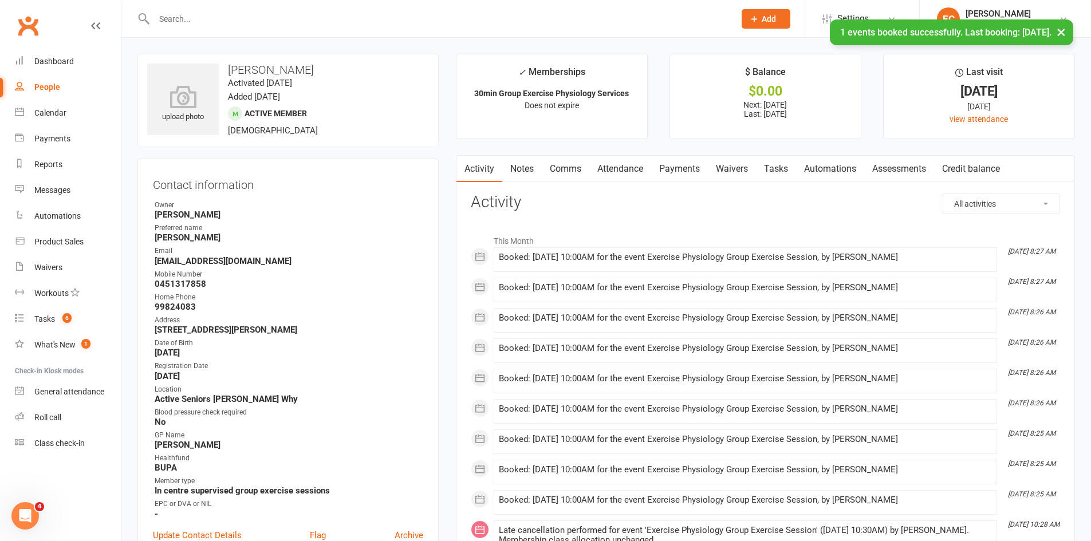
click at [623, 166] on link "Attendance" at bounding box center [620, 169] width 62 height 26
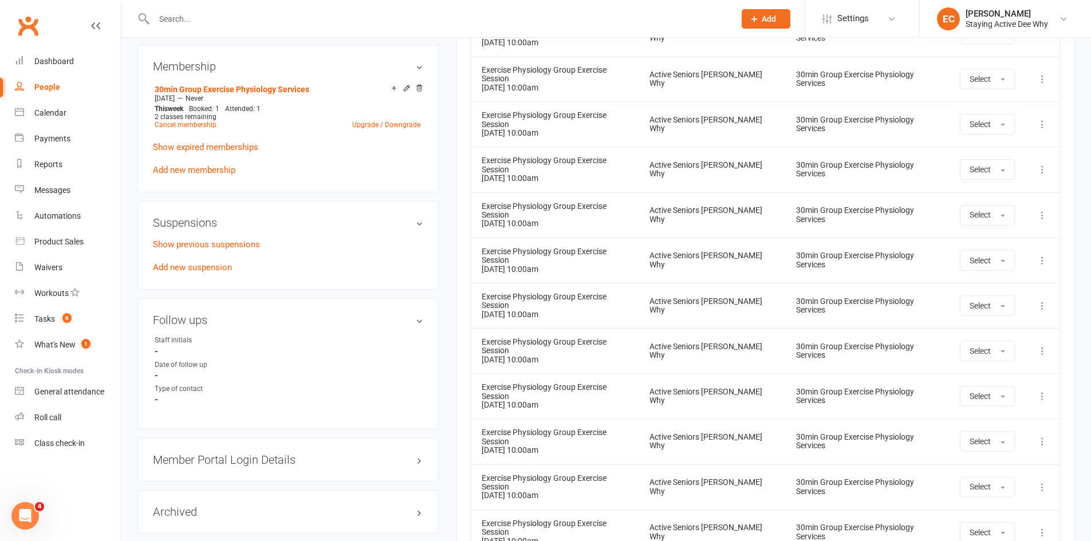
scroll to position [744, 0]
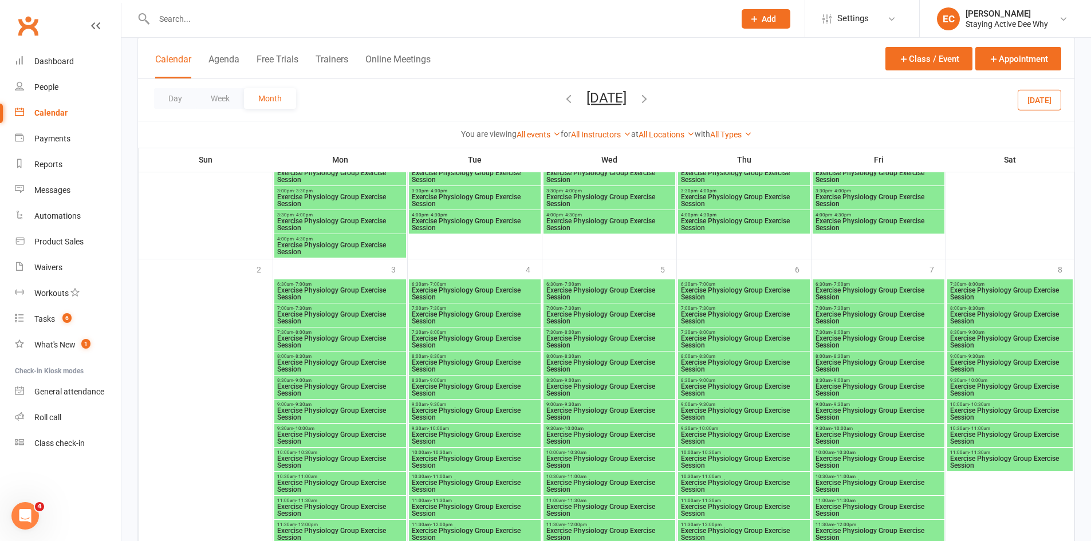
scroll to position [2403, 0]
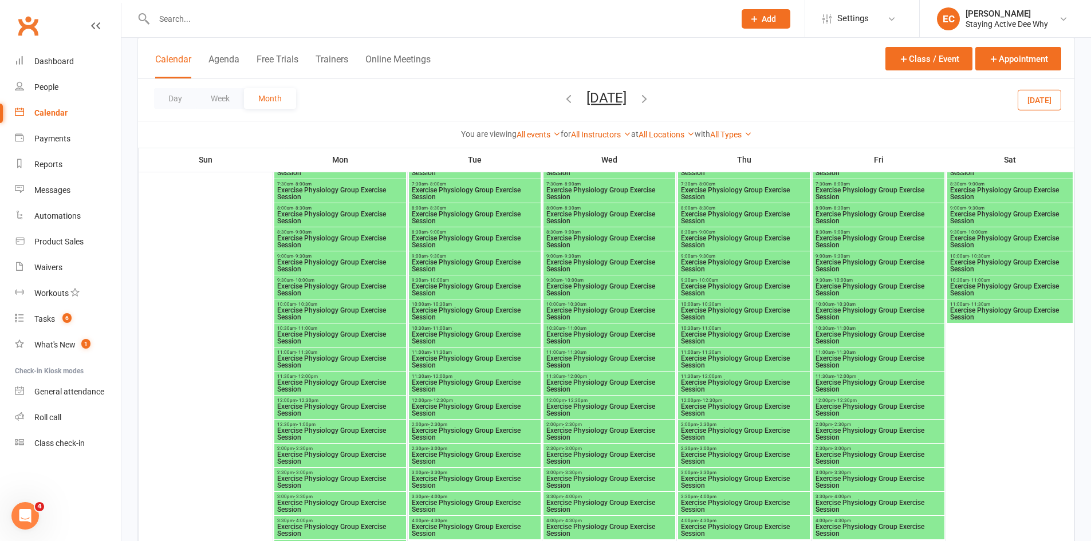
click at [701, 330] on div "10:30am - 11:00am Exercise Physiology Group Exercise Session" at bounding box center [744, 335] width 132 height 23
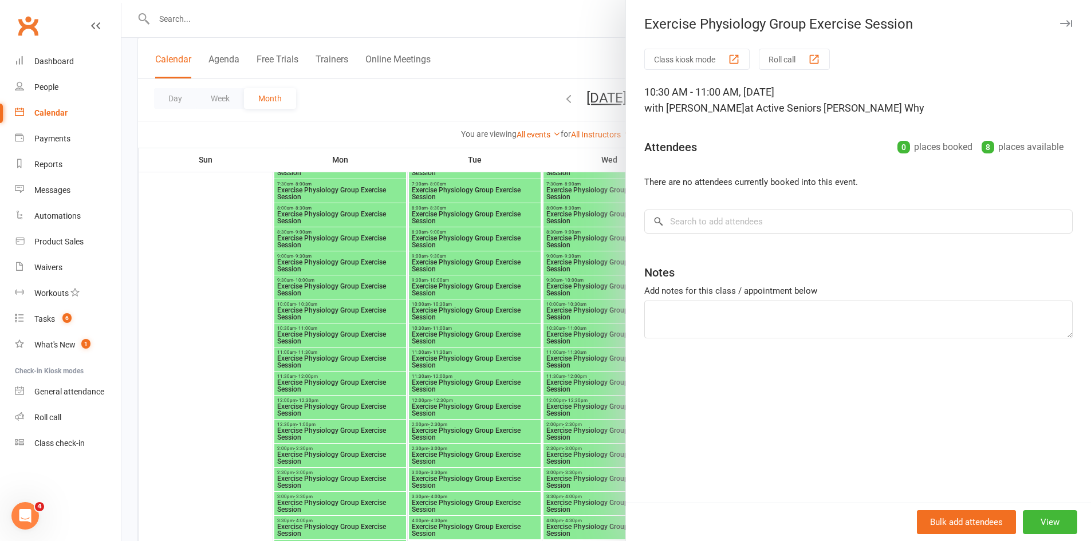
drag, startPoint x: 597, startPoint y: 320, endPoint x: 608, endPoint y: 318, distance: 11.0
click at [597, 320] on div at bounding box center [605, 270] width 969 height 541
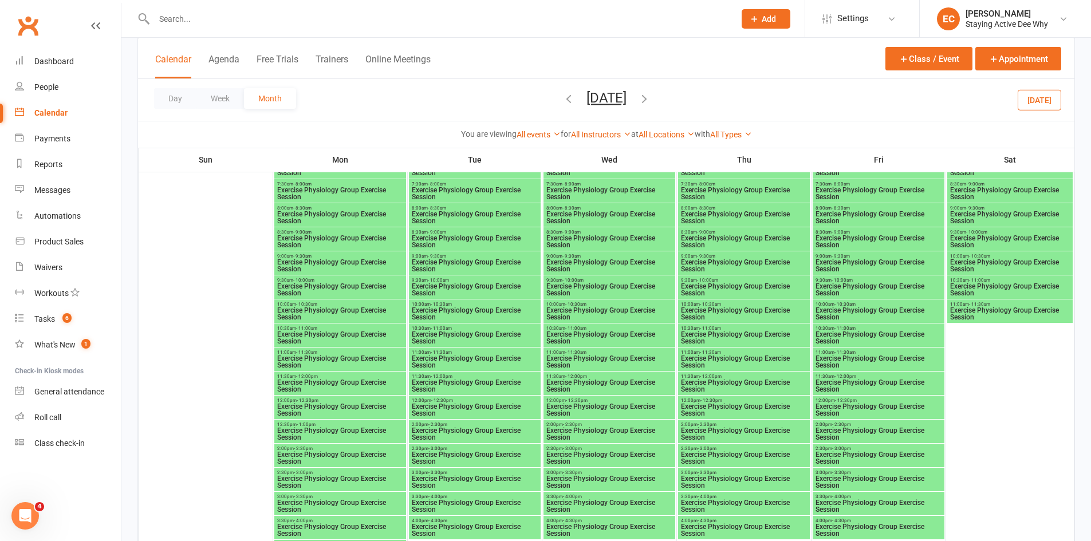
click at [711, 309] on span "Exercise Physiology Group Exercise Session" at bounding box center [743, 314] width 127 height 14
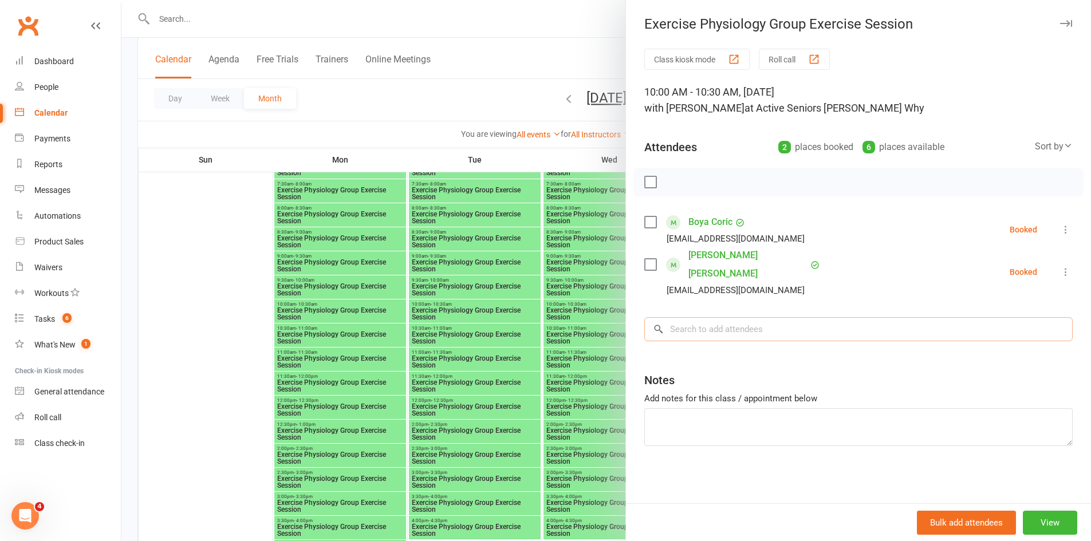
click at [728, 317] on input "search" at bounding box center [858, 329] width 428 height 24
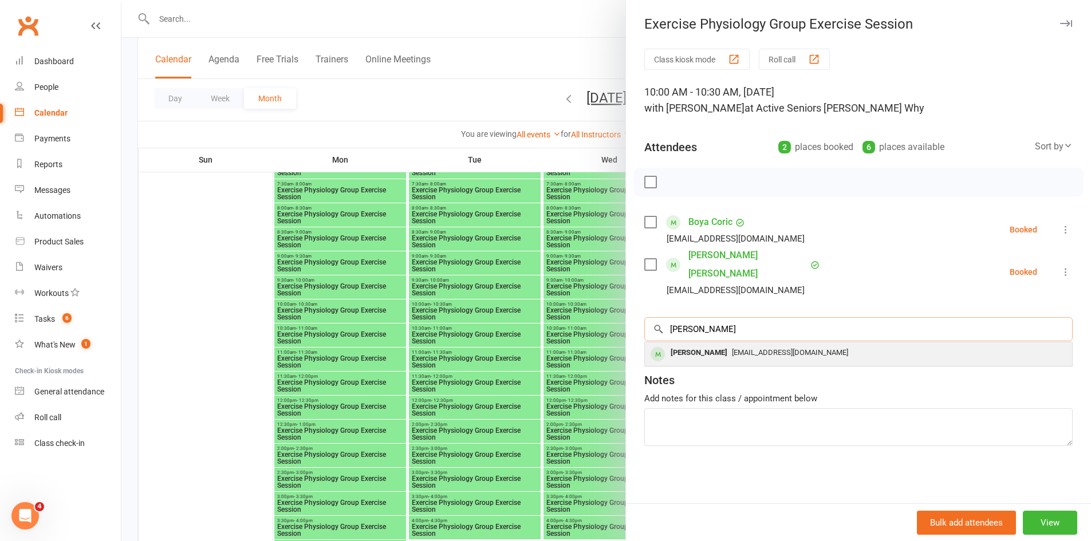
type input "grbic"
click at [721, 345] on div "noemail@test123.com" at bounding box center [858, 353] width 418 height 17
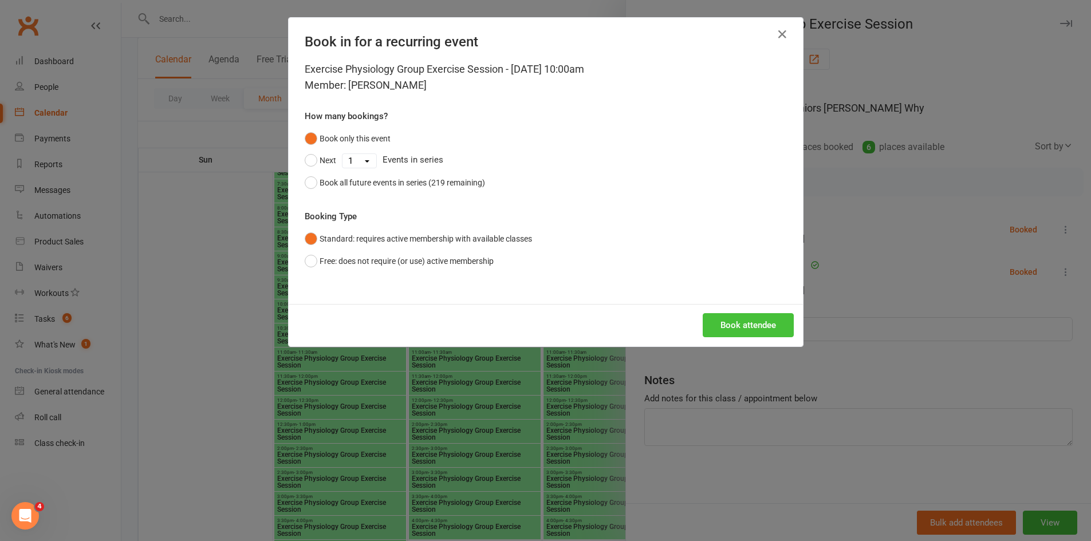
click at [743, 329] on button "Book attendee" at bounding box center [748, 325] width 91 height 24
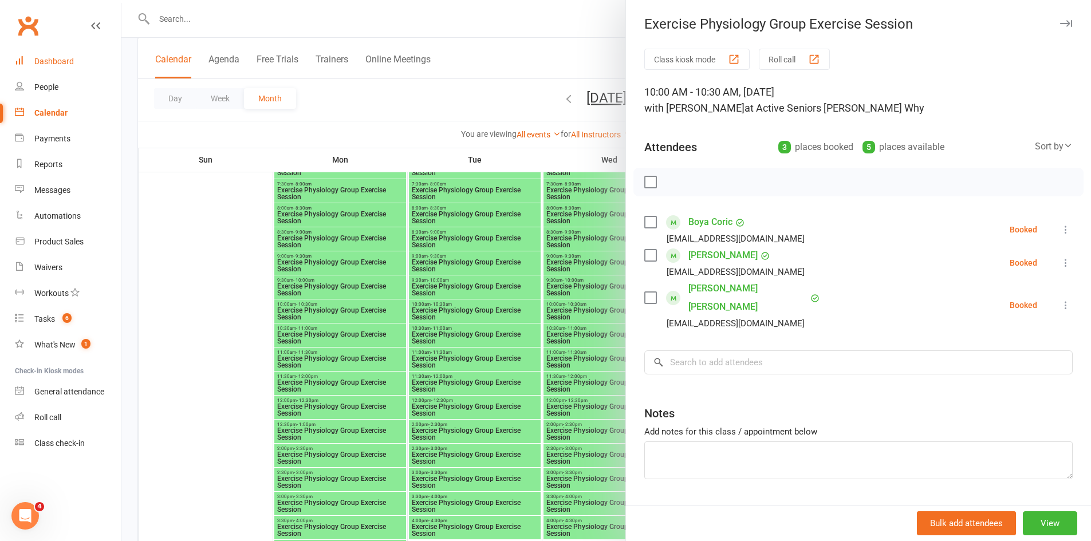
click at [82, 64] on link "Dashboard" at bounding box center [68, 62] width 106 height 26
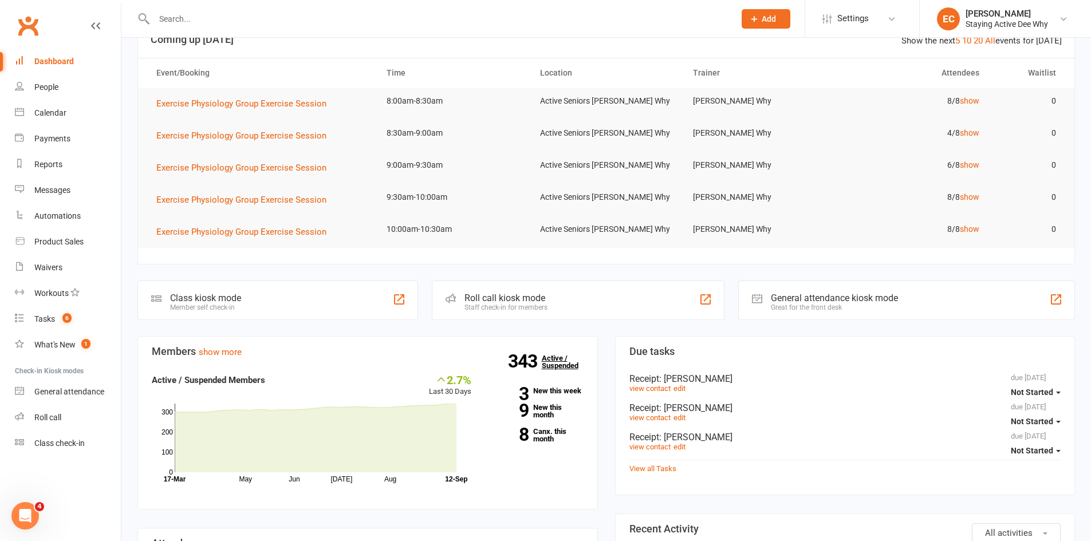
scroll to position [115, 0]
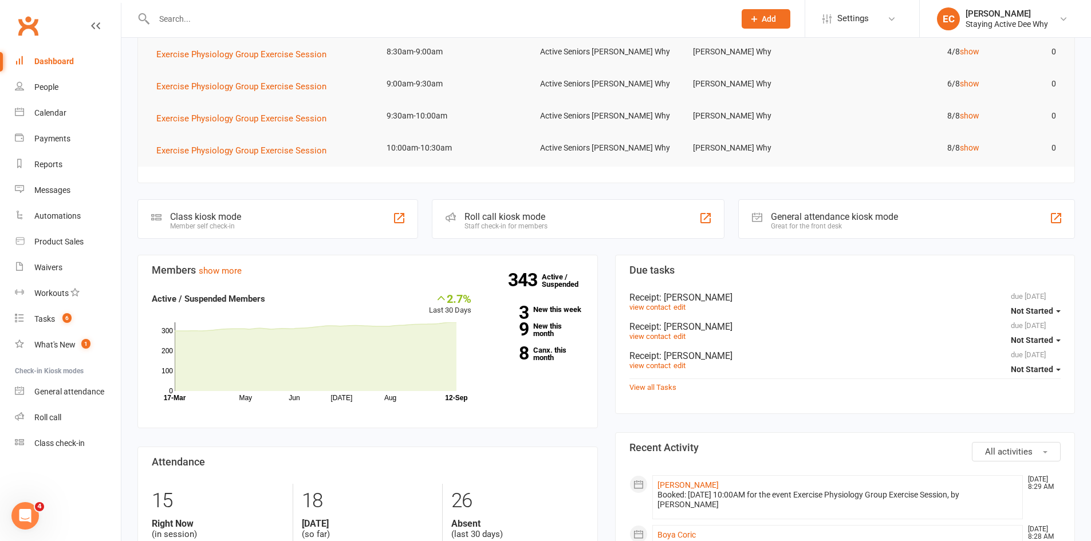
click at [231, 22] on input "text" at bounding box center [439, 19] width 576 height 16
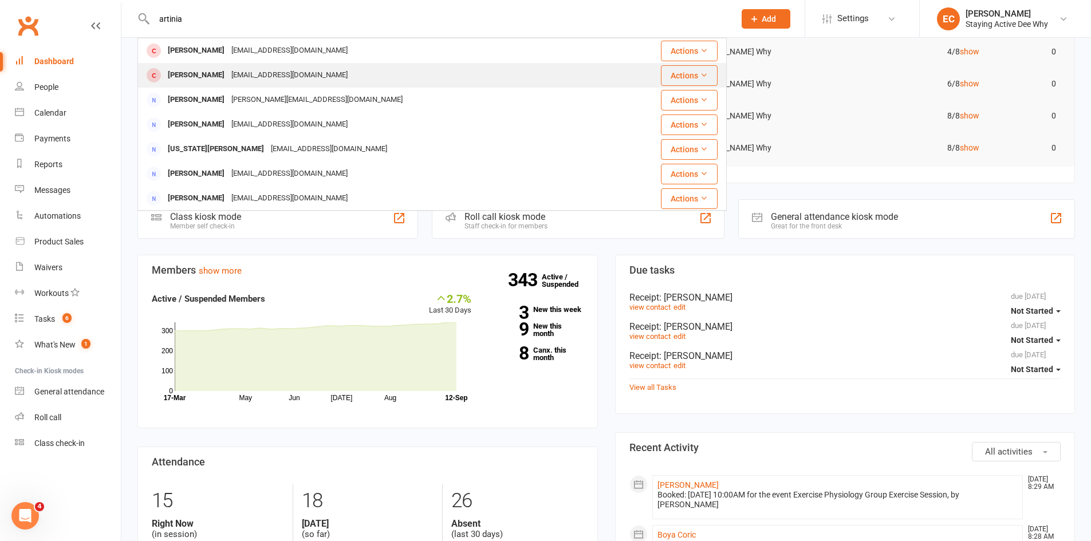
type input "artinia"
click at [228, 71] on div "aleco11@bigpond.com" at bounding box center [289, 75] width 123 height 17
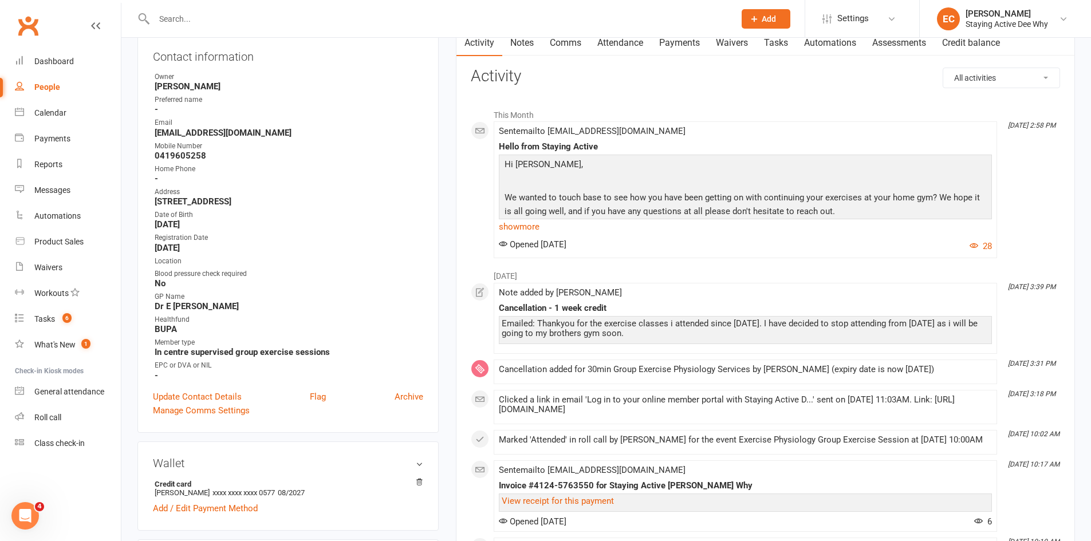
scroll to position [172, 0]
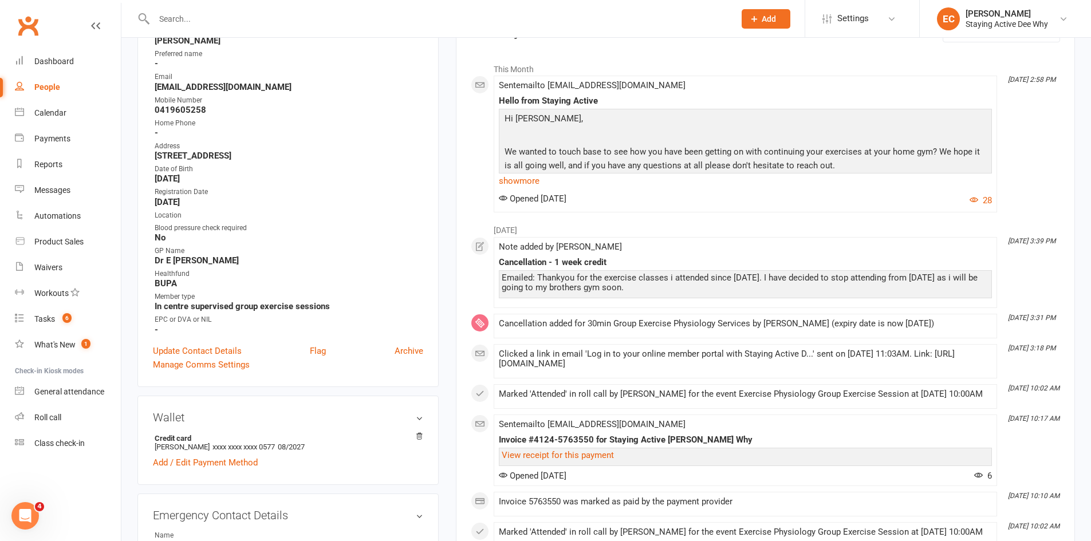
click at [505, 175] on link "show more" at bounding box center [745, 181] width 493 height 16
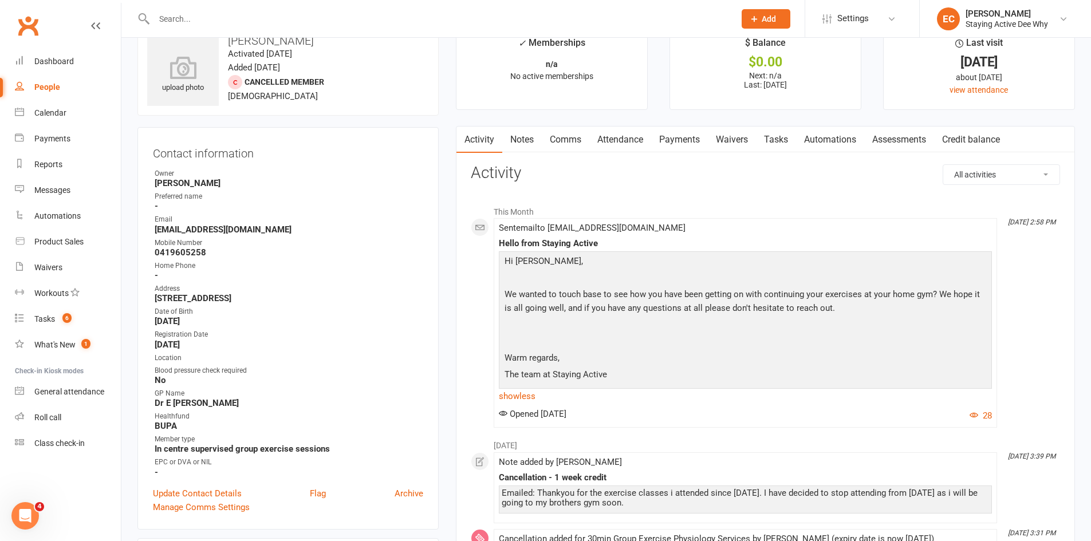
scroll to position [0, 0]
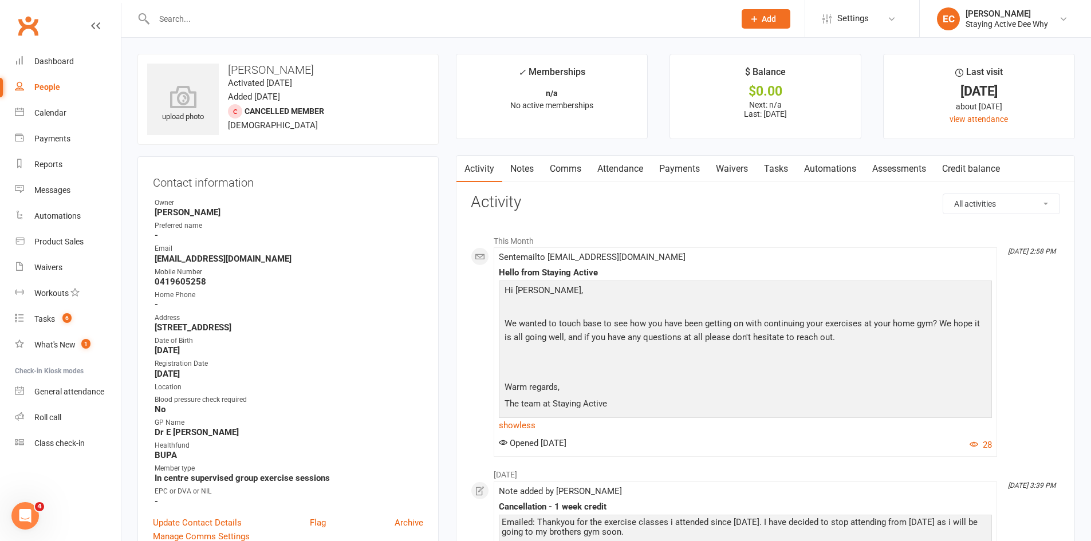
click at [520, 164] on link "Notes" at bounding box center [522, 169] width 40 height 26
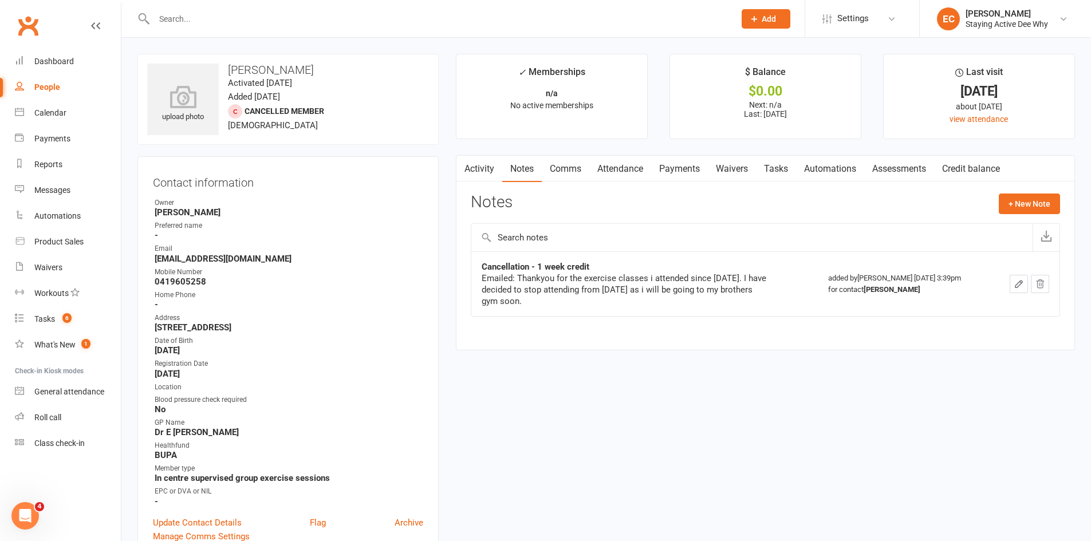
click at [232, 22] on input "text" at bounding box center [439, 19] width 576 height 16
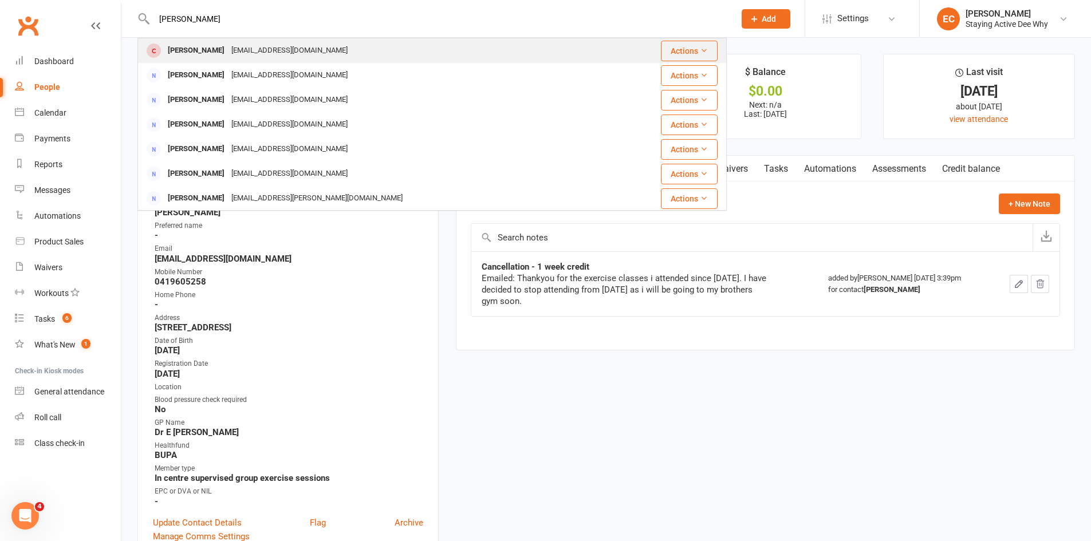
type input "sue hiughes"
click at [230, 53] on div "hughessm1603@gmail.com" at bounding box center [289, 50] width 123 height 17
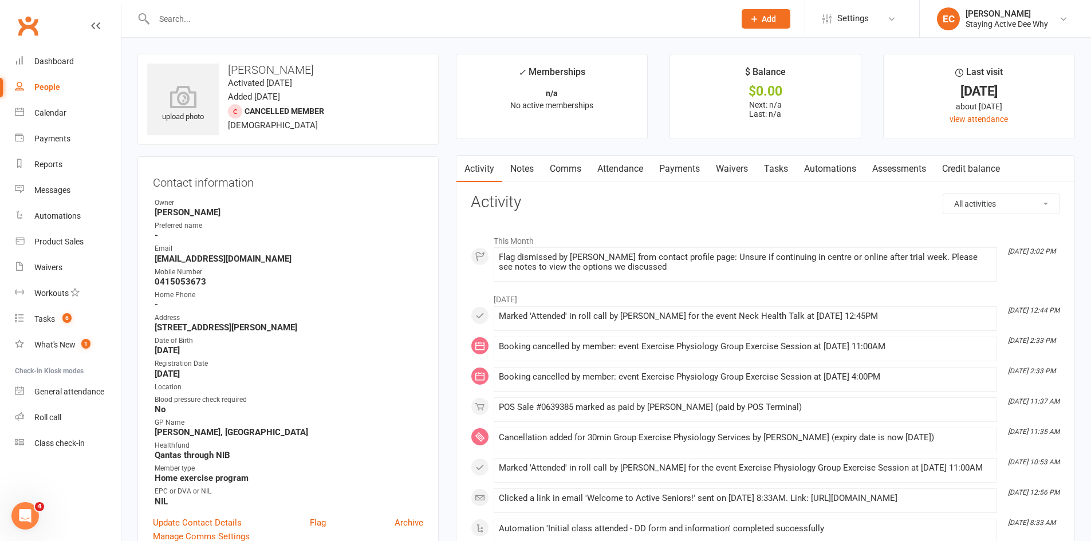
click at [247, 22] on input "text" at bounding box center [439, 19] width 576 height 16
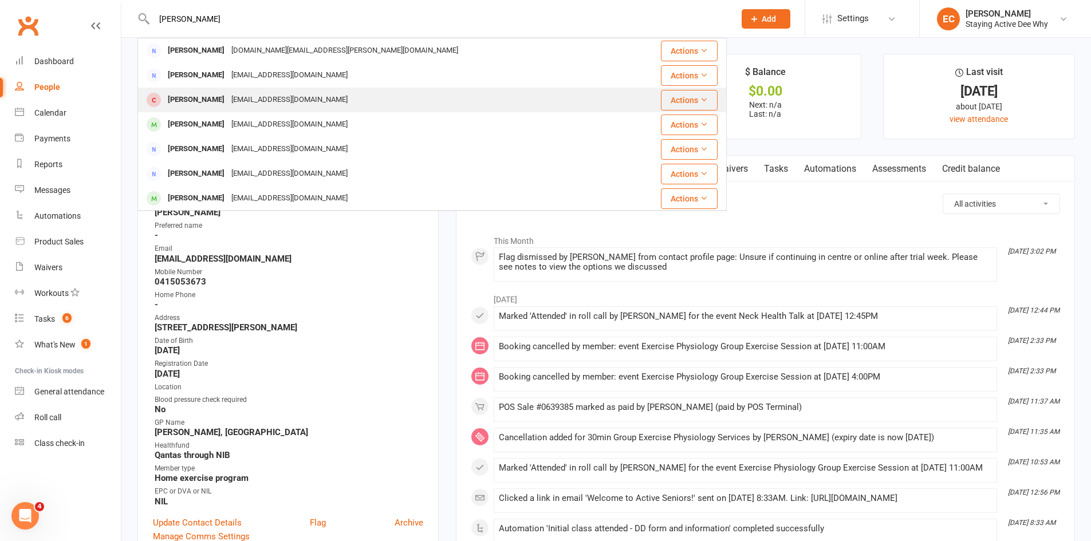
type input "wilson"
click at [232, 111] on div "Judith Wilson judithwilson3168@gmail.com" at bounding box center [383, 99] width 489 height 23
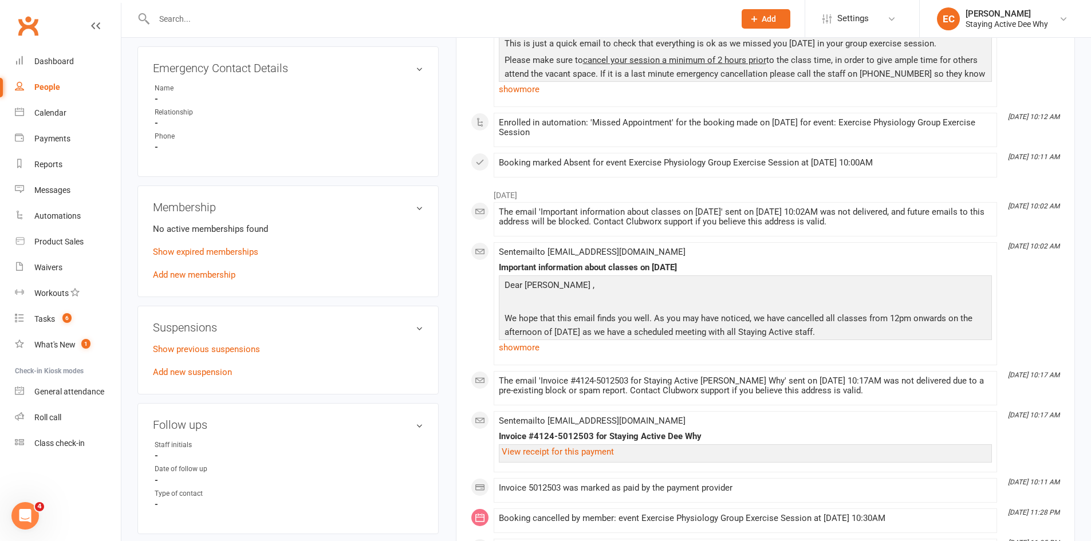
scroll to position [744, 0]
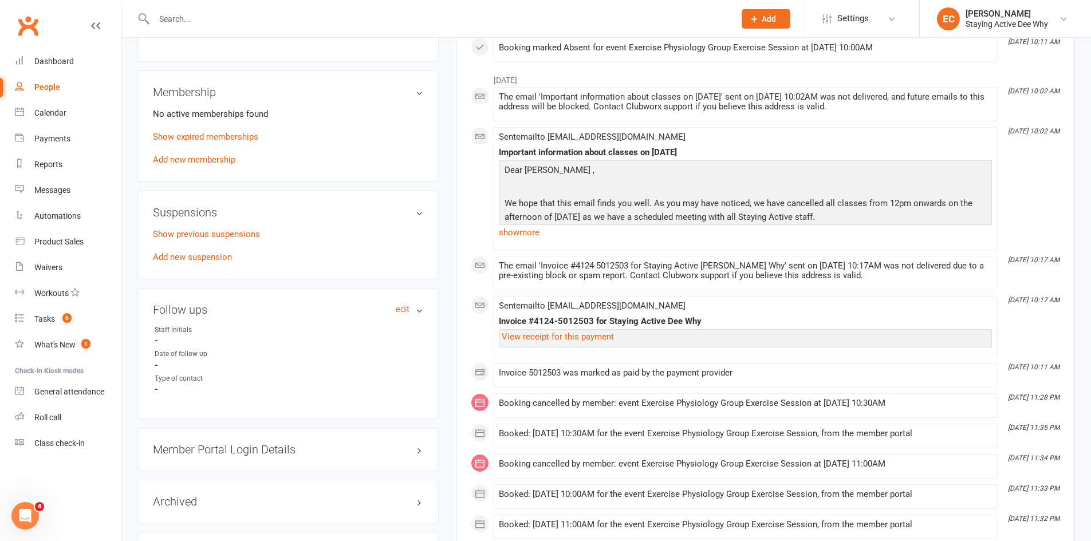
click at [406, 312] on link "edit" at bounding box center [403, 310] width 14 height 10
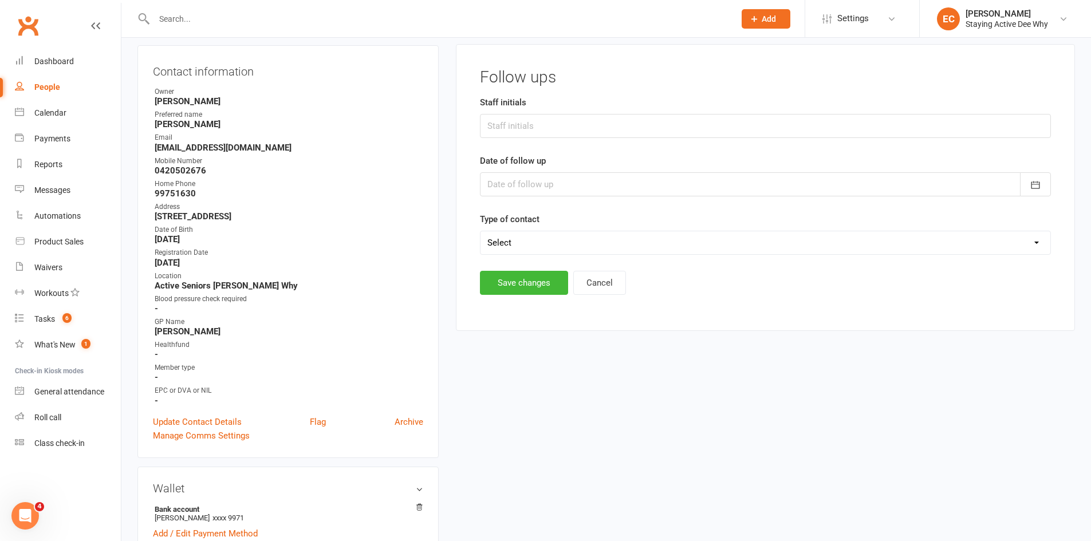
scroll to position [98, 0]
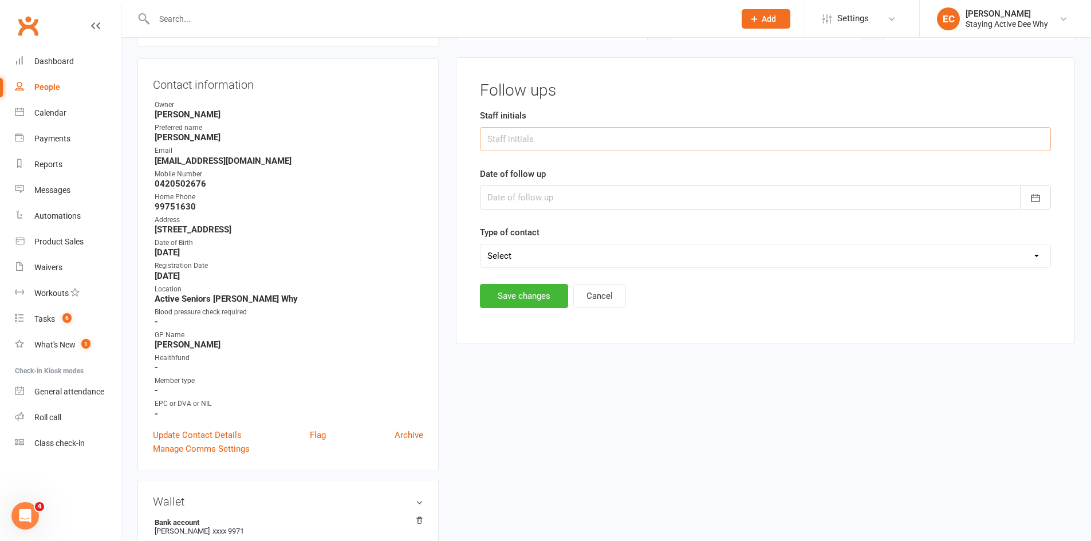
click at [508, 141] on input "text" at bounding box center [765, 139] width 571 height 24
type input "ECS"
click at [535, 202] on div at bounding box center [765, 198] width 571 height 24
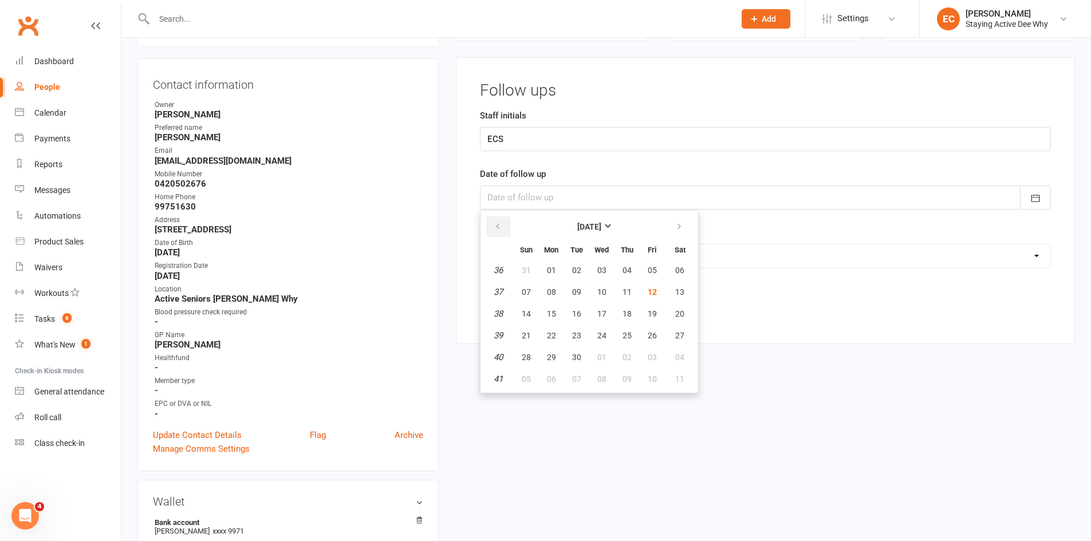
click at [503, 232] on button "button" at bounding box center [498, 226] width 25 height 21
click at [632, 337] on button "21" at bounding box center [627, 335] width 24 height 21
type input "21 Aug 2025"
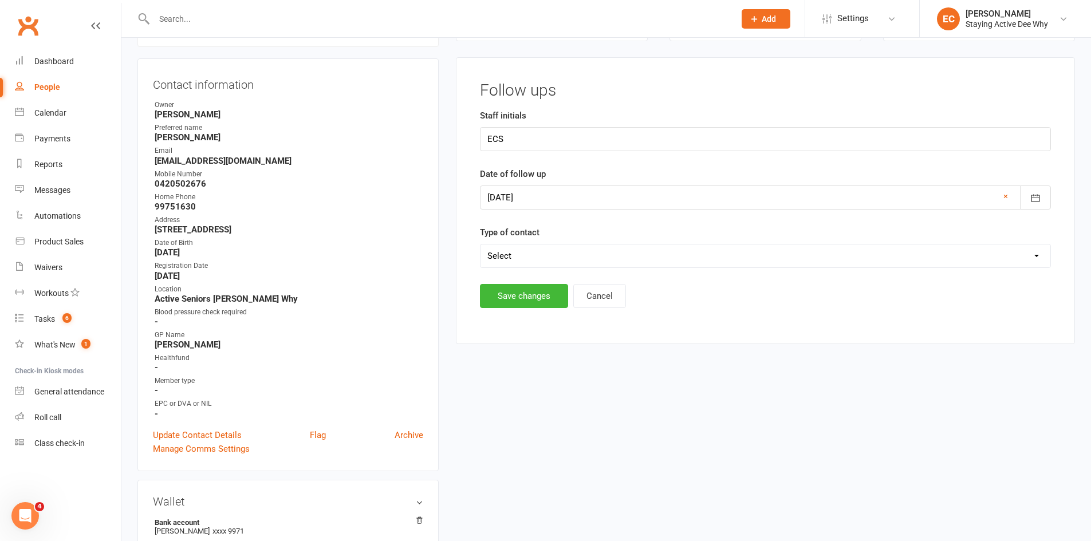
click at [544, 254] on select "Select Left message or sent email Spoke to member" at bounding box center [765, 256] width 570 height 23
select select "Spoke to member"
click at [480, 245] on select "Select Left message or sent email Spoke to member" at bounding box center [765, 256] width 570 height 23
click at [517, 292] on button "Save changes" at bounding box center [524, 296] width 88 height 24
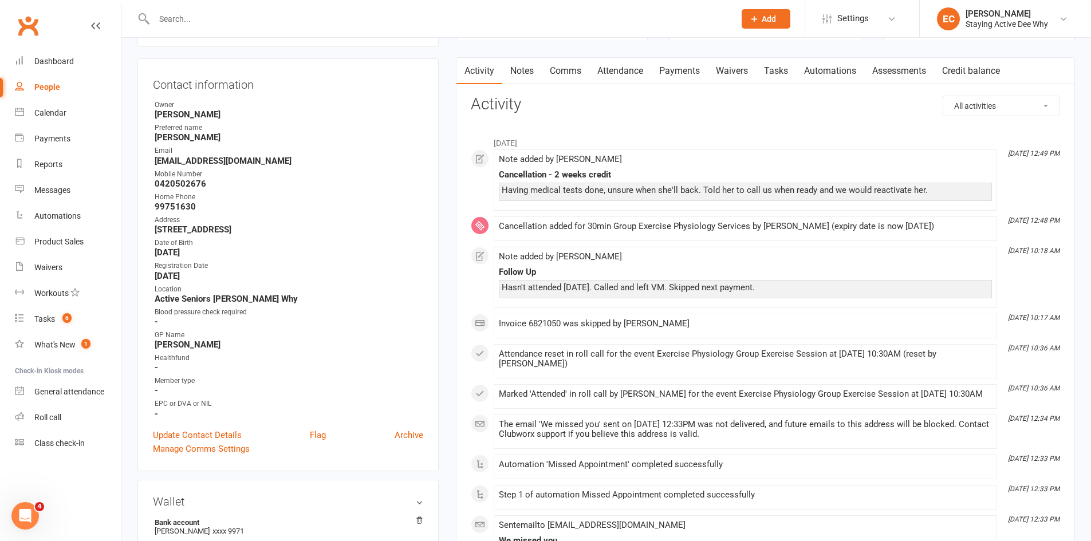
click at [256, 21] on input "text" at bounding box center [439, 19] width 576 height 16
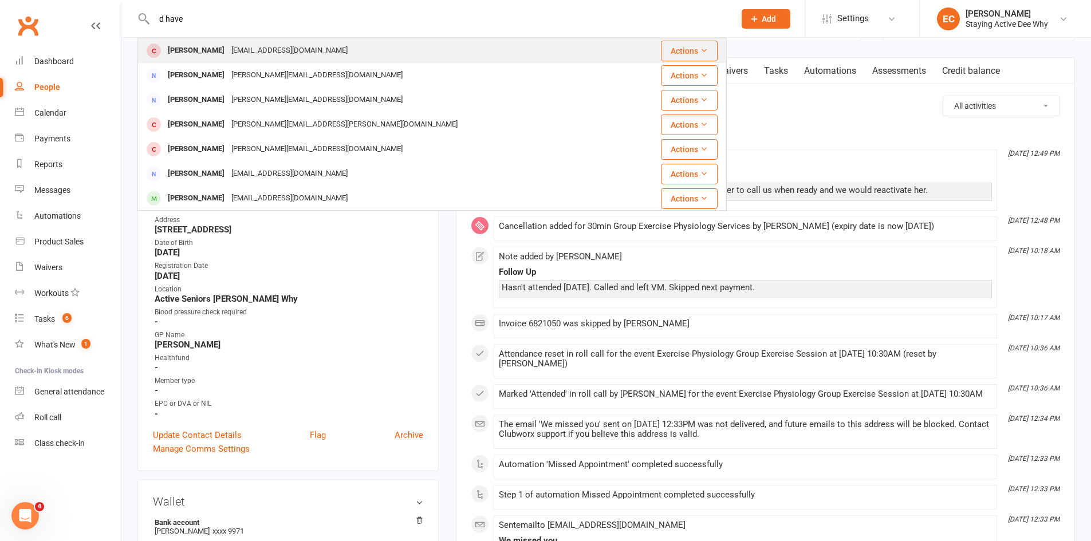
type input "d have"
click at [248, 51] on div "micheledhave@hotmail.com" at bounding box center [289, 50] width 123 height 17
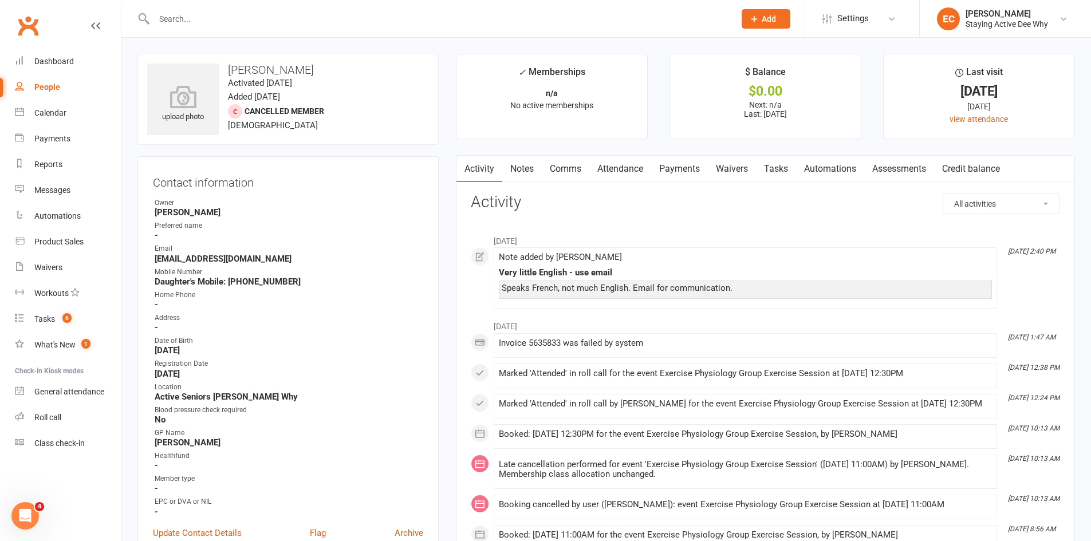
click at [527, 170] on link "Notes" at bounding box center [522, 169] width 40 height 26
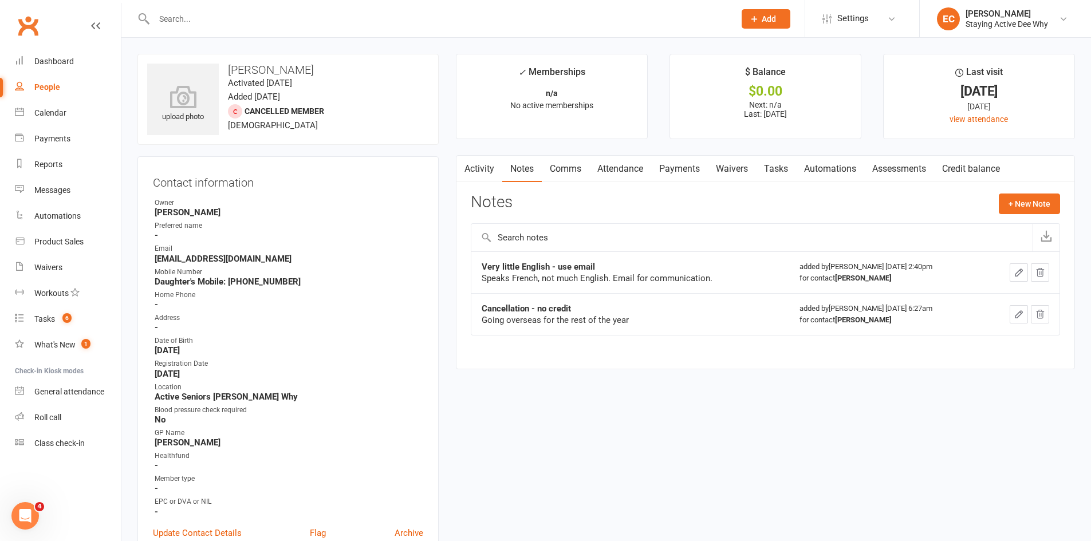
click at [236, 18] on input "text" at bounding box center [439, 19] width 576 height 16
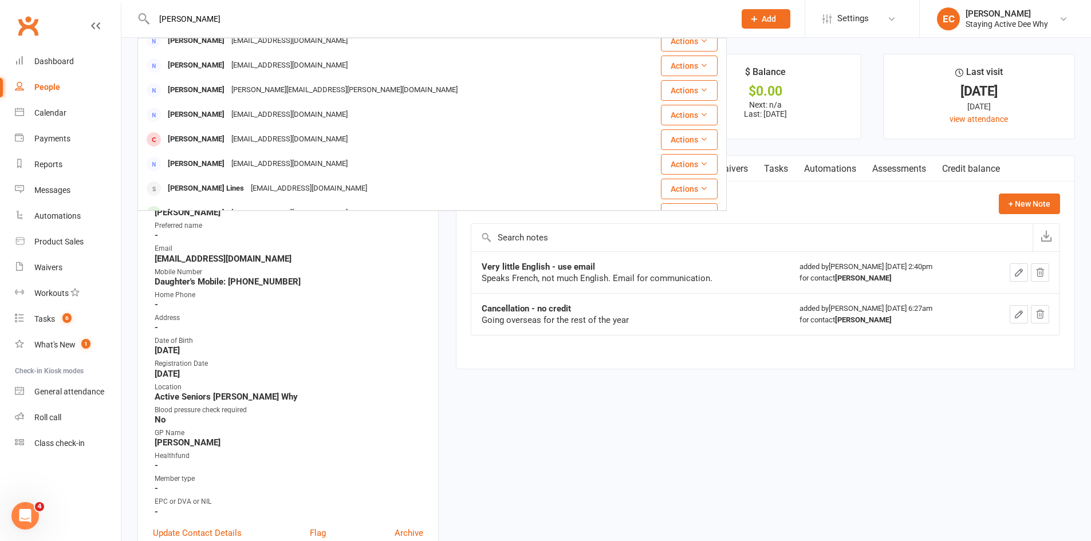
scroll to position [172, 0]
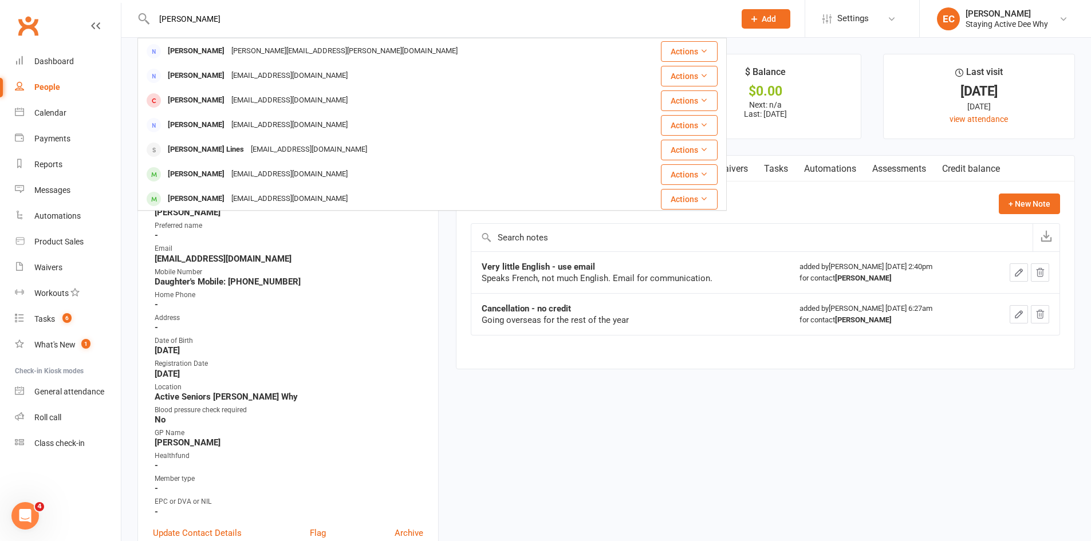
type input "mc kay"
click at [250, 102] on div "Ronfranmckay34@gmail.com" at bounding box center [289, 100] width 123 height 17
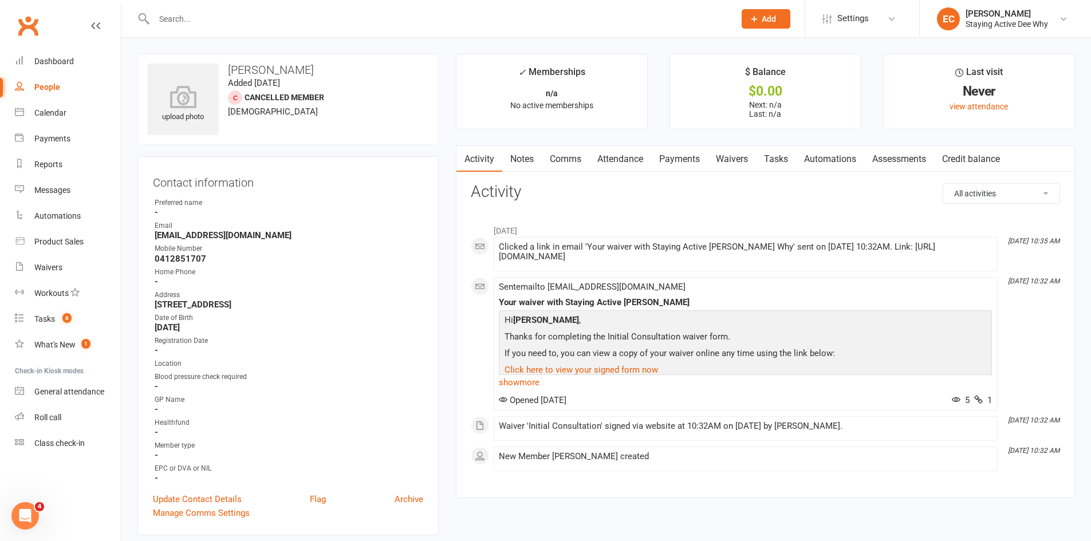
click at [579, 156] on link "Comms" at bounding box center [566, 159] width 48 height 26
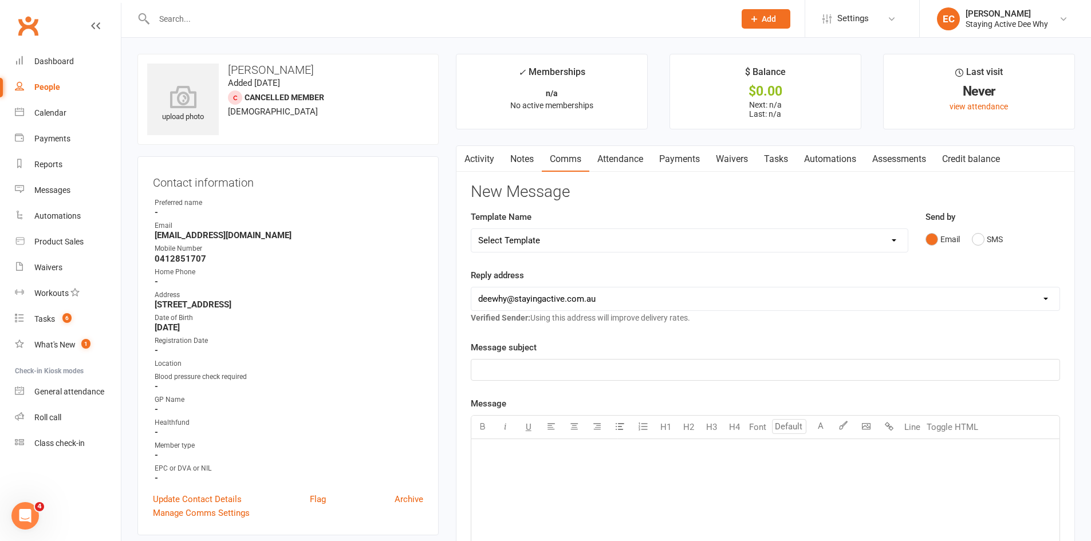
click at [546, 240] on select "Select Template [Email] 12 month follow-up [Email] 12 week health challenge [Em…" at bounding box center [689, 240] width 436 height 23
select select "15"
click at [471, 229] on select "Select Template [Email] 12 month follow-up [Email] 12 week health challenge [Em…" at bounding box center [689, 240] width 436 height 23
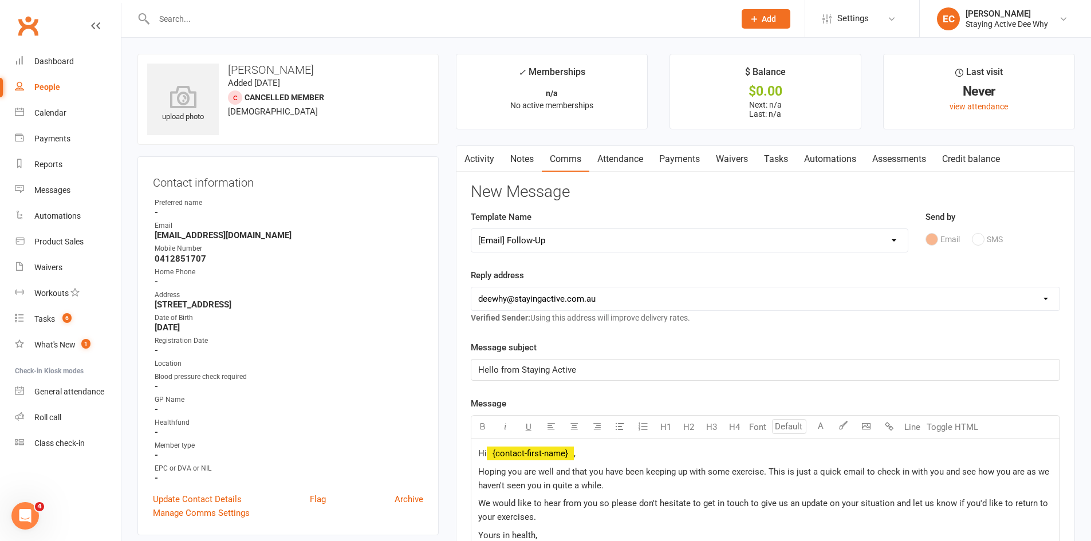
click at [517, 301] on select "hello@clubworx.com deewhy@stayingactive.com.au online@stayingactive.com.au tayl…" at bounding box center [765, 298] width 588 height 23
click at [471, 287] on select "hello@clubworx.com deewhy@stayingactive.com.au online@stayingactive.com.au tayl…" at bounding box center [765, 298] width 588 height 23
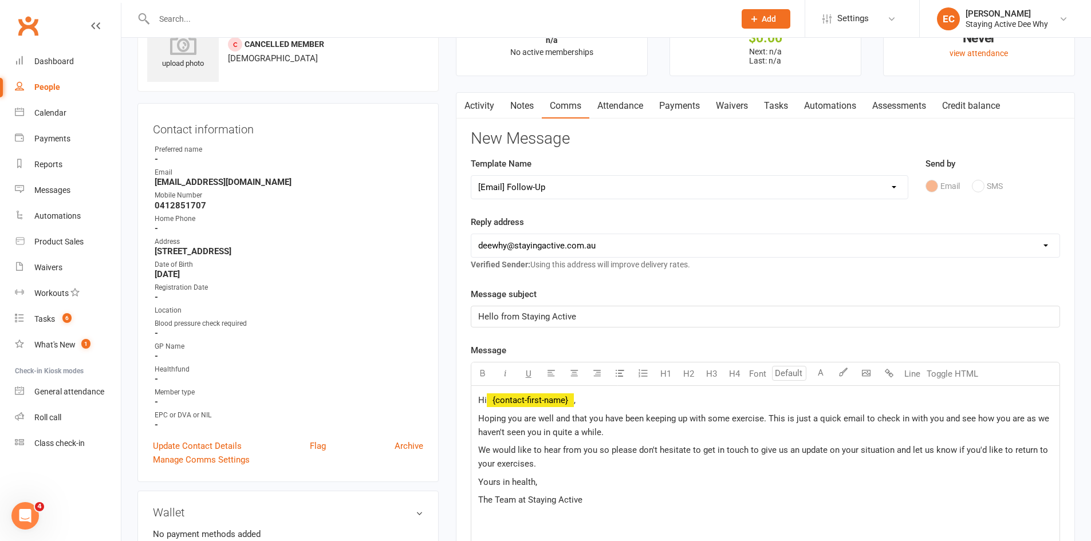
scroll to position [115, 0]
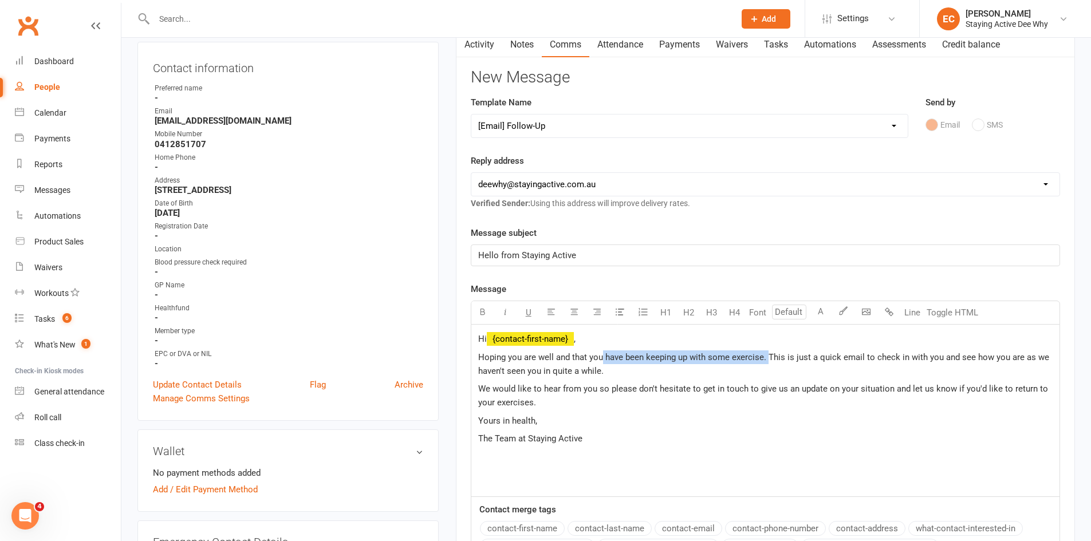
drag, startPoint x: 767, startPoint y: 357, endPoint x: 602, endPoint y: 362, distance: 165.6
click at [602, 362] on span "Hoping you are well and that you have been keeping up with some exercise. This …" at bounding box center [764, 364] width 573 height 24
click at [663, 360] on span "Hoping you are well and that you recovered weel from your minor surgery. This i…" at bounding box center [761, 364] width 566 height 24
drag, startPoint x: 831, startPoint y: 373, endPoint x: 965, endPoint y: 363, distance: 133.8
click at [965, 362] on p "Hoping you are well and that you recovered well from your minor surgery. This i…" at bounding box center [765, 363] width 574 height 27
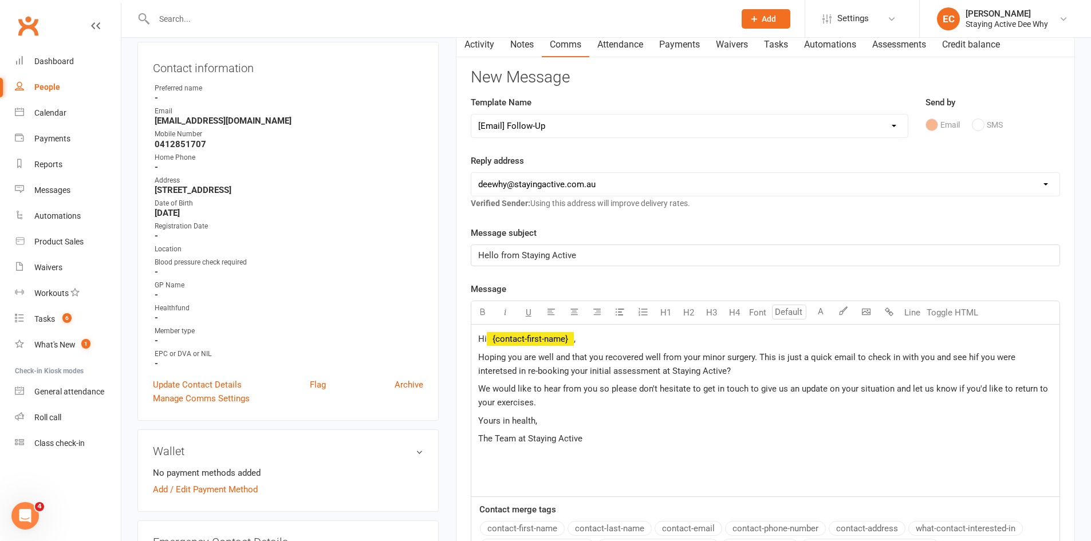
click at [965, 361] on span "Hoping you are well and that you recovered well from your minor surgery. This i…" at bounding box center [747, 364] width 539 height 24
drag, startPoint x: 559, startPoint y: 404, endPoint x: 892, endPoint y: 384, distance: 333.9
click at [892, 384] on p "We would like to hear from you so please don't hesitate to get in touch to give…" at bounding box center [765, 395] width 574 height 27
click at [527, 391] on span "We would like to hear from you so please don't hesitate to get in touch to give…" at bounding box center [764, 396] width 572 height 24
drag, startPoint x: 686, startPoint y: 400, endPoint x: 763, endPoint y: 395, distance: 76.9
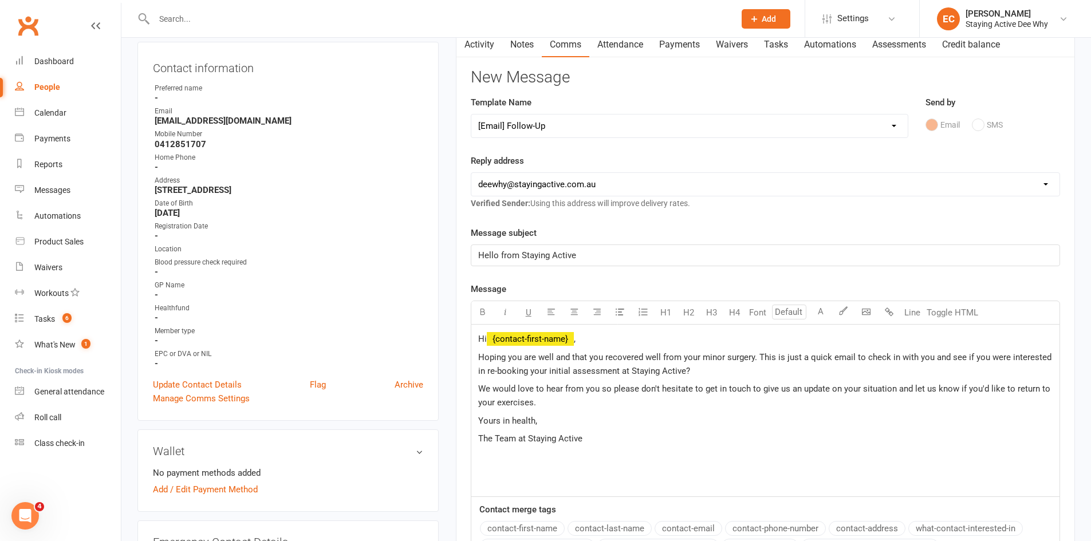
click at [756, 396] on p "We would love to hear from you so please don't hesitate to get in touch to give…" at bounding box center [765, 395] width 574 height 27
click at [777, 401] on p "We would love to hear from you so please don't hesitate to get in touch to give…" at bounding box center [765, 395] width 574 height 27
click at [590, 402] on p "We would love to hear from you so please don't hesitate to get in touch to give…" at bounding box center [765, 395] width 574 height 27
click at [530, 404] on span "We would love to hear from you so please don't hesitate to get in touch to give…" at bounding box center [765, 396] width 574 height 24
drag, startPoint x: 550, startPoint y: 407, endPoint x: 892, endPoint y: 386, distance: 342.5
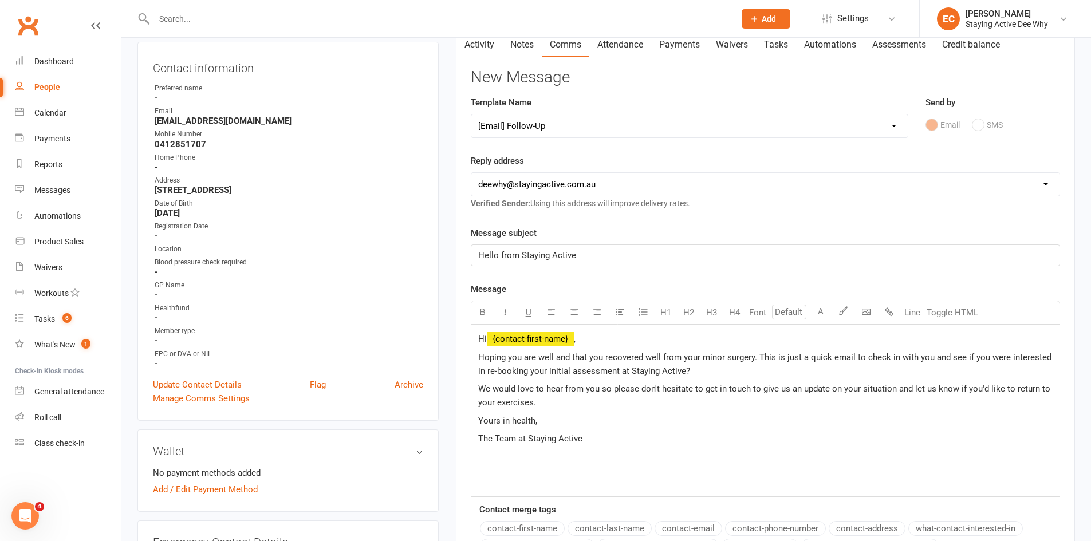
click at [892, 386] on p "We would love to hear from you so please don't hesitate to get in touch to give…" at bounding box center [765, 395] width 574 height 27
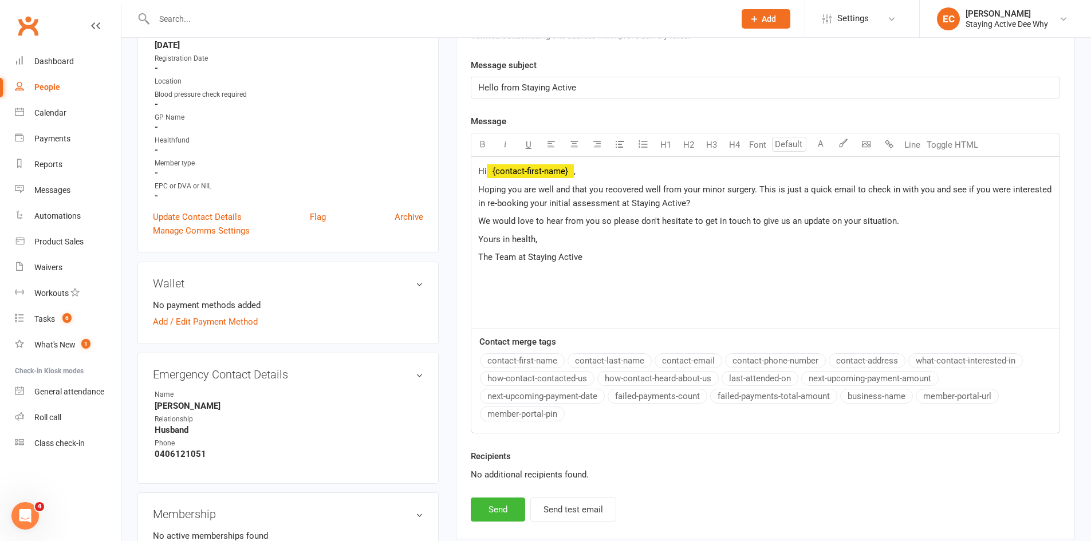
scroll to position [286, 0]
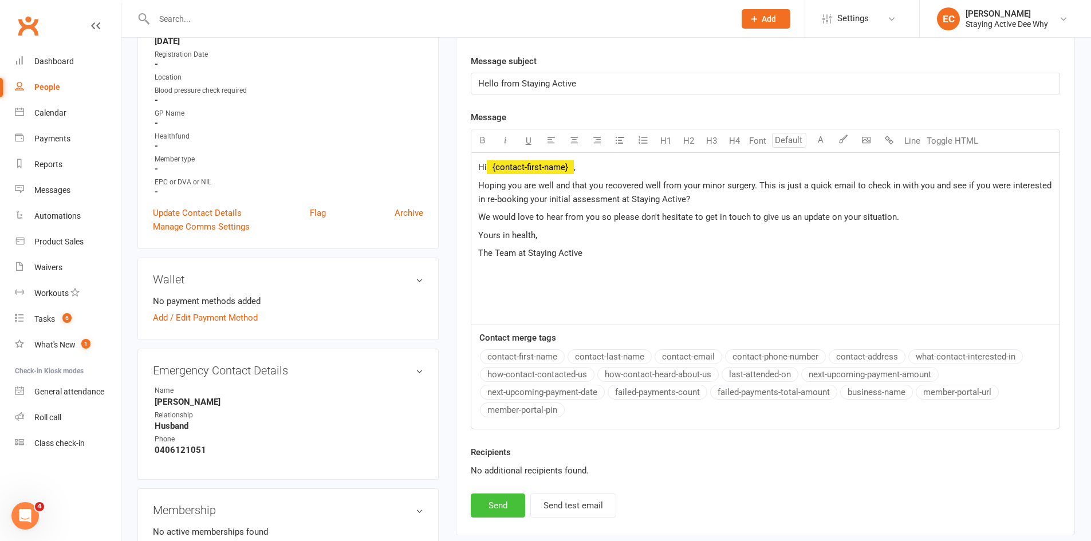
click at [503, 507] on button "Send" at bounding box center [498, 506] width 54 height 24
select select
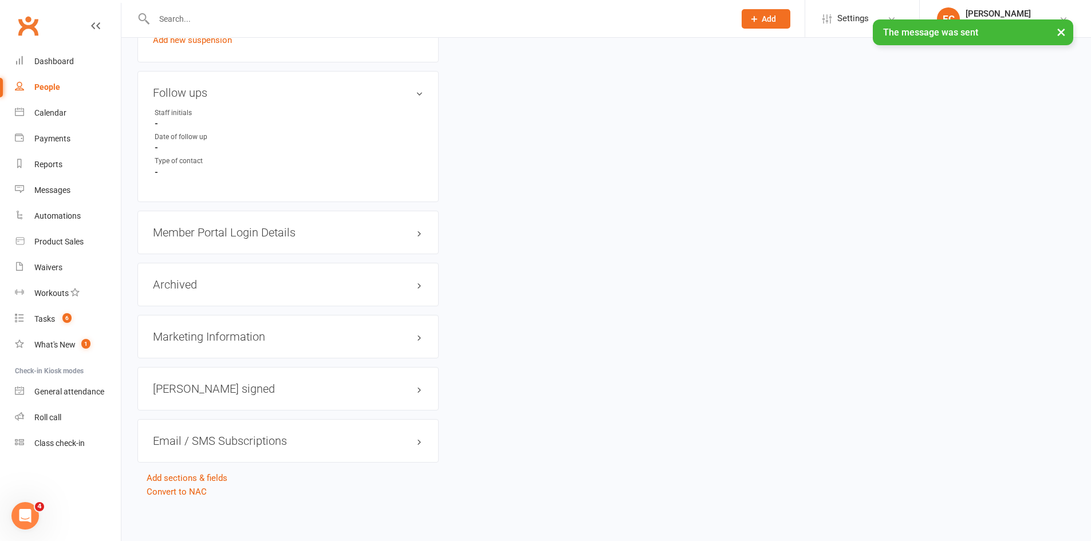
scroll to position [901, 0]
click at [403, 91] on link "edit" at bounding box center [403, 90] width 14 height 10
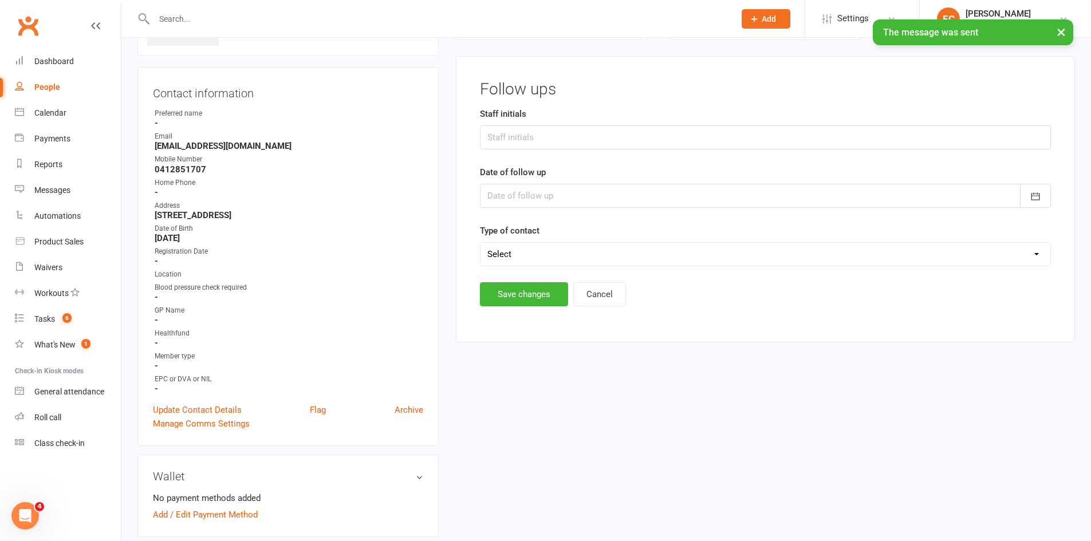
scroll to position [88, 0]
click at [494, 137] on input "text" at bounding box center [765, 139] width 571 height 24
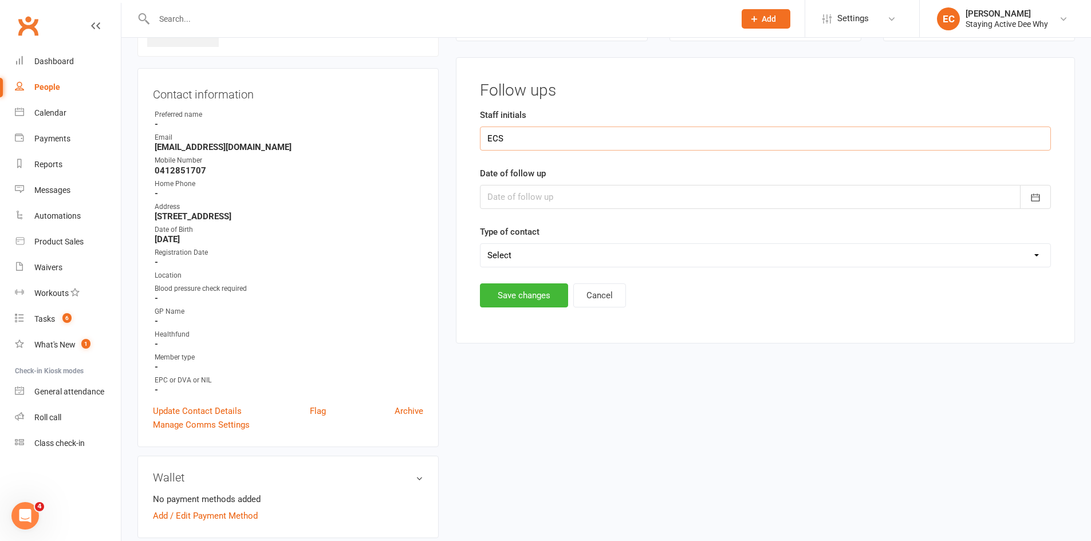
type input "ECS"
click at [488, 197] on div at bounding box center [765, 197] width 571 height 24
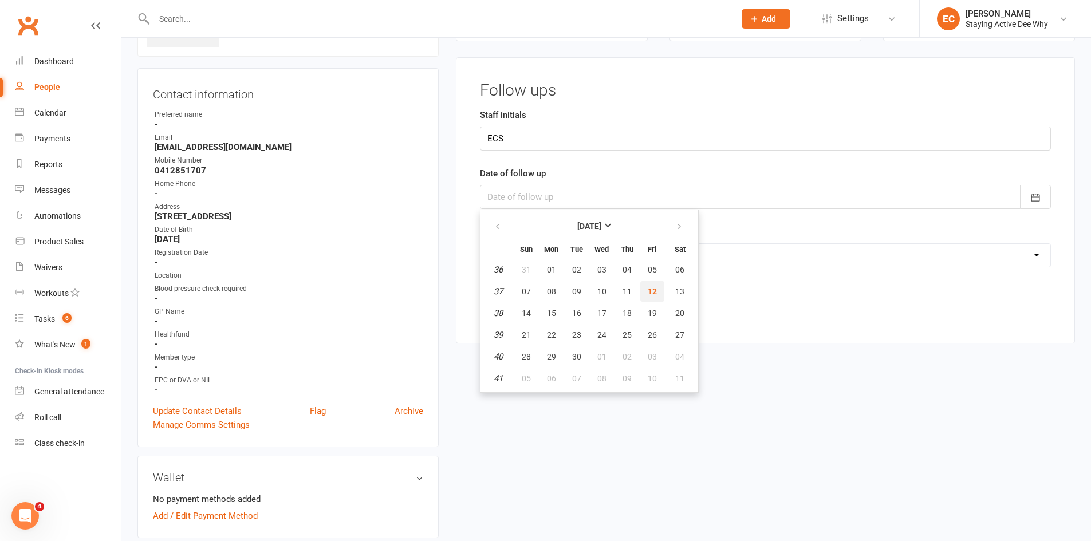
click at [646, 290] on button "12" at bounding box center [652, 291] width 24 height 21
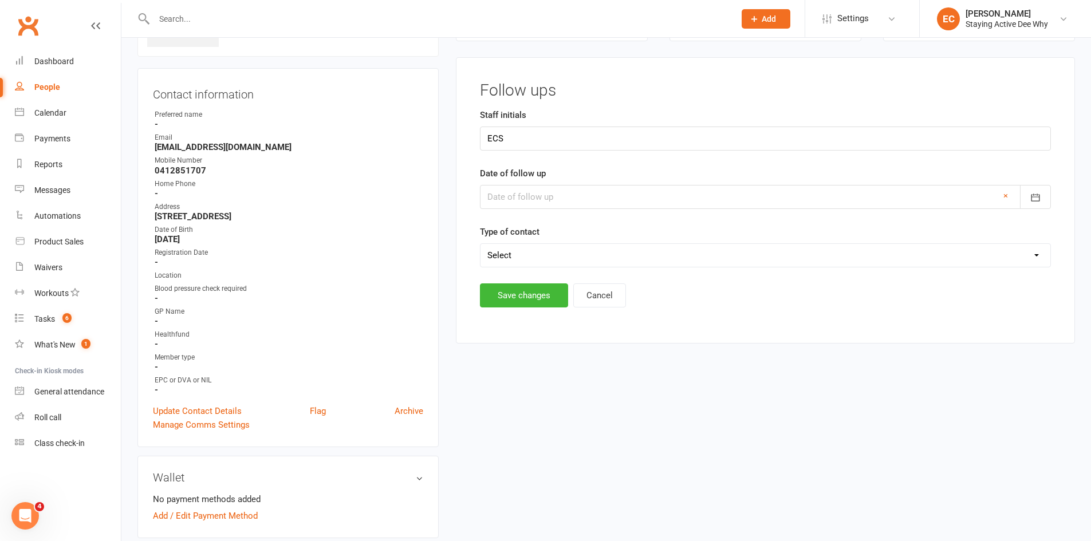
type input "12 Sep 2025"
click at [580, 253] on select "Select Left message or sent email Spoke to member" at bounding box center [765, 255] width 570 height 23
select select "Left message or sent email"
click at [480, 244] on select "Select Left message or sent email Spoke to member" at bounding box center [765, 255] width 570 height 23
click at [550, 298] on button "Save changes" at bounding box center [524, 295] width 88 height 24
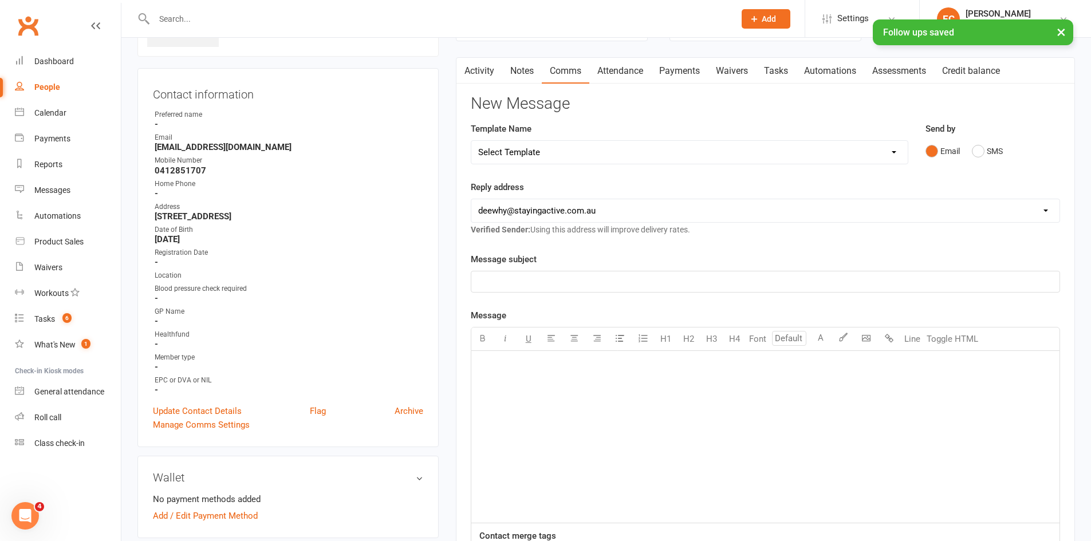
click at [520, 73] on link "Notes" at bounding box center [522, 71] width 40 height 26
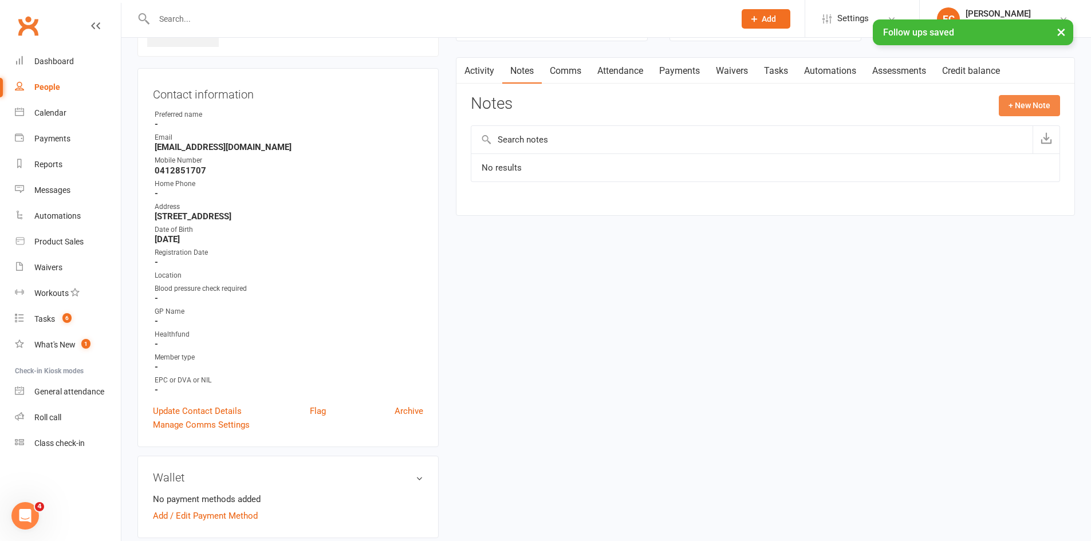
click at [1015, 111] on button "+ New Note" at bounding box center [1029, 105] width 61 height 21
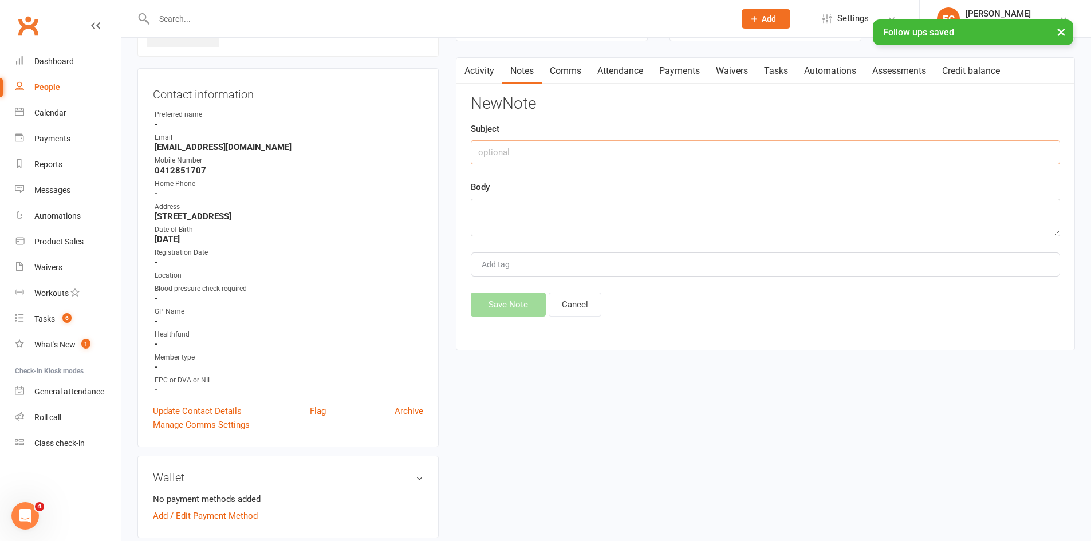
click at [566, 154] on input "text" at bounding box center [765, 152] width 589 height 24
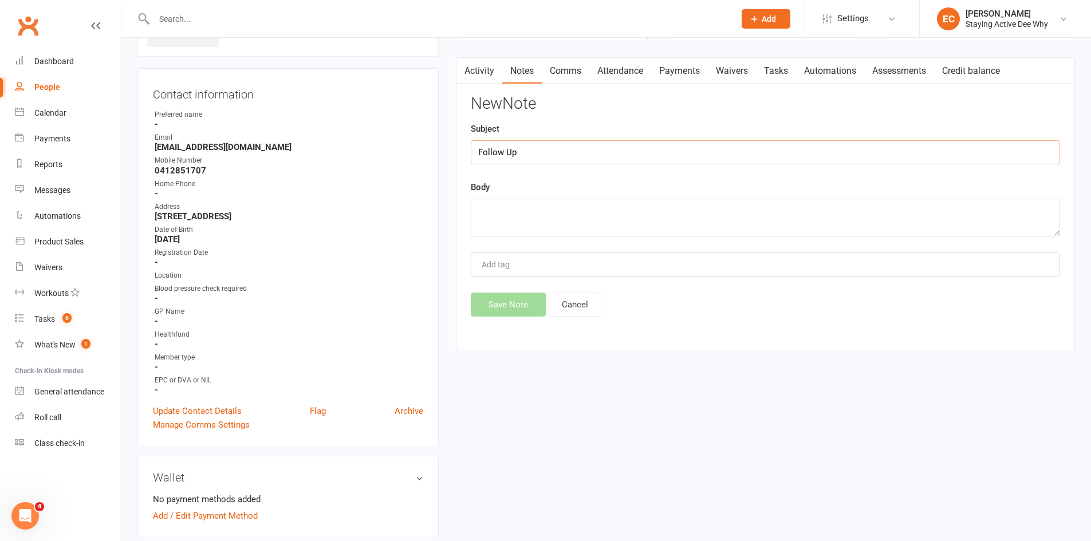
type input "Follow Up"
click at [538, 211] on textarea at bounding box center [765, 218] width 589 height 38
type textarea "Cancelled initial due to minor surgery. Emailed to see if still interested."
click at [520, 299] on button "Save Note" at bounding box center [508, 305] width 75 height 24
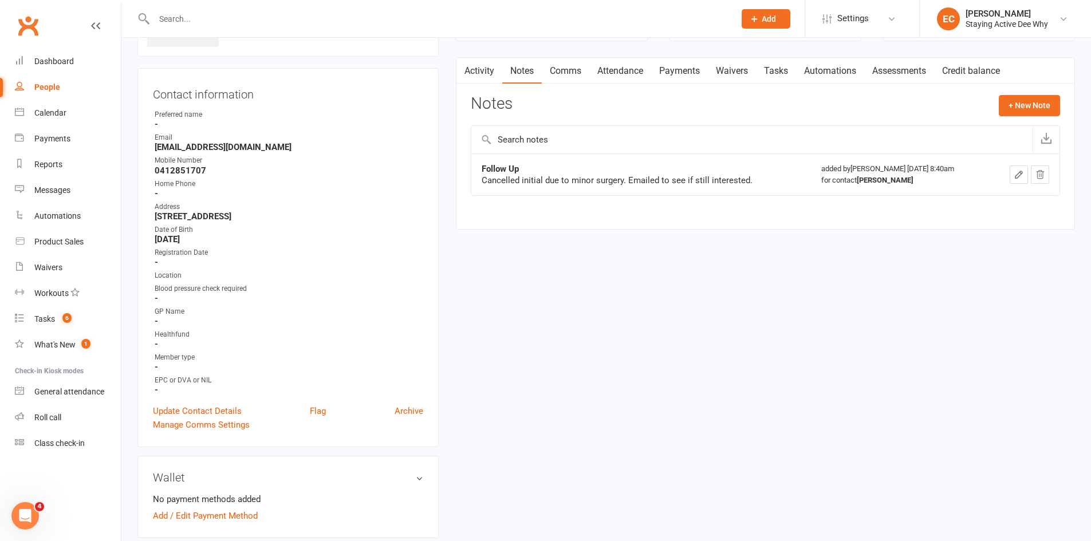
click at [267, 19] on input "text" at bounding box center [439, 19] width 576 height 16
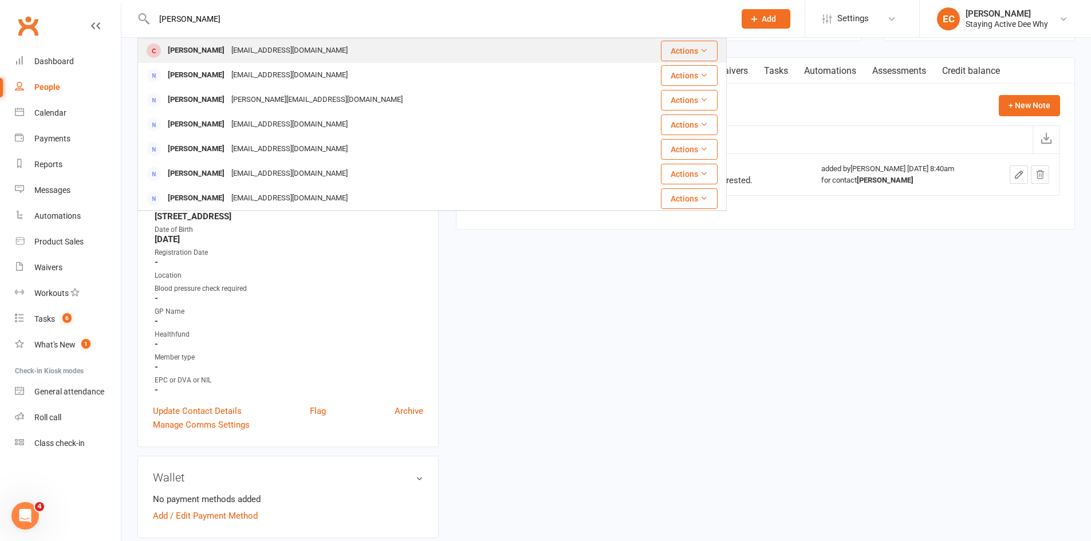
type input "cronin"
click at [241, 45] on div "cdcdmc12@gmail.com" at bounding box center [289, 50] width 123 height 17
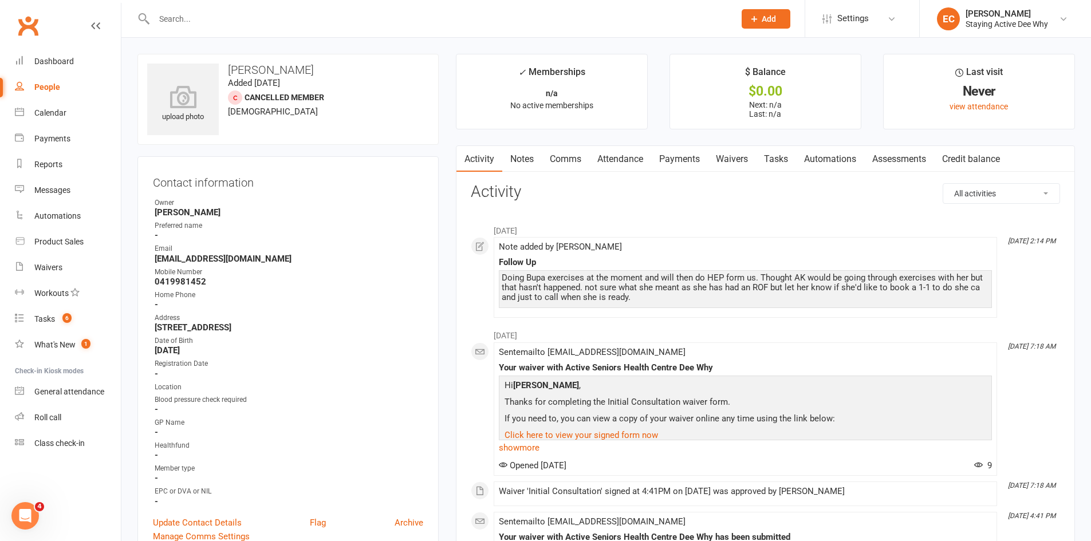
click at [530, 161] on link "Notes" at bounding box center [522, 159] width 40 height 26
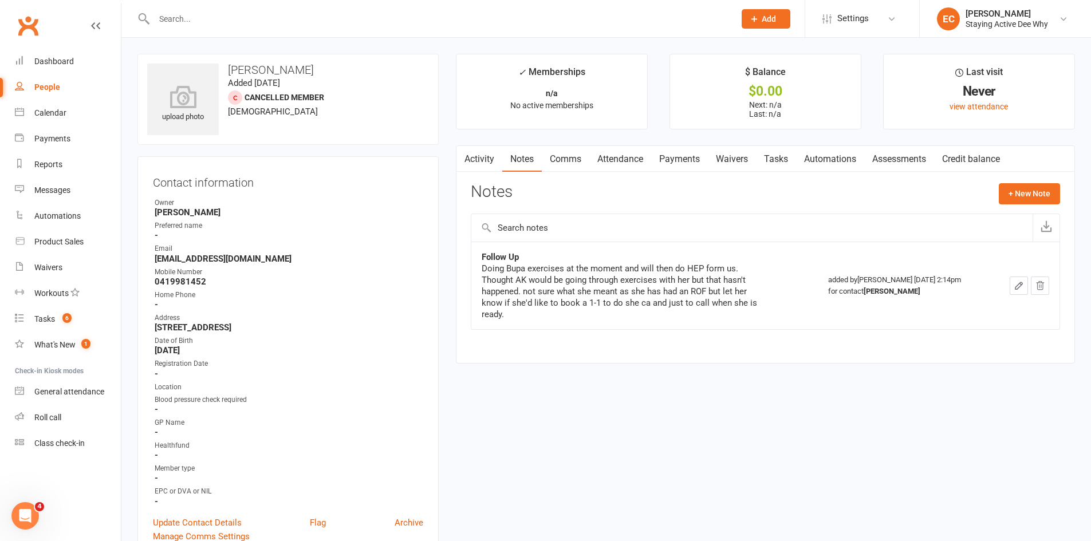
click at [638, 160] on link "Attendance" at bounding box center [620, 159] width 62 height 26
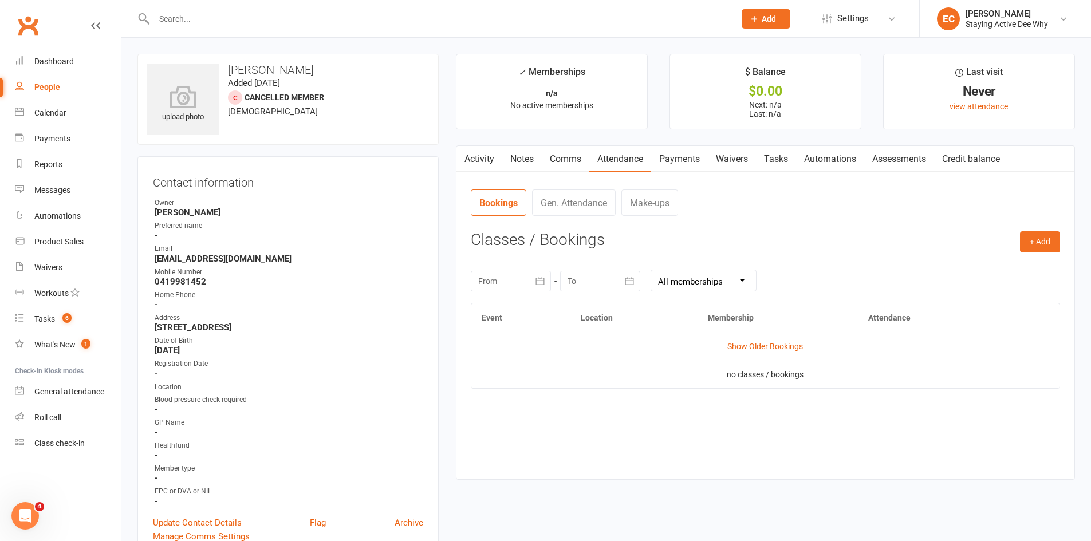
click at [684, 159] on link "Payments" at bounding box center [679, 159] width 57 height 26
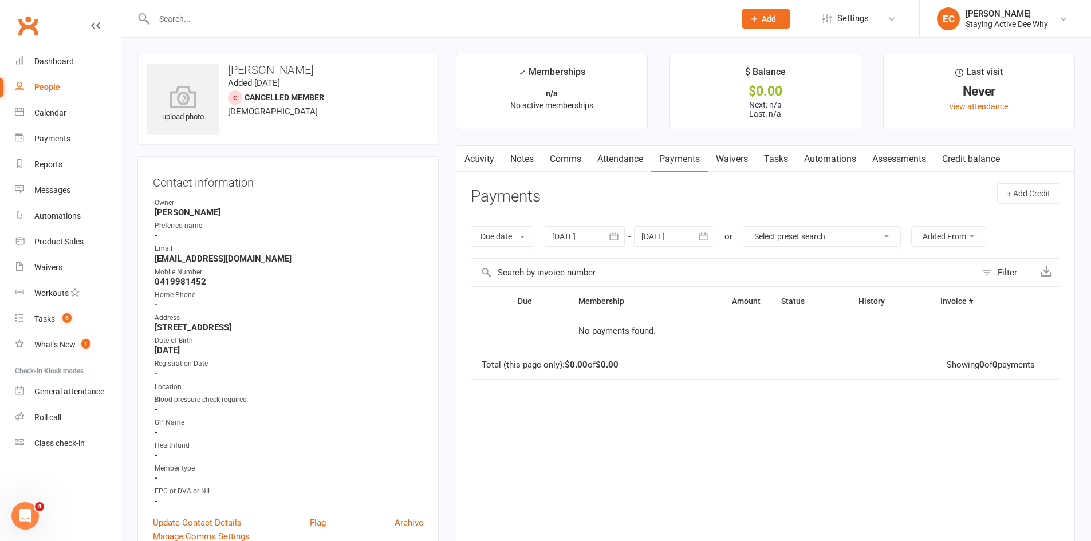
click at [571, 163] on link "Comms" at bounding box center [566, 159] width 48 height 26
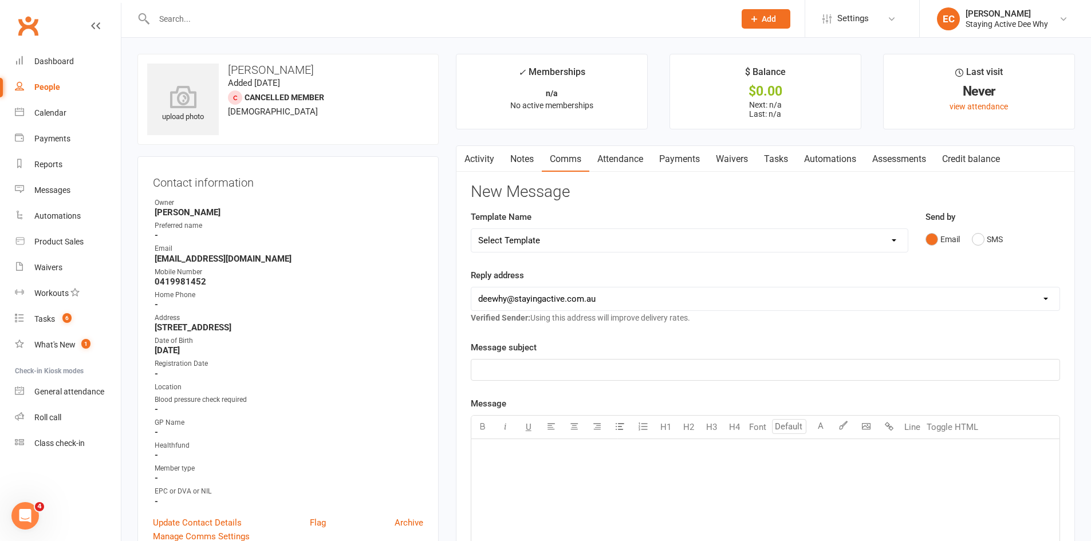
click at [581, 238] on select "Select Template [Email] 12 month follow-up [Email] 12 week health challenge [Em…" at bounding box center [689, 240] width 436 height 23
select select "3"
click at [471, 229] on select "Select Template [Email] 12 month follow-up [Email] 12 week health challenge [Em…" at bounding box center [689, 240] width 436 height 23
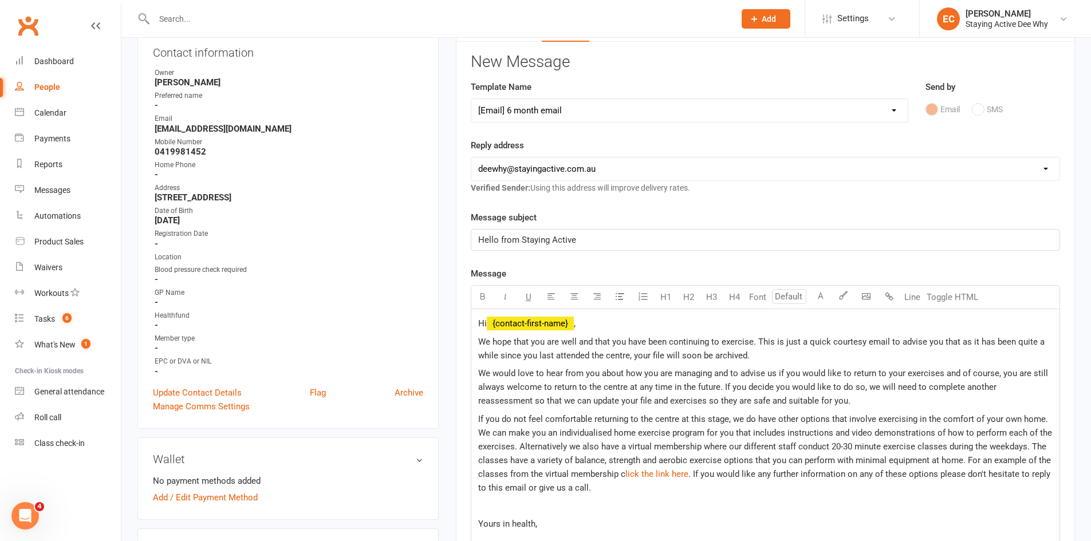
scroll to position [515, 0]
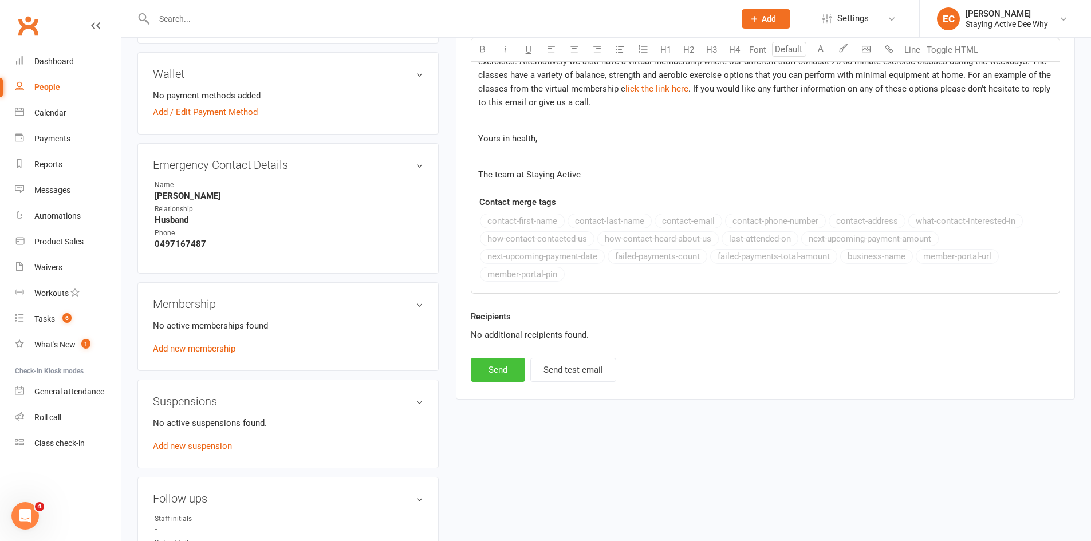
click at [513, 378] on button "Send" at bounding box center [498, 370] width 54 height 24
select select
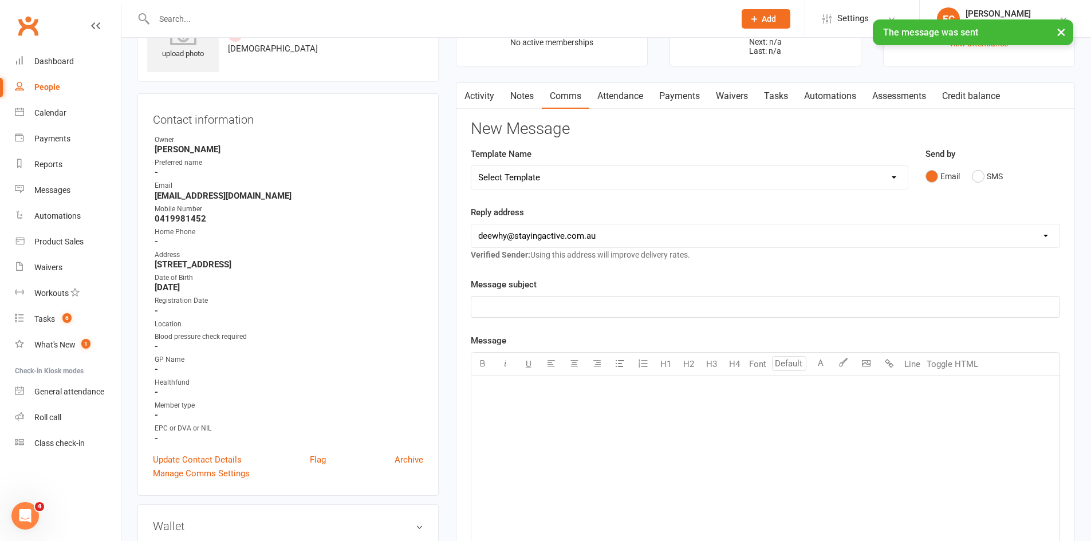
scroll to position [0, 0]
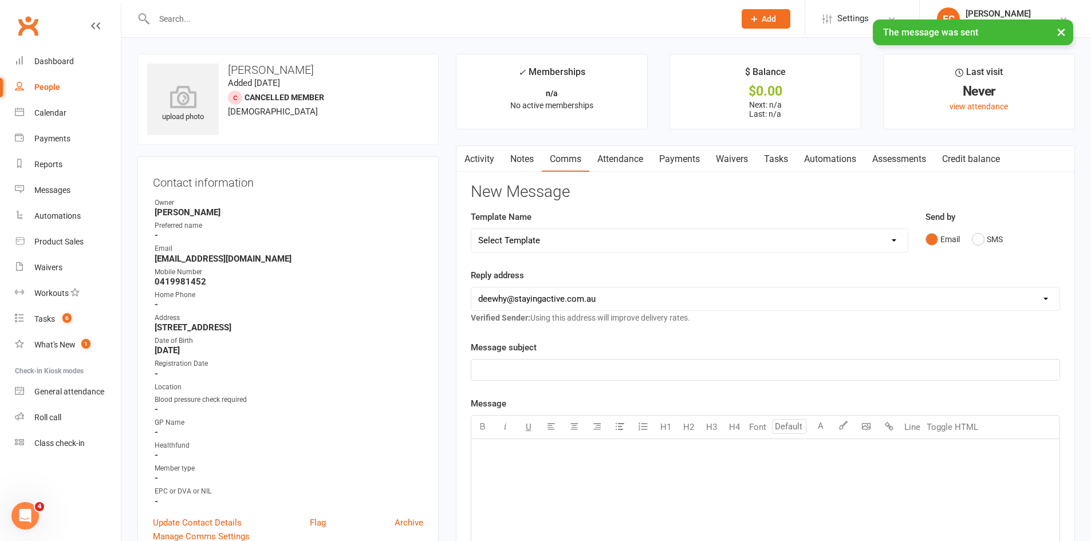
click at [523, 157] on link "Notes" at bounding box center [522, 159] width 40 height 26
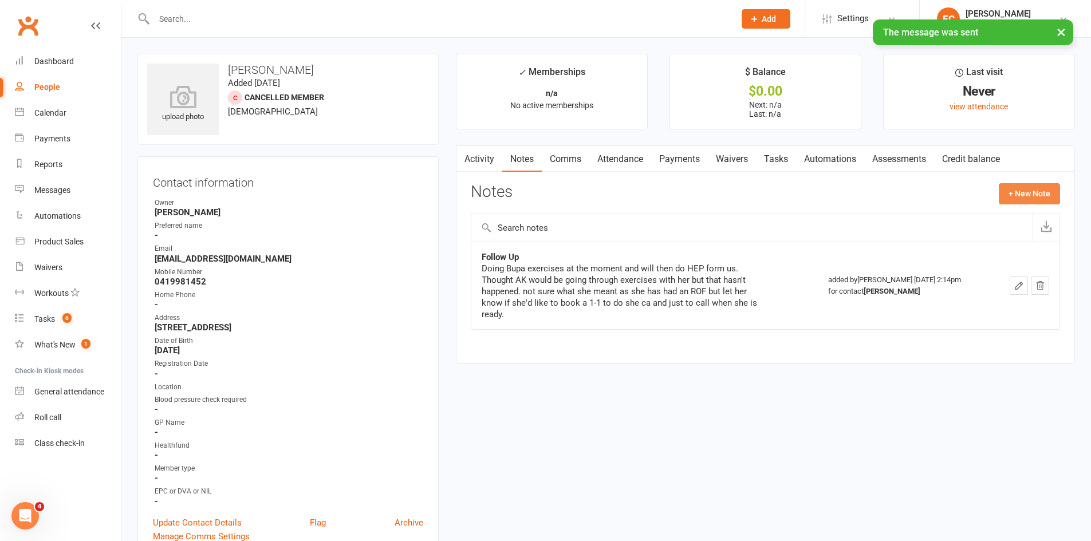
click at [1014, 188] on button "+ New Note" at bounding box center [1029, 193] width 61 height 21
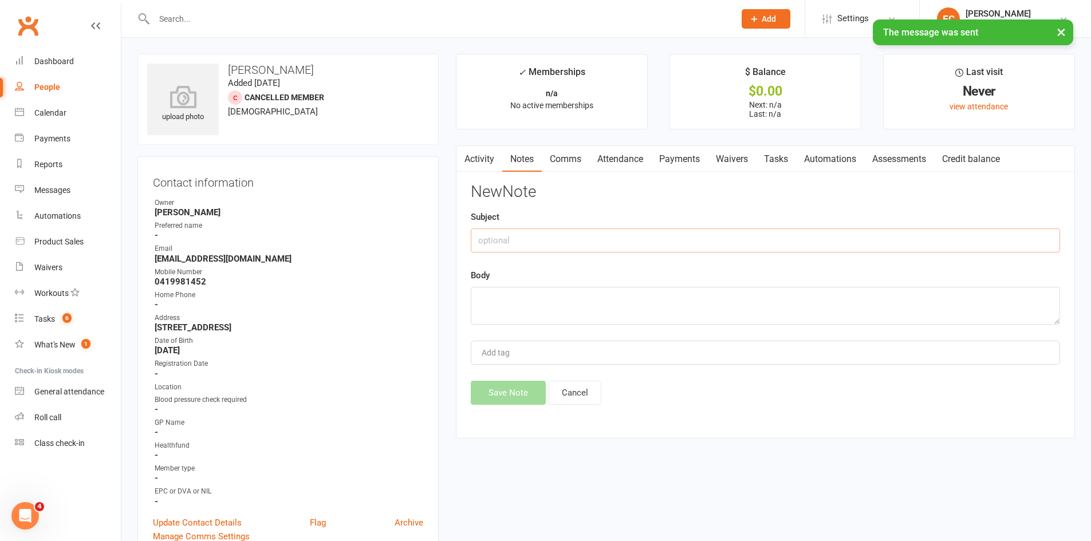
click at [577, 243] on input "text" at bounding box center [765, 240] width 589 height 24
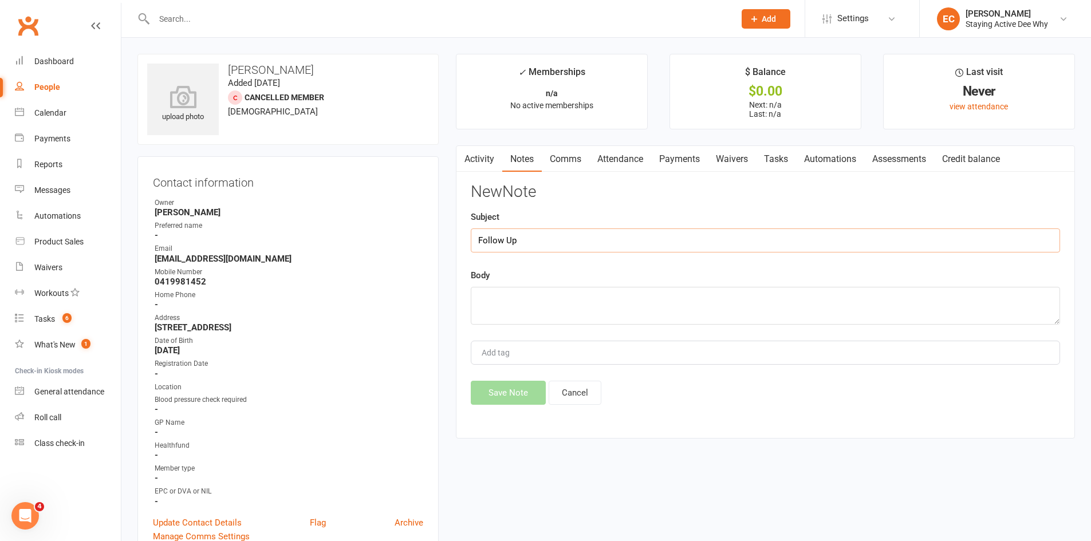
type input "Follow Up"
click at [556, 299] on textarea at bounding box center [765, 306] width 589 height 38
type textarea "6 month email sent. Archive if no reply."
click at [516, 389] on button "Save Note" at bounding box center [508, 393] width 75 height 24
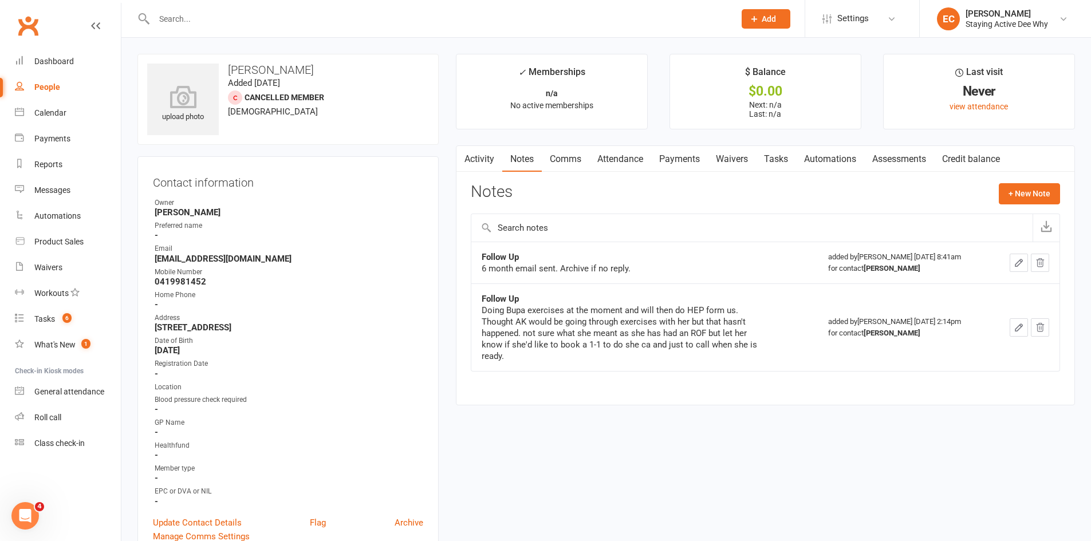
click at [257, 21] on input "text" at bounding box center [439, 19] width 576 height 16
type input "parker"
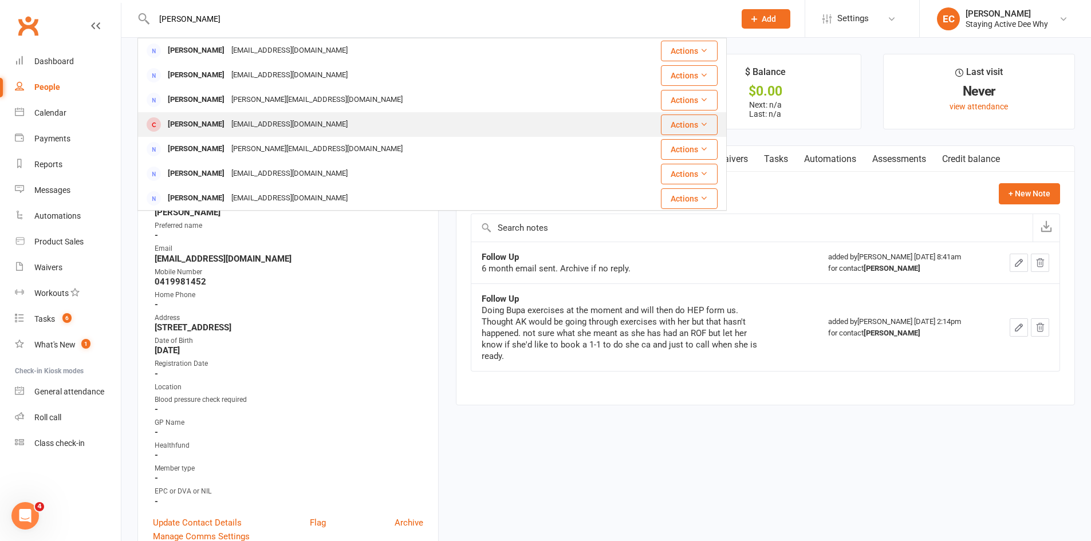
click at [238, 123] on div "[EMAIL_ADDRESS][DOMAIN_NAME]" at bounding box center [289, 124] width 123 height 17
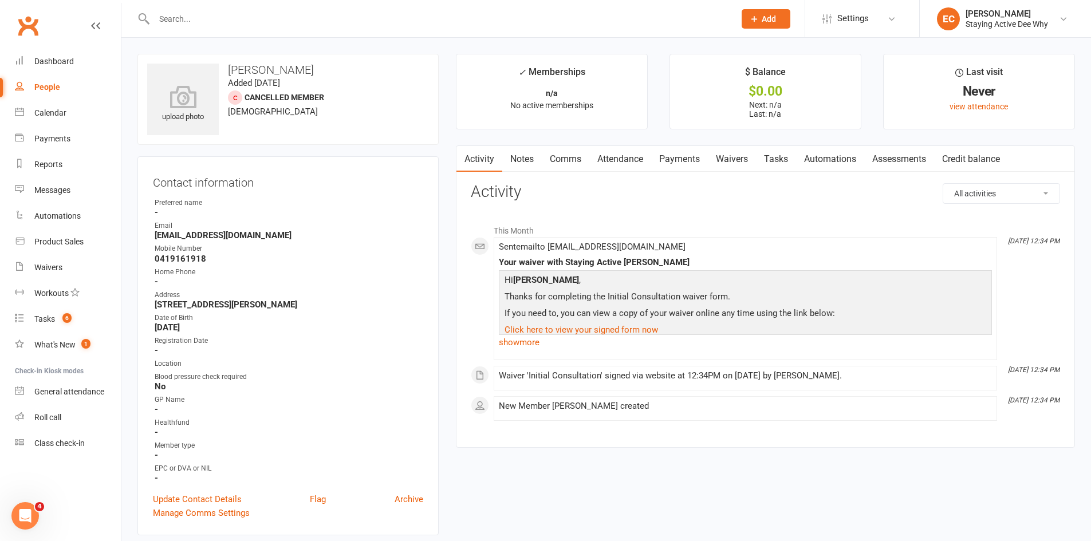
click at [922, 162] on link "Assessments" at bounding box center [899, 159] width 70 height 26
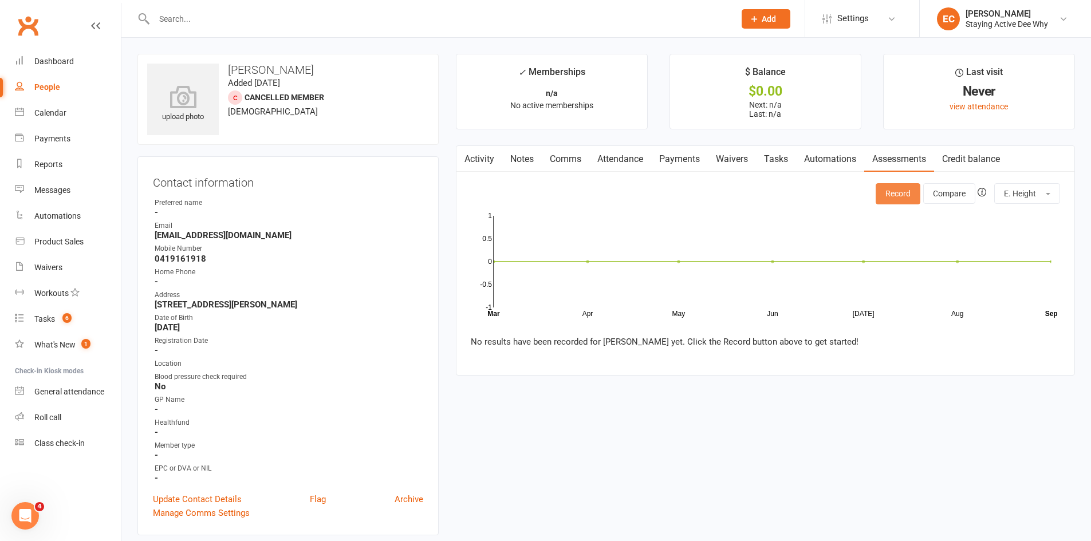
click at [908, 196] on button "Record" at bounding box center [898, 193] width 45 height 21
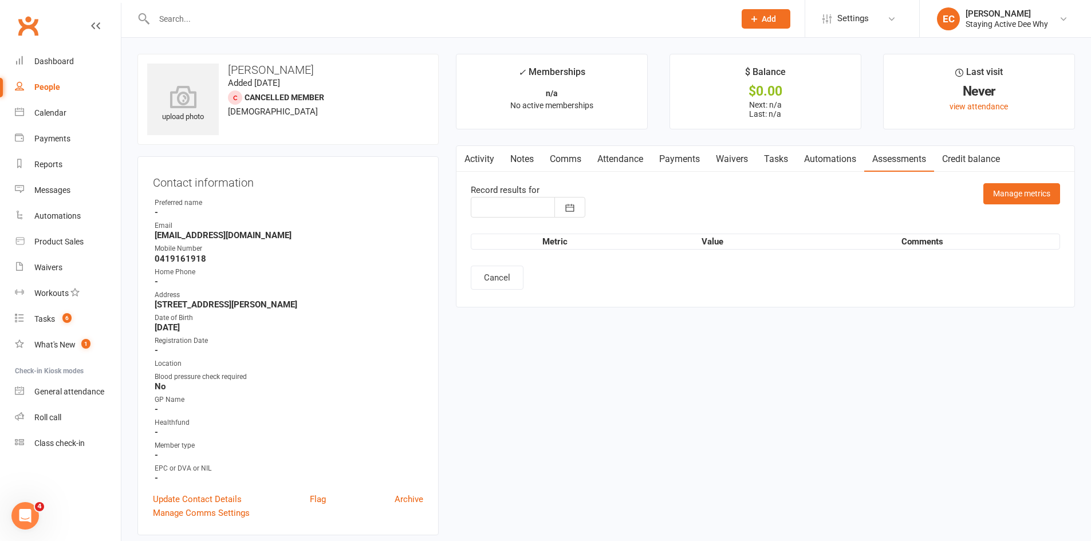
type input "12 Sep 2025"
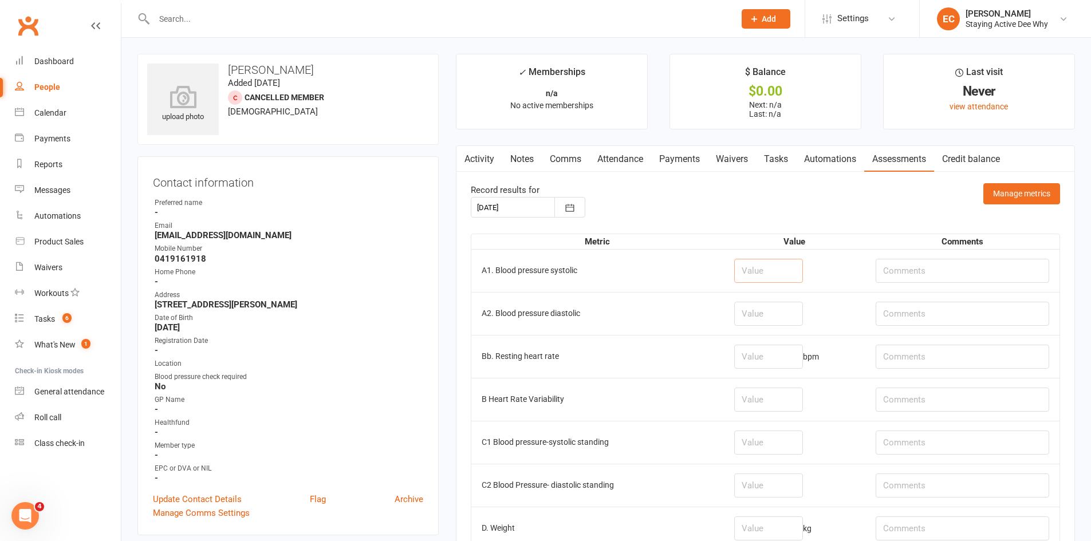
click at [771, 267] on input "number" at bounding box center [768, 271] width 69 height 24
drag, startPoint x: 767, startPoint y: 270, endPoint x: 771, endPoint y: 294, distance: 23.8
type input "116"
click at [760, 321] on input "number" at bounding box center [768, 314] width 69 height 24
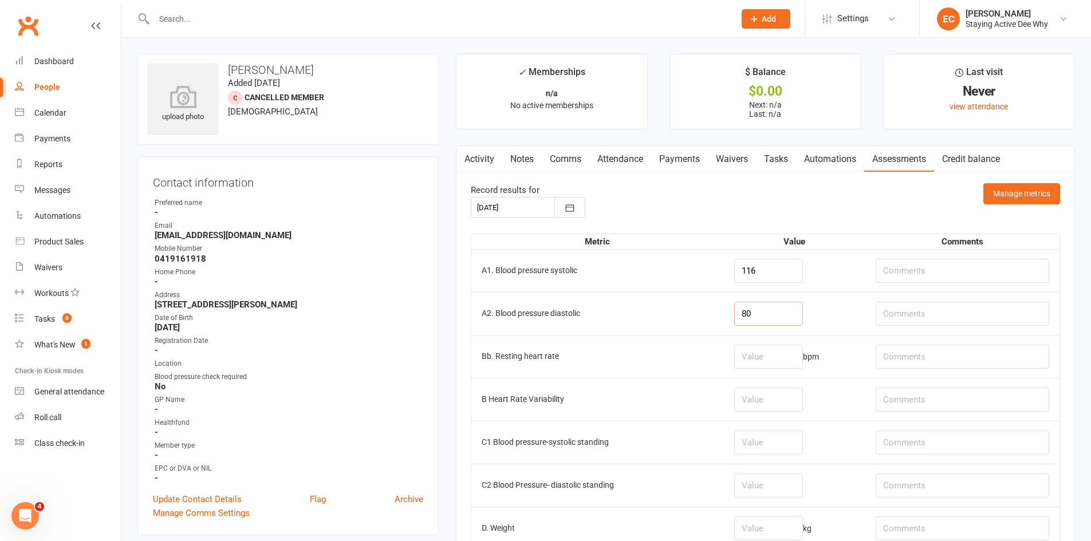
type input "80"
click at [760, 356] on input "number" at bounding box center [768, 357] width 69 height 24
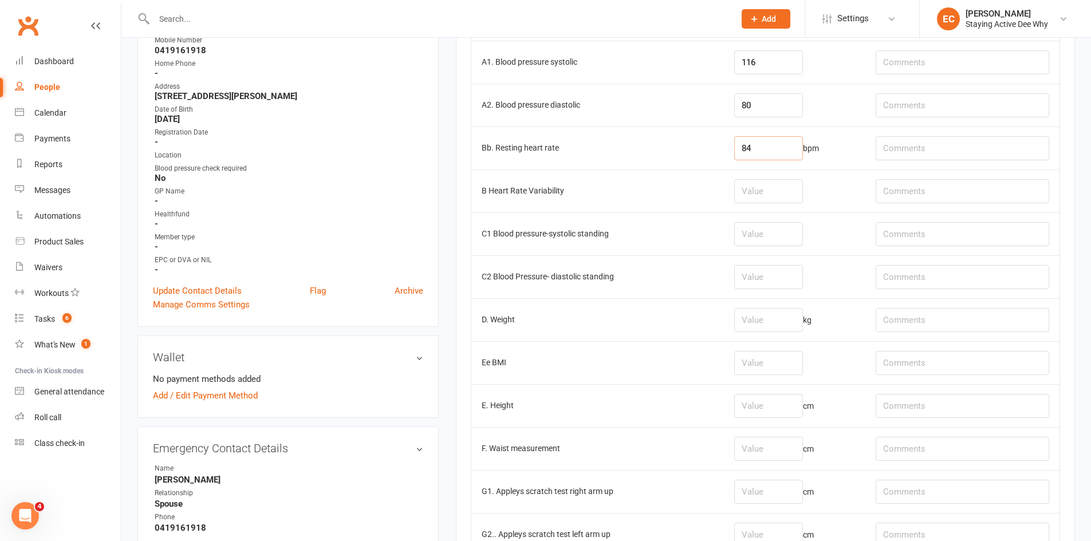
scroll to position [229, 0]
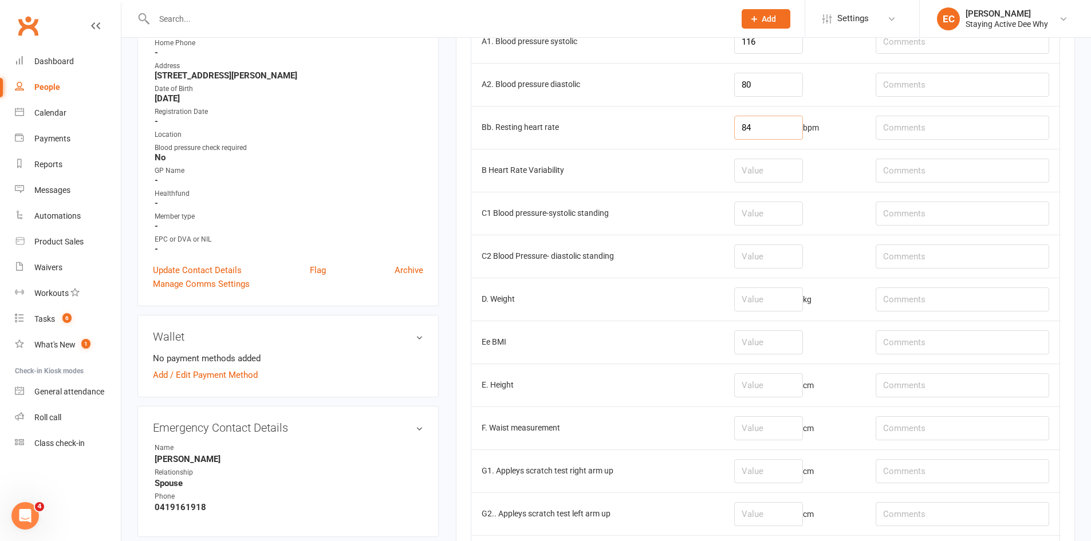
type input "84"
drag, startPoint x: 783, startPoint y: 294, endPoint x: 734, endPoint y: 306, distance: 50.6
click at [780, 293] on input "number" at bounding box center [768, 299] width 69 height 24
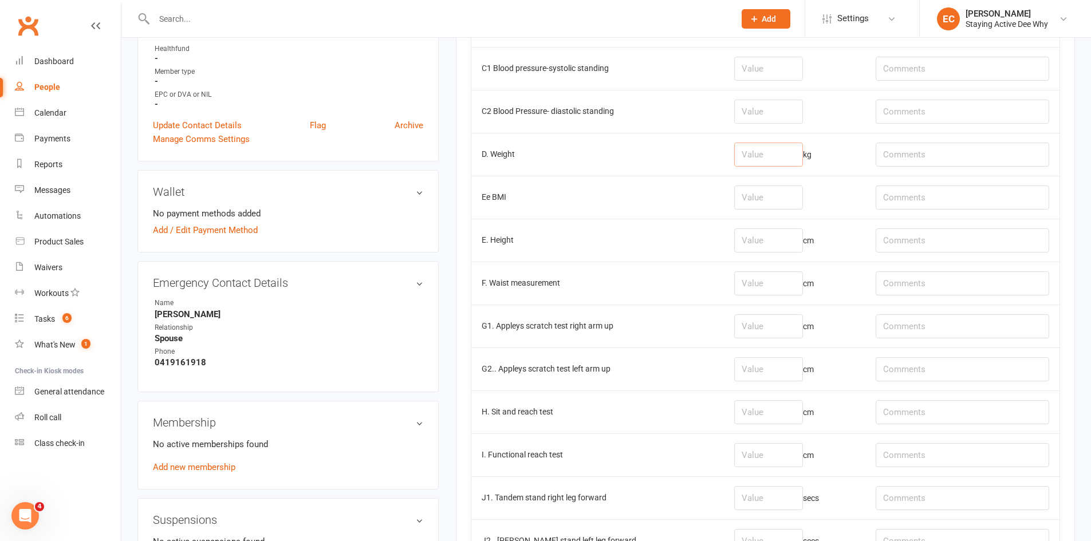
scroll to position [401, 0]
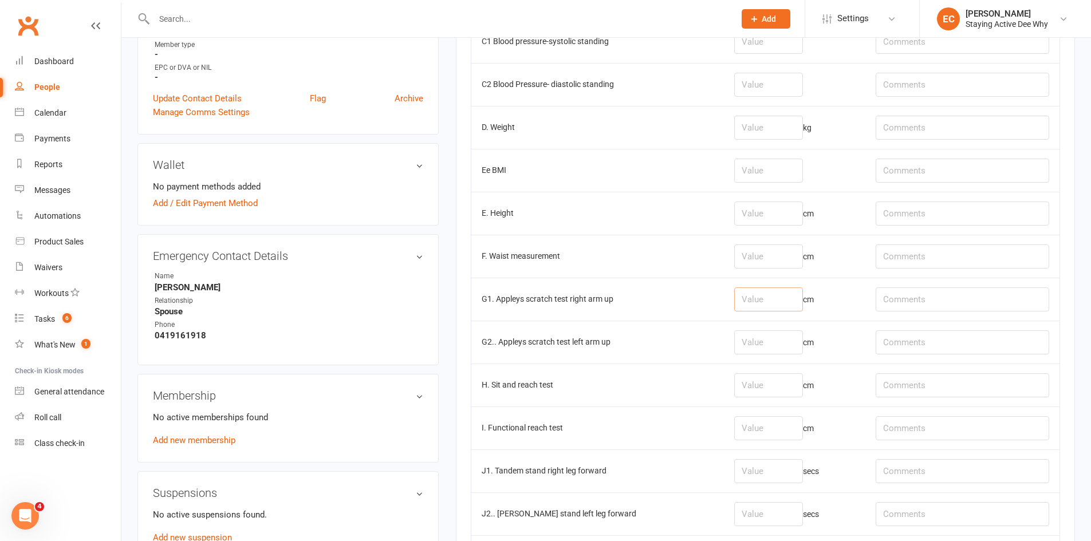
click at [770, 291] on input "number" at bounding box center [768, 299] width 69 height 24
click at [941, 381] on input "text" at bounding box center [963, 385] width 174 height 24
type input "R: -26, L: -21"
click at [765, 392] on input "number" at bounding box center [768, 385] width 69 height 24
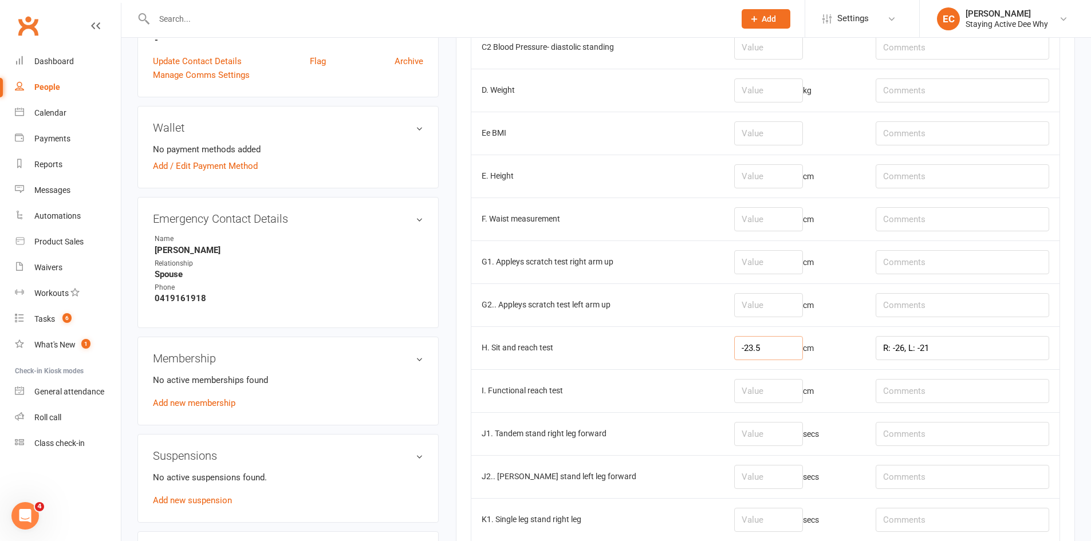
scroll to position [458, 0]
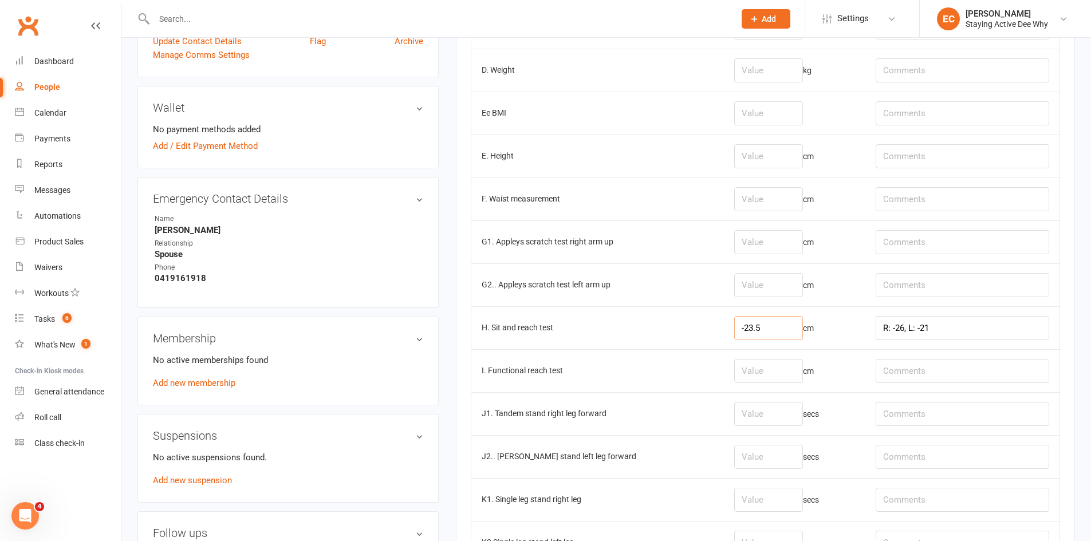
type input "-23.5"
click at [778, 232] on input "number" at bounding box center [768, 242] width 69 height 24
type input "-29"
click at [764, 283] on input "number" at bounding box center [768, 285] width 69 height 24
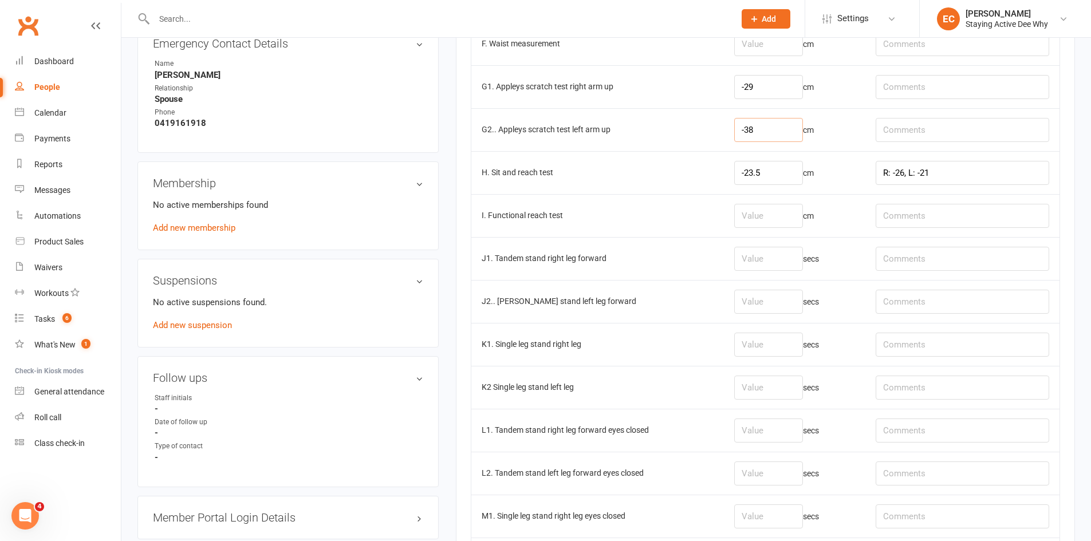
scroll to position [687, 0]
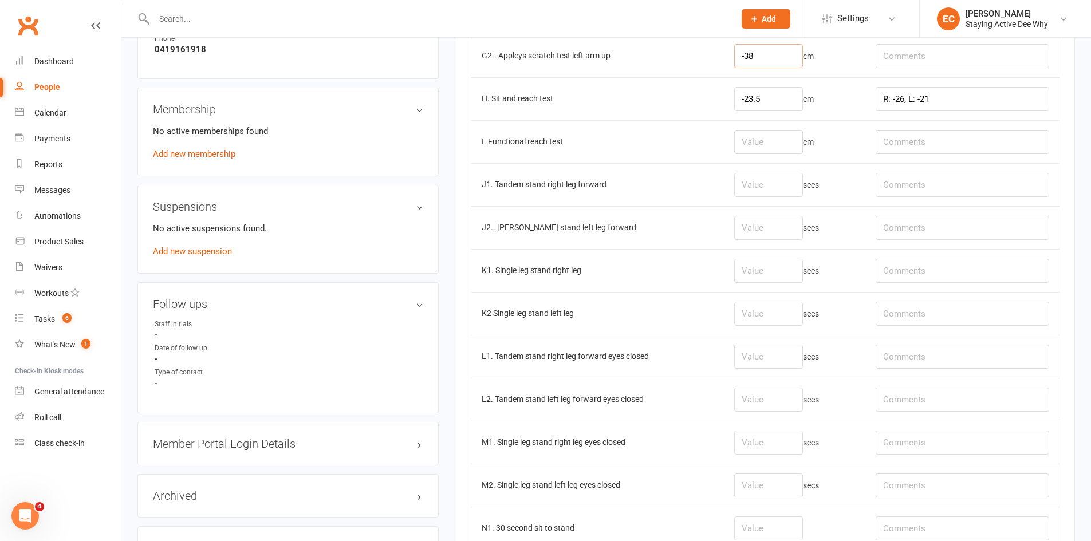
type input "-38"
click at [803, 180] on input "number" at bounding box center [768, 185] width 69 height 24
type input "26.97"
click at [768, 221] on input "number" at bounding box center [768, 228] width 69 height 24
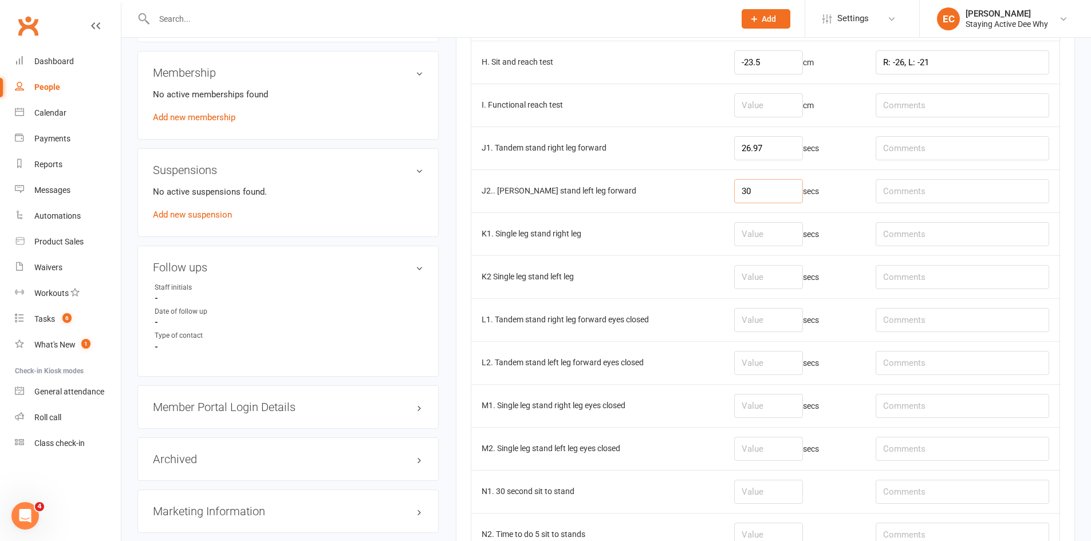
scroll to position [744, 0]
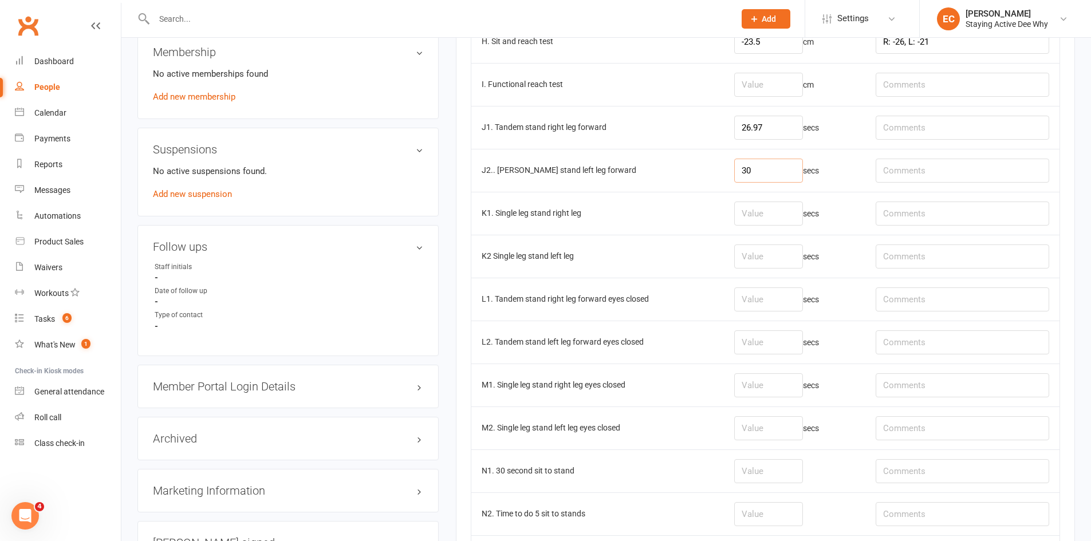
type input "30"
click at [764, 218] on input "number" at bounding box center [768, 214] width 69 height 24
type input "7"
click at [762, 253] on input "number" at bounding box center [768, 257] width 69 height 24
click at [756, 215] on input "number" at bounding box center [768, 214] width 69 height 24
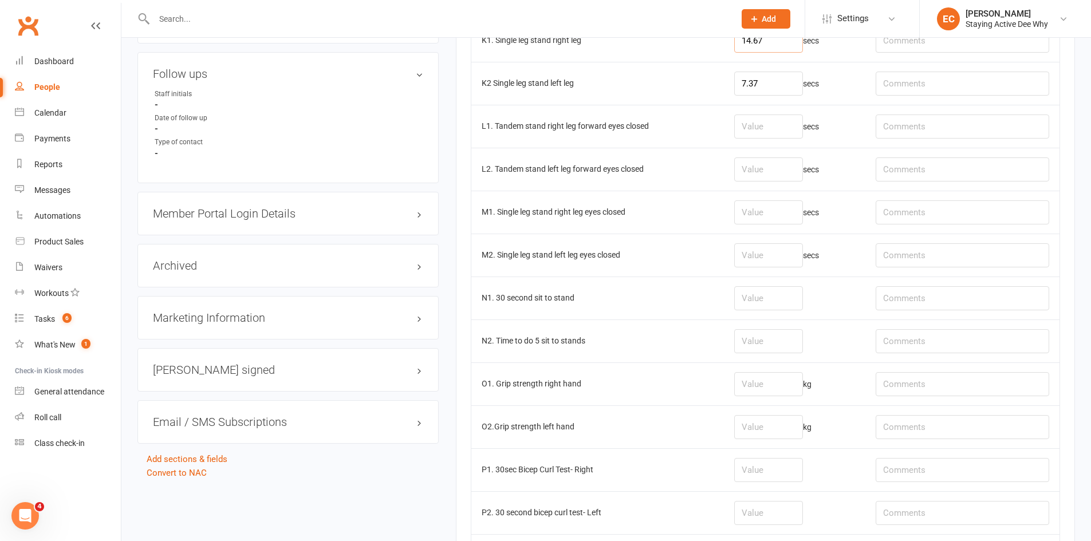
scroll to position [973, 0]
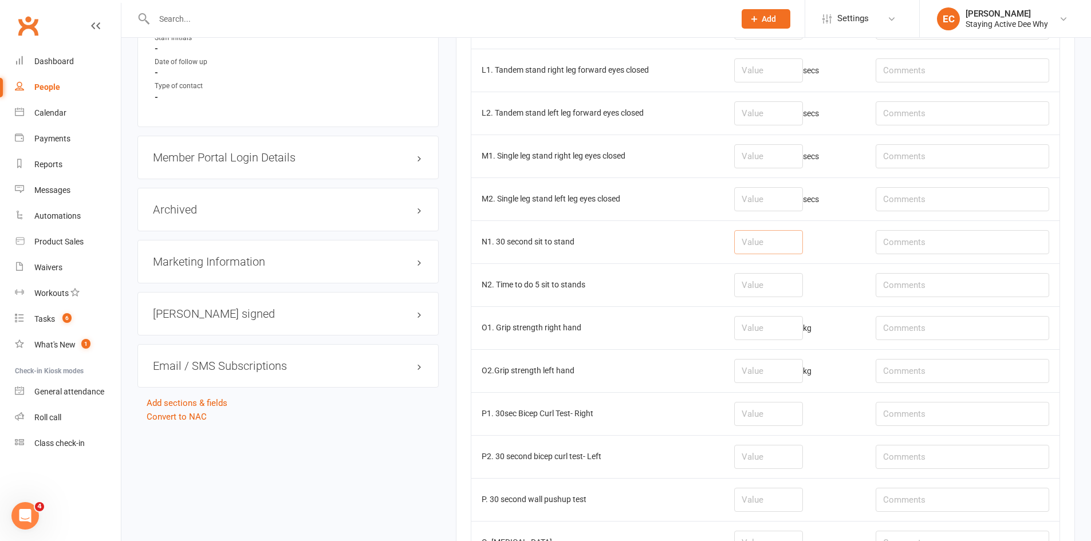
click at [776, 250] on input "number" at bounding box center [768, 242] width 69 height 24
click at [750, 373] on input "number" at bounding box center [768, 371] width 69 height 24
click at [768, 332] on input "number" at bounding box center [768, 328] width 69 height 24
click at [763, 376] on input "15.1" at bounding box center [768, 371] width 69 height 24
drag, startPoint x: 763, startPoint y: 372, endPoint x: 727, endPoint y: 370, distance: 35.5
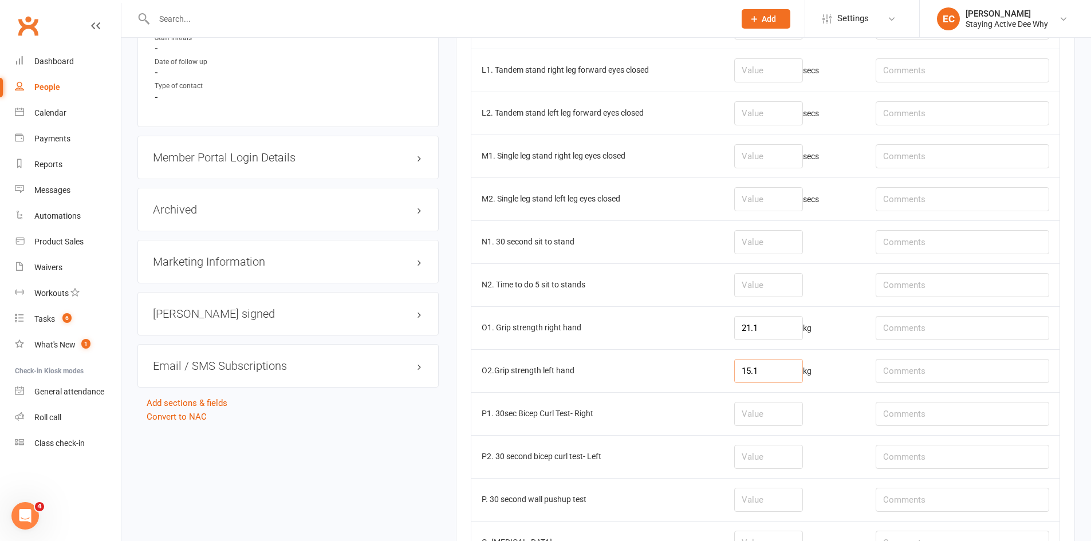
click at [727, 370] on tr "O2.Grip strength left hand 15.1 kg" at bounding box center [765, 370] width 588 height 43
click at [780, 329] on input "21.1" at bounding box center [768, 328] width 69 height 24
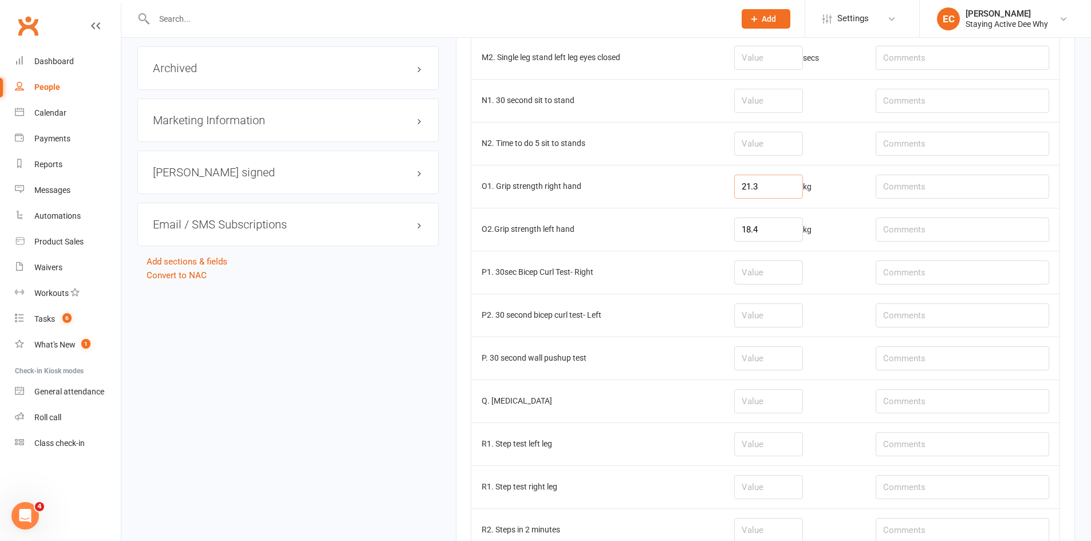
scroll to position [1031, 0]
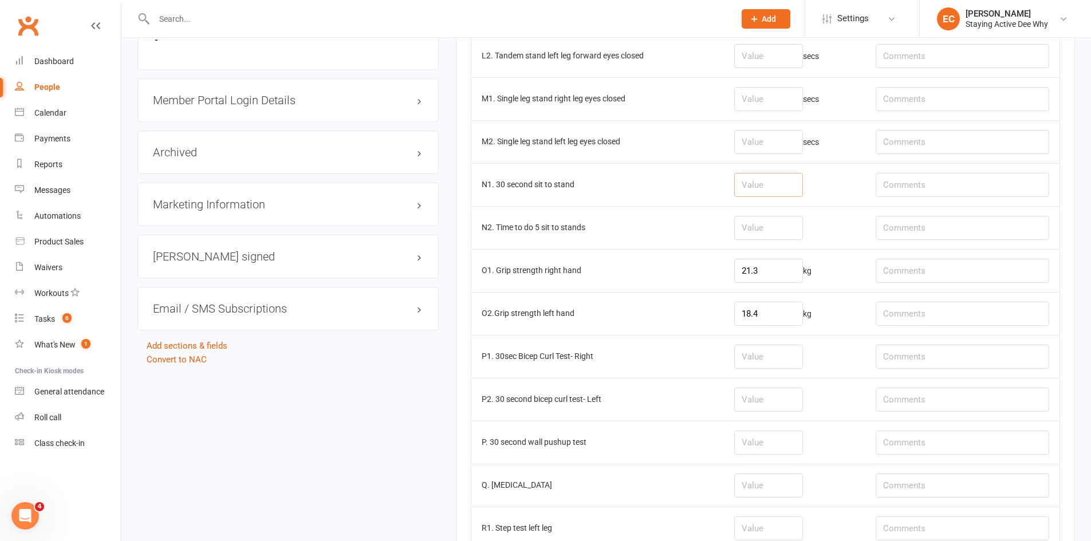
click at [791, 194] on input "number" at bounding box center [768, 185] width 69 height 24
click at [932, 180] on input "text" at bounding box center [963, 185] width 174 height 24
click at [797, 222] on input "number" at bounding box center [768, 228] width 69 height 24
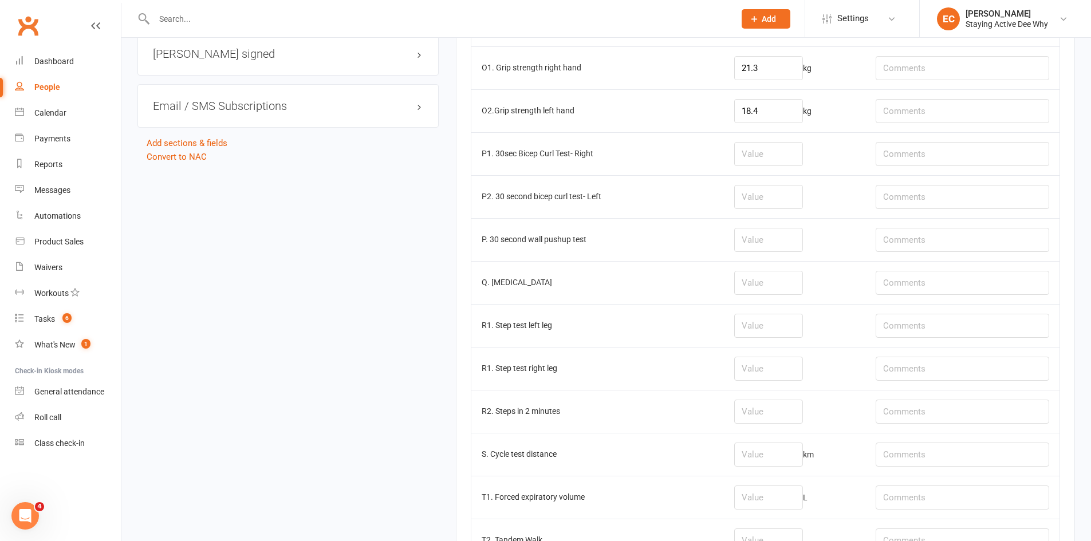
scroll to position [1260, 0]
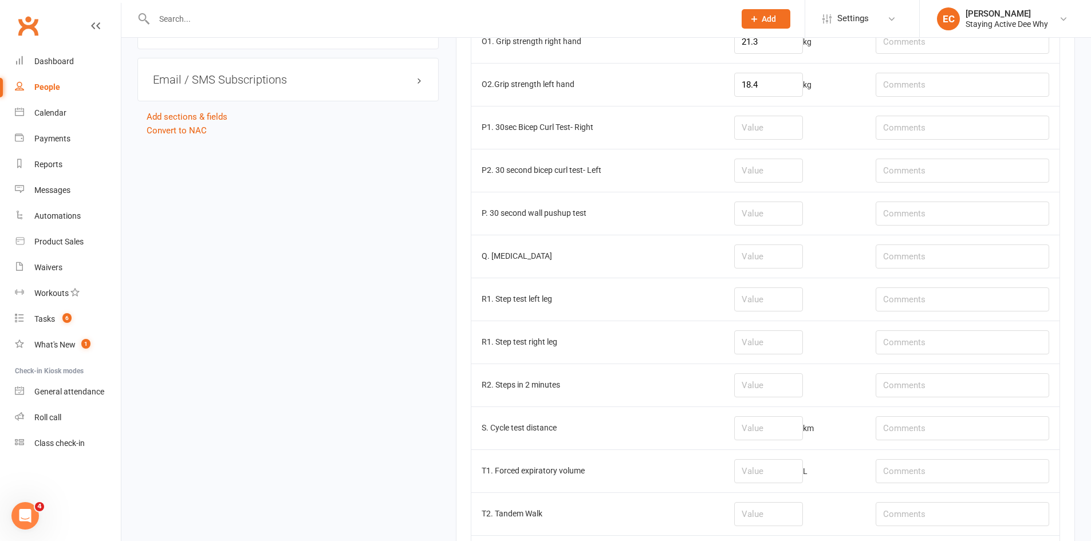
drag, startPoint x: 814, startPoint y: 200, endPoint x: 779, endPoint y: 215, distance: 38.0
click at [813, 202] on td at bounding box center [794, 213] width 141 height 43
click at [773, 215] on input "number" at bounding box center [768, 214] width 69 height 24
click at [785, 257] on input "number" at bounding box center [768, 257] width 69 height 24
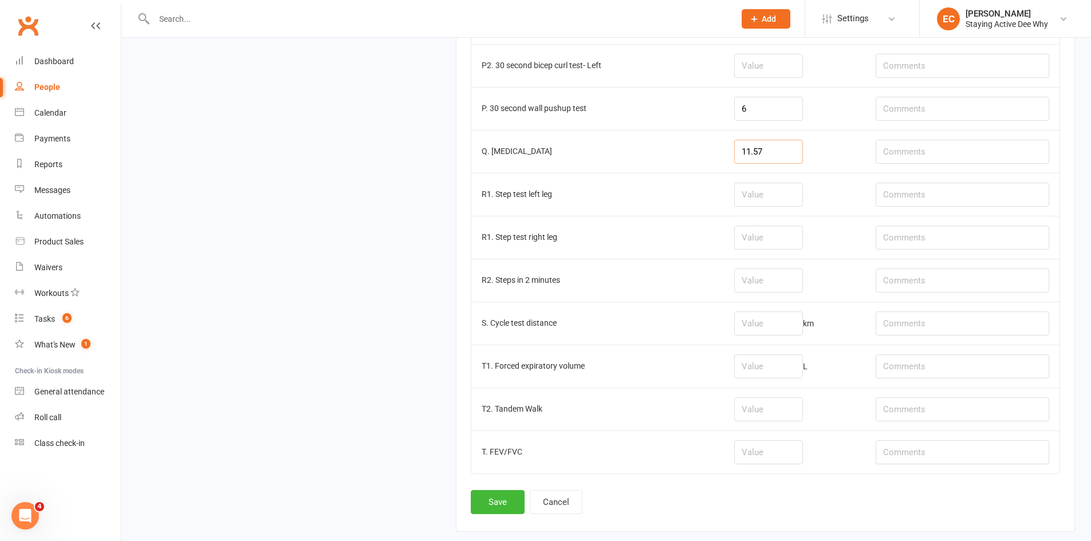
scroll to position [1371, 0]
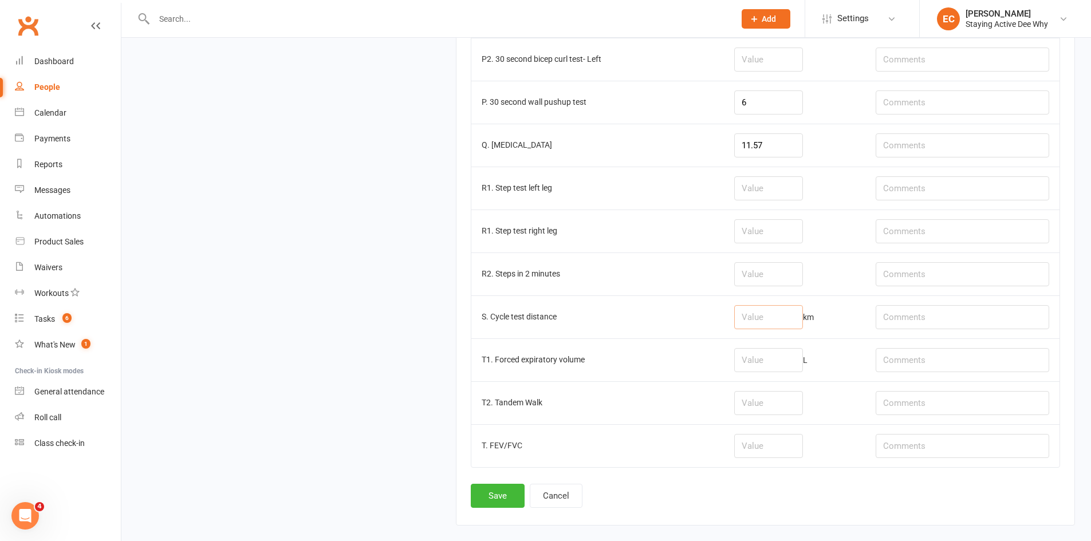
click at [775, 322] on input "number" at bounding box center [768, 317] width 69 height 24
click at [505, 493] on button "Save" at bounding box center [498, 496] width 54 height 24
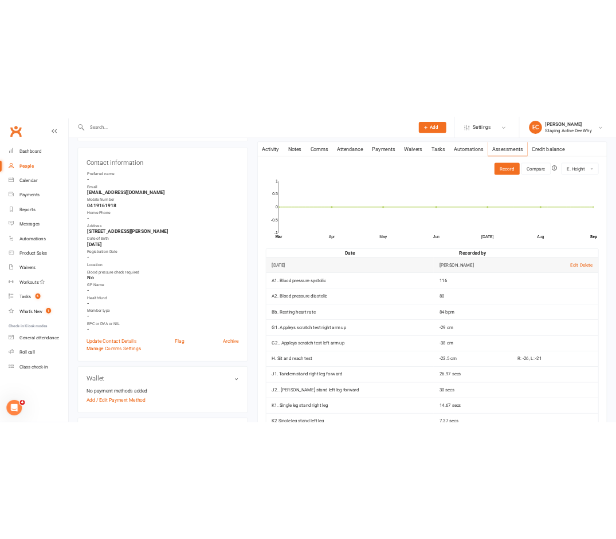
scroll to position [0, 0]
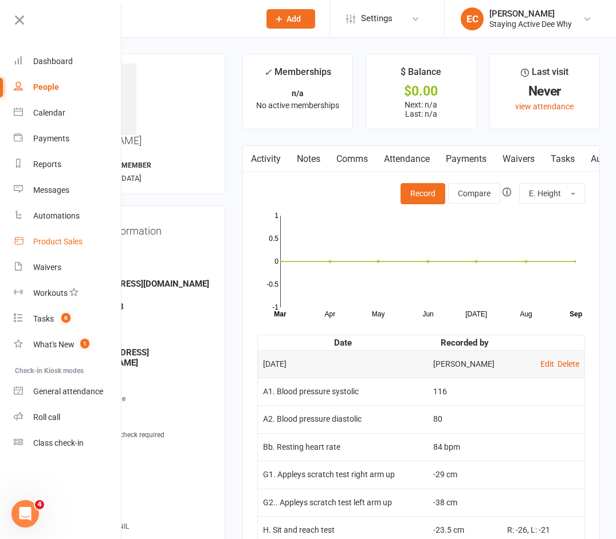
click at [76, 238] on div "Product Sales" at bounding box center [57, 241] width 49 height 9
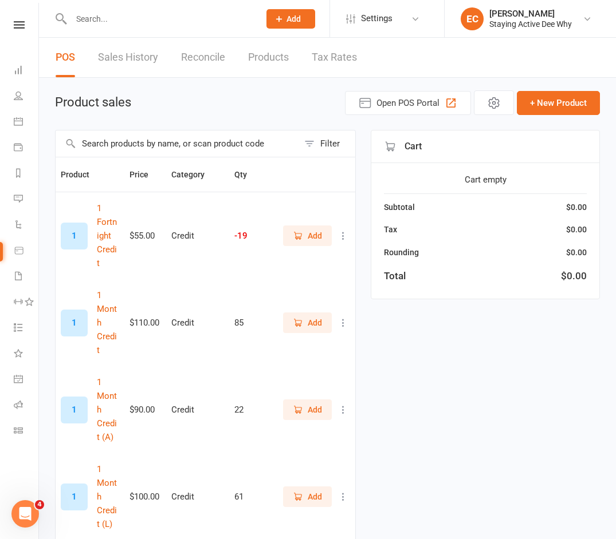
click at [112, 143] on input "text" at bounding box center [177, 144] width 243 height 26
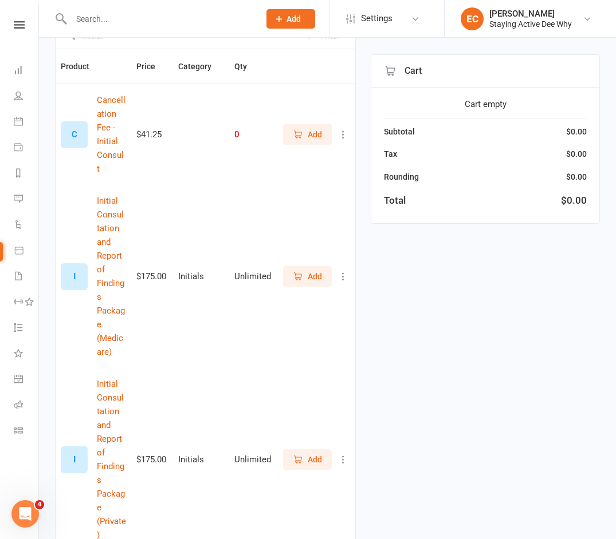
scroll to position [115, 0]
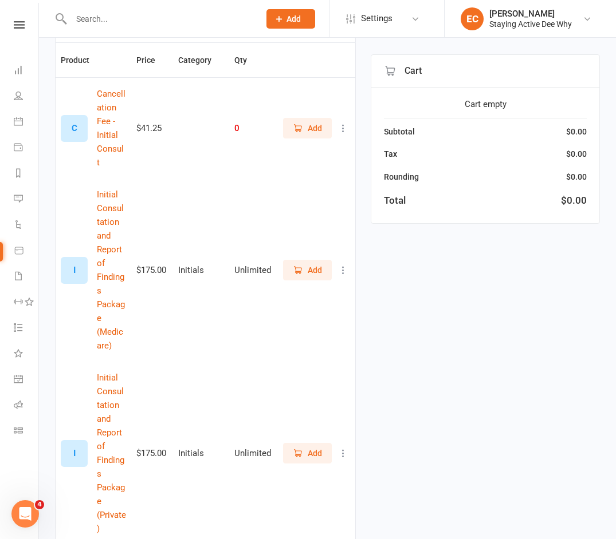
click at [309, 447] on span "Add" at bounding box center [314, 453] width 14 height 13
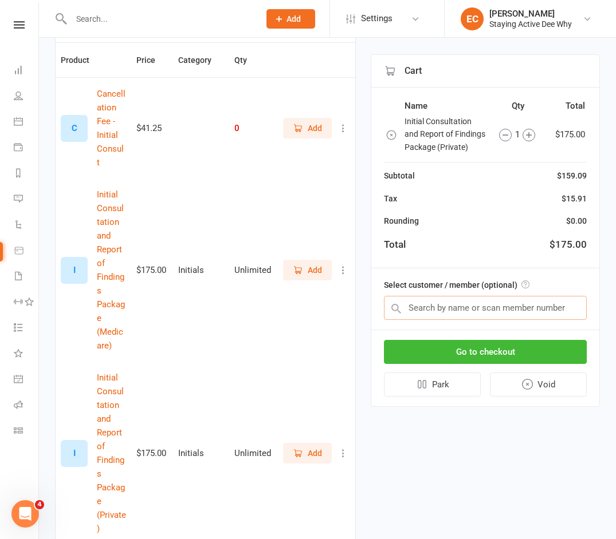
click at [429, 313] on input "text" at bounding box center [485, 308] width 203 height 24
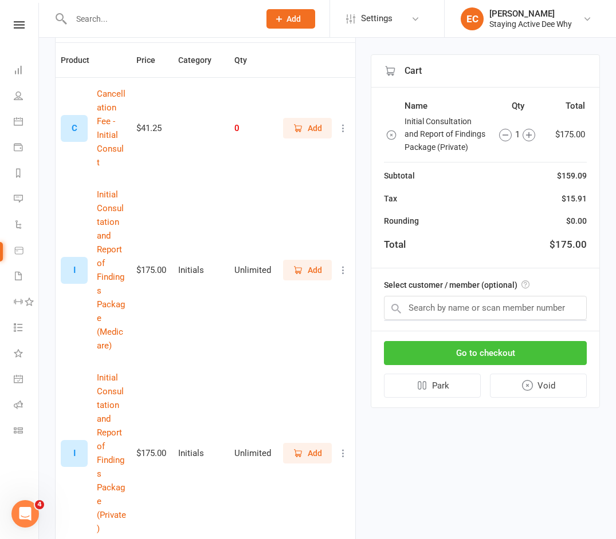
click at [437, 355] on button "Go to checkout" at bounding box center [485, 353] width 203 height 24
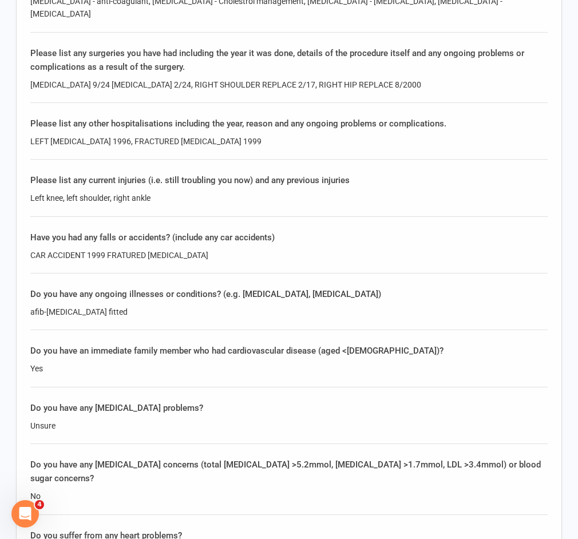
scroll to position [859, 0]
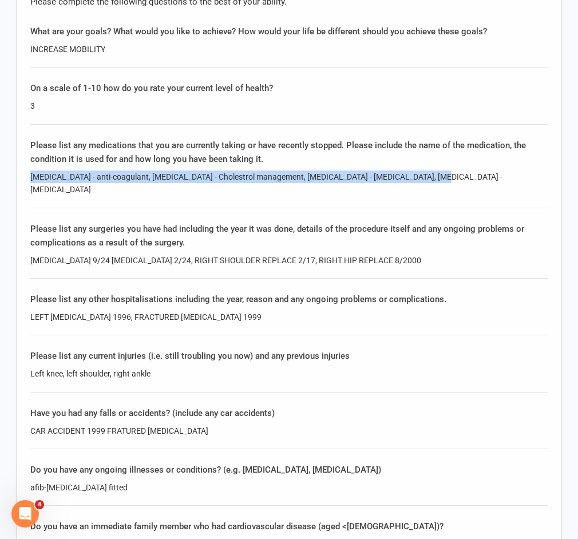
drag, startPoint x: 408, startPoint y: 163, endPoint x: 15, endPoint y: 167, distance: 392.3
copy div "Eliquis - anti-coagulant, crestor - Cholestrol management, cardizem - angina, I…"
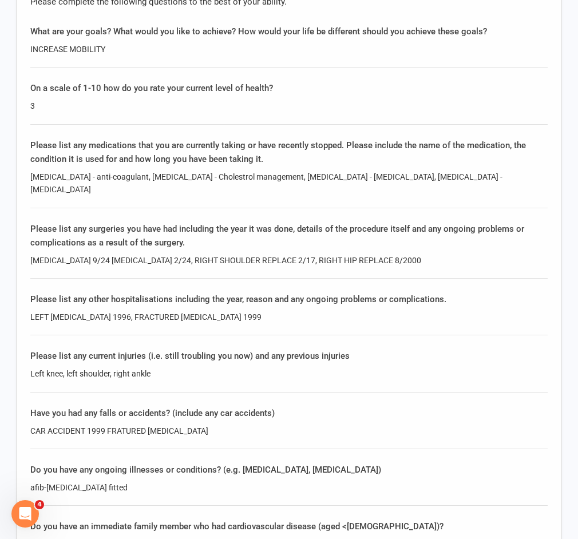
drag, startPoint x: 375, startPoint y: 101, endPoint x: 199, endPoint y: 0, distance: 202.6
click at [373, 98] on div "On a scale of 1-10 how do you rate your current level of health? 3" at bounding box center [289, 102] width 518 height 43
drag, startPoint x: 395, startPoint y: 58, endPoint x: 429, endPoint y: 38, distance: 40.1
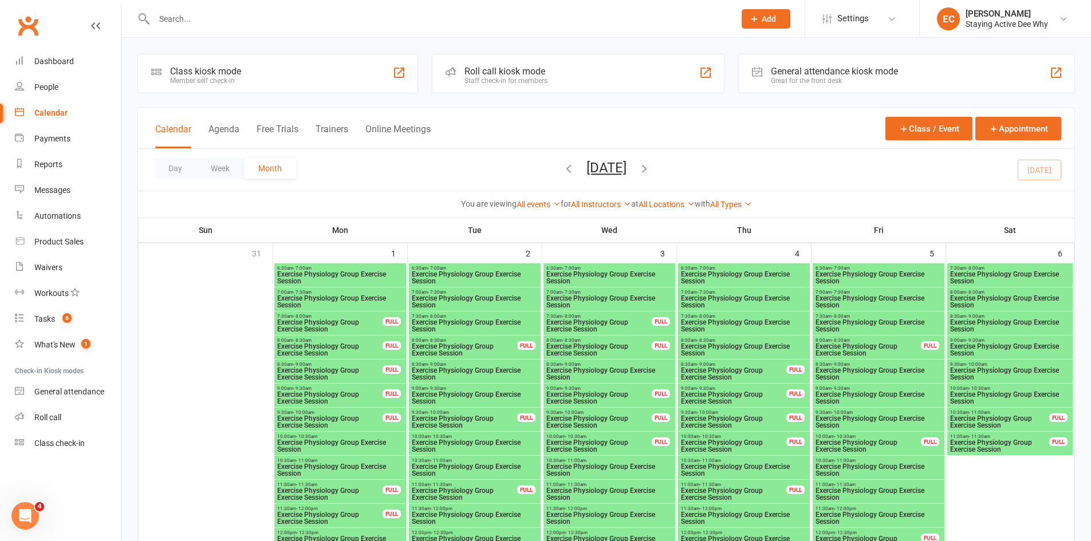
click at [258, 15] on input "text" at bounding box center [439, 19] width 576 height 16
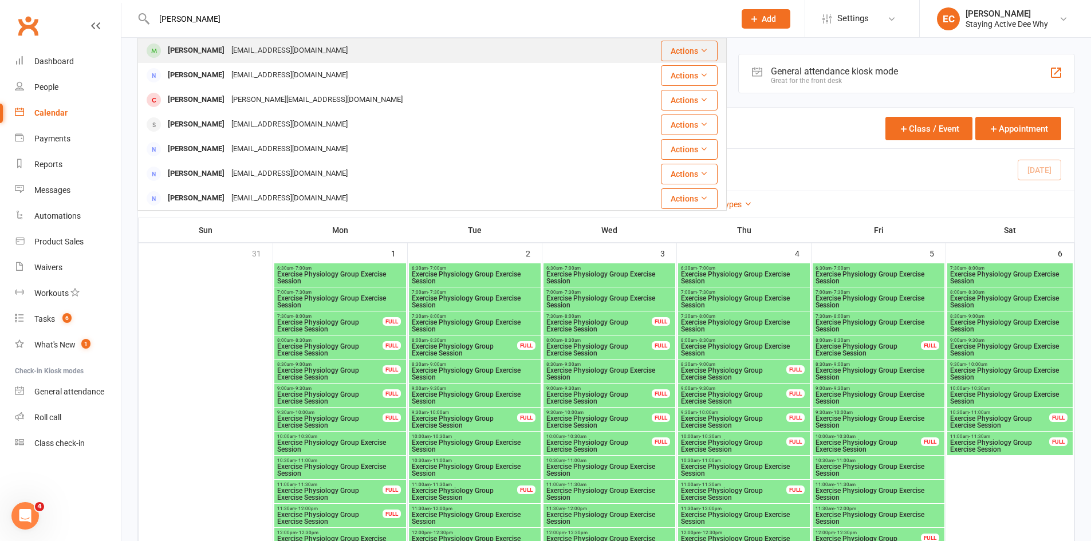
type input "berry"
click at [243, 57] on div "ericberry@optusnet.com.au" at bounding box center [289, 50] width 123 height 17
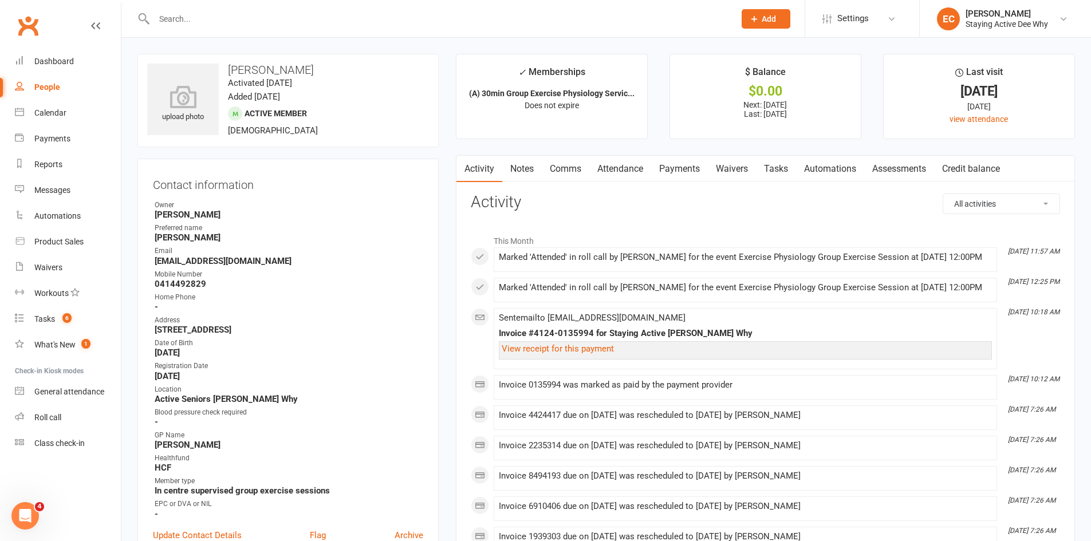
click at [675, 169] on link "Payments" at bounding box center [679, 169] width 57 height 26
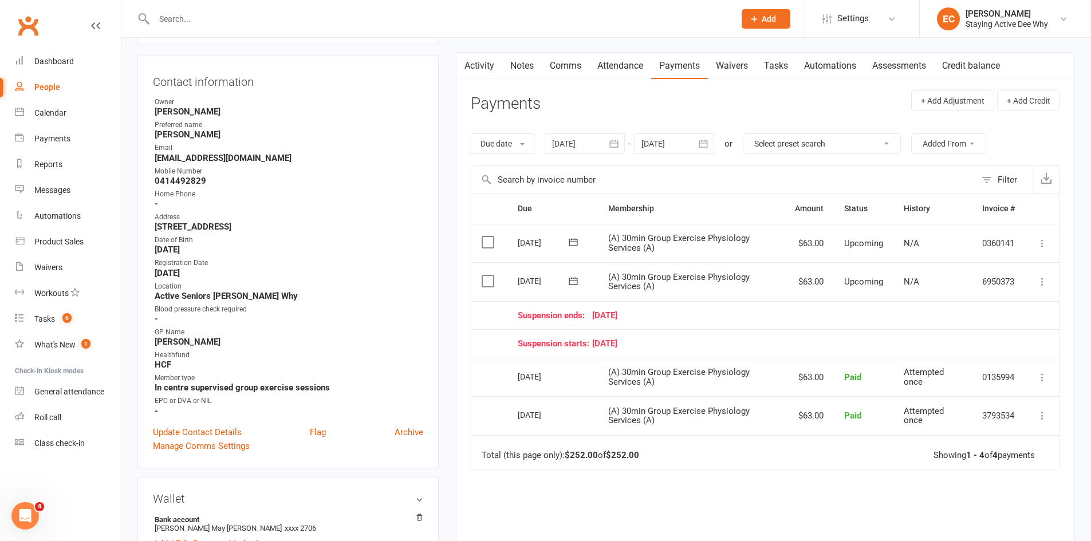
scroll to position [115, 0]
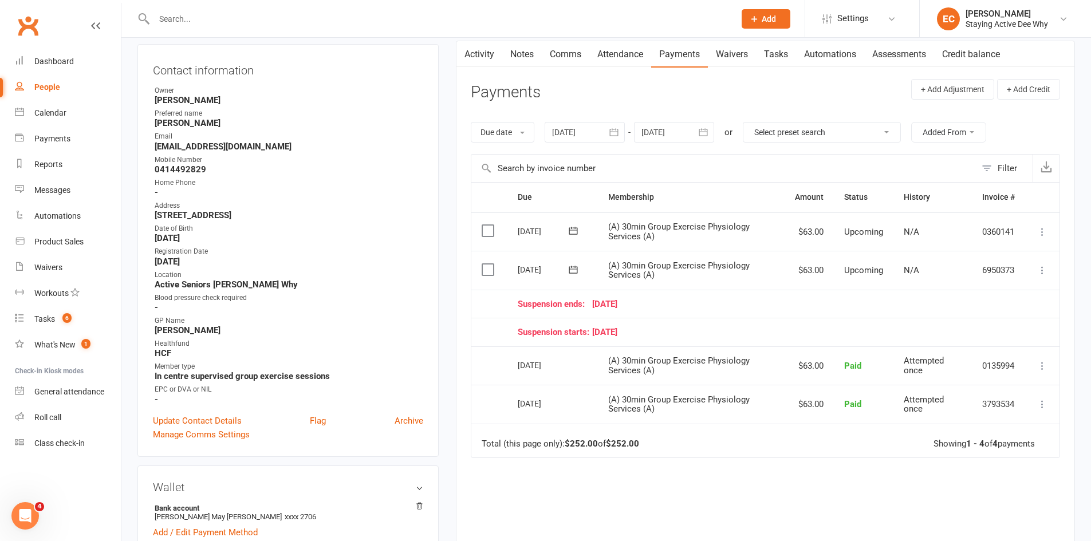
click at [633, 51] on link "Attendance" at bounding box center [620, 54] width 62 height 26
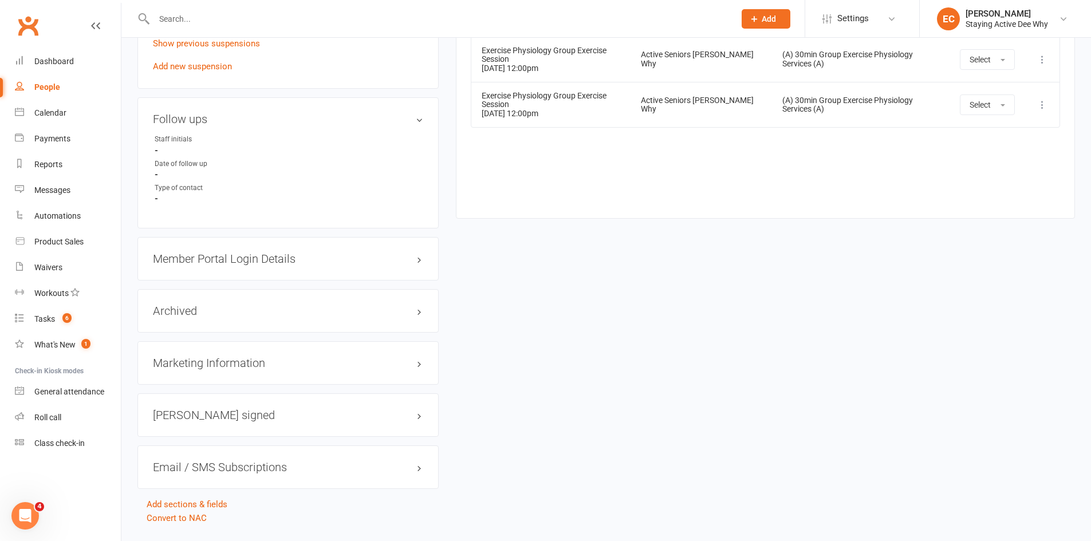
scroll to position [859, 0]
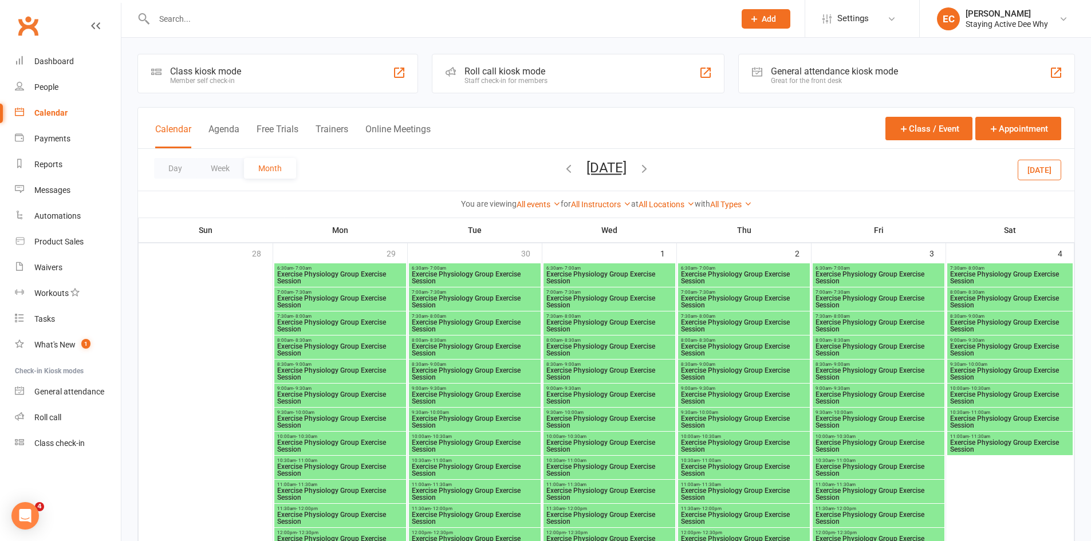
click at [270, 20] on input "text" at bounding box center [439, 19] width 576 height 16
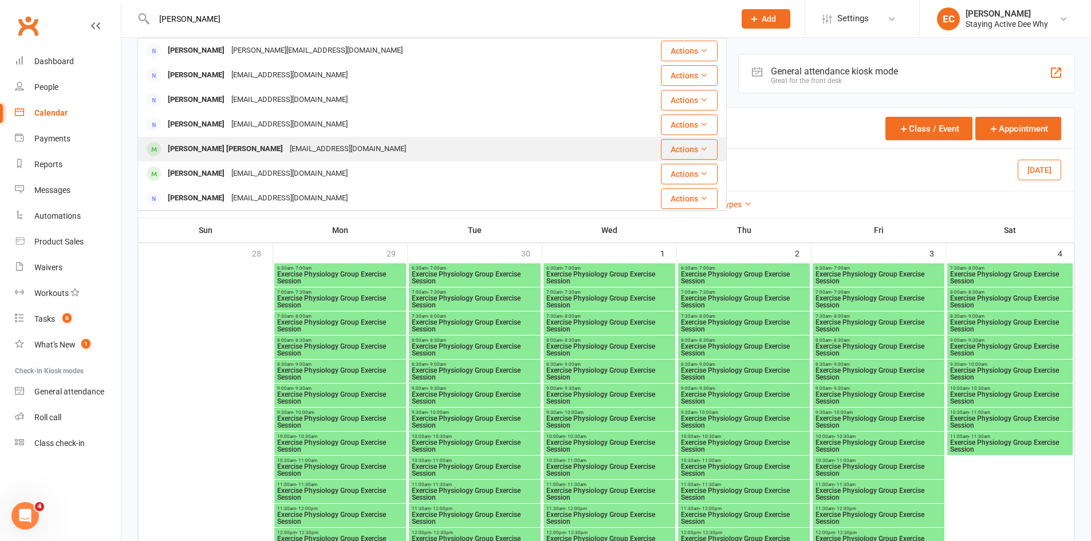
type input "willaims"
click at [286, 153] on div "[EMAIL_ADDRESS][DOMAIN_NAME]" at bounding box center [347, 149] width 123 height 17
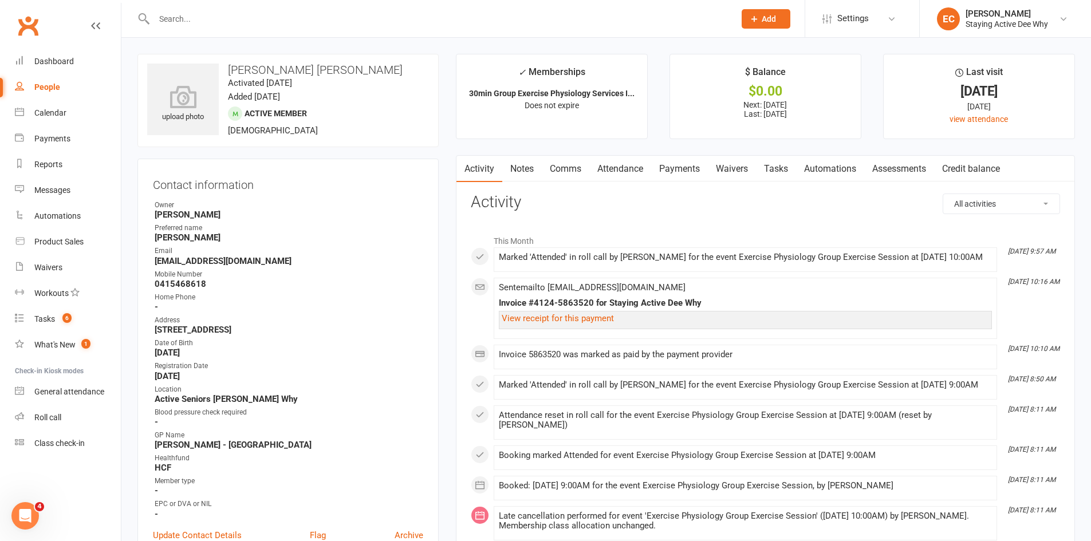
click at [641, 172] on link "Attendance" at bounding box center [620, 169] width 62 height 26
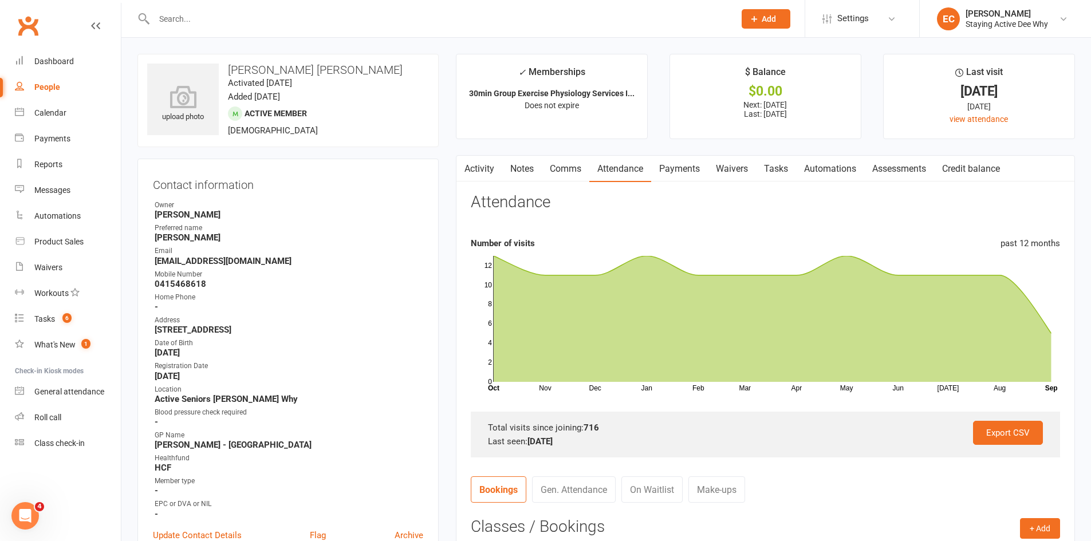
click at [474, 179] on link "Activity" at bounding box center [479, 169] width 46 height 26
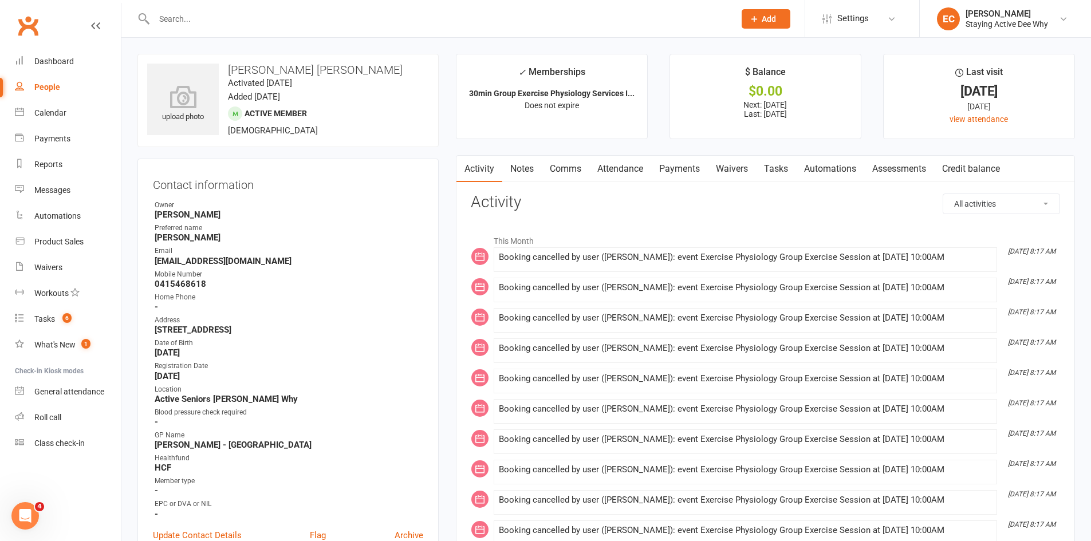
click at [627, 172] on link "Attendance" at bounding box center [620, 169] width 62 height 26
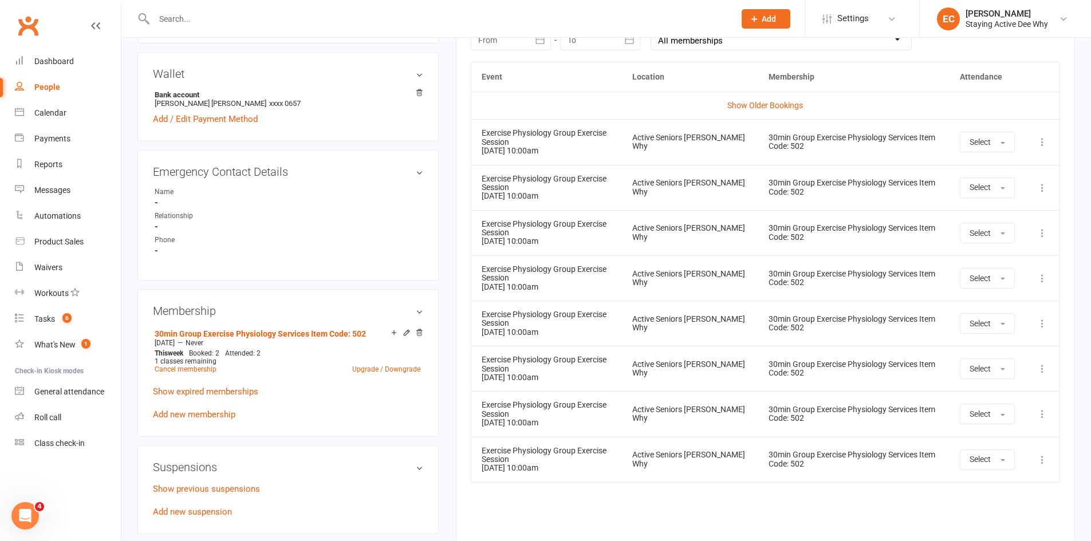
scroll to position [573, 0]
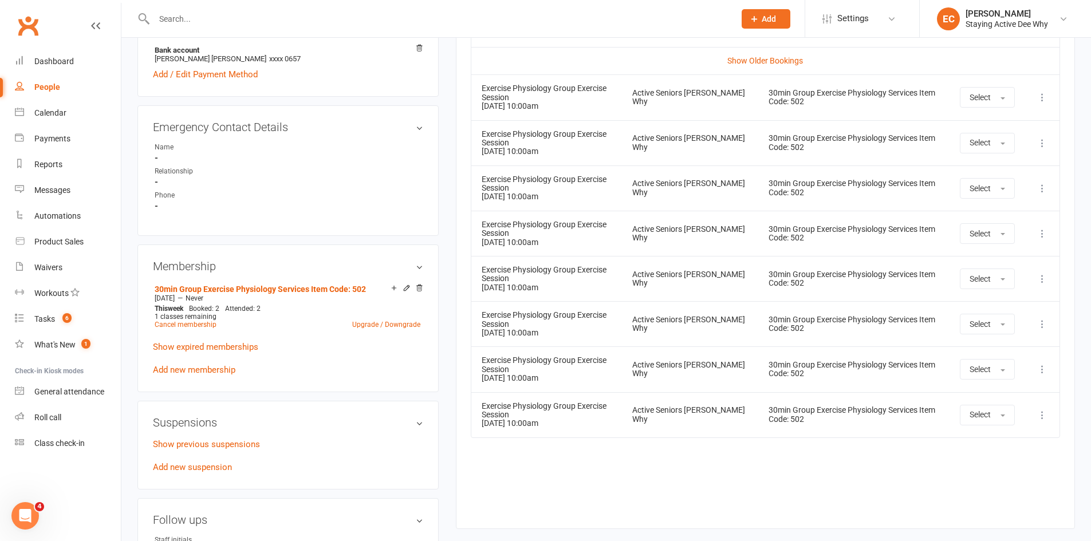
click at [792, 444] on div "Event Location Membership Attendance Show Older Bookings Exercise Physiology Gr…" at bounding box center [765, 264] width 589 height 494
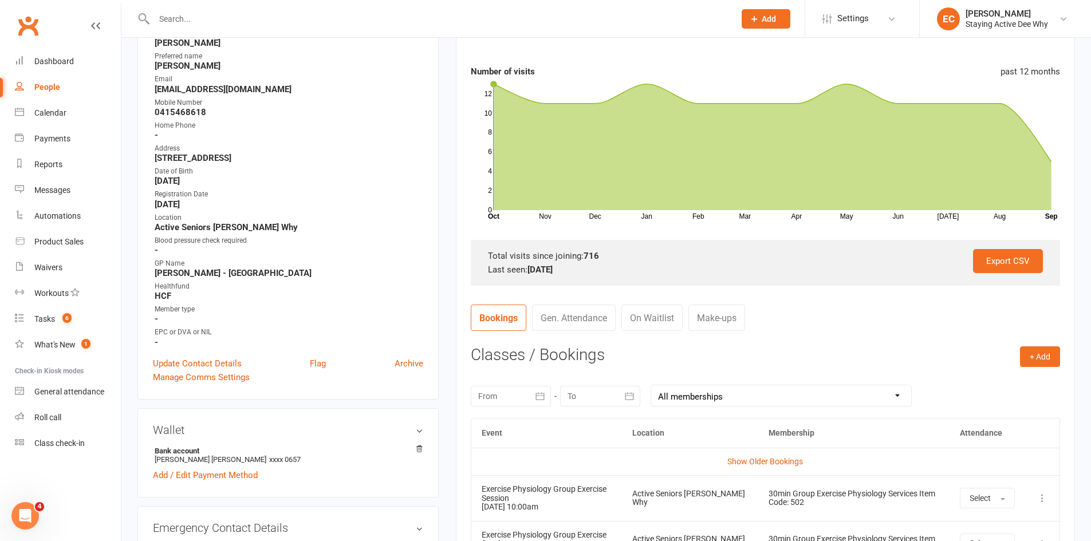
scroll to position [57, 0]
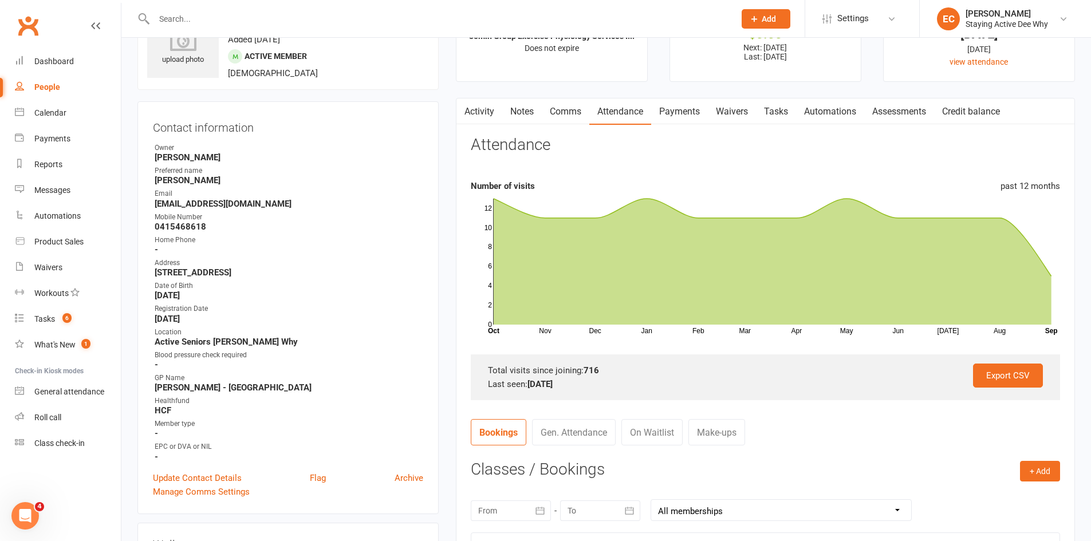
drag, startPoint x: 469, startPoint y: 113, endPoint x: 474, endPoint y: 116, distance: 6.2
click at [472, 116] on scrollable-tabs "Activity Notes Comms Attendance Payments Waivers Tasks Automations Assessments …" at bounding box center [765, 111] width 618 height 26
click at [482, 108] on link "Activity" at bounding box center [479, 111] width 46 height 26
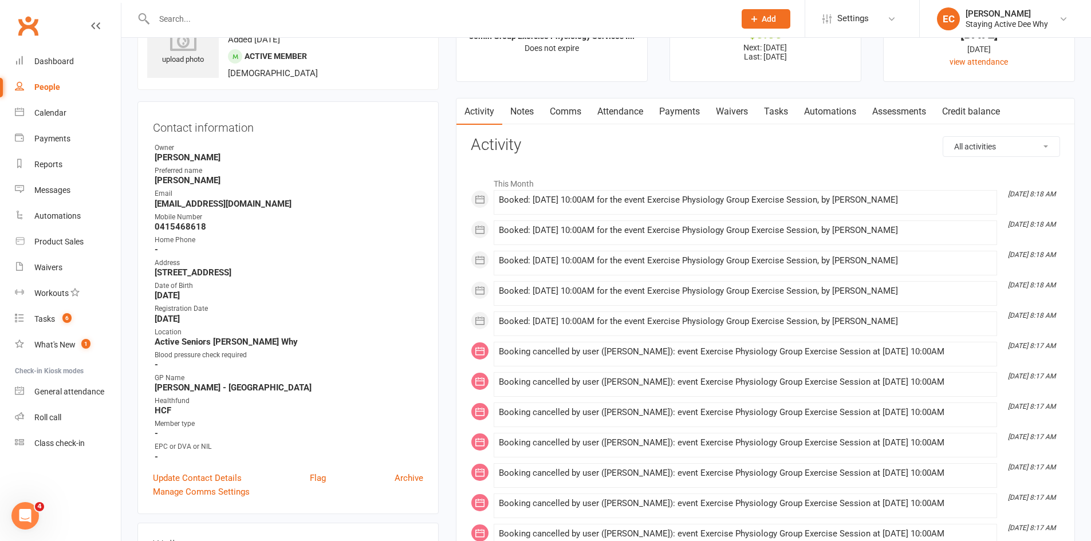
click at [621, 111] on link "Attendance" at bounding box center [620, 111] width 62 height 26
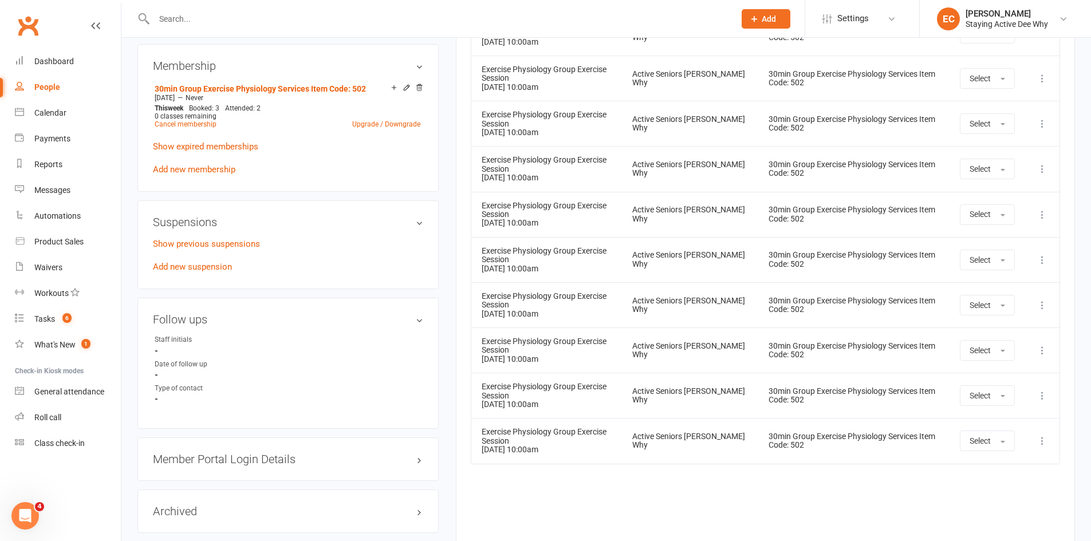
scroll to position [802, 0]
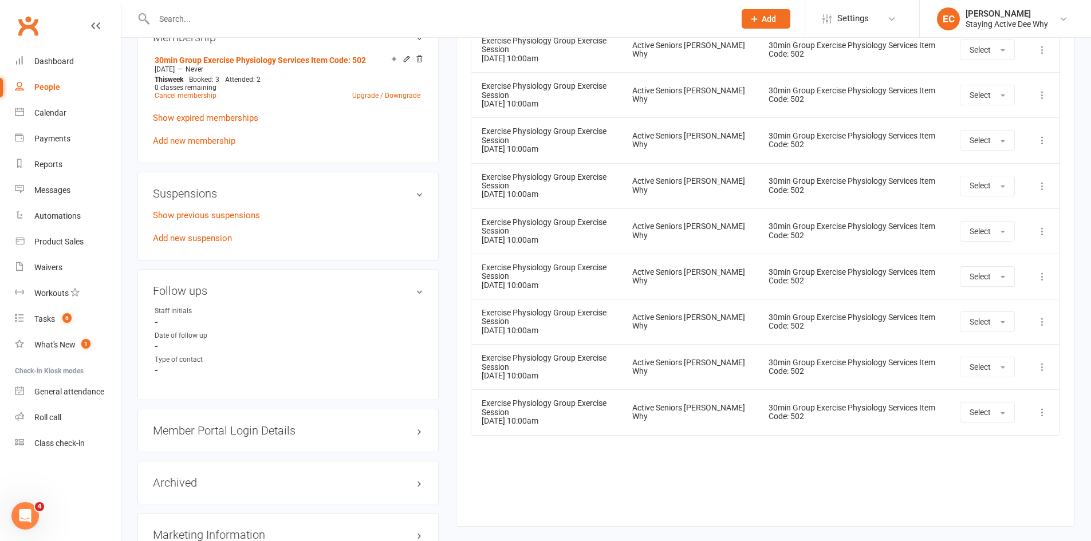
drag, startPoint x: 685, startPoint y: 476, endPoint x: 663, endPoint y: 438, distance: 43.9
click at [685, 476] on div "Event Location Membership Attendance Show Older Bookings Exercise Physiology Gr…" at bounding box center [765, 148] width 589 height 721
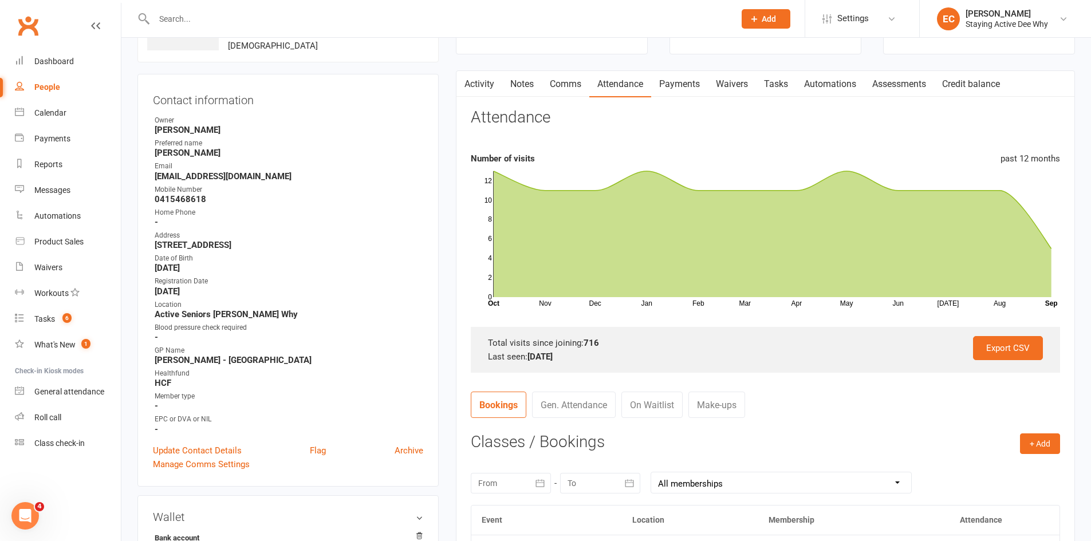
scroll to position [0, 0]
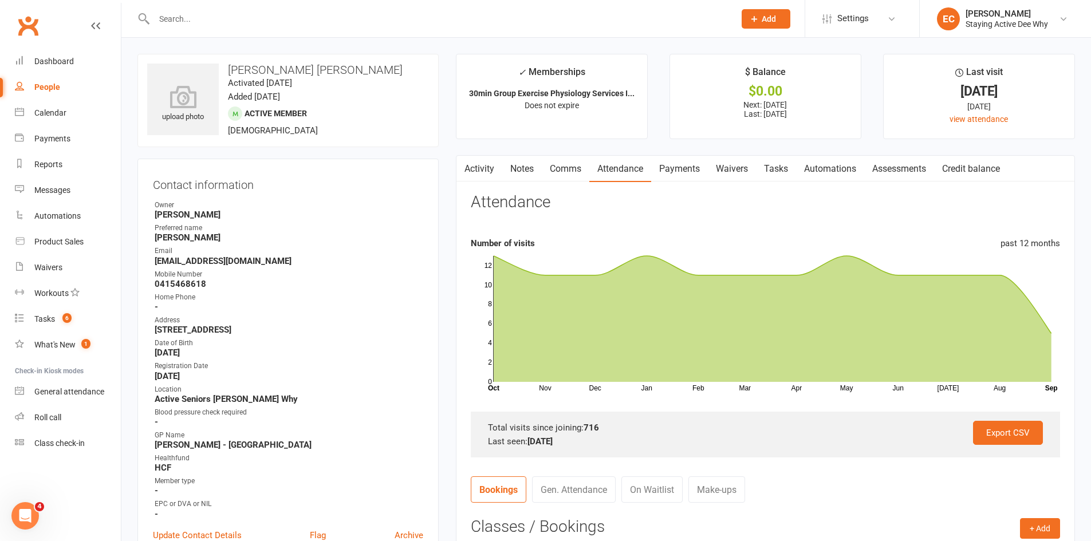
drag, startPoint x: 475, startPoint y: 162, endPoint x: 498, endPoint y: 174, distance: 25.9
click at [476, 163] on link "Activity" at bounding box center [479, 169] width 46 height 26
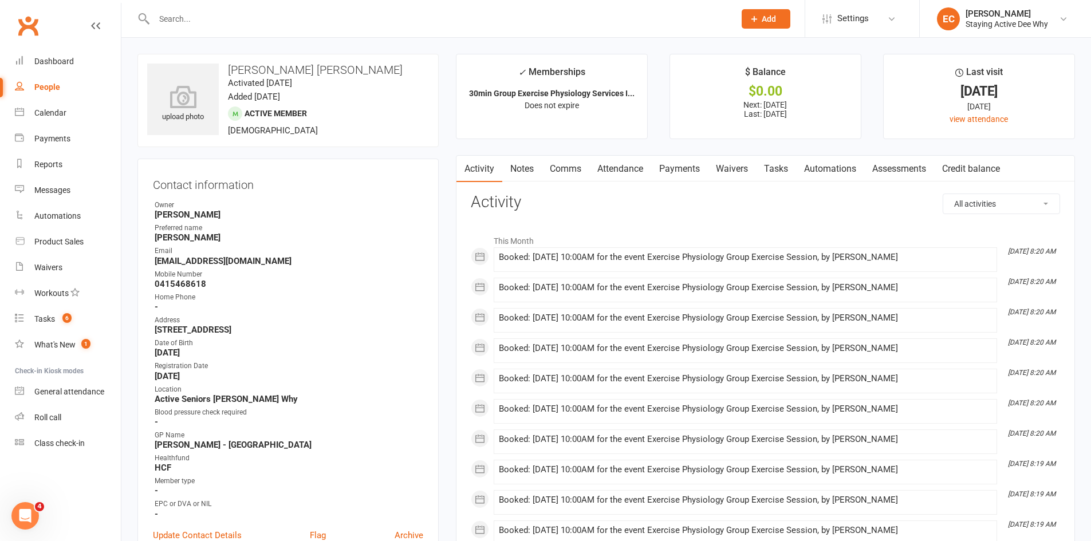
click at [625, 168] on link "Attendance" at bounding box center [620, 169] width 62 height 26
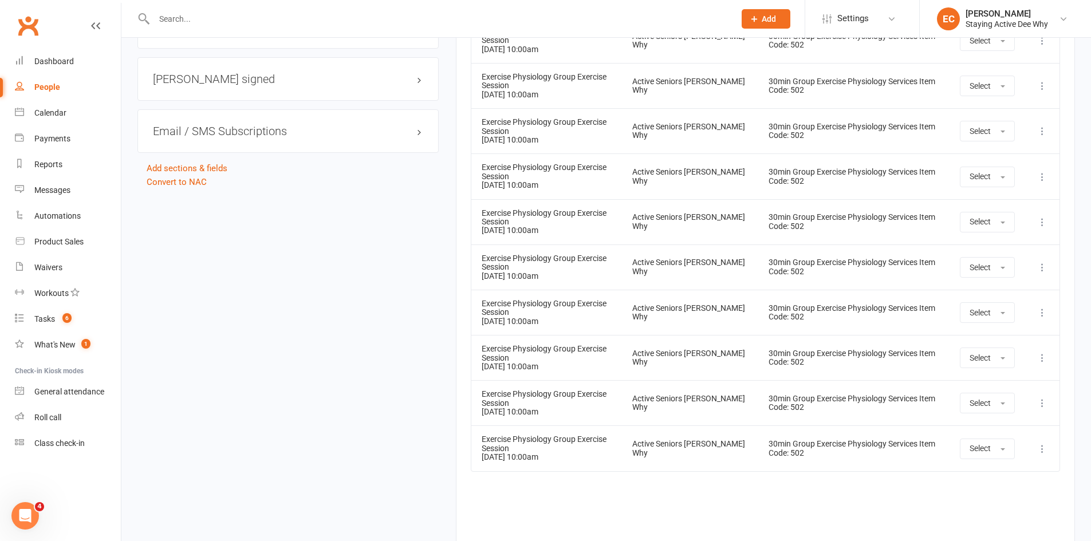
scroll to position [1290, 0]
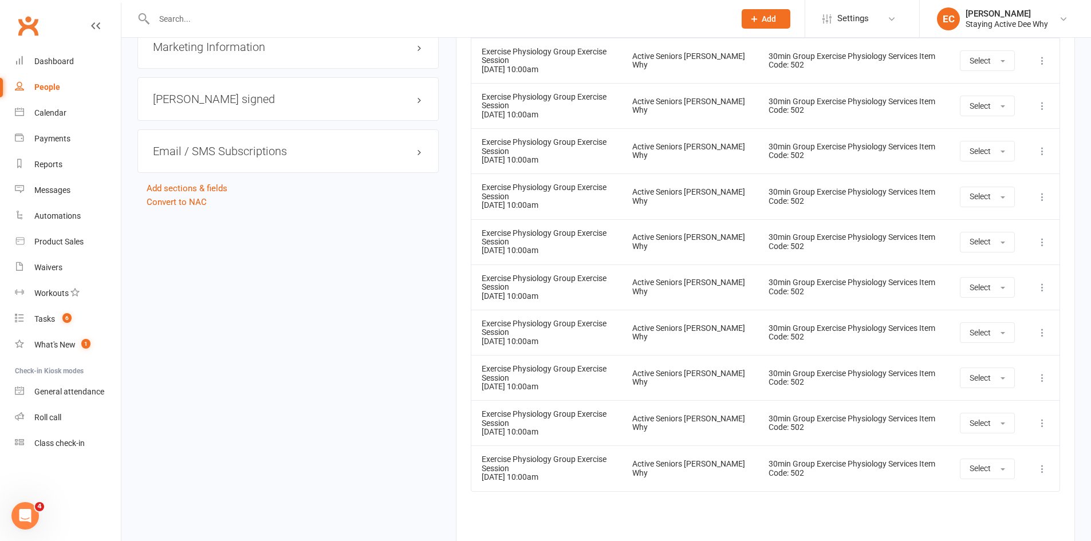
click at [328, 15] on input "text" at bounding box center [439, 19] width 576 height 16
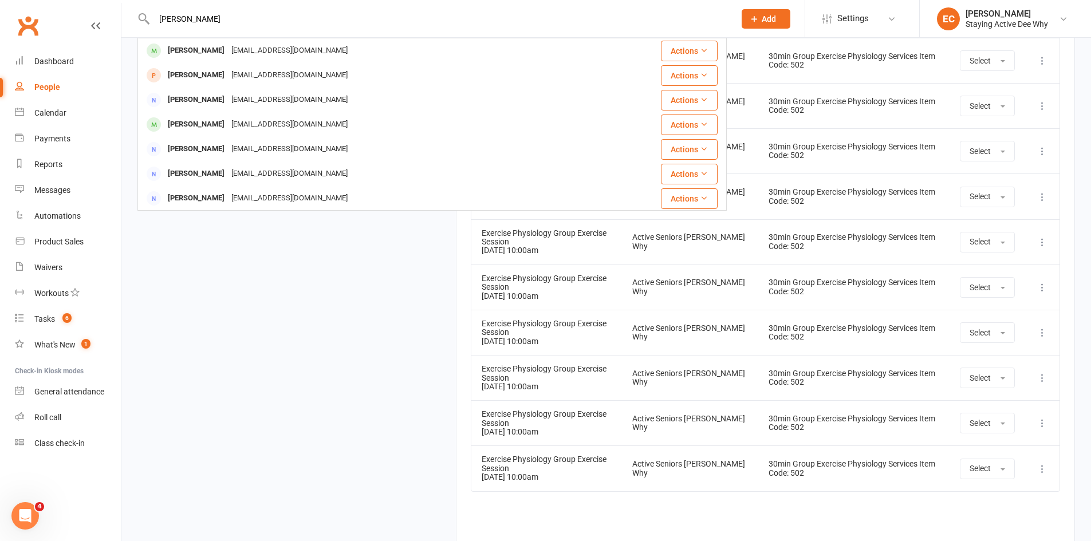
type input "rosner"
click at [293, 57] on div "Lorraine Rosner lorsa@ymail.com" at bounding box center [385, 50] width 492 height 23
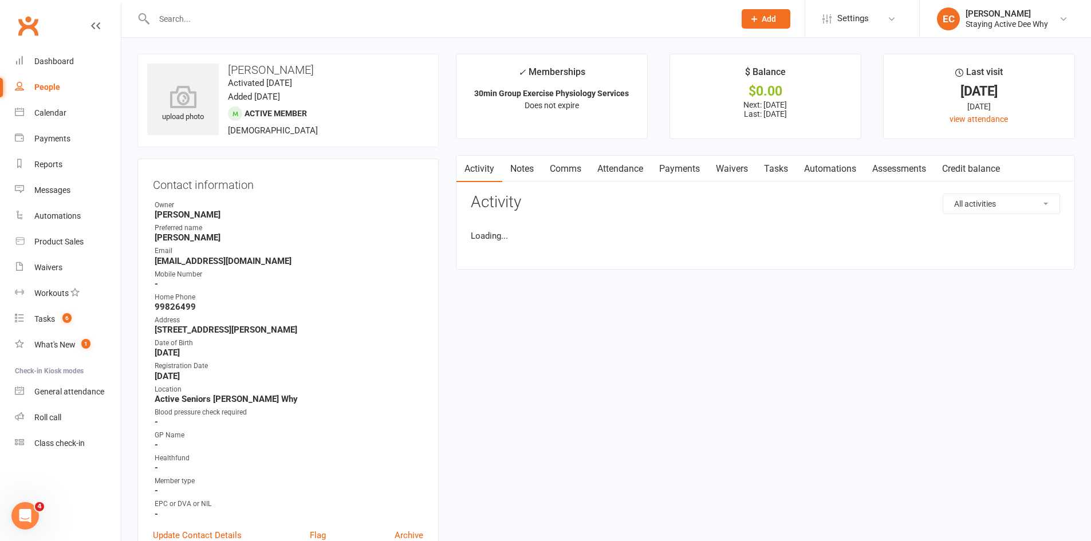
click at [625, 167] on link "Attendance" at bounding box center [620, 169] width 62 height 26
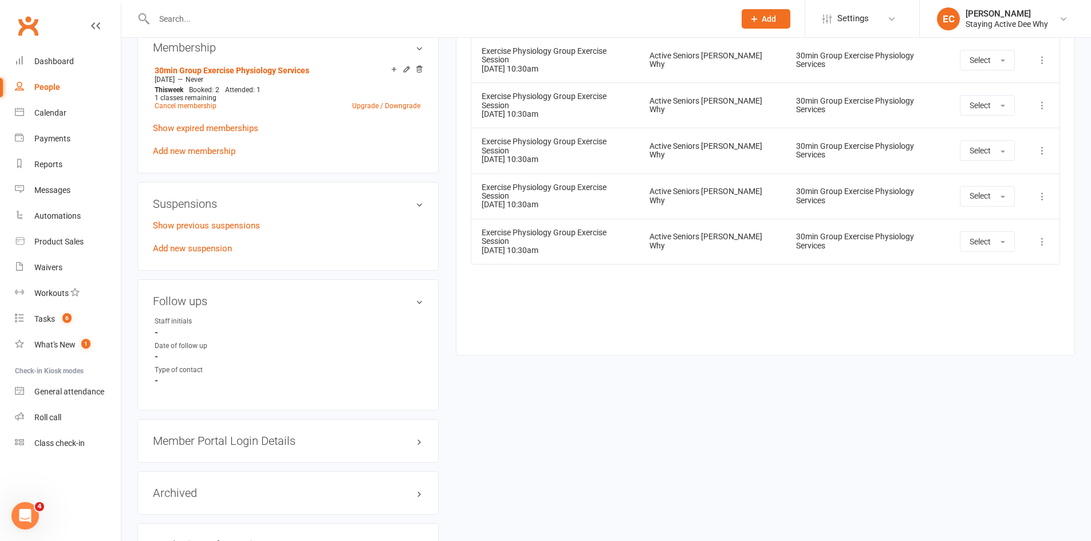
scroll to position [687, 0]
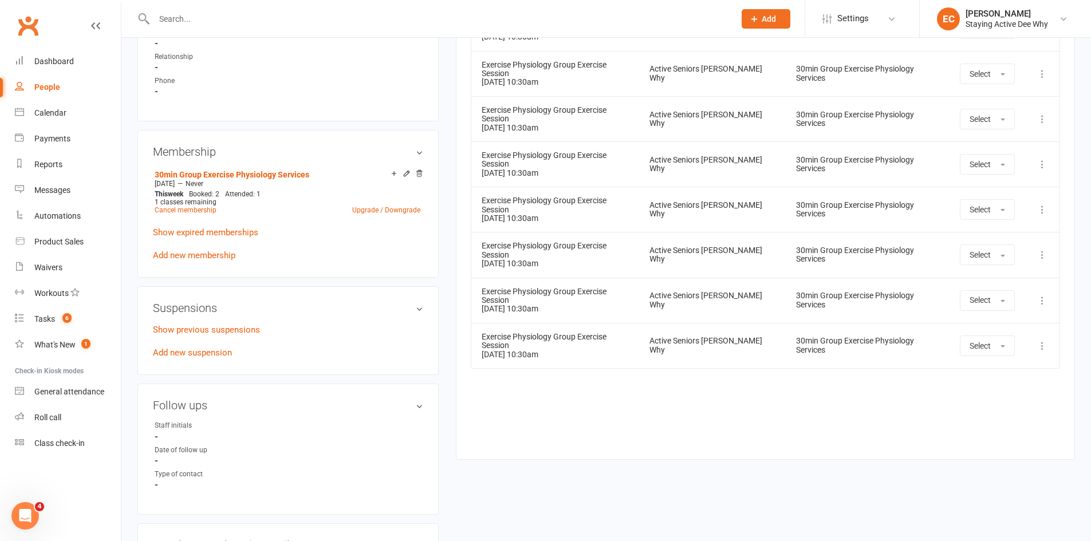
click at [357, 20] on input "text" at bounding box center [439, 19] width 576 height 16
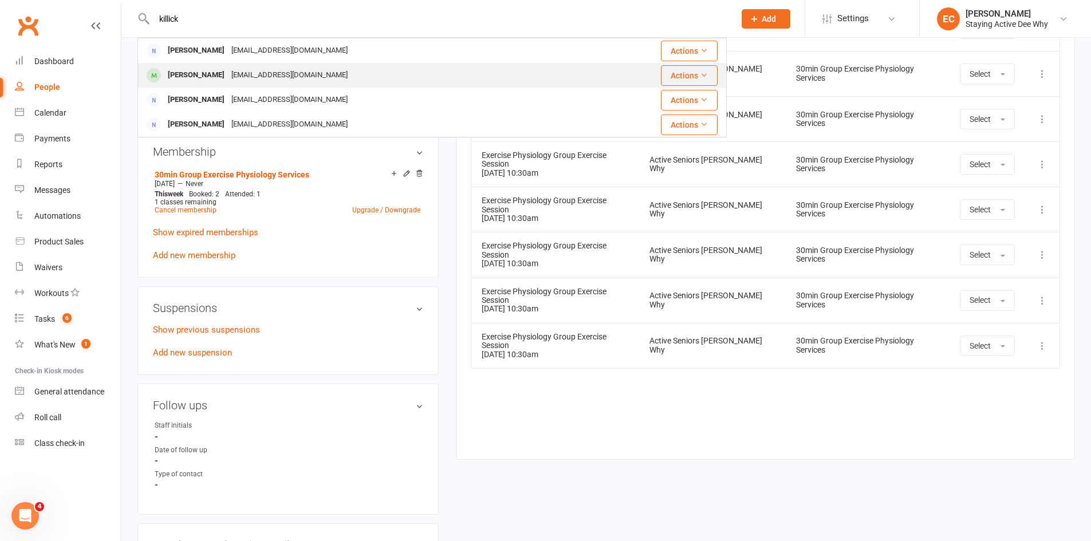
type input "killick"
click at [279, 73] on div "evelynkillick@gmail.com" at bounding box center [289, 75] width 123 height 17
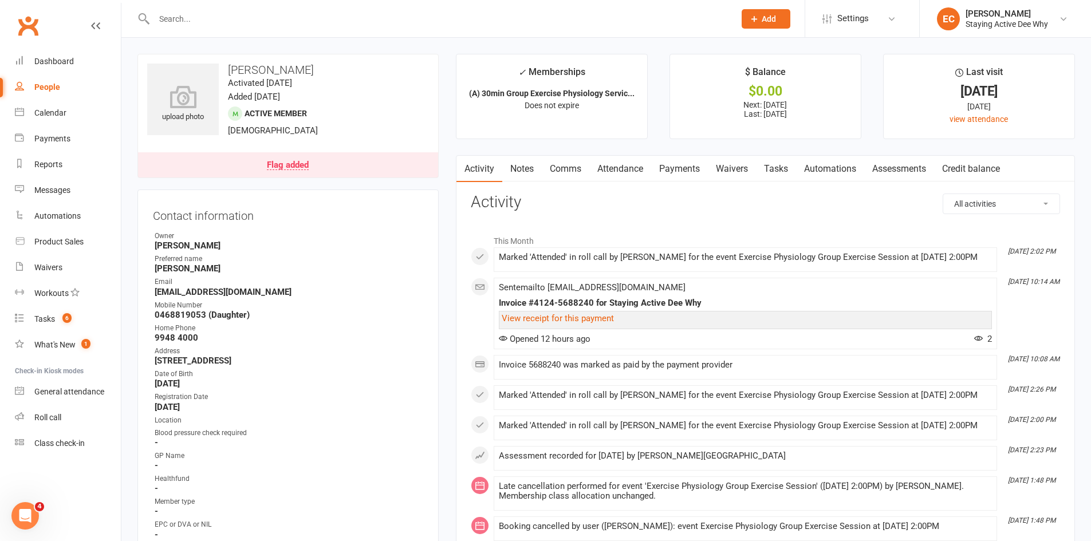
click at [637, 172] on link "Attendance" at bounding box center [620, 169] width 62 height 26
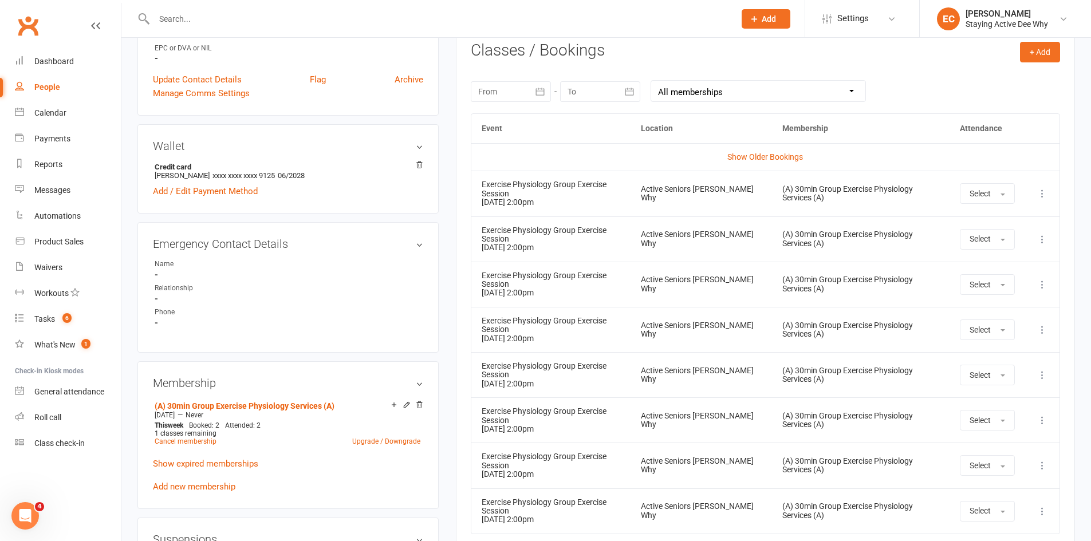
scroll to position [802, 0]
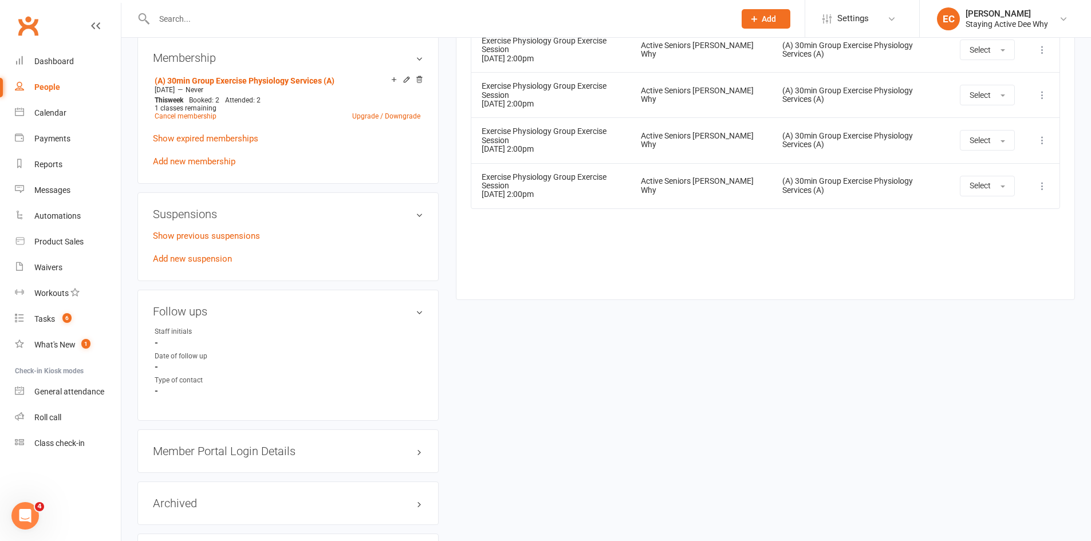
click at [296, 17] on input "text" at bounding box center [439, 19] width 576 height 16
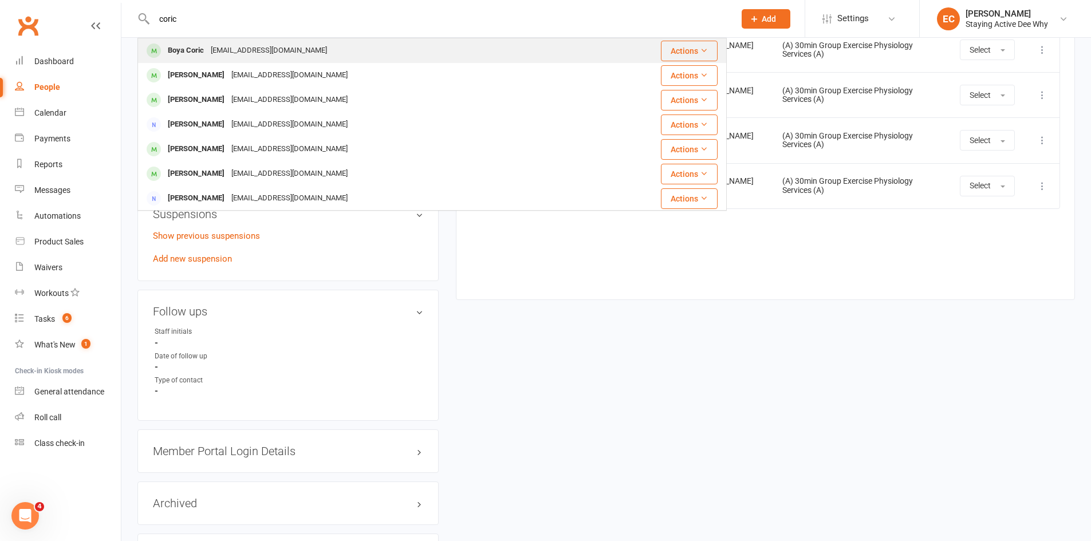
type input "coric"
click at [286, 46] on div "Boya Coric test@clubworx.com" at bounding box center [378, 50] width 478 height 23
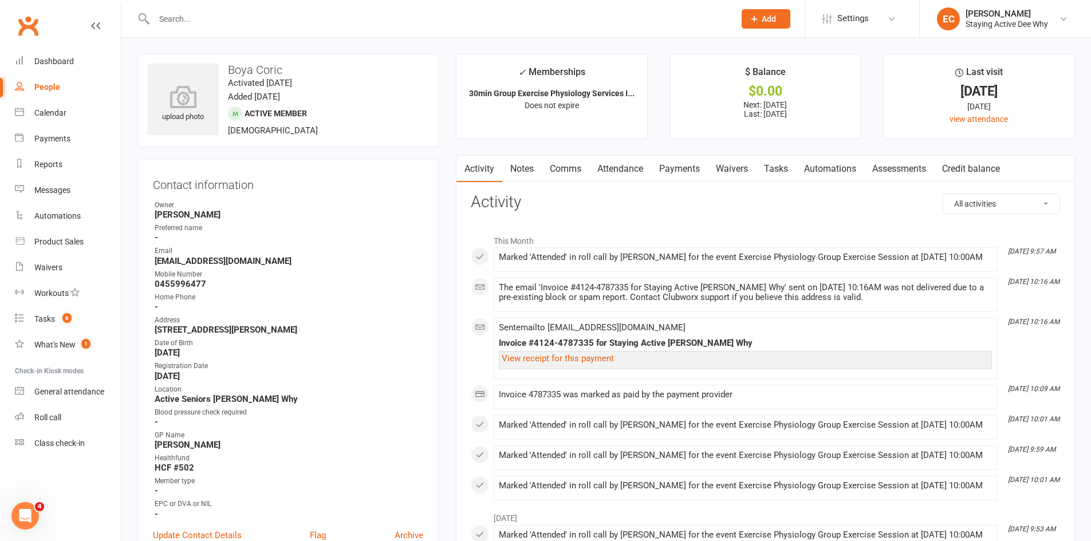
click at [640, 176] on link "Attendance" at bounding box center [620, 169] width 62 height 26
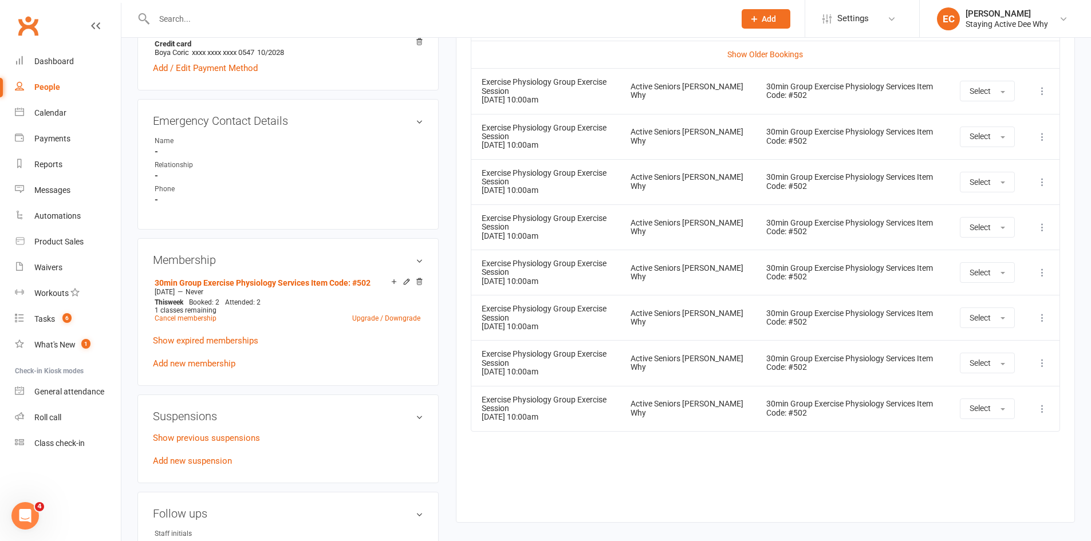
scroll to position [687, 0]
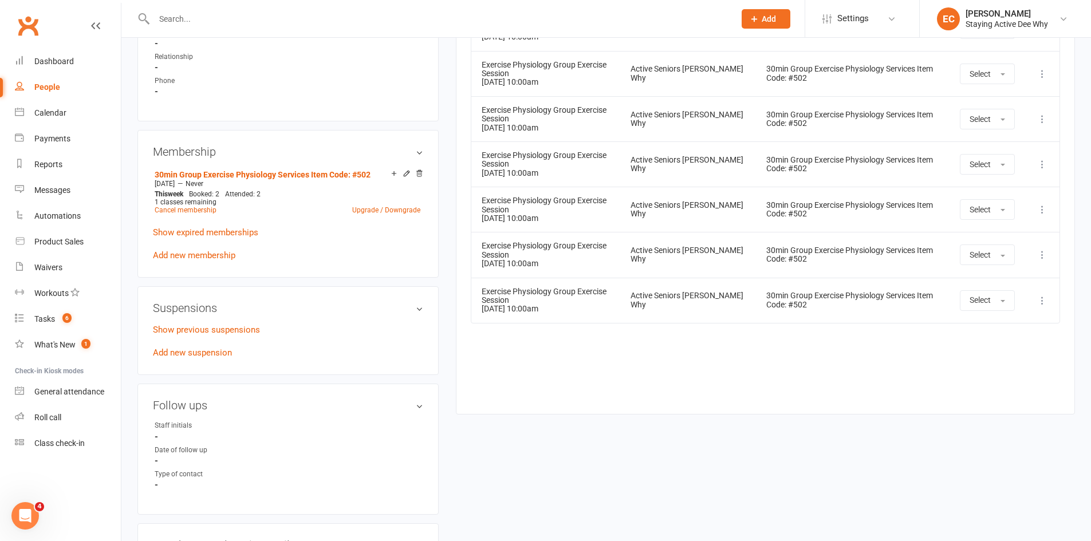
drag, startPoint x: 693, startPoint y: 428, endPoint x: 689, endPoint y: 424, distance: 6.1
click at [691, 425] on div "upload photo Boya Coric Activated 13 April, 2022 Added 13 April, 2022 Active me…" at bounding box center [606, 89] width 955 height 1445
click at [174, 15] on input "text" at bounding box center [439, 19] width 576 height 16
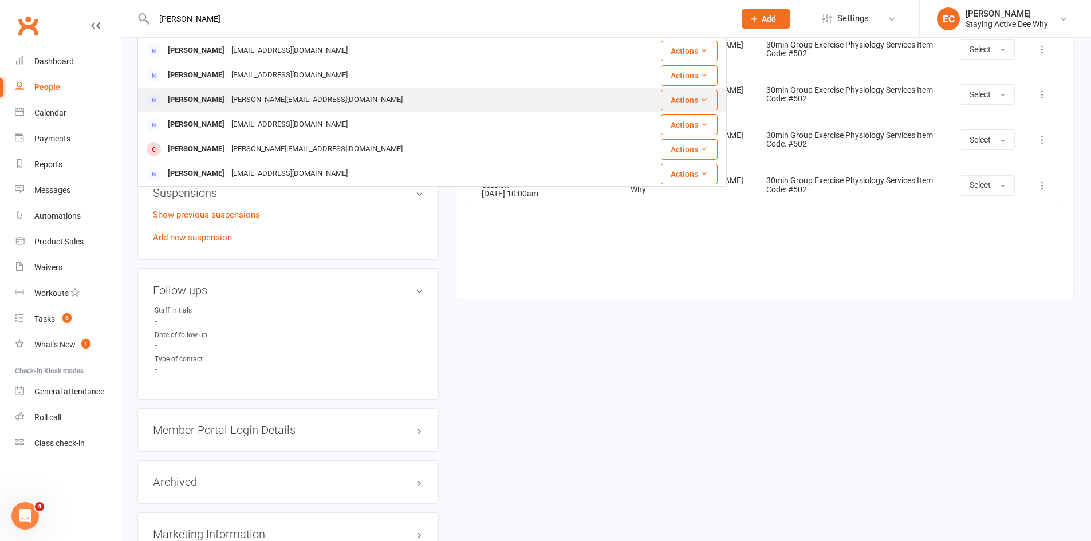
scroll to position [859, 0]
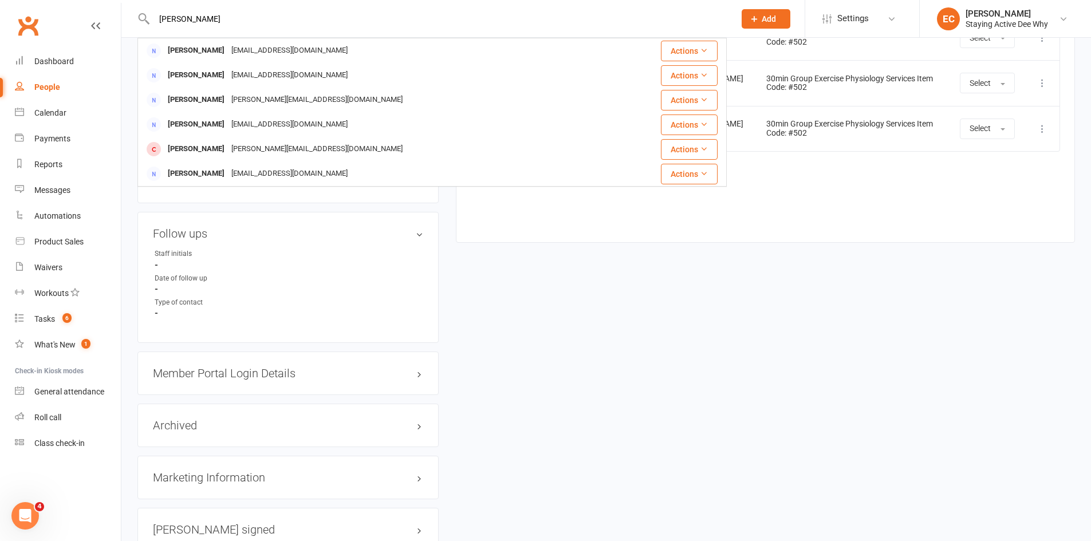
drag, startPoint x: 179, startPoint y: 23, endPoint x: 148, endPoint y: 21, distance: 31.5
click at [148, 21] on div "bessie Bessi Theodore bessitheodore@hotmail.com Actions Alex Massie akkamassie@…" at bounding box center [431, 18] width 589 height 37
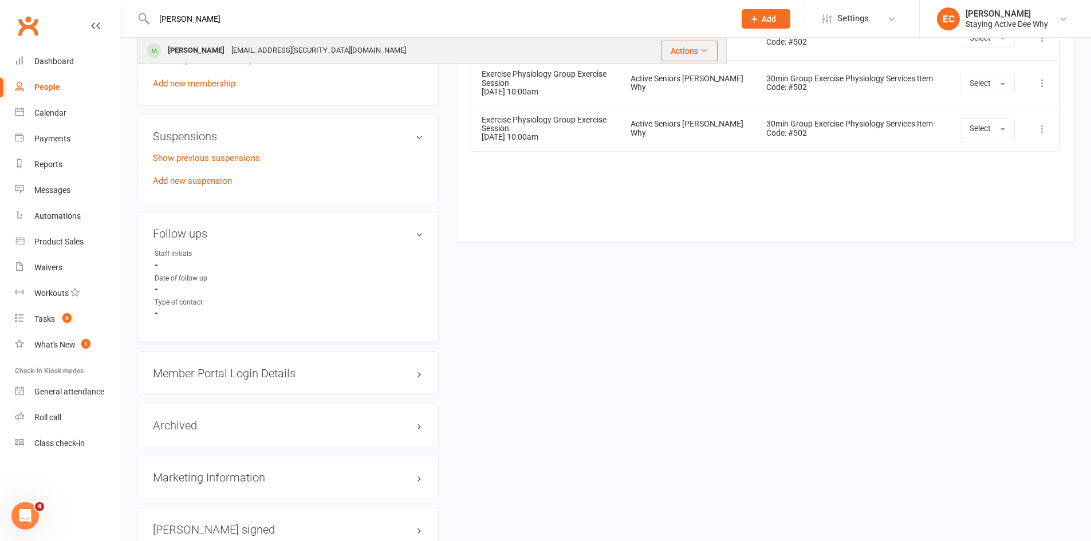
type input "grbic"
click at [175, 47] on div "Boja Grbic" at bounding box center [196, 50] width 64 height 17
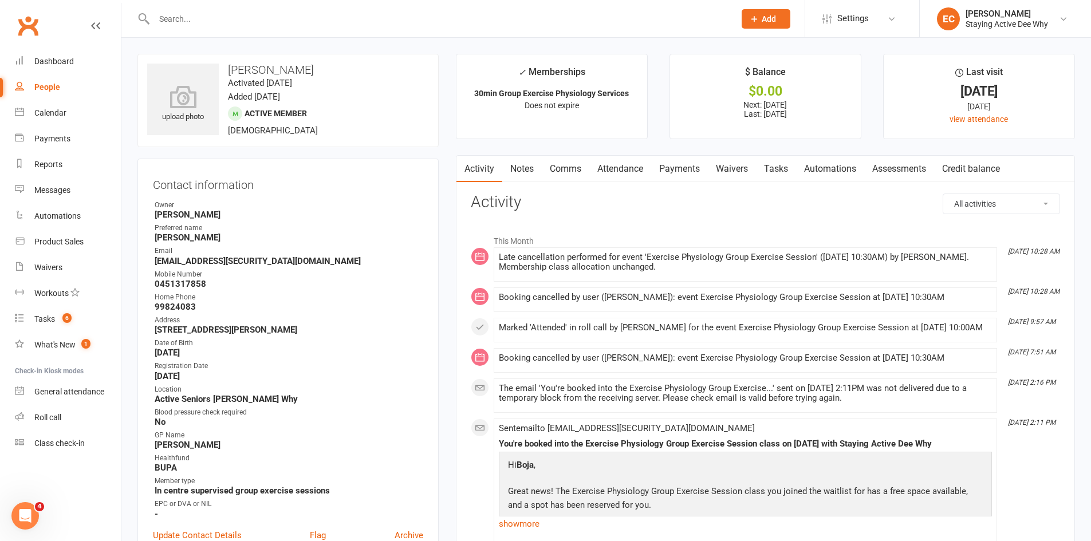
click at [625, 176] on link "Attendance" at bounding box center [620, 169] width 62 height 26
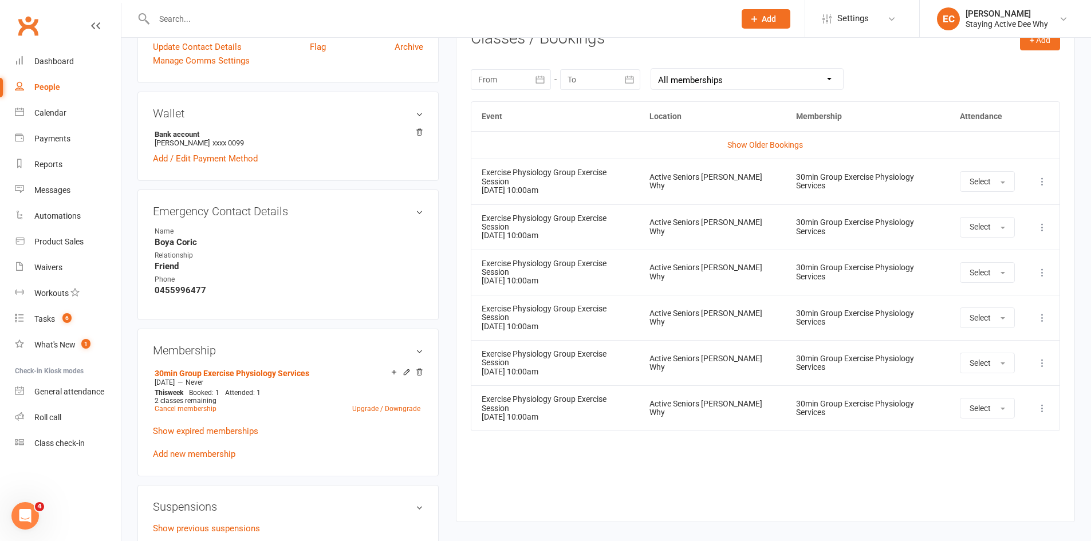
scroll to position [515, 0]
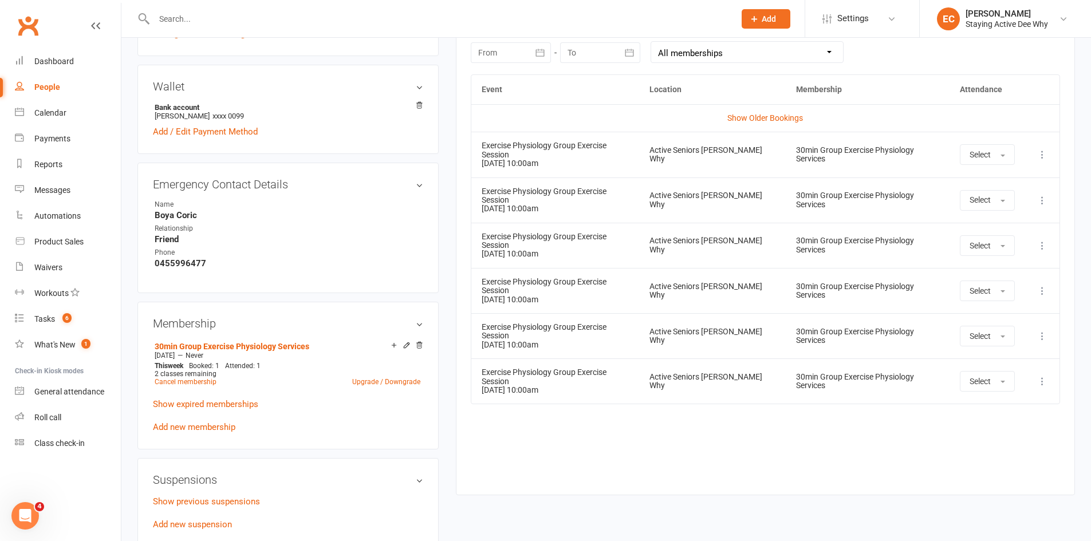
click at [703, 388] on div "Event Location Membership Attendance Show Older Bookings Exercise Physiology Gr…" at bounding box center [765, 276] width 589 height 404
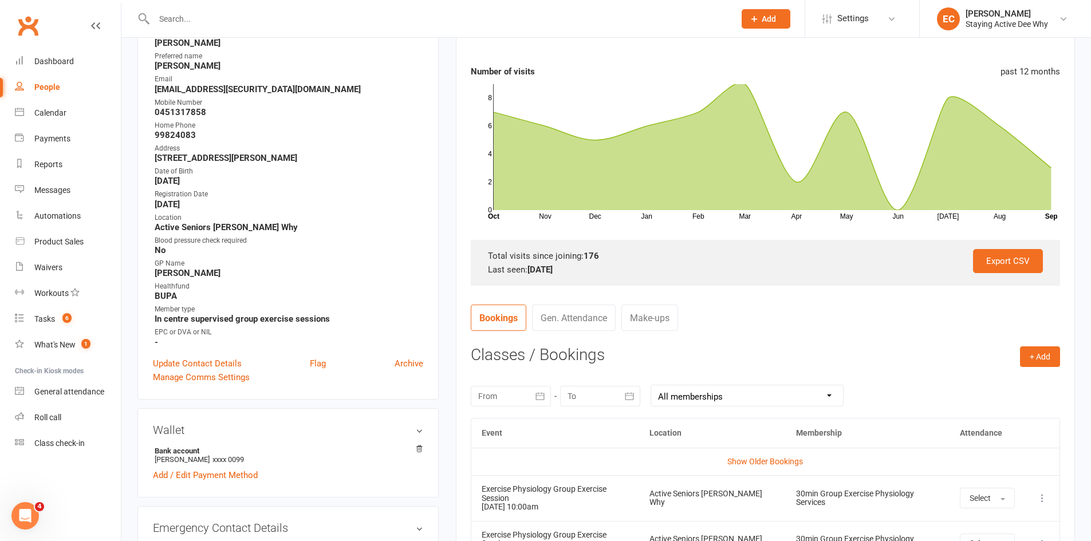
scroll to position [0, 0]
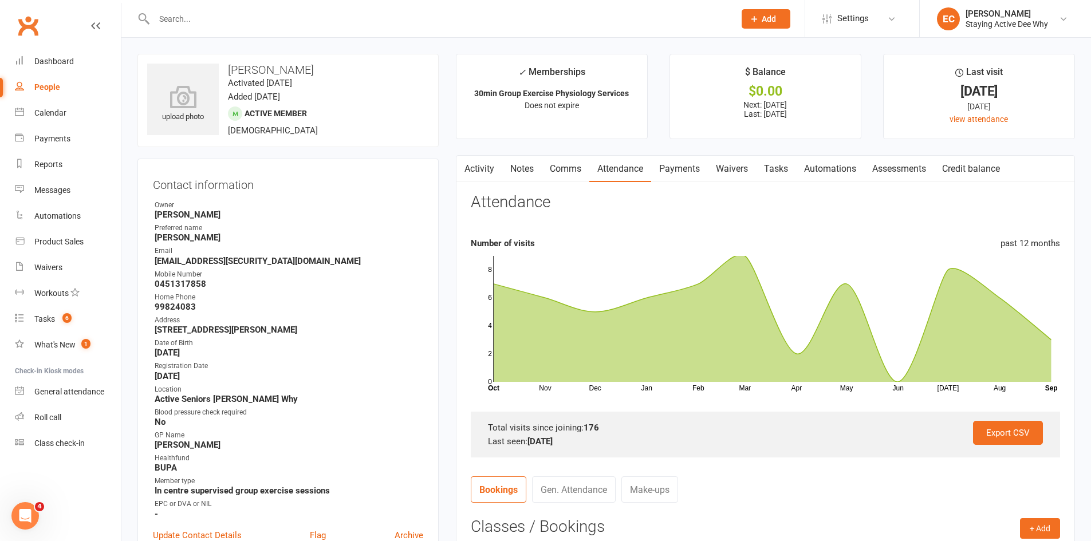
click at [480, 172] on link "Activity" at bounding box center [479, 169] width 46 height 26
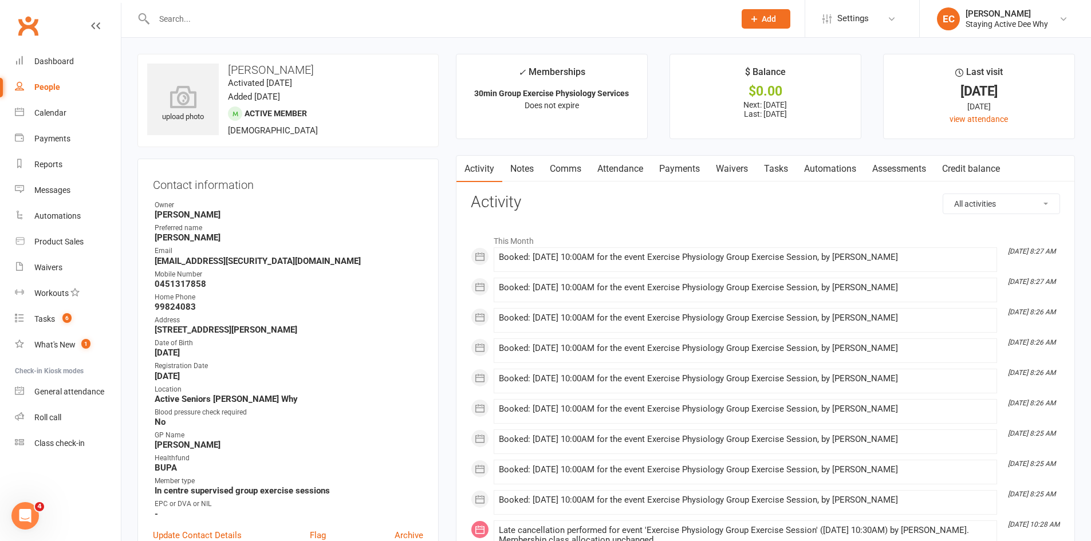
drag, startPoint x: 624, startPoint y: 173, endPoint x: 620, endPoint y: 185, distance: 12.5
click at [624, 175] on link "Attendance" at bounding box center [620, 169] width 62 height 26
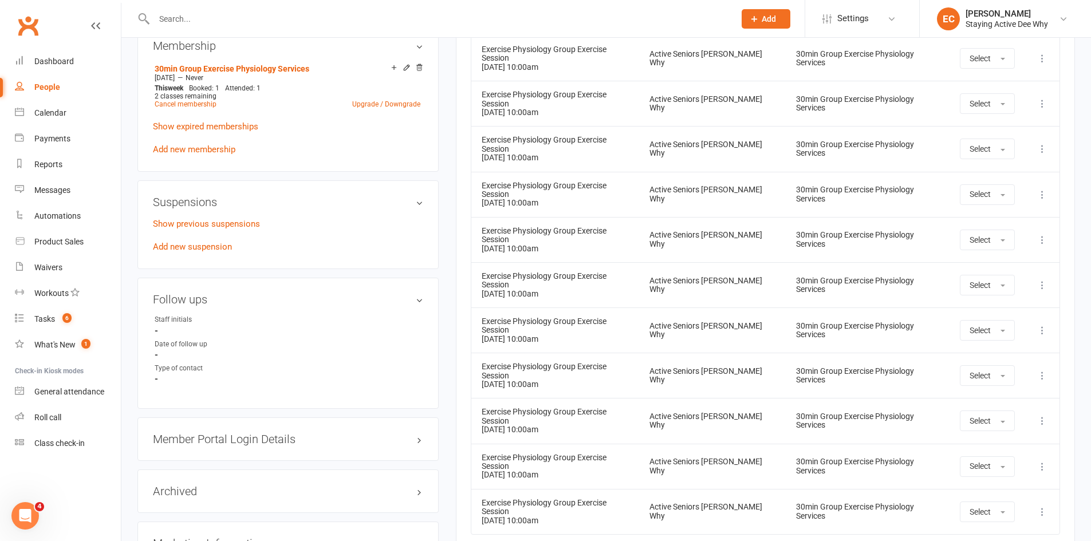
scroll to position [802, 0]
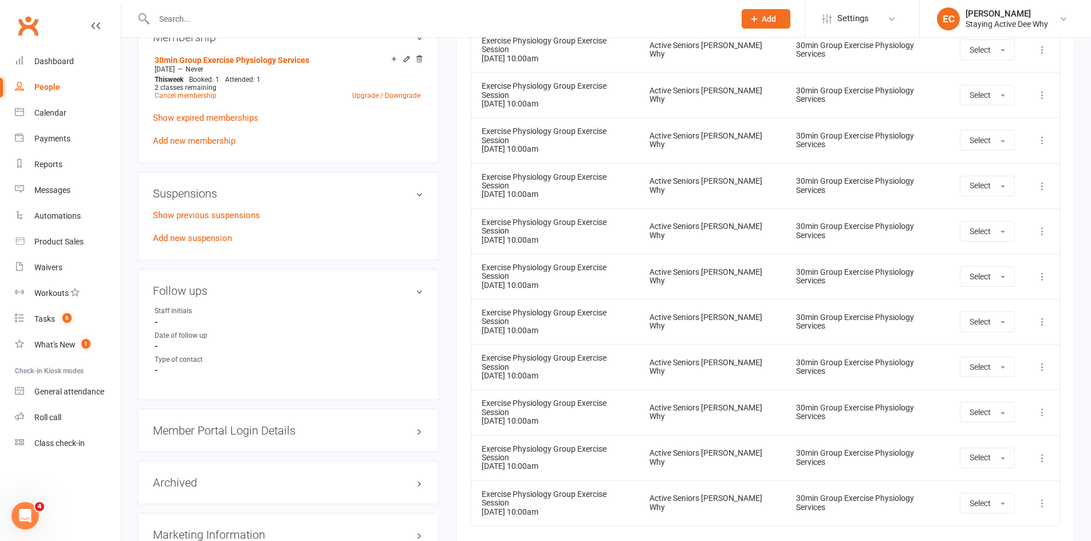
drag, startPoint x: 509, startPoint y: 418, endPoint x: 507, endPoint y: 426, distance: 8.3
click at [634, 497] on div "Event Location Membership Attendance Show Older Bookings Exercise Physiology Gr…" at bounding box center [765, 193] width 589 height 811
click at [391, 7] on div at bounding box center [431, 18] width 589 height 37
click at [394, 23] on input "text" at bounding box center [439, 19] width 576 height 16
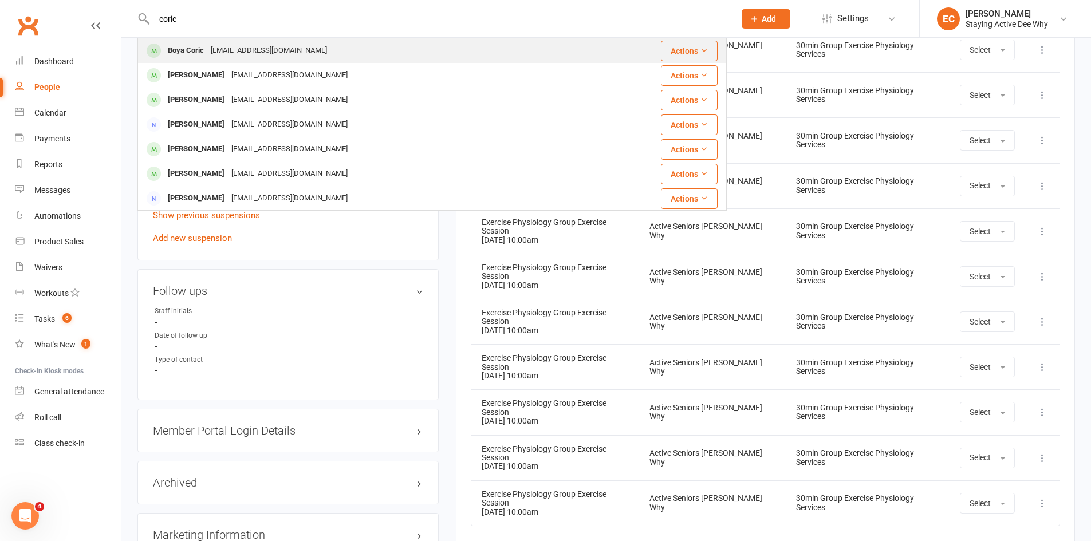
type input "coric"
click at [309, 54] on div "Boya Coric test@clubworx.com" at bounding box center [378, 50] width 478 height 23
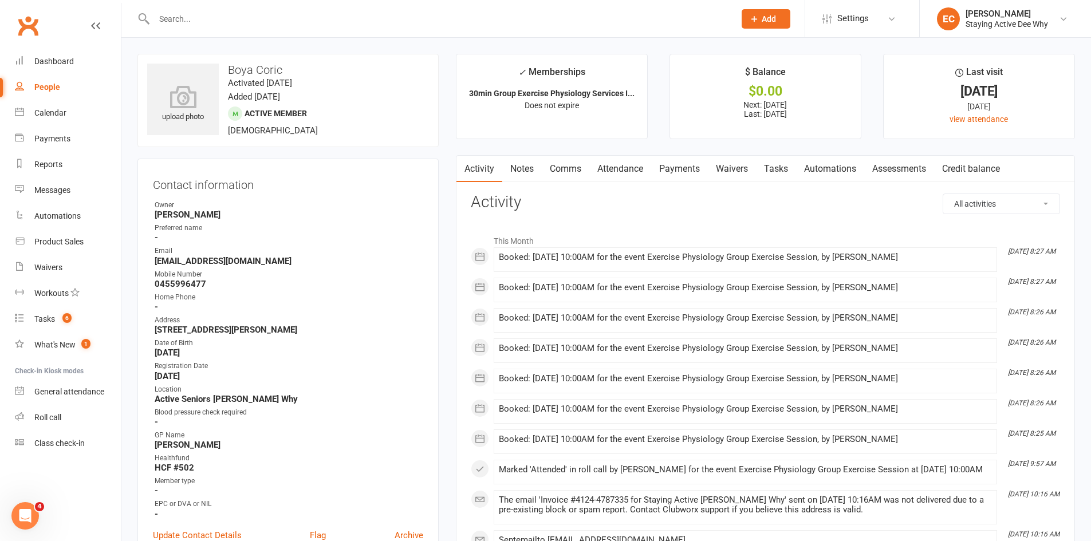
click at [624, 169] on link "Attendance" at bounding box center [620, 169] width 62 height 26
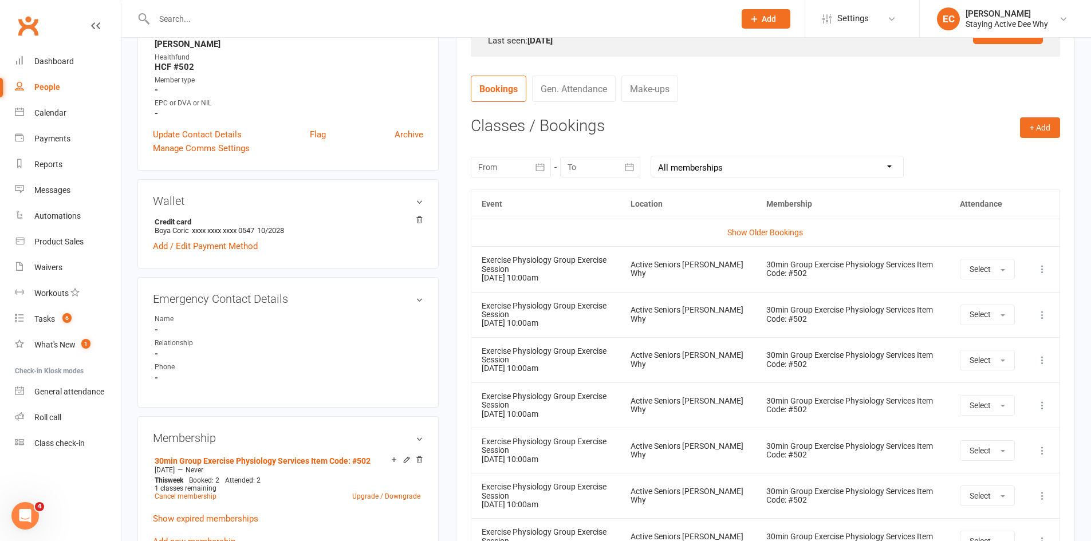
scroll to position [859, 0]
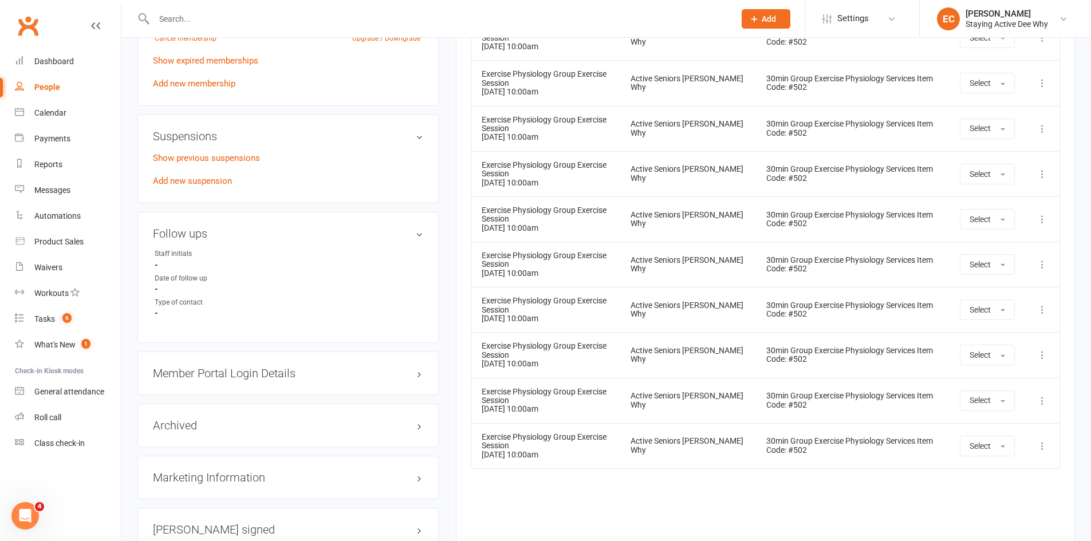
click at [794, 504] on div "Event Location Membership Attendance Show Older Bookings Exercise Physiology Gr…" at bounding box center [765, 136] width 589 height 811
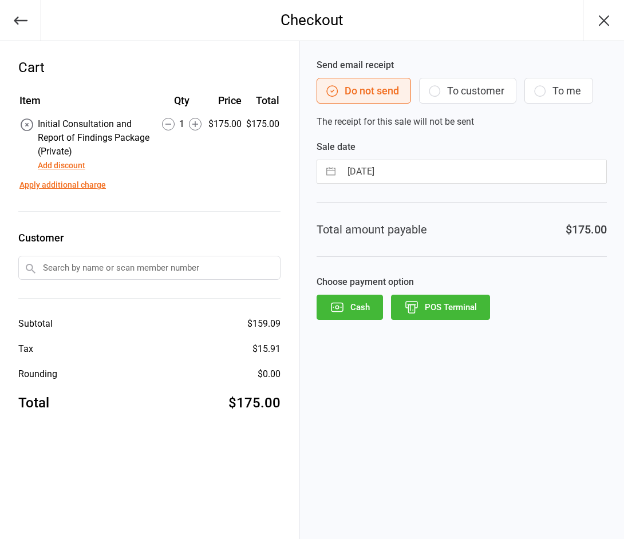
click at [120, 264] on input "text" at bounding box center [149, 268] width 262 height 24
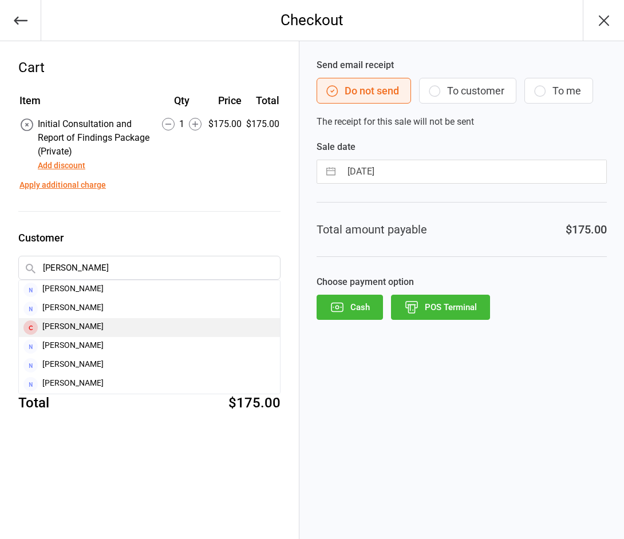
type input "[PERSON_NAME]"
click at [45, 324] on div "[PERSON_NAME]" at bounding box center [149, 327] width 261 height 19
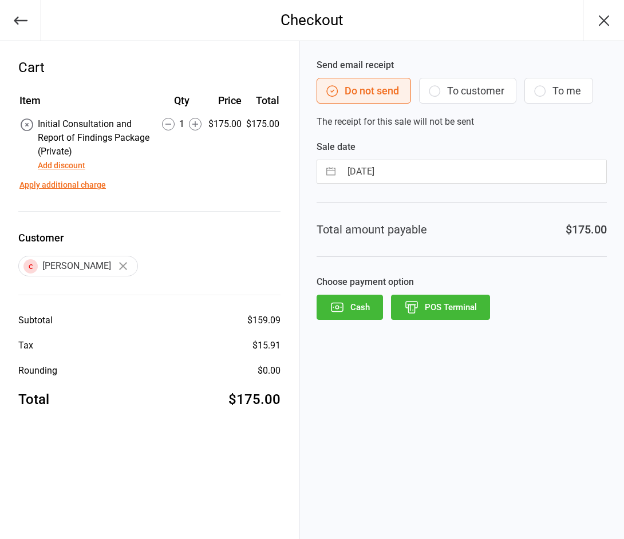
click at [445, 310] on button "POS Terminal" at bounding box center [440, 307] width 99 height 25
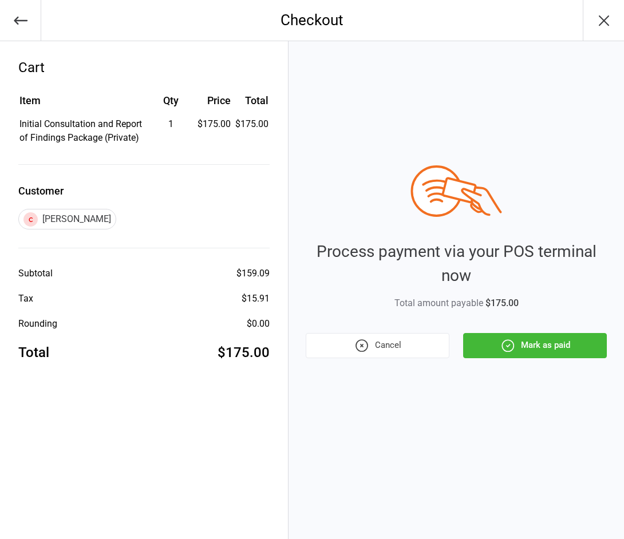
click at [511, 360] on div "Process payment via your POS terminal now Total amount payable $175.00 Cancel M…" at bounding box center [457, 290] width 336 height 498
click at [548, 343] on button "Mark as paid" at bounding box center [535, 345] width 144 height 25
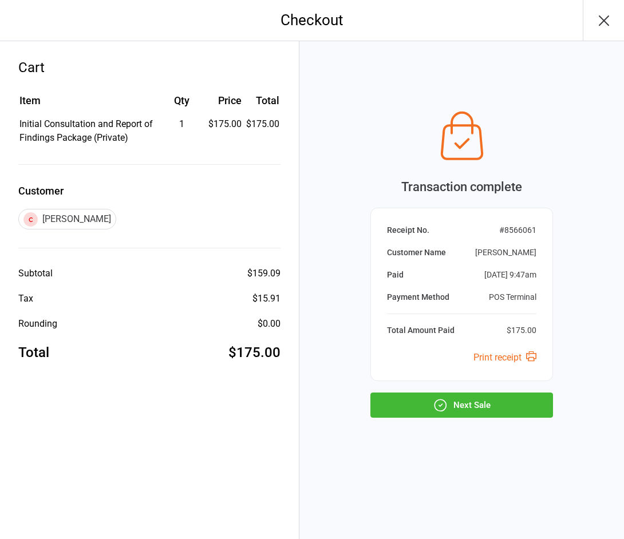
click at [458, 399] on button "Next Sale" at bounding box center [461, 405] width 183 height 25
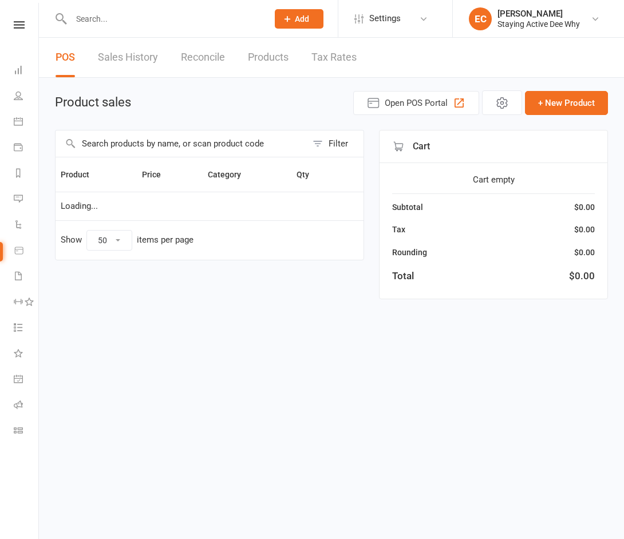
select select "50"
click at [108, 15] on input "text" at bounding box center [164, 19] width 192 height 16
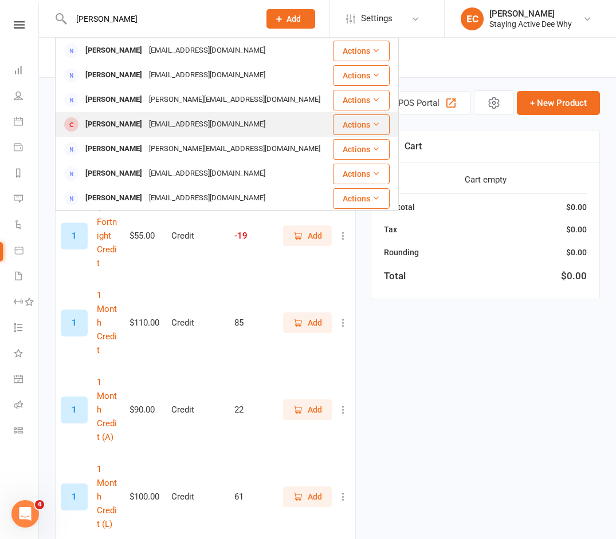
type input "[PERSON_NAME]"
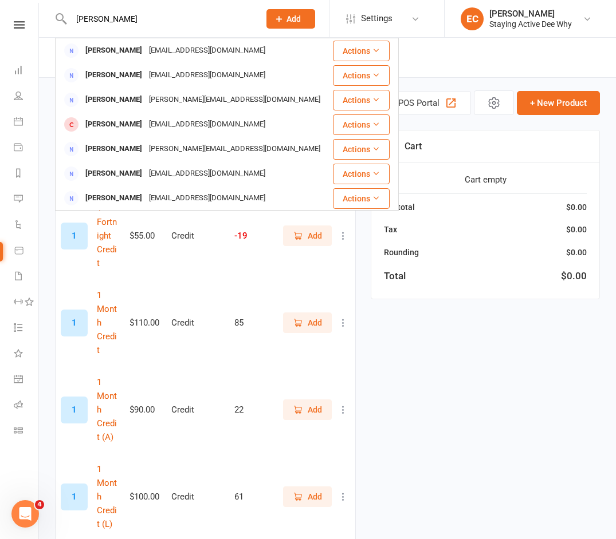
click at [132, 125] on div "[PERSON_NAME]" at bounding box center [114, 124] width 64 height 17
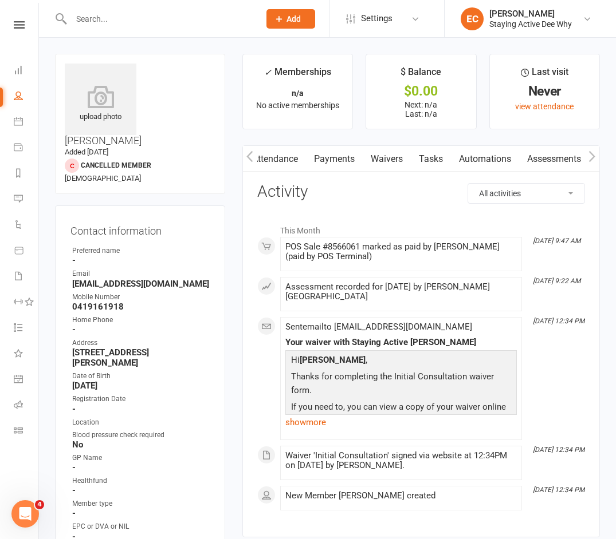
scroll to position [0, 147]
drag, startPoint x: 523, startPoint y: 169, endPoint x: 377, endPoint y: 164, distance: 146.7
click at [377, 164] on link "Waivers" at bounding box center [372, 159] width 48 height 26
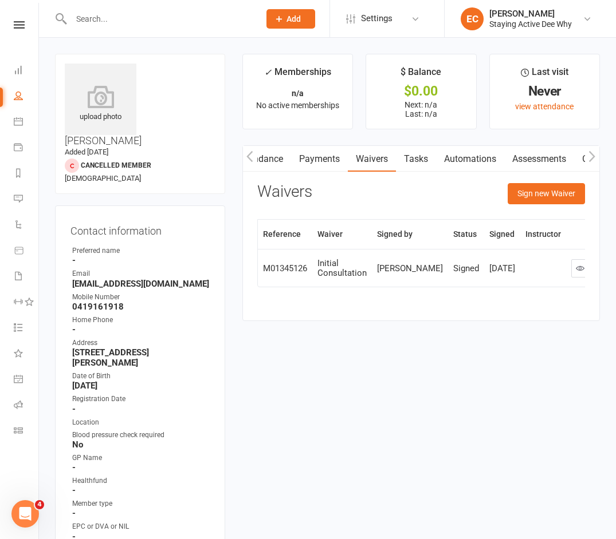
click at [533, 163] on link "Assessments" at bounding box center [539, 159] width 70 height 26
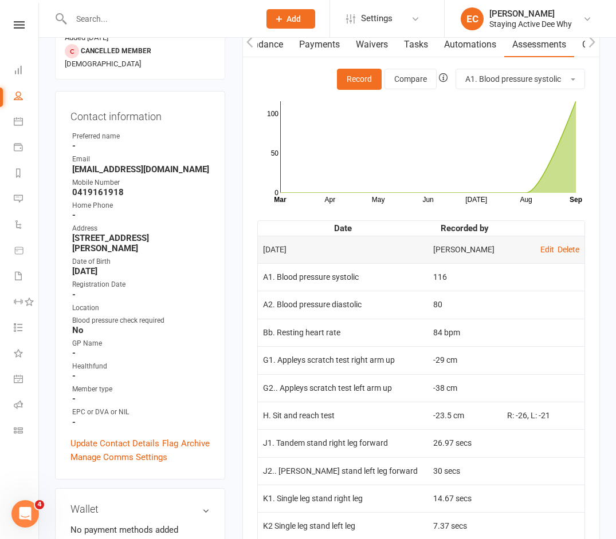
scroll to position [57, 0]
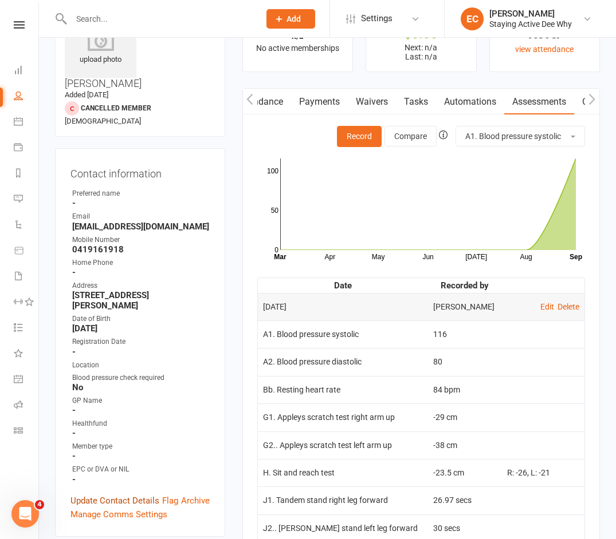
click at [119, 494] on link "Update Contact Details" at bounding box center [114, 501] width 89 height 14
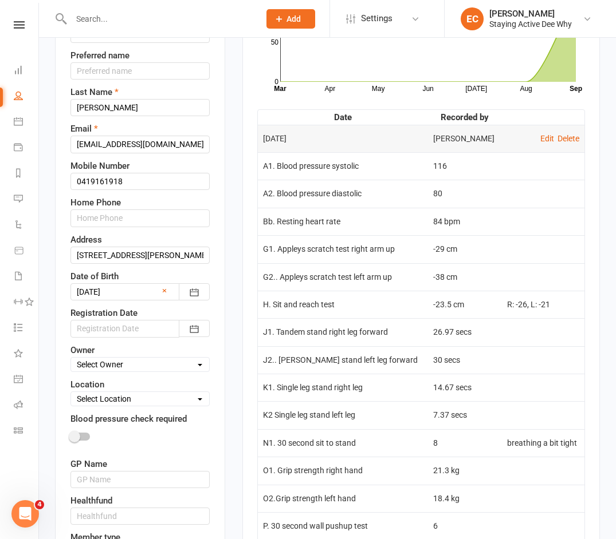
scroll to position [283, 0]
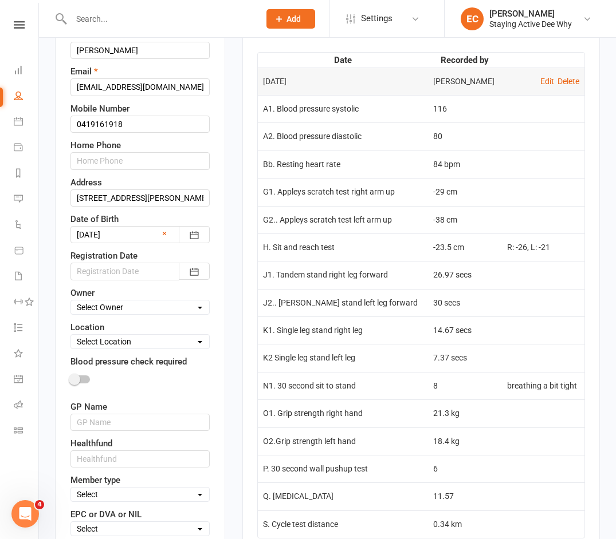
click at [122, 263] on div at bounding box center [139, 271] width 139 height 17
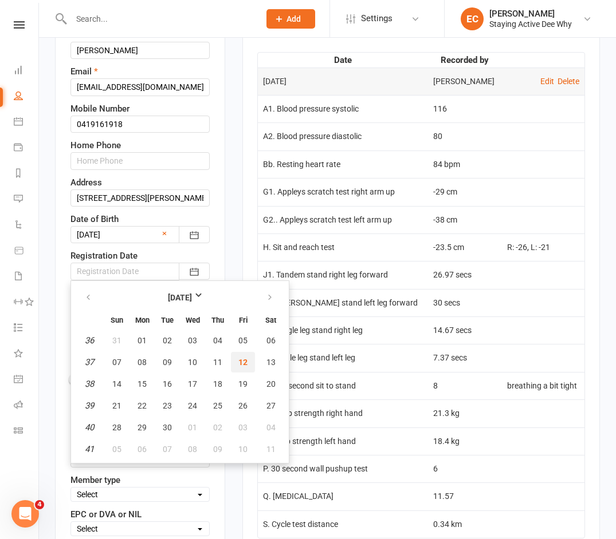
click at [240, 352] on button "12" at bounding box center [243, 362] width 24 height 21
type input "[DATE]"
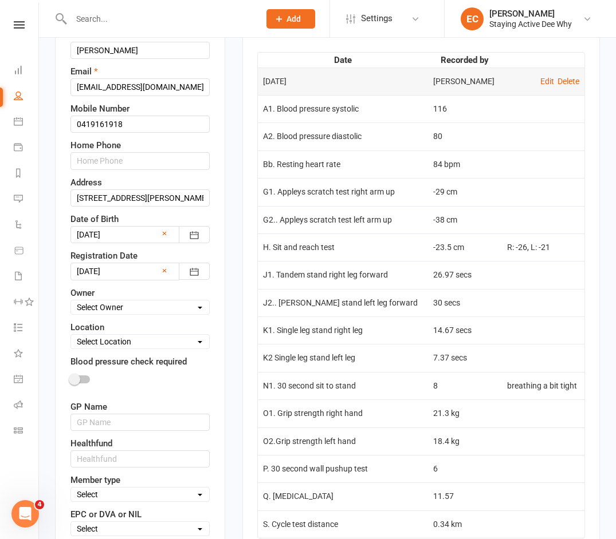
click at [104, 286] on div "Owner Select Owner [PERSON_NAME] Why [PERSON_NAME] [PERSON_NAME] [PERSON_NAME] …" at bounding box center [139, 300] width 139 height 29
click at [108, 301] on select "Select Owner [PERSON_NAME] Why [PERSON_NAME] [PERSON_NAME] [PERSON_NAME] [PERSO…" at bounding box center [140, 307] width 138 height 13
select select "15"
click at [71, 301] on select "Select Owner [PERSON_NAME] Why [PERSON_NAME] [PERSON_NAME] [PERSON_NAME] [PERSO…" at bounding box center [140, 307] width 138 height 13
click at [129, 336] on select "Select Location Active Seniors [PERSON_NAME] Why Health talks" at bounding box center [140, 342] width 138 height 13
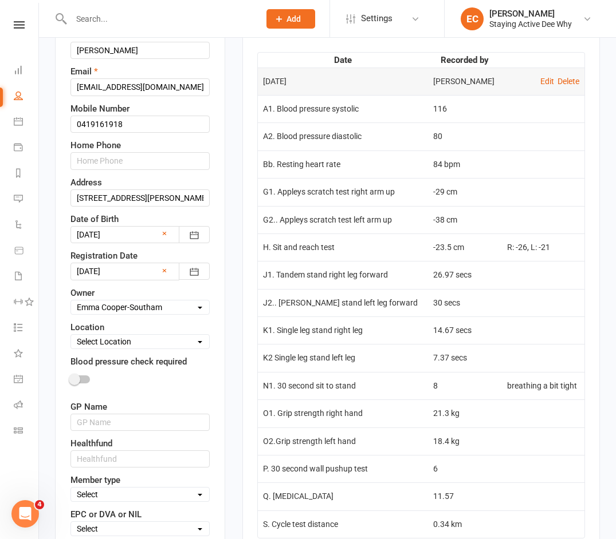
select select "0"
click at [71, 336] on select "Select Location Active Seniors [PERSON_NAME] Why Health talks" at bounding box center [140, 342] width 138 height 13
click at [91, 414] on input "text" at bounding box center [139, 422] width 139 height 17
paste input "[PERSON_NAME]"
type input "[PERSON_NAME]"
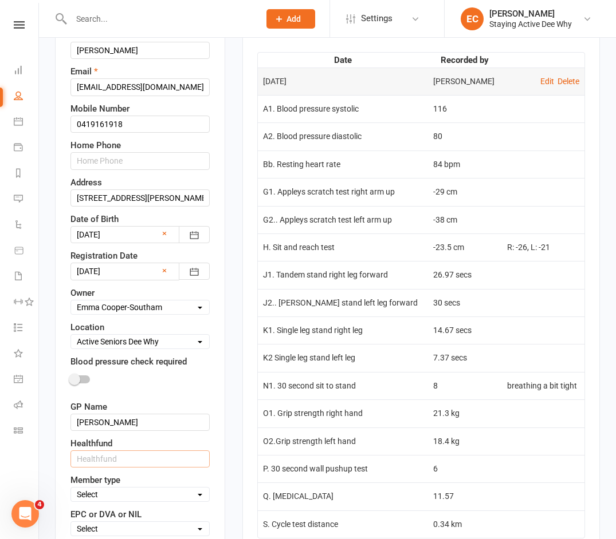
click at [129, 451] on input "text" at bounding box center [139, 459] width 139 height 17
type input "Bupa"
click at [82, 488] on select "Select In centre supervised group exercise sessions Home exercise program 1-1's…" at bounding box center [140, 494] width 138 height 13
select select "Home exercise program"
click at [71, 488] on select "Select In centre supervised group exercise sessions Home exercise program 1-1's…" at bounding box center [140, 494] width 138 height 13
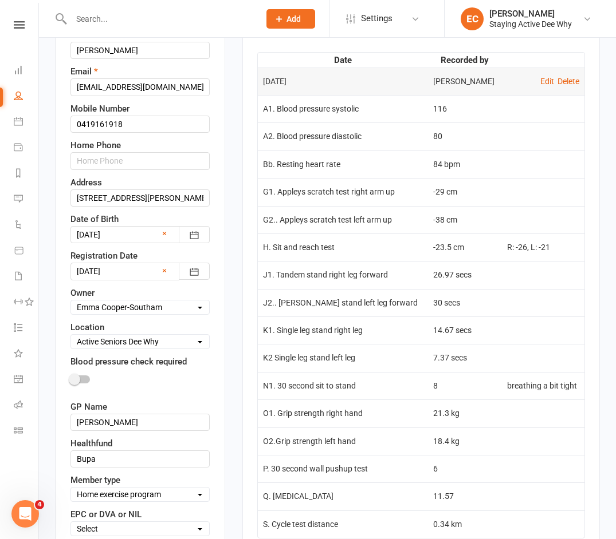
click at [101, 523] on select "Select EPC DVA NIL" at bounding box center [140, 529] width 138 height 13
select select "NIL"
click at [71, 523] on select "Select EPC DVA NIL" at bounding box center [140, 529] width 138 height 13
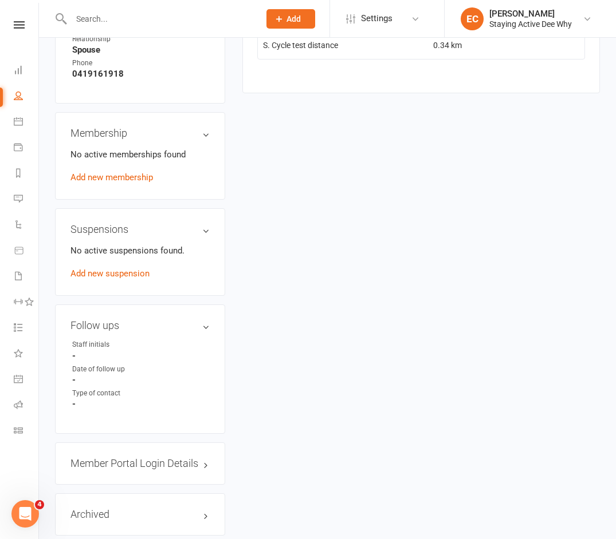
scroll to position [798, 0]
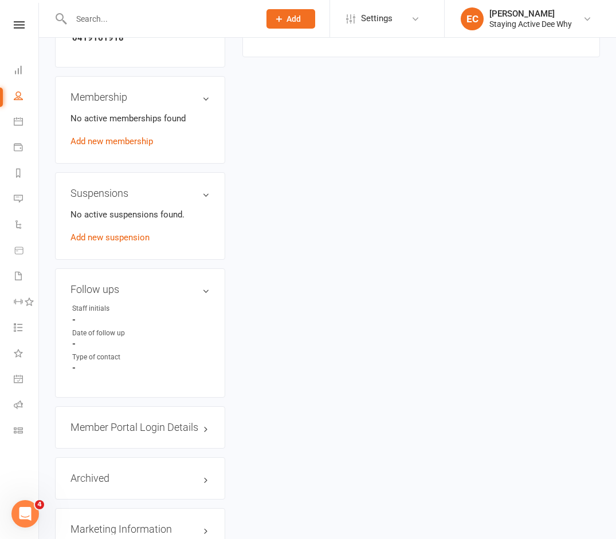
click at [155, 407] on div "Member Portal Login Details" at bounding box center [140, 428] width 170 height 42
click at [156, 422] on h3 "Member Portal Login Details" at bounding box center [139, 427] width 139 height 11
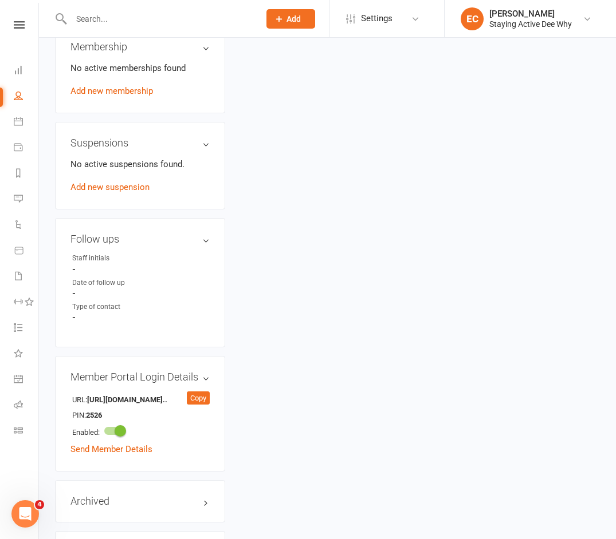
scroll to position [970, 0]
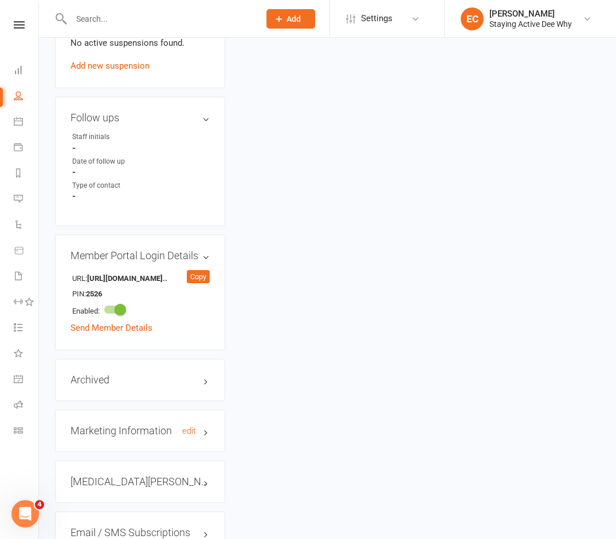
click at [129, 425] on h3 "Marketing Information edit" at bounding box center [139, 430] width 139 height 11
click at [190, 427] on link "edit" at bounding box center [189, 432] width 14 height 10
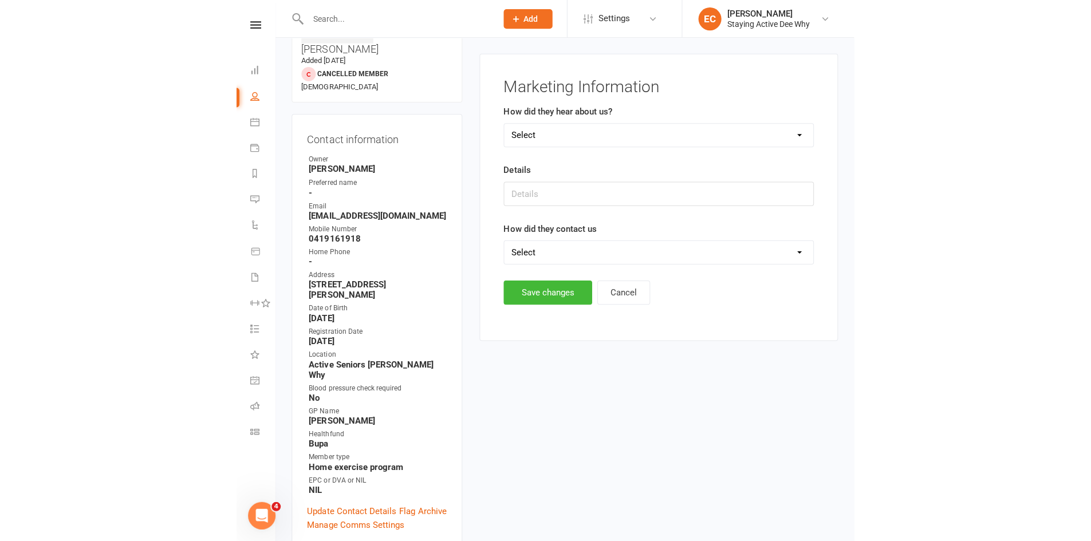
scroll to position [88, 0]
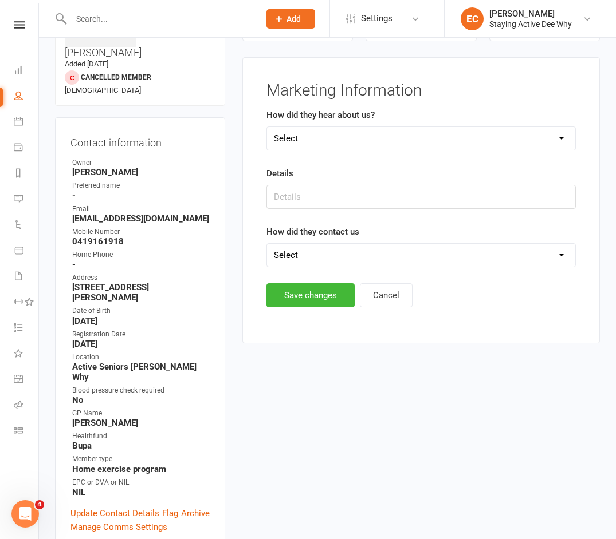
click at [291, 140] on select "Select Online- Google/Website Through A Friend GP Allied Health Professional Wa…" at bounding box center [421, 138] width 308 height 23
select select "Through A Friend"
click at [267, 127] on select "Select Online- Google/Website Through A Friend GP Allied Health Professional Wa…" at bounding box center [421, 138] width 308 height 23
click at [287, 204] on input "text" at bounding box center [420, 197] width 309 height 24
type input "Wife - Robyn Parker"
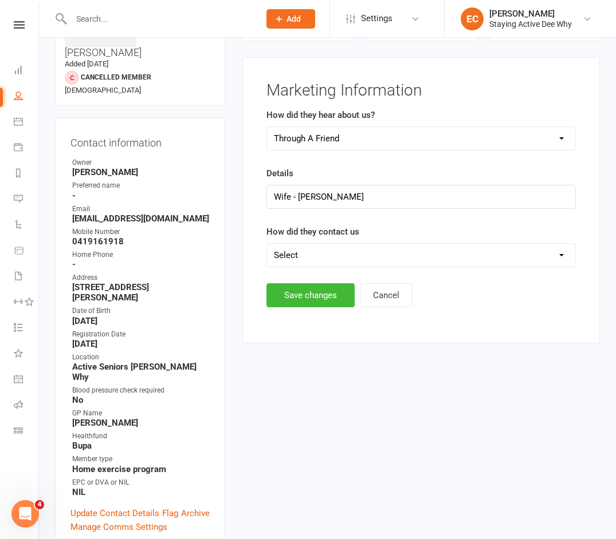
click at [306, 255] on select "Select Email Phone Walk by Other" at bounding box center [421, 255] width 308 height 23
select select "Walk by"
click at [267, 244] on select "Select Email Phone Walk by Other" at bounding box center [421, 255] width 308 height 23
click at [316, 294] on button "Save changes" at bounding box center [310, 295] width 88 height 24
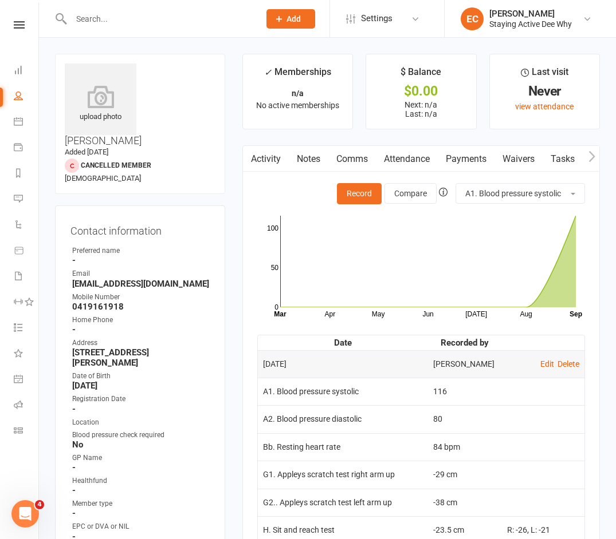
click at [508, 167] on link "Waivers" at bounding box center [518, 159] width 48 height 26
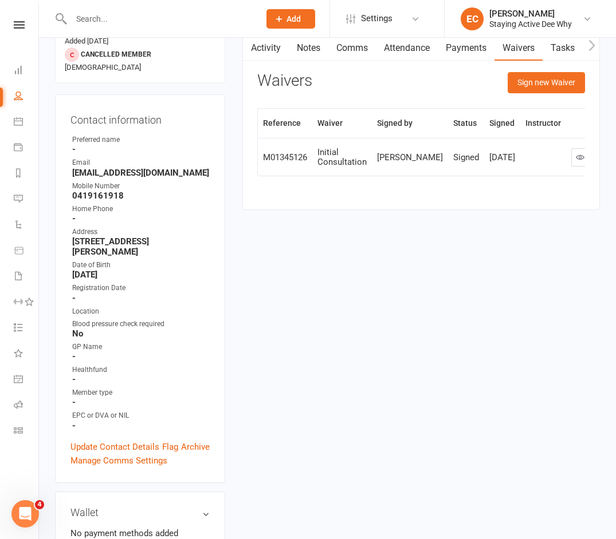
scroll to position [115, 0]
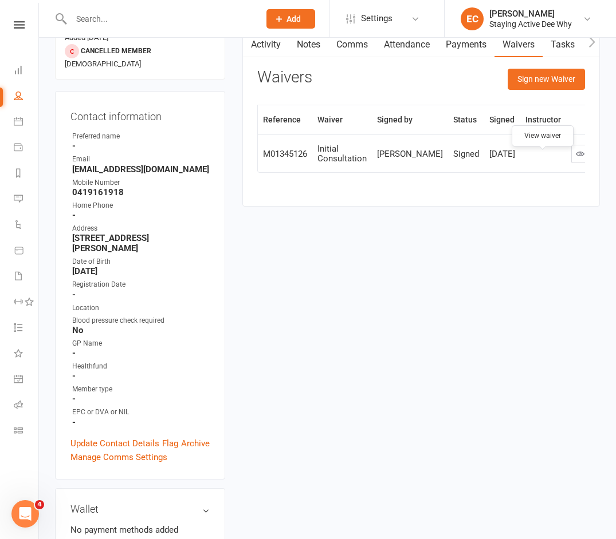
click at [575, 158] on icon at bounding box center [579, 153] width 9 height 9
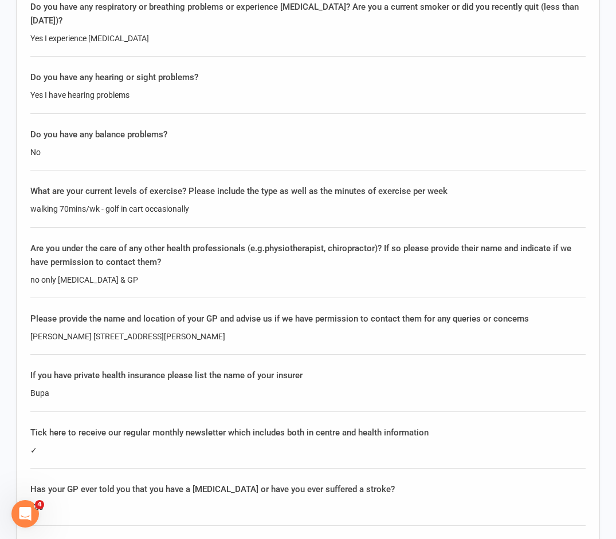
scroll to position [1775, 0]
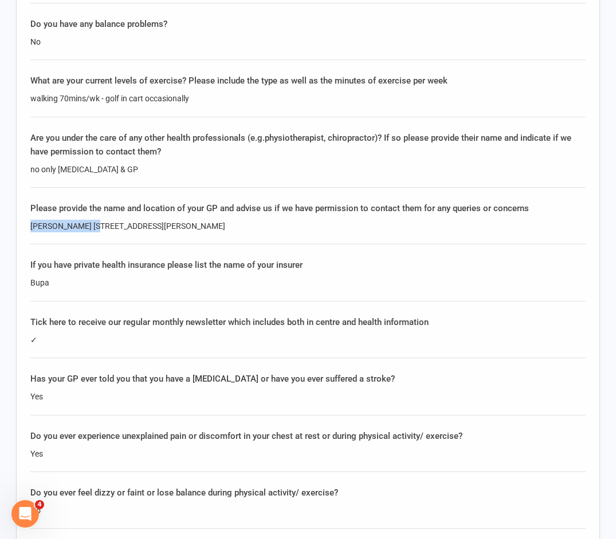
drag, startPoint x: 90, startPoint y: 197, endPoint x: 30, endPoint y: 190, distance: 60.6
copy div "[PERSON_NAME]"
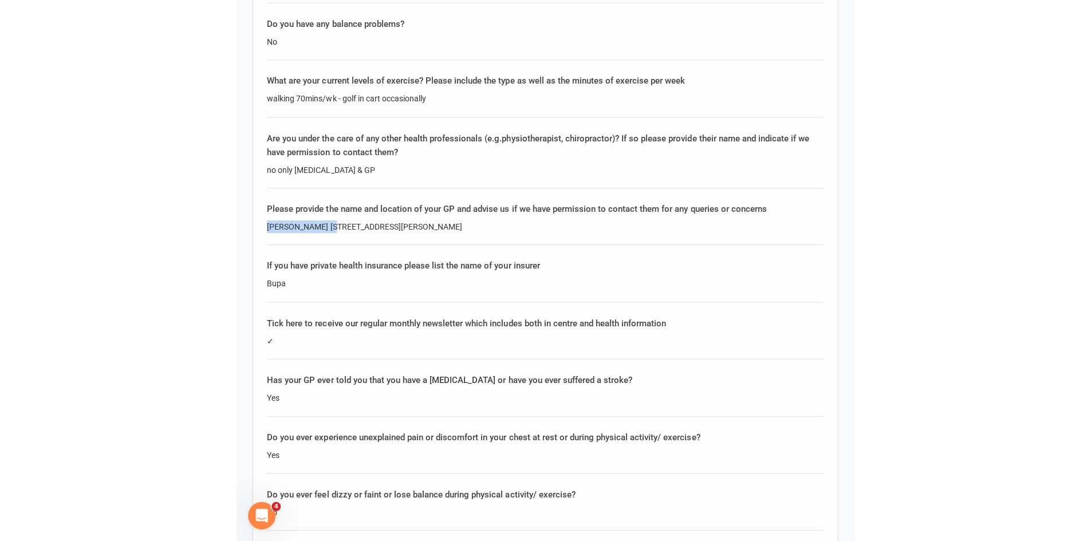
scroll to position [1734, 0]
